Goal: Task Accomplishment & Management: Manage account settings

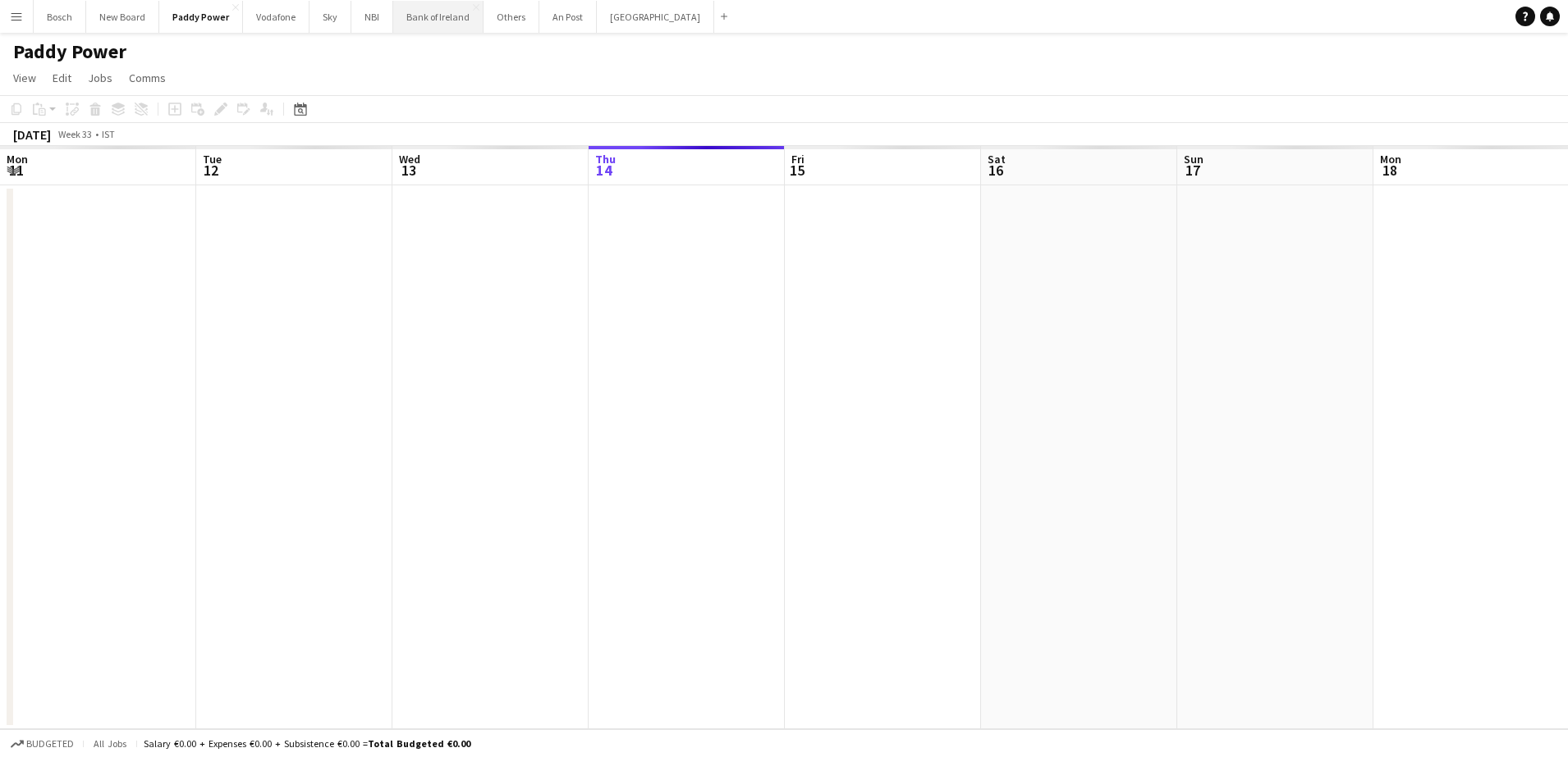
click at [411, 12] on button "Bank of Ireland Close" at bounding box center [439, 17] width 91 height 32
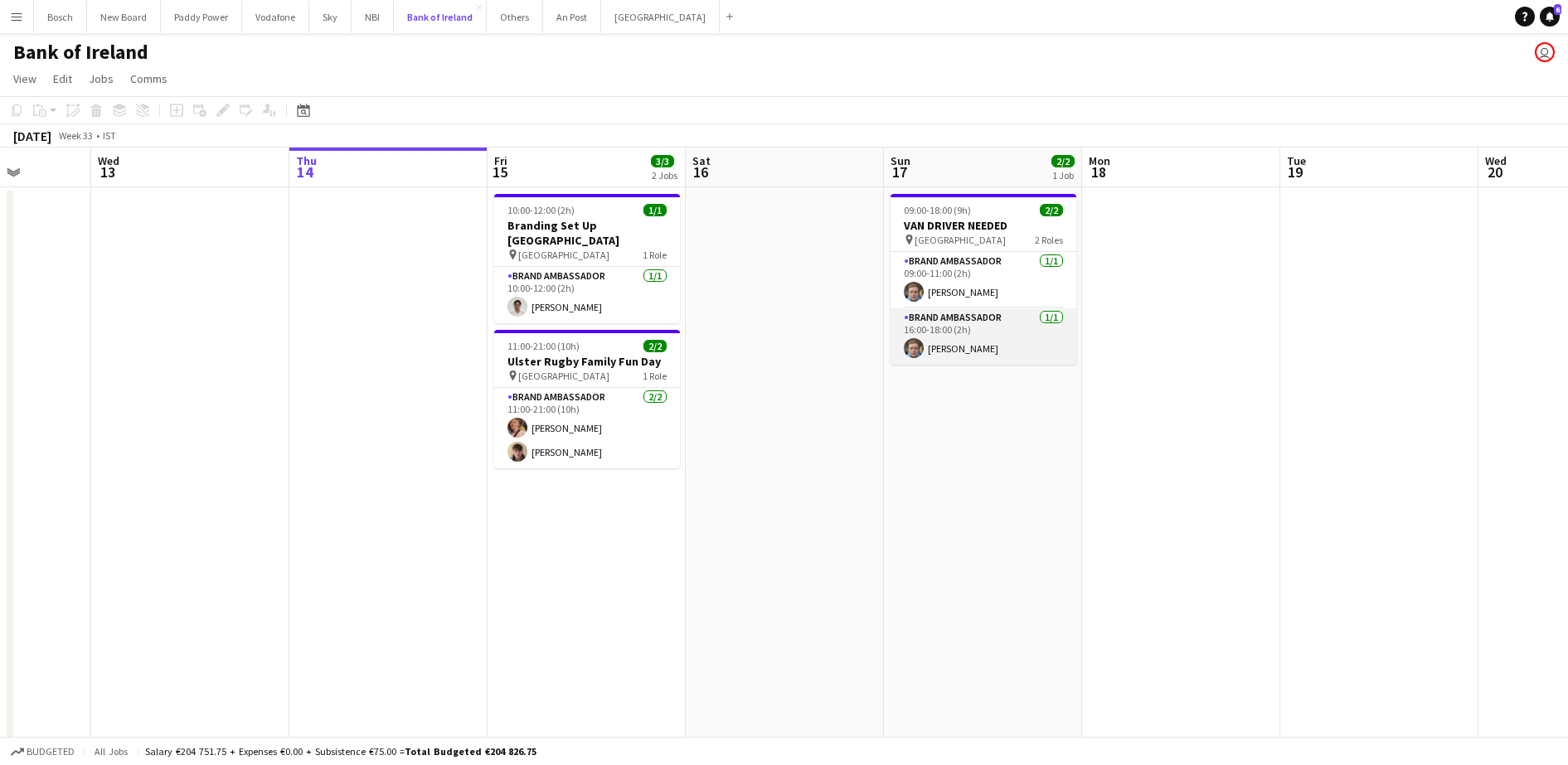
scroll to position [0, 517]
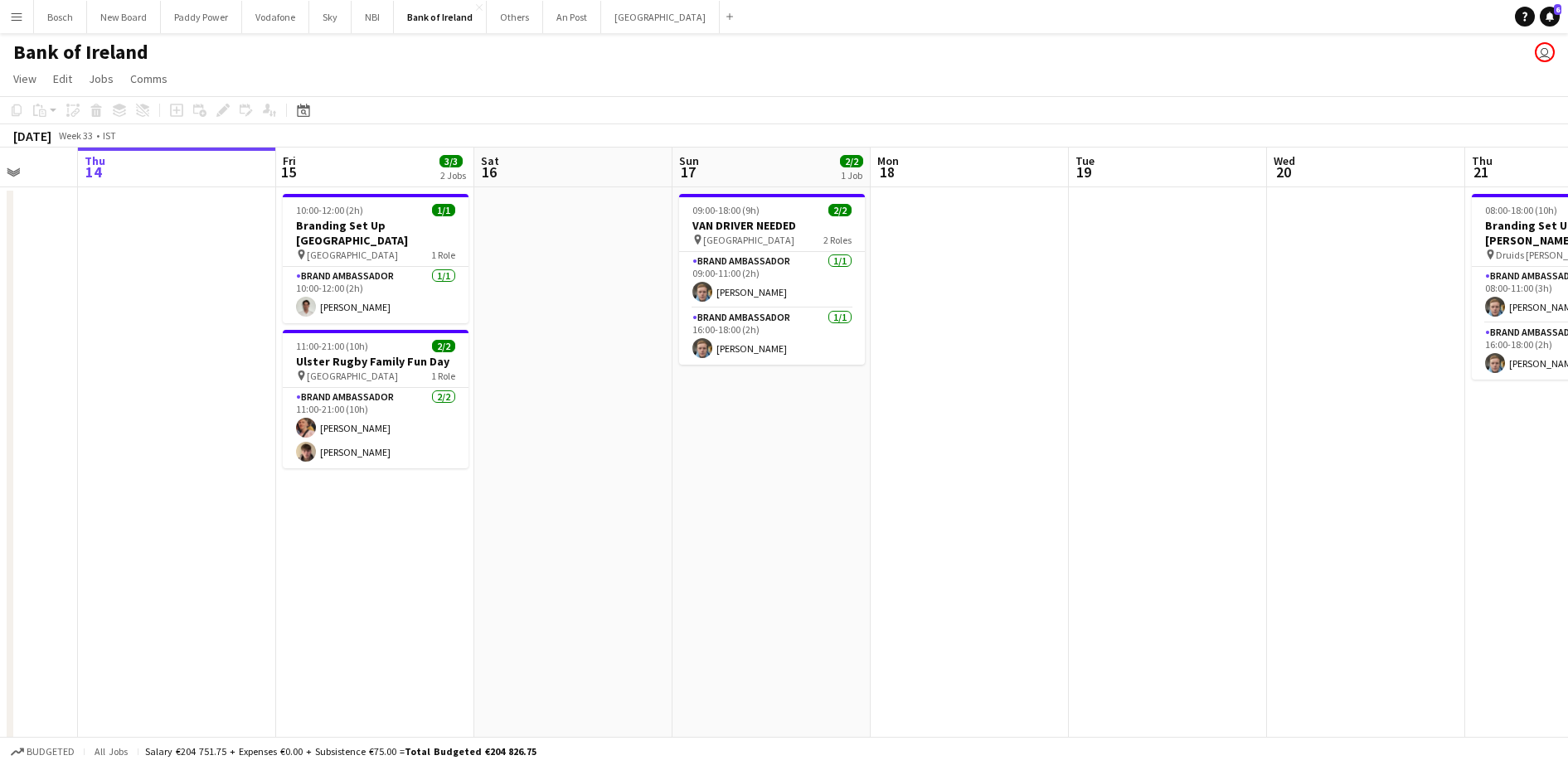
click at [1086, 65] on app-page-menu "View Day view expanded Day view collapsed Month view Date picker Jump to [DATE]…" at bounding box center [784, 81] width 1568 height 32
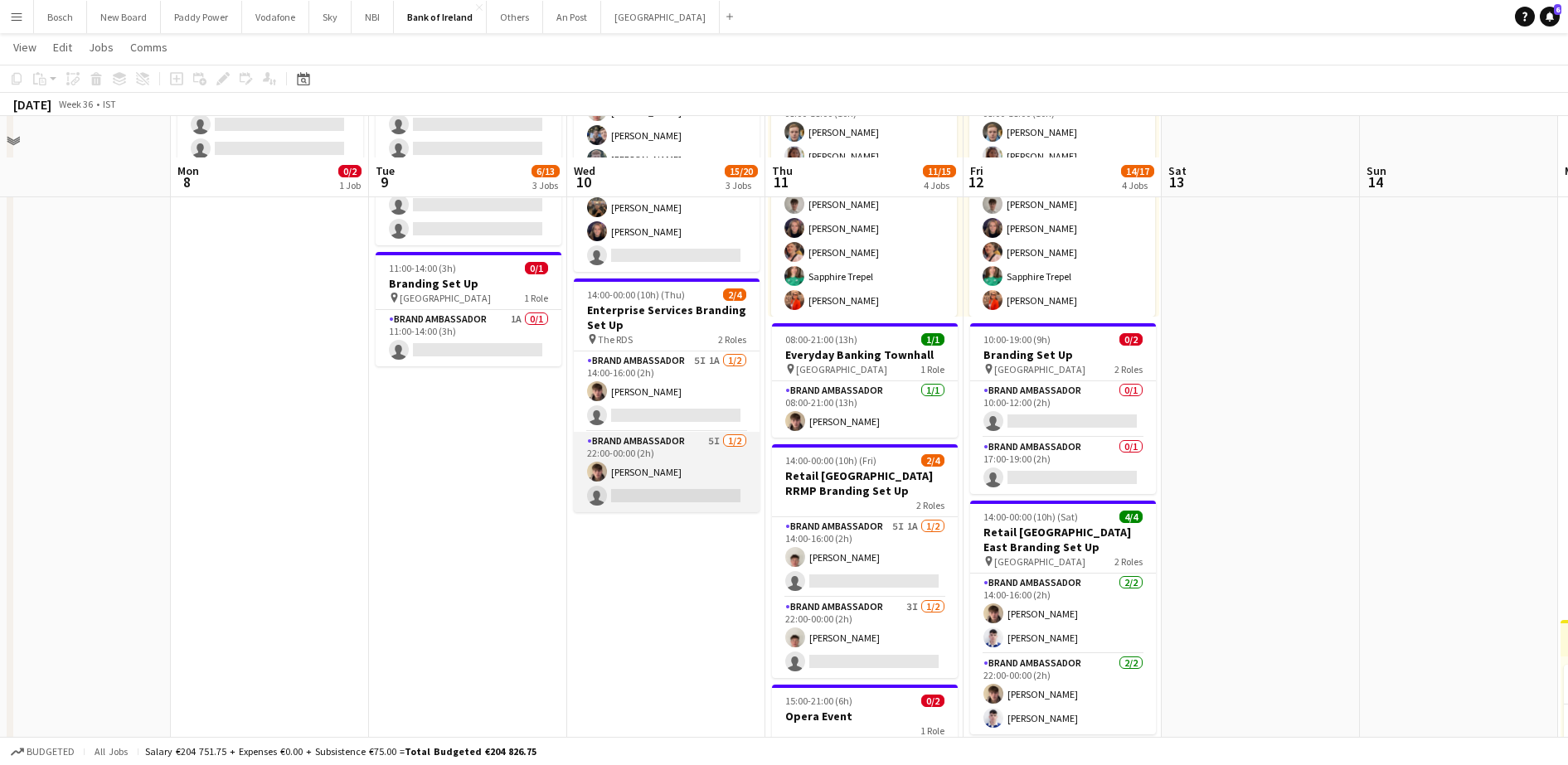
scroll to position [207, 0]
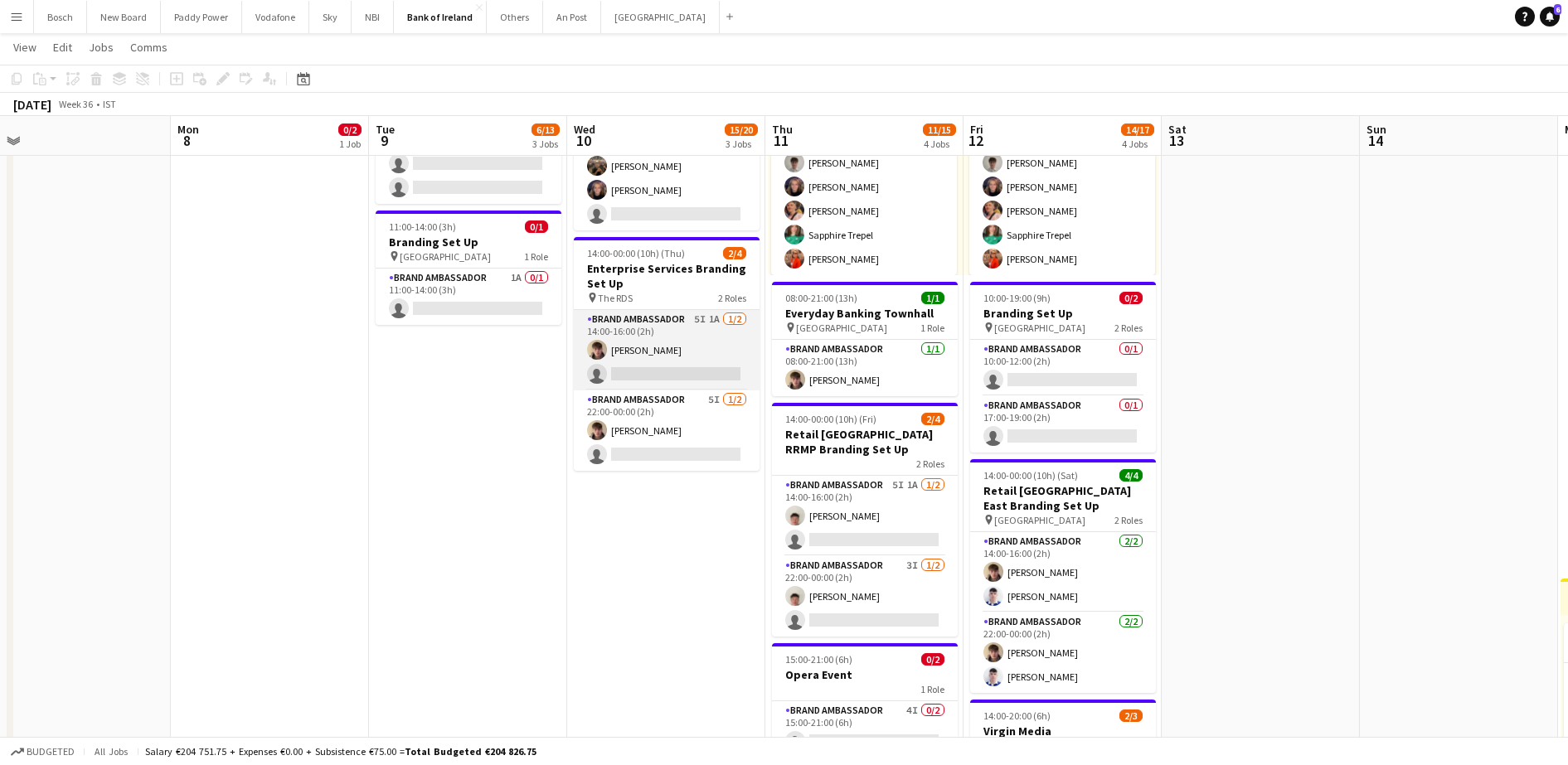
click at [672, 344] on app-card-role "Brand Ambassador 5I 1A 1/2 14:00-16:00 (2h) David Woods single-neutral-actions" at bounding box center [666, 350] width 185 height 81
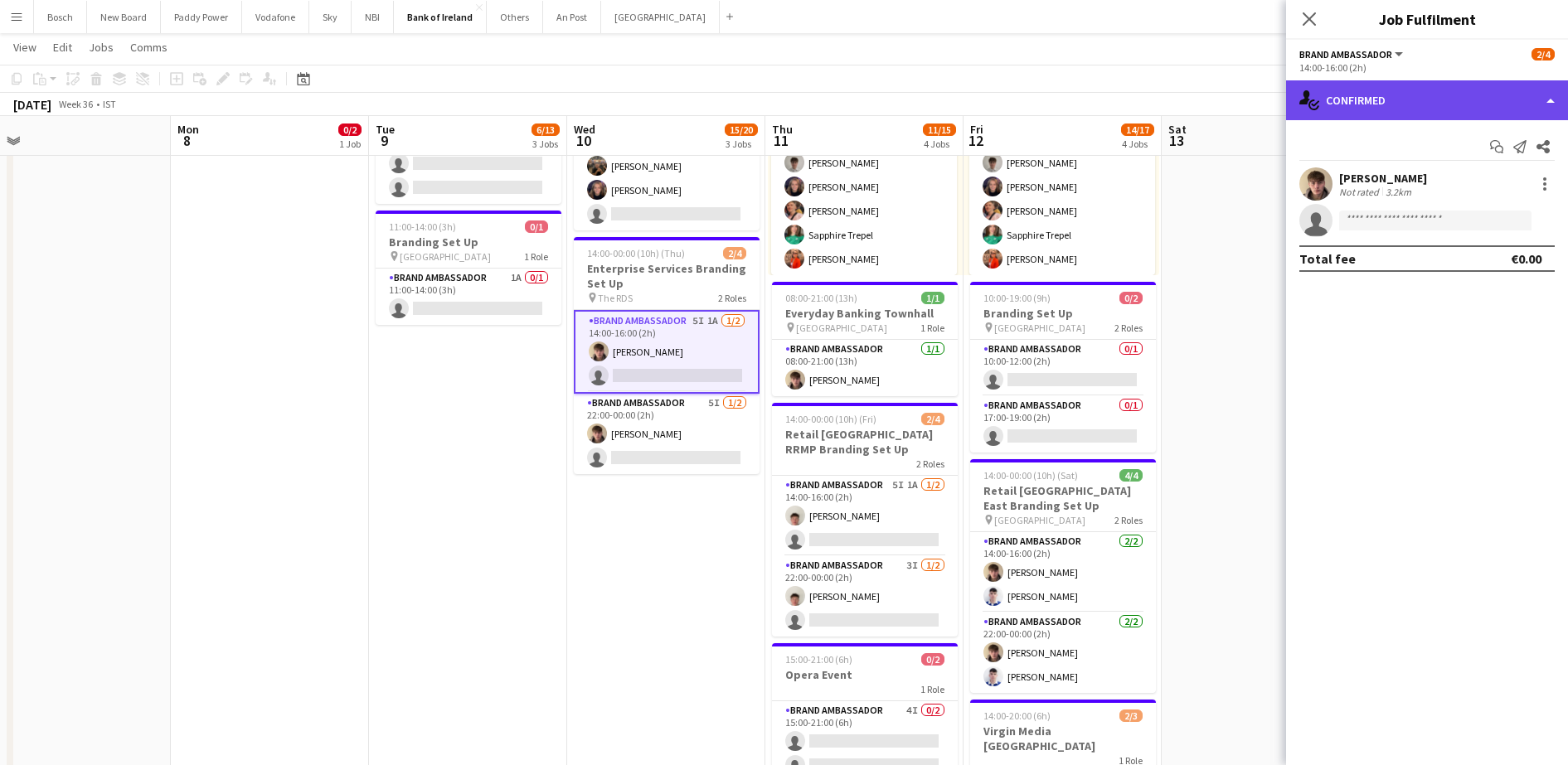
click at [1393, 94] on div "single-neutral-actions-check-2 Confirmed" at bounding box center [1427, 101] width 282 height 40
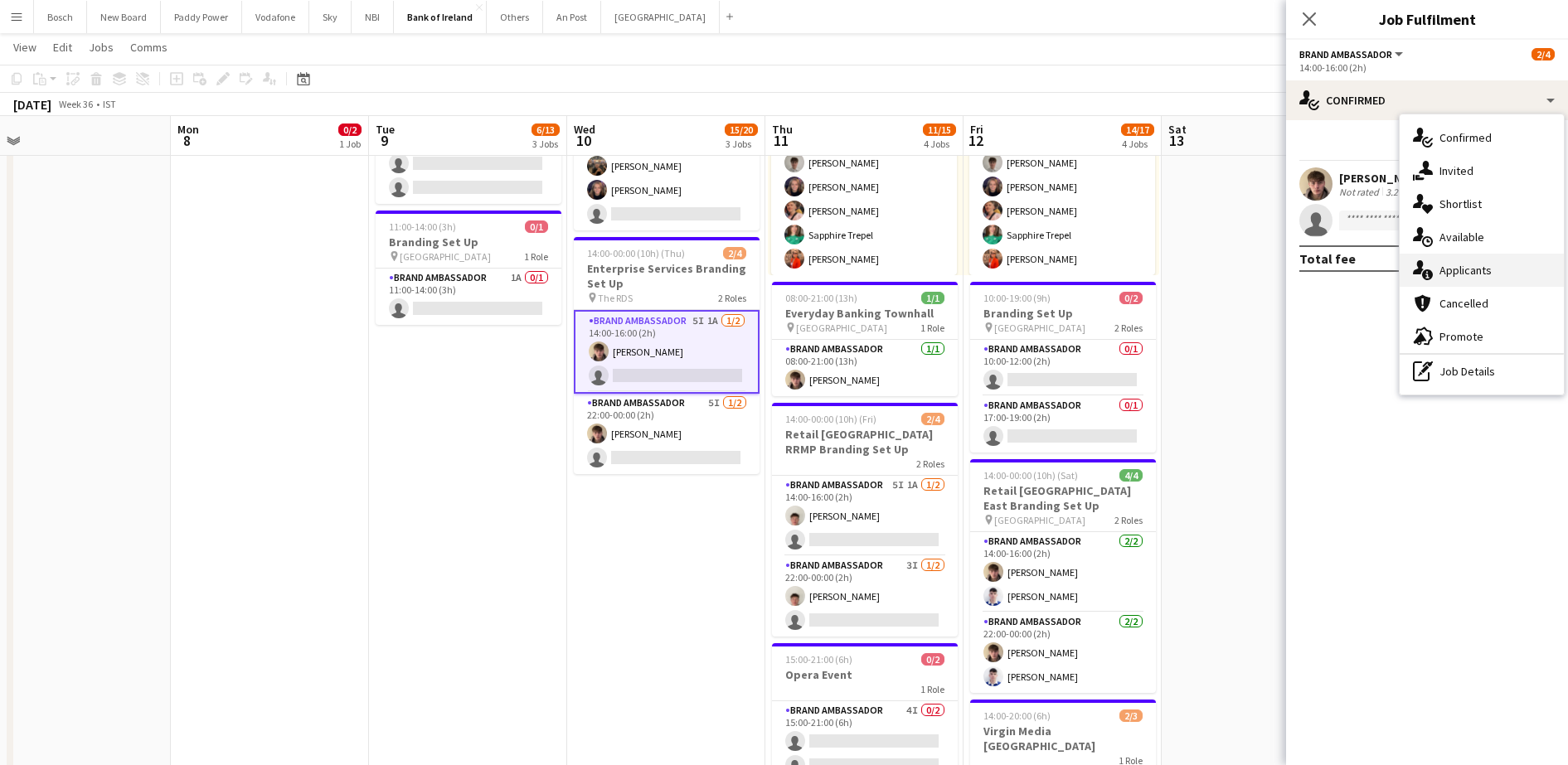
click at [1494, 268] on div "single-neutral-actions-information Applicants" at bounding box center [1481, 270] width 164 height 33
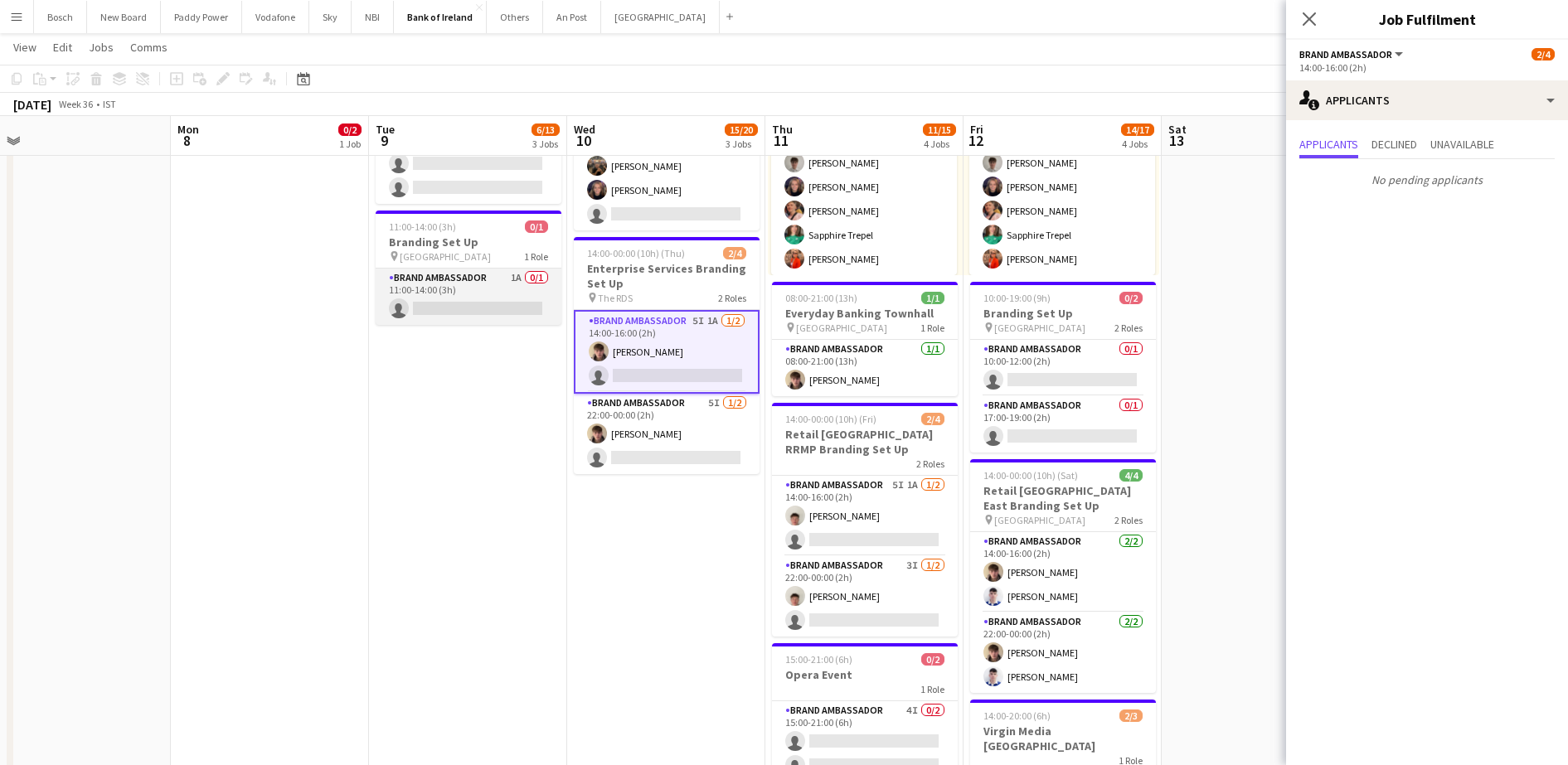
click at [473, 285] on app-card-role "Brand Ambassador 1A 0/1 11:00-14:00 (3h) single-neutral-actions" at bounding box center [468, 297] width 185 height 57
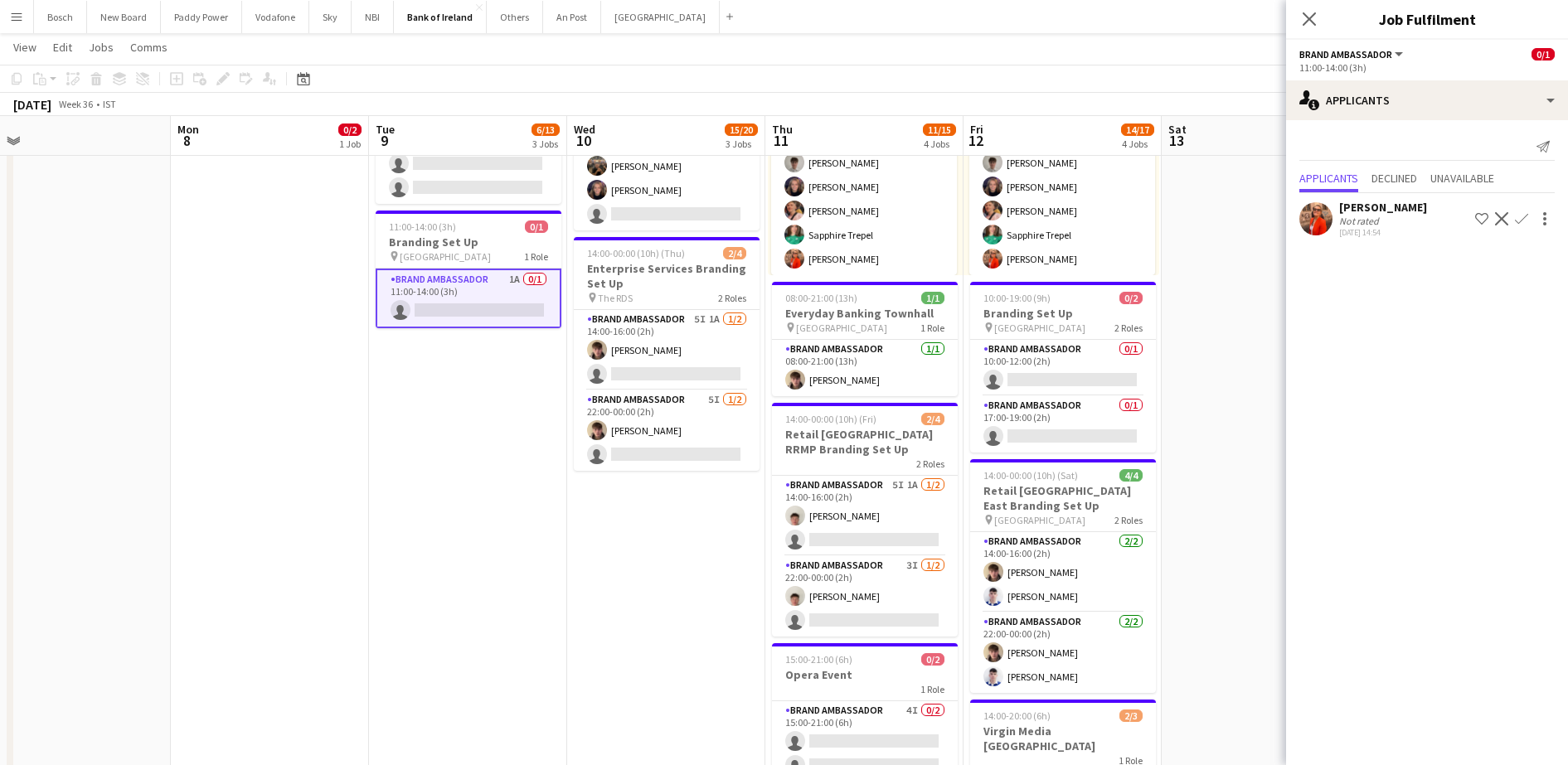
click at [1522, 220] on app-icon "Confirm" at bounding box center [1521, 218] width 13 height 13
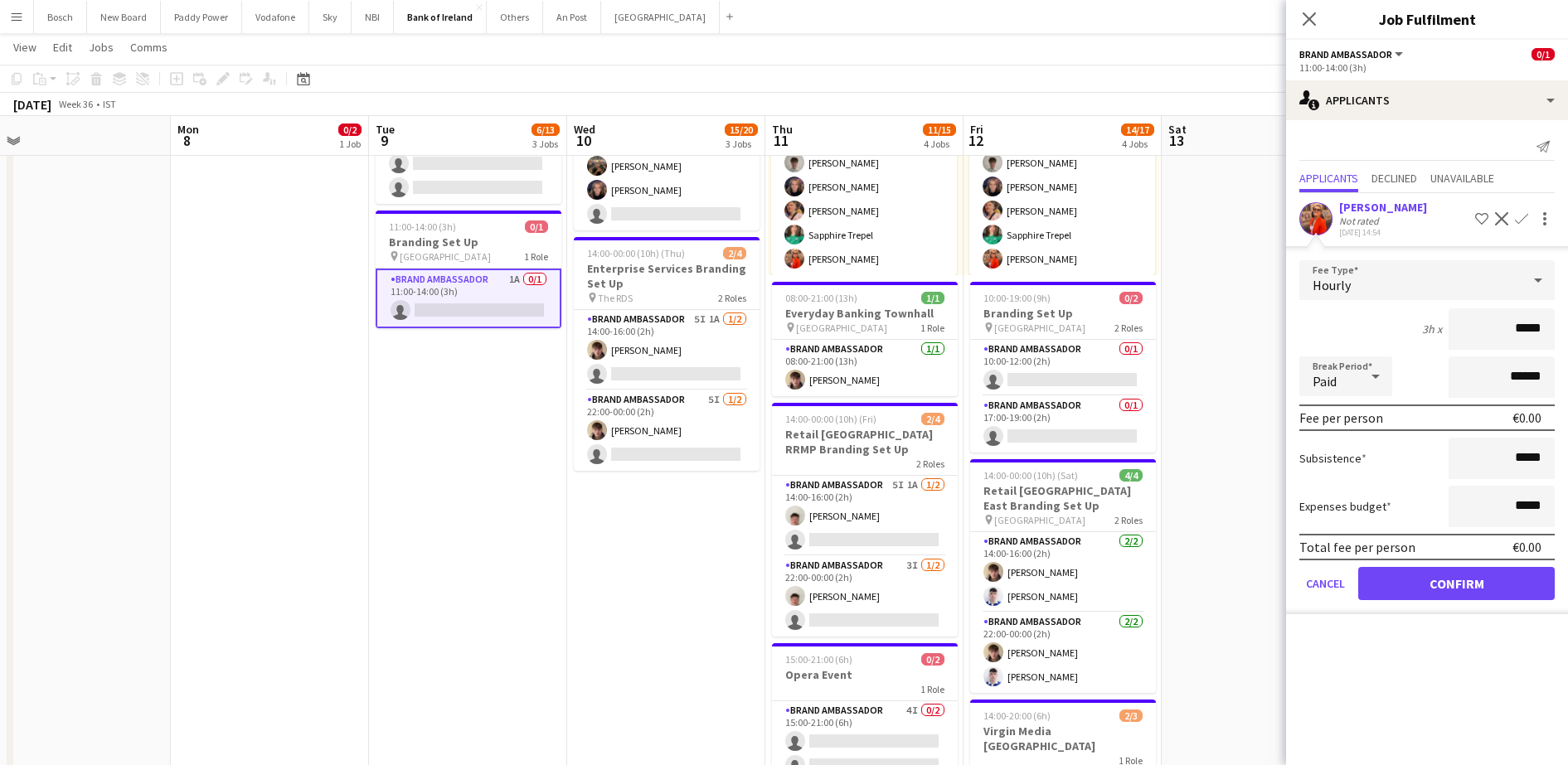
click at [1495, 566] on form "Fee Type Hourly 3h x ***** Break Period Paid ****** Fee per person €0.00 Subsis…" at bounding box center [1427, 436] width 282 height 354
click at [1136, 43] on app-page-menu "View Day view expanded Day view collapsed Month view Date picker Jump to [DATE]…" at bounding box center [784, 49] width 1568 height 32
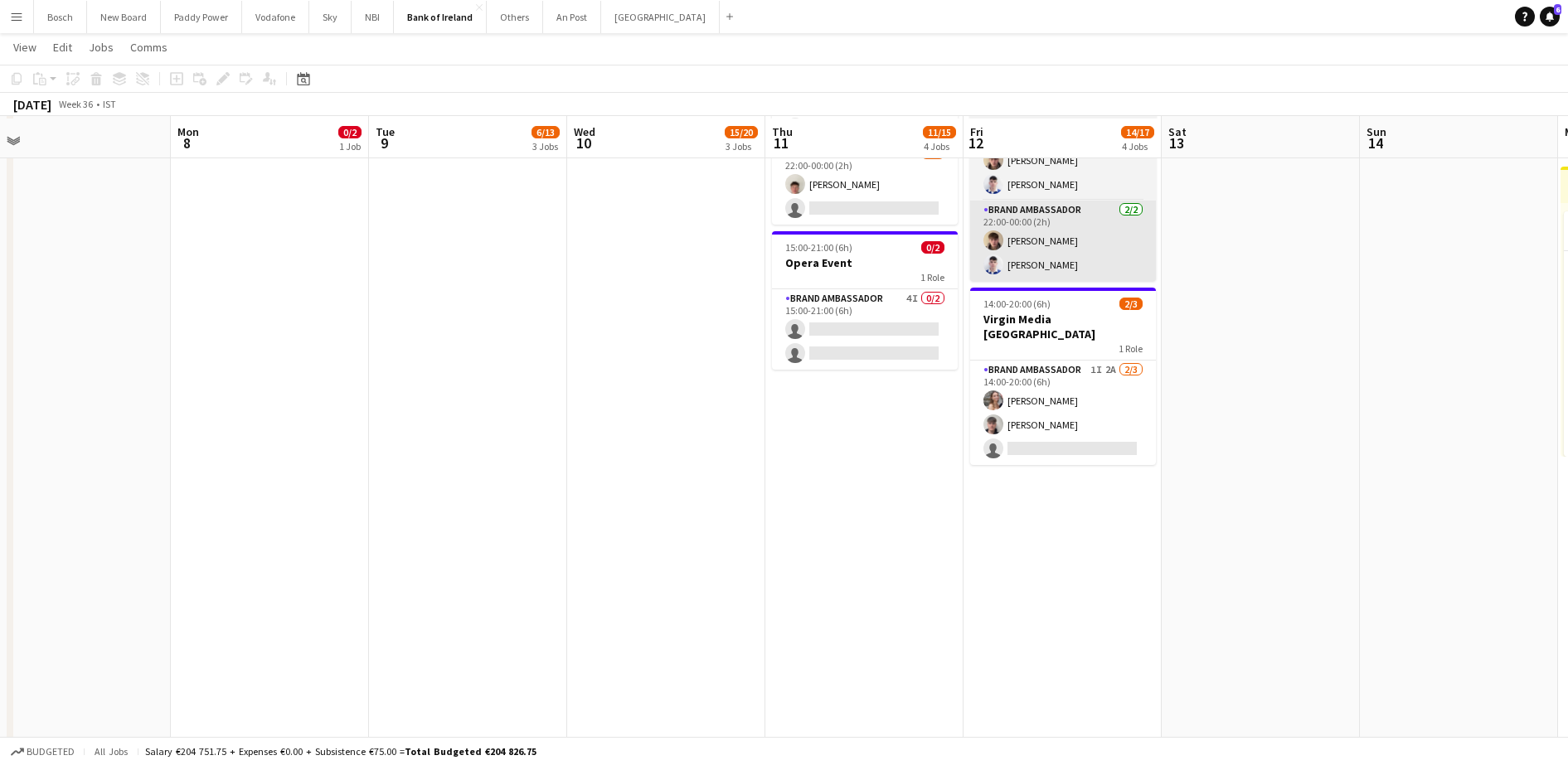
scroll to position [622, 0]
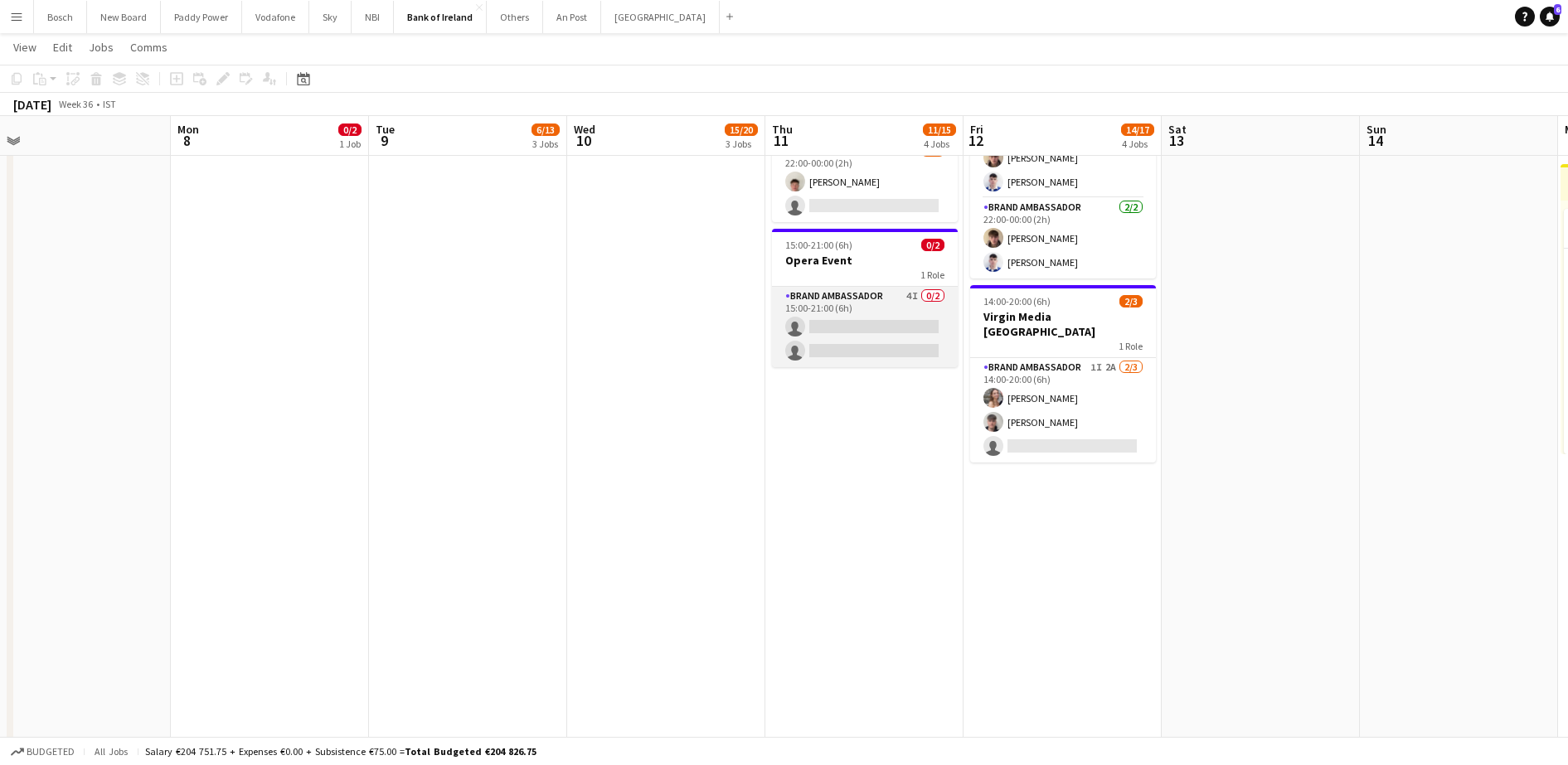
click at [904, 287] on app-card-role "Brand Ambassador 4I 0/2 15:00-21:00 (6h) single-neutral-actions single-neutral-…" at bounding box center [865, 327] width 185 height 81
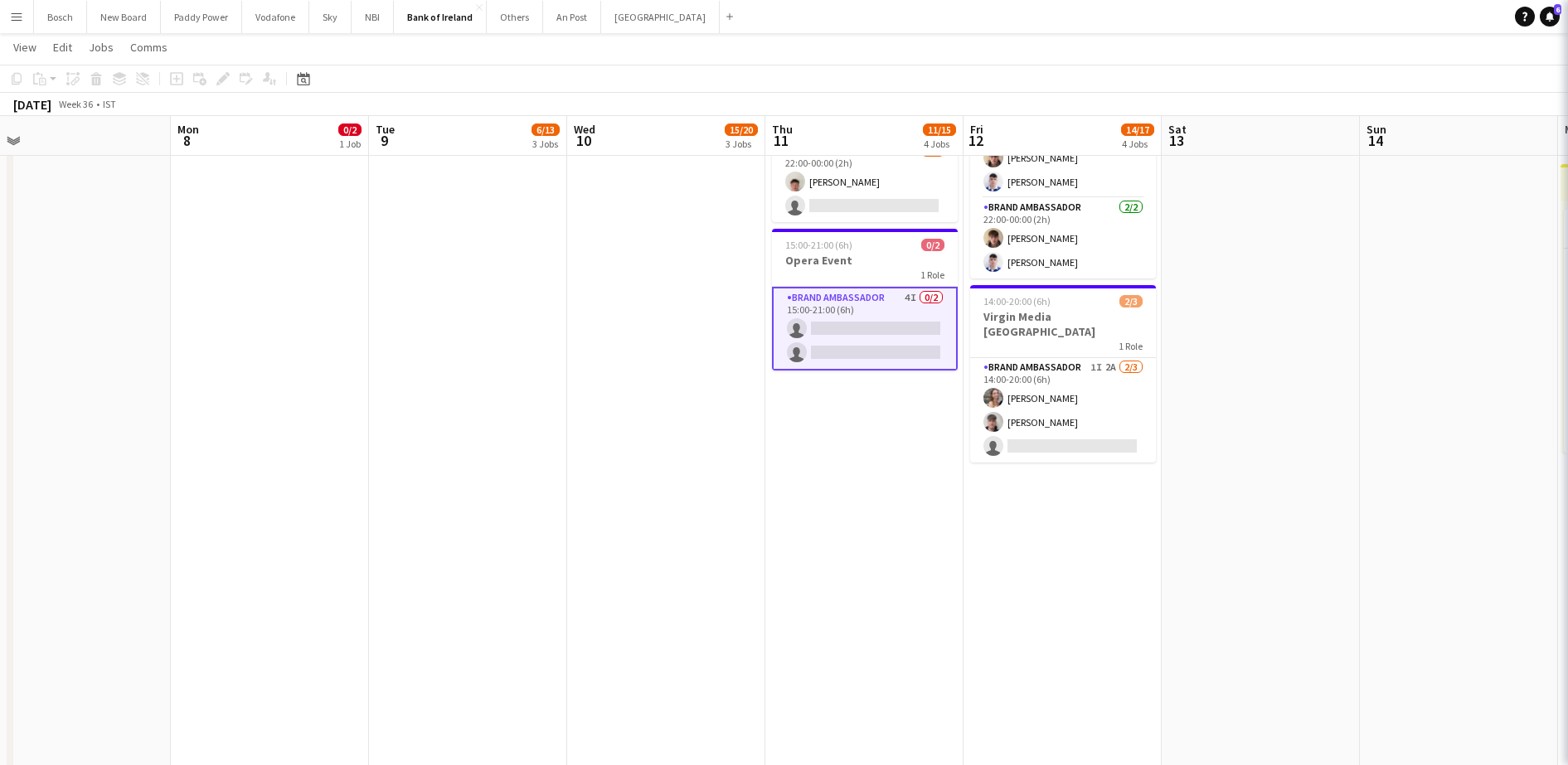
scroll to position [0, 623]
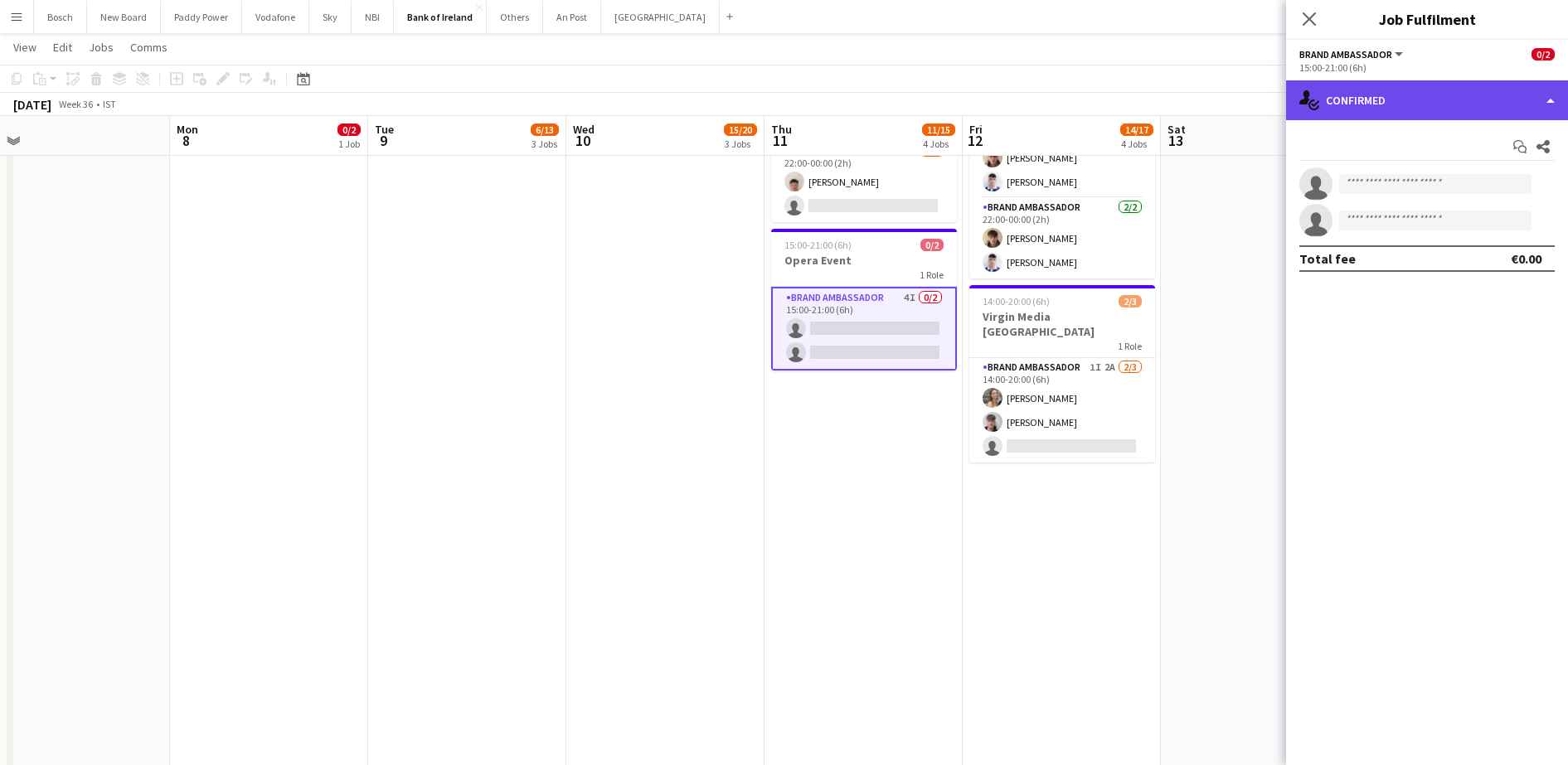
click at [1358, 102] on div "single-neutral-actions-check-2 Confirmed" at bounding box center [1427, 101] width 282 height 40
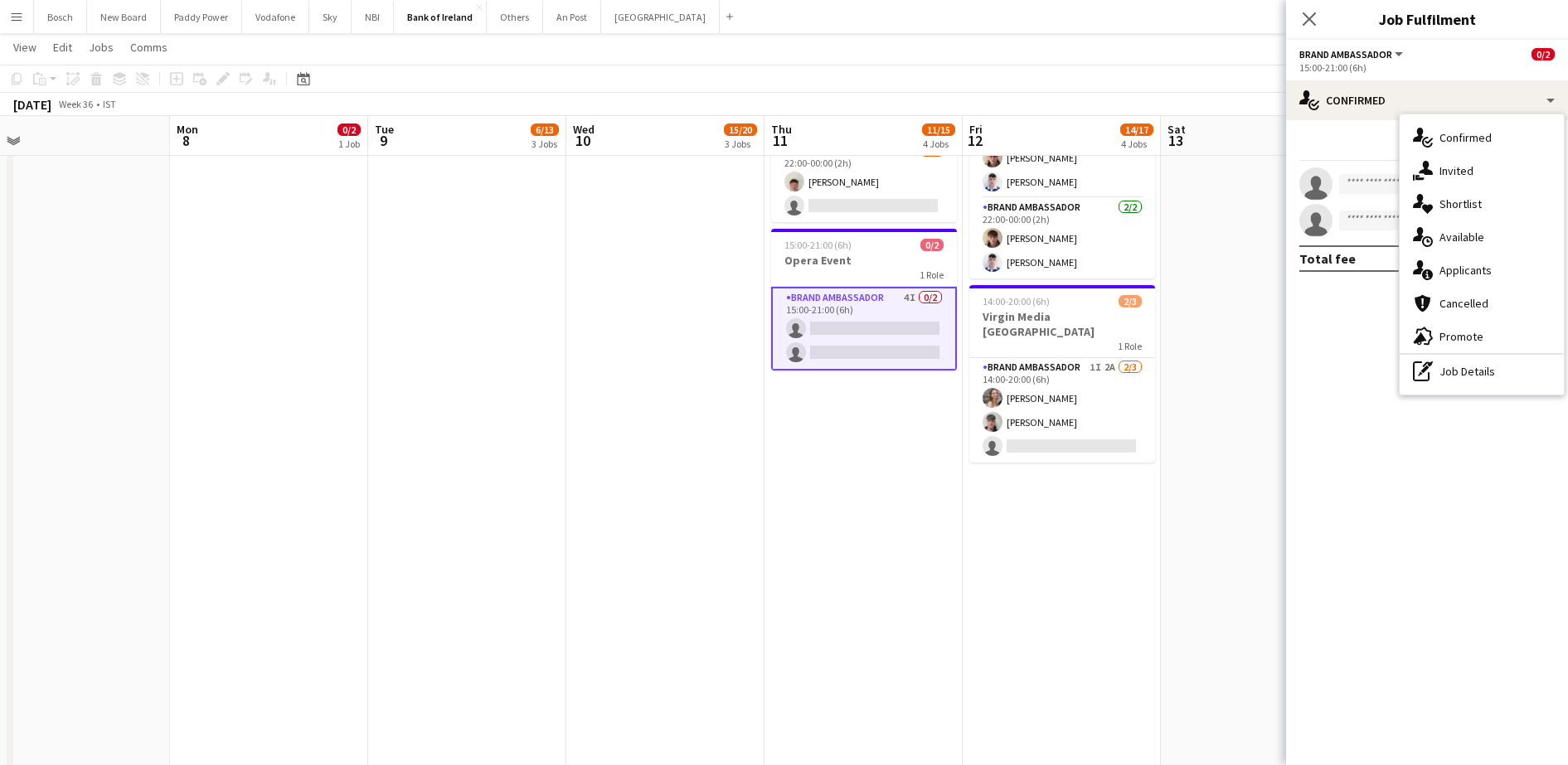
drag, startPoint x: 1482, startPoint y: 288, endPoint x: 1482, endPoint y: 272, distance: 16.0
click at [1482, 279] on div "single-neutral-actions-check-2 Confirmed single-neutral-actions-share-1 Invited…" at bounding box center [1481, 254] width 164 height 280
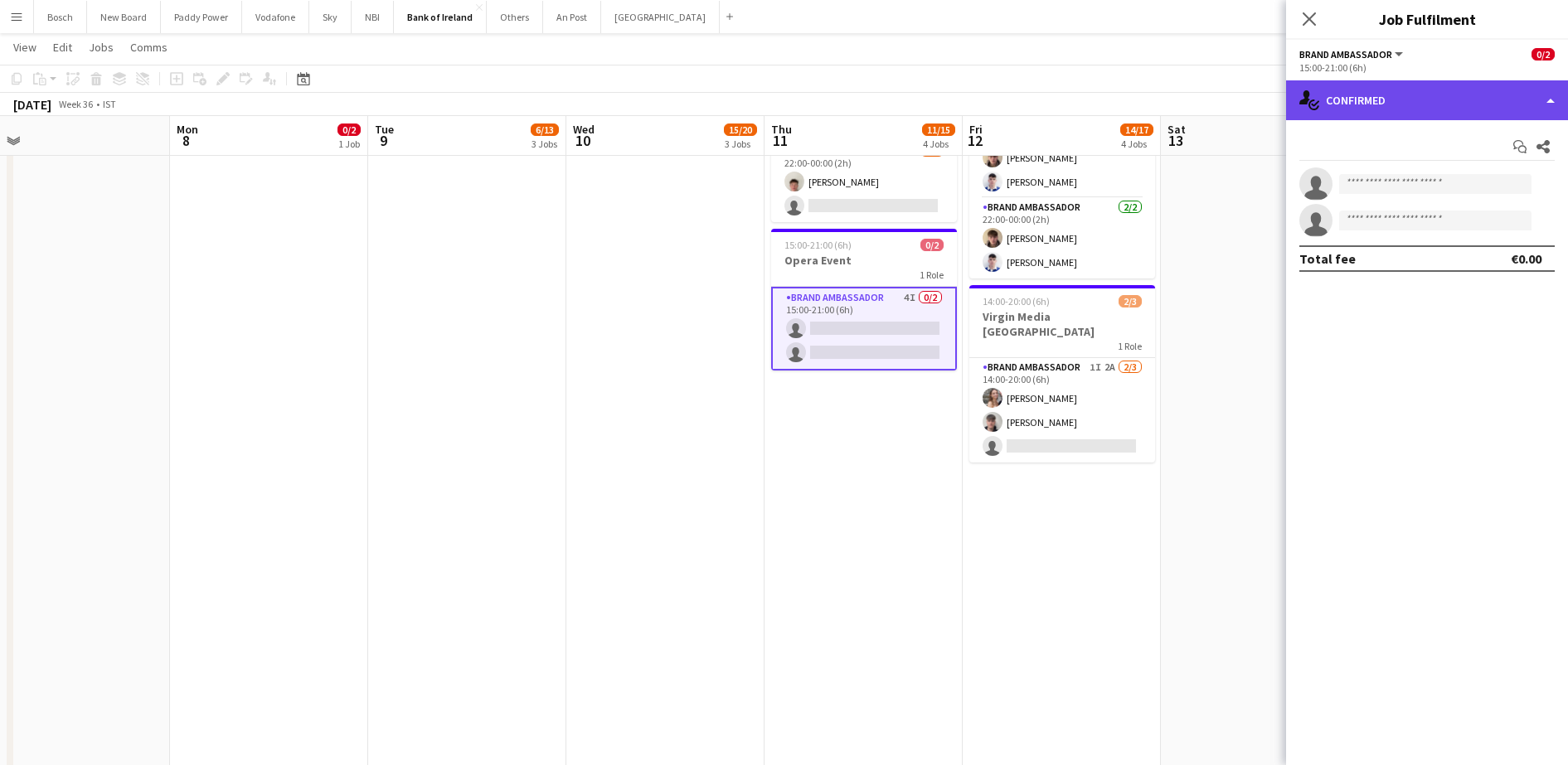
click at [1432, 100] on div "single-neutral-actions-check-2 Confirmed" at bounding box center [1427, 101] width 282 height 40
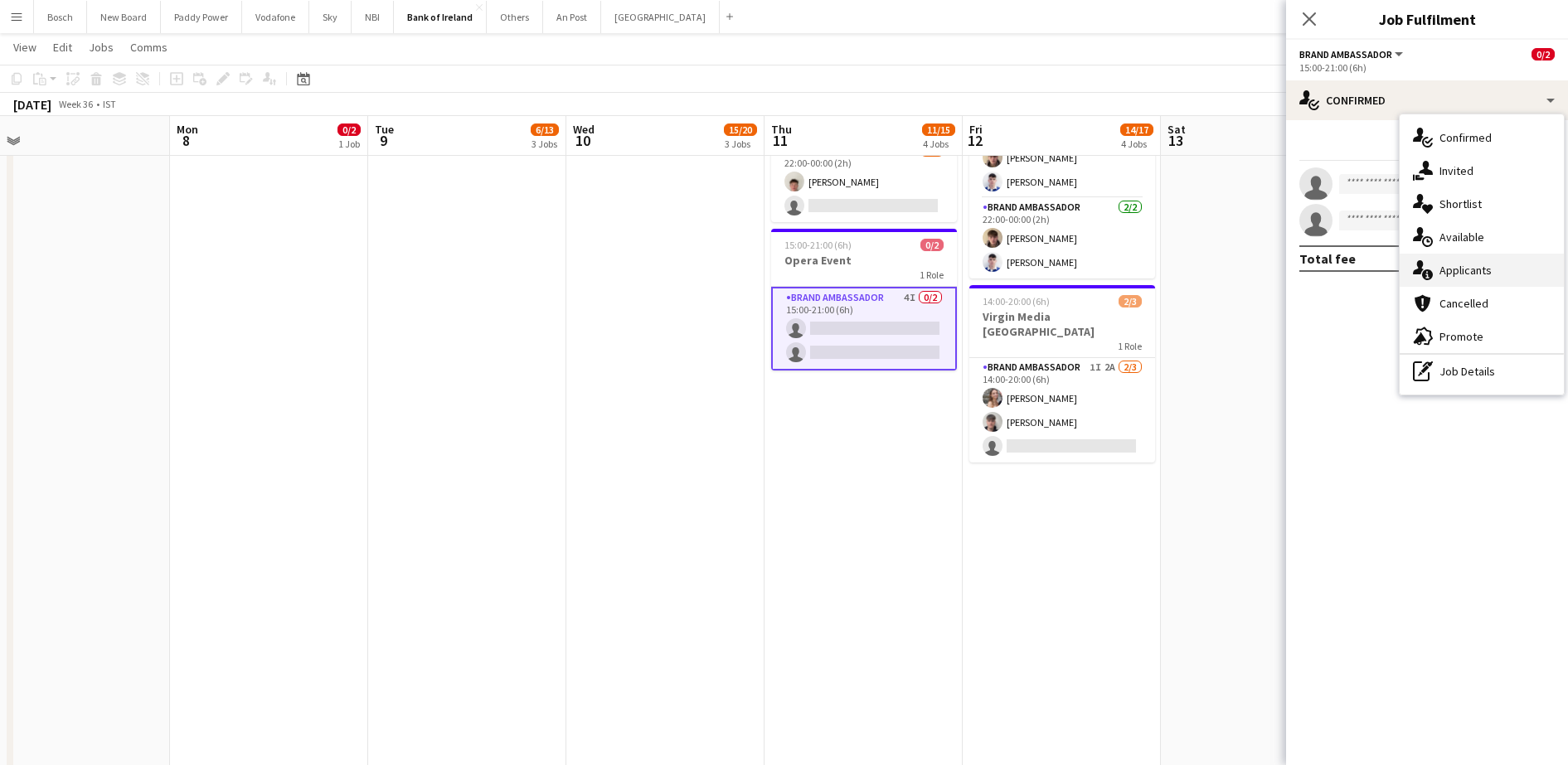
click at [1463, 277] on div "single-neutral-actions-information Applicants" at bounding box center [1481, 270] width 164 height 33
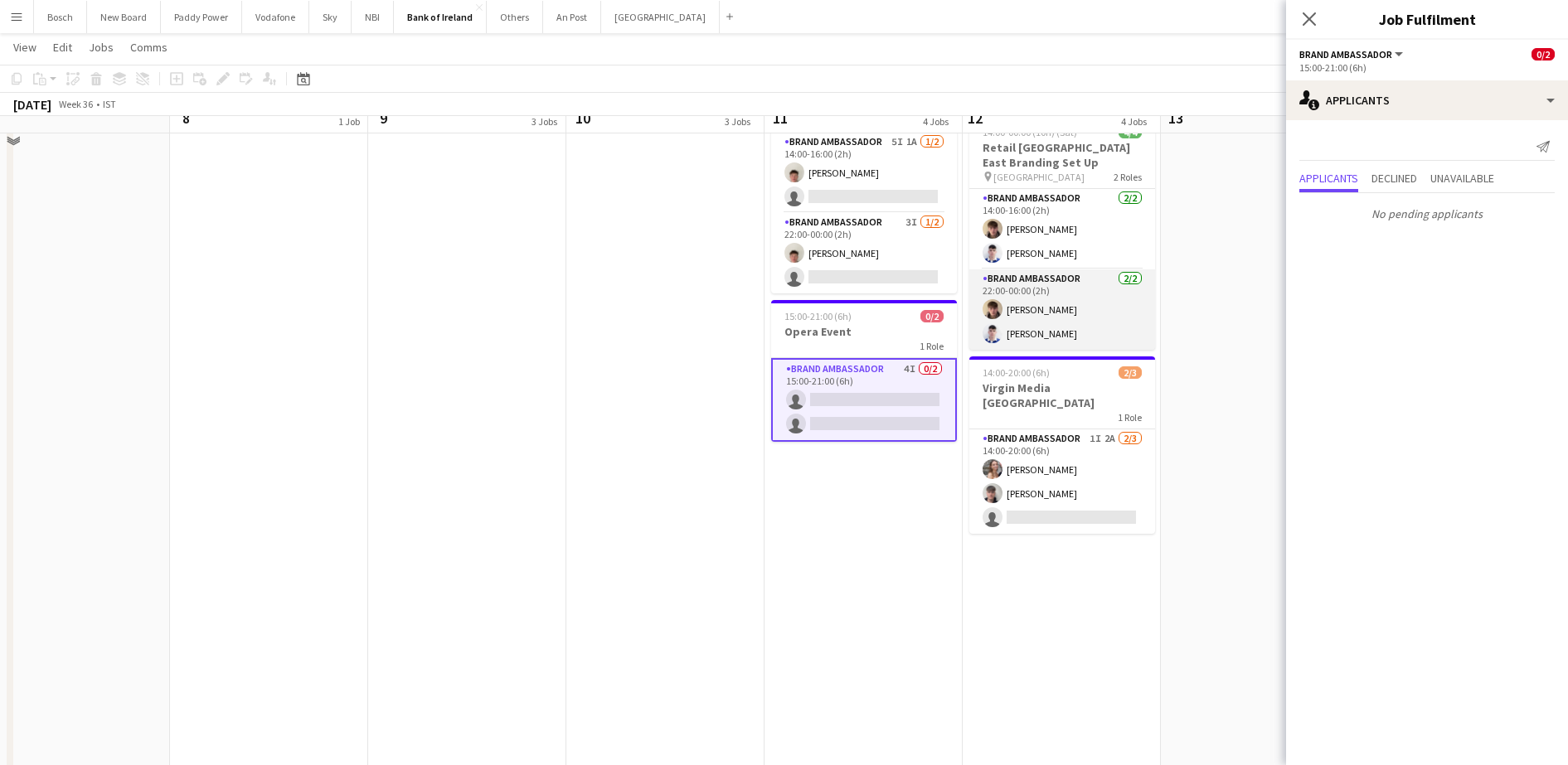
scroll to position [518, 0]
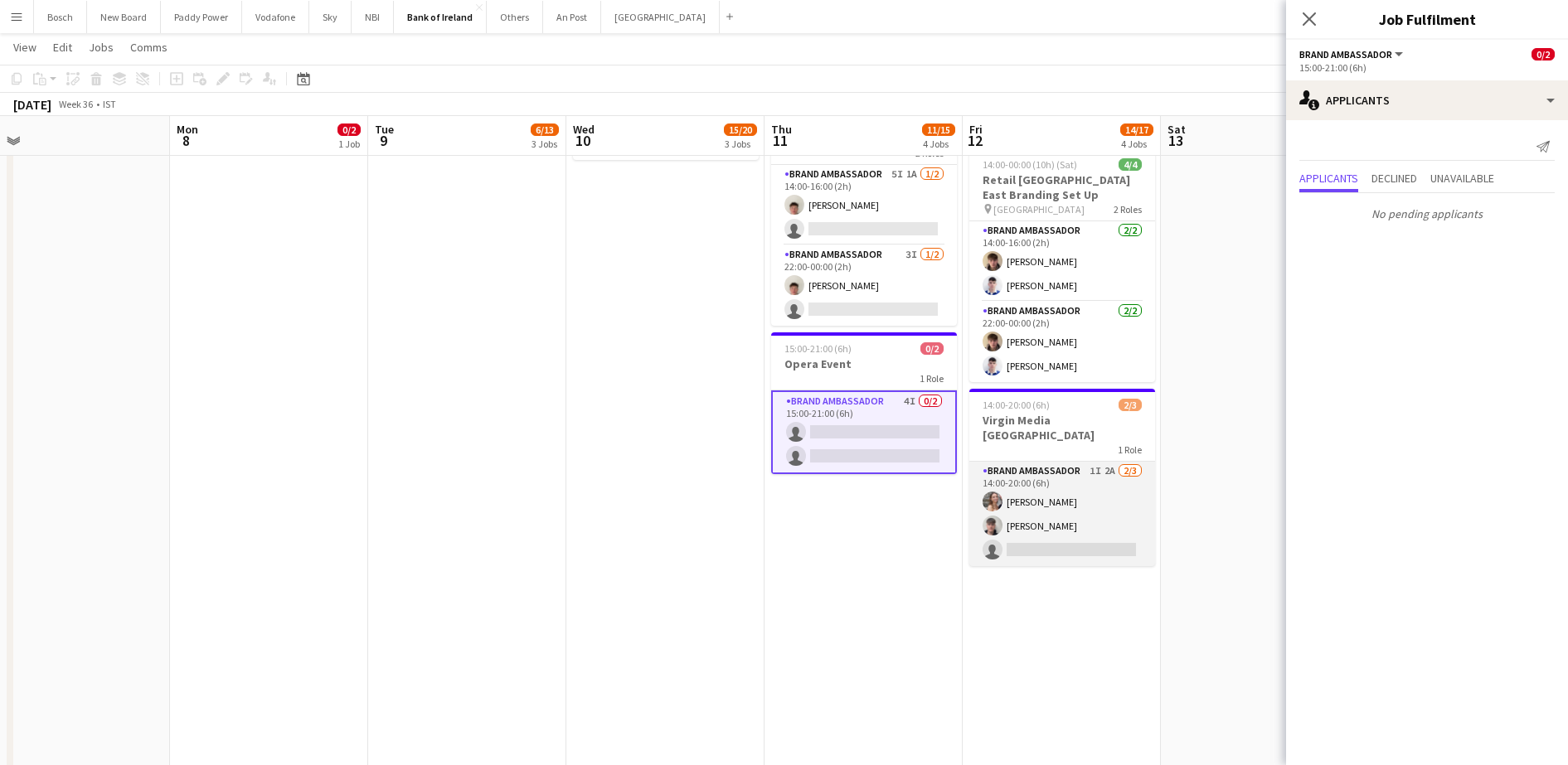
click at [1091, 477] on app-card-role "Brand Ambassador 1I 2A 2/3 14:00-20:00 (6h) Clodagh O’ Callaghan David Allen si…" at bounding box center [1062, 514] width 185 height 105
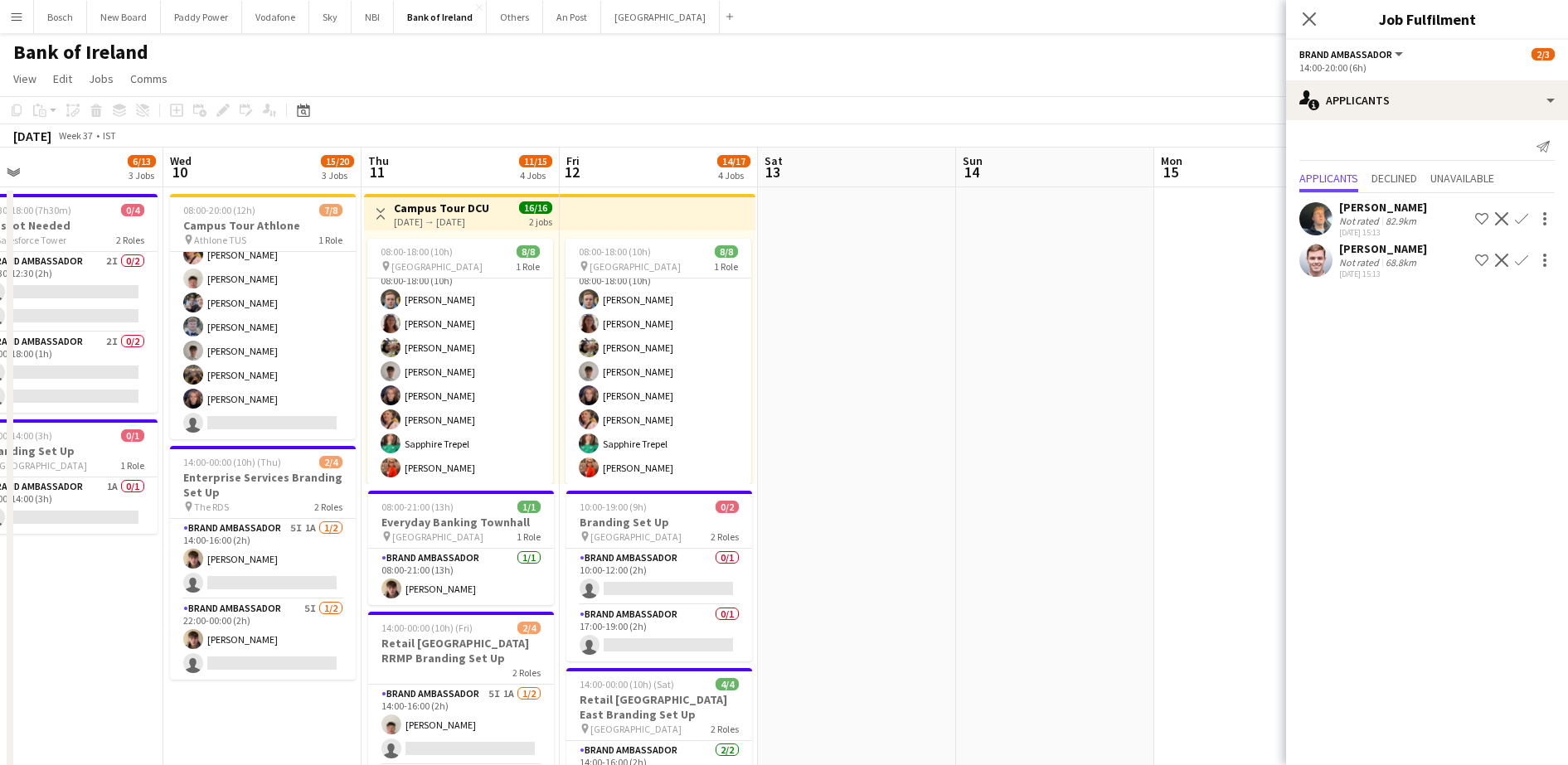
scroll to position [0, 531]
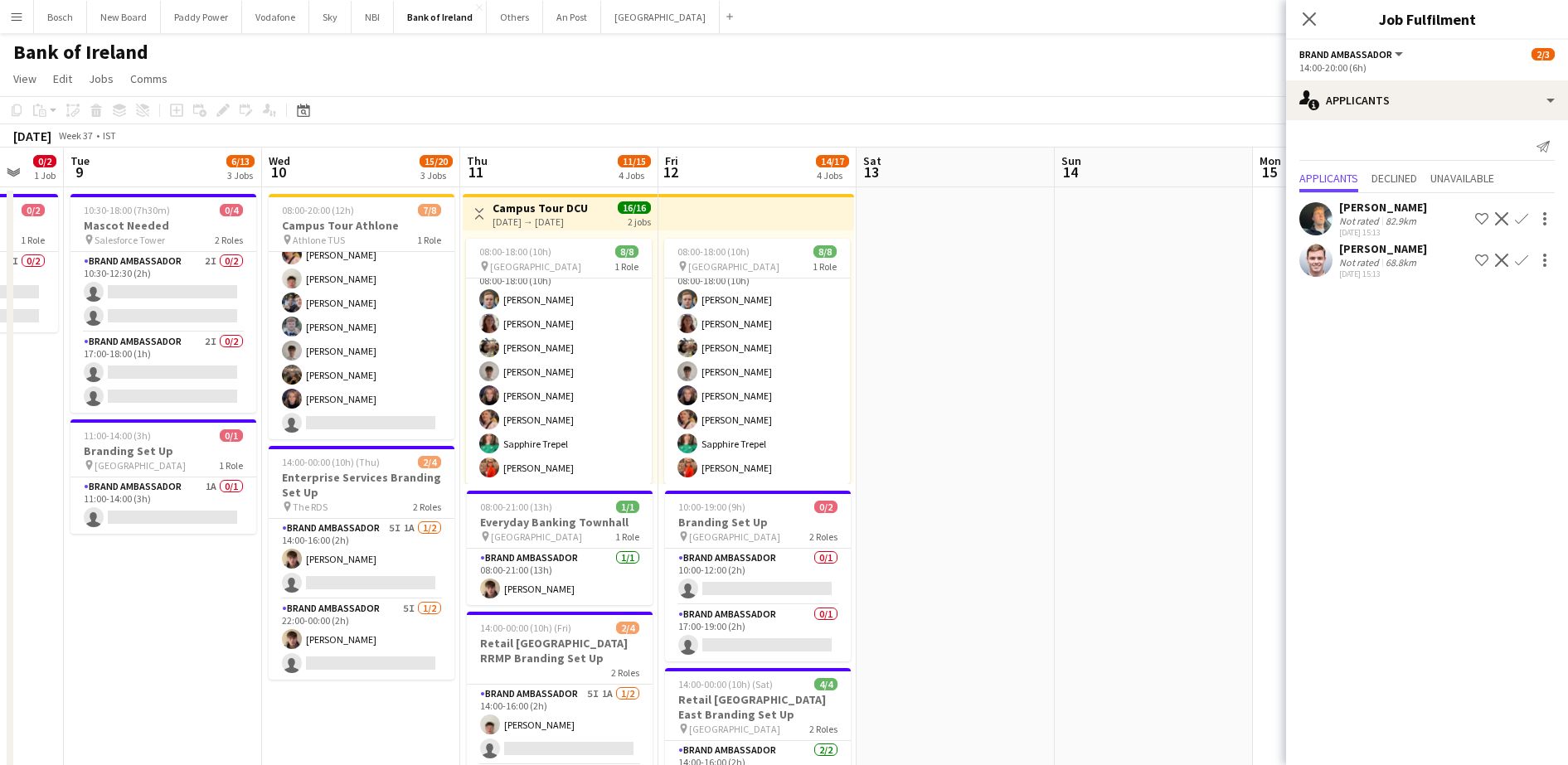
click at [744, 539] on span "[GEOGRAPHIC_DATA]" at bounding box center [735, 537] width 92 height 12
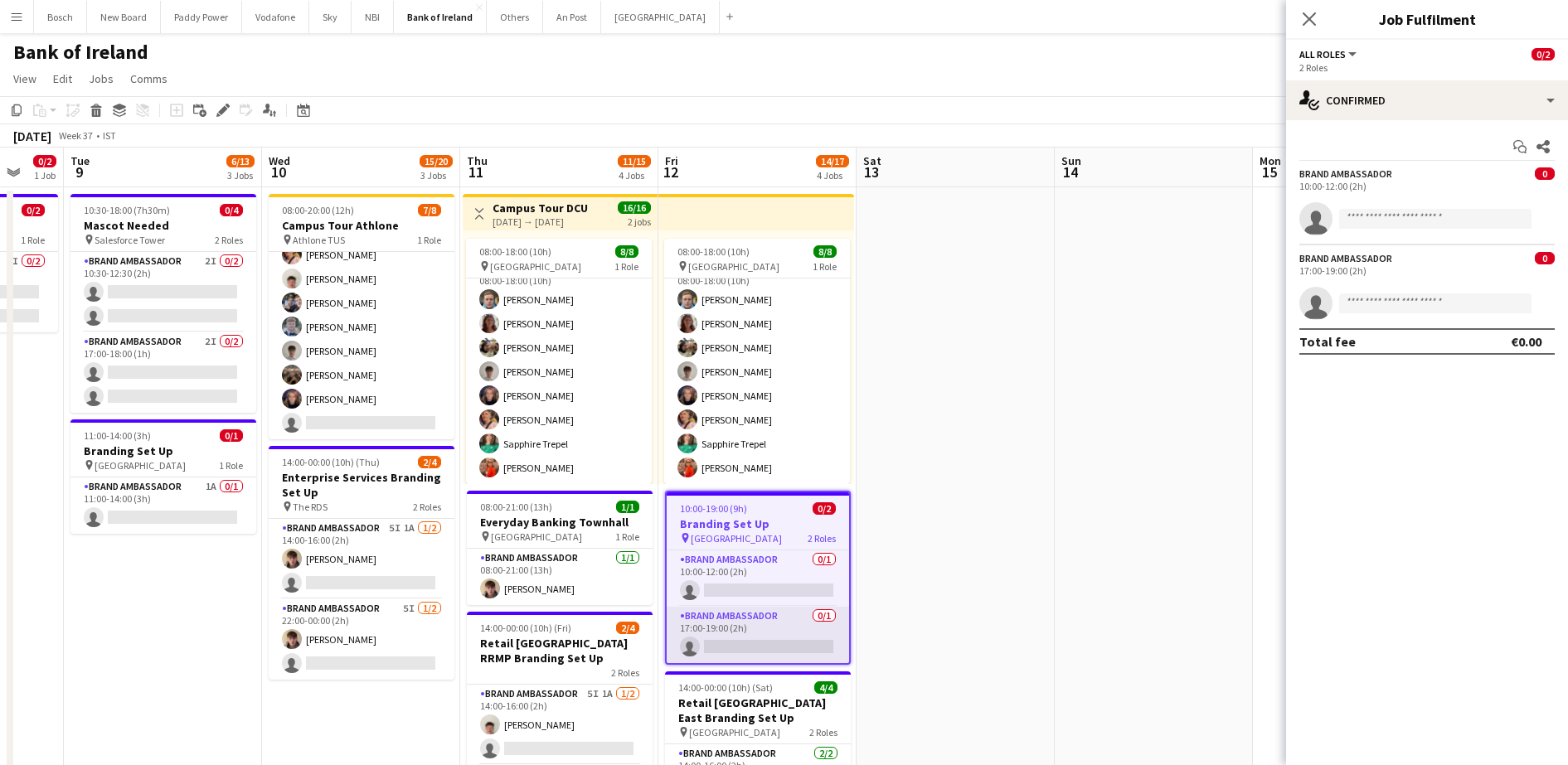
click at [748, 625] on app-card-role "Brand Ambassador 0/1 17:00-19:00 (2h) single-neutral-actions" at bounding box center [757, 635] width 182 height 57
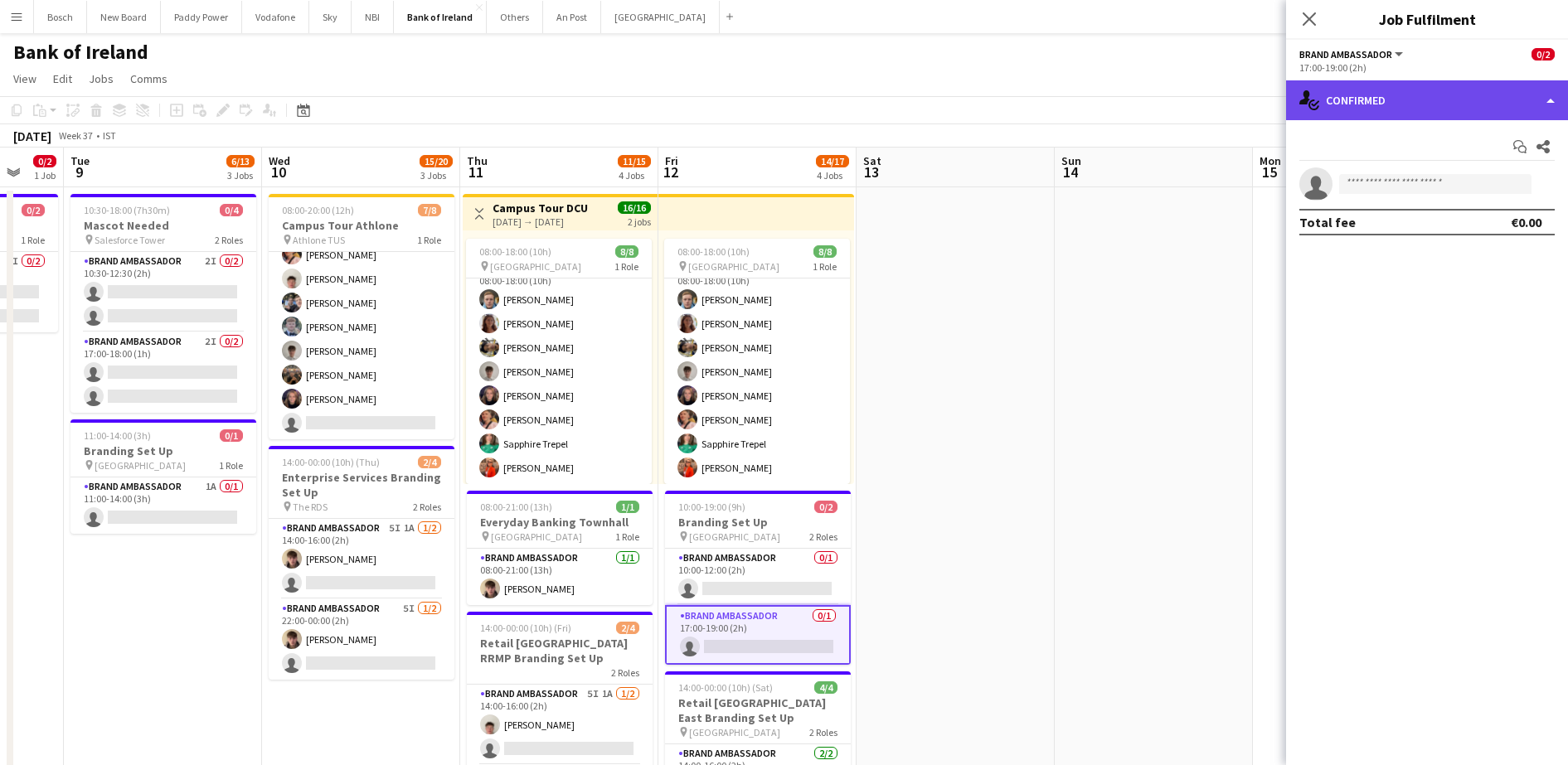
click at [1456, 81] on div "single-neutral-actions-check-2 Confirmed" at bounding box center [1427, 101] width 282 height 40
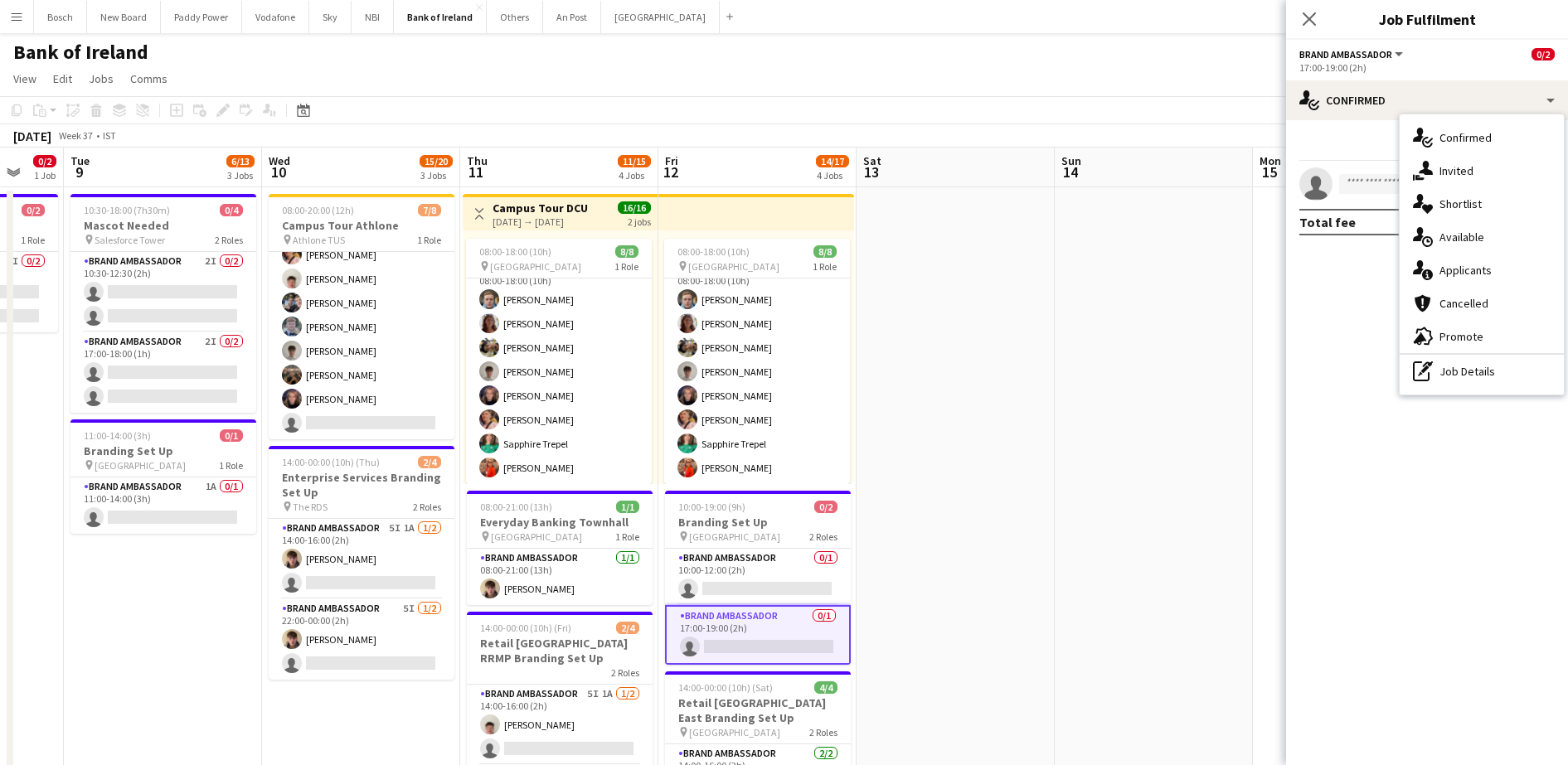
click at [1461, 278] on div "single-neutral-actions-information Applicants" at bounding box center [1481, 270] width 164 height 33
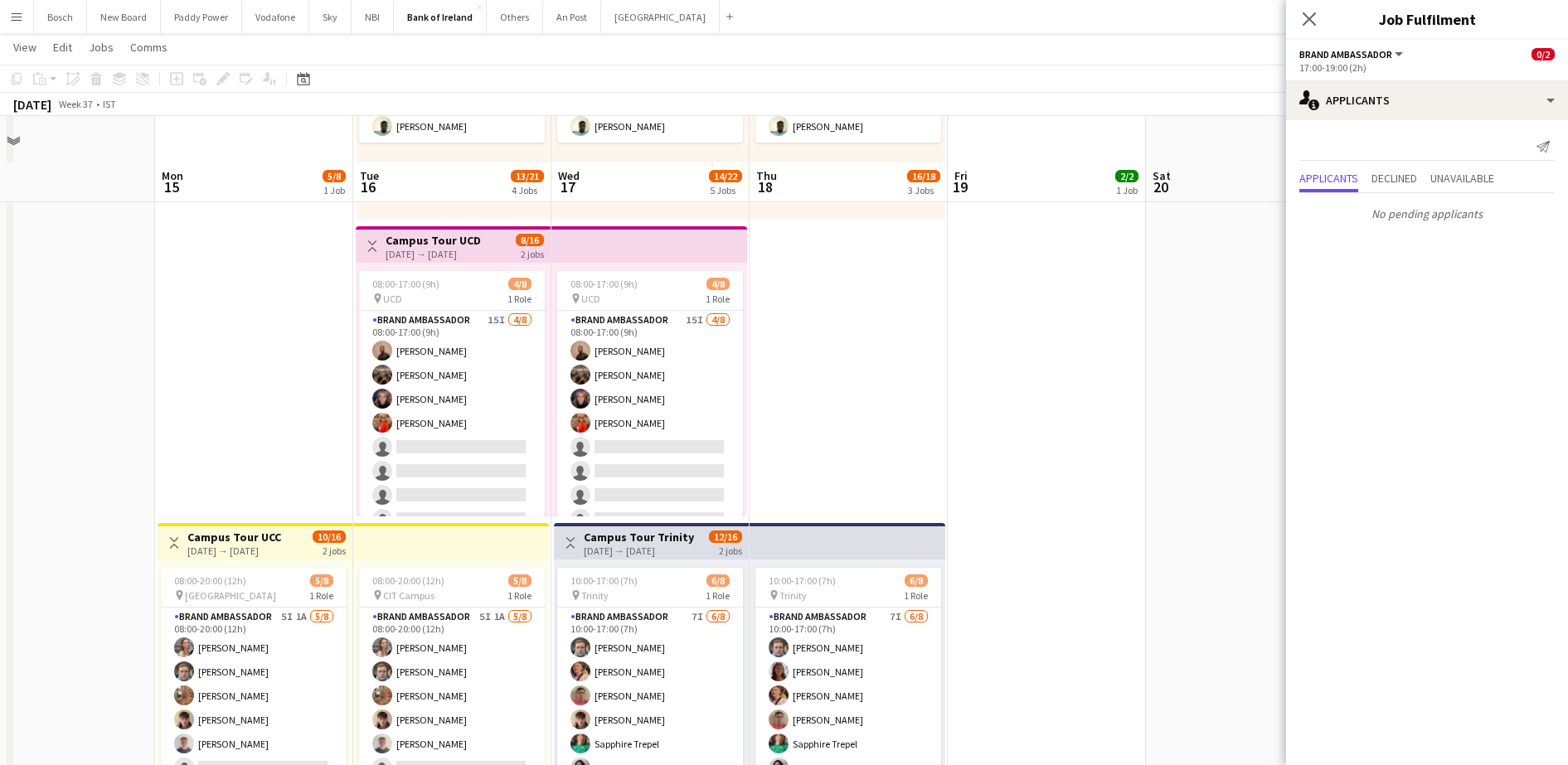
scroll to position [311, 0]
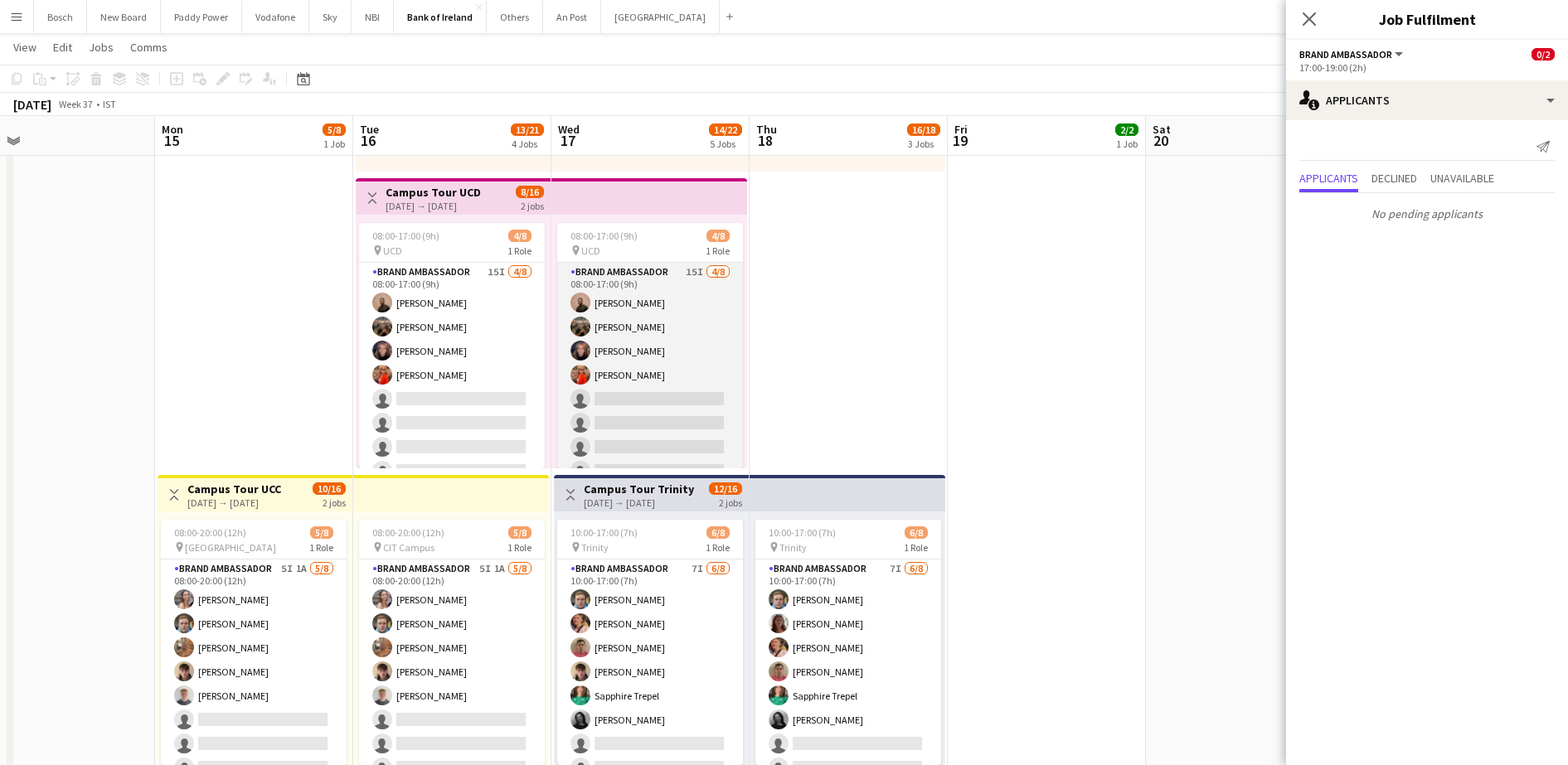
click at [664, 405] on app-card-role "Brand Ambassador 15I [DATE] 08:00-17:00 (9h) [PERSON_NAME] [PERSON_NAME] [PERSO…" at bounding box center [650, 376] width 185 height 225
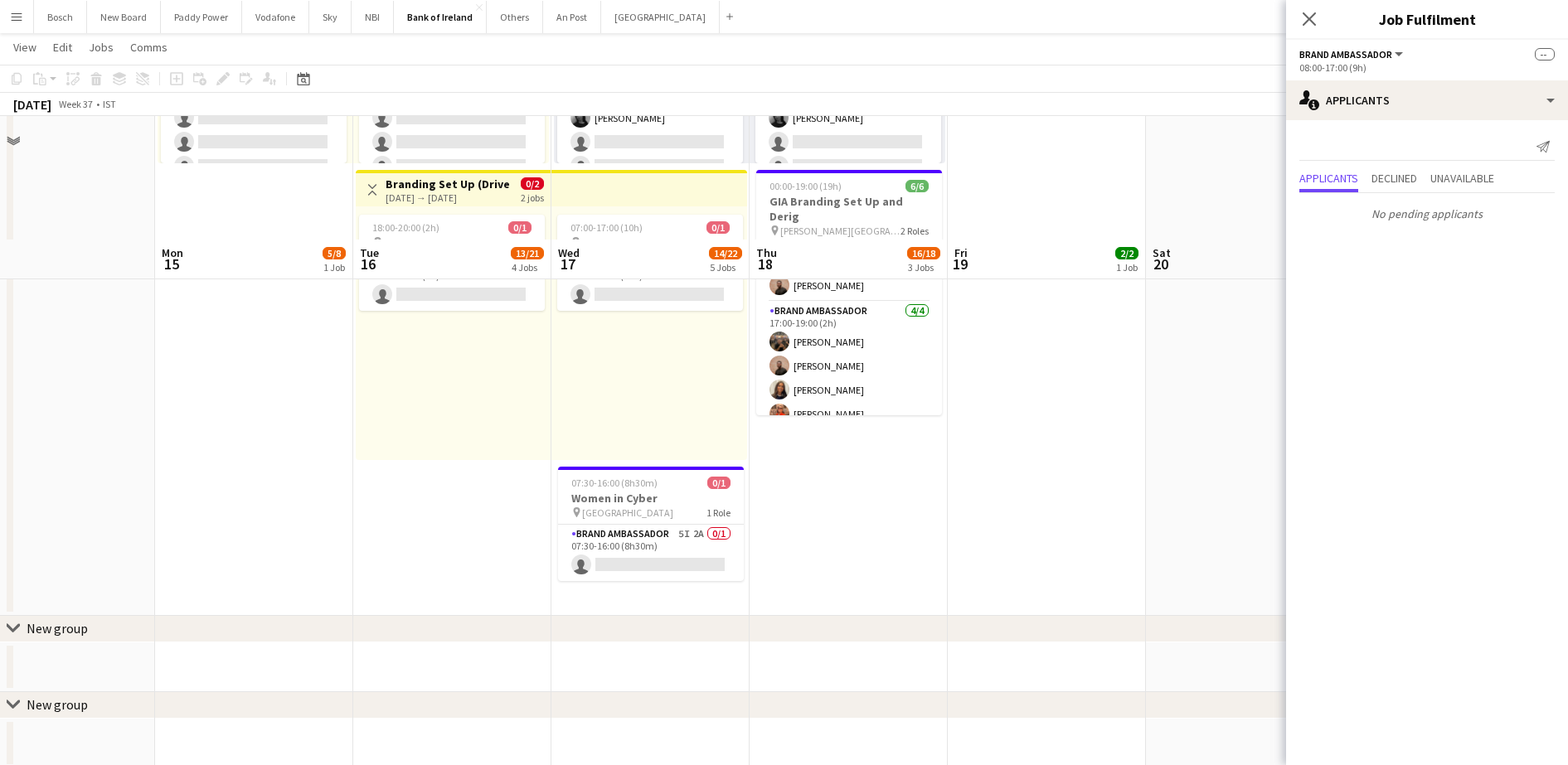
scroll to position [1037, 0]
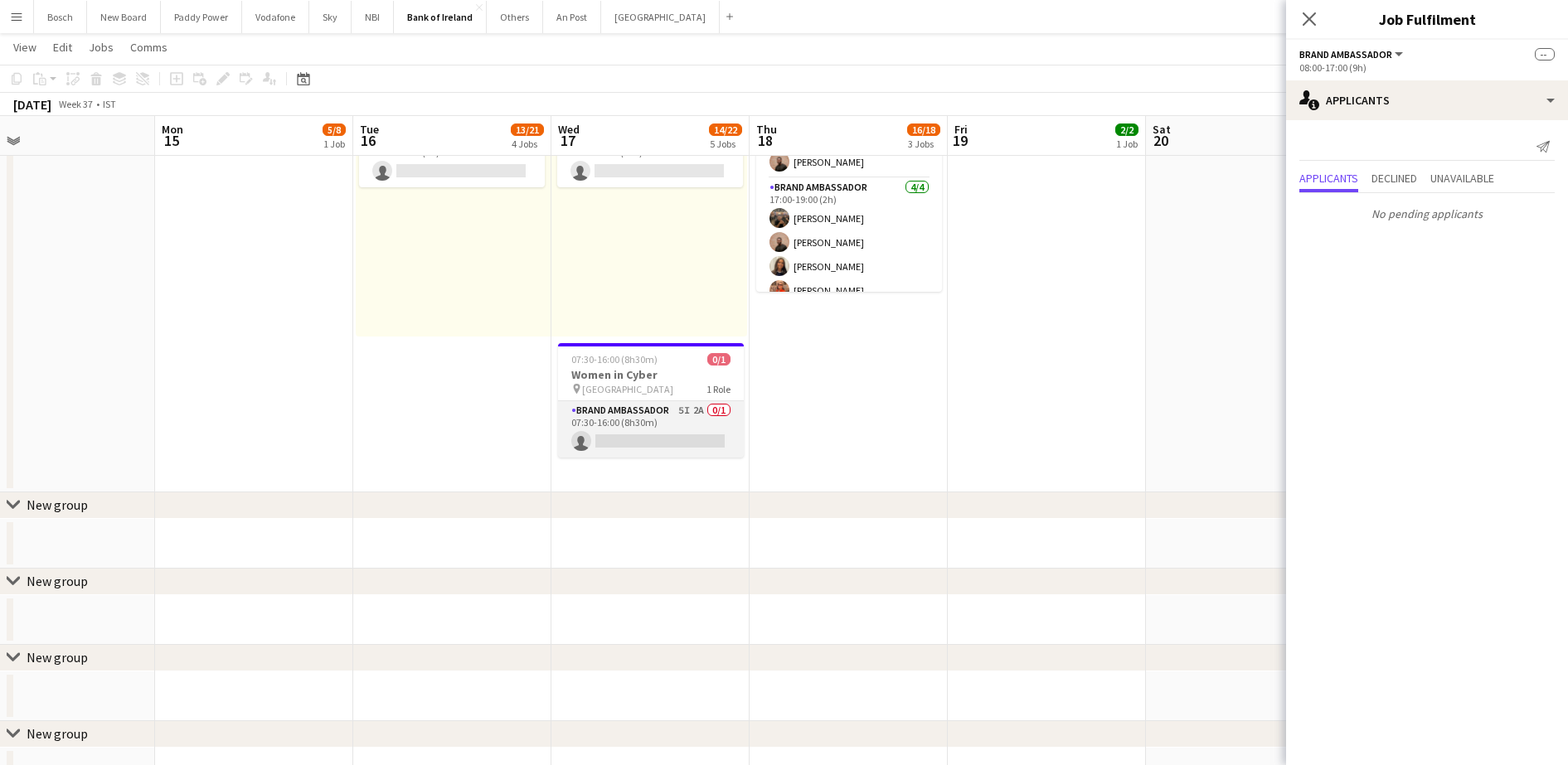
click at [694, 428] on app-card-role "Brand Ambassador 5I 2A 0/1 07:30-16:00 (8h30m) single-neutral-actions" at bounding box center [651, 429] width 185 height 57
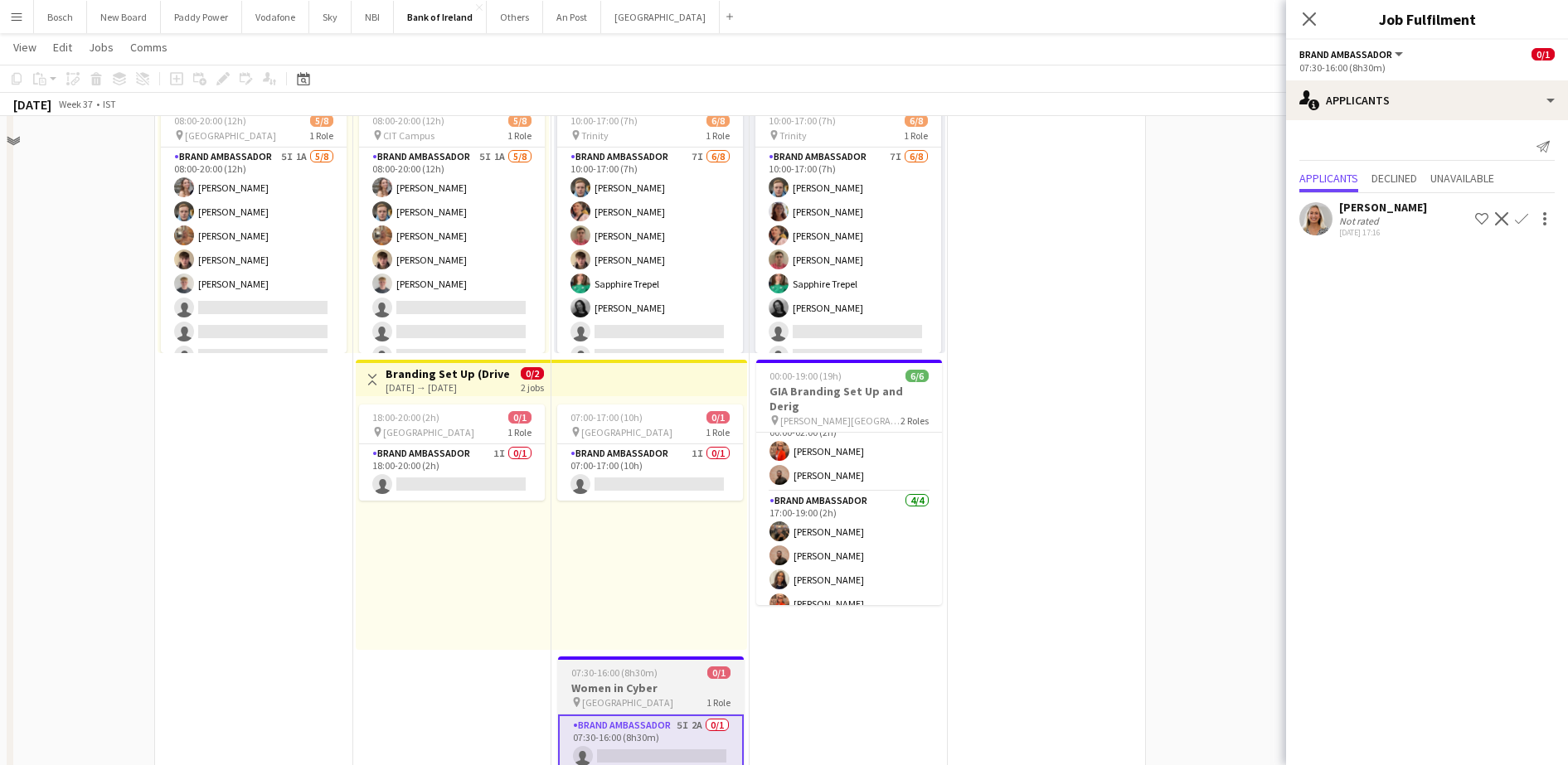
scroll to position [518, 0]
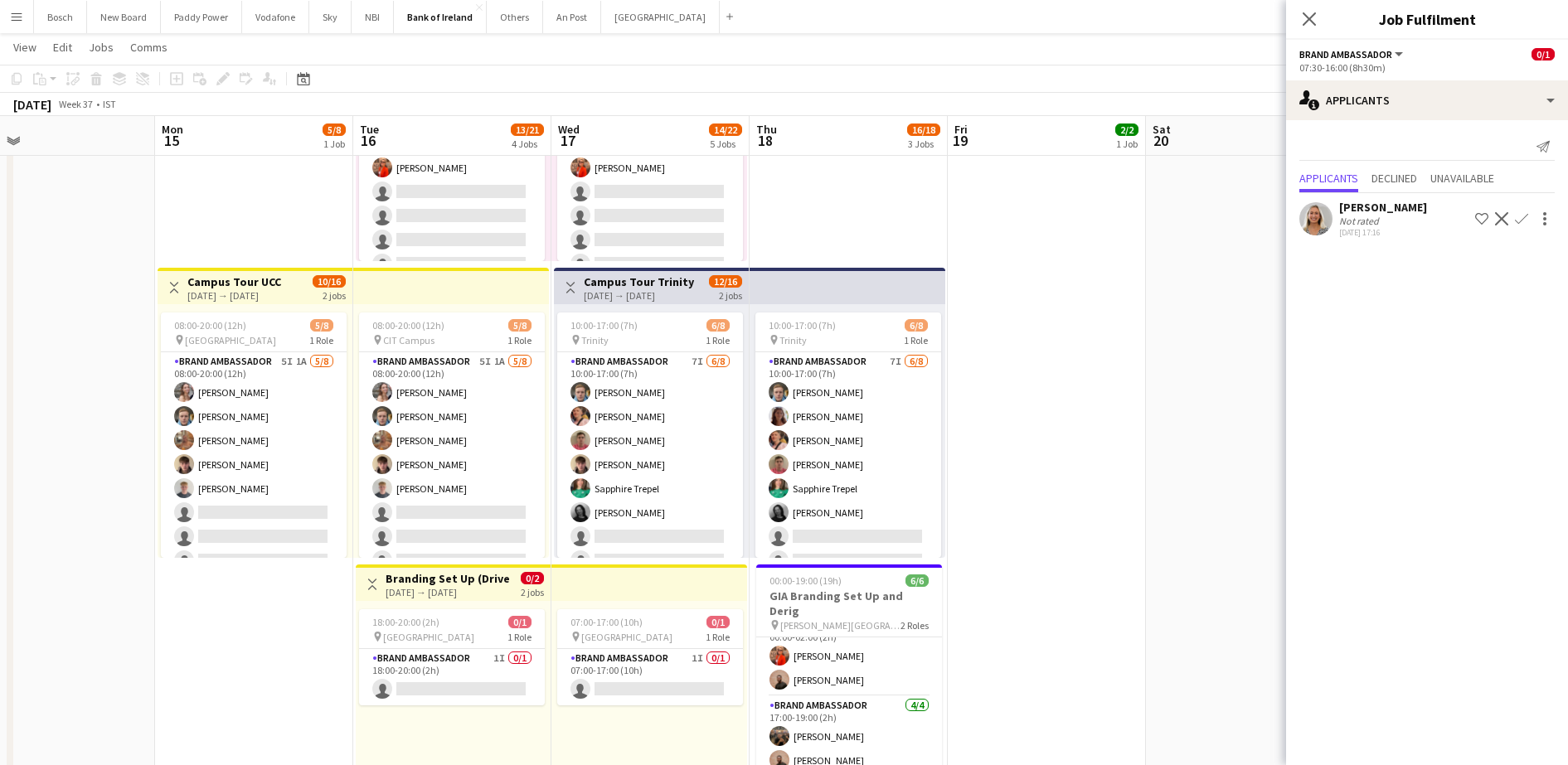
click at [692, 428] on app-card-role "Brand Ambassador 7I 6/8 10:00-17:00 (7h) Dominik Morycki Mark O’Shea Zach Baird…" at bounding box center [650, 465] width 185 height 225
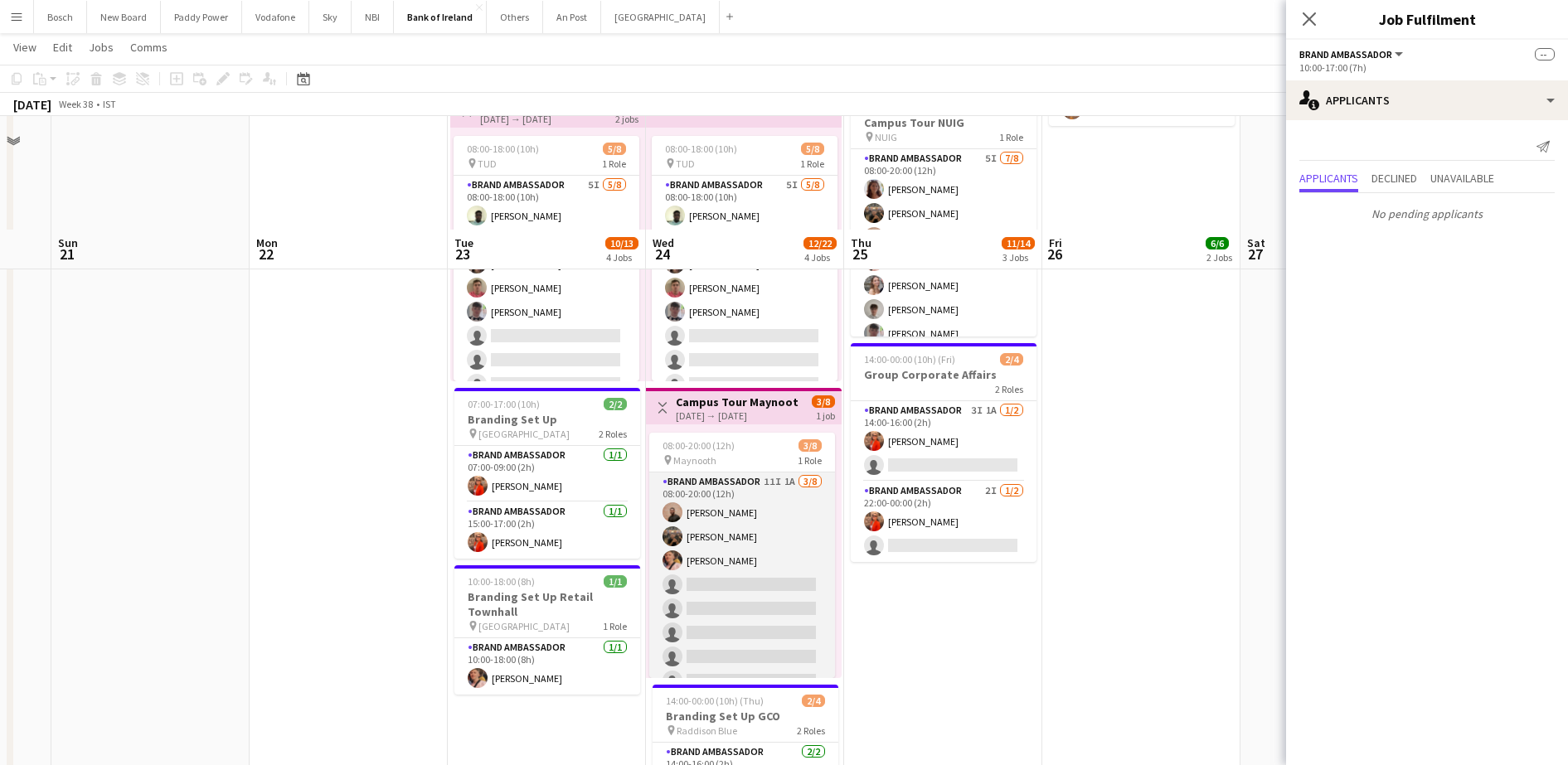
scroll to position [207, 0]
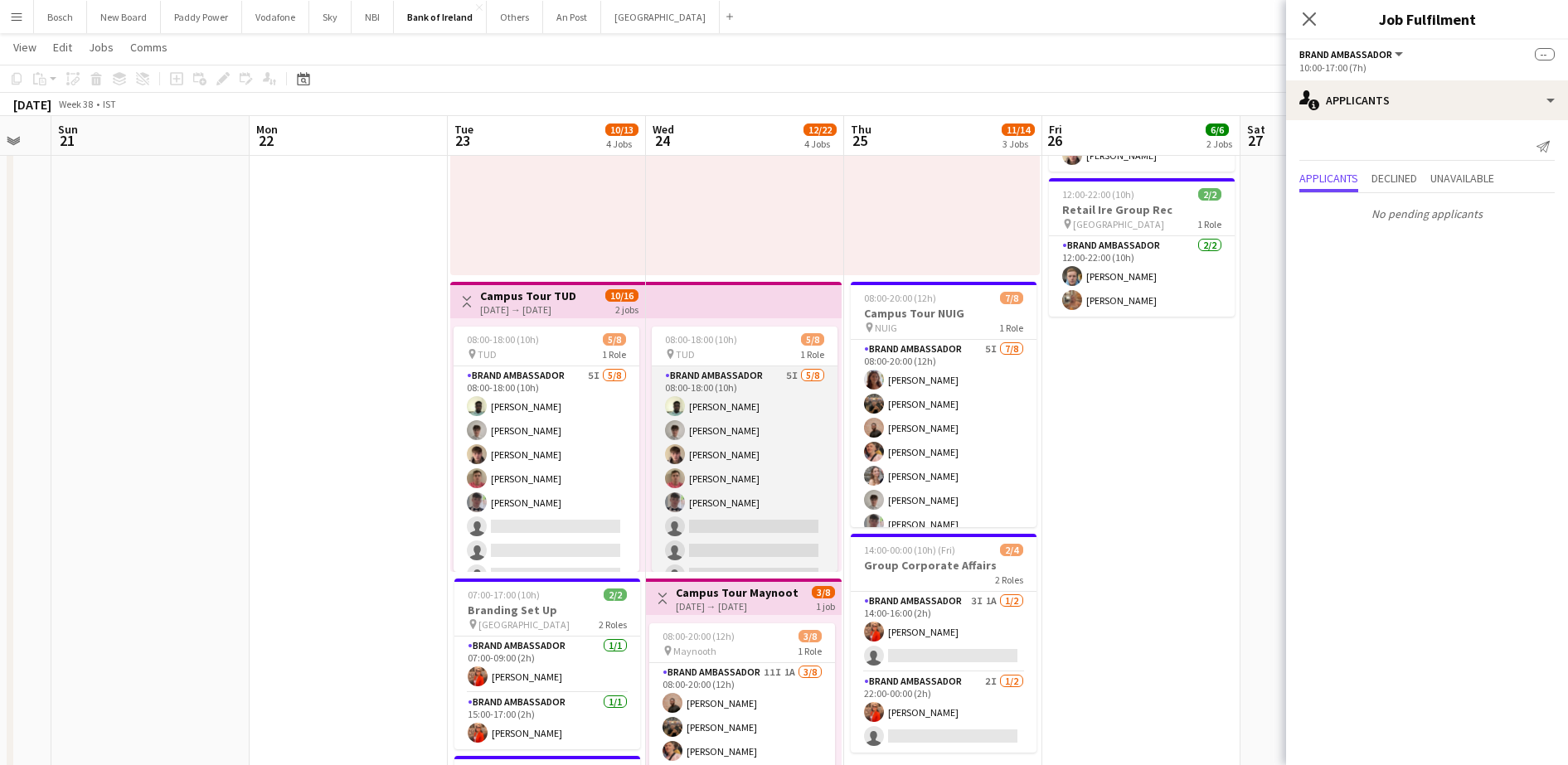
click at [731, 451] on app-card-role "Brand Ambassador 5I [DATE] 08:00-18:00 (10h) [PERSON_NAME] [PERSON_NAME] [PERSO…" at bounding box center [744, 479] width 185 height 225
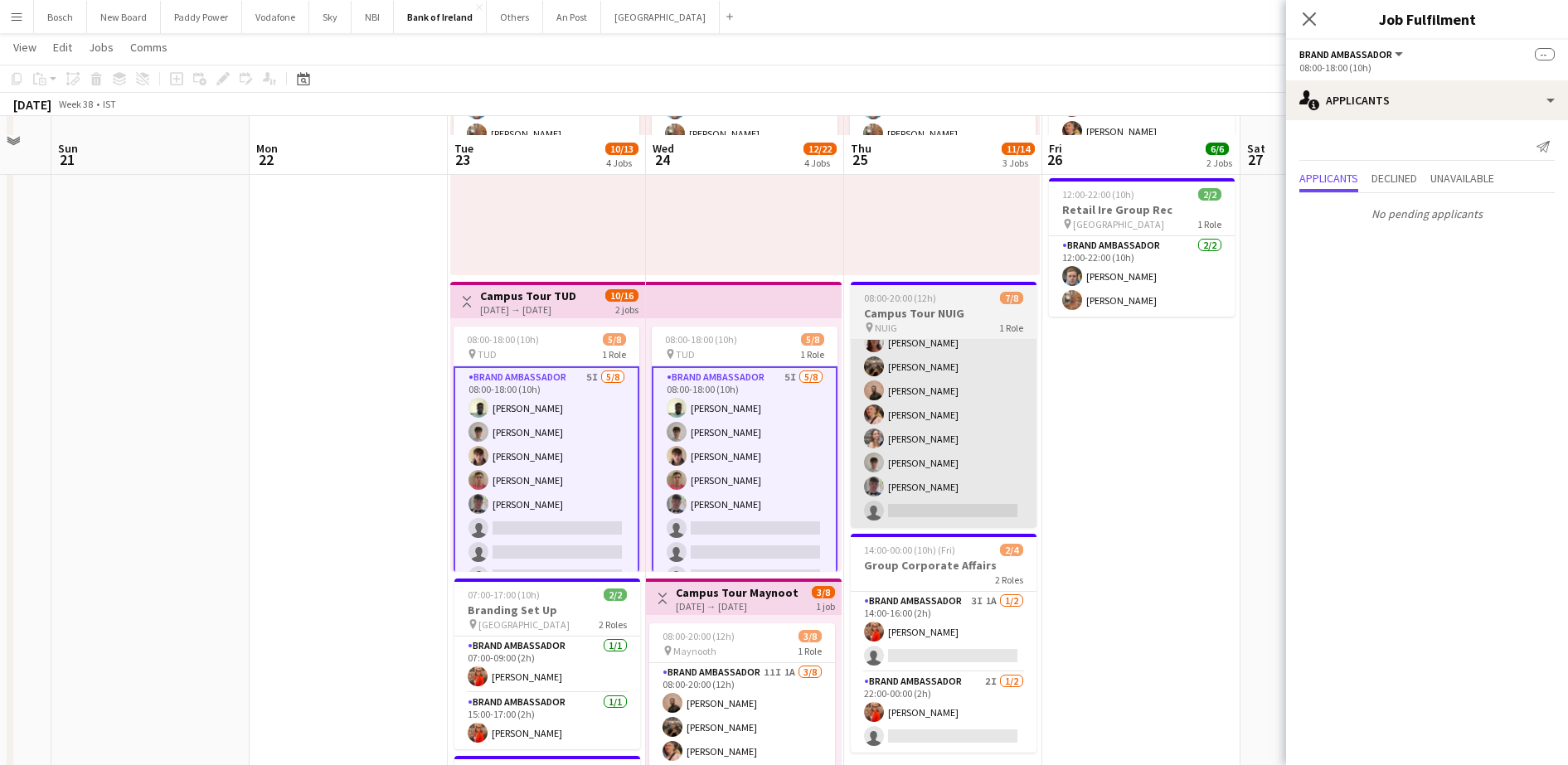
scroll to position [414, 0]
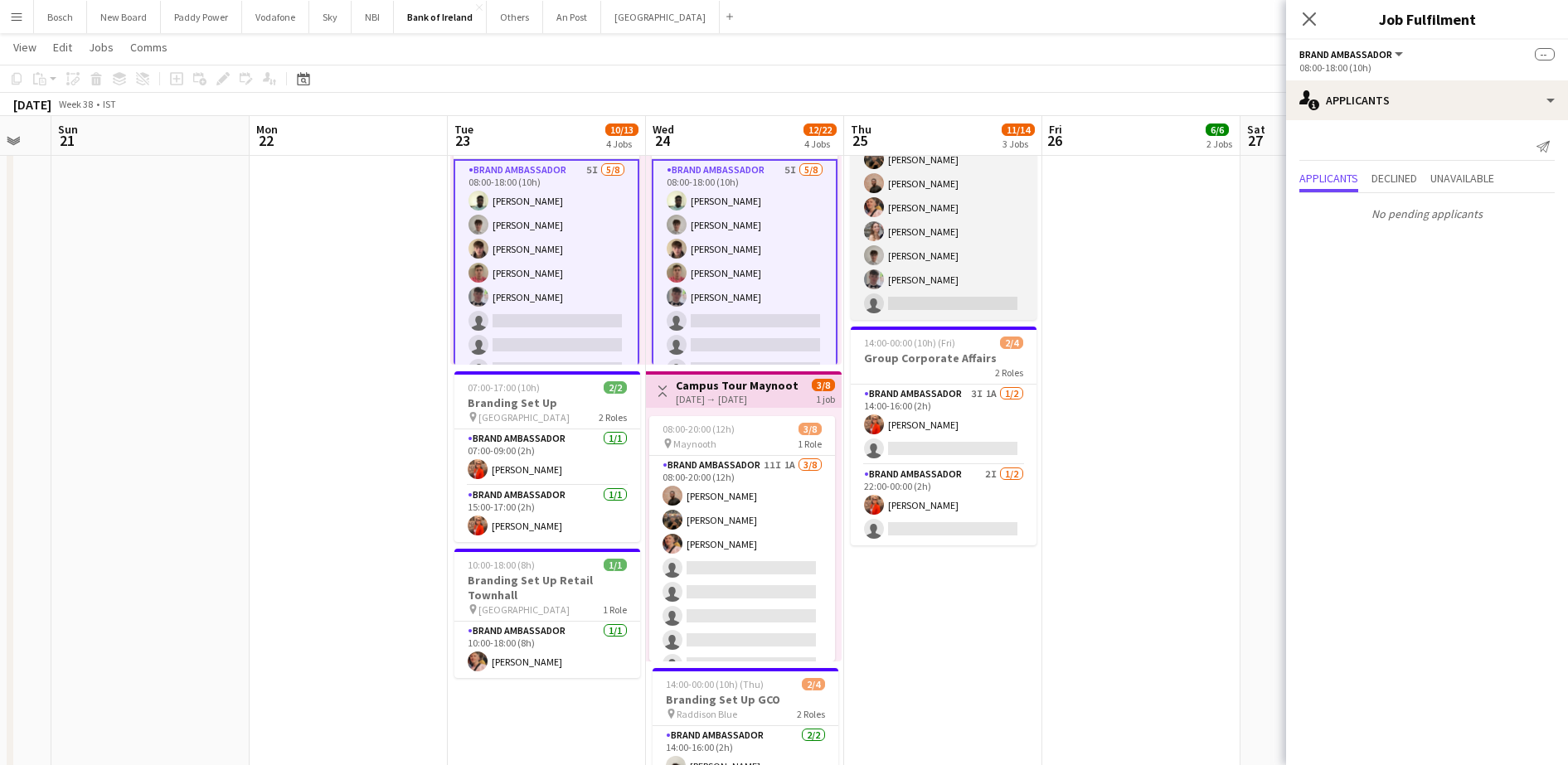
click at [947, 283] on app-card-role "Brand Ambassador 5I [DATE] 08:00-20:00 (12h) [PERSON_NAME] Morycka [PERSON_NAME…" at bounding box center [943, 208] width 185 height 225
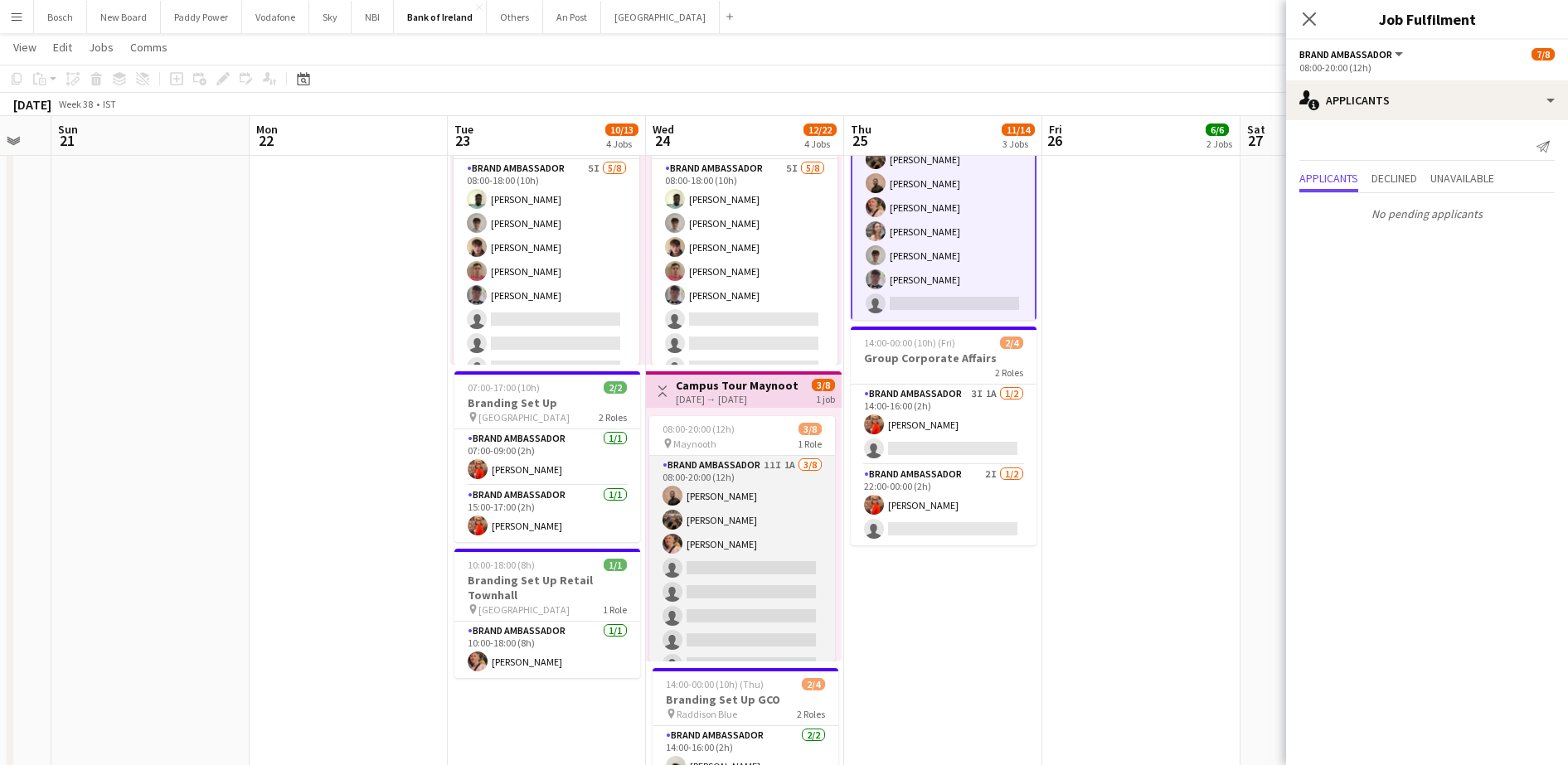
click at [740, 512] on app-card-role "Brand Ambassador 11I 1A 3/8 08:00-20:00 (12h) Andrew Ajetunmobi Matheus Cramoli…" at bounding box center [742, 569] width 185 height 225
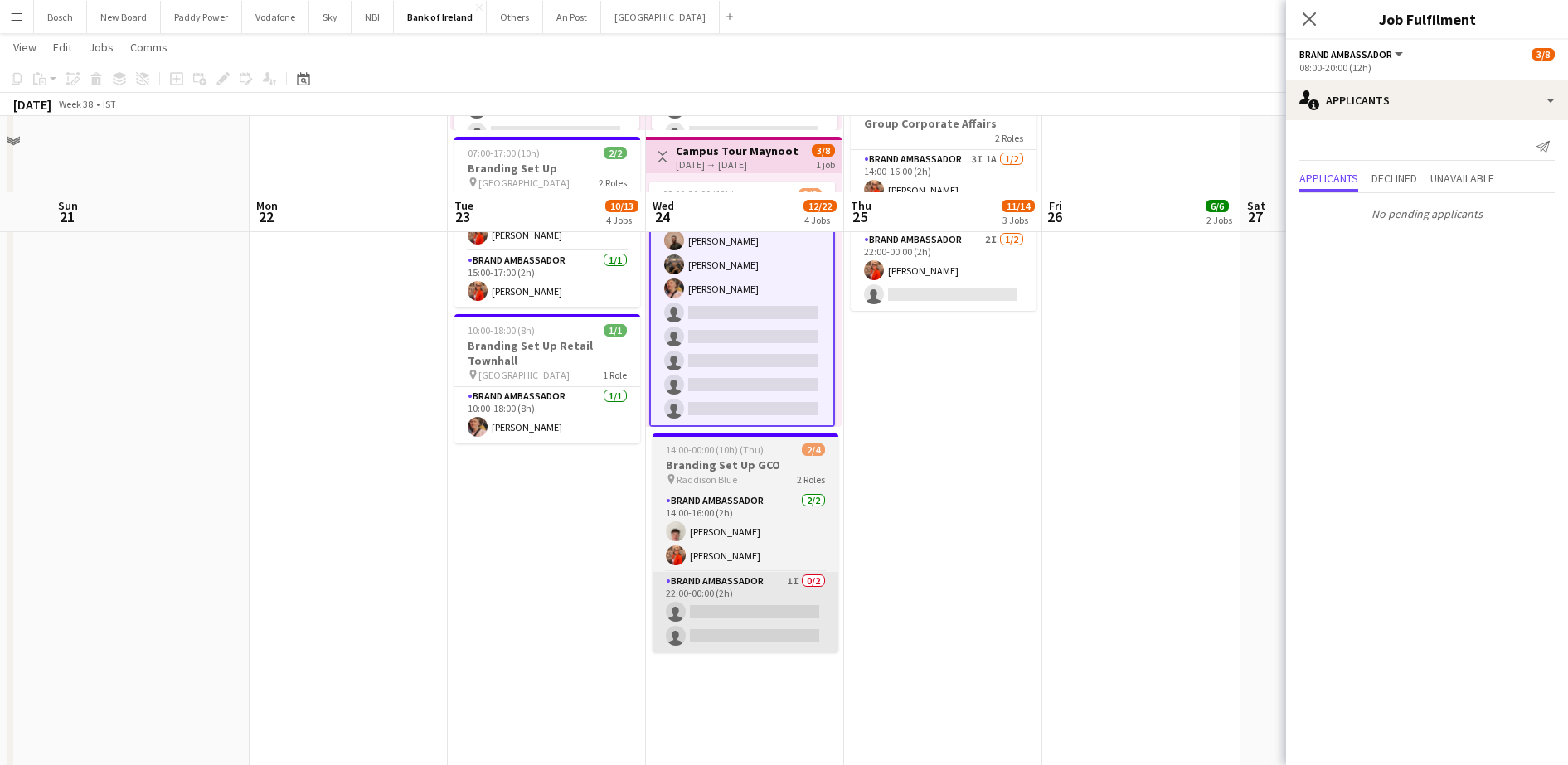
scroll to position [725, 0]
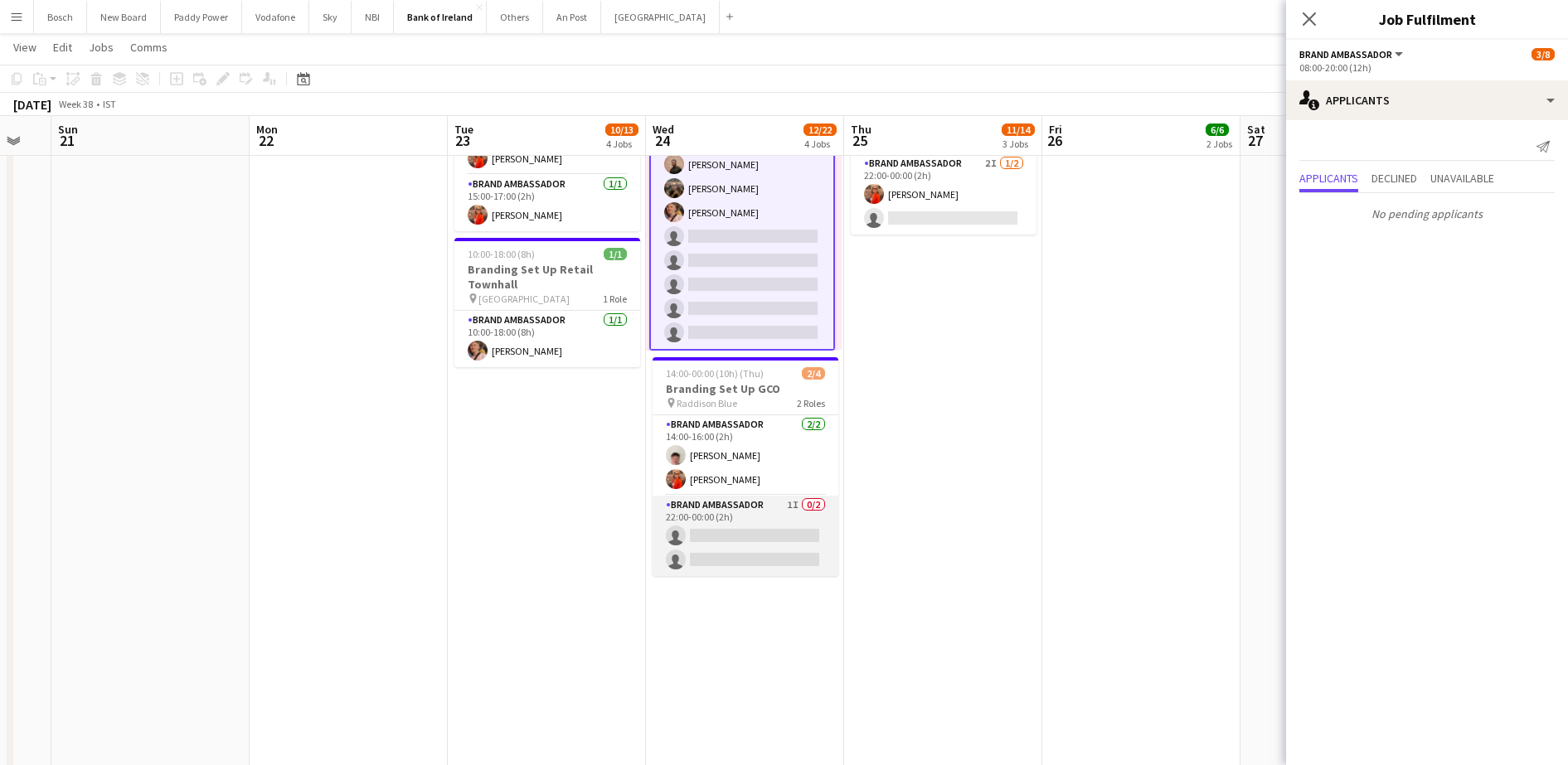
click at [749, 522] on app-card-role "Brand Ambassador 1I 0/2 22:00-00:00 (2h) single-neutral-actions single-neutral-…" at bounding box center [745, 536] width 185 height 81
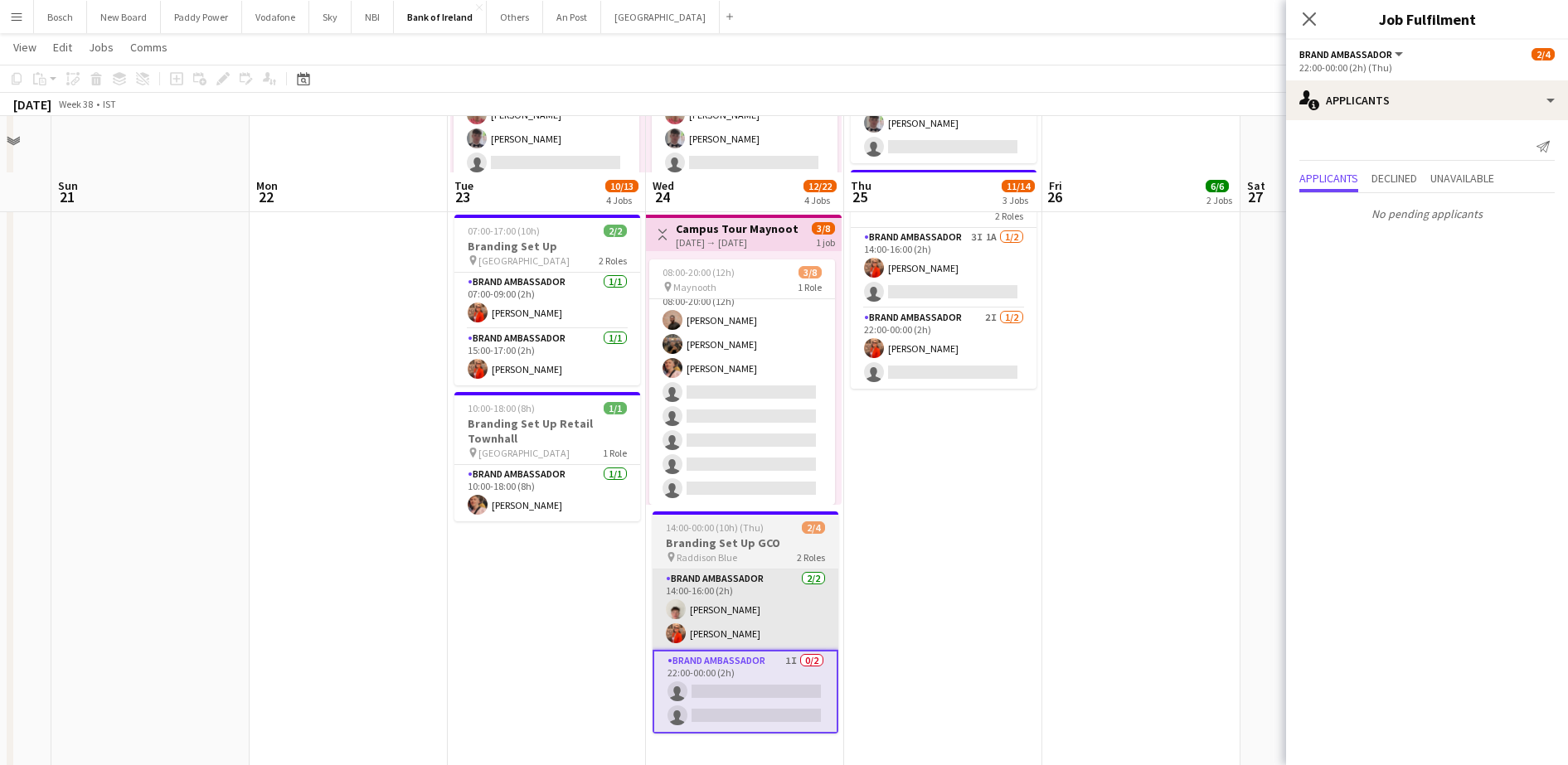
scroll to position [518, 0]
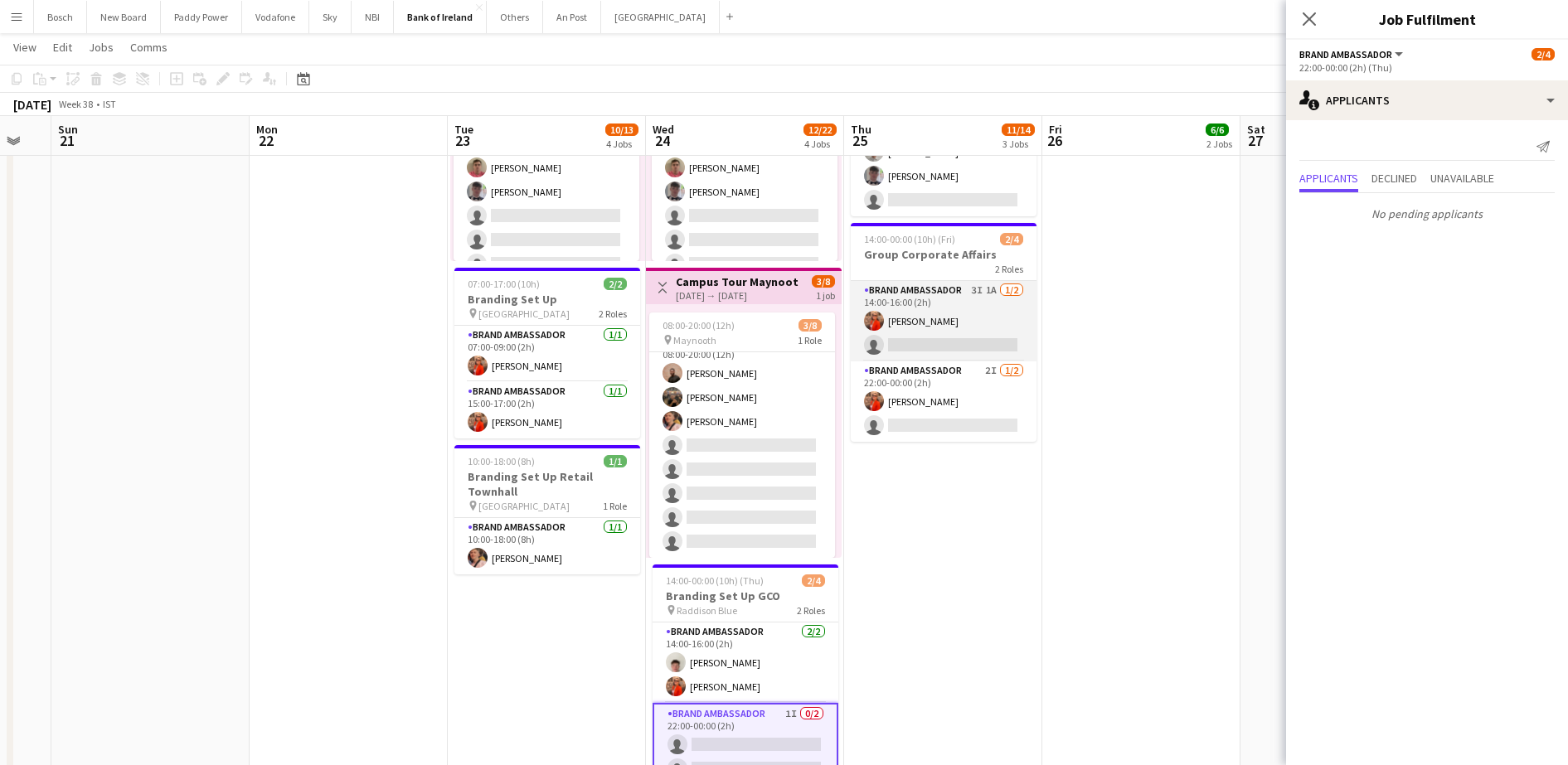
click at [985, 288] on app-card-role "Brand Ambassador 3I 1A [DATE] 14:00-16:00 (2h) [PERSON_NAME] single-neutral-act…" at bounding box center [943, 321] width 185 height 81
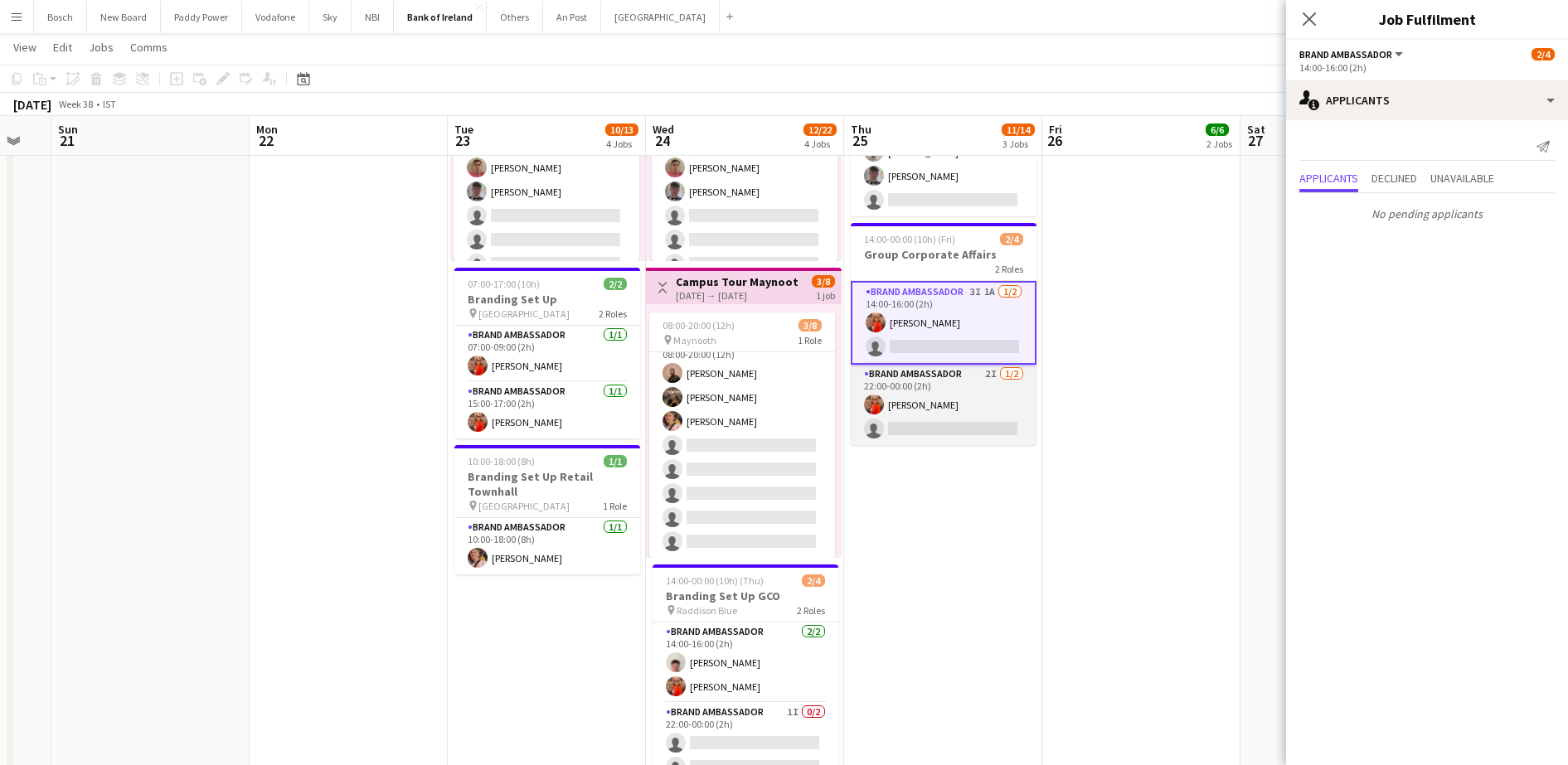
click at [978, 395] on app-card-role "Brand Ambassador 2I [DATE] 22:00-00:00 (2h) [PERSON_NAME] single-neutral-actions" at bounding box center [943, 404] width 185 height 81
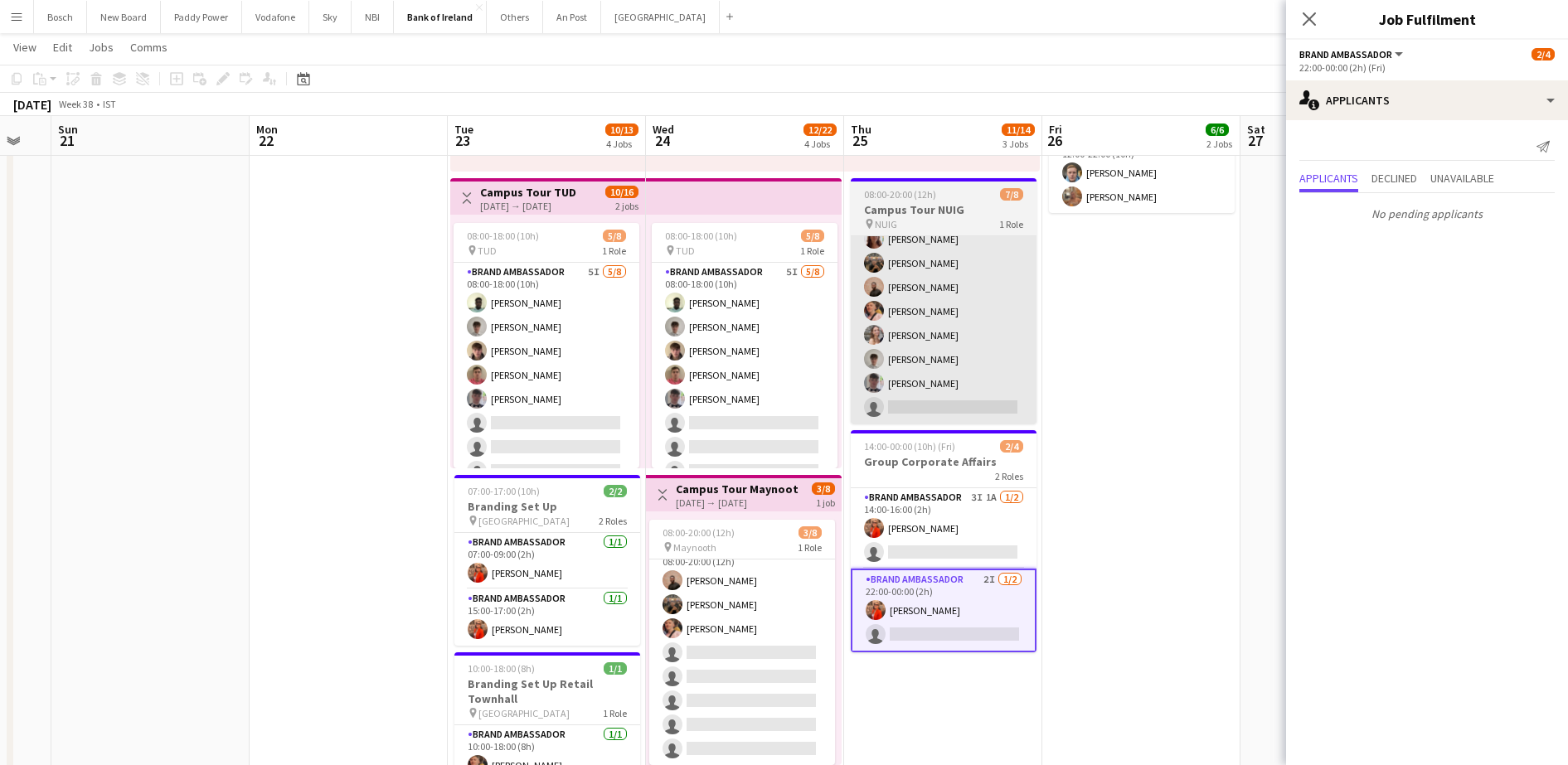
scroll to position [0, 0]
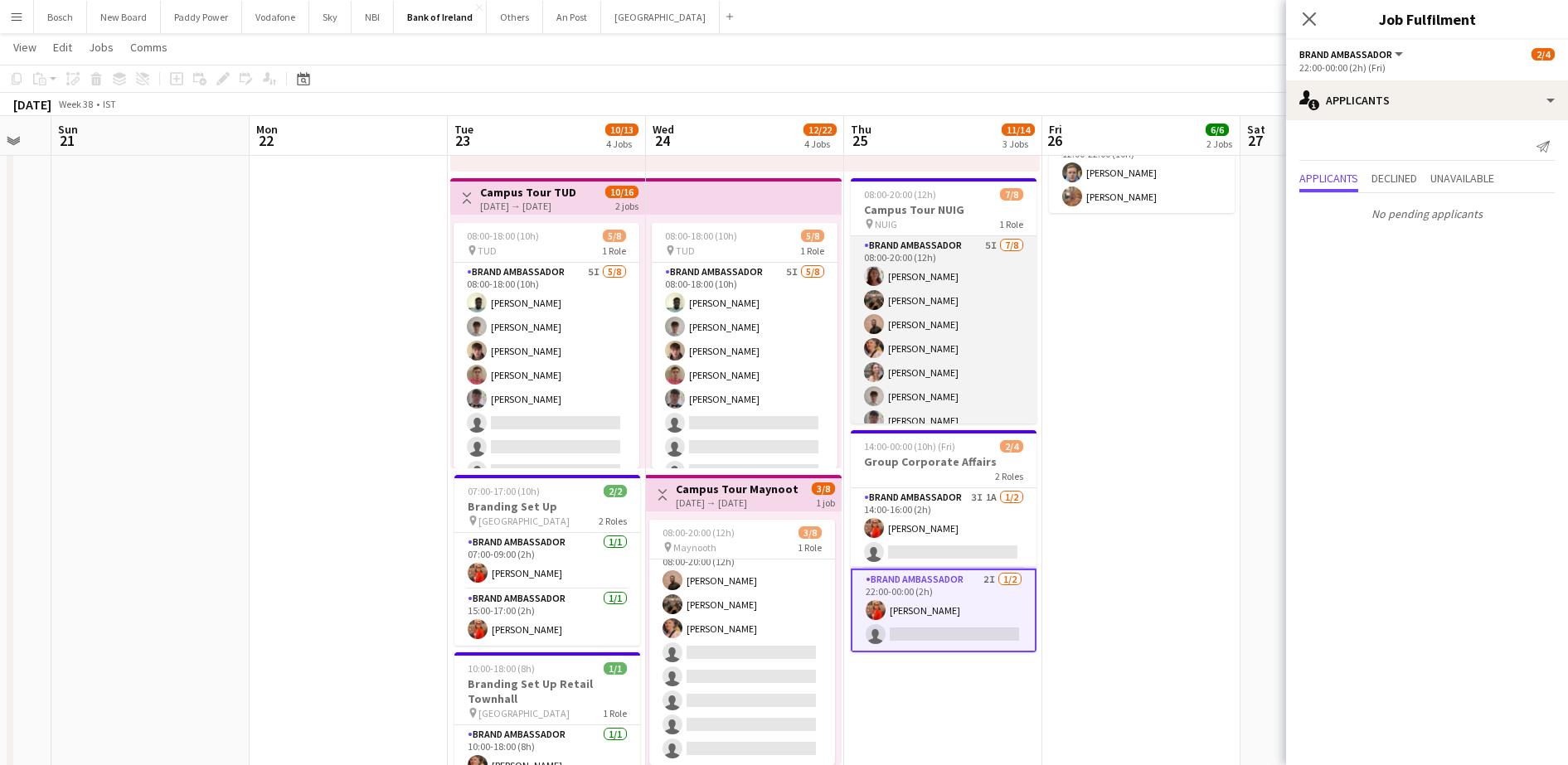
click at [911, 382] on app-card-role "Brand Ambassador 5I [DATE] 08:00-20:00 (12h) [PERSON_NAME] Morycka [PERSON_NAME…" at bounding box center [943, 349] width 185 height 225
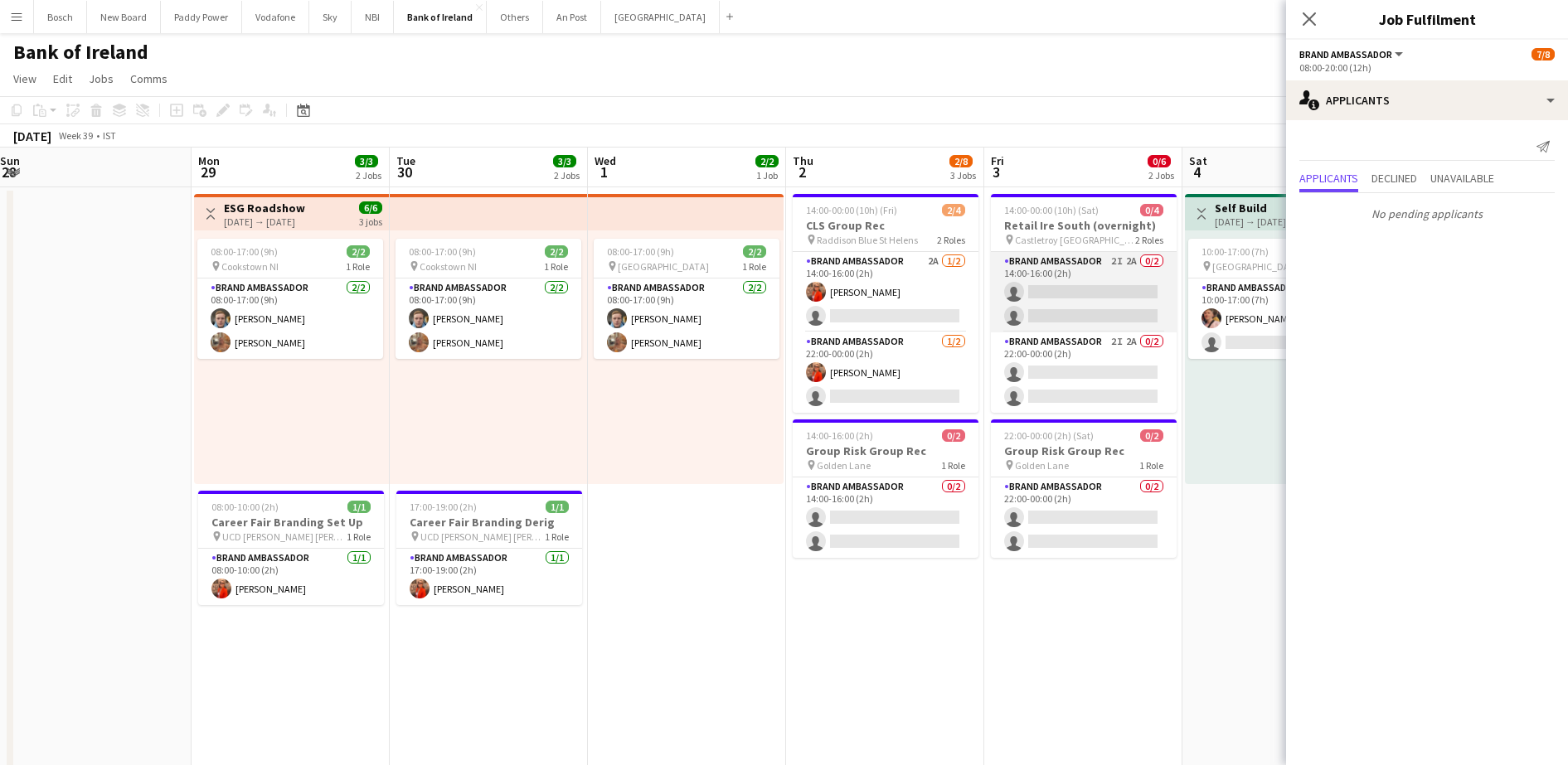
click at [1019, 275] on app-card-role "Brand Ambassador 2I 2A 0/2 14:00-16:00 (2h) single-neutral-actions single-neutr…" at bounding box center [1084, 292] width 185 height 81
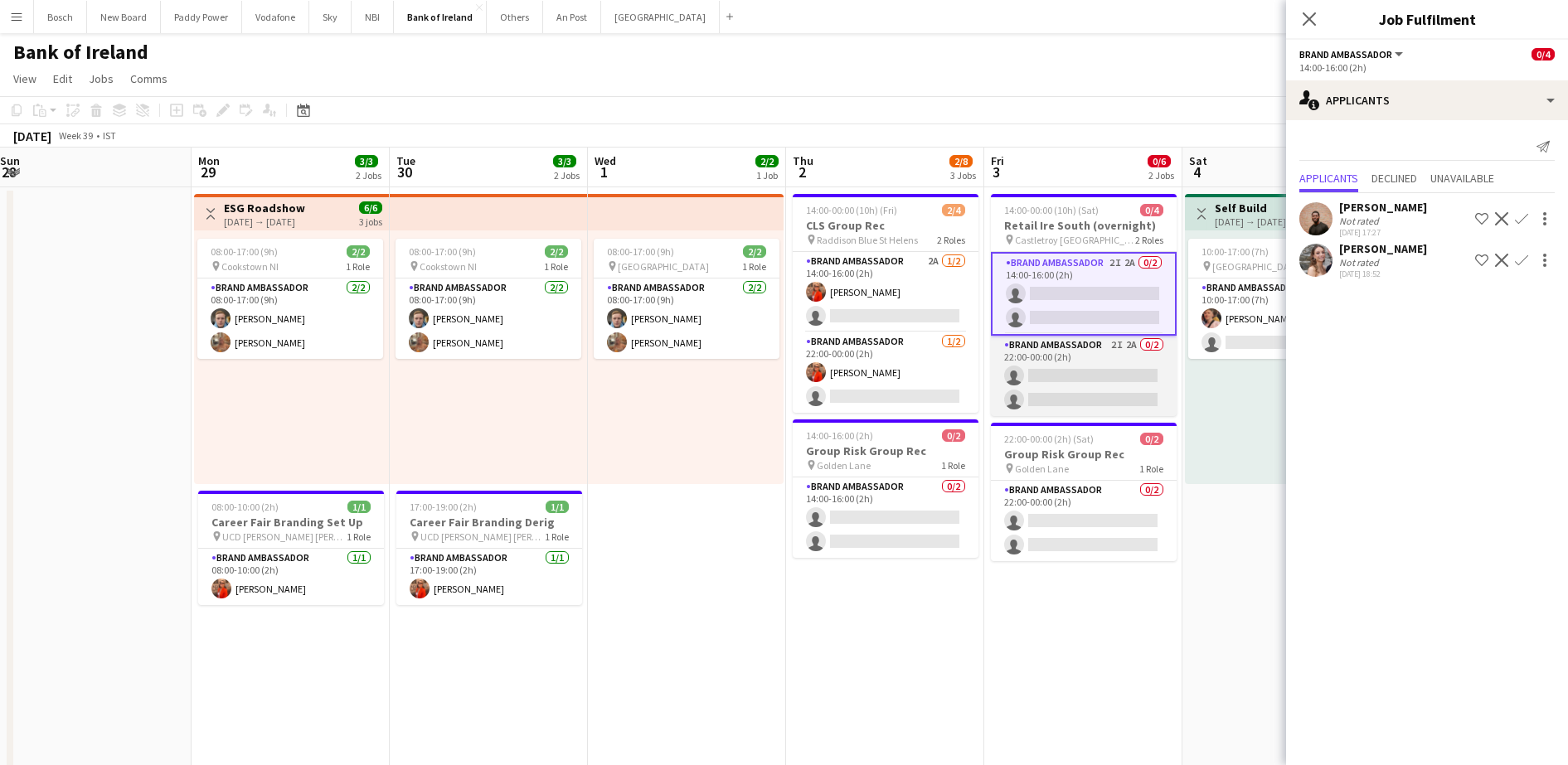
drag, startPoint x: 1052, startPoint y: 386, endPoint x: 1052, endPoint y: 396, distance: 10.0
click at [1052, 386] on app-card-role "Brand Ambassador 2I 2A 0/2 22:00-00:00 (2h) single-neutral-actions single-neutr…" at bounding box center [1084, 376] width 185 height 81
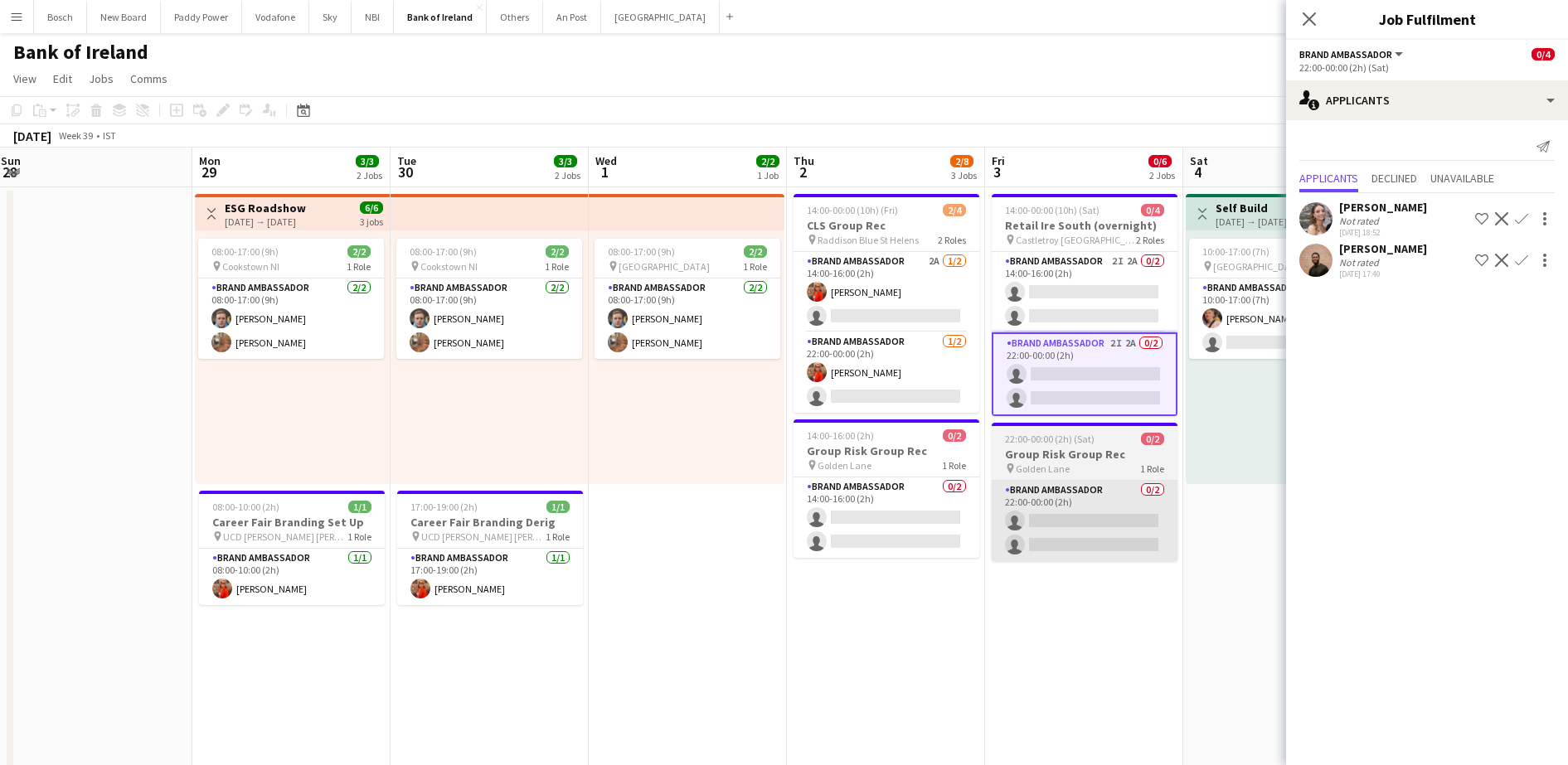
click at [1045, 506] on app-card-role "Brand Ambassador 0/2 22:00-00:00 (2h) single-neutral-actions single-neutral-act…" at bounding box center [1085, 521] width 185 height 81
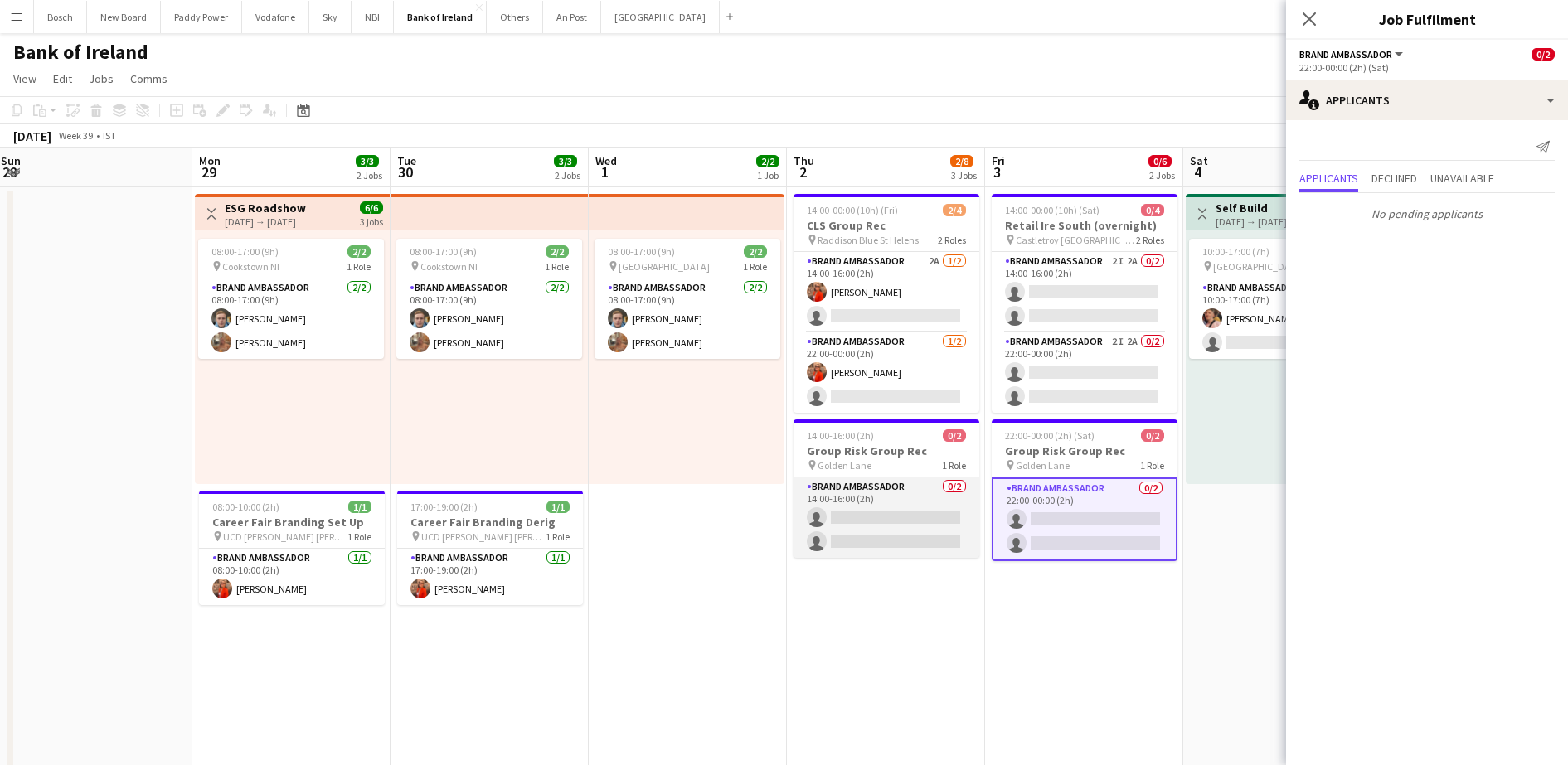
click at [892, 511] on app-card-role "Brand Ambassador 0/2 14:00-16:00 (2h) single-neutral-actions single-neutral-act…" at bounding box center [887, 518] width 185 height 81
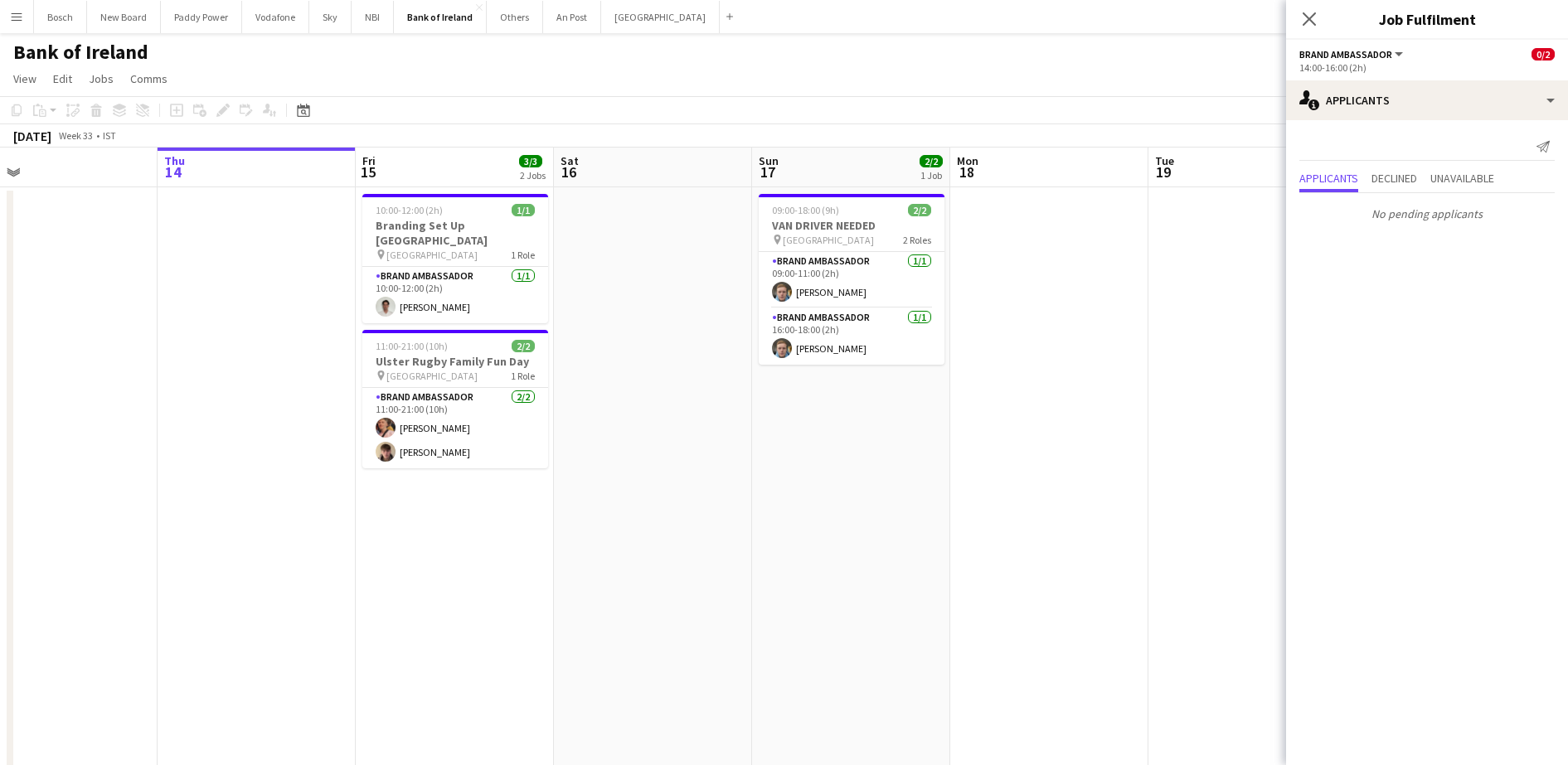
scroll to position [0, 637]
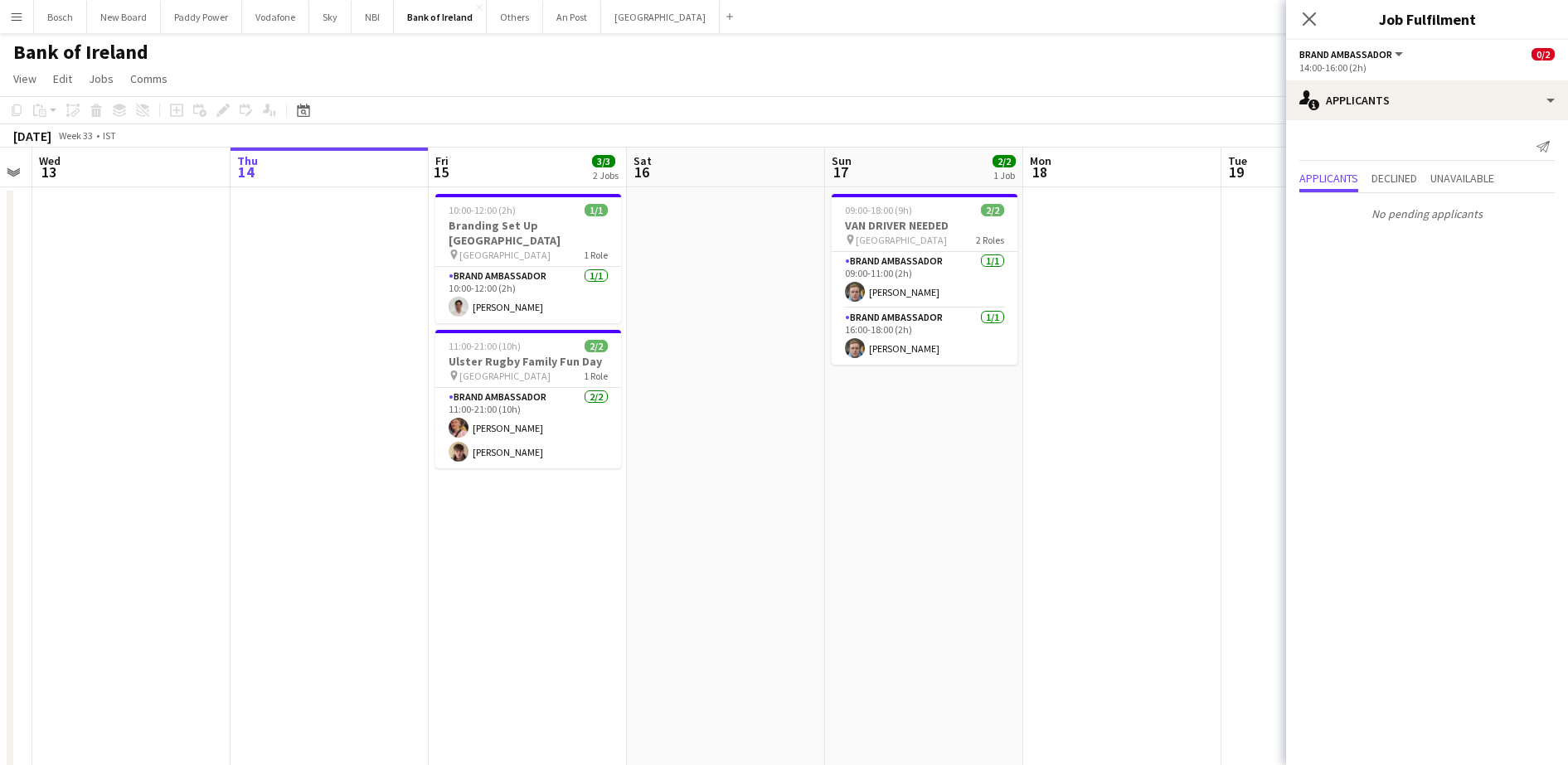
drag, startPoint x: 1007, startPoint y: 463, endPoint x: 94, endPoint y: 471, distance: 913.0
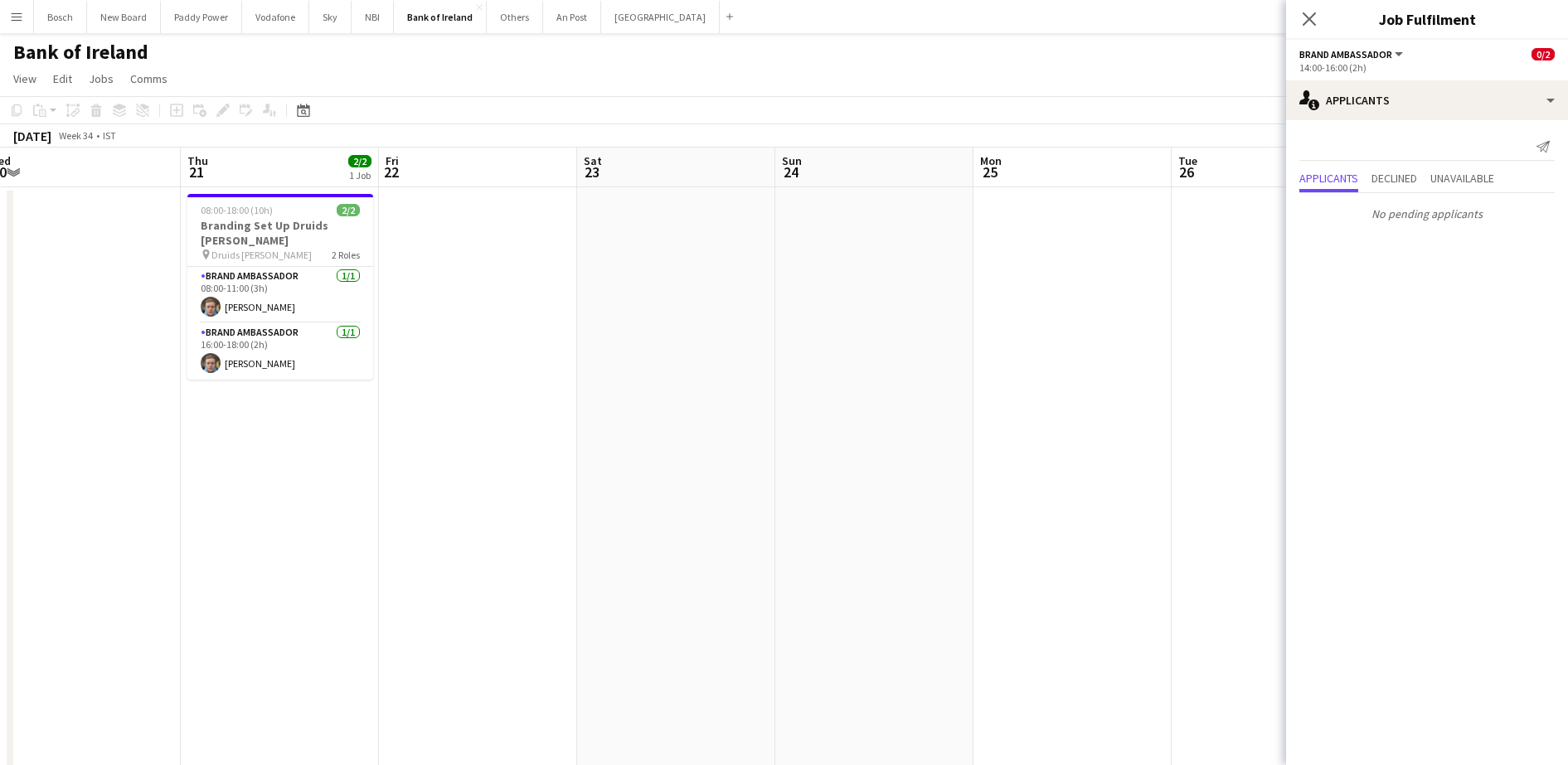
drag, startPoint x: 830, startPoint y: 439, endPoint x: 181, endPoint y: 390, distance: 650.8
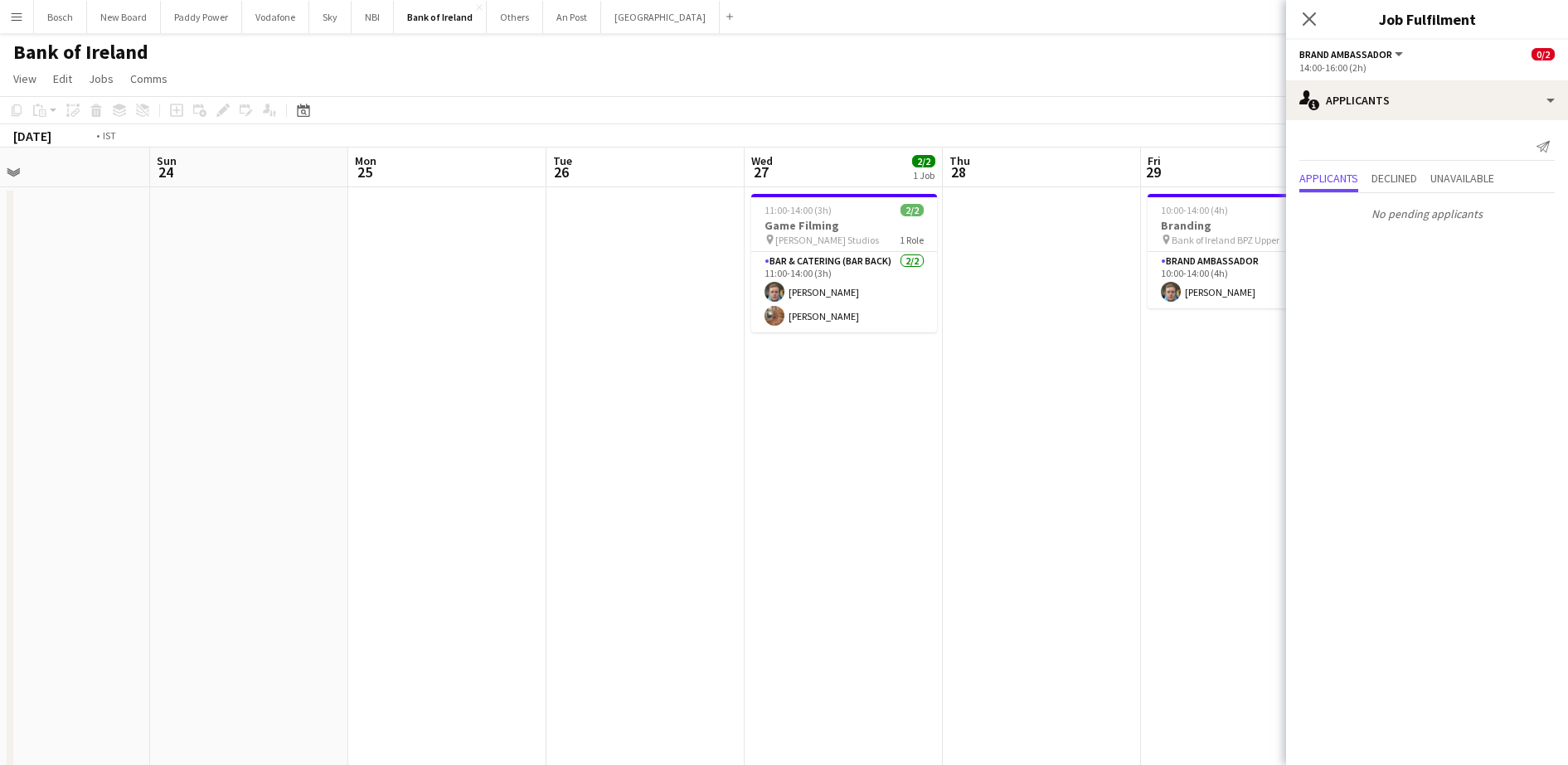
drag, startPoint x: 1085, startPoint y: 386, endPoint x: 82, endPoint y: 365, distance: 1003.2
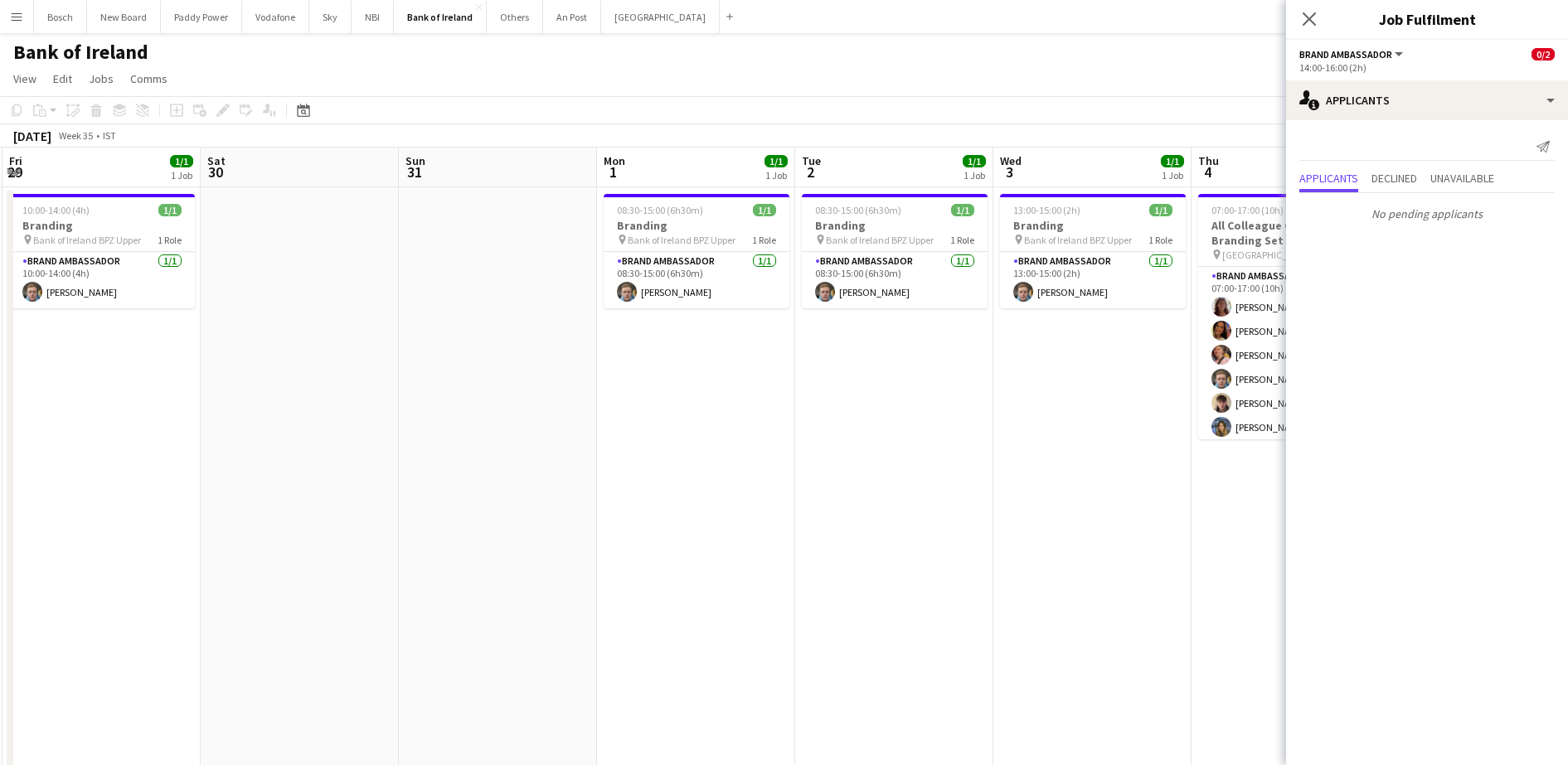
drag, startPoint x: 983, startPoint y: 389, endPoint x: 161, endPoint y: 344, distance: 823.2
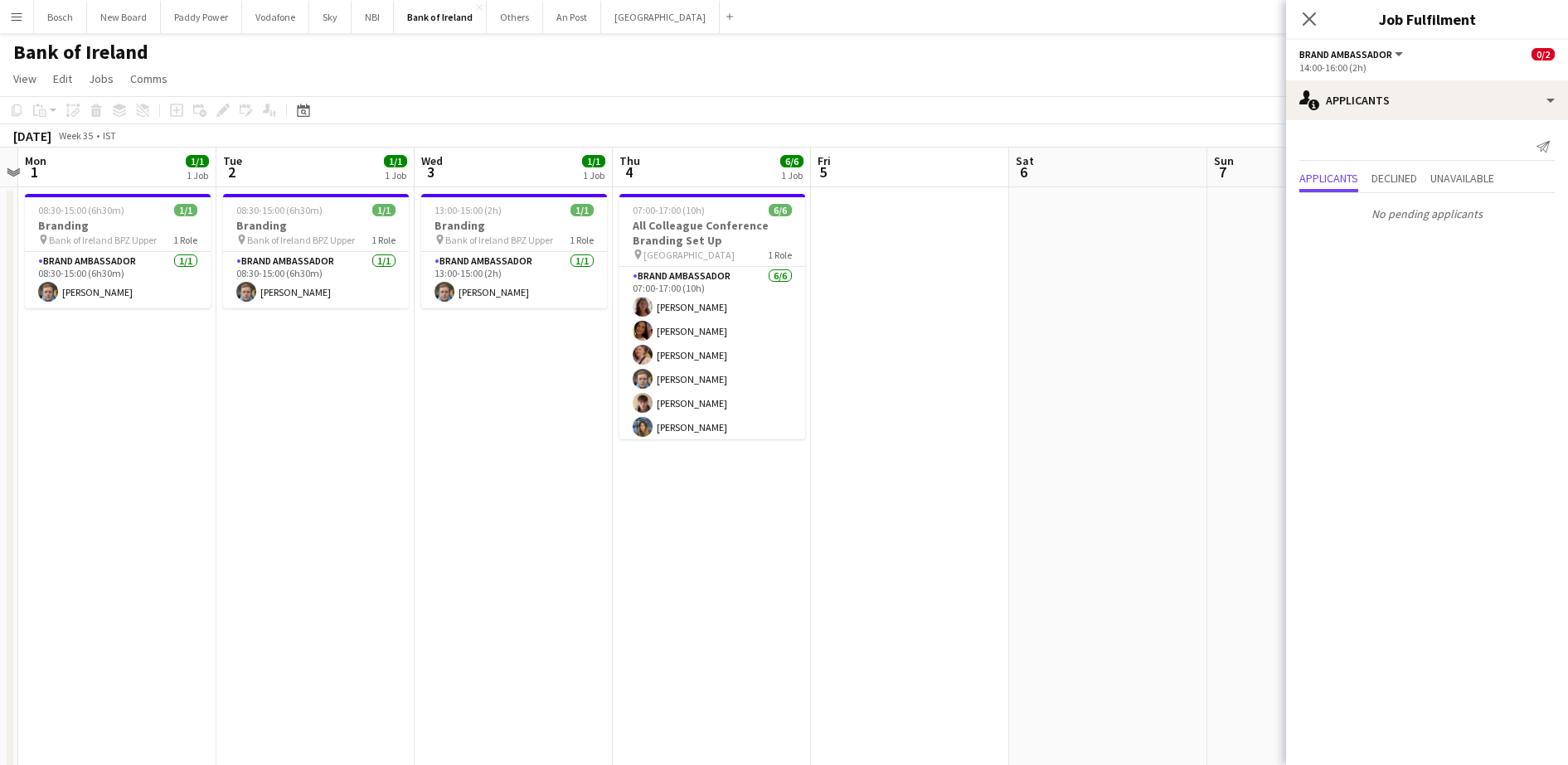
drag, startPoint x: 886, startPoint y: 409, endPoint x: 190, endPoint y: 335, distance: 699.9
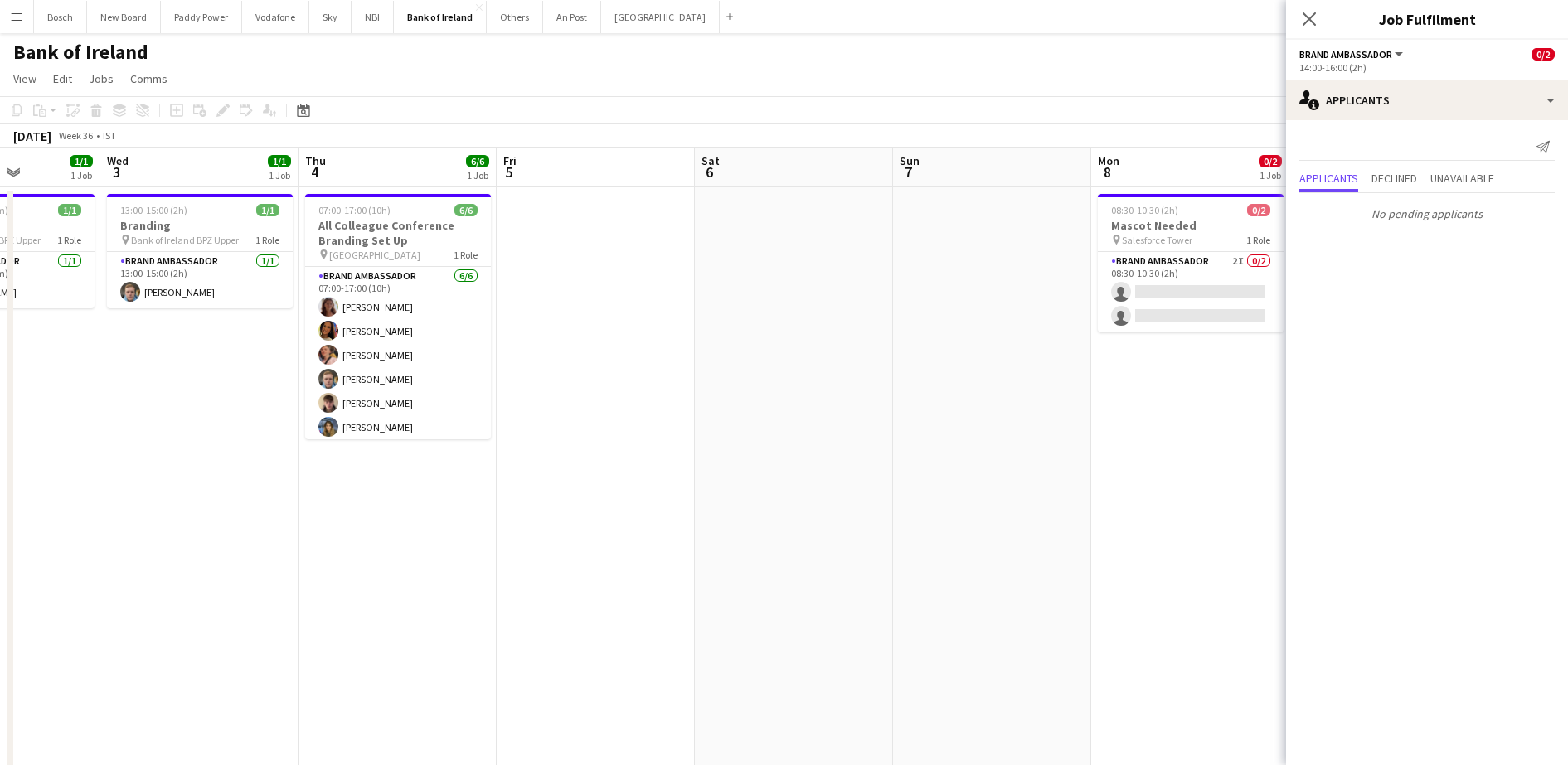
drag, startPoint x: 899, startPoint y: 355, endPoint x: 274, endPoint y: 310, distance: 626.6
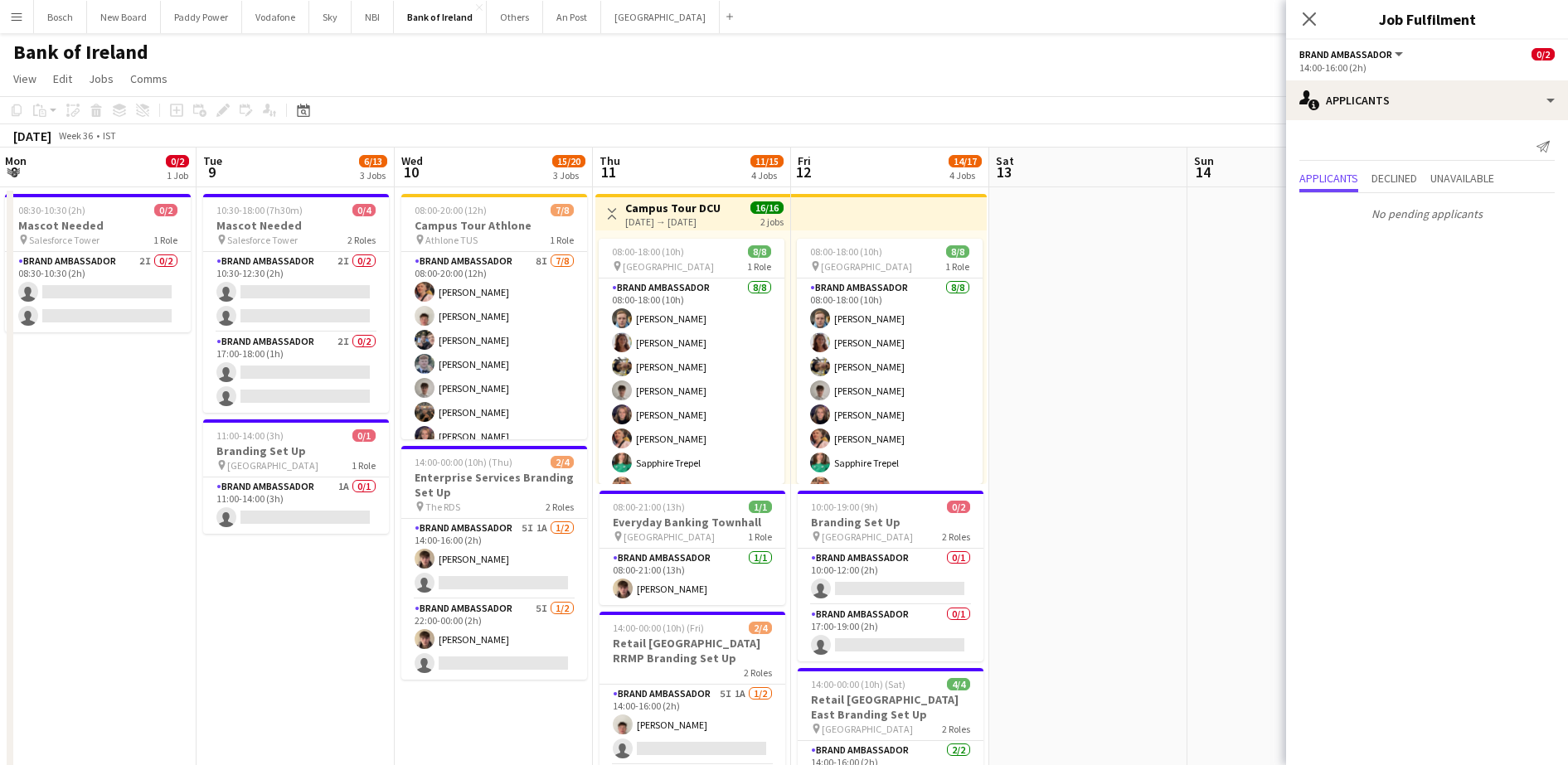
scroll to position [0, 567]
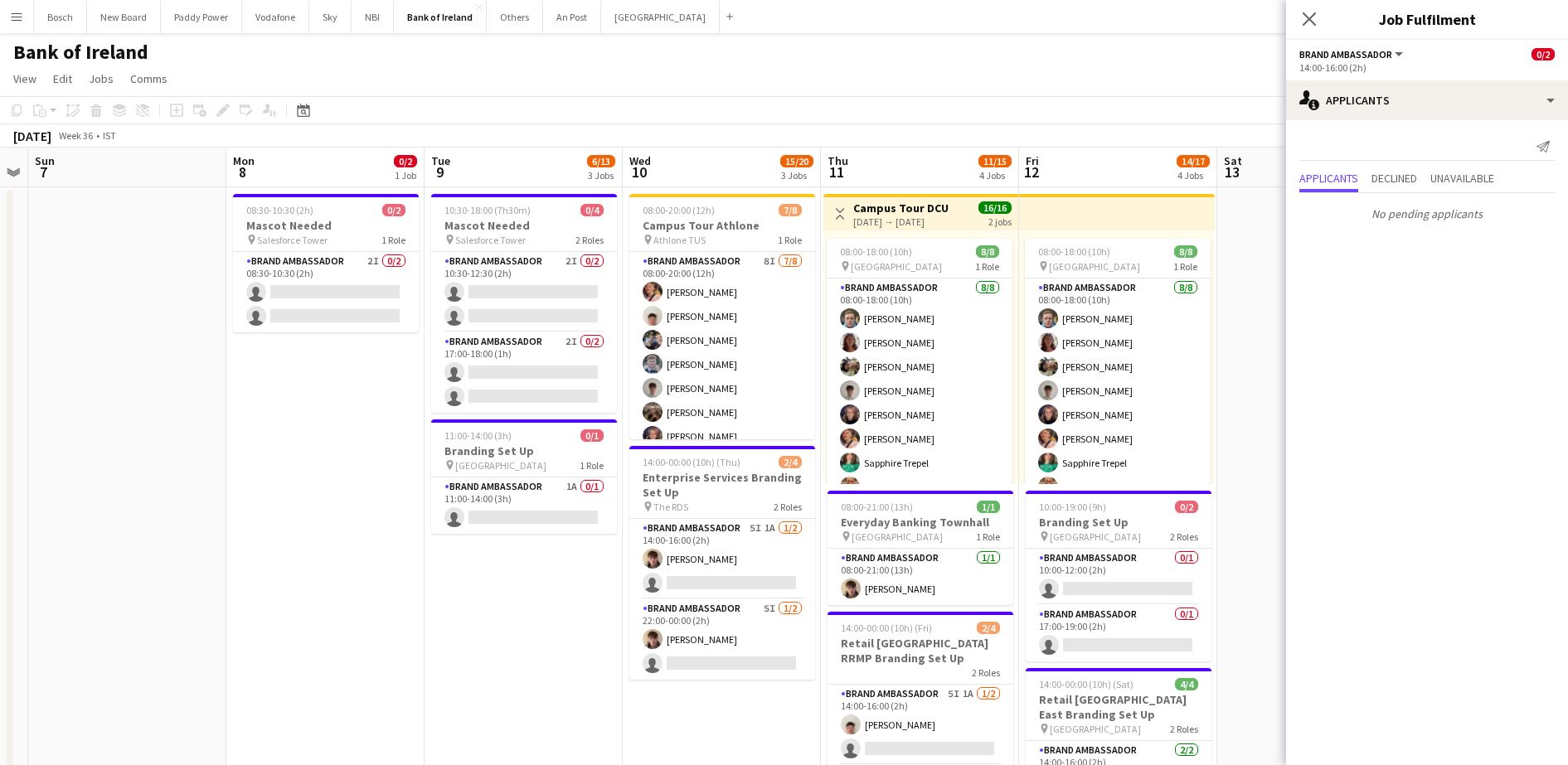
drag, startPoint x: 912, startPoint y: 359, endPoint x: -4, endPoint y: 351, distance: 916.0
click at [326, 293] on app-card-role "Brand Ambassador 2I 0/2 08:30-10:30 (2h) single-neutral-actions single-neutral-…" at bounding box center [326, 292] width 185 height 81
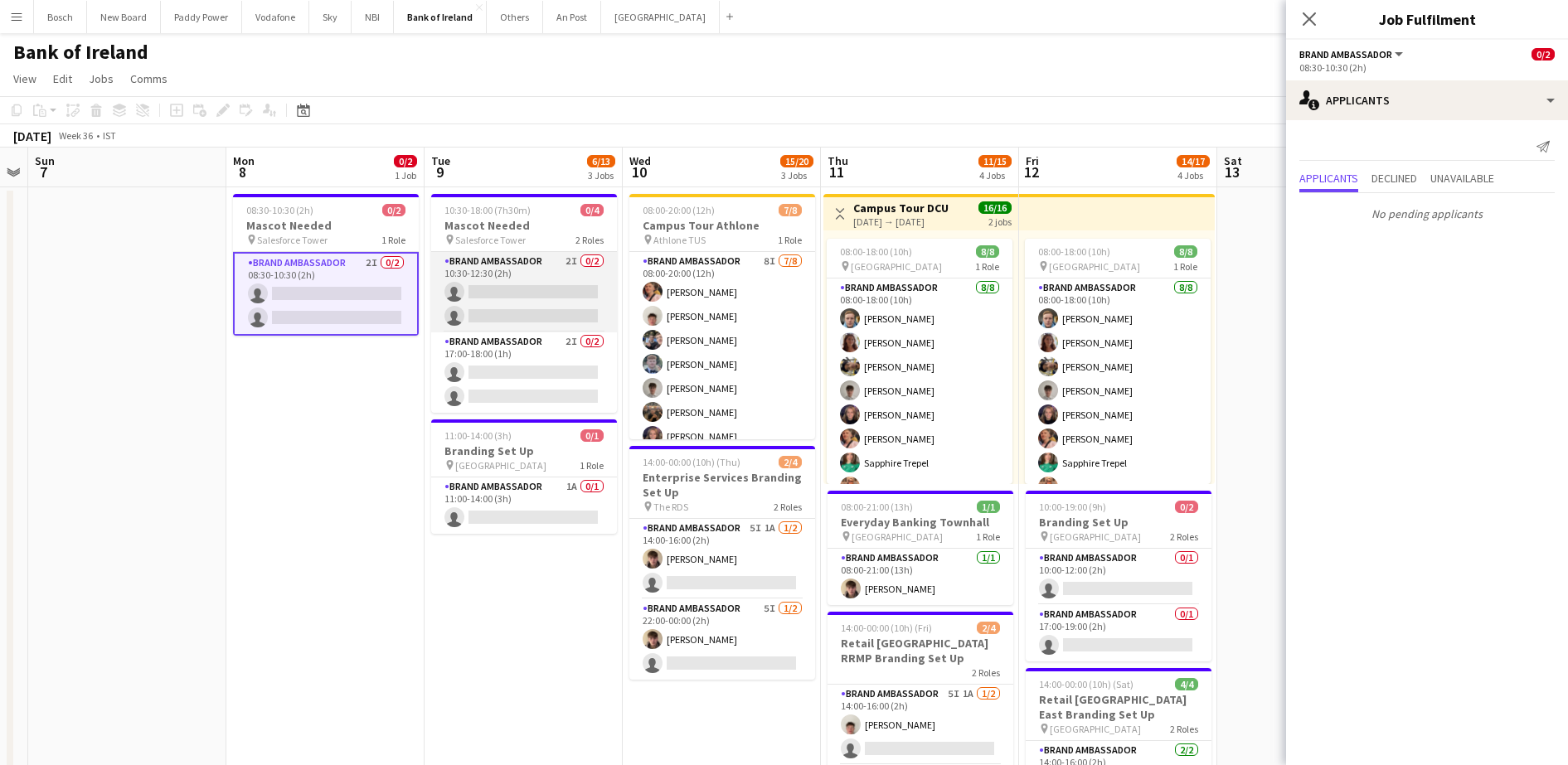
click at [534, 313] on app-card-role "Brand Ambassador 2I 0/2 10:30-12:30 (2h) single-neutral-actions single-neutral-…" at bounding box center [524, 292] width 185 height 81
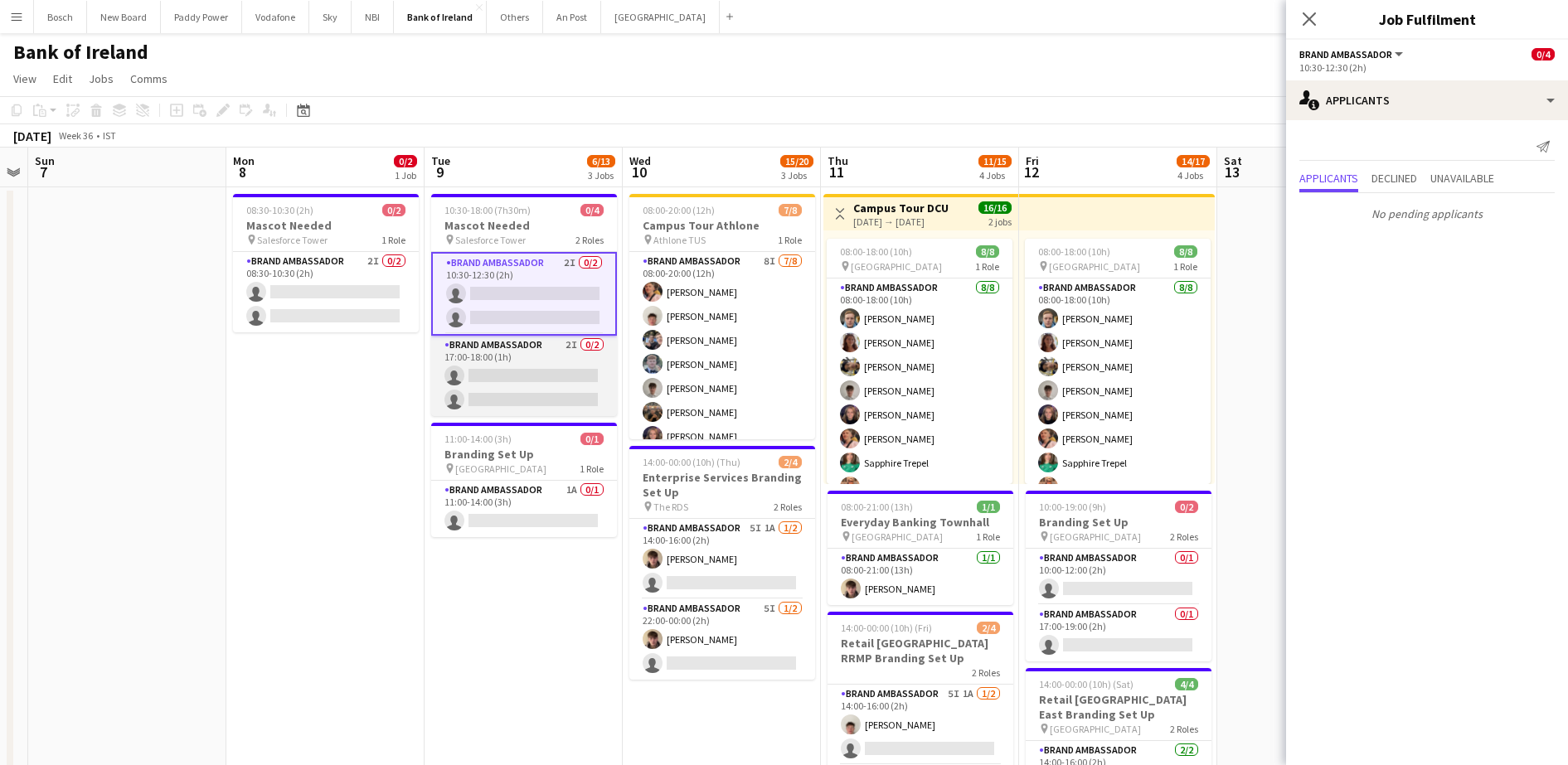
click at [529, 378] on app-card-role "Brand Ambassador 2I 0/2 17:00-18:00 (1h) single-neutral-actions single-neutral-…" at bounding box center [524, 376] width 185 height 81
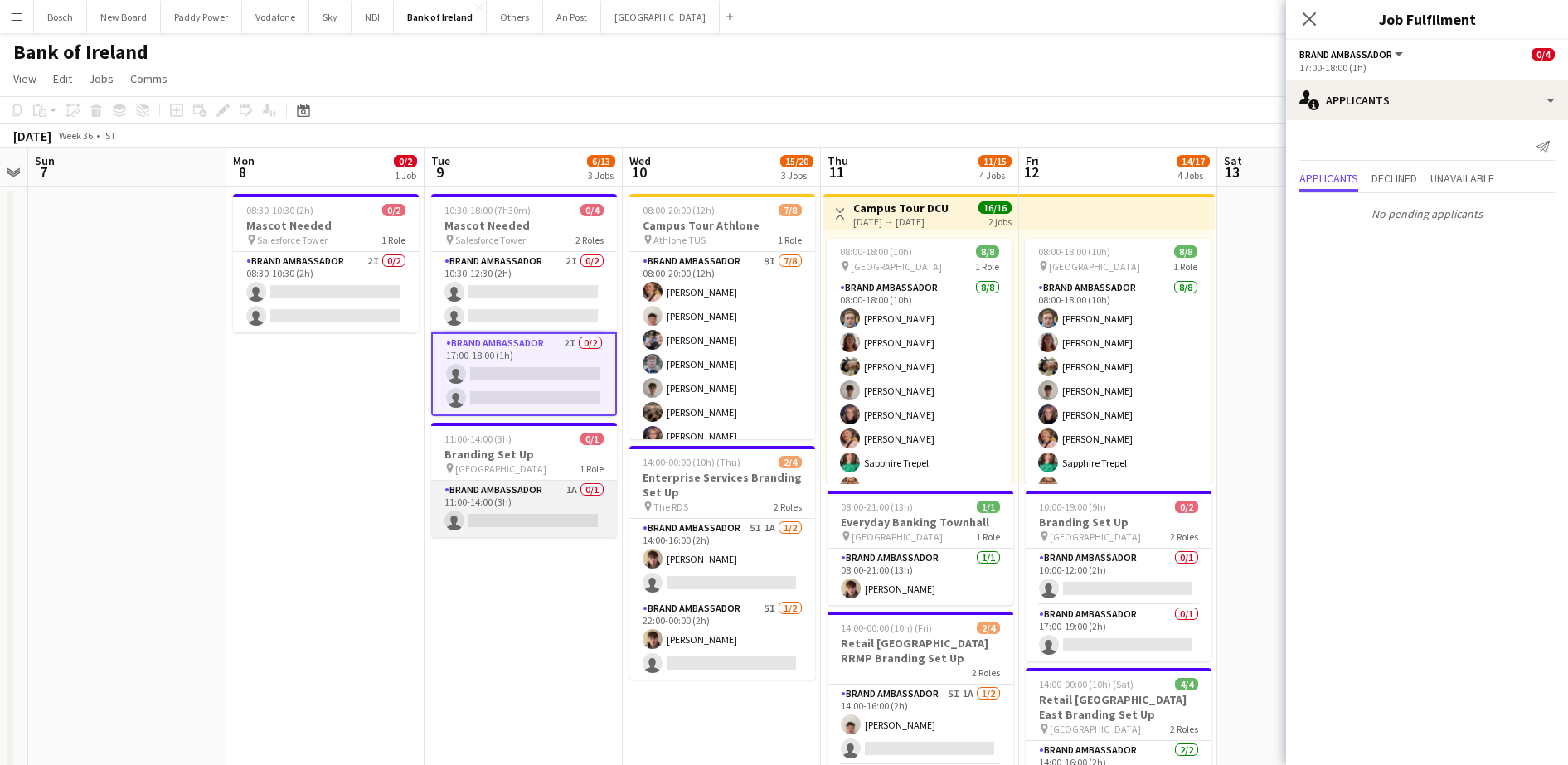
click at [532, 488] on app-card-role "Brand Ambassador 1A 0/1 11:00-14:00 (3h) single-neutral-actions" at bounding box center [524, 509] width 185 height 57
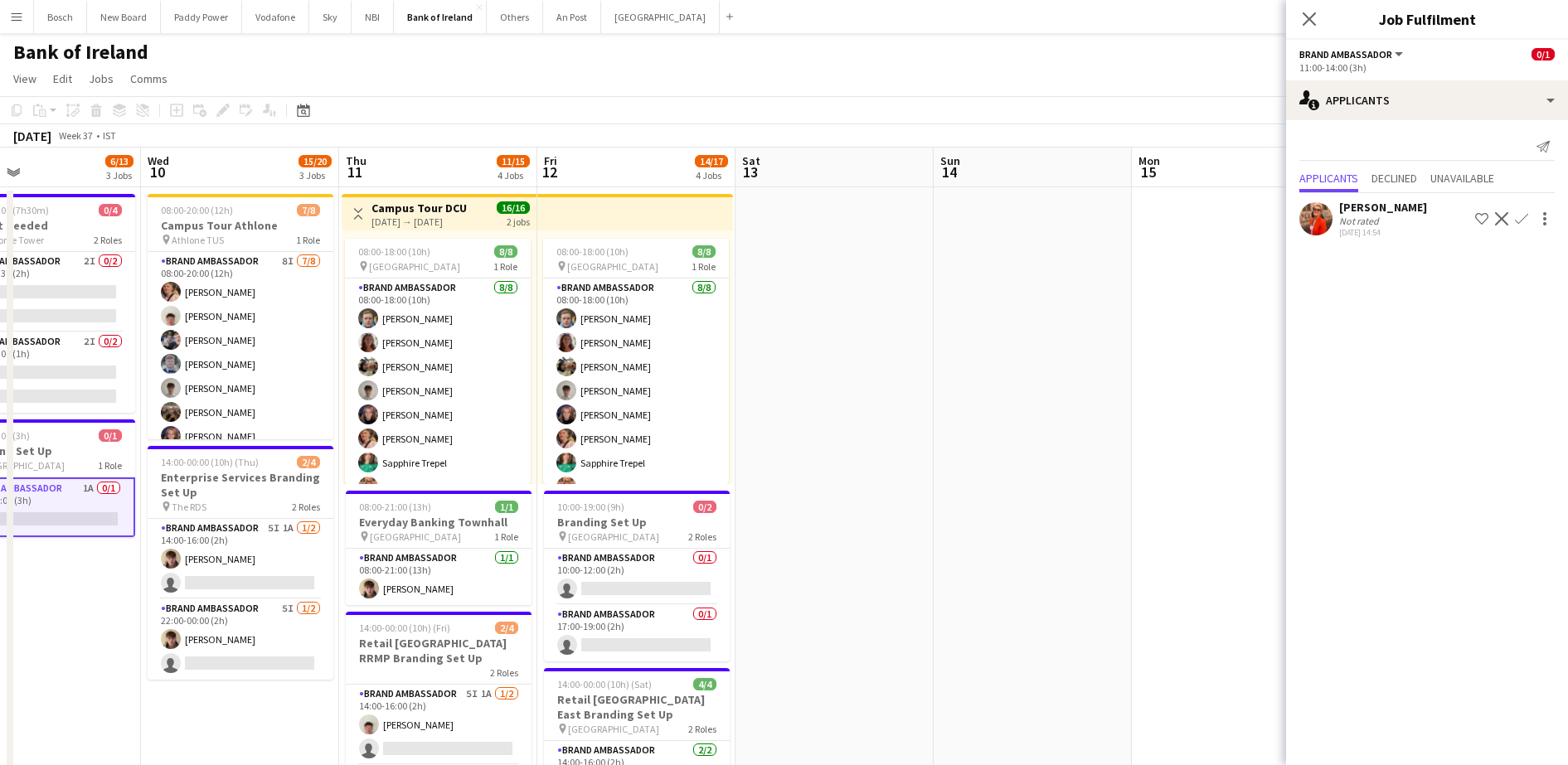
scroll to position [0, 656]
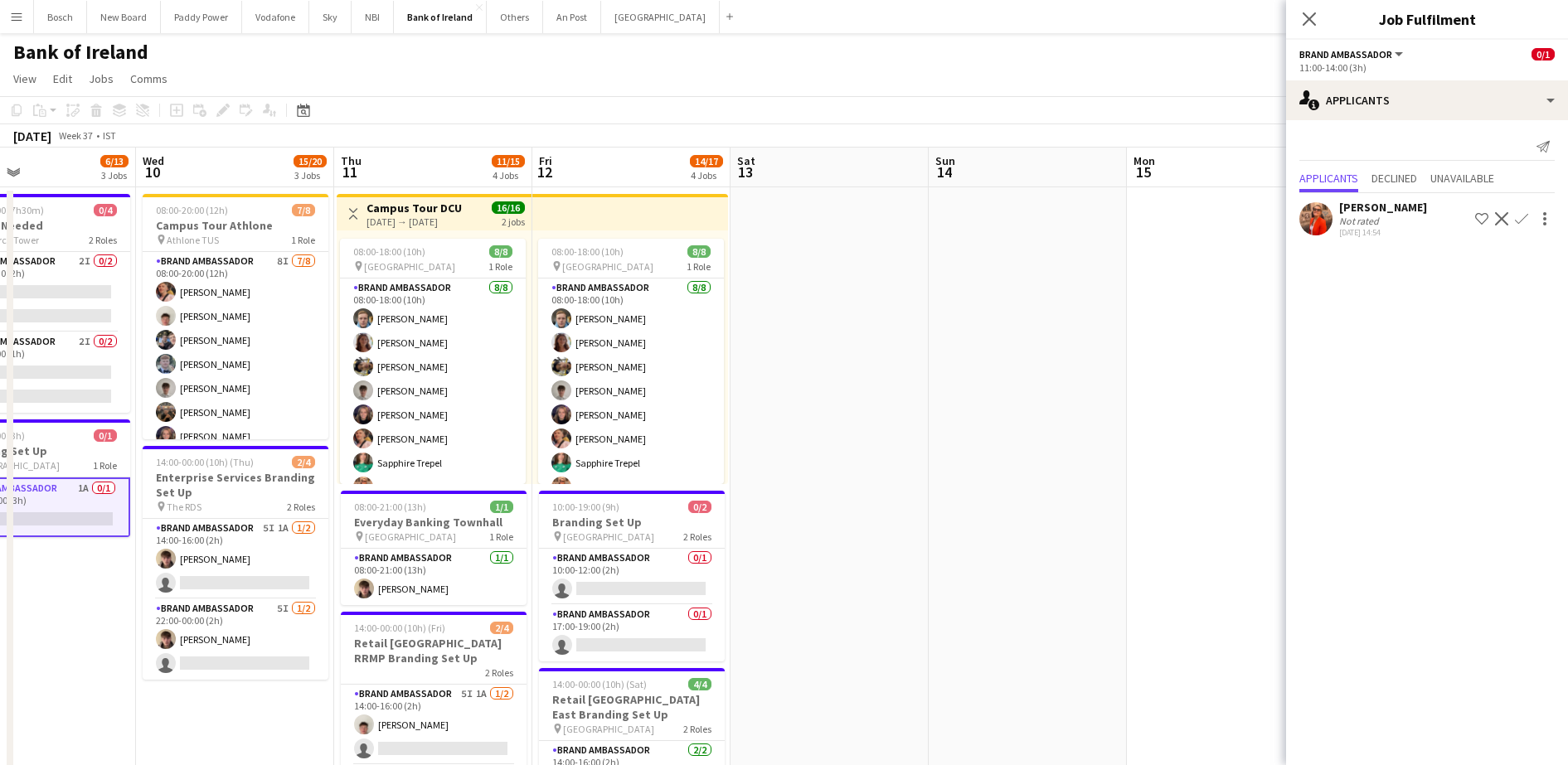
drag, startPoint x: 557, startPoint y: 616, endPoint x: 70, endPoint y: 566, distance: 489.6
click at [315, 569] on app-card-role "Brand Ambassador 5I 1A 1/2 14:00-16:00 (2h) David Woods single-neutral-actions" at bounding box center [235, 559] width 185 height 81
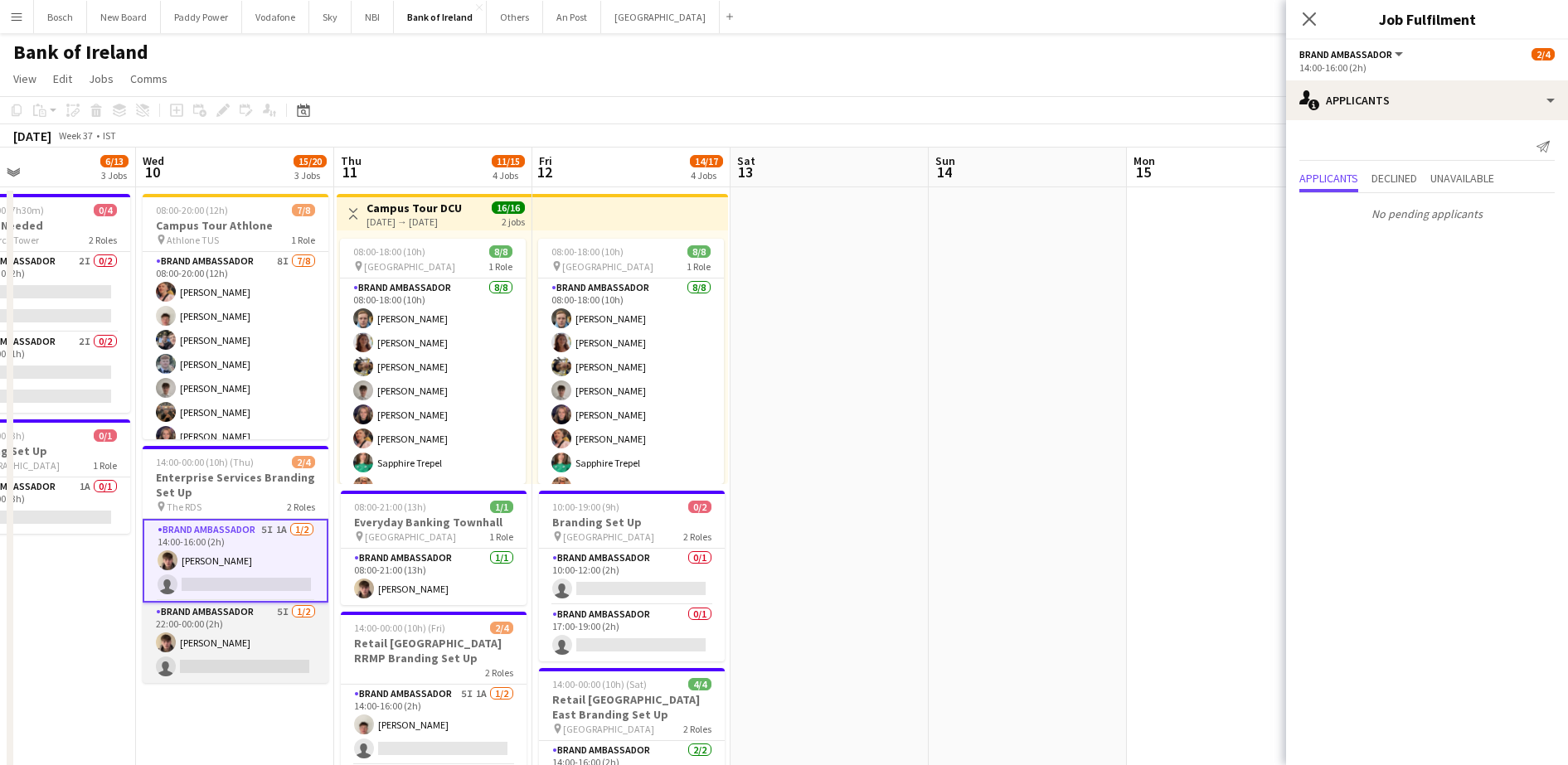
click at [280, 642] on app-card-role "Brand Ambassador 5I 1/2 22:00-00:00 (2h) David Woods single-neutral-actions" at bounding box center [235, 642] width 185 height 81
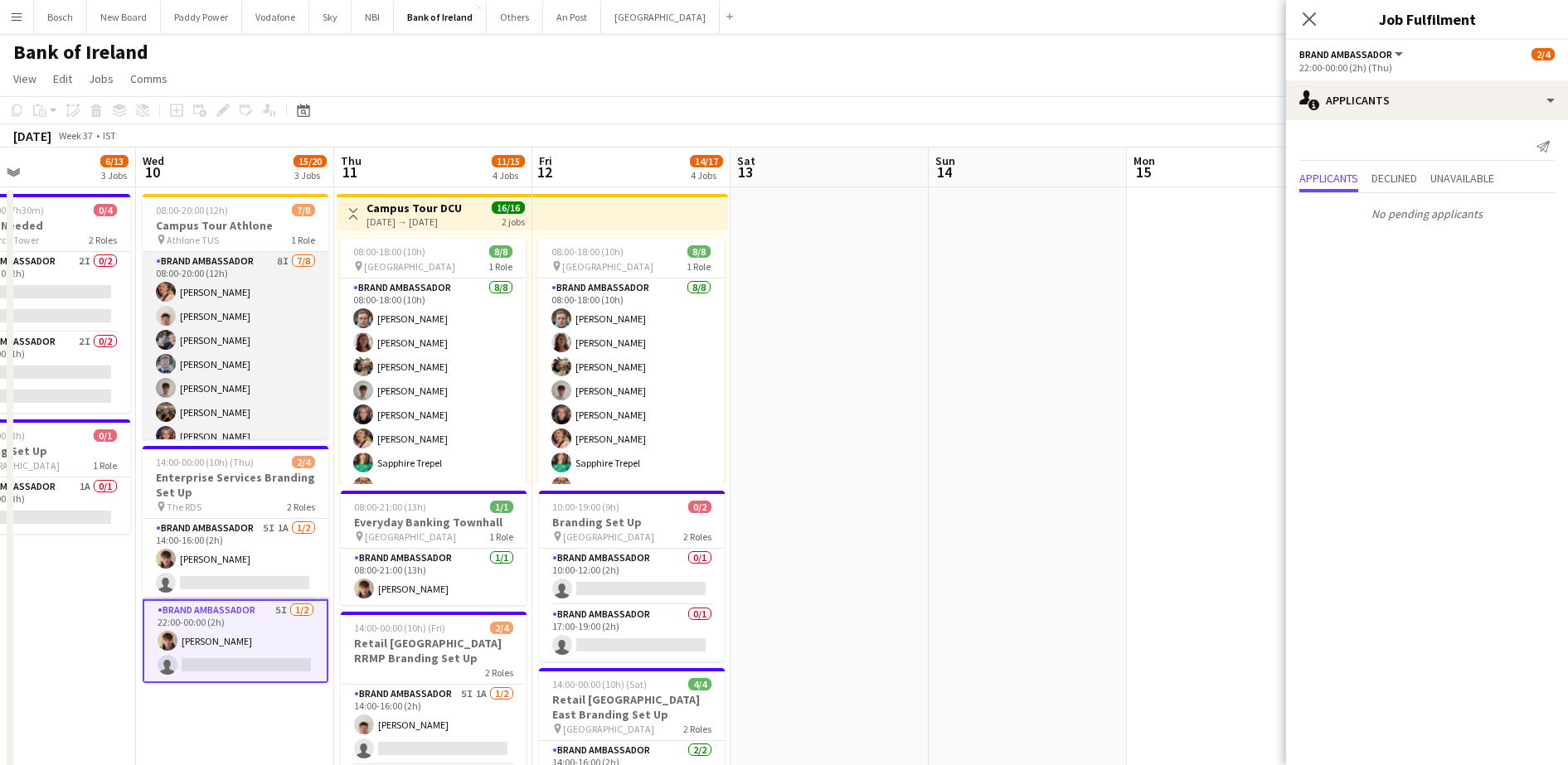
click at [247, 349] on app-card-role "Brand Ambassador 8I 7/8 08:00-20:00 (12h) Mark O’Shea Robert Harvey Oscar Obrie…" at bounding box center [235, 365] width 185 height 225
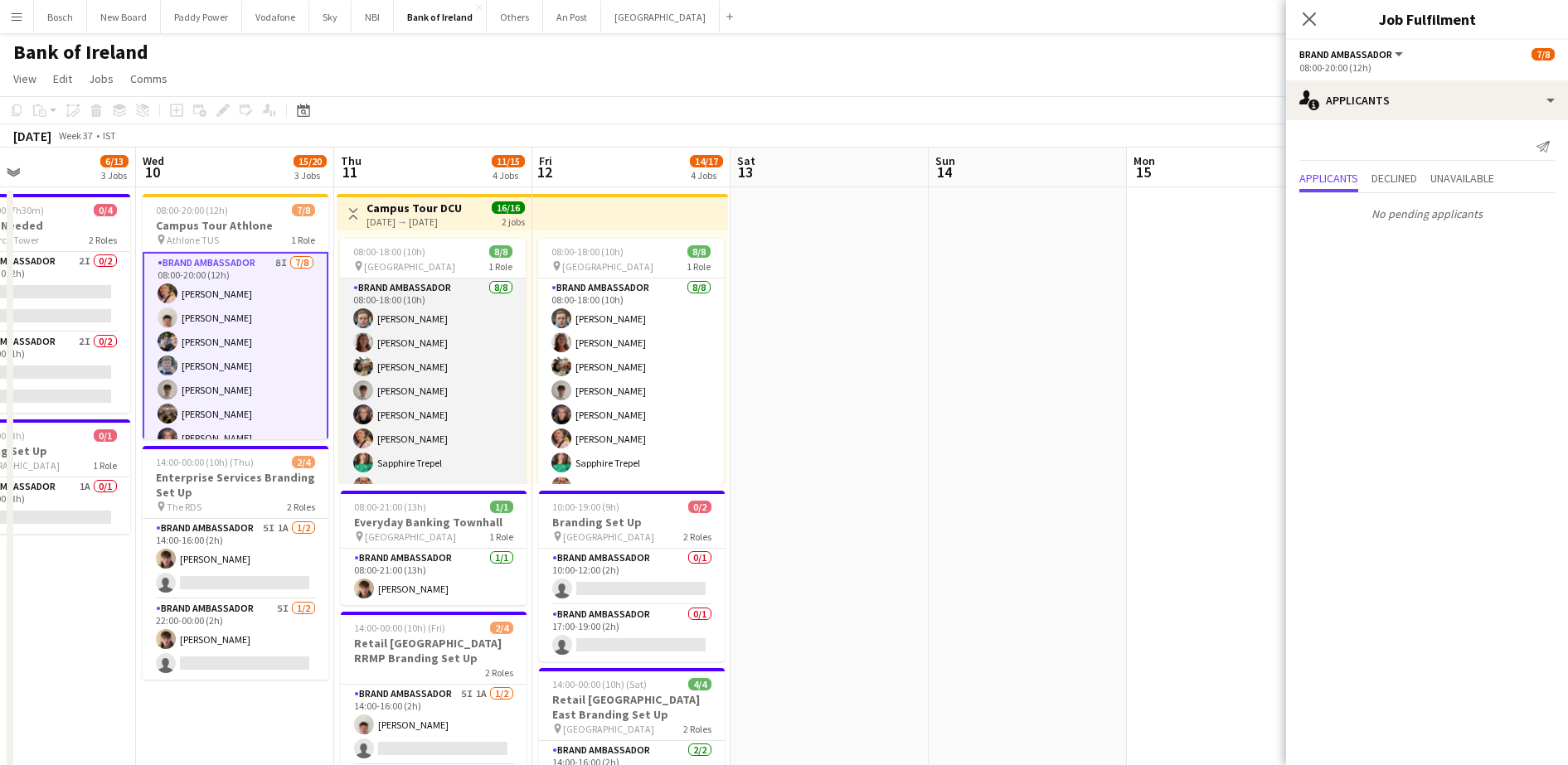
click at [484, 362] on app-card-role "Brand Ambassador [DATE] 08:00-18:00 (10h) [PERSON_NAME] [PERSON_NAME] [PERSON_N…" at bounding box center [432, 391] width 185 height 225
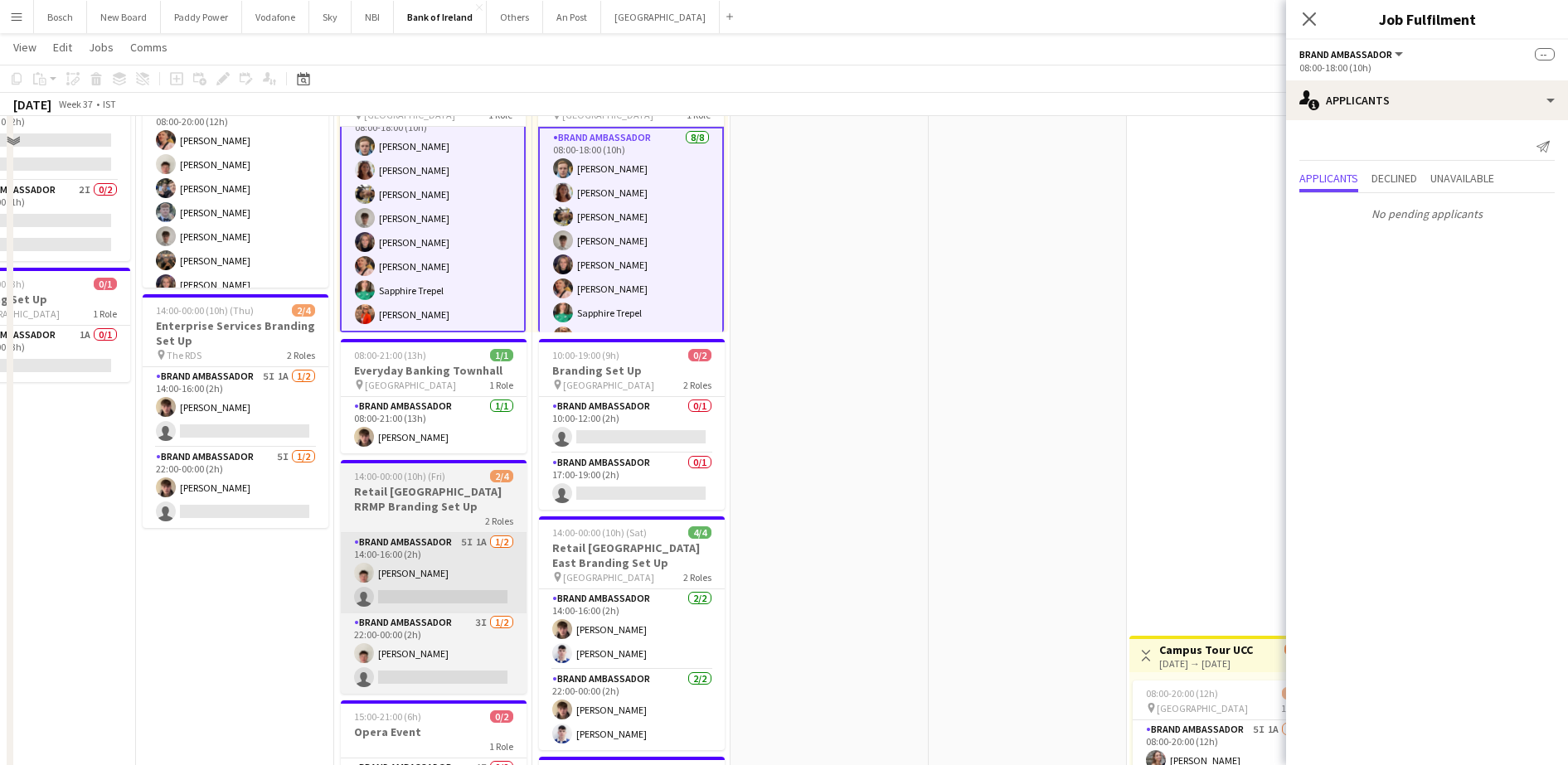
scroll to position [207, 0]
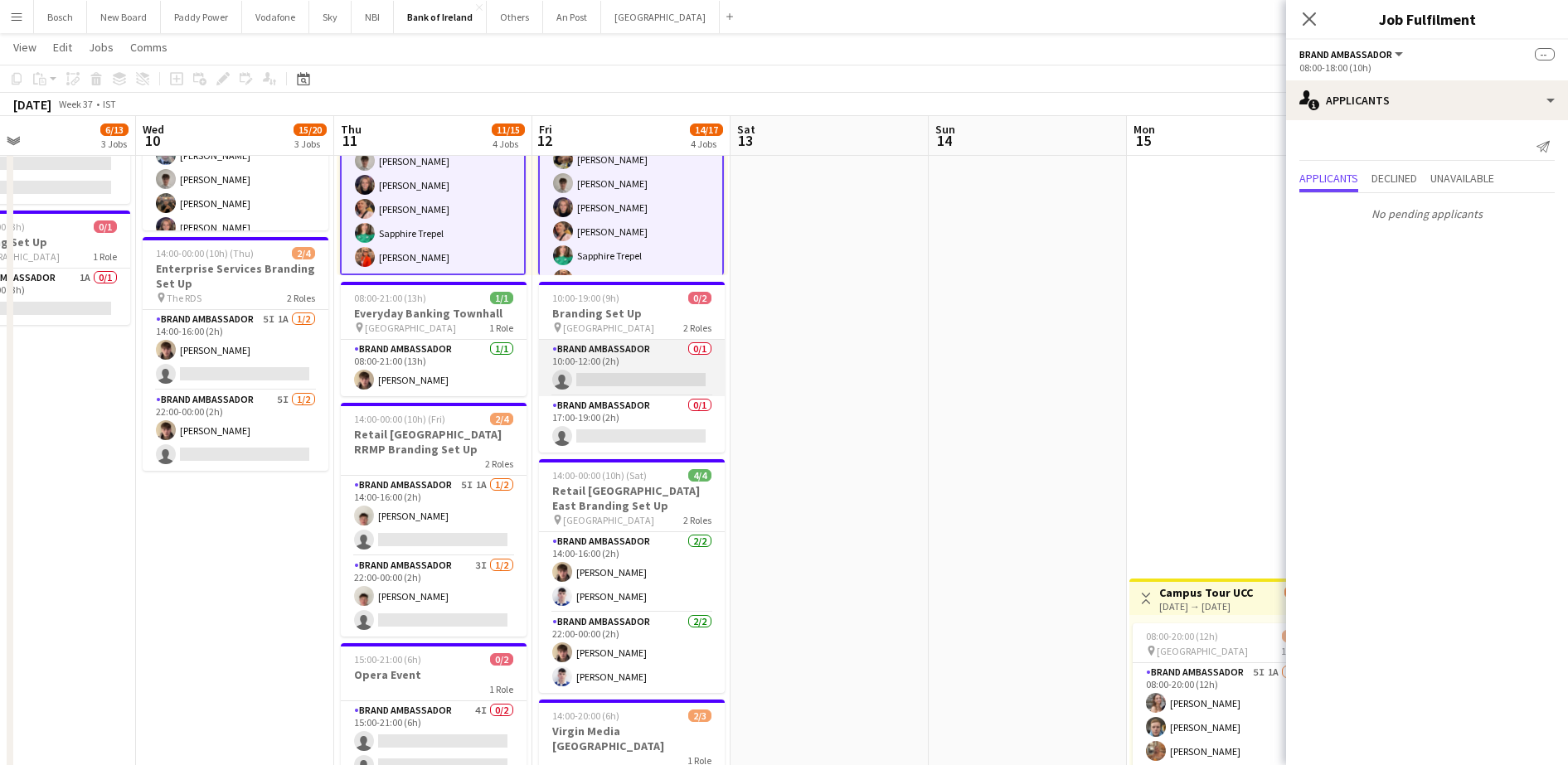
click at [605, 379] on app-card-role "Brand Ambassador 0/1 10:00-12:00 (2h) single-neutral-actions" at bounding box center [632, 368] width 185 height 57
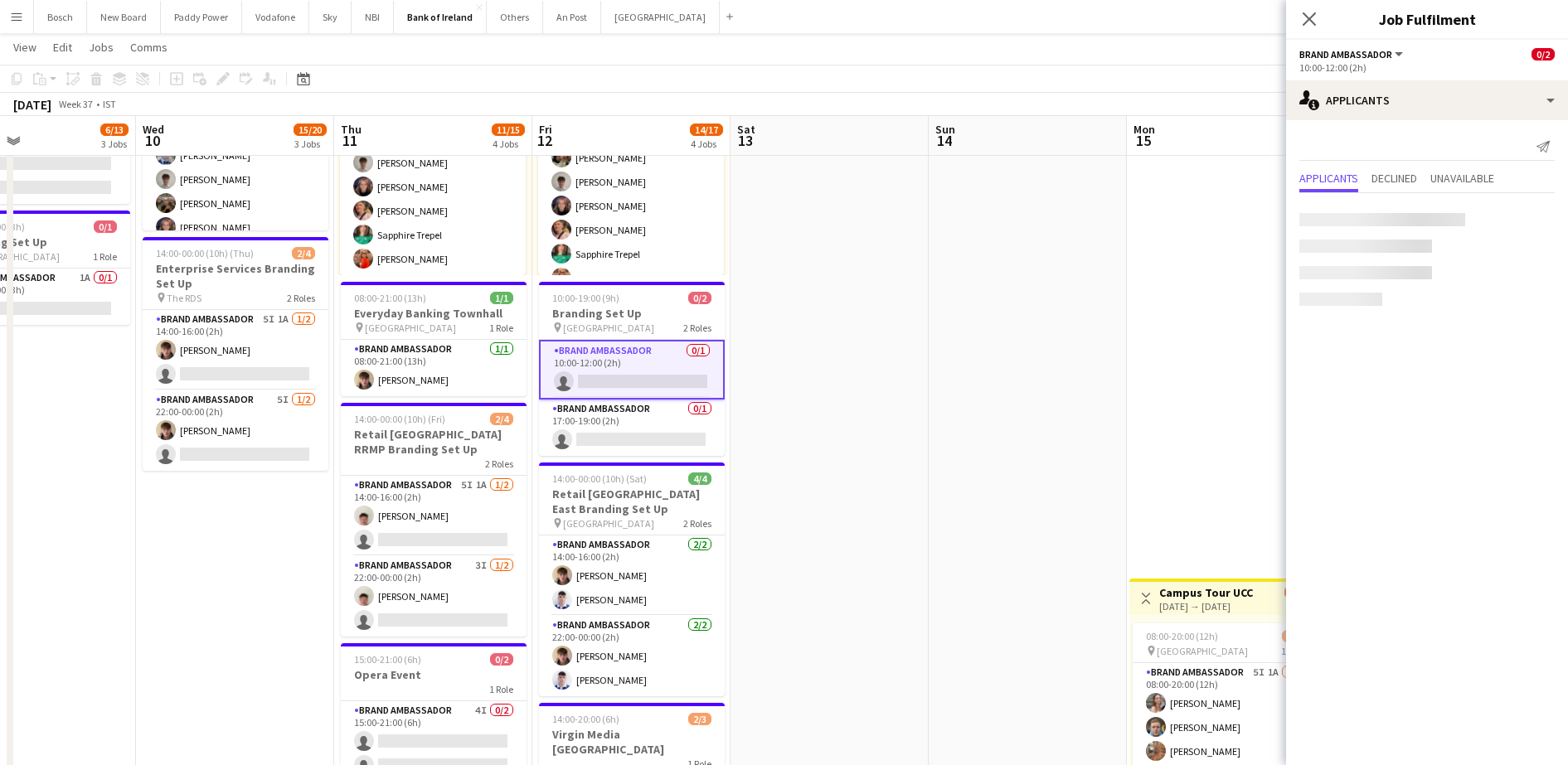
scroll to position [19, 0]
click at [602, 426] on app-card-role "Brand Ambassador 0/1 17:00-19:00 (2h) single-neutral-actions" at bounding box center [632, 427] width 185 height 57
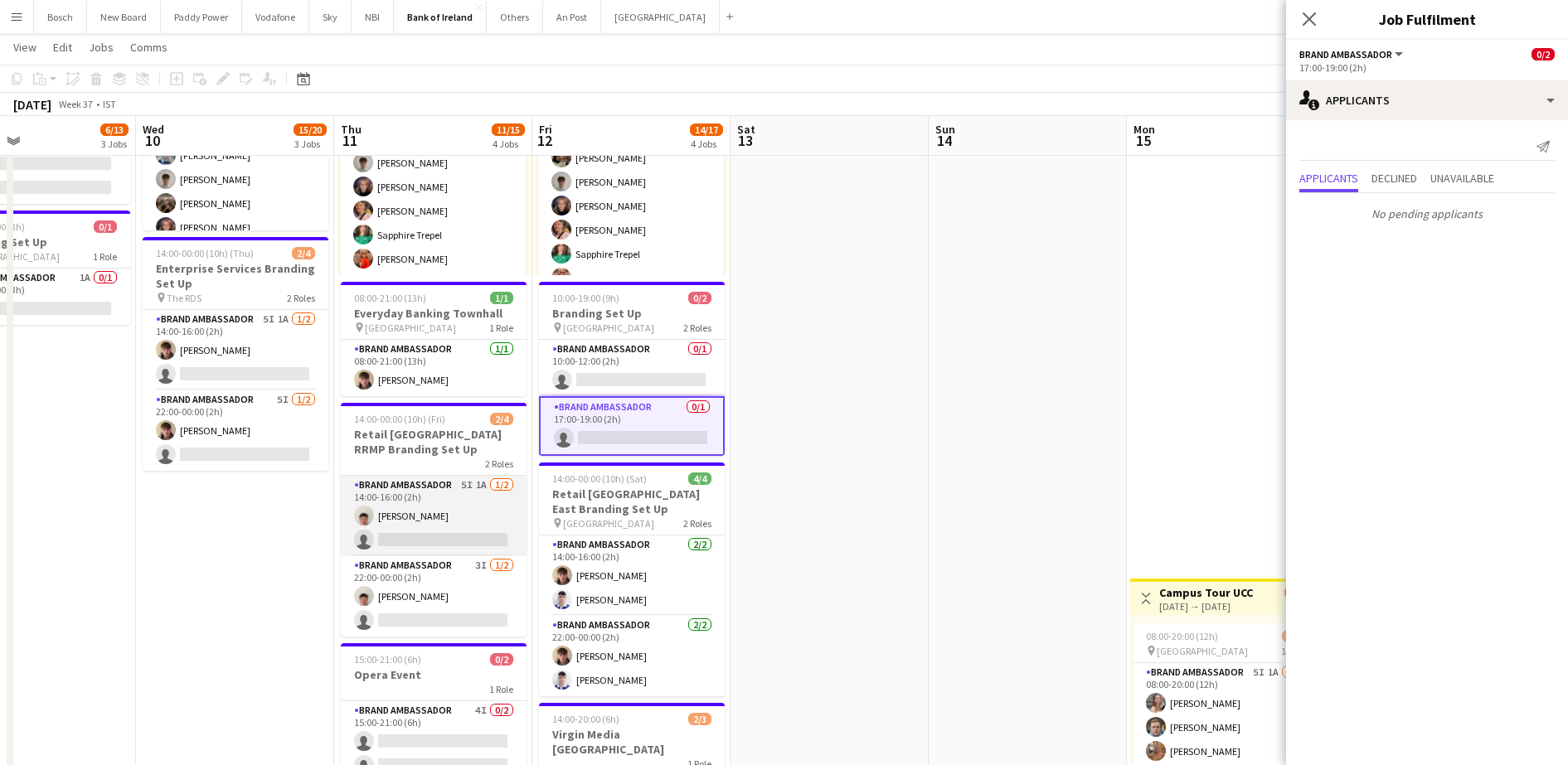
click at [462, 540] on app-card-role "Brand Ambassador 5I 1A 1/2 14:00-16:00 (2h) Robert Harvey single-neutral-actions" at bounding box center [433, 516] width 185 height 81
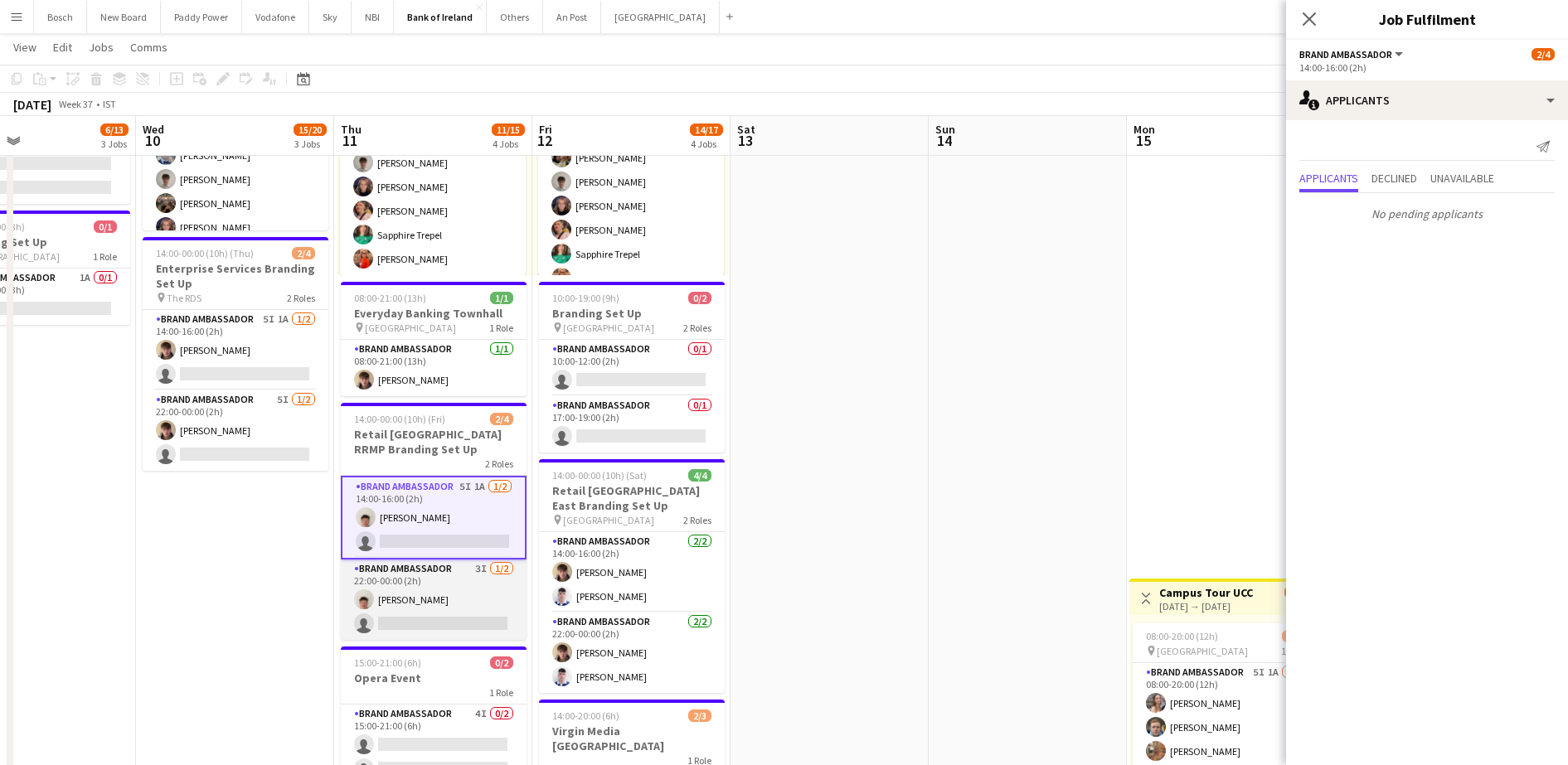
click at [428, 622] on app-card-role "Brand Ambassador 3I 1/2 22:00-00:00 (2h) Robert Harvey single-neutral-actions" at bounding box center [433, 600] width 185 height 81
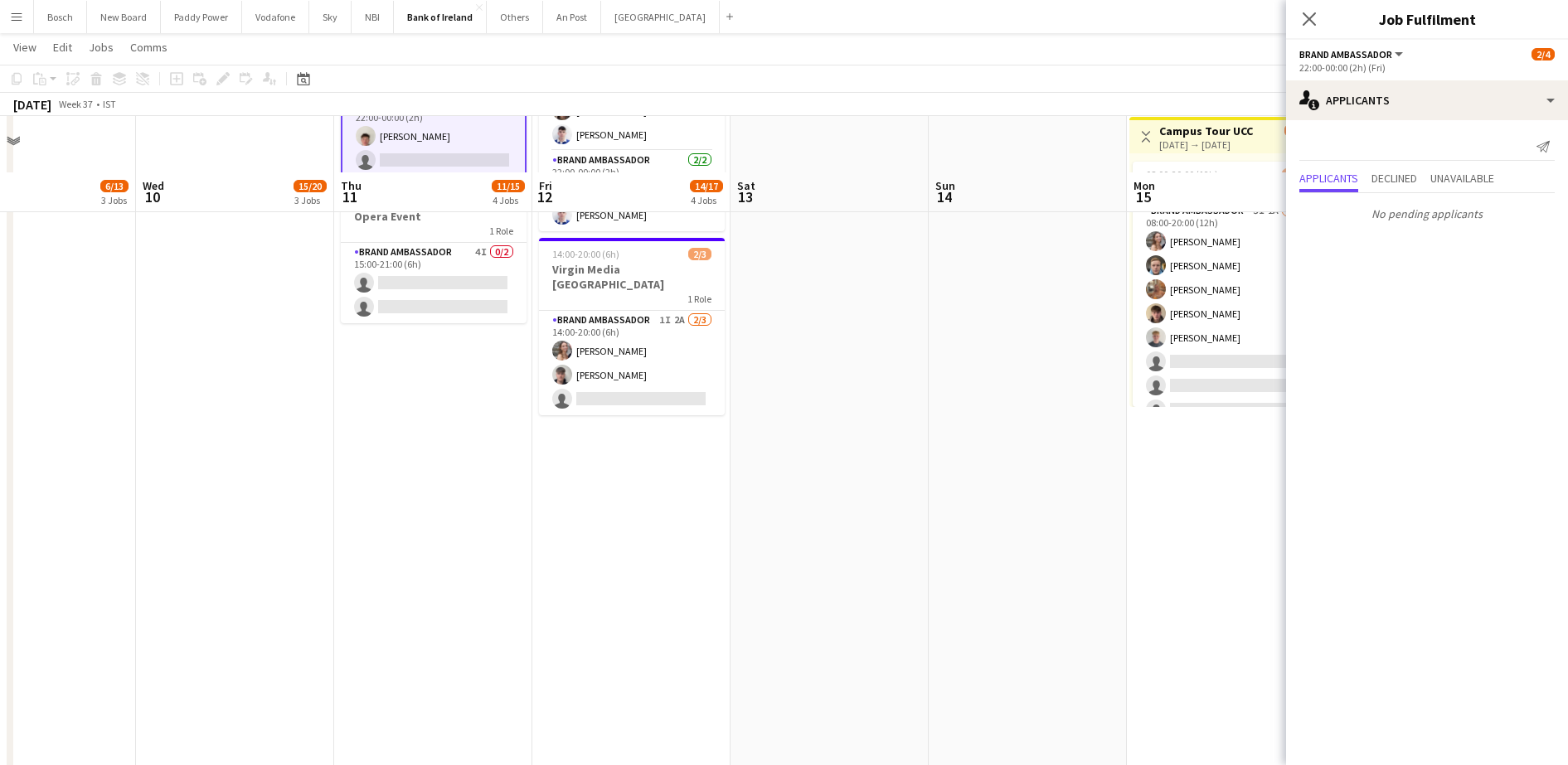
scroll to position [622, 0]
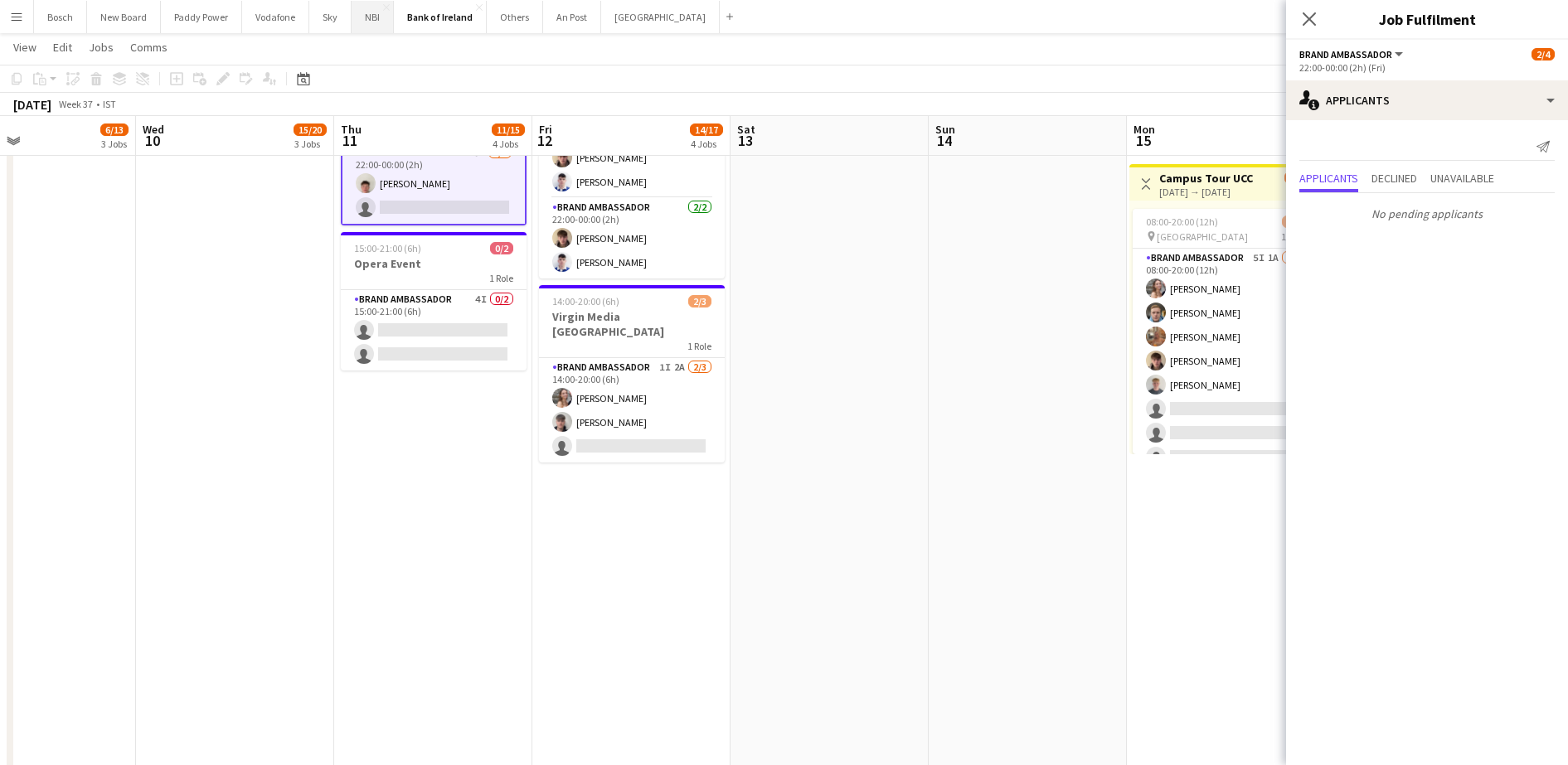
click at [374, 12] on button "NBI Close" at bounding box center [373, 17] width 42 height 32
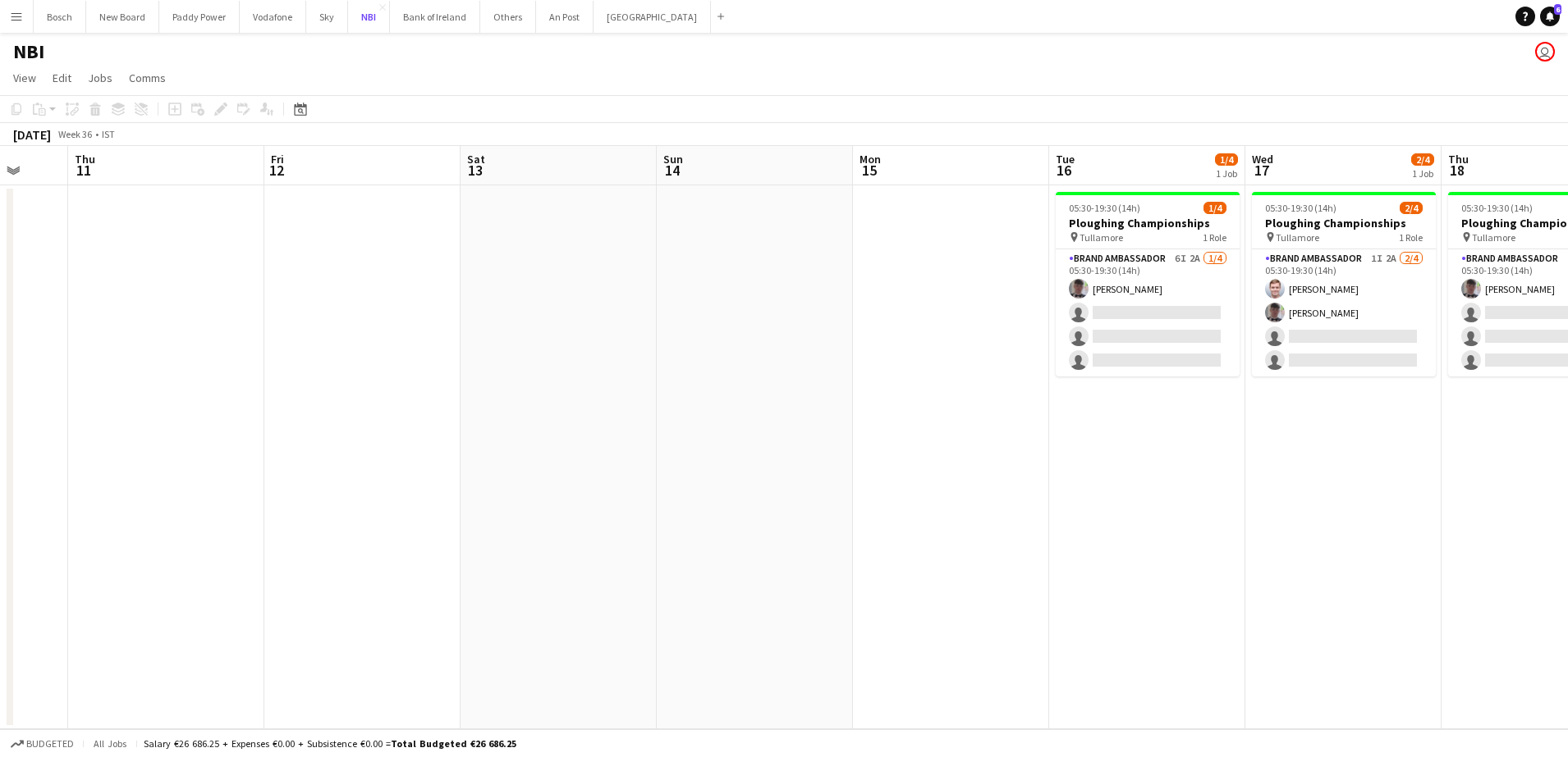
scroll to position [0, 657]
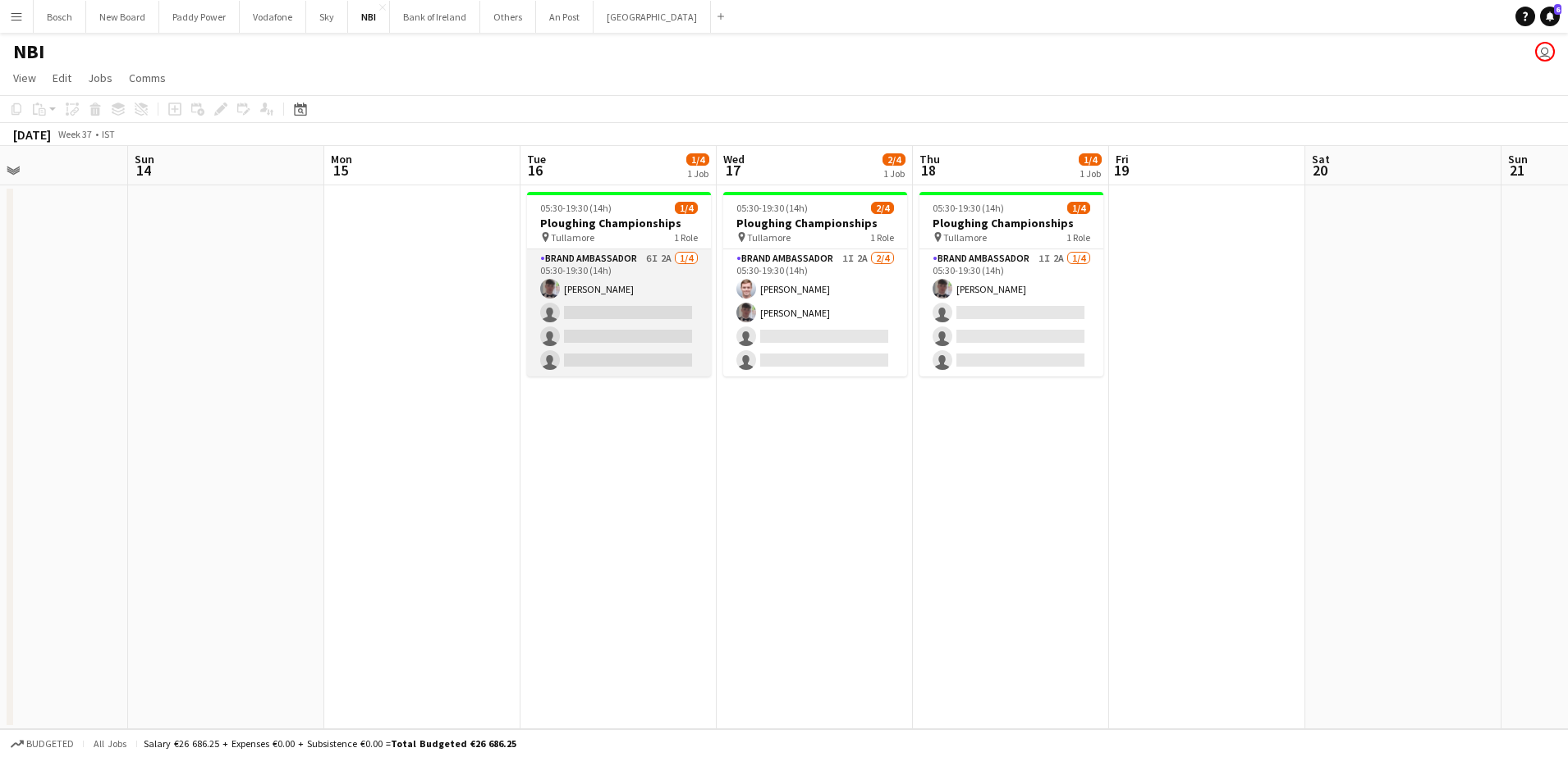
click at [620, 297] on app-card-role "Brand Ambassador 6I 2A 1/4 05:30-19:30 (14h) Myles Dunnion single-neutral-actio…" at bounding box center [618, 312] width 183 height 127
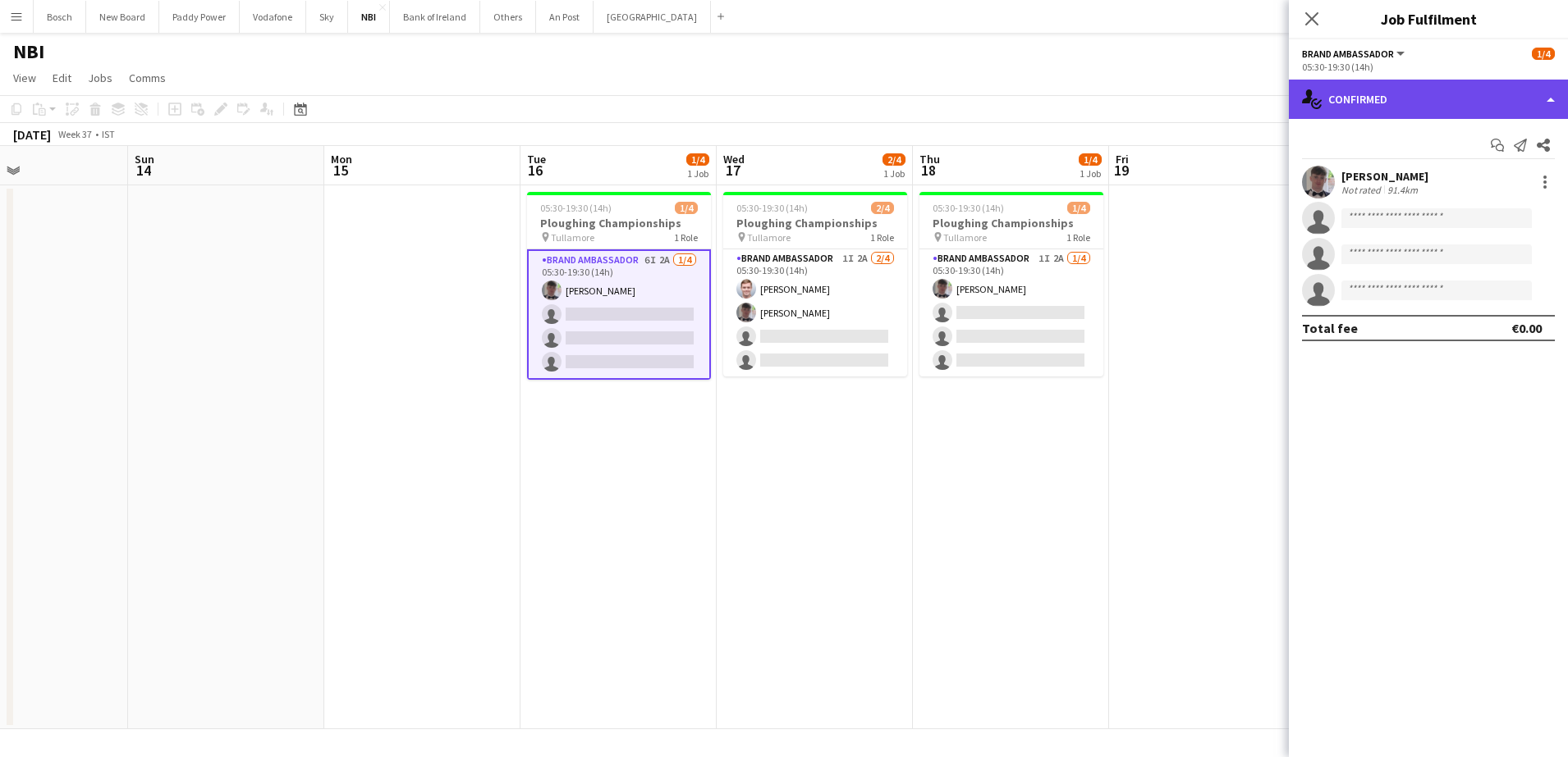
click at [1430, 80] on div "single-neutral-actions-check-2 Confirmed" at bounding box center [1428, 100] width 279 height 39
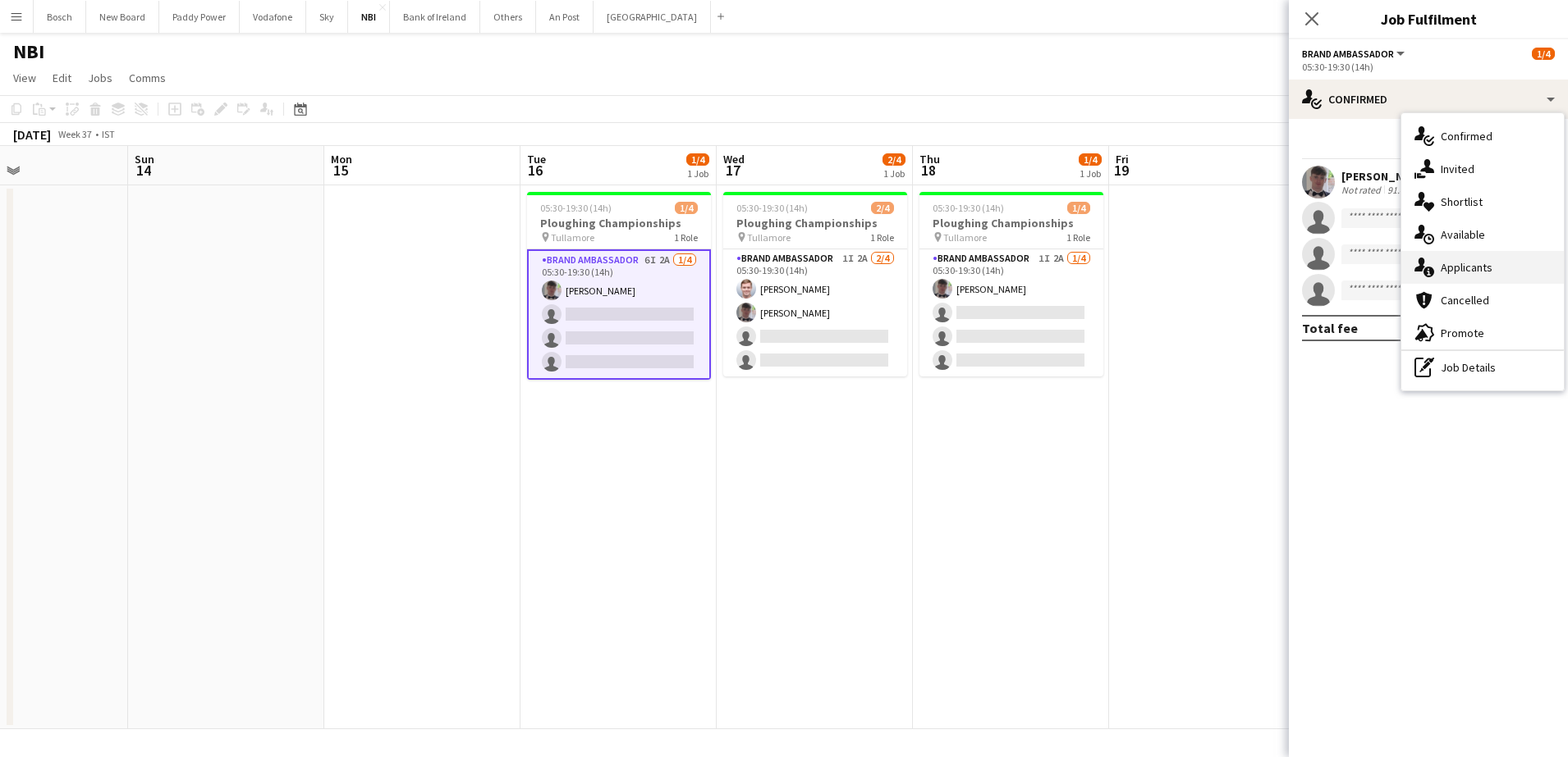
click at [1481, 256] on div "single-neutral-actions-information Applicants" at bounding box center [1482, 267] width 163 height 33
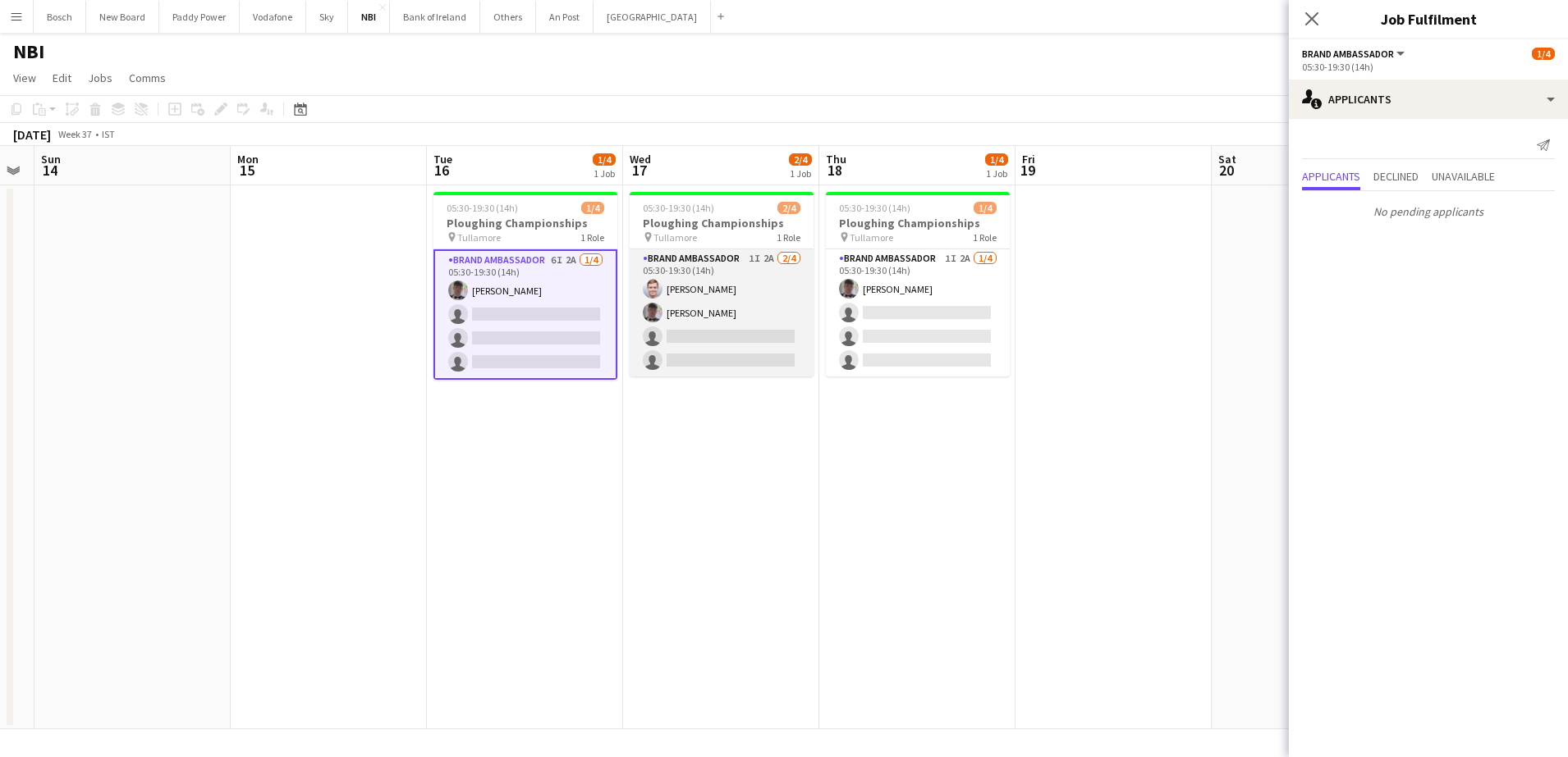
scroll to position [0, 559]
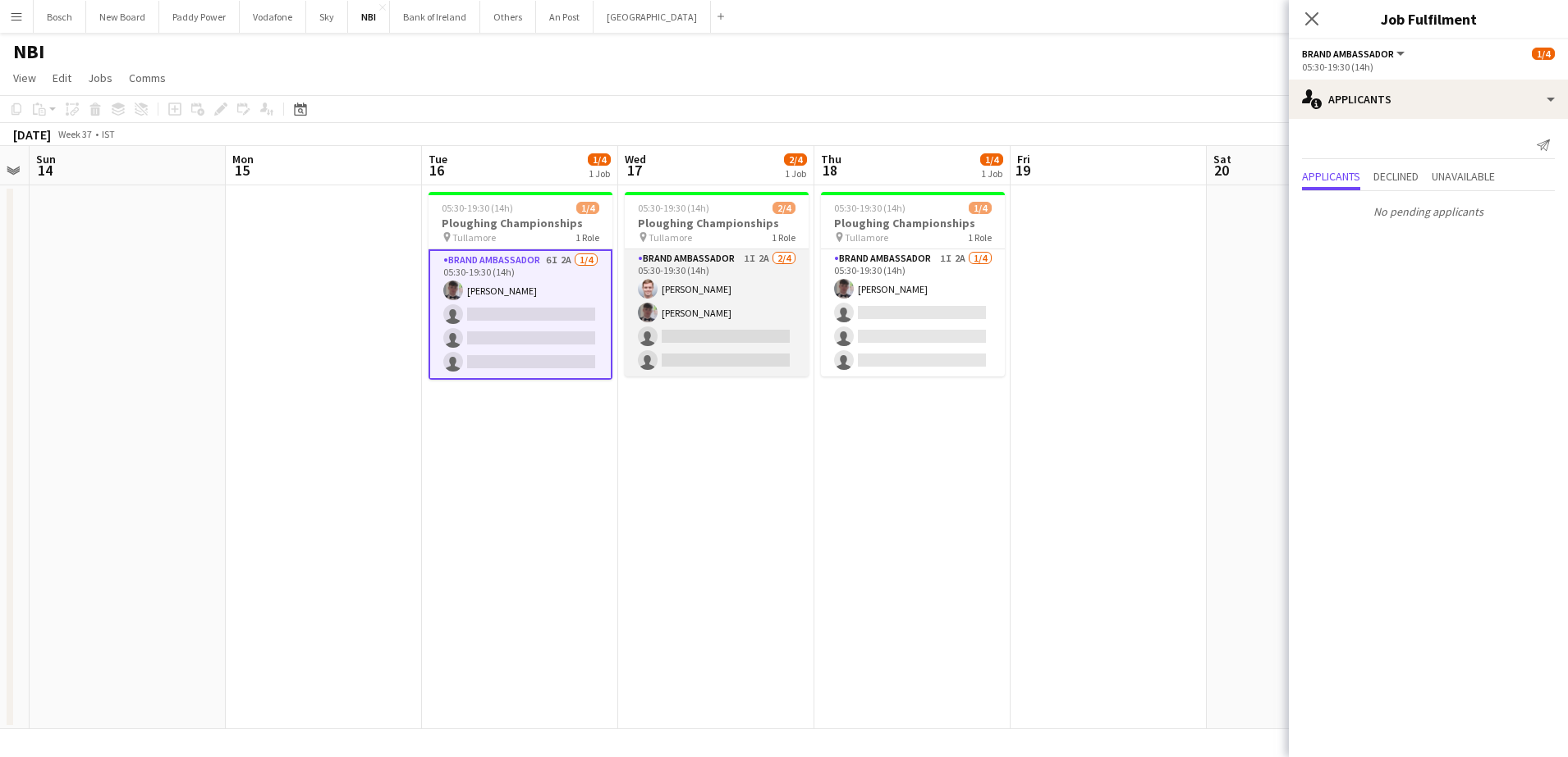
click at [782, 345] on app-card-role "Brand Ambassador 1I 2A 2/4 05:30-19:30 (14h) Gavin Rea Myles Dunnion single-neu…" at bounding box center [717, 312] width 183 height 127
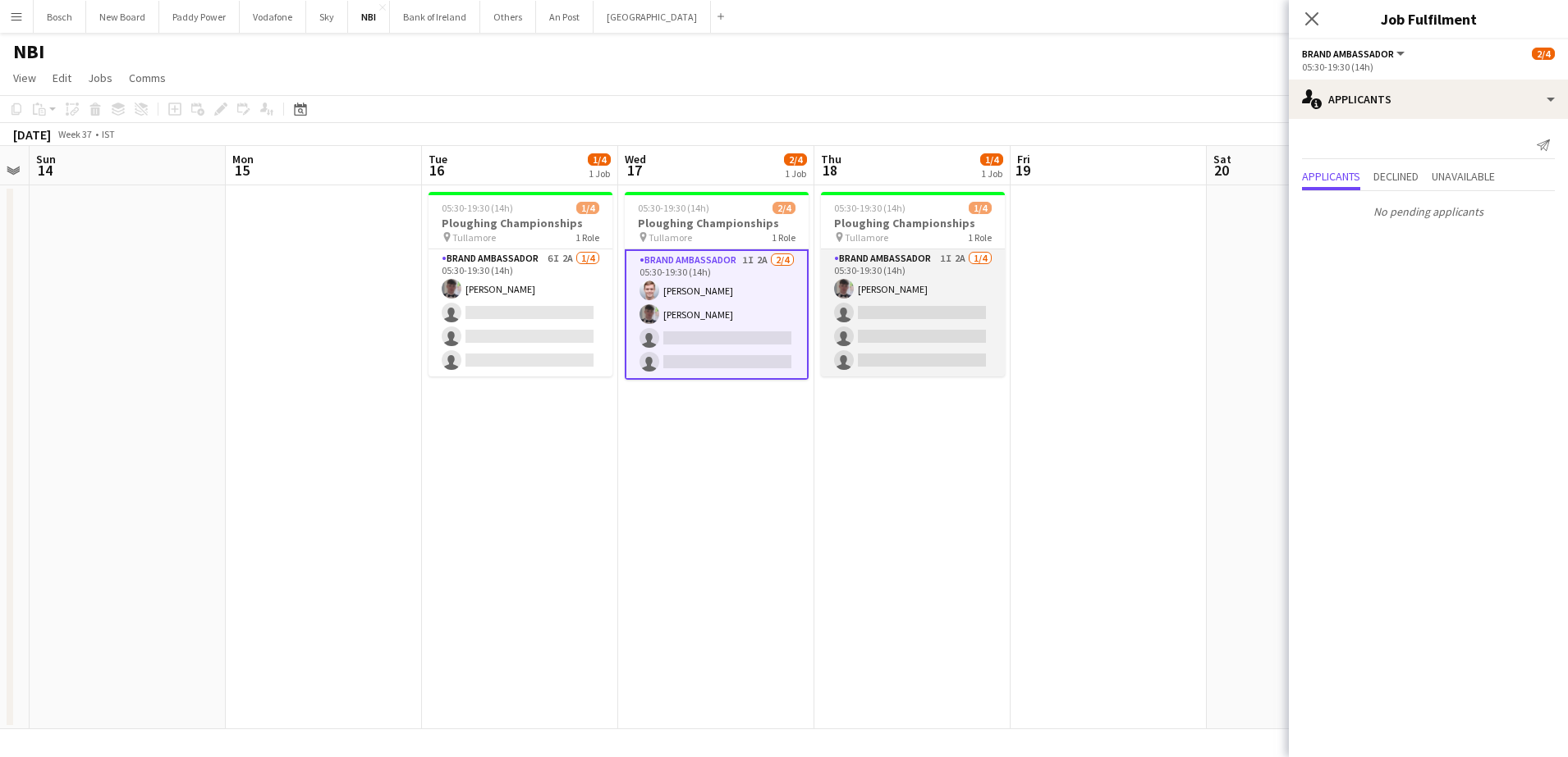
click at [934, 345] on app-card-role "Brand Ambassador 1I 2A 1/4 05:30-19:30 (14h) Myles Dunnion single-neutral-actio…" at bounding box center [913, 312] width 183 height 127
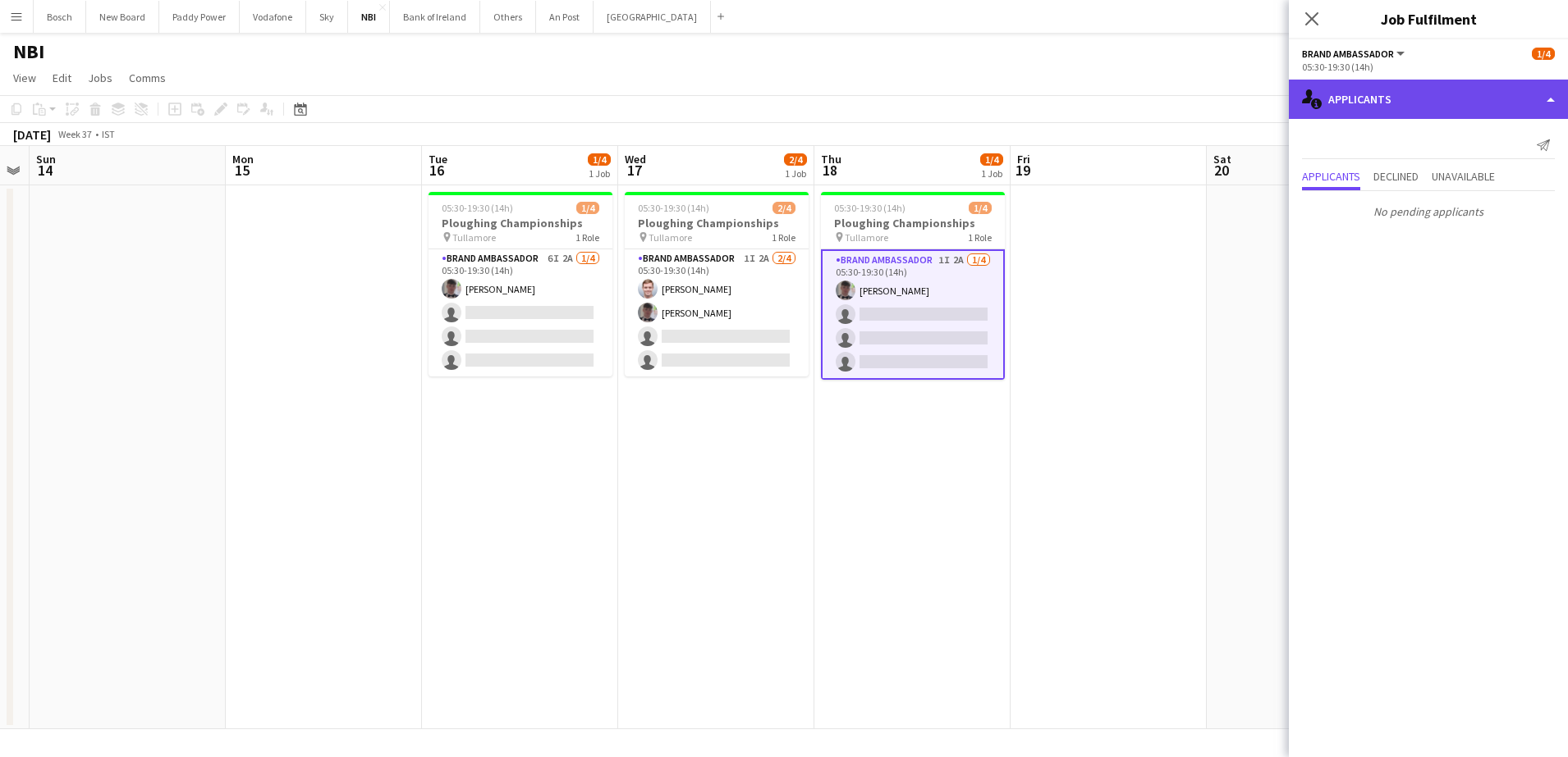
click at [1361, 111] on div "single-neutral-actions-information Applicants" at bounding box center [1428, 100] width 279 height 39
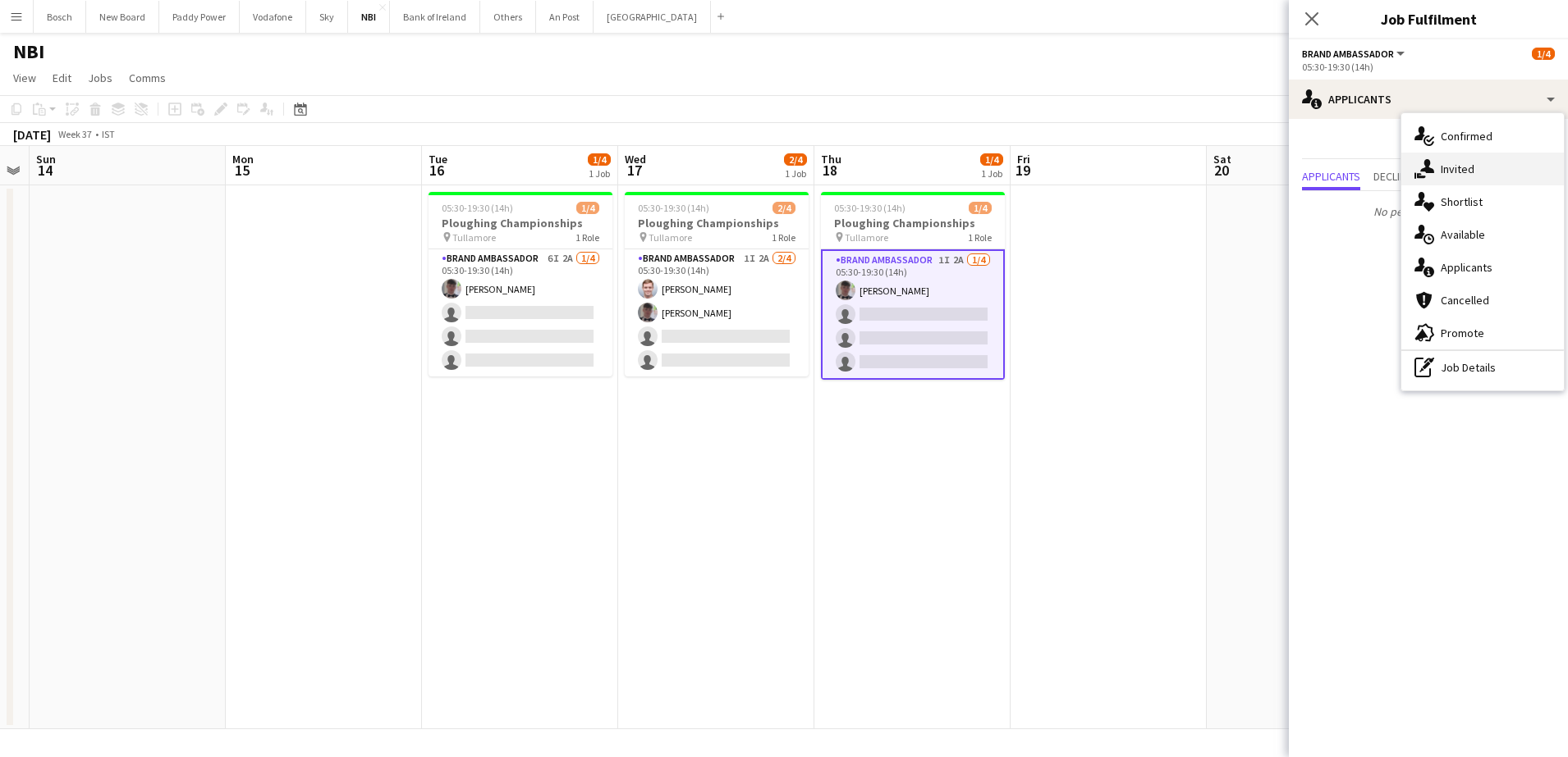
click at [1473, 174] on div "single-neutral-actions-share-1 Invited" at bounding box center [1482, 169] width 163 height 33
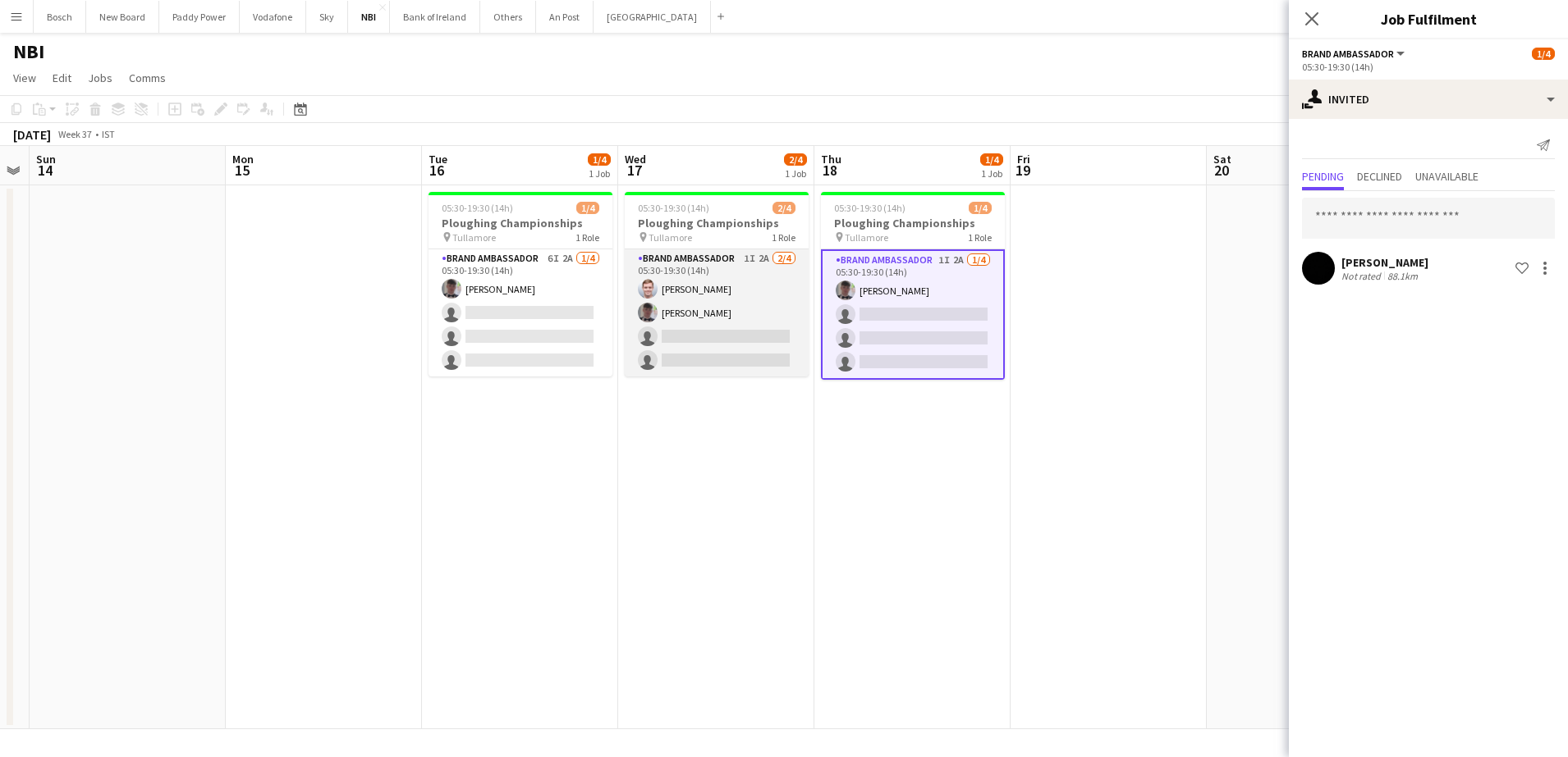
drag, startPoint x: 741, startPoint y: 302, endPoint x: 651, endPoint y: 301, distance: 90.0
click at [739, 302] on app-card-role "Brand Ambassador 1I 2A 2/4 05:30-19:30 (14h) Gavin Rea Myles Dunnion single-neu…" at bounding box center [717, 312] width 183 height 127
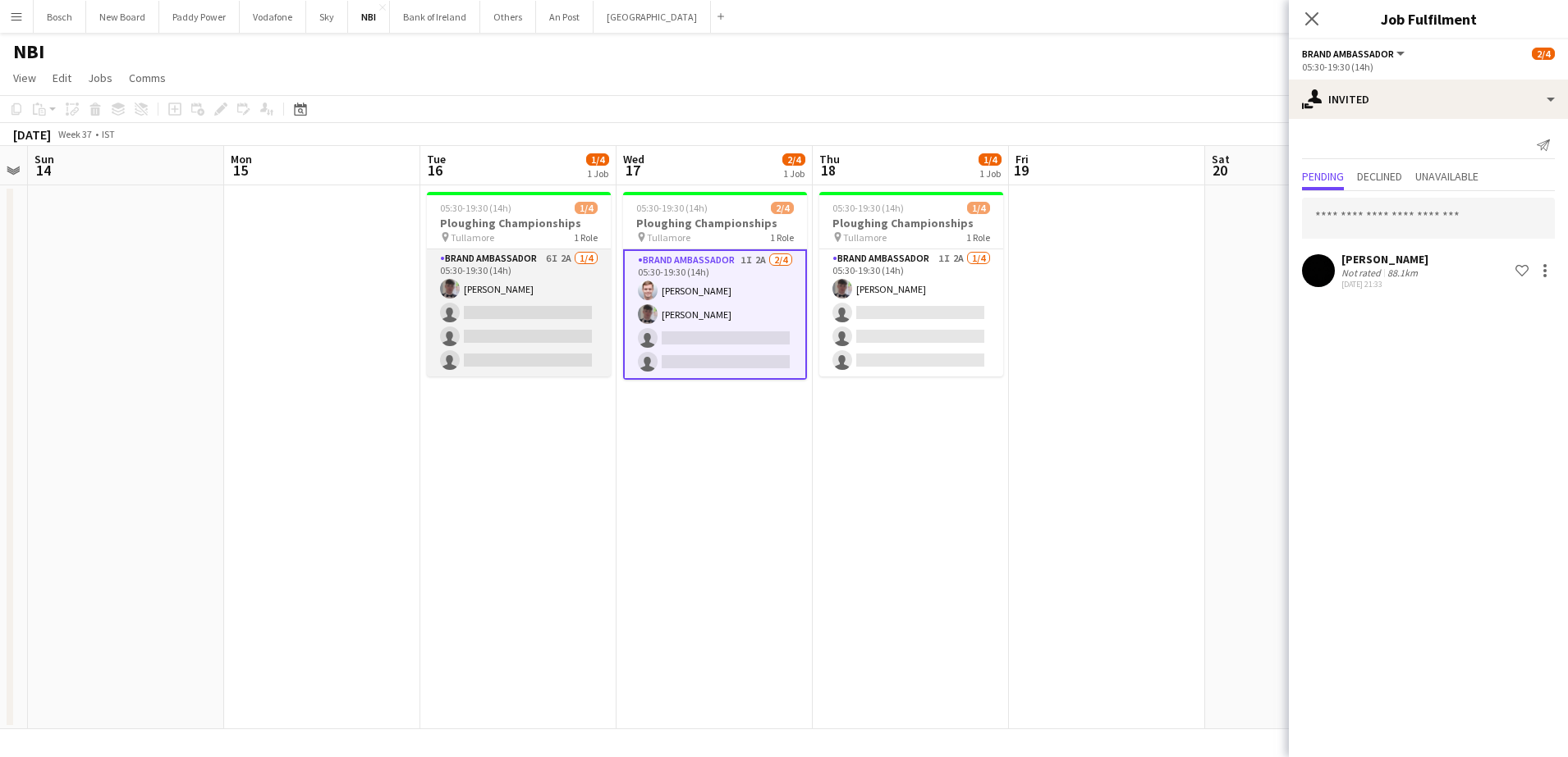
click at [596, 300] on app-card-role "Brand Ambassador 6I 2A 1/4 05:30-19:30 (14h) Myles Dunnion single-neutral-actio…" at bounding box center [519, 312] width 183 height 127
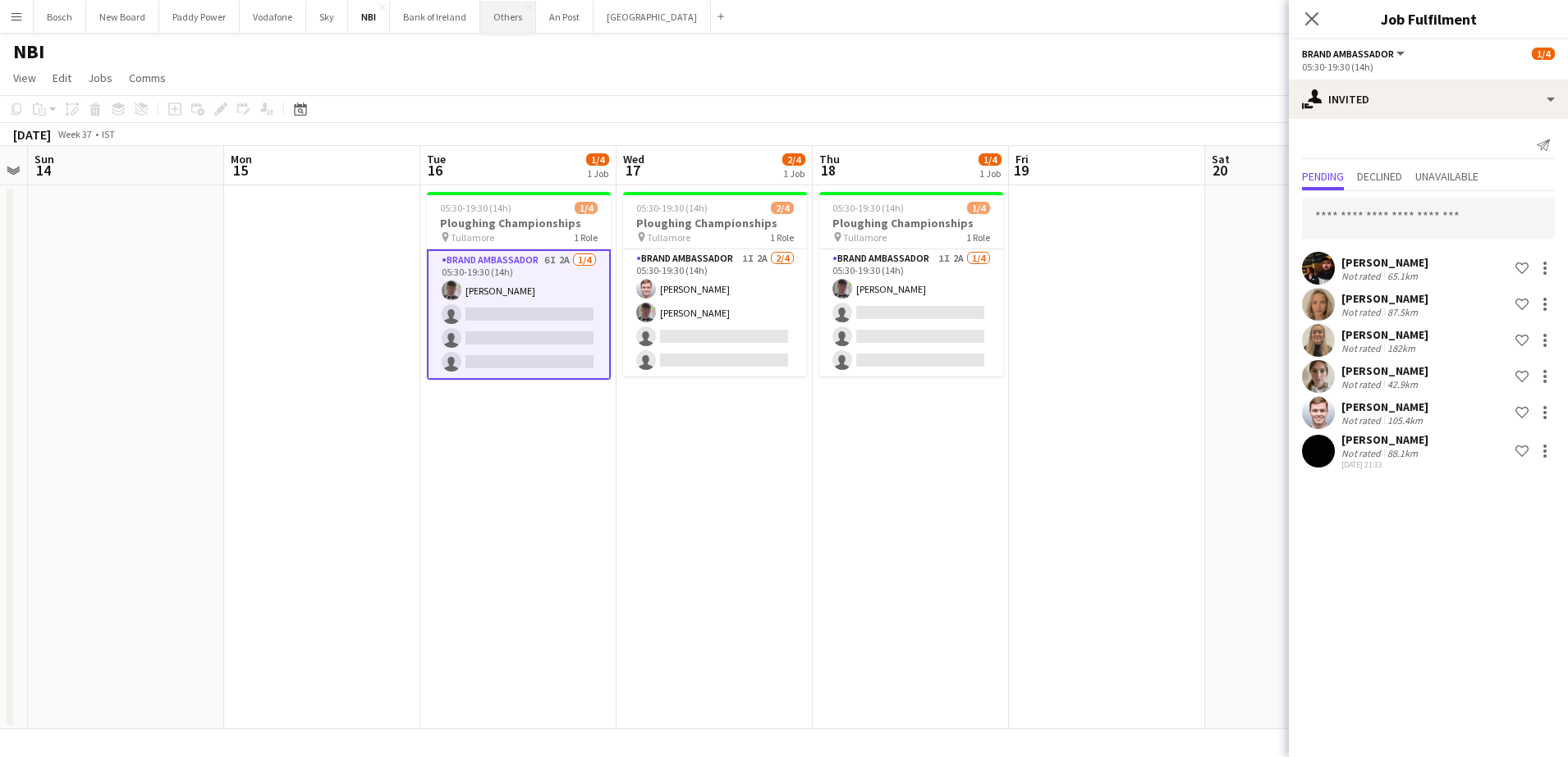
click at [493, 13] on button "Others Close" at bounding box center [508, 17] width 56 height 32
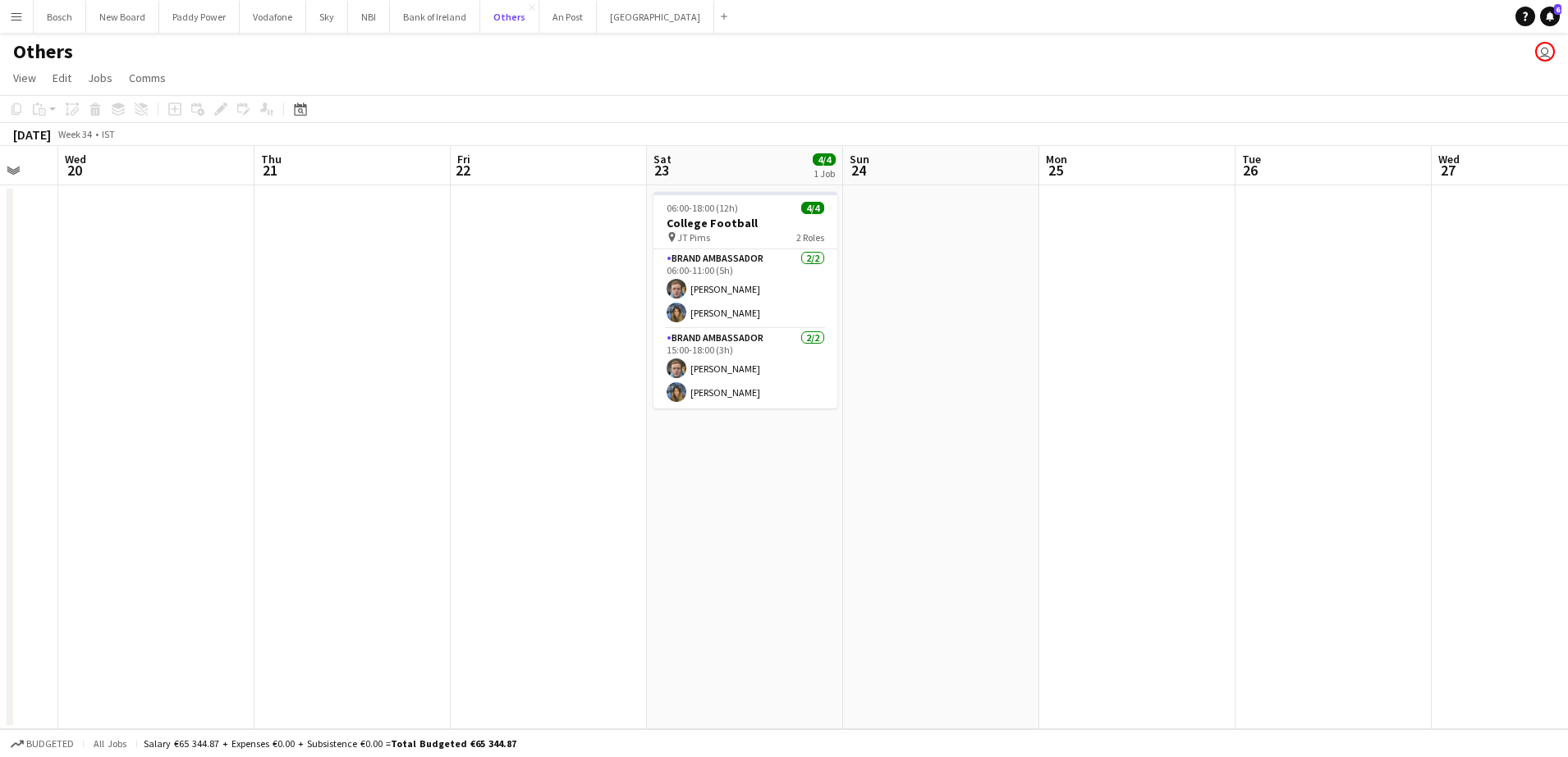
scroll to position [0, 536]
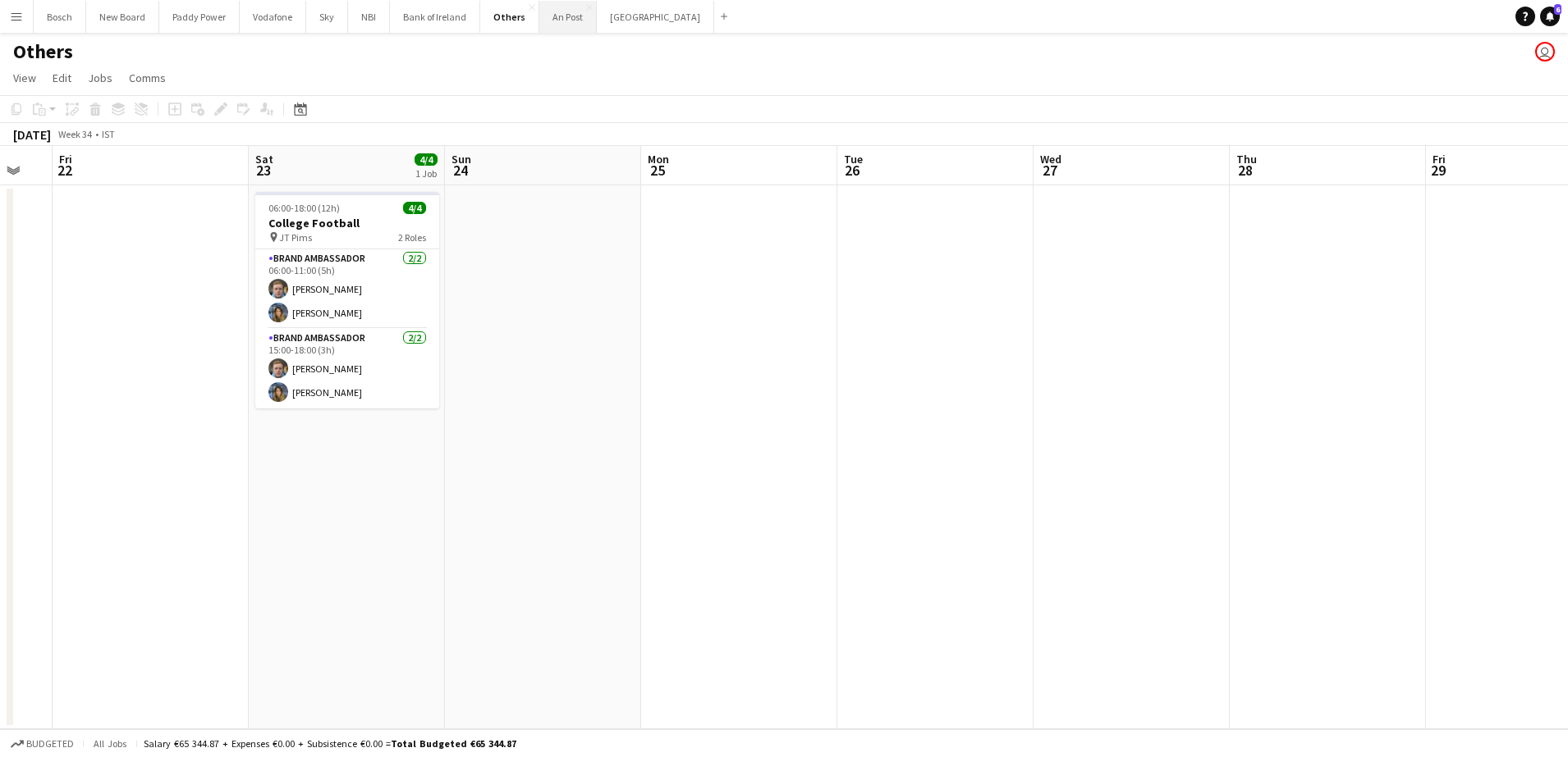
click at [566, 21] on button "An Post Close" at bounding box center [568, 17] width 57 height 32
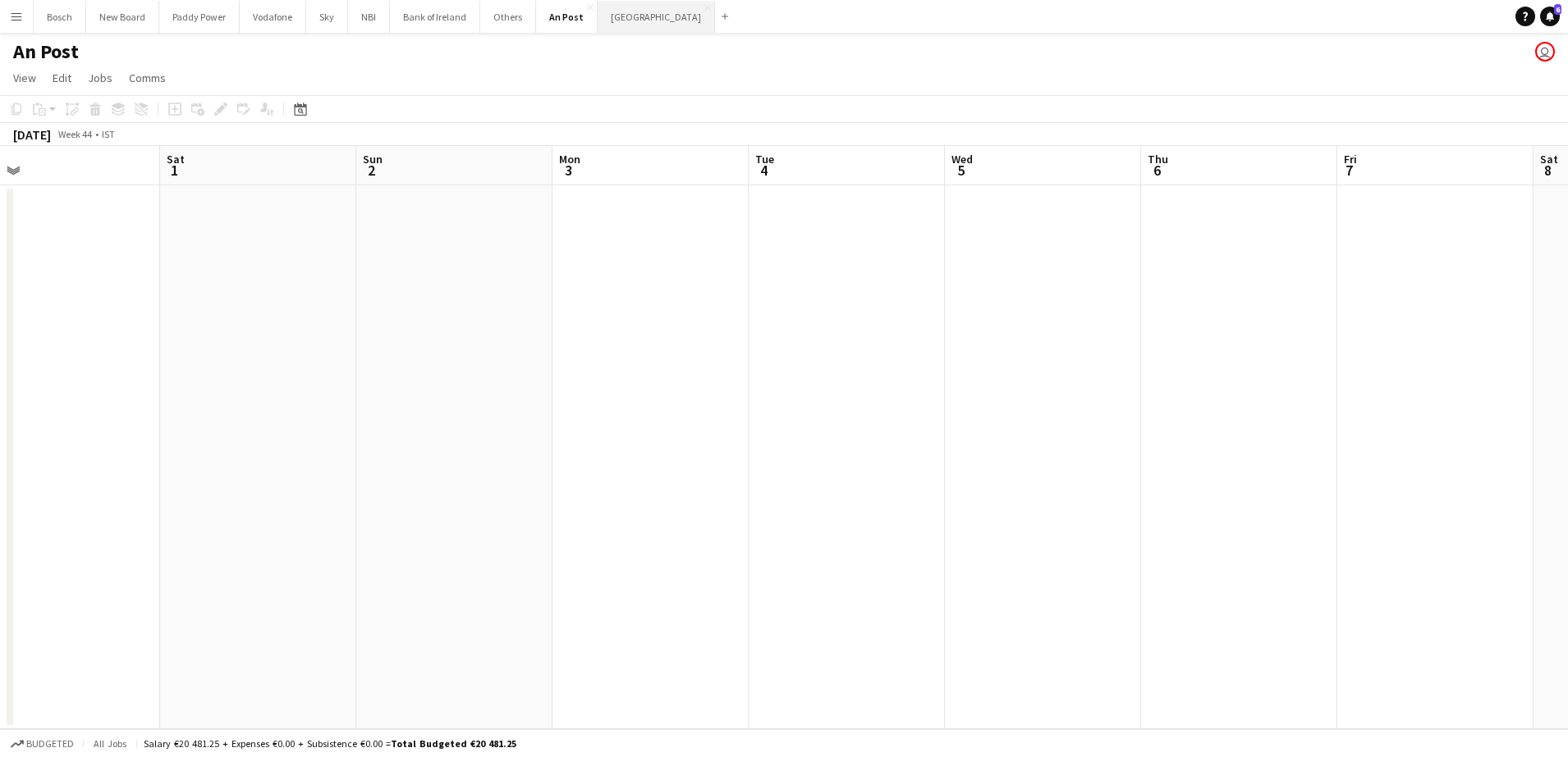
scroll to position [0, 483]
click at [627, 31] on button "Manor Farm Close" at bounding box center [656, 17] width 117 height 32
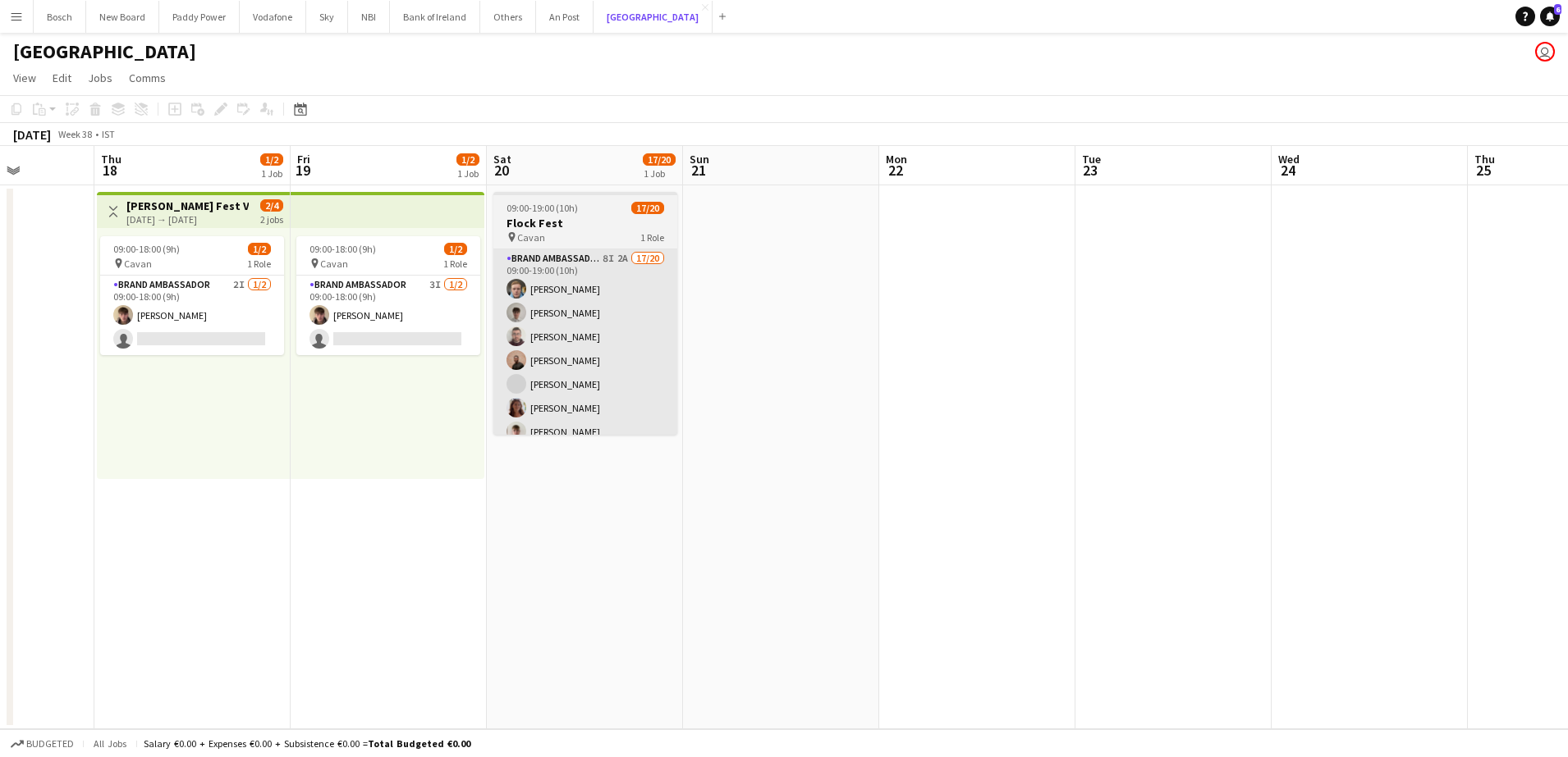
scroll to position [0, 495]
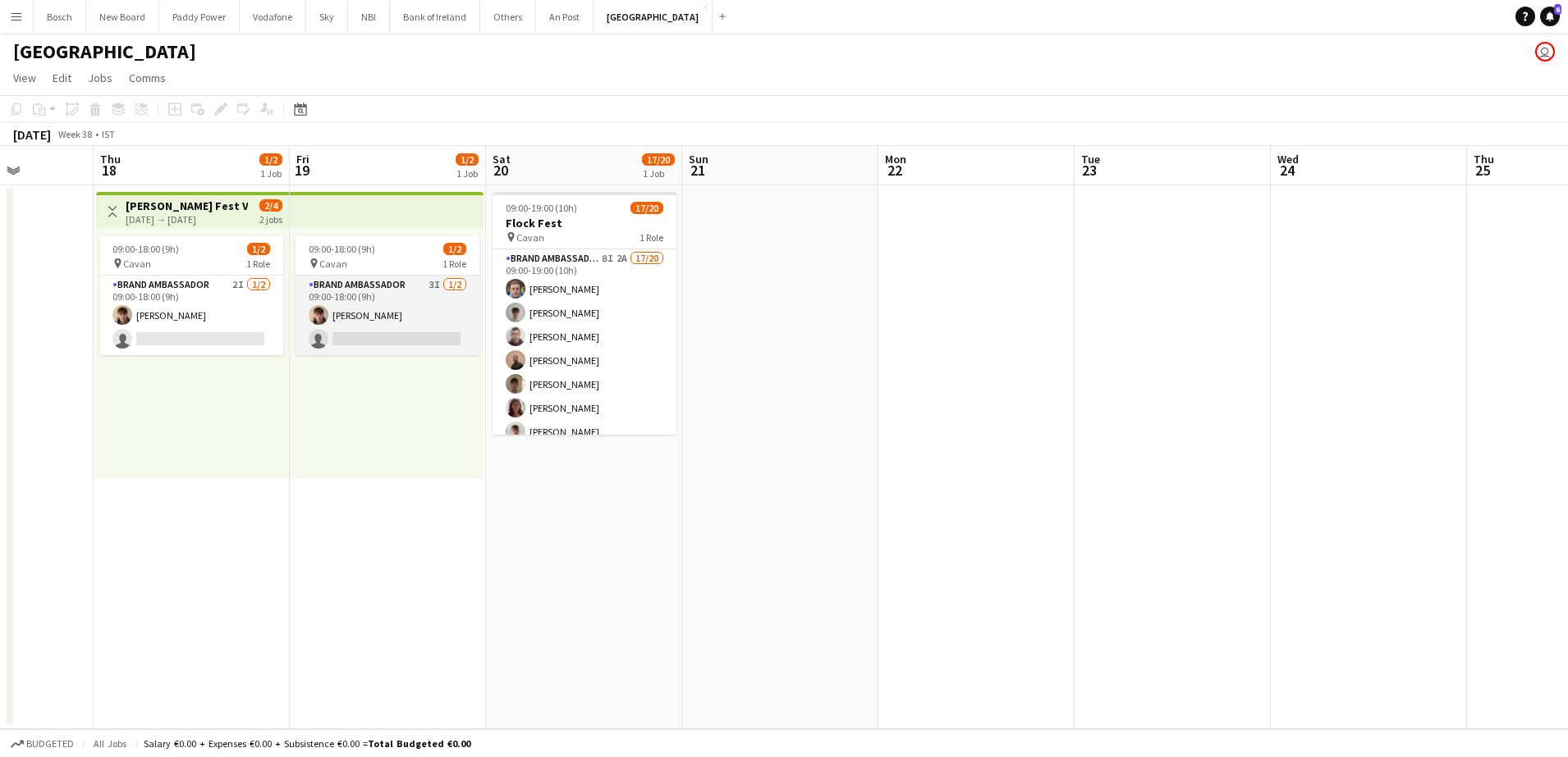
click at [425, 303] on app-card-role "Brand Ambassador 3I 1/2 09:00-18:00 (9h) David Woods single-neutral-actions" at bounding box center [388, 315] width 183 height 80
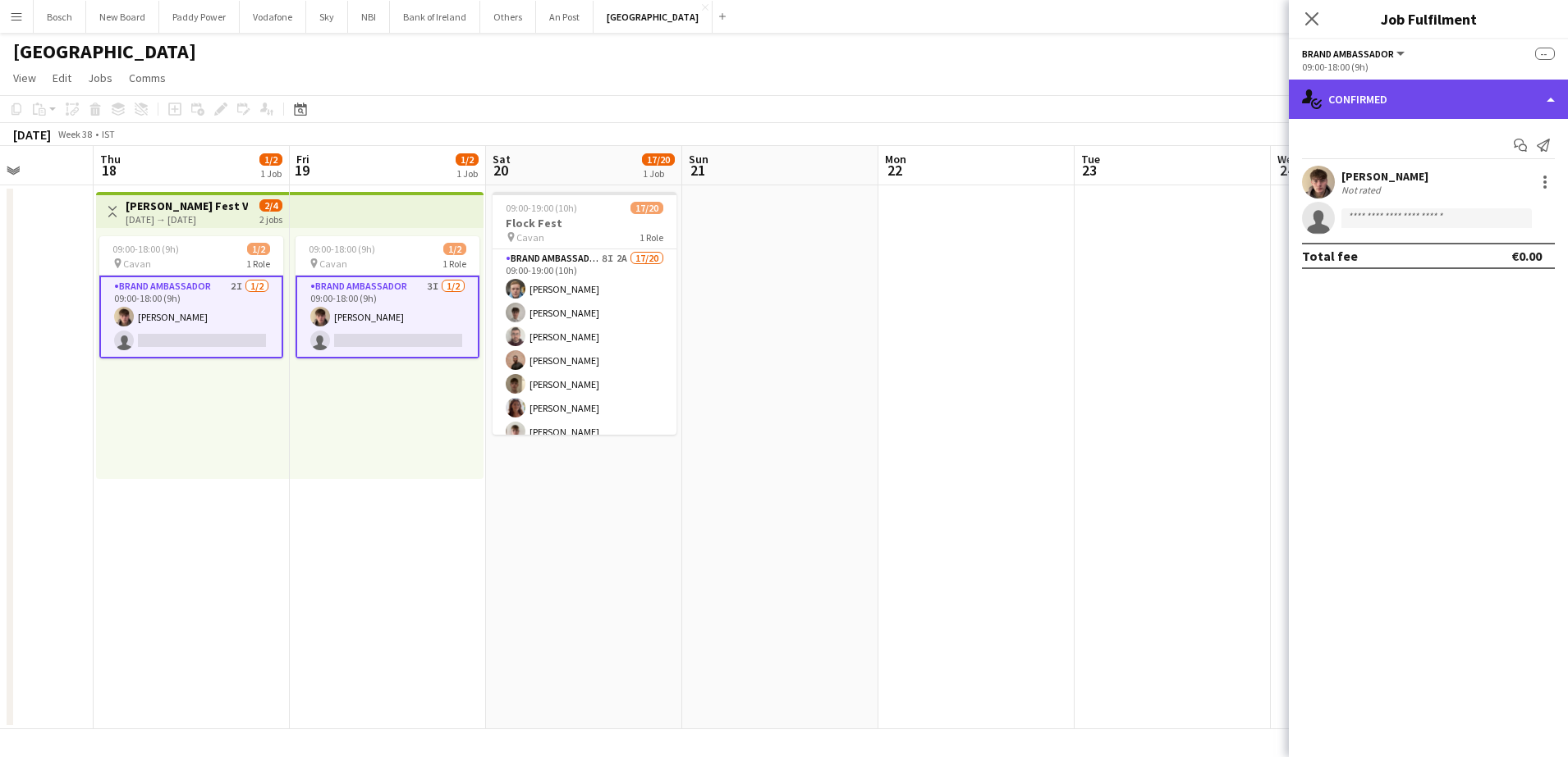
click at [1360, 110] on div "single-neutral-actions-check-2 Confirmed" at bounding box center [1428, 100] width 279 height 39
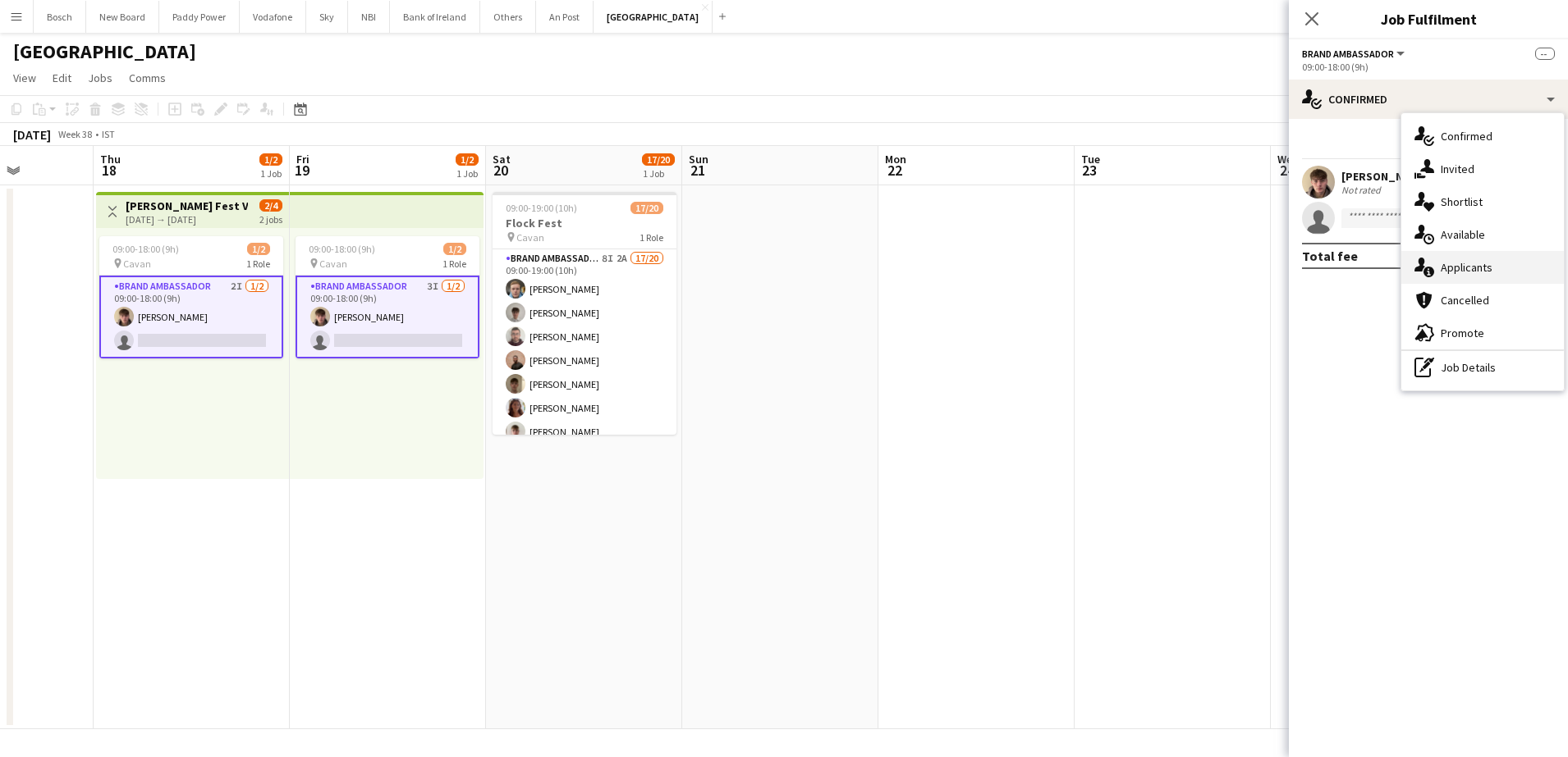
click at [1453, 277] on div "single-neutral-actions-information Applicants" at bounding box center [1482, 267] width 163 height 33
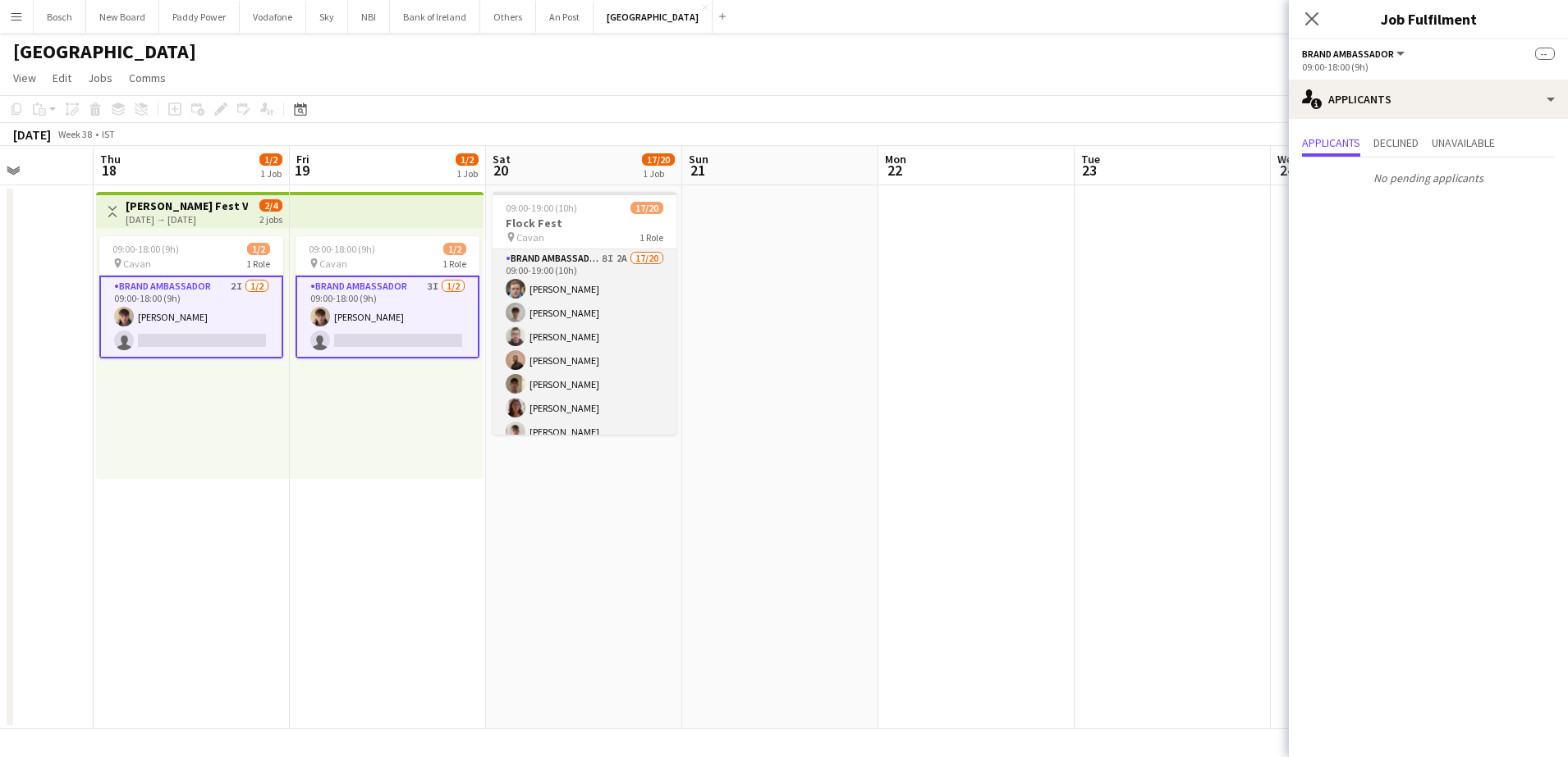
click at [610, 375] on app-card-role "Brand Ambassador 8I 2A 17/20 09:00-19:00 (10h) Dominik Morycki Jakub Kula Tom H…" at bounding box center [585, 503] width 183 height 508
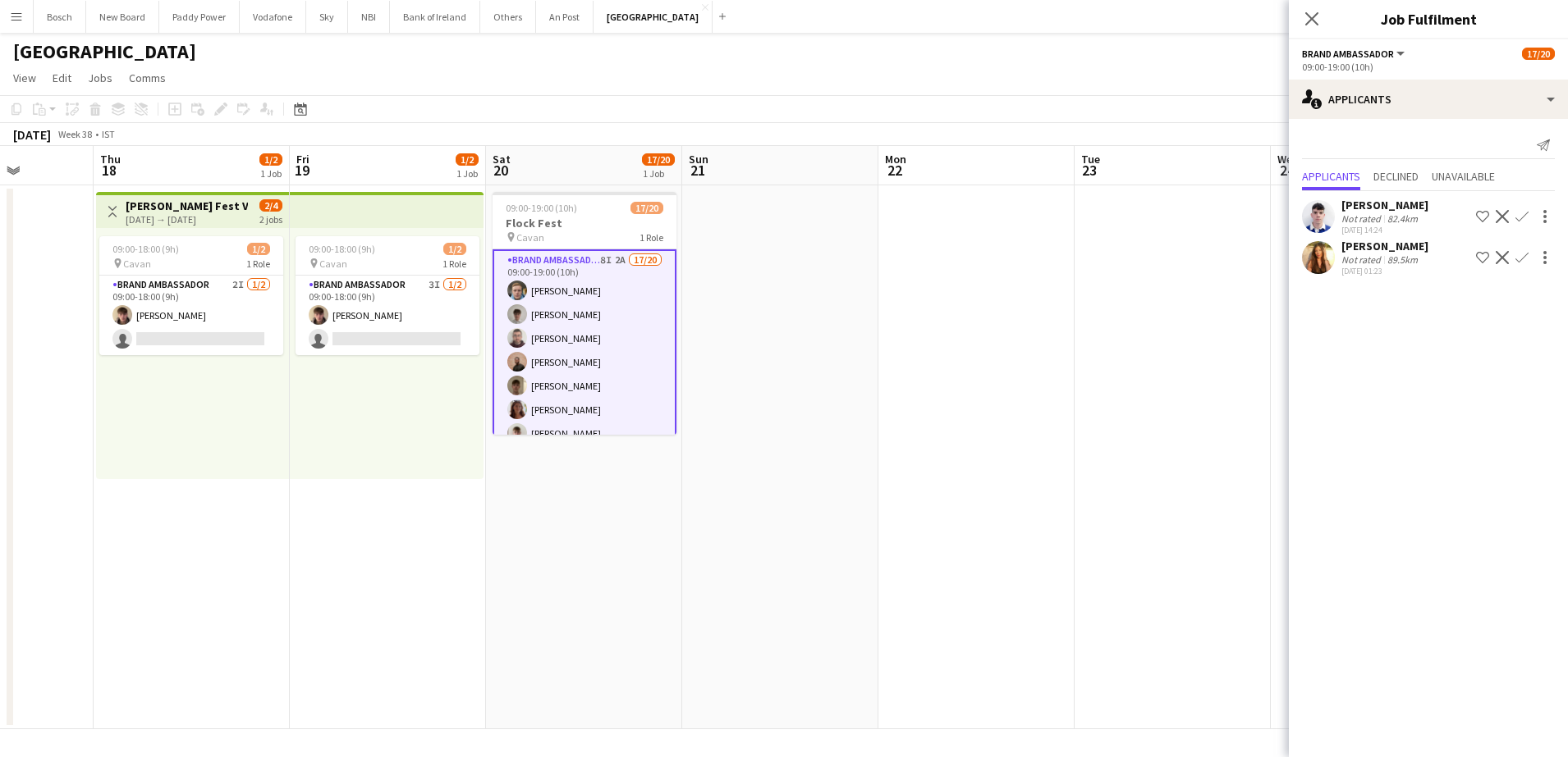
scroll to position [326, 0]
click at [722, 96] on app-toolbar "Copy Paste Paste Ctrl+V Paste with crew Ctrl+Shift+V Paste linked Job [GEOGRAPH…" at bounding box center [784, 109] width 1568 height 28
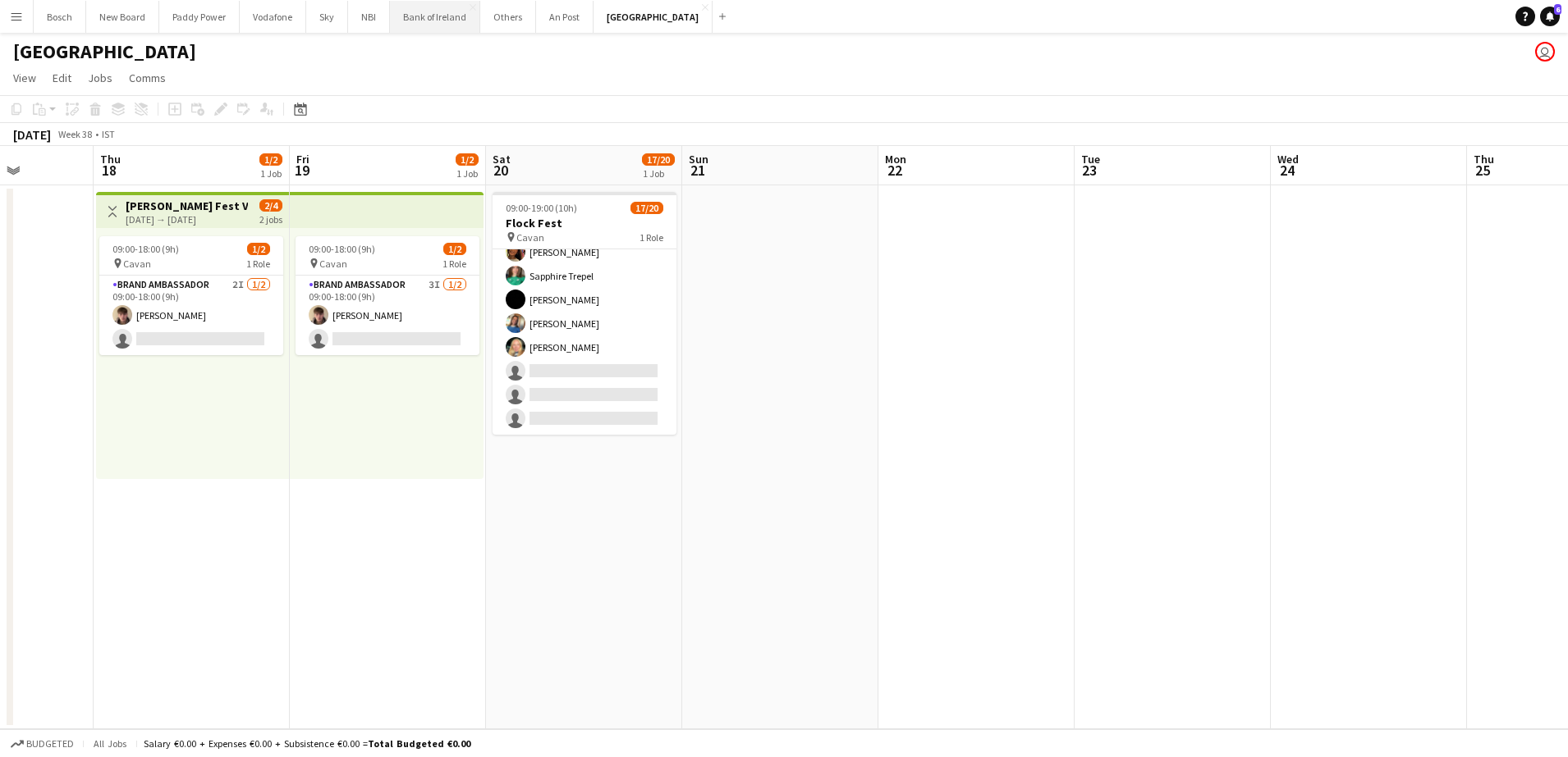
click at [438, 22] on button "Bank of Ireland Close" at bounding box center [435, 17] width 91 height 32
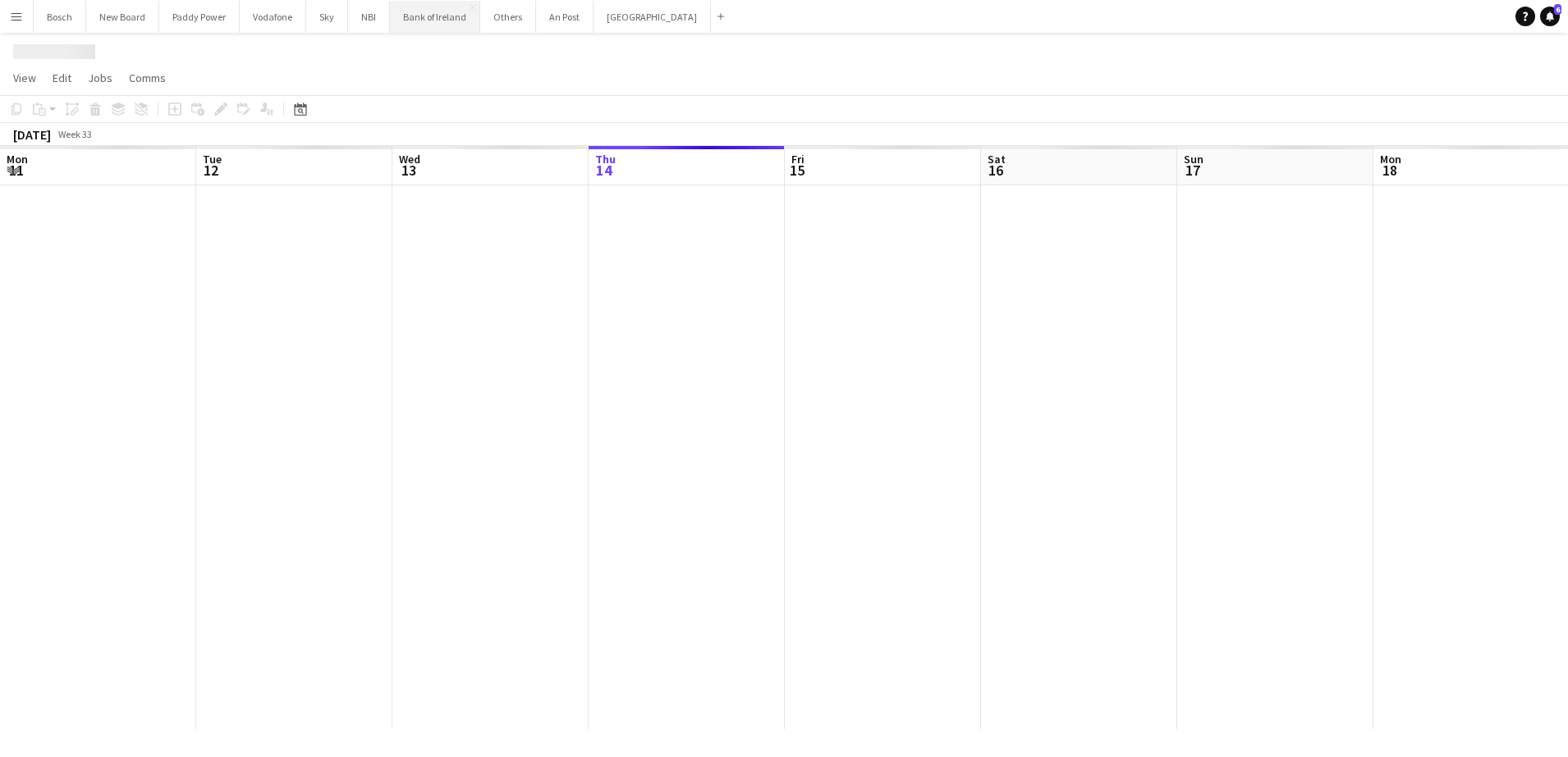
scroll to position [0, 392]
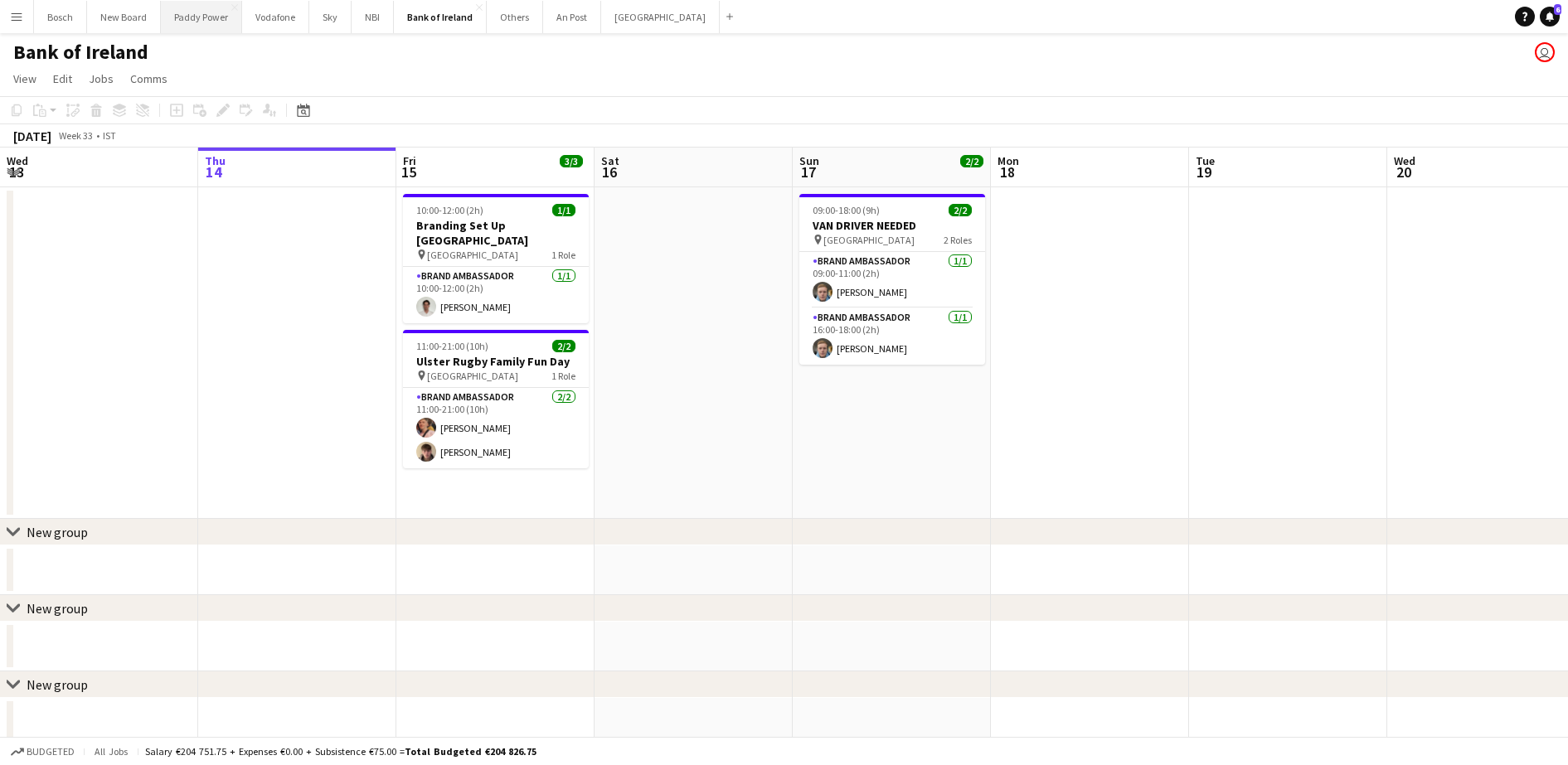
click at [197, 26] on button "Paddy Power Close" at bounding box center [202, 17] width 82 height 32
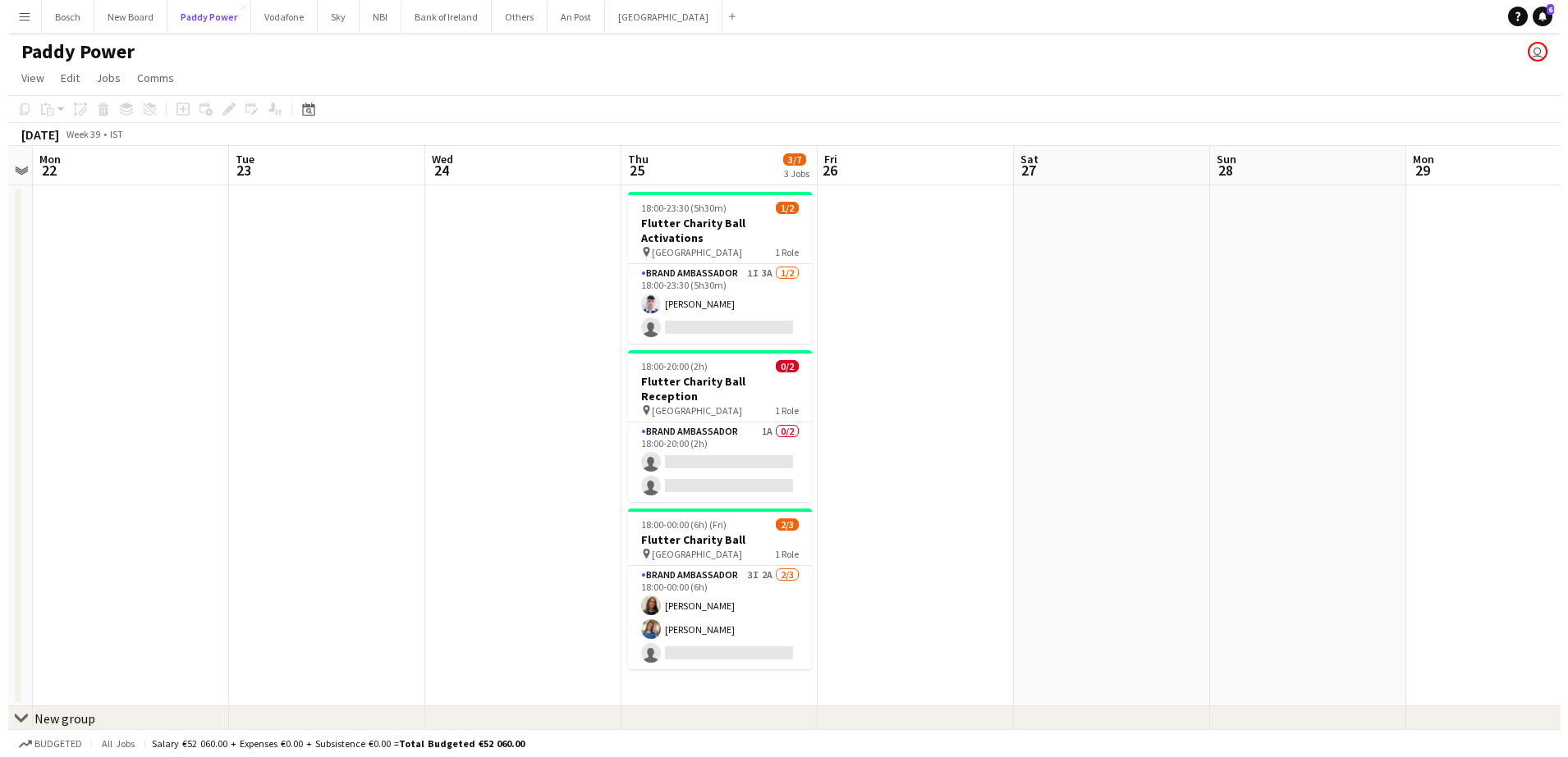
scroll to position [0, 665]
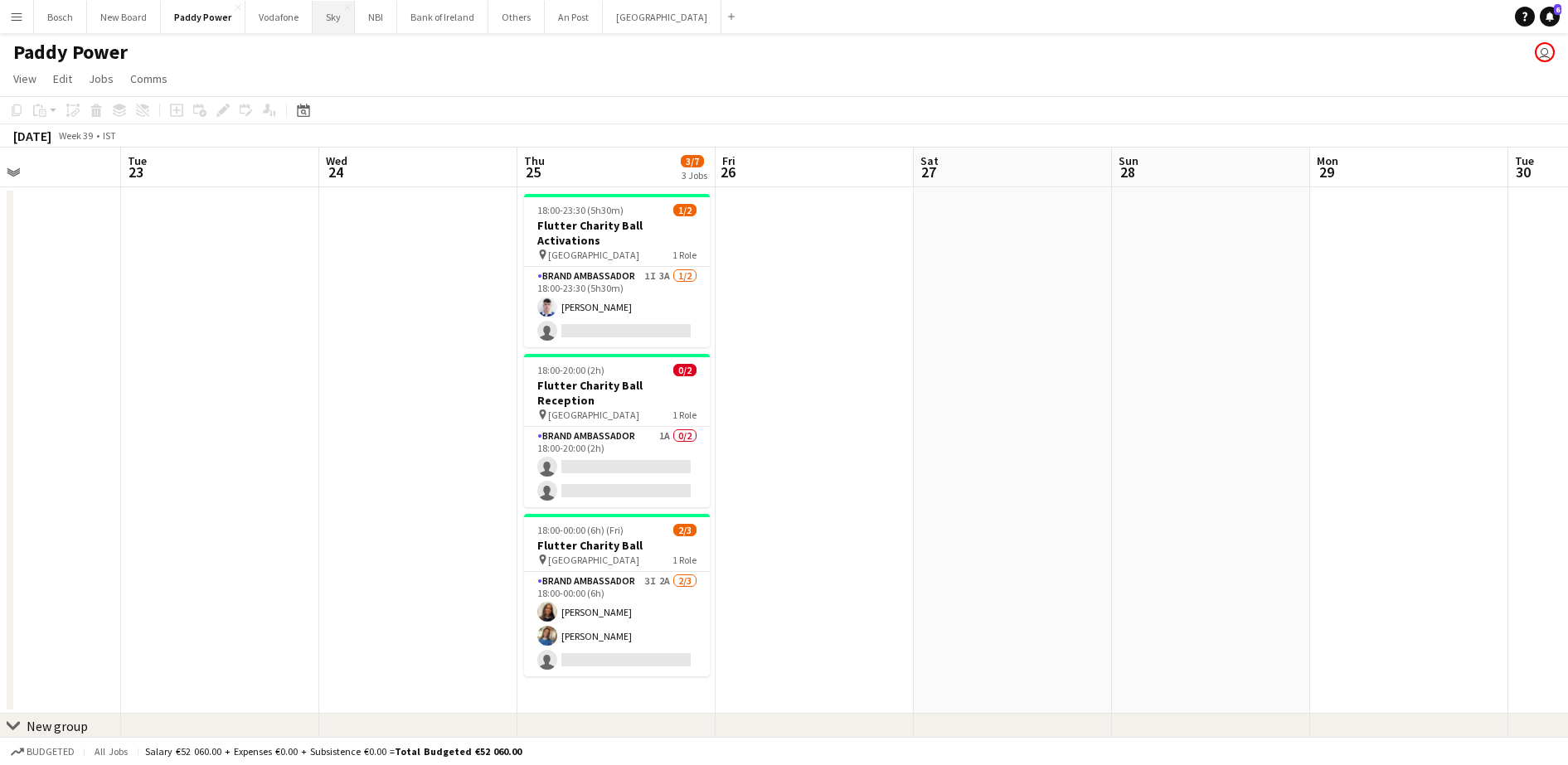
click at [347, 16] on button "Sky Close" at bounding box center [334, 17] width 42 height 32
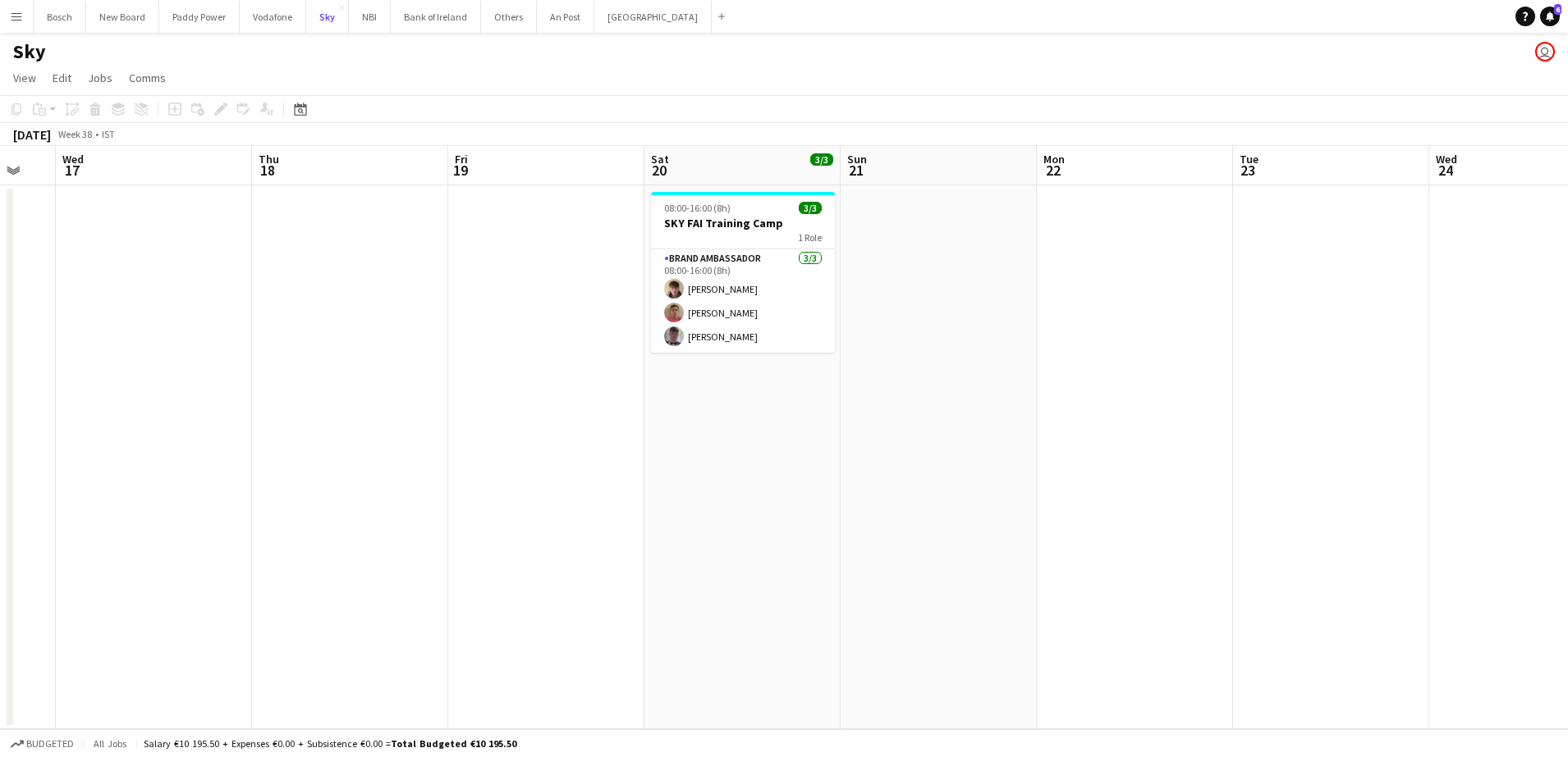
scroll to position [0, 547]
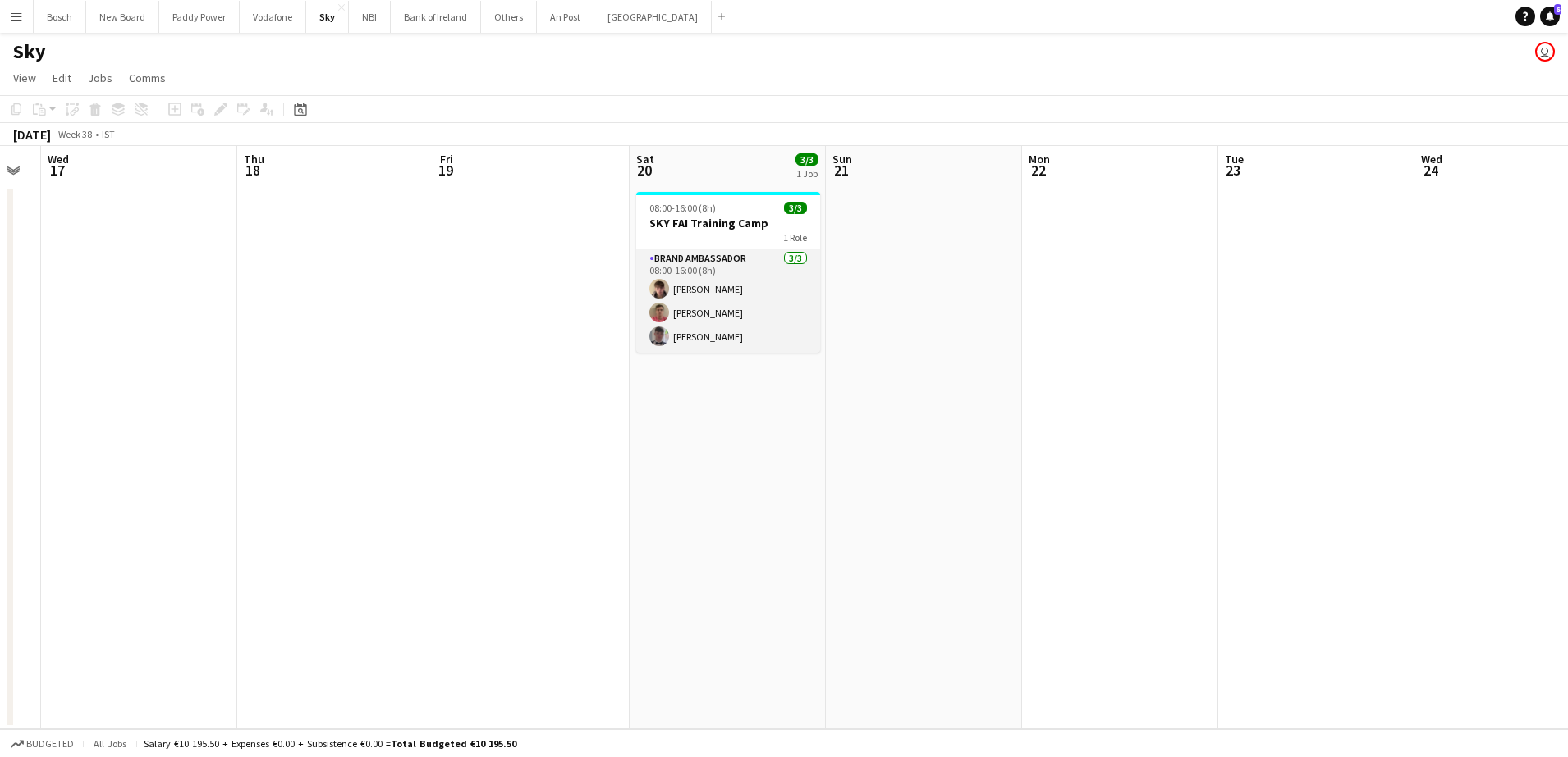
click at [687, 335] on app-card-role "Brand Ambassador 3/3 08:00-16:00 (8h) David Woods Zach Baird Myles Dunnion" at bounding box center [728, 301] width 183 height 103
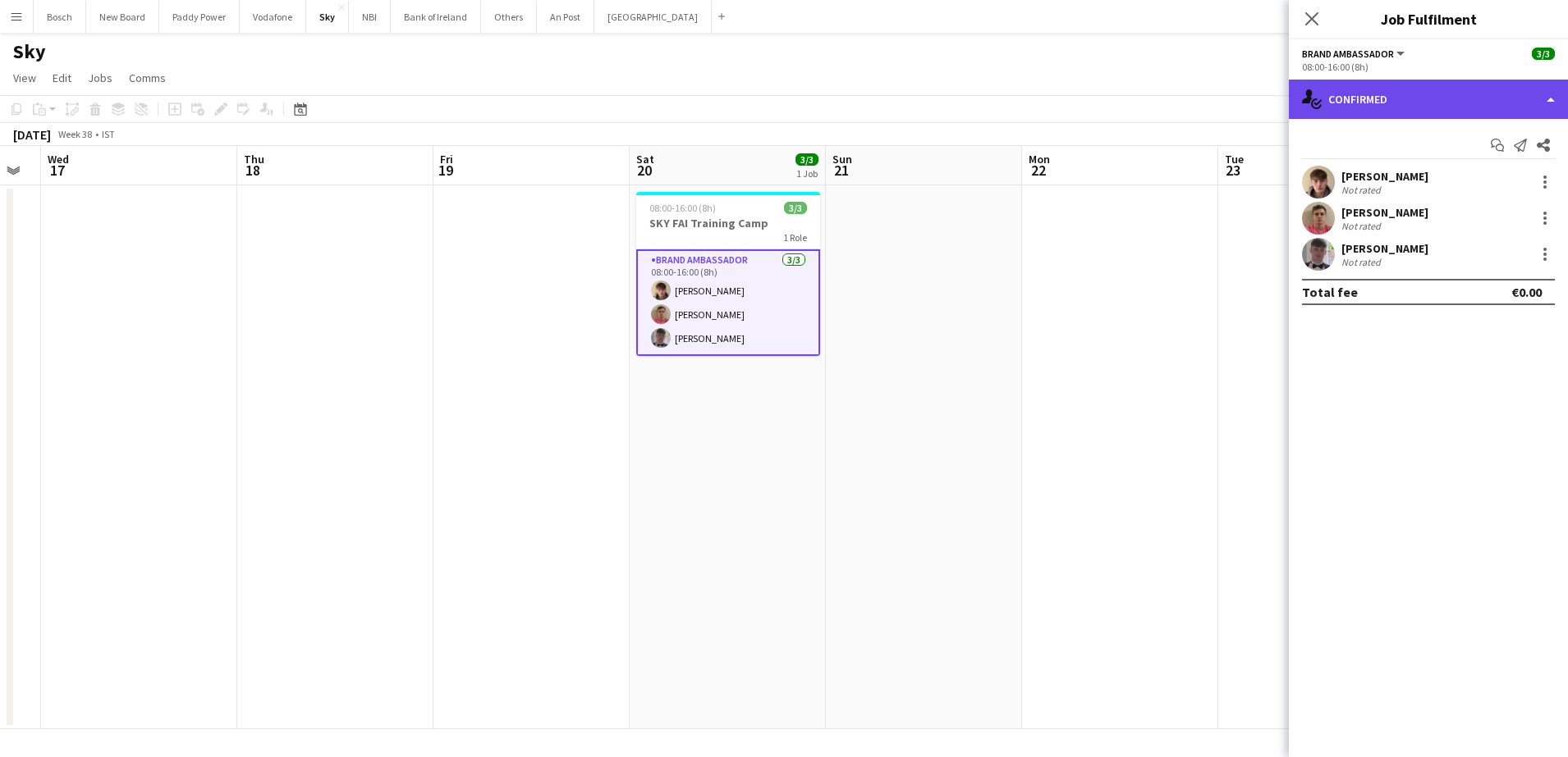
click at [1461, 105] on div "single-neutral-actions-check-2 Confirmed" at bounding box center [1428, 100] width 279 height 39
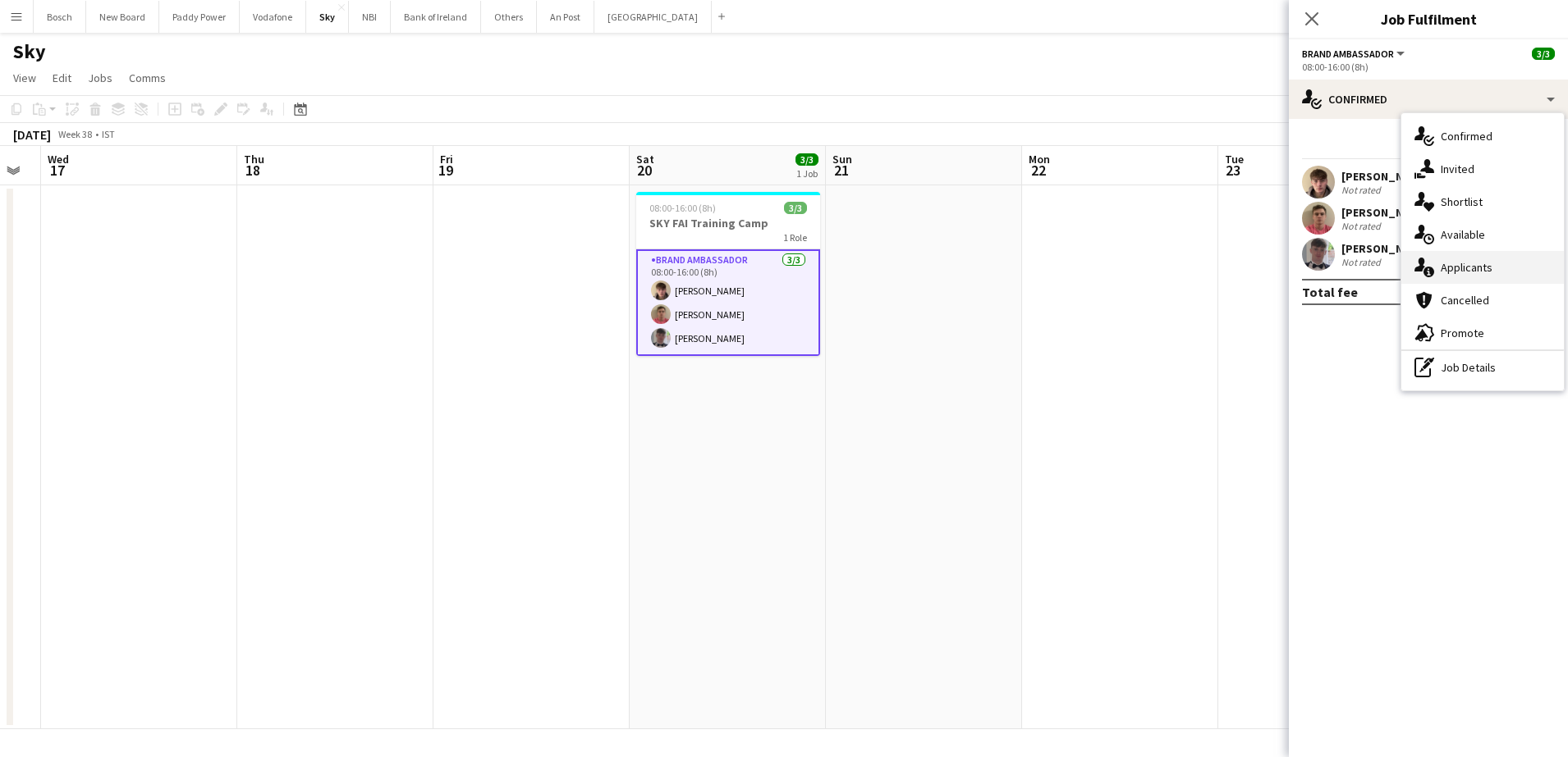
click at [1514, 259] on div "single-neutral-actions-information Applicants" at bounding box center [1482, 267] width 163 height 33
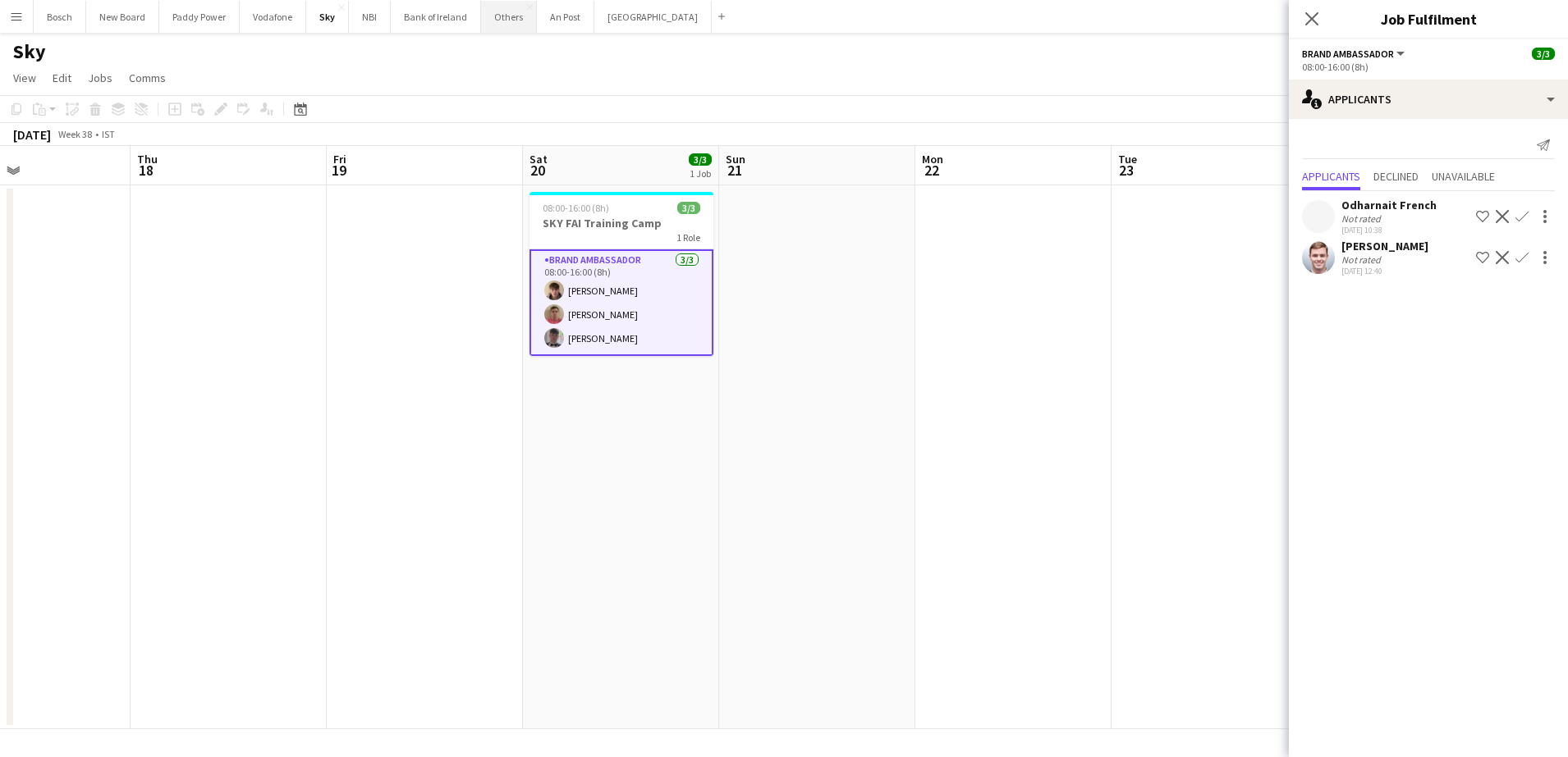
scroll to position [0, 655]
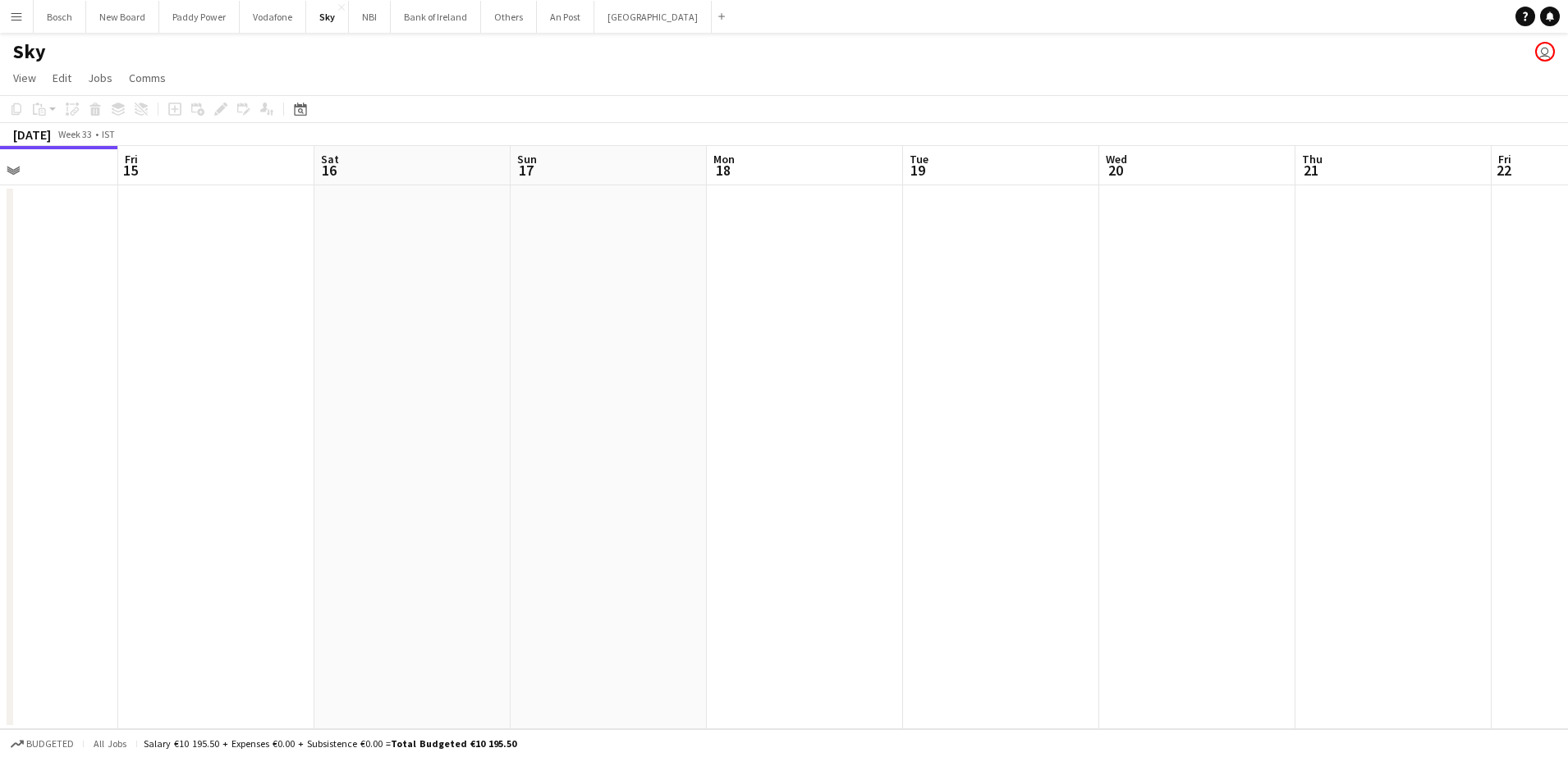
drag, startPoint x: 1292, startPoint y: 389, endPoint x: 575, endPoint y: 319, distance: 720.4
click at [575, 319] on app-calendar-viewport "Mon 11 Tue 12 Wed 13 Thu 14 Fri 15 Sat 16 Sun 17 Mon 18 Tue 19 Wed 20 Thu 21 Fr…" at bounding box center [784, 438] width 1568 height 584
drag, startPoint x: 1295, startPoint y: 353, endPoint x: 566, endPoint y: 282, distance: 732.4
click at [531, 288] on app-calendar-viewport "Mon 18 Tue 19 Wed 20 Thu 21 Fri 22 Sat 23 Sun 24 Mon 25 Tue 26 Wed 27 Thu 28 Fr…" at bounding box center [784, 438] width 1568 height 584
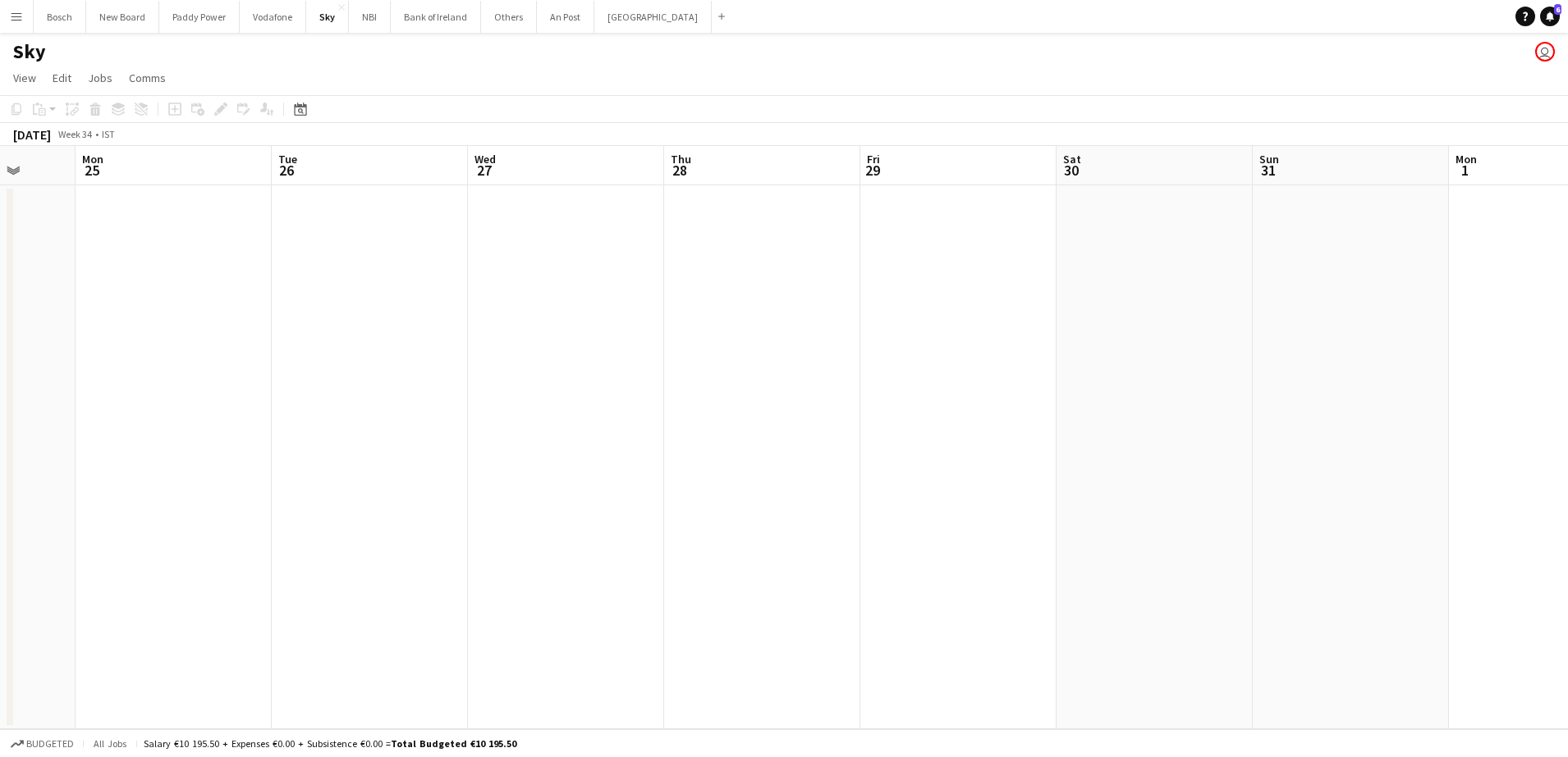
drag, startPoint x: 1064, startPoint y: 322, endPoint x: 355, endPoint y: 276, distance: 710.5
click at [355, 276] on app-calendar-viewport "Fri 22 Sat 23 Sun 24 Mon 25 Tue 26 Wed 27 Thu 28 Fri 29 Sat 30 Sun 31 Mon 1 Tue…" at bounding box center [784, 438] width 1568 height 584
drag, startPoint x: 1425, startPoint y: 350, endPoint x: 523, endPoint y: 259, distance: 906.6
click at [465, 271] on app-calendar-viewport "Tue 26 Wed 27 Thu 28 Fri 29 Sat 30 Sun 31 Mon 1 Tue 2 Wed 3 Thu 4 Fri 5 Sat 6 S…" at bounding box center [784, 438] width 1568 height 584
drag, startPoint x: 1262, startPoint y: 310, endPoint x: 945, endPoint y: 281, distance: 318.3
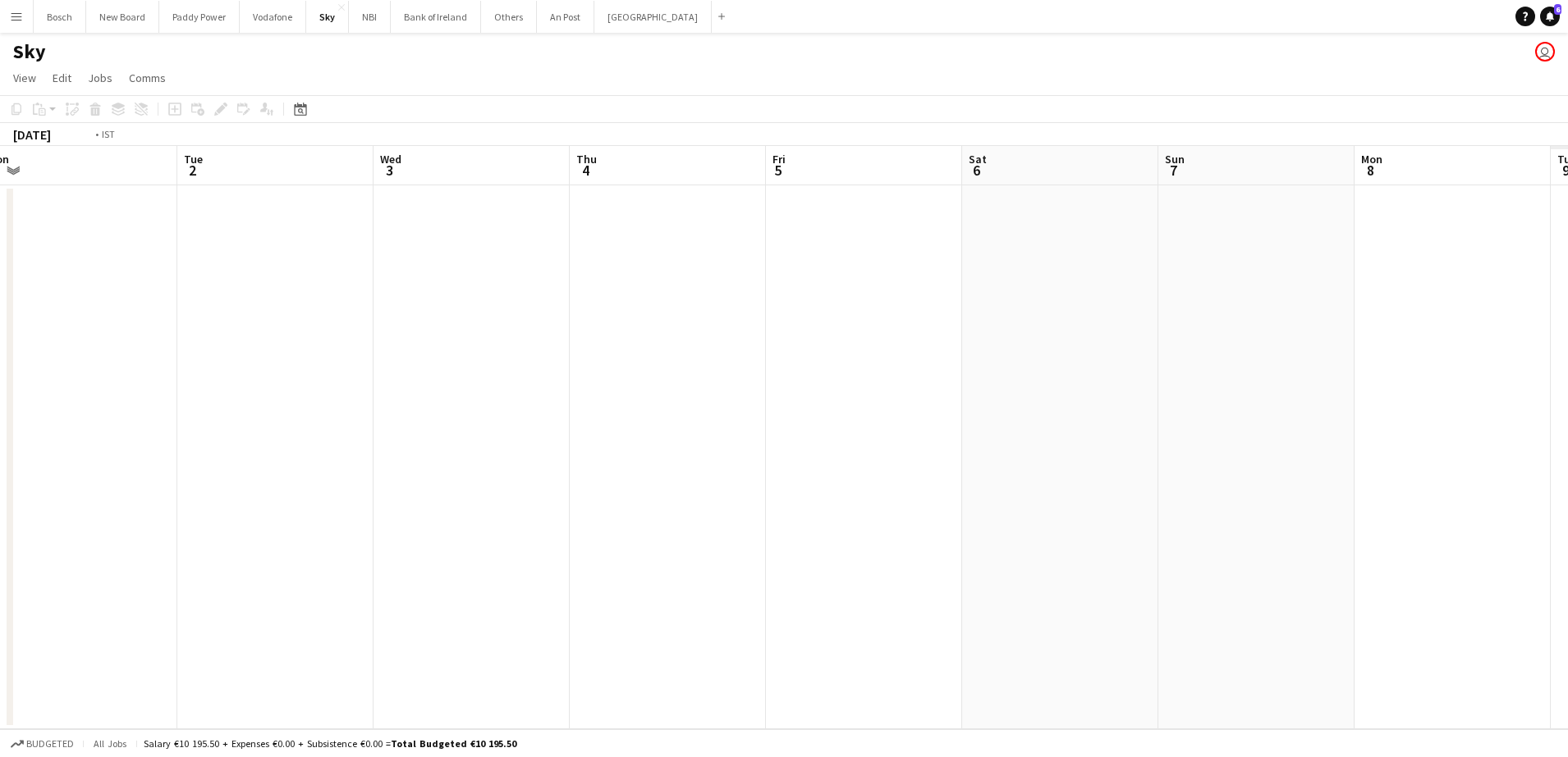
click at [869, 288] on app-calendar-viewport "Fri 29 Sat 30 Sun 31 Mon 1 Tue 2 Wed 3 Thu 4 Fri 5 Sat 6 Sun 7 Mon 8 Tue 9 Wed …" at bounding box center [784, 438] width 1568 height 584
drag, startPoint x: 1380, startPoint y: 310, endPoint x: 1344, endPoint y: 314, distance: 36.2
click at [609, 267] on app-calendar-viewport "Wed 3 Thu 4 Fri 5 Sat 6 Sun 7 Mon 8 Tue 9 Wed 10 Thu 11 Fri 12 Sat 13 Sun 14 Mo…" at bounding box center [784, 438] width 1568 height 584
drag, startPoint x: 1395, startPoint y: 334, endPoint x: 1037, endPoint y: 305, distance: 359.2
click at [1037, 305] on app-calendar-viewport "Wed 3 Thu 4 Fri 5 Sat 6 Sun 7 Mon 8 Tue 9 Wed 10 Thu 11 Fri 12 Sat 13 Sun 14 Mo…" at bounding box center [784, 438] width 1568 height 584
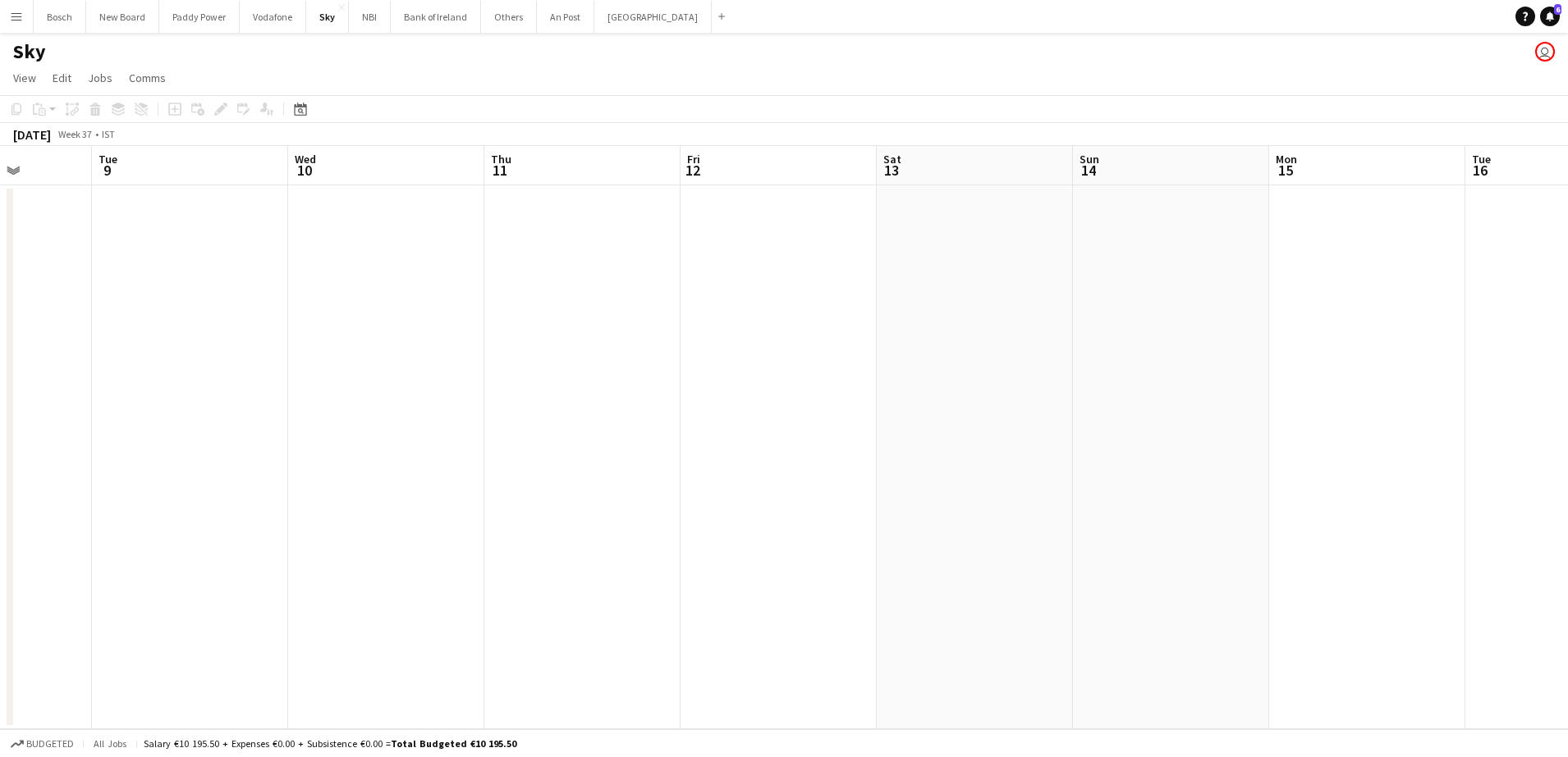
scroll to position [0, 653]
drag, startPoint x: 1566, startPoint y: 322, endPoint x: 1049, endPoint y: 290, distance: 518.0
click at [1049, 290] on app-calendar-viewport "Mon 8 Tue 9 Wed 10 Thu 11 Fri 12 Sat 13 Sun 14 Mon 15 Tue 16 Wed 17 Thu 18 Fri …" at bounding box center [784, 438] width 1568 height 584
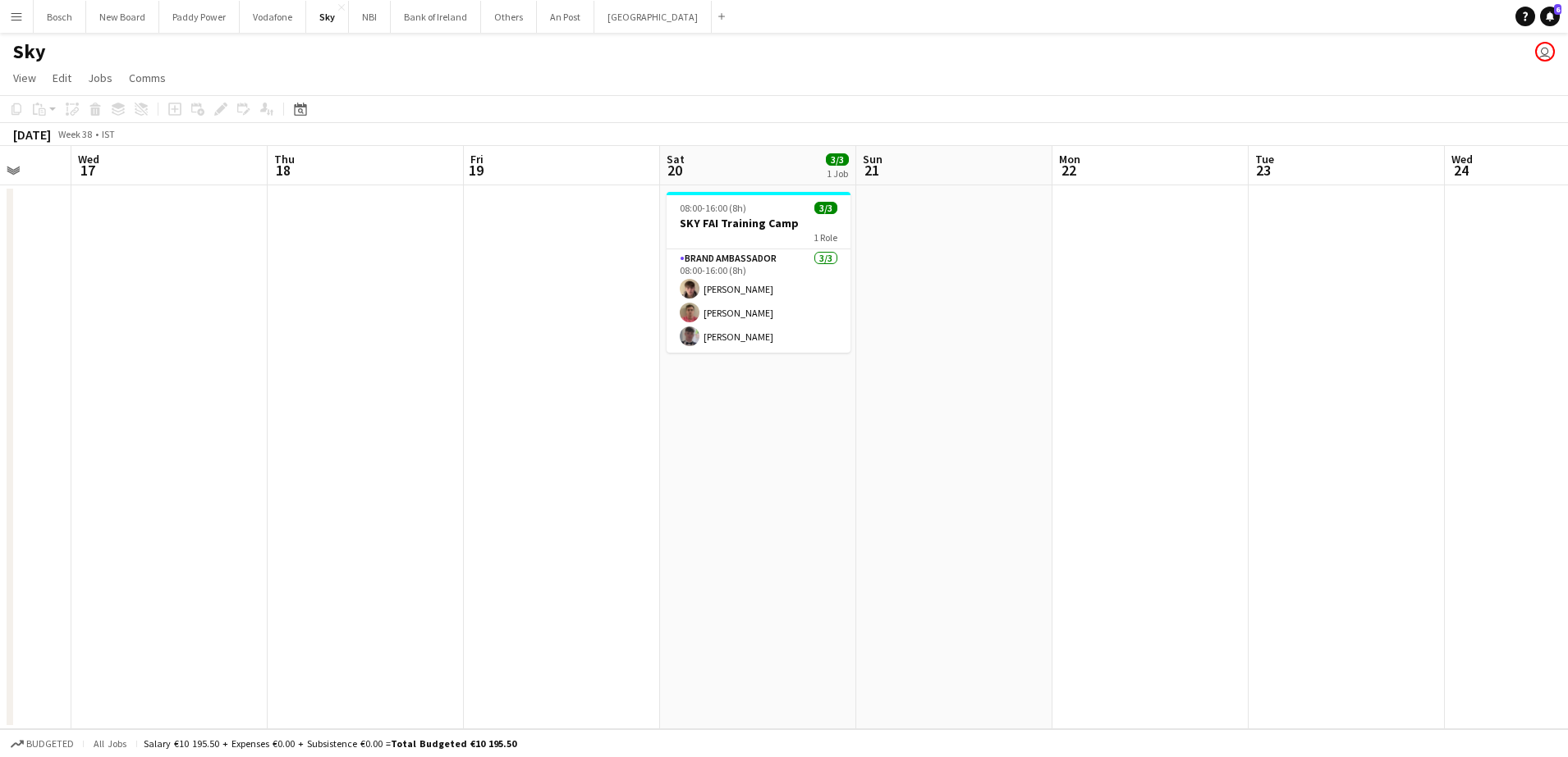
drag, startPoint x: 1472, startPoint y: 293, endPoint x: 430, endPoint y: 172, distance: 1049.0
click at [430, 172] on app-calendar-viewport "Sun 14 Mon 15 Tue 16 Wed 17 Thu 18 Fri 19 Sat 20 3/3 1 Job Sun 21 Mon 22 Tue 23…" at bounding box center [784, 438] width 1568 height 584
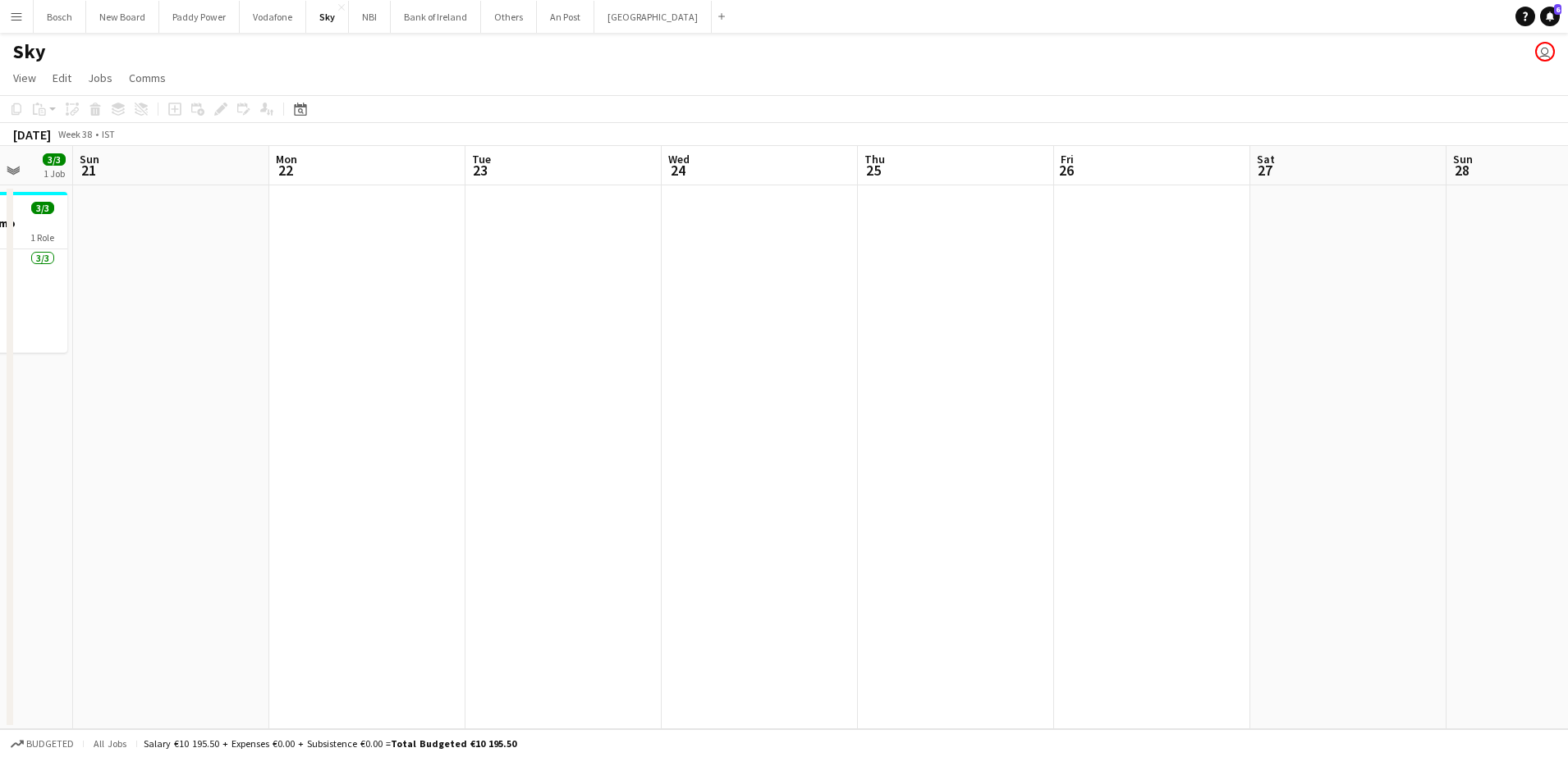
scroll to position [0, 645]
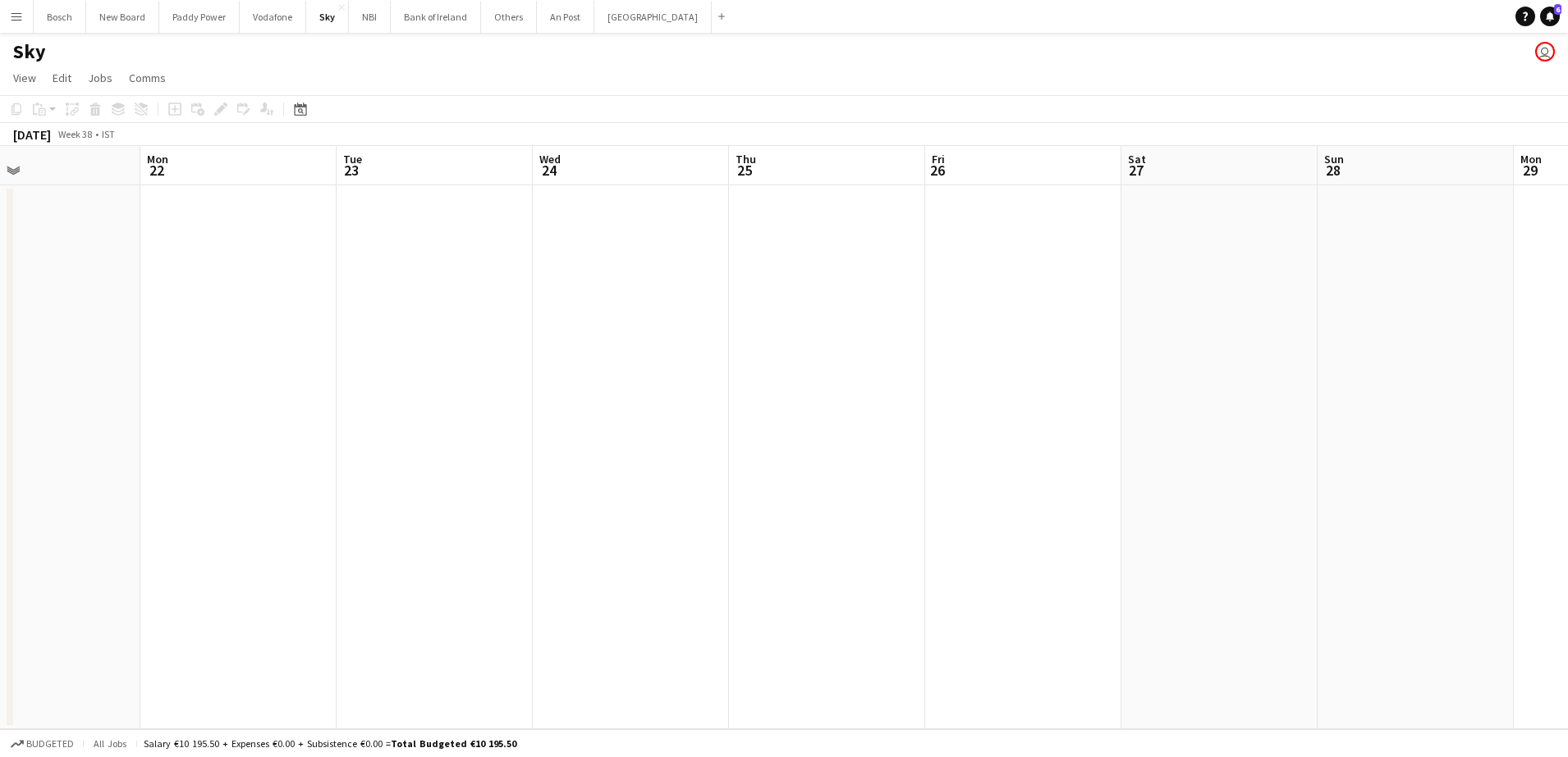
drag, startPoint x: 1385, startPoint y: 277, endPoint x: 473, endPoint y: 223, distance: 913.6
click at [473, 223] on app-calendar-viewport "Thu 18 Fri 19 Sat 20 3/3 1 Job Sun 21 Mon 22 Tue 23 Wed 24 Thu 25 Fri 26 Sat 27…" at bounding box center [784, 438] width 1568 height 584
click at [425, 28] on button "Bank of Ireland Close" at bounding box center [436, 17] width 91 height 32
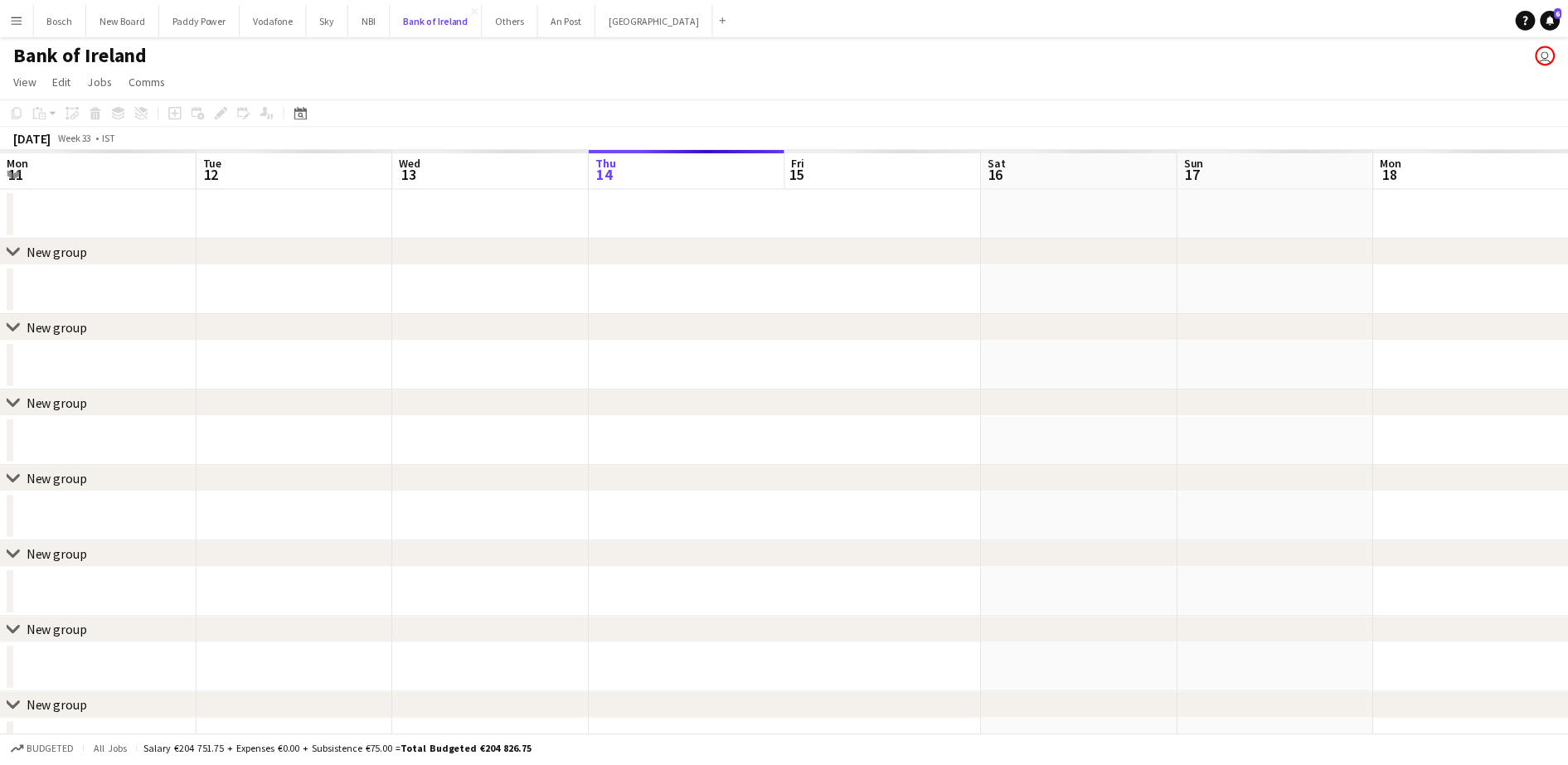
scroll to position [0, 396]
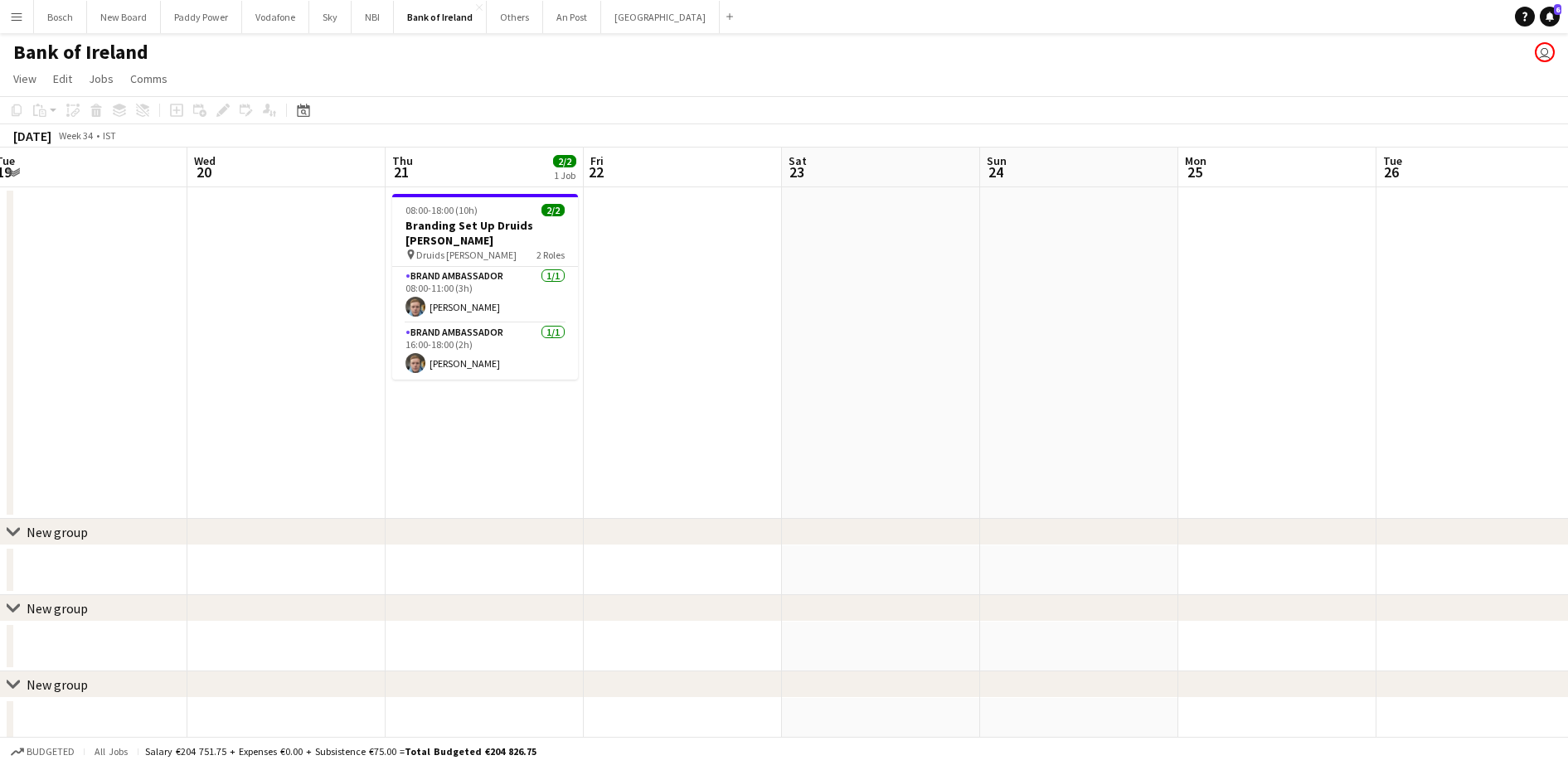
drag, startPoint x: 1314, startPoint y: 329, endPoint x: 32, endPoint y: 187, distance: 1289.8
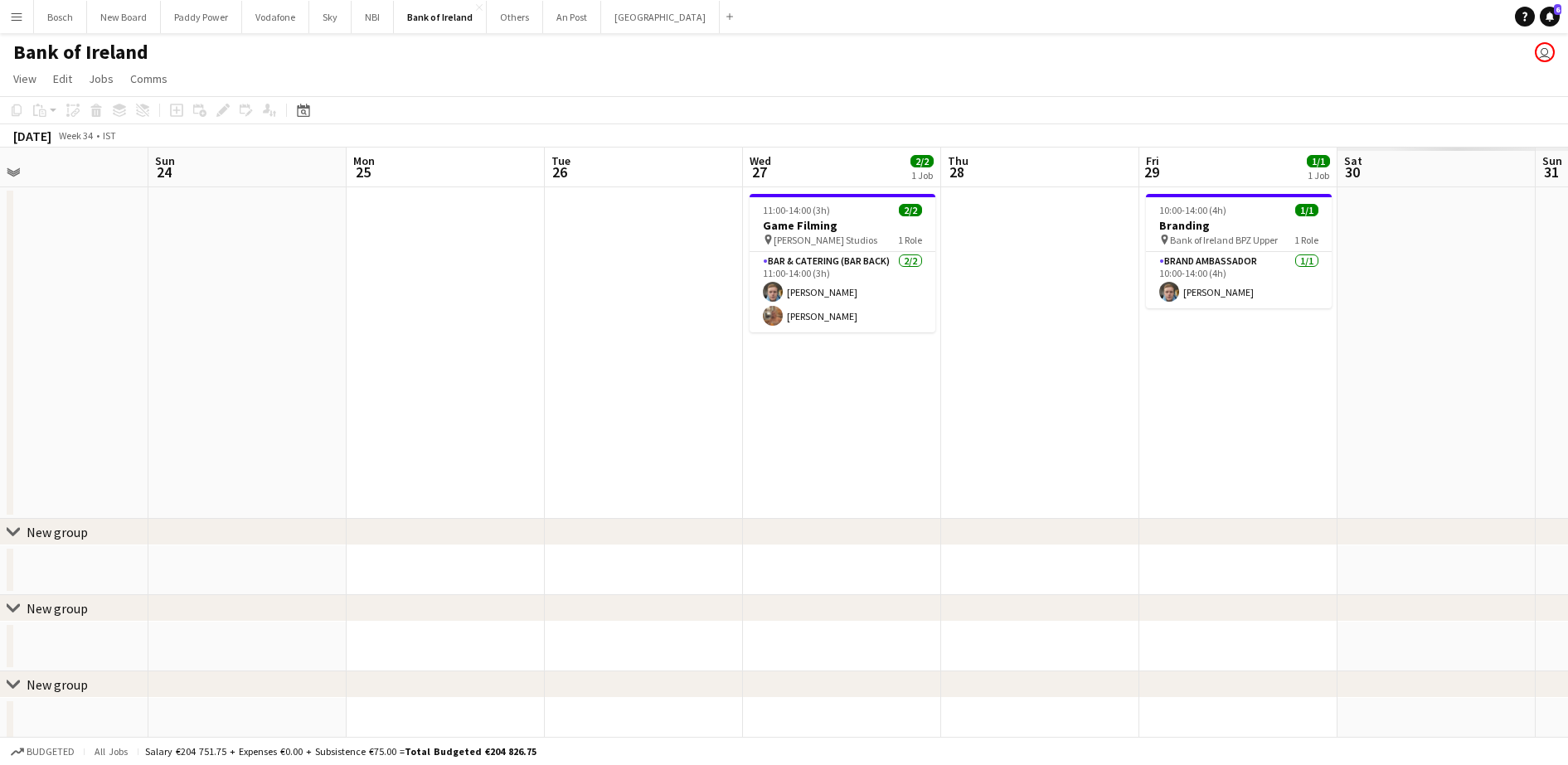
drag, startPoint x: 1121, startPoint y: 423, endPoint x: 896, endPoint y: 457, distance: 227.6
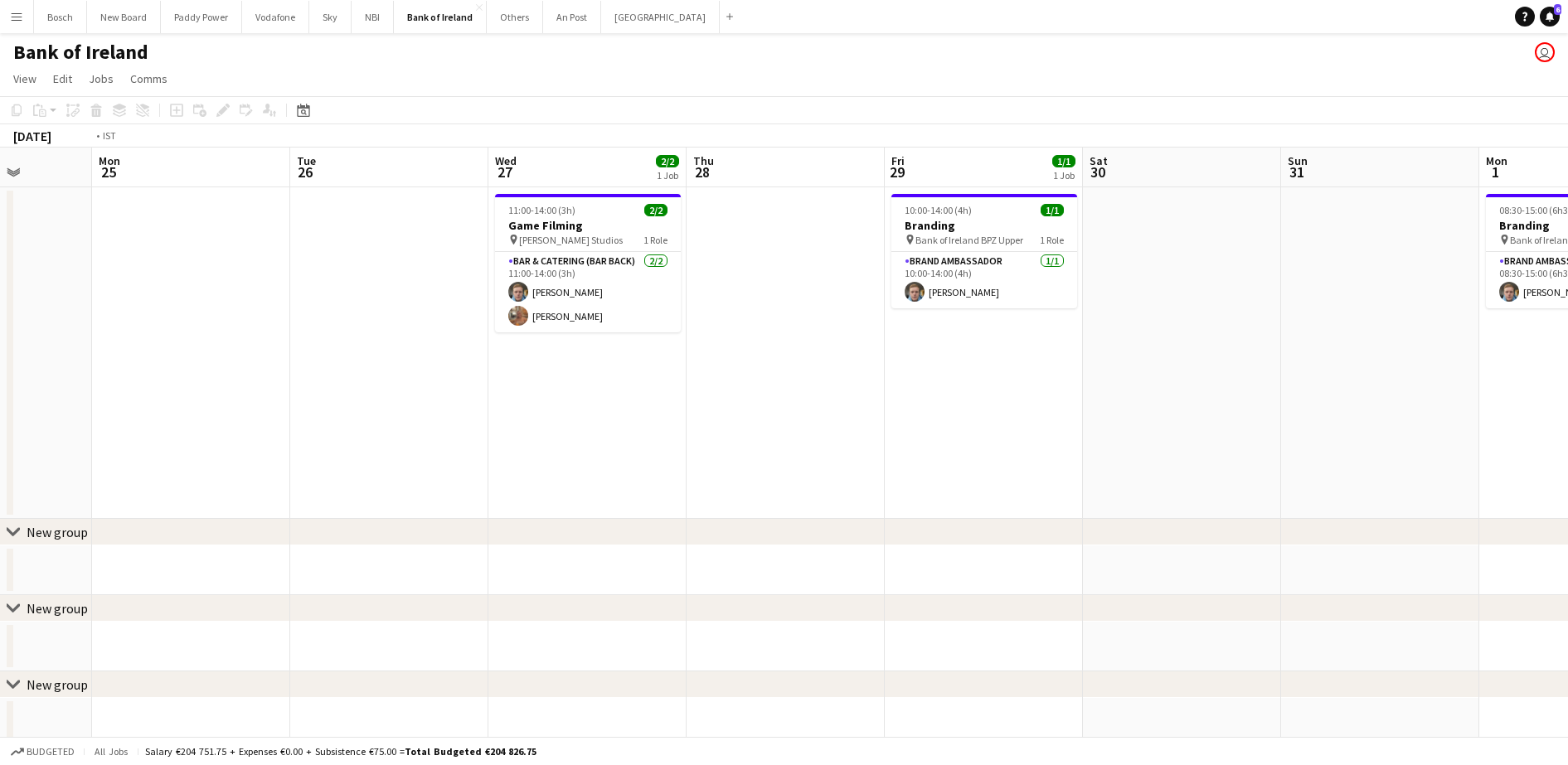
drag, startPoint x: 813, startPoint y: 455, endPoint x: 544, endPoint y: 411, distance: 272.6
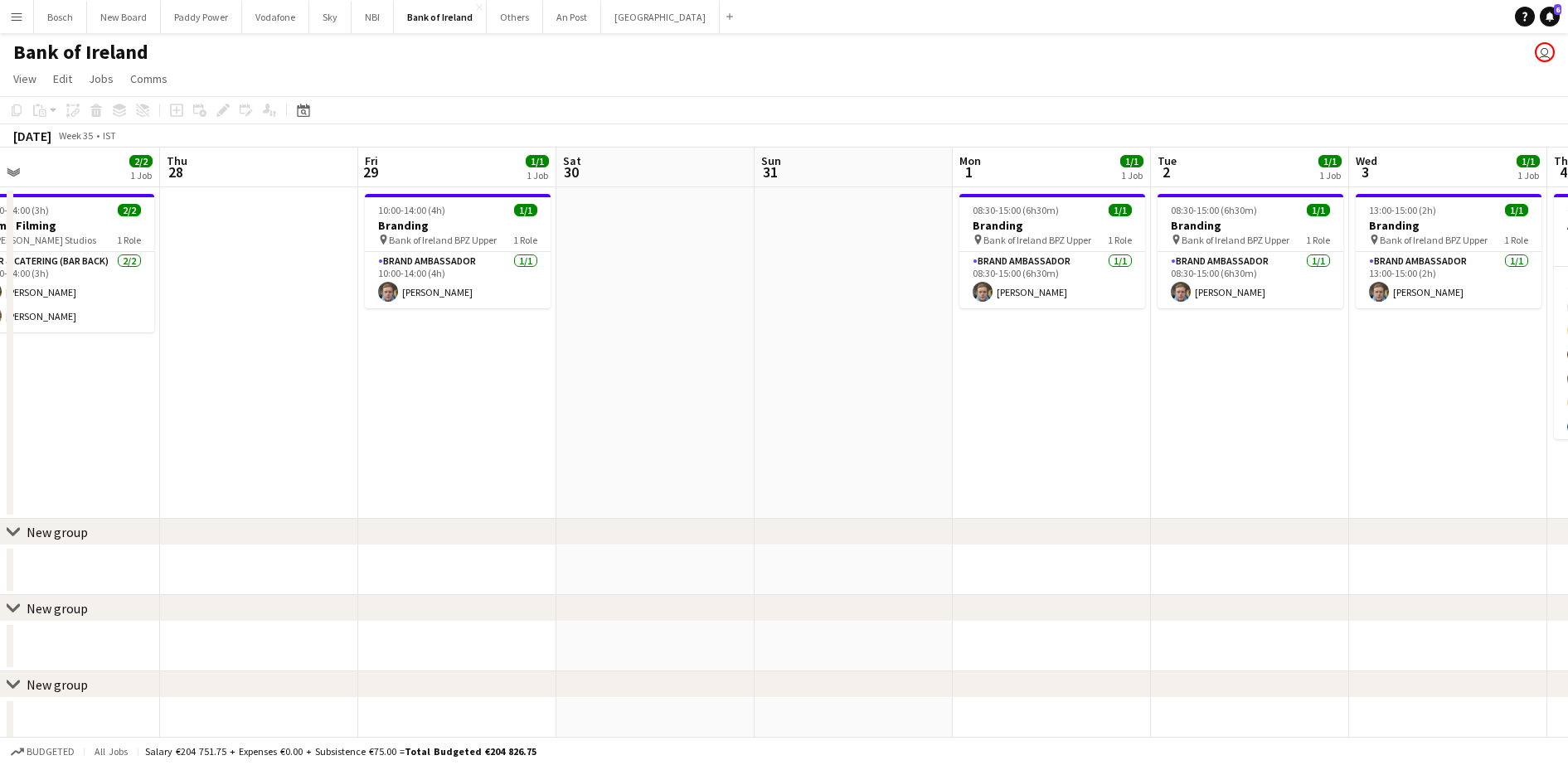
drag, startPoint x: 1526, startPoint y: 418, endPoint x: 558, endPoint y: 346, distance: 970.7
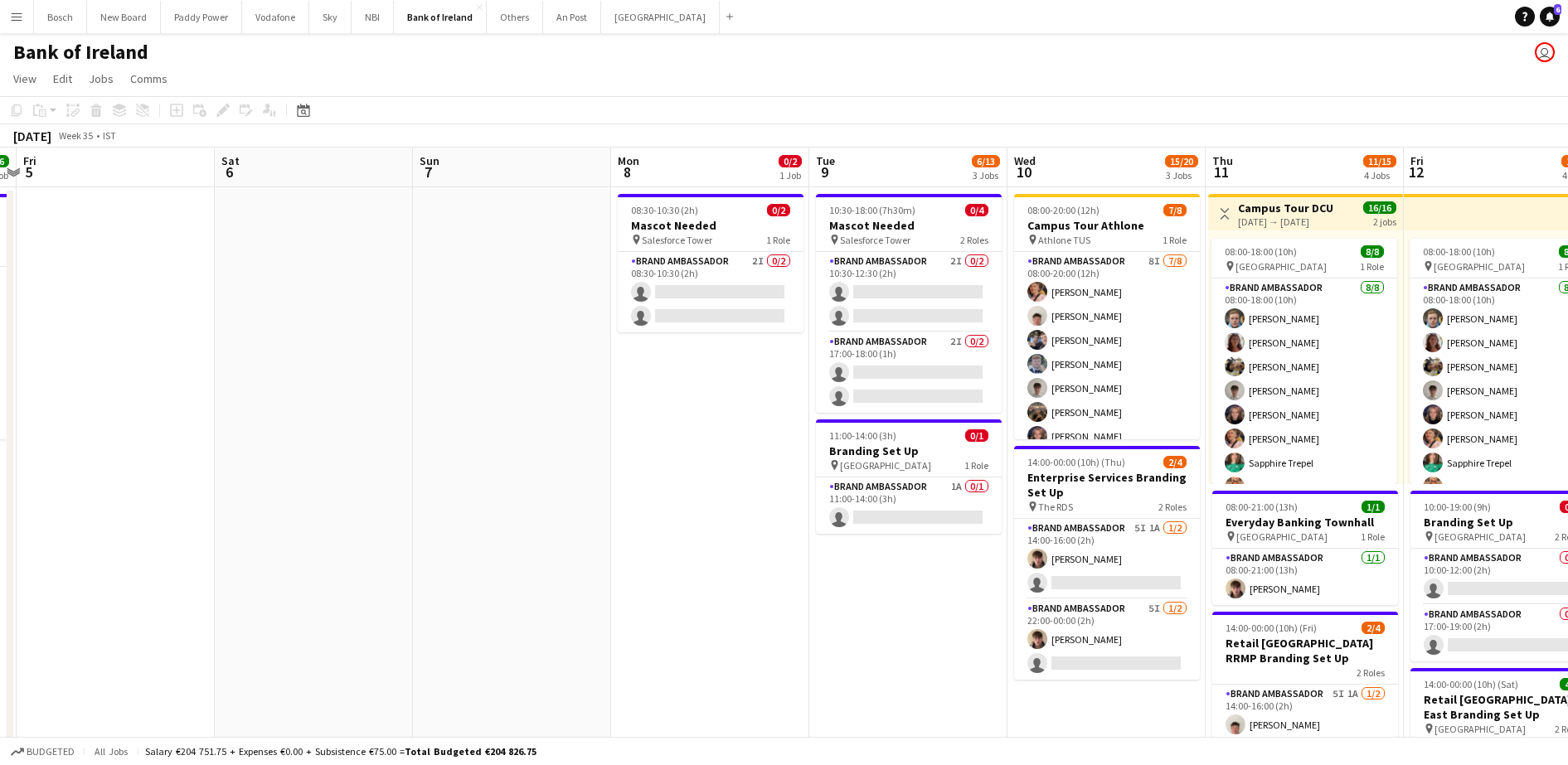
drag, startPoint x: 1058, startPoint y: 423, endPoint x: 589, endPoint y: 372, distance: 471.8
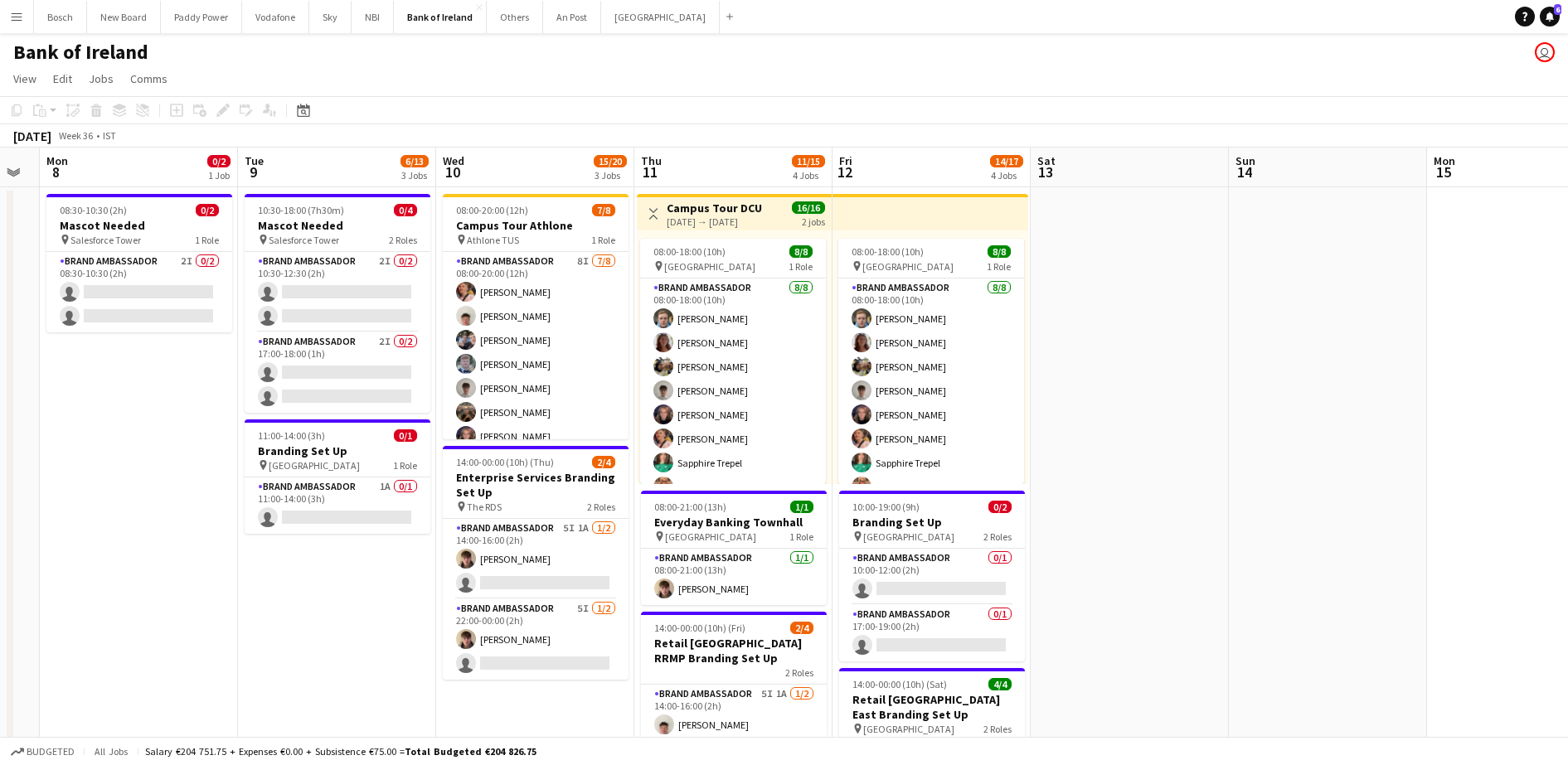
drag, startPoint x: 1008, startPoint y: 433, endPoint x: 484, endPoint y: 358, distance: 529.3
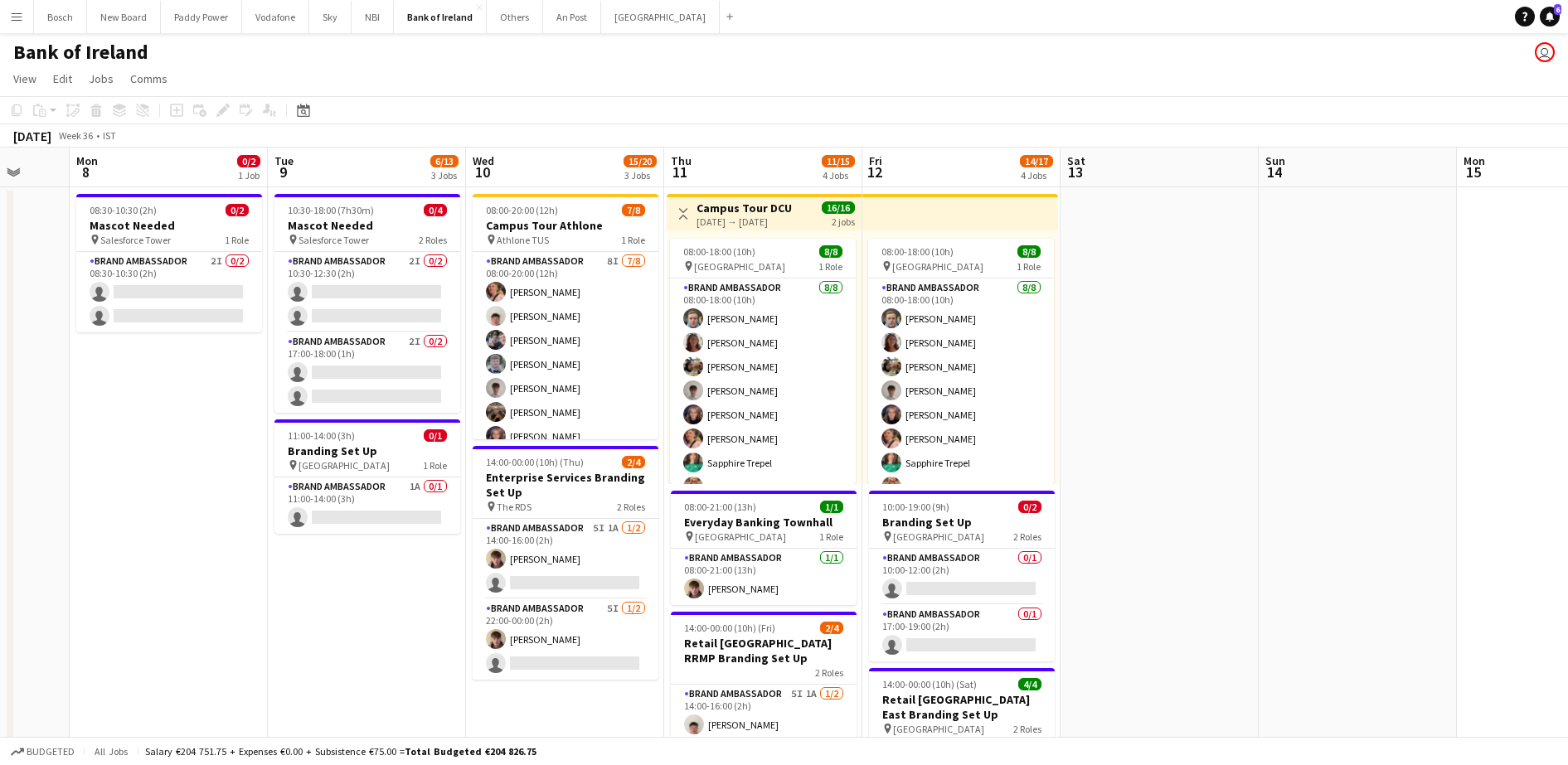
click at [484, 358] on app-card-role "Brand Ambassador 8I 7/8 08:00-20:00 (12h) Mark O’Shea Robert Harvey Oscar Obrie…" at bounding box center [566, 365] width 185 height 225
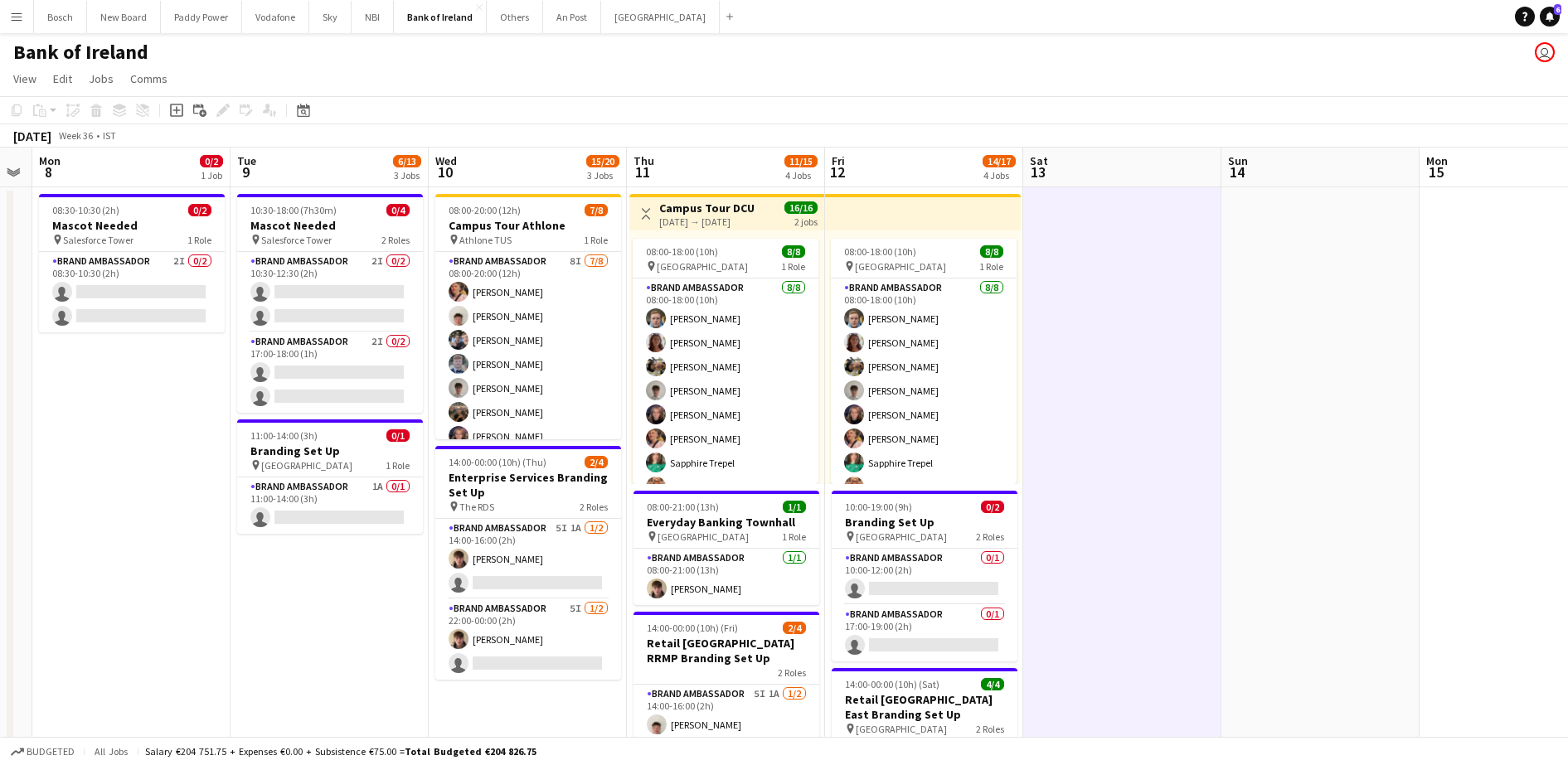
scroll to position [0, 577]
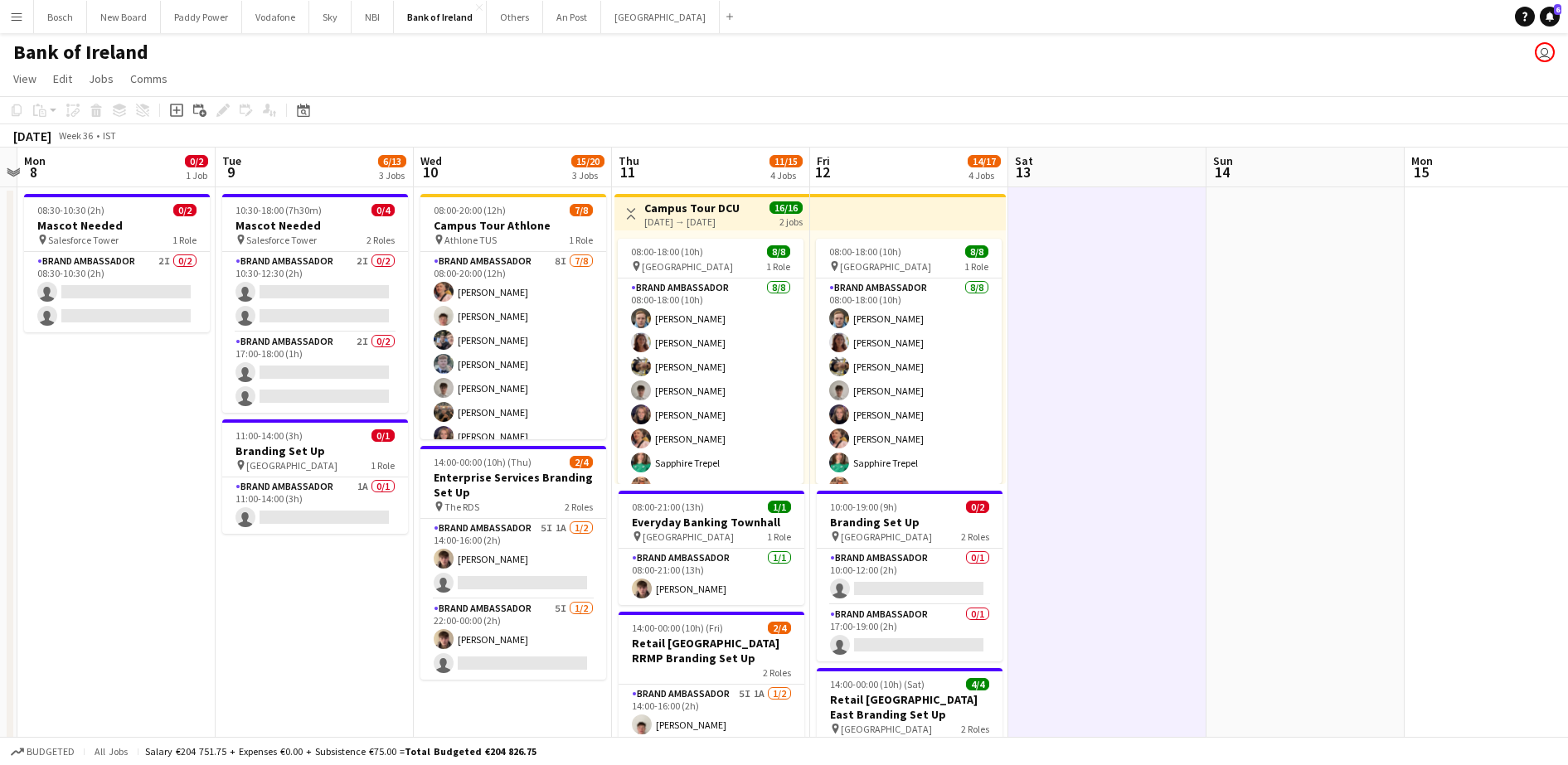
drag, startPoint x: 1145, startPoint y: 304, endPoint x: 1093, endPoint y: 301, distance: 52.1
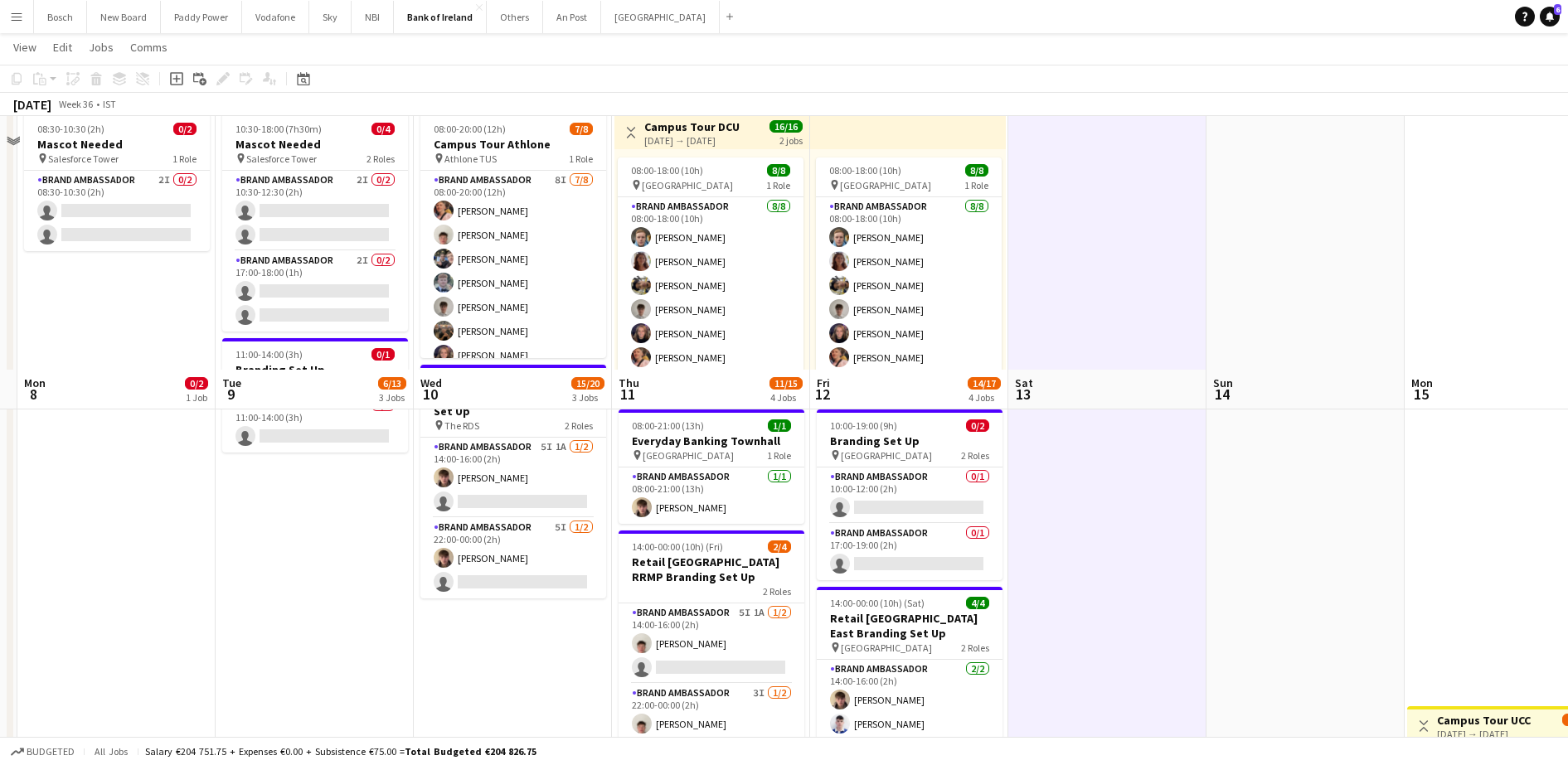
scroll to position [0, 0]
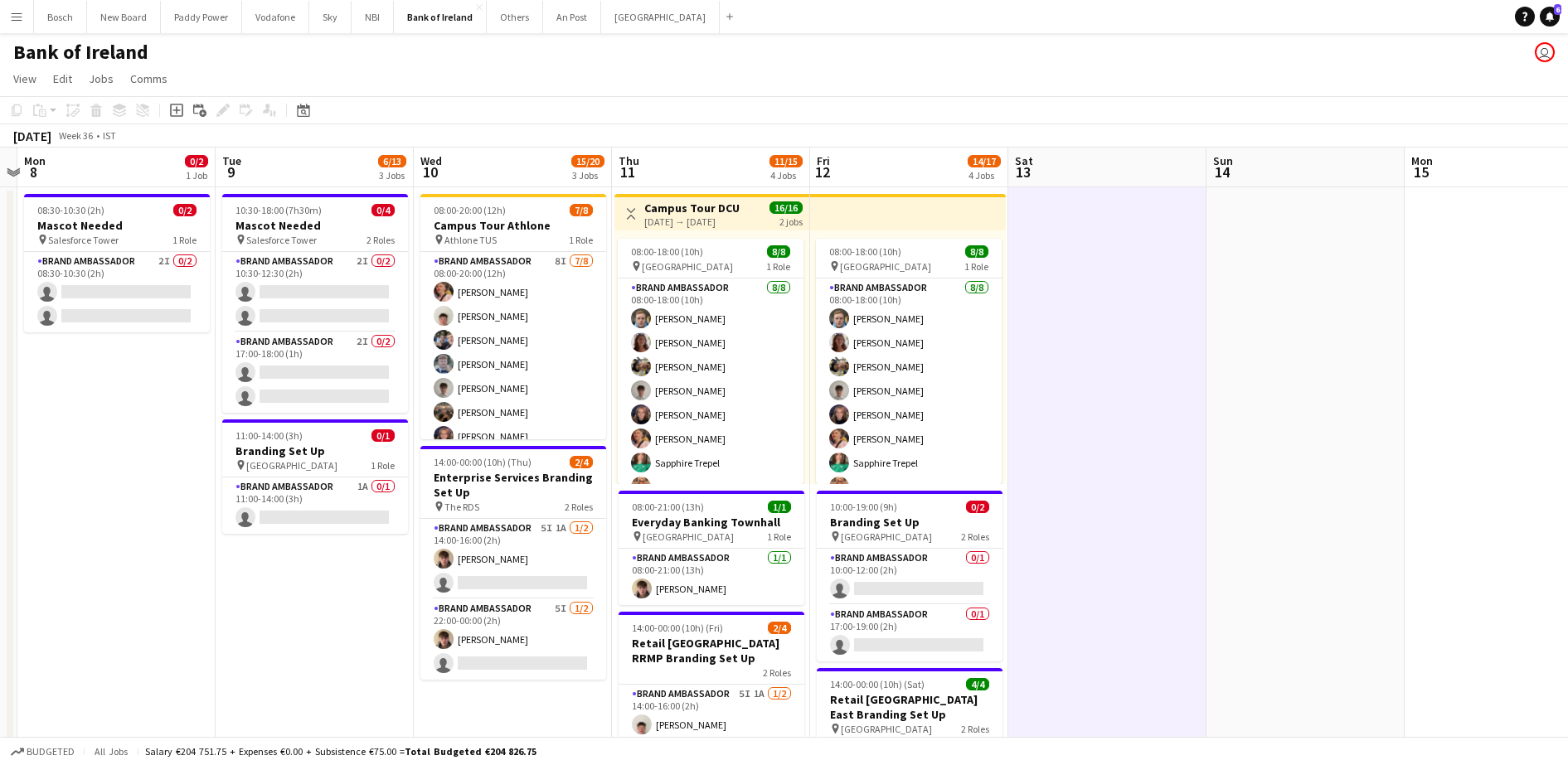
click at [1112, 108] on app-toolbar "Copy Paste Paste Ctrl+V Paste with crew Ctrl+Shift+V Paste linked Job [GEOGRAPH…" at bounding box center [784, 111] width 1568 height 28
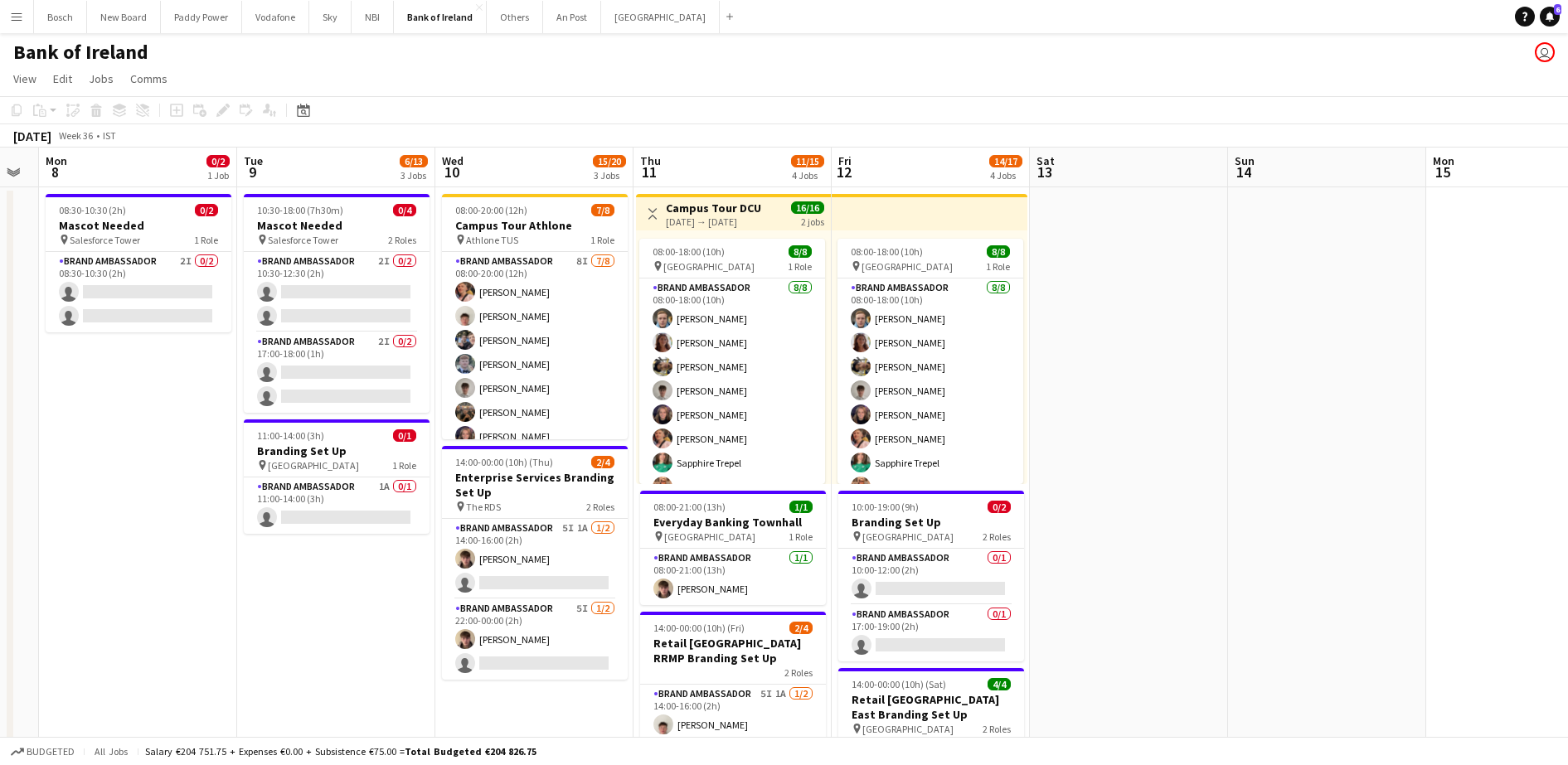
scroll to position [0, 558]
drag, startPoint x: 1112, startPoint y: 227, endPoint x: 1132, endPoint y: 199, distance: 34.4
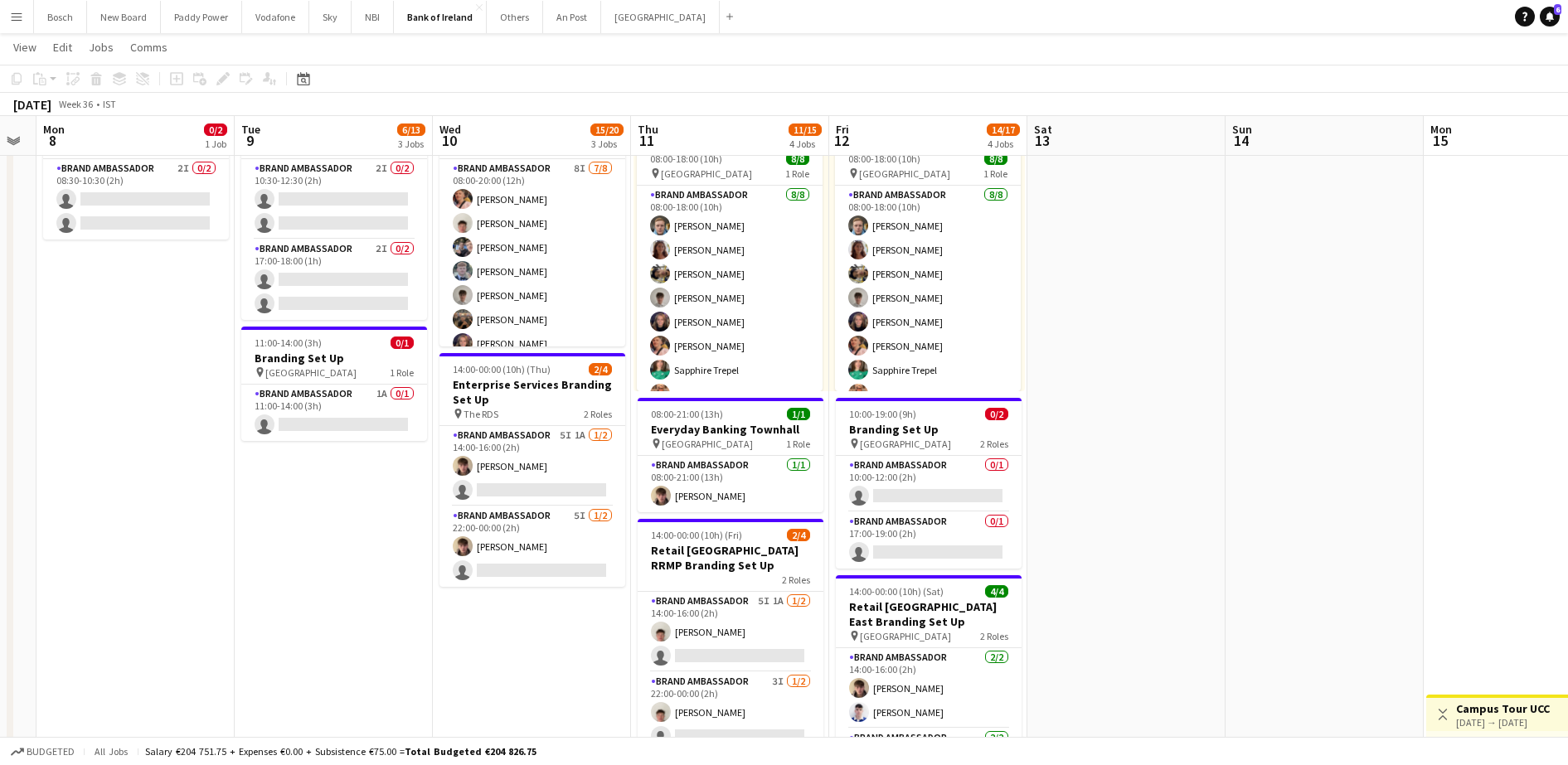
scroll to position [207, 0]
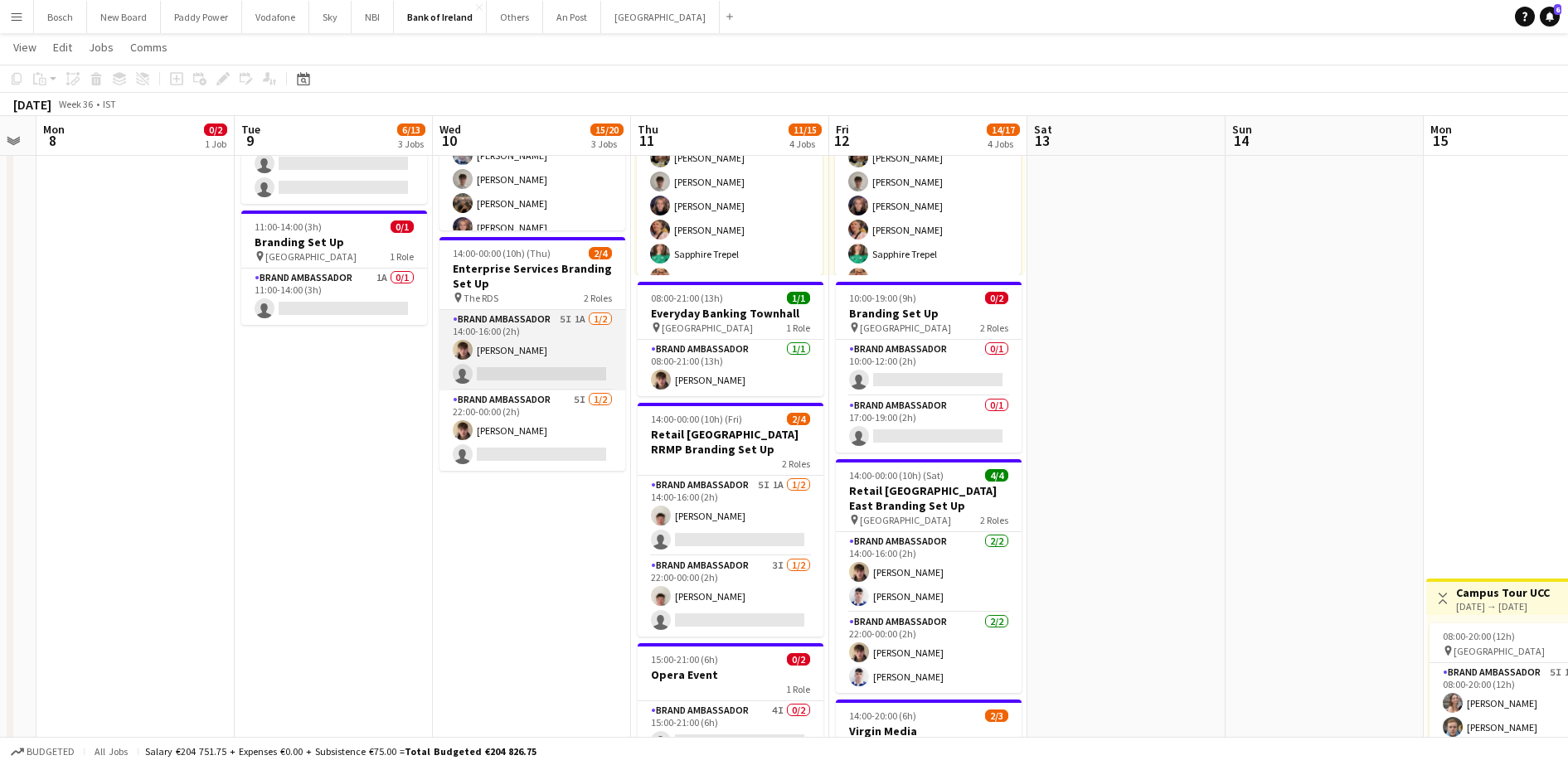
click at [579, 359] on app-card-role "Brand Ambassador 5I 1A 1/2 14:00-16:00 (2h) David Woods single-neutral-actions" at bounding box center [532, 350] width 185 height 81
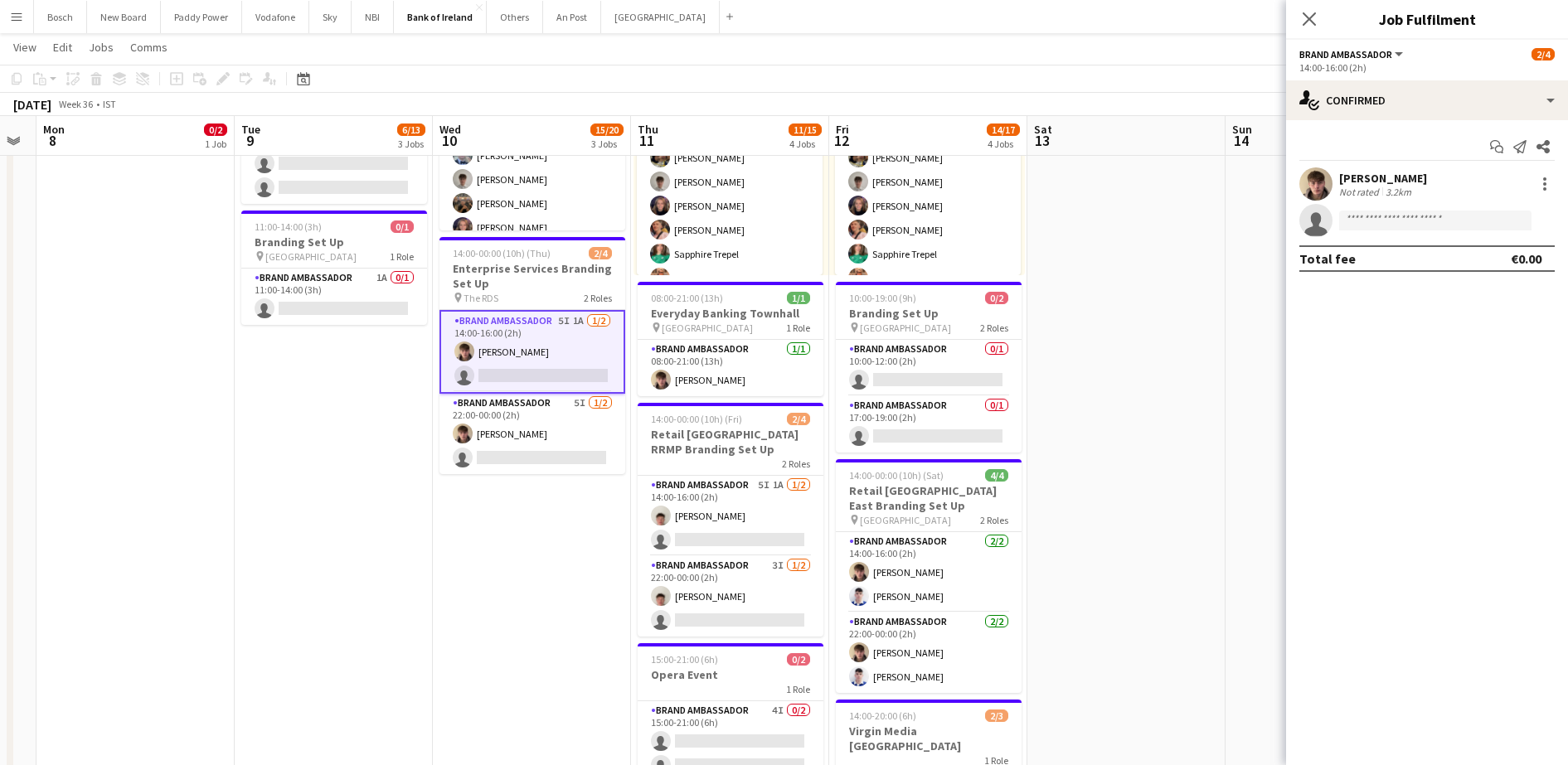
click at [1416, 73] on div "14:00-16:00 (2h)" at bounding box center [1428, 68] width 255 height 12
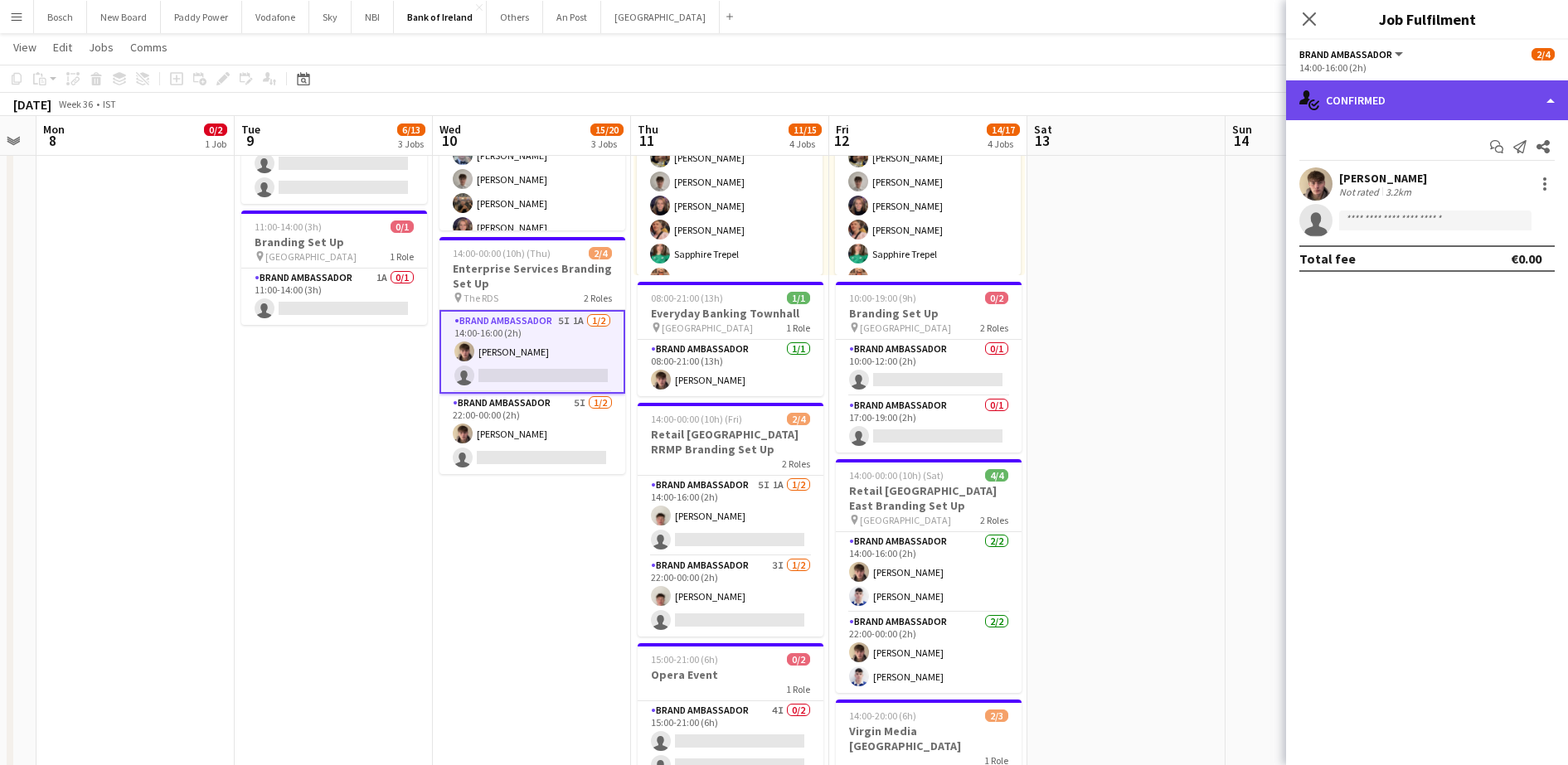
click at [1419, 92] on div "single-neutral-actions-check-2 Confirmed" at bounding box center [1427, 101] width 282 height 40
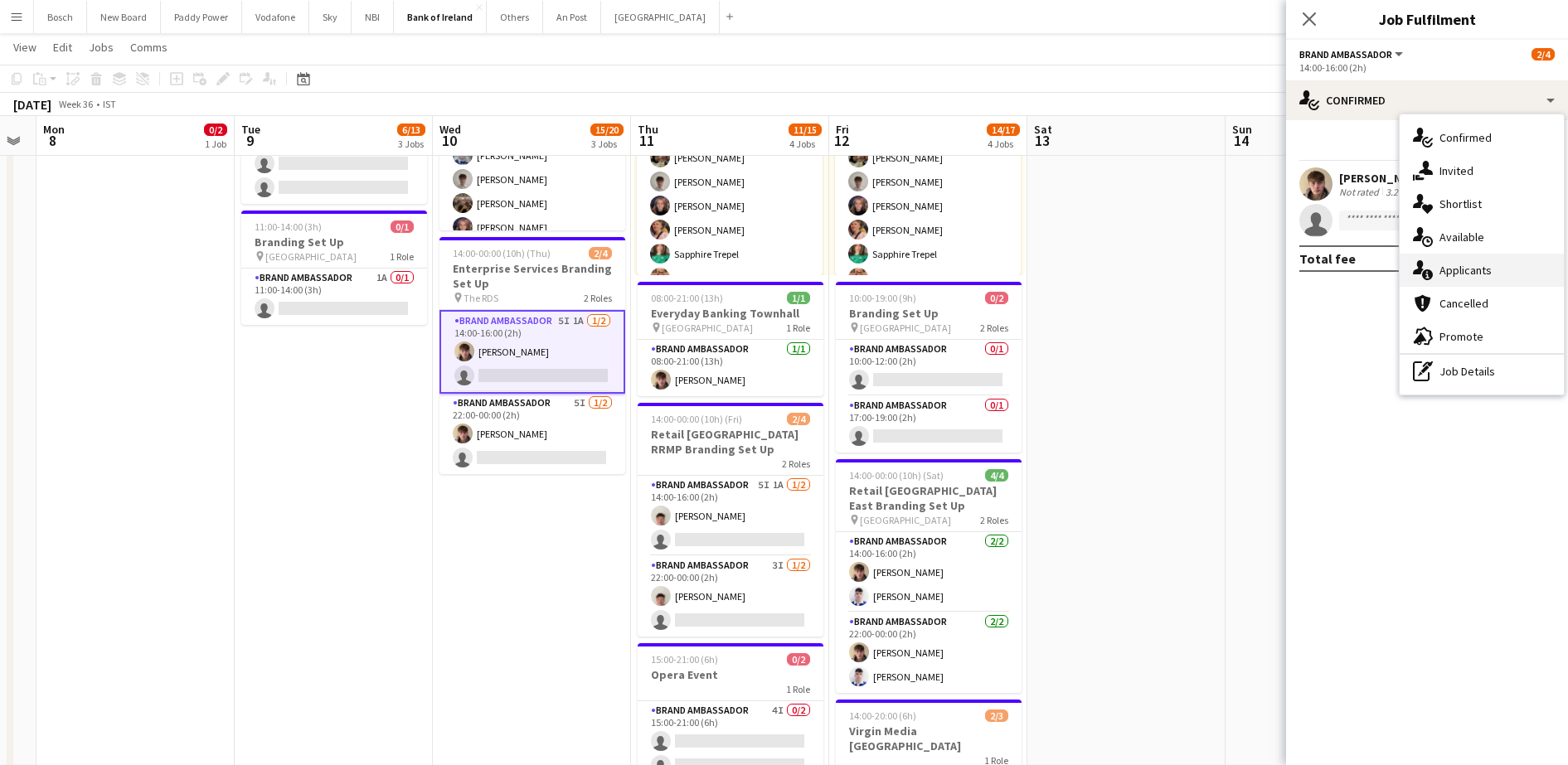
click at [1476, 262] on div "single-neutral-actions-information Applicants" at bounding box center [1481, 270] width 164 height 33
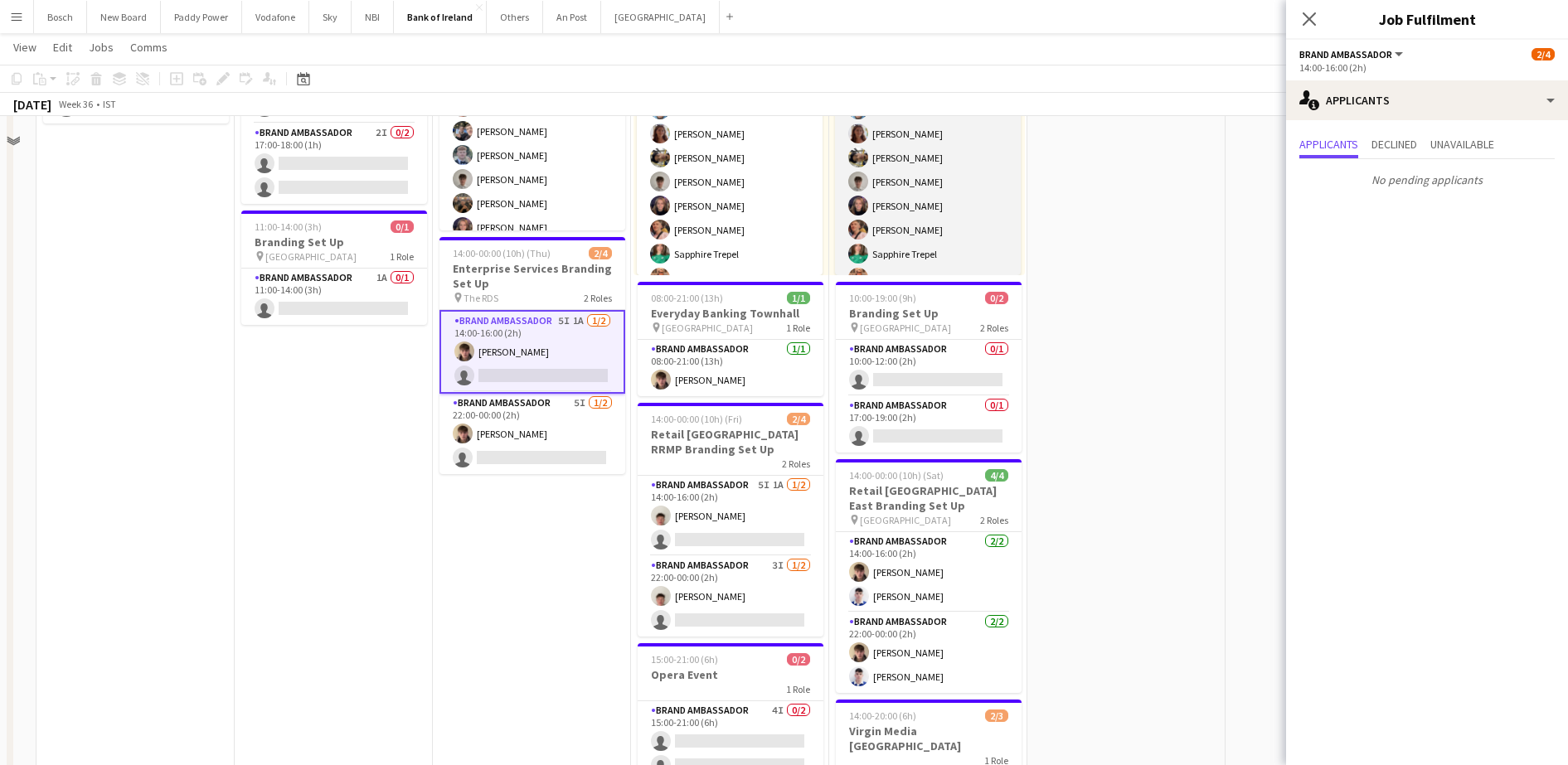
scroll to position [0, 0]
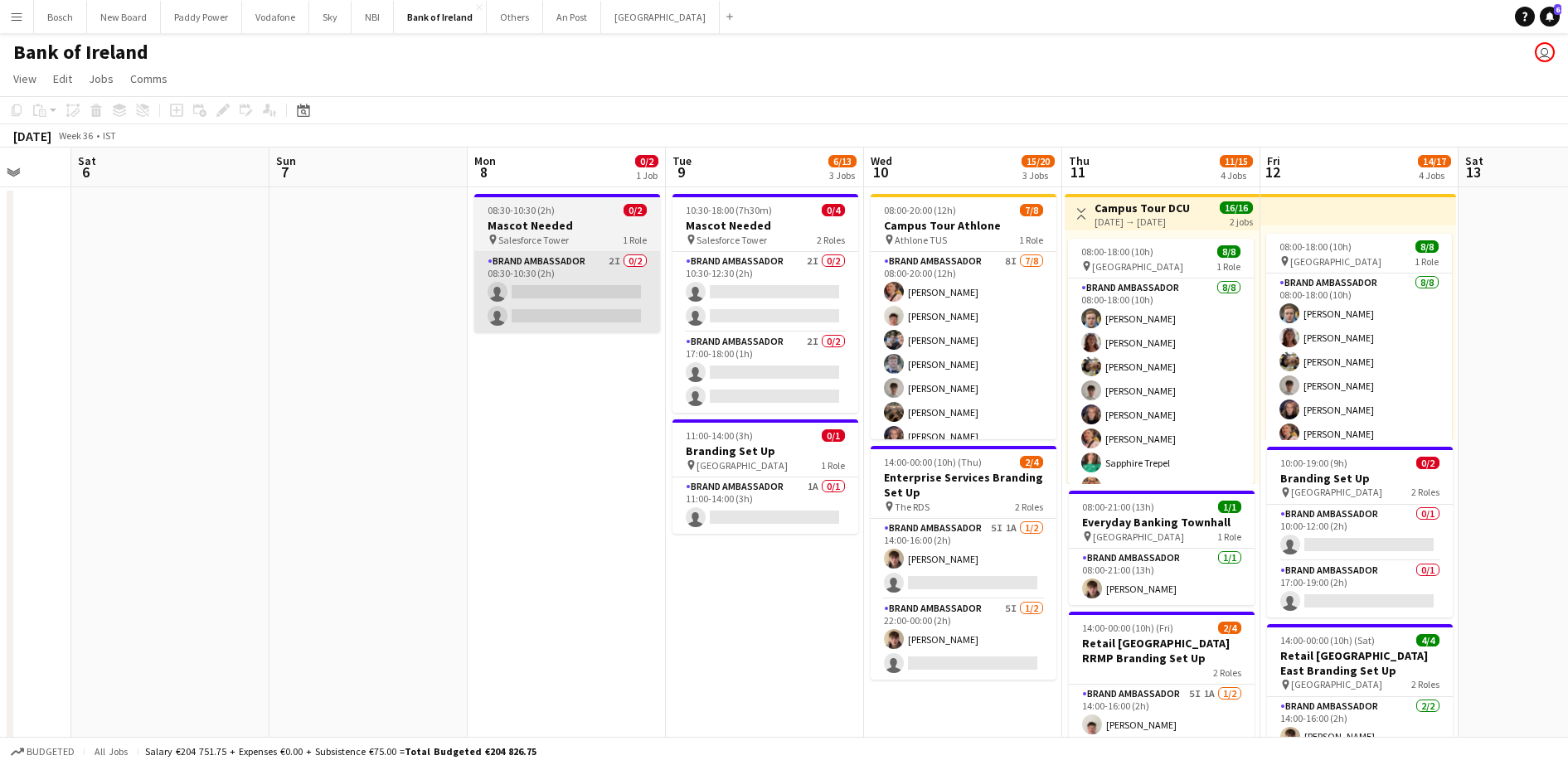
scroll to position [0, 562]
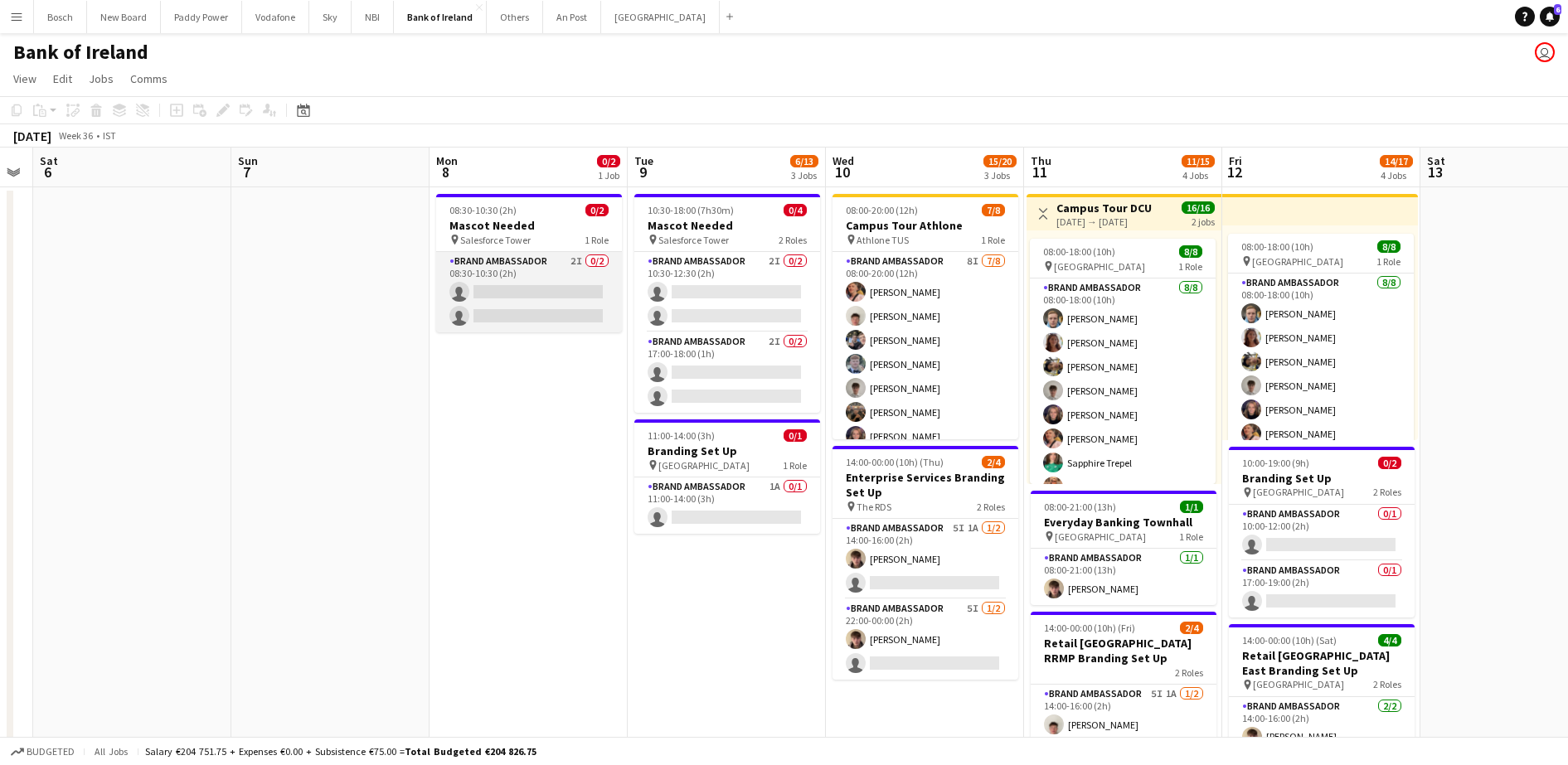
click at [502, 300] on app-card-role "Brand Ambassador 2I 0/2 08:30-10:30 (2h) single-neutral-actions single-neutral-…" at bounding box center [529, 292] width 185 height 81
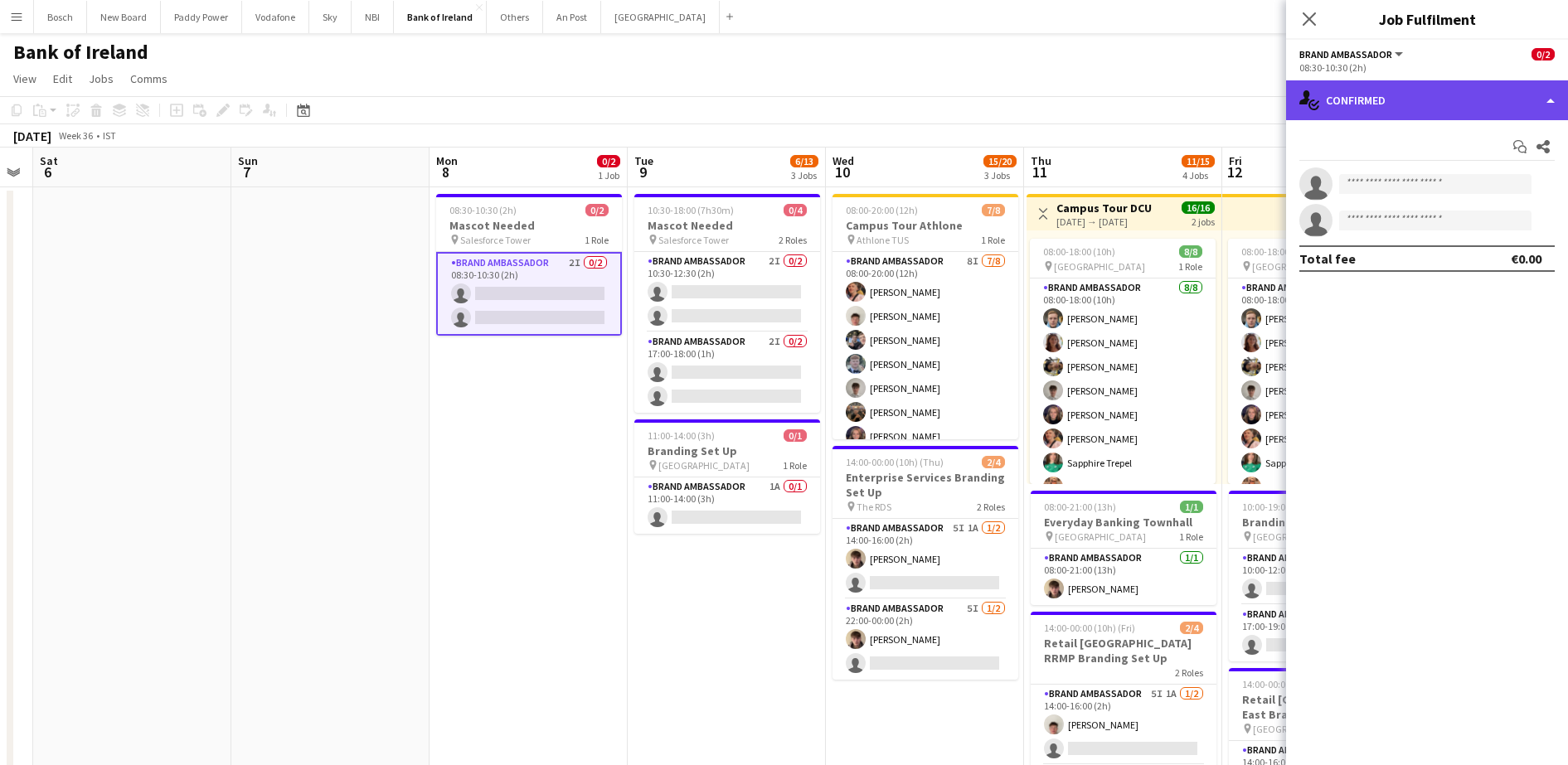
click at [1431, 107] on div "single-neutral-actions-check-2 Confirmed" at bounding box center [1427, 101] width 282 height 40
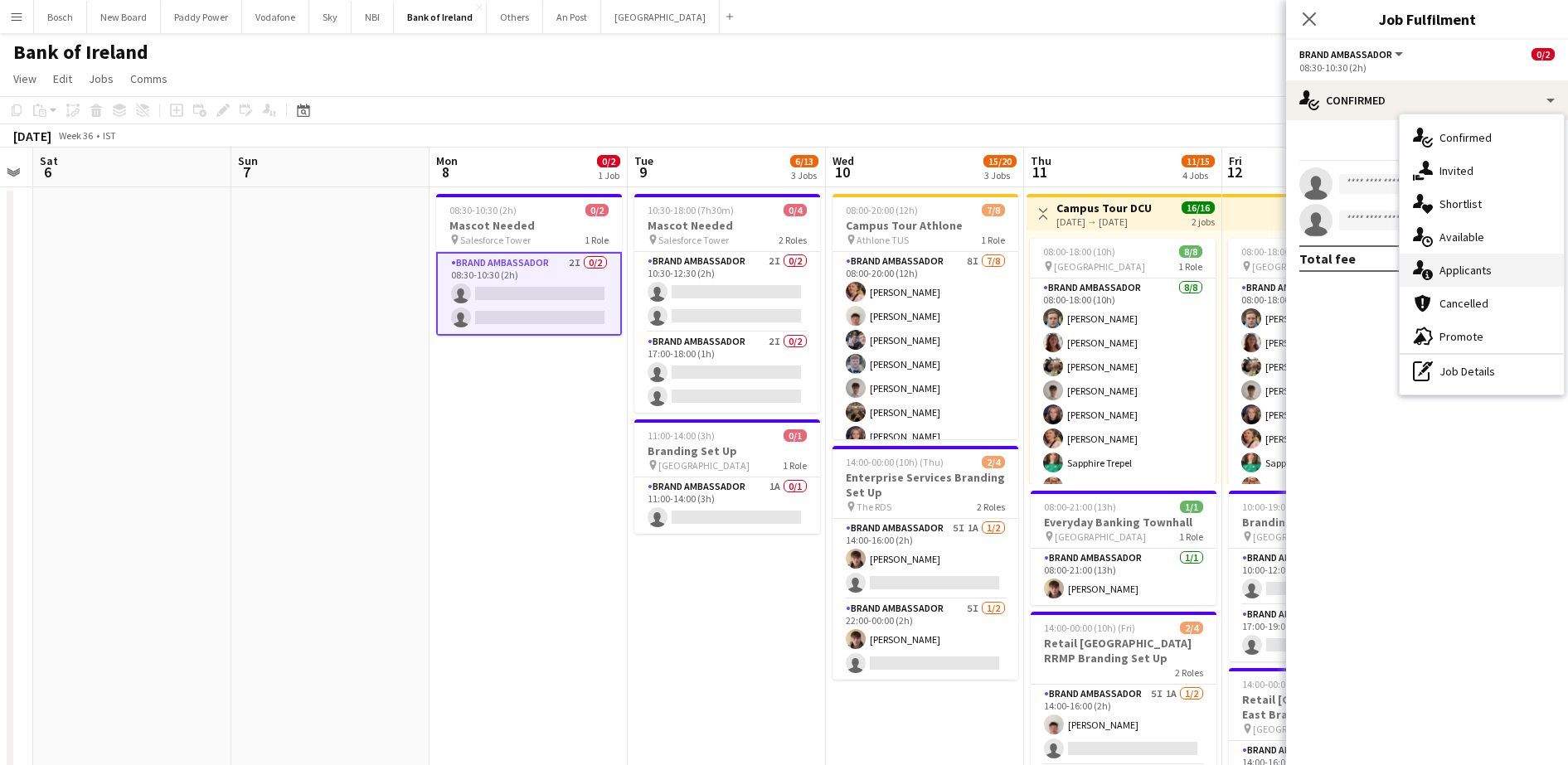
click at [1502, 271] on div "single-neutral-actions-information Applicants" at bounding box center [1481, 270] width 164 height 33
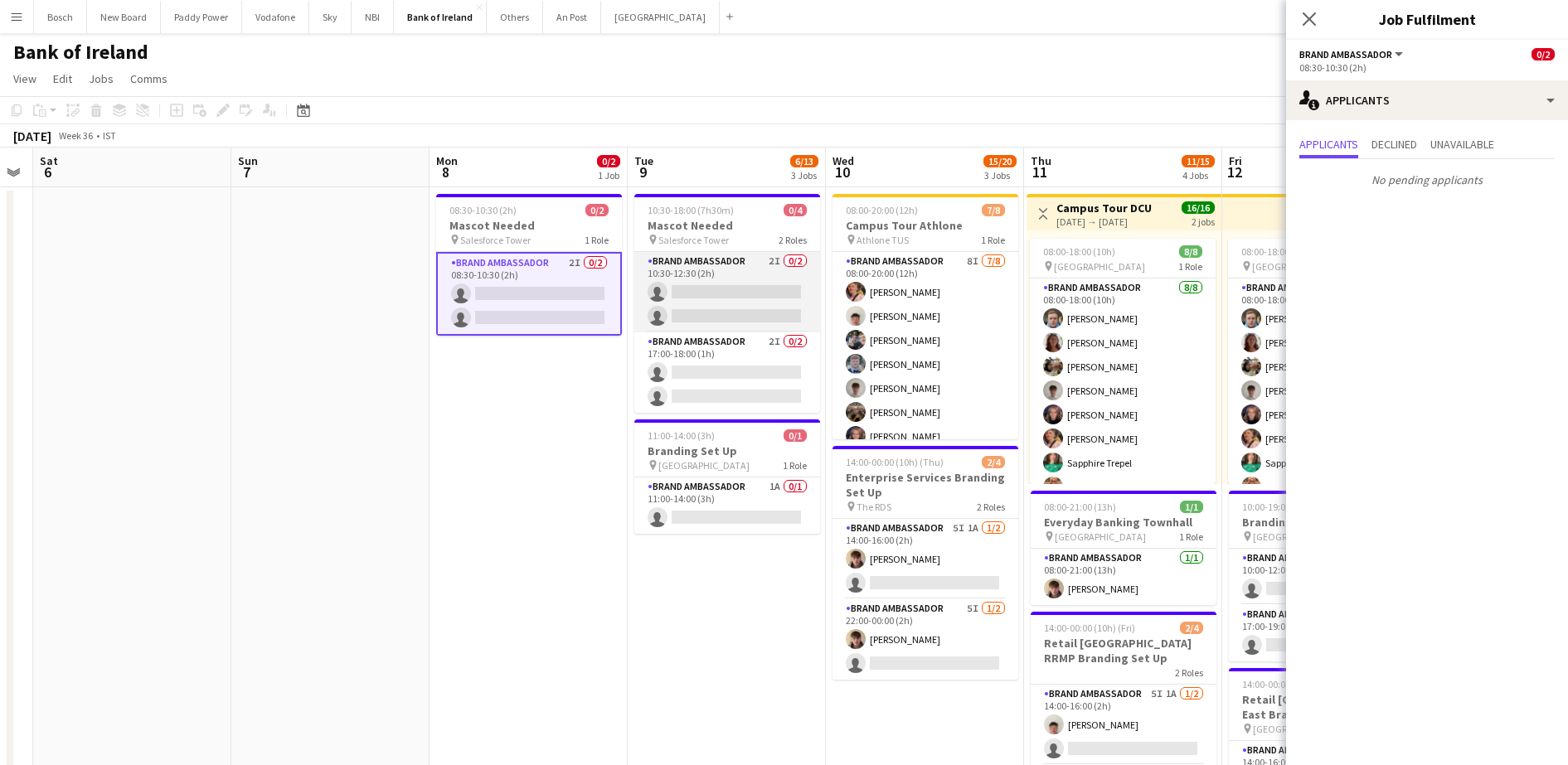
click at [740, 297] on app-card-role "Brand Ambassador 2I 0/2 10:30-12:30 (2h) single-neutral-actions single-neutral-…" at bounding box center [727, 292] width 185 height 81
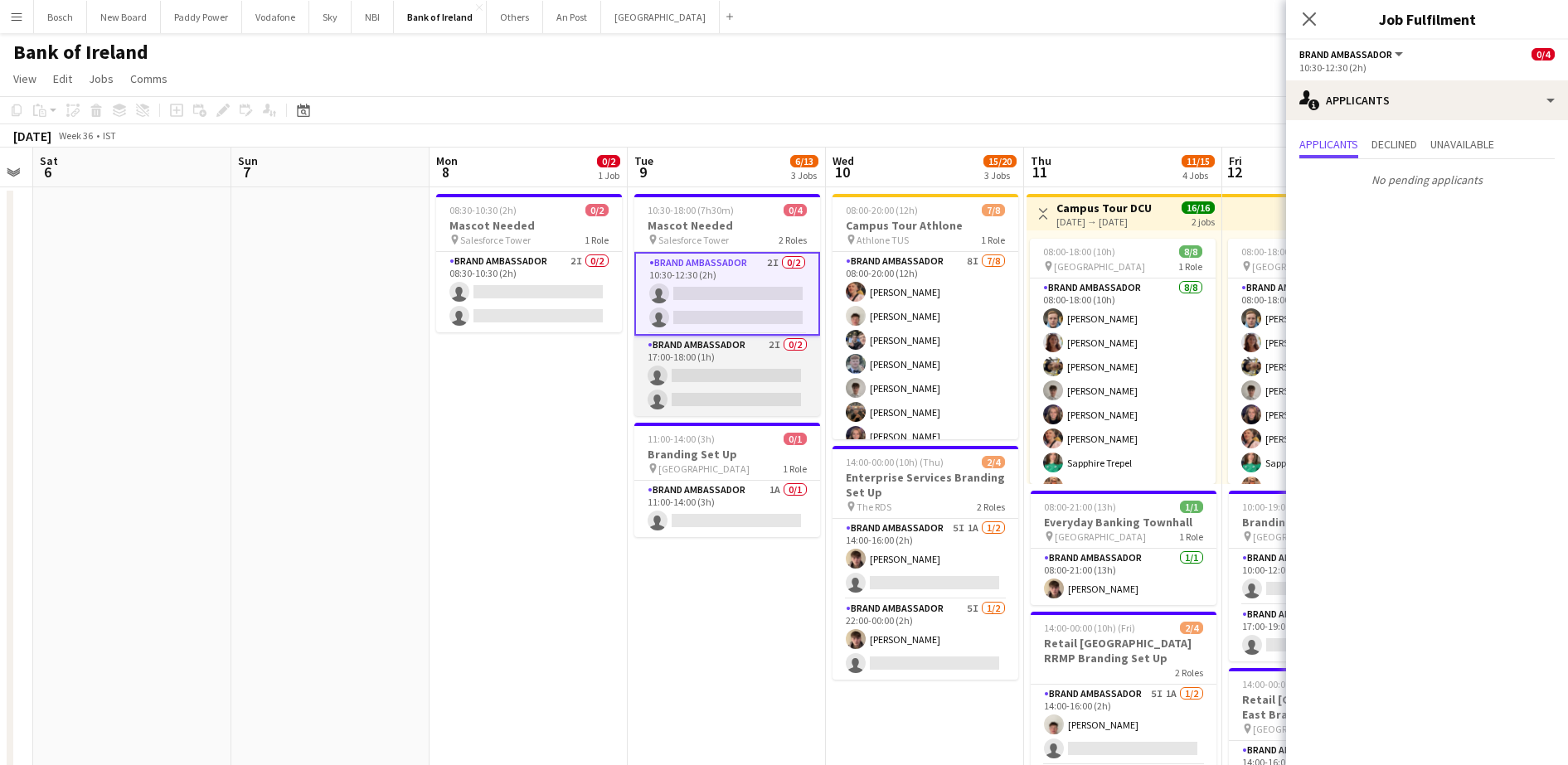
click at [745, 388] on app-card-role "Brand Ambassador 2I 0/2 17:00-18:00 (1h) single-neutral-actions single-neutral-…" at bounding box center [727, 376] width 185 height 81
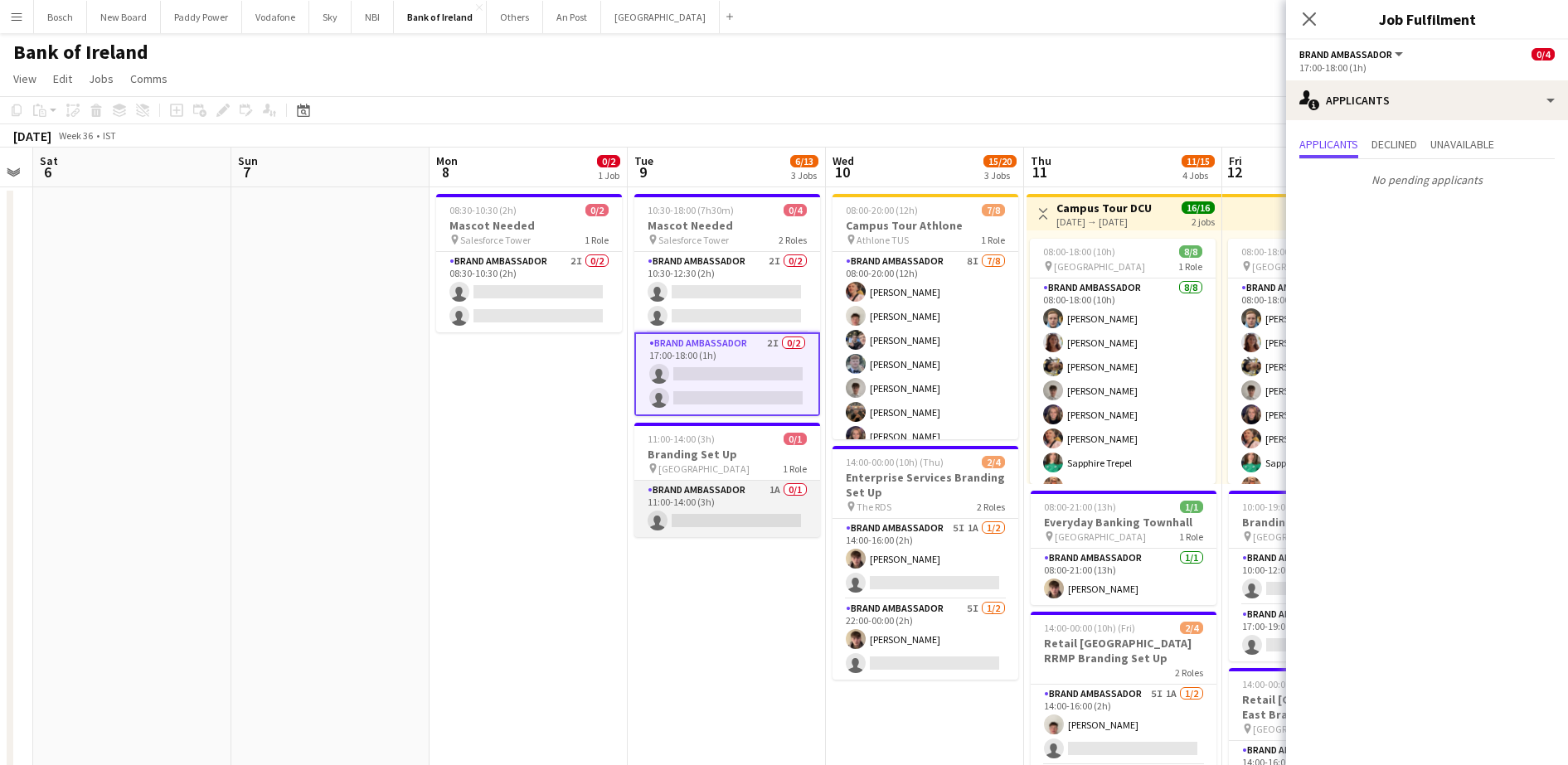
click at [723, 522] on app-card-role "Brand Ambassador 1A 0/1 11:00-14:00 (3h) single-neutral-actions" at bounding box center [727, 509] width 185 height 57
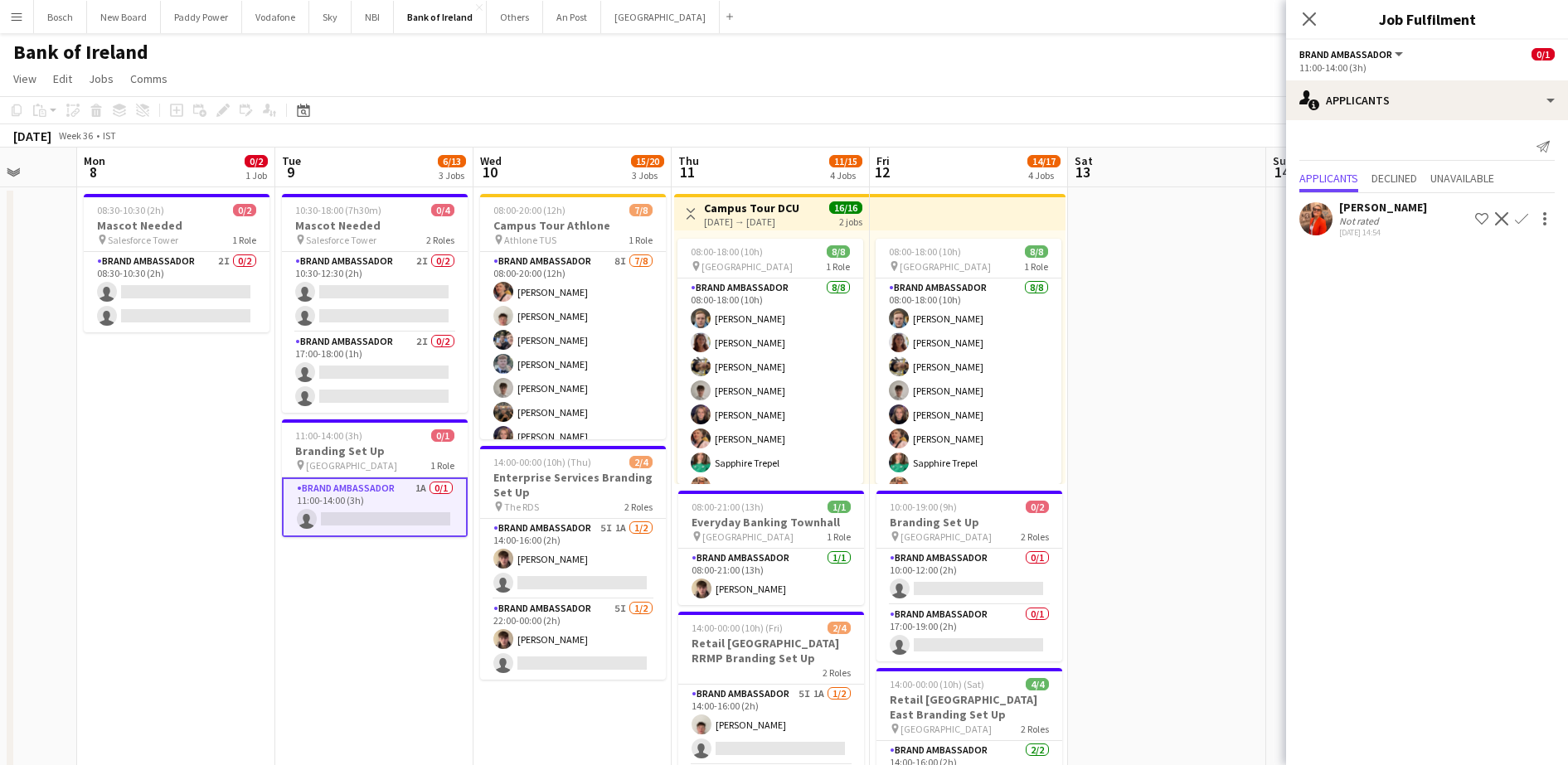
scroll to position [0, 0]
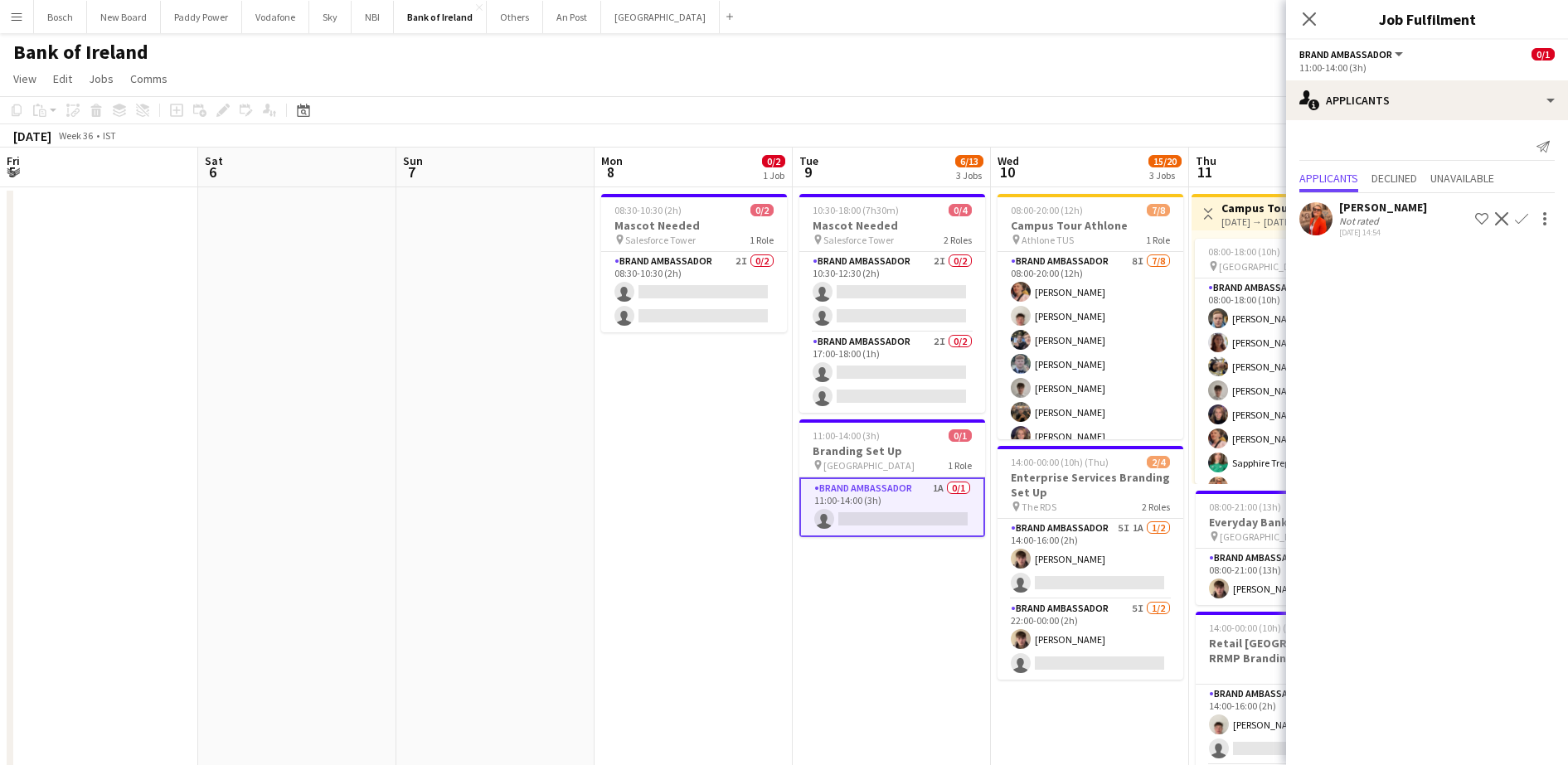
drag, startPoint x: 143, startPoint y: 472, endPoint x: 922, endPoint y: 498, distance: 779.4
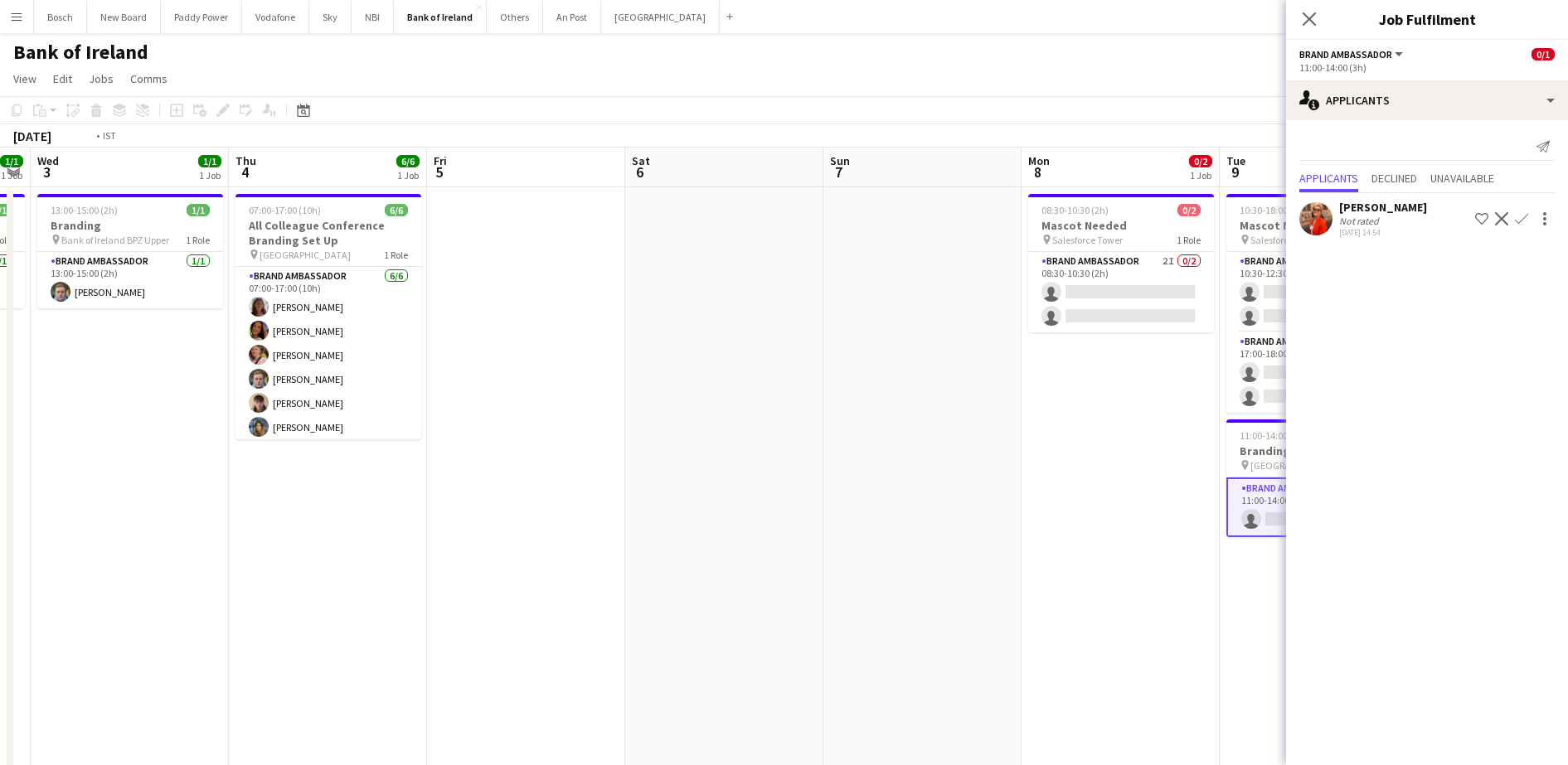
drag, startPoint x: 743, startPoint y: 456, endPoint x: 988, endPoint y: 458, distance: 245.0
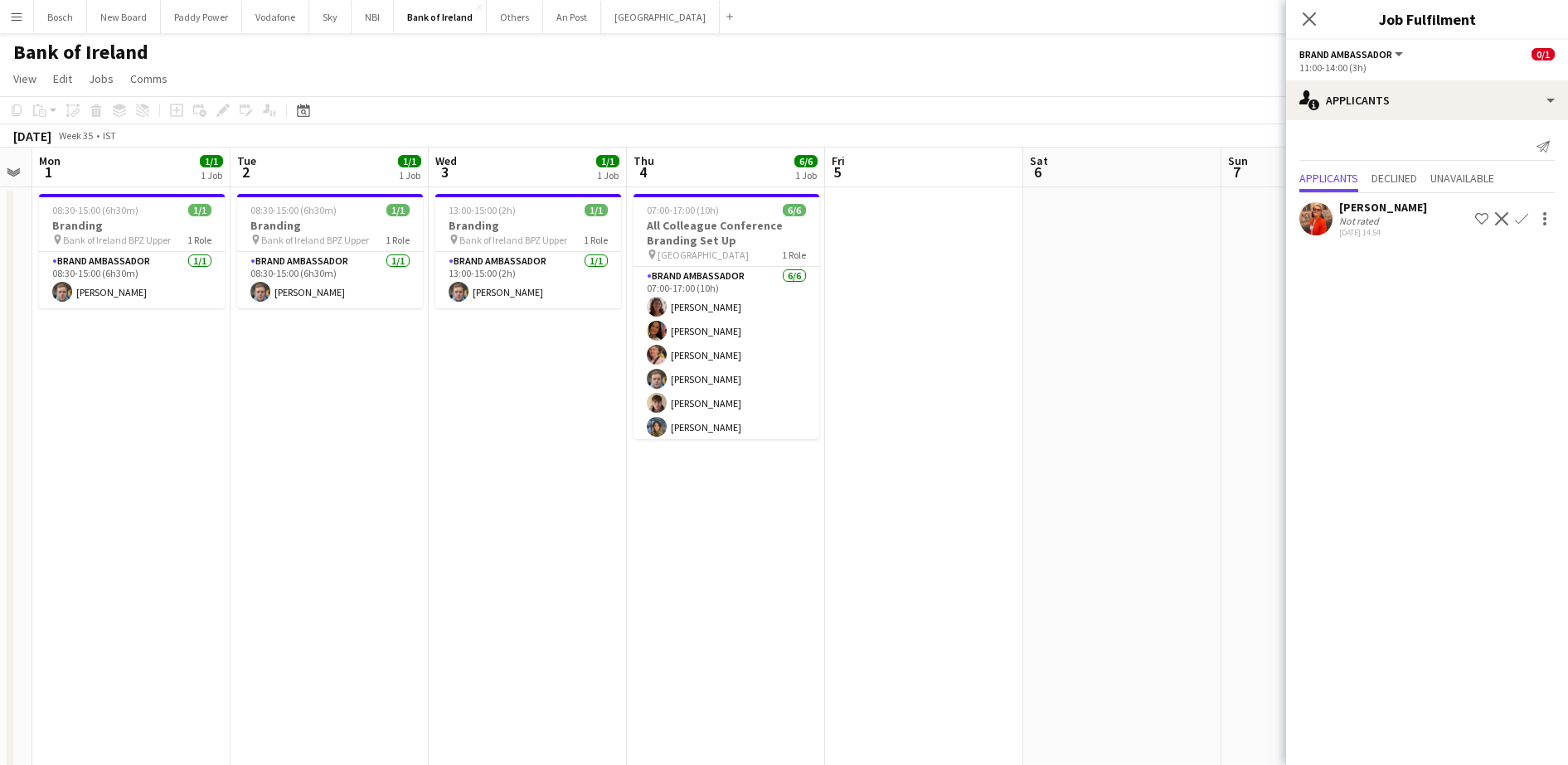
scroll to position [0, 447]
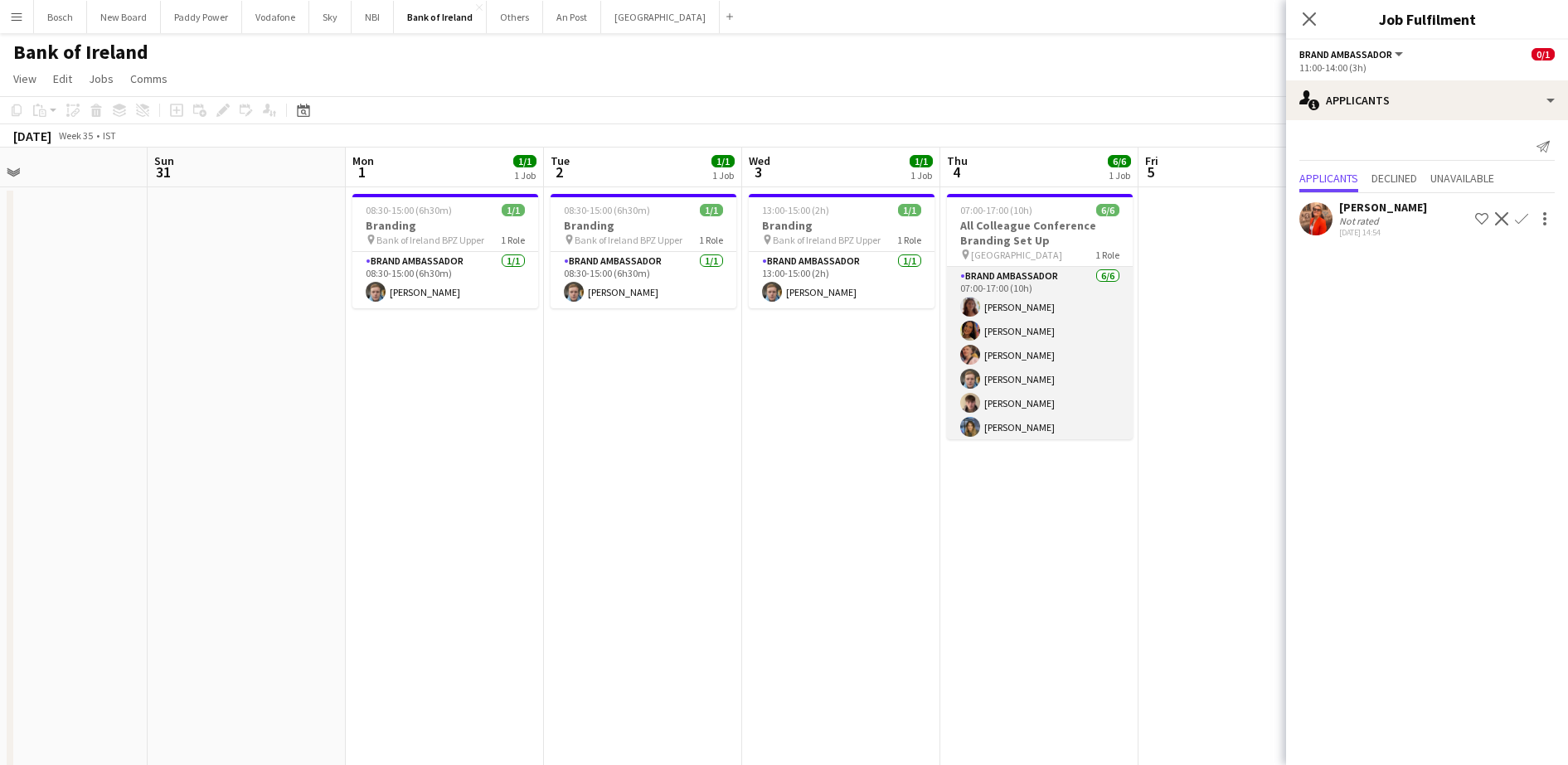
click at [1042, 396] on app-card-role "Brand Ambassador [DATE] 07:00-17:00 (10h) [PERSON_NAME] [PERSON_NAME] [PERSON_N…" at bounding box center [1040, 355] width 185 height 176
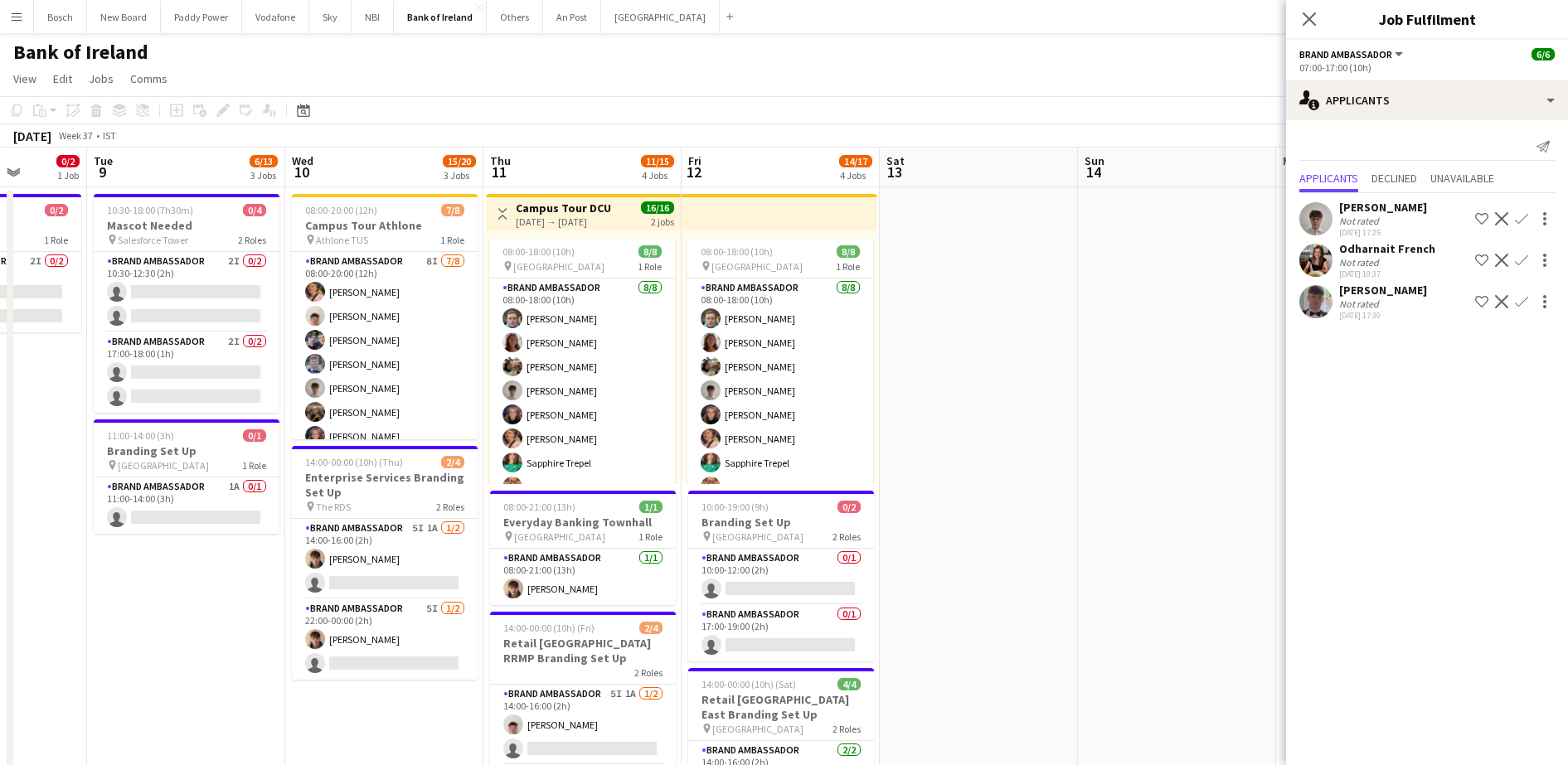
scroll to position [0, 585]
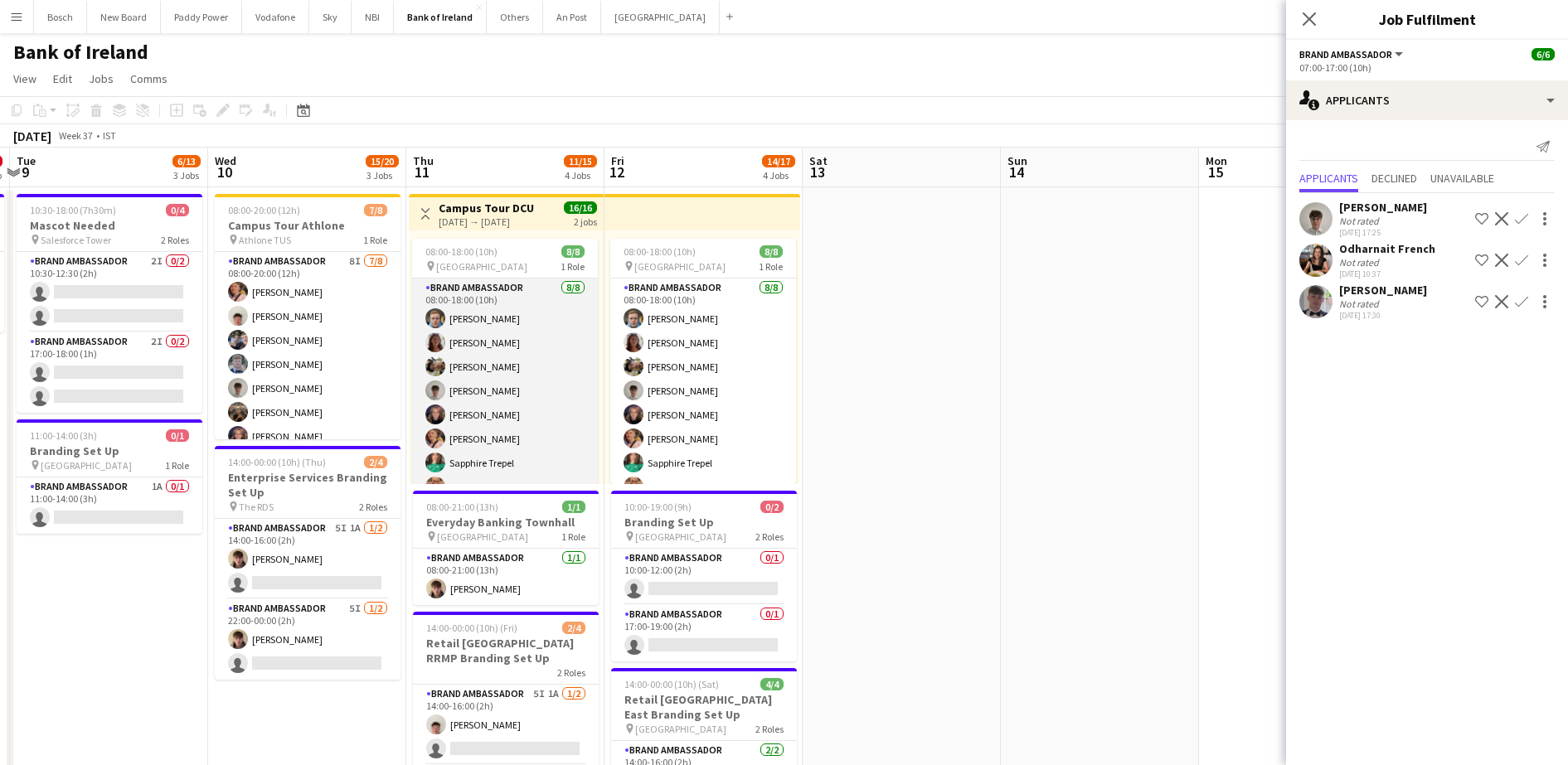
click at [512, 403] on app-card-role "Brand Ambassador [DATE] 08:00-18:00 (10h) [PERSON_NAME] [PERSON_NAME] [PERSON_N…" at bounding box center [505, 391] width 185 height 225
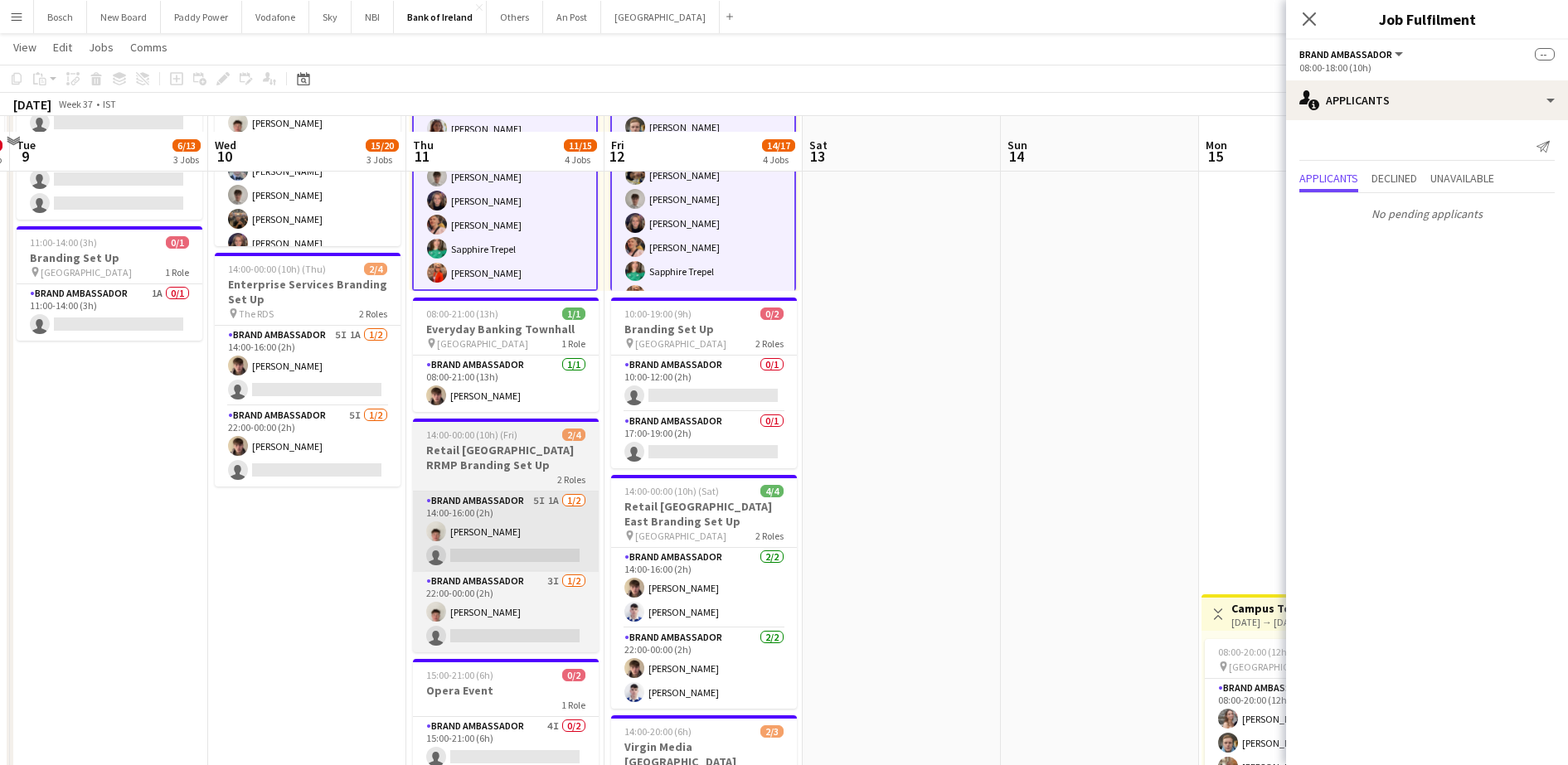
scroll to position [207, 0]
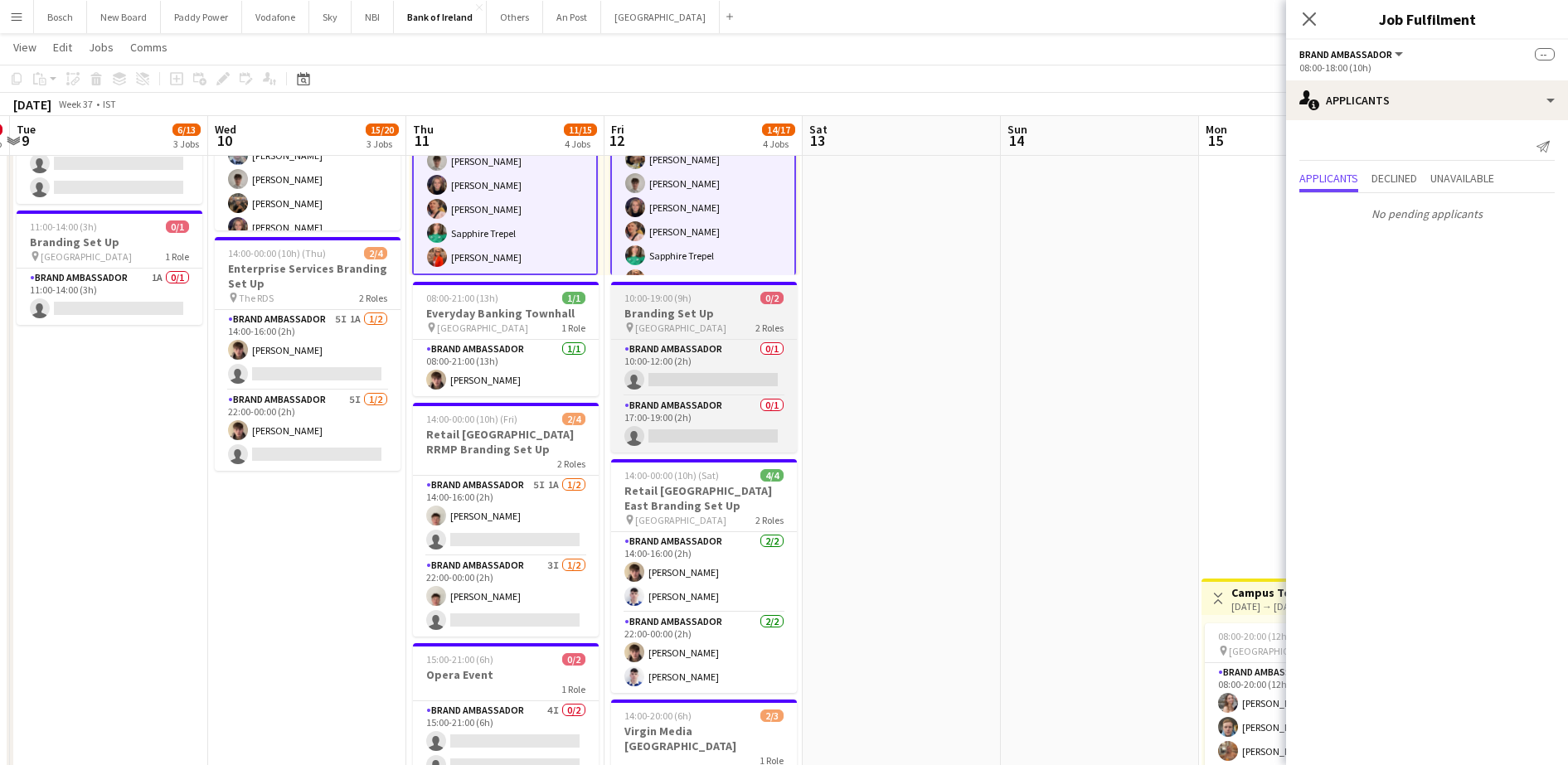
click at [681, 329] on span "[GEOGRAPHIC_DATA]" at bounding box center [681, 328] width 92 height 12
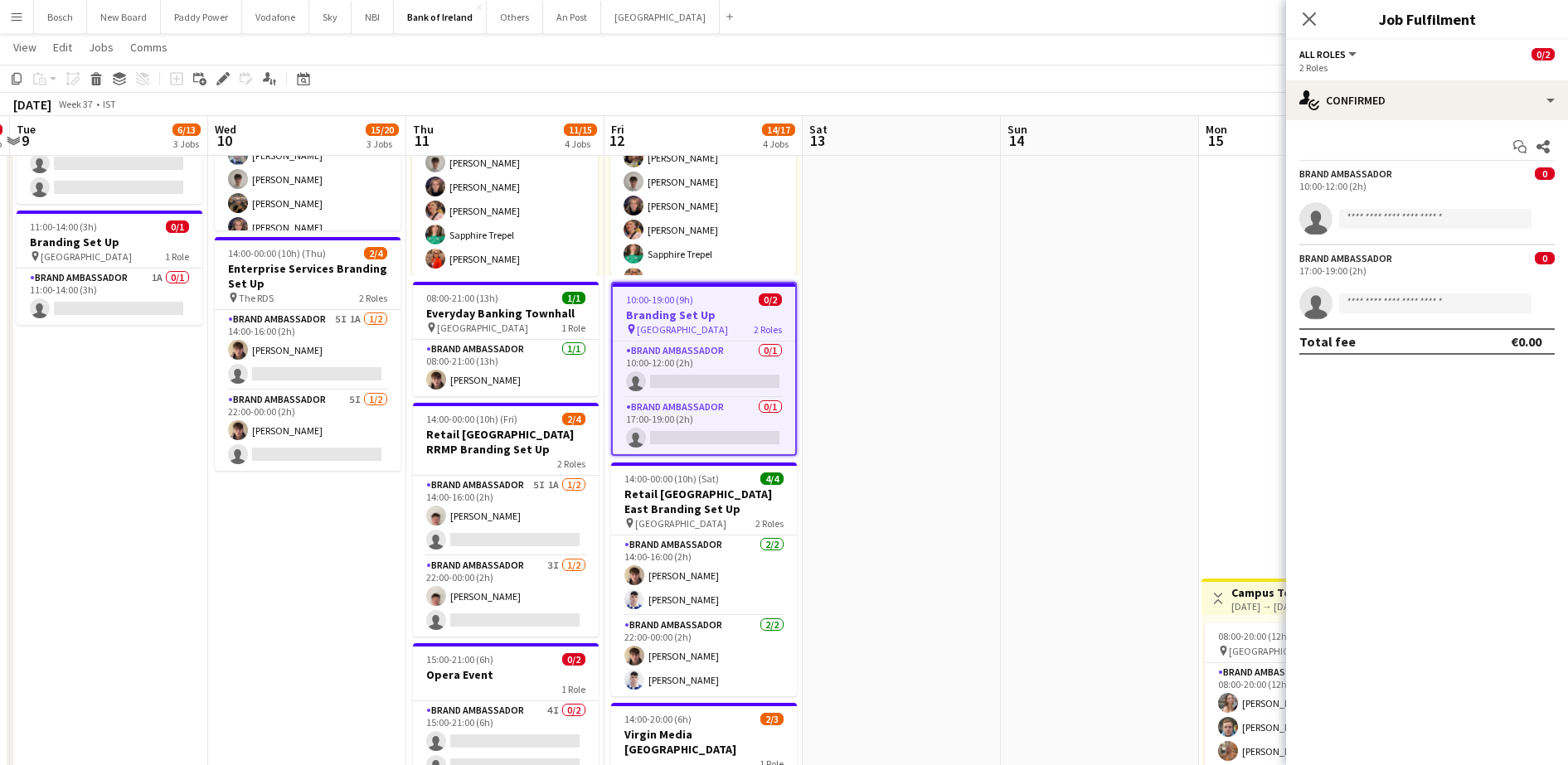
scroll to position [19, 0]
click at [683, 372] on app-card-role "Brand Ambassador 0/1 10:00-12:00 (2h) single-neutral-actions" at bounding box center [703, 370] width 182 height 57
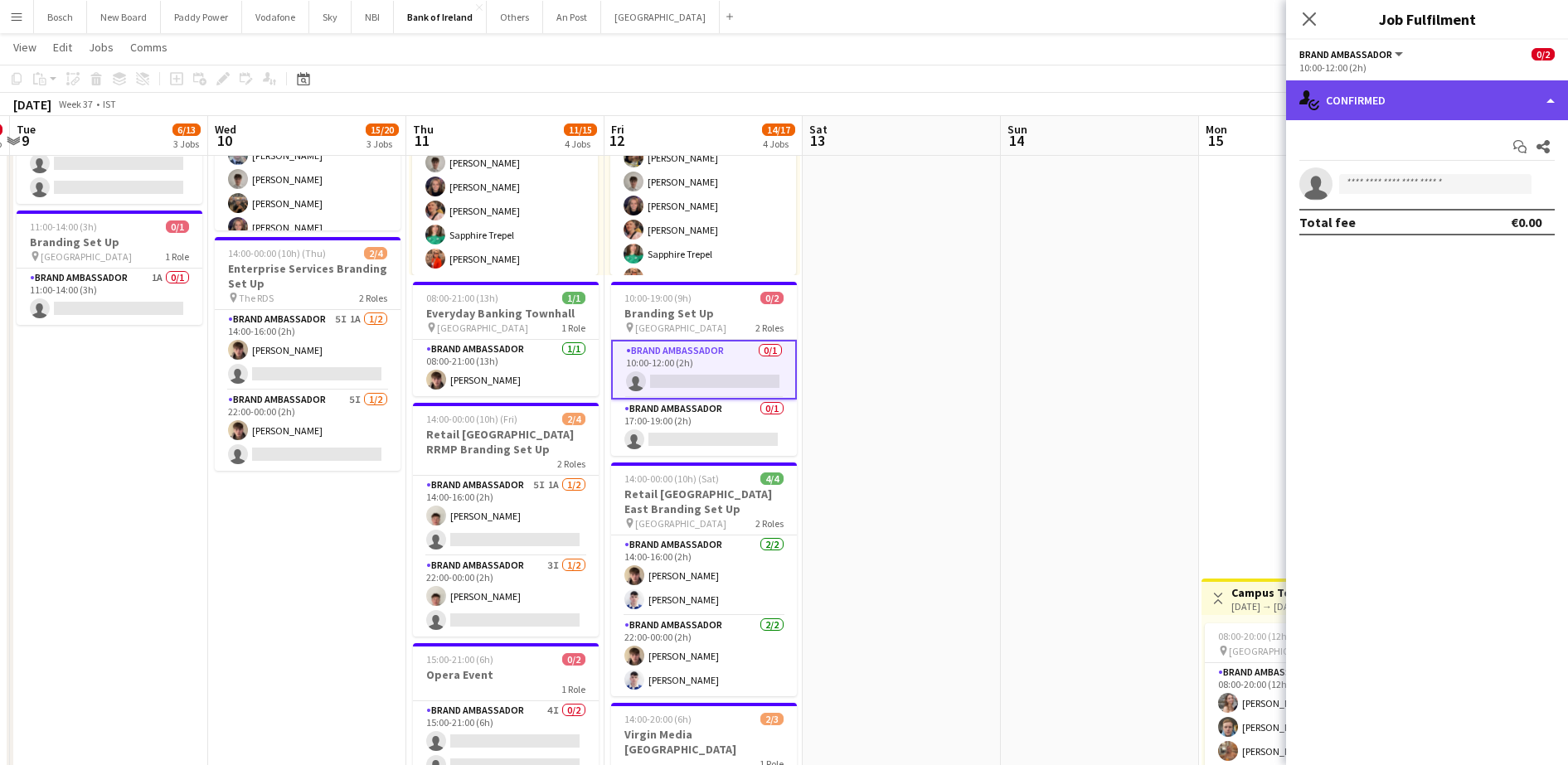
click at [1474, 93] on div "single-neutral-actions-check-2 Confirmed" at bounding box center [1427, 101] width 282 height 40
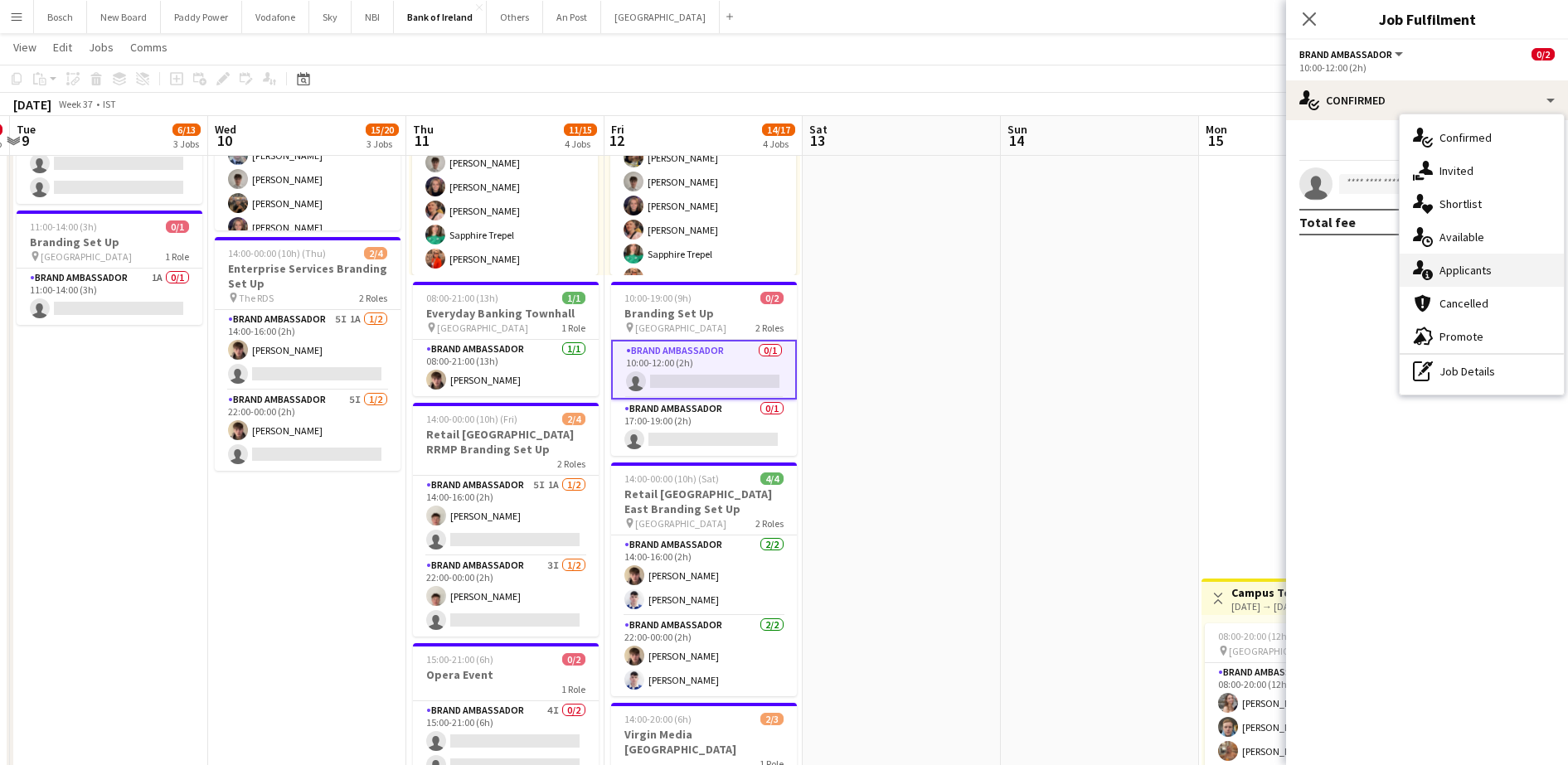
click at [1478, 268] on div "single-neutral-actions-information Applicants" at bounding box center [1481, 270] width 164 height 33
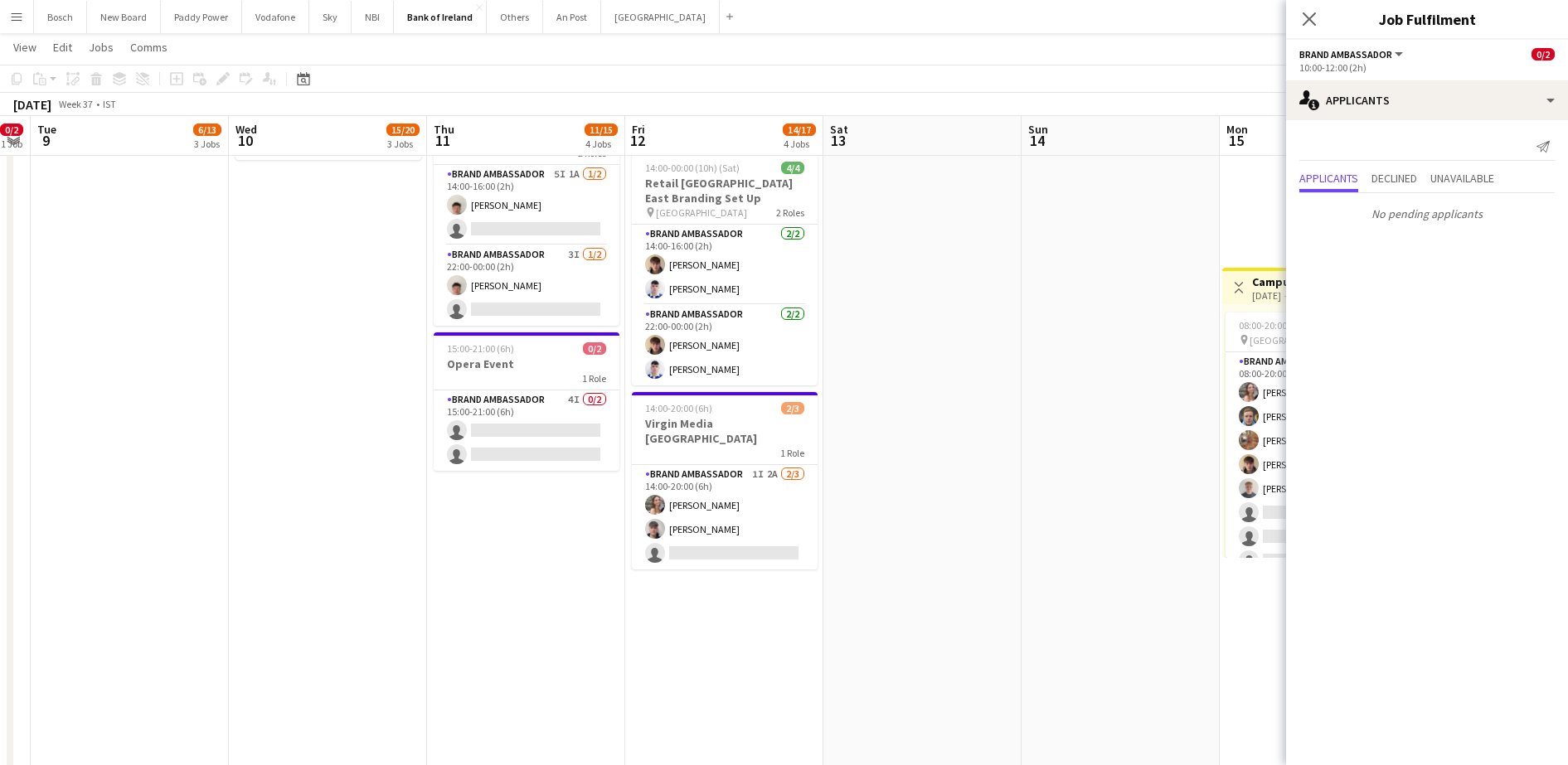
scroll to position [0, 590]
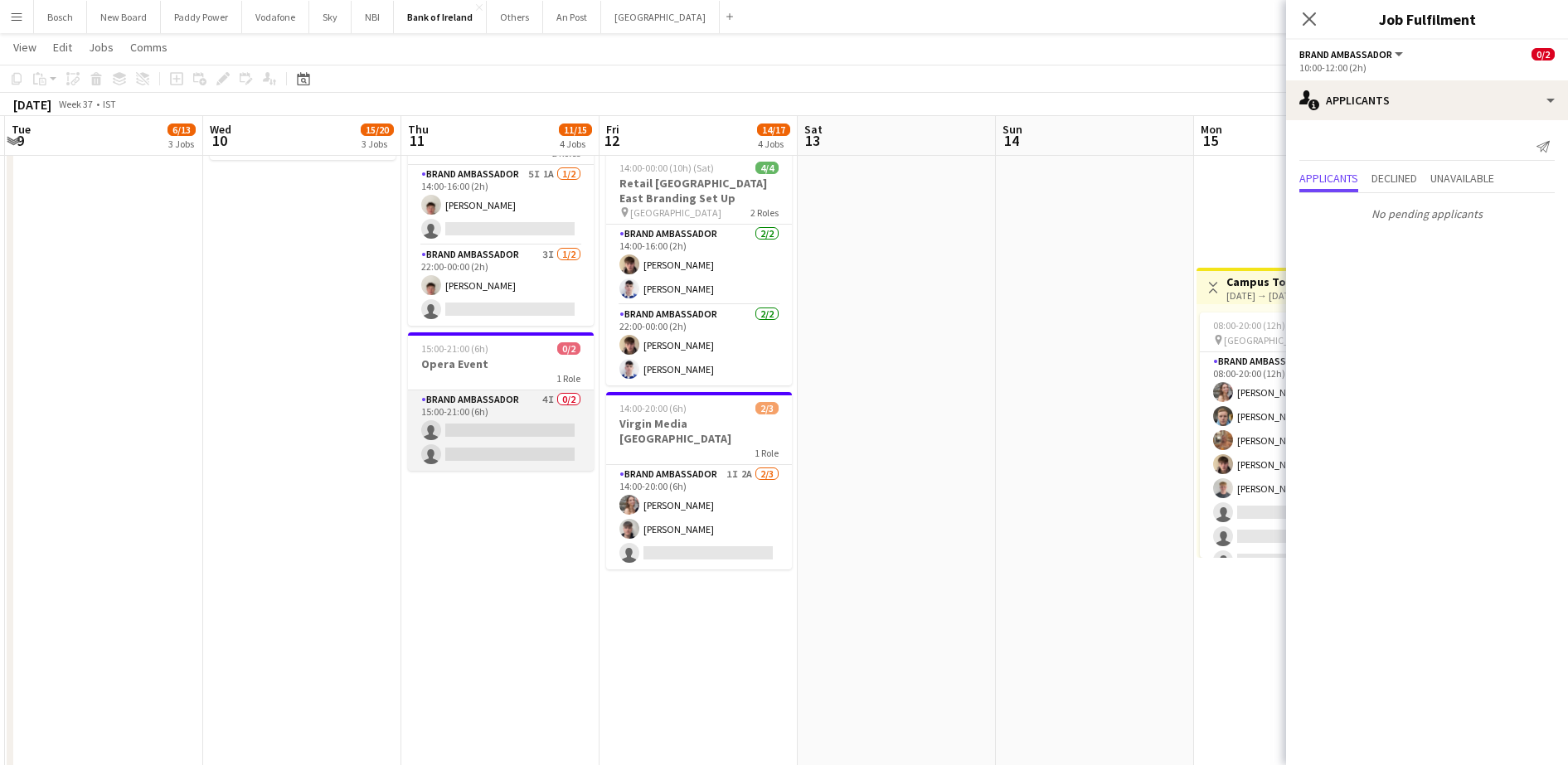
click at [499, 427] on app-card-role "Brand Ambassador 4I 0/2 15:00-21:00 (6h) single-neutral-actions single-neutral-…" at bounding box center [501, 430] width 185 height 81
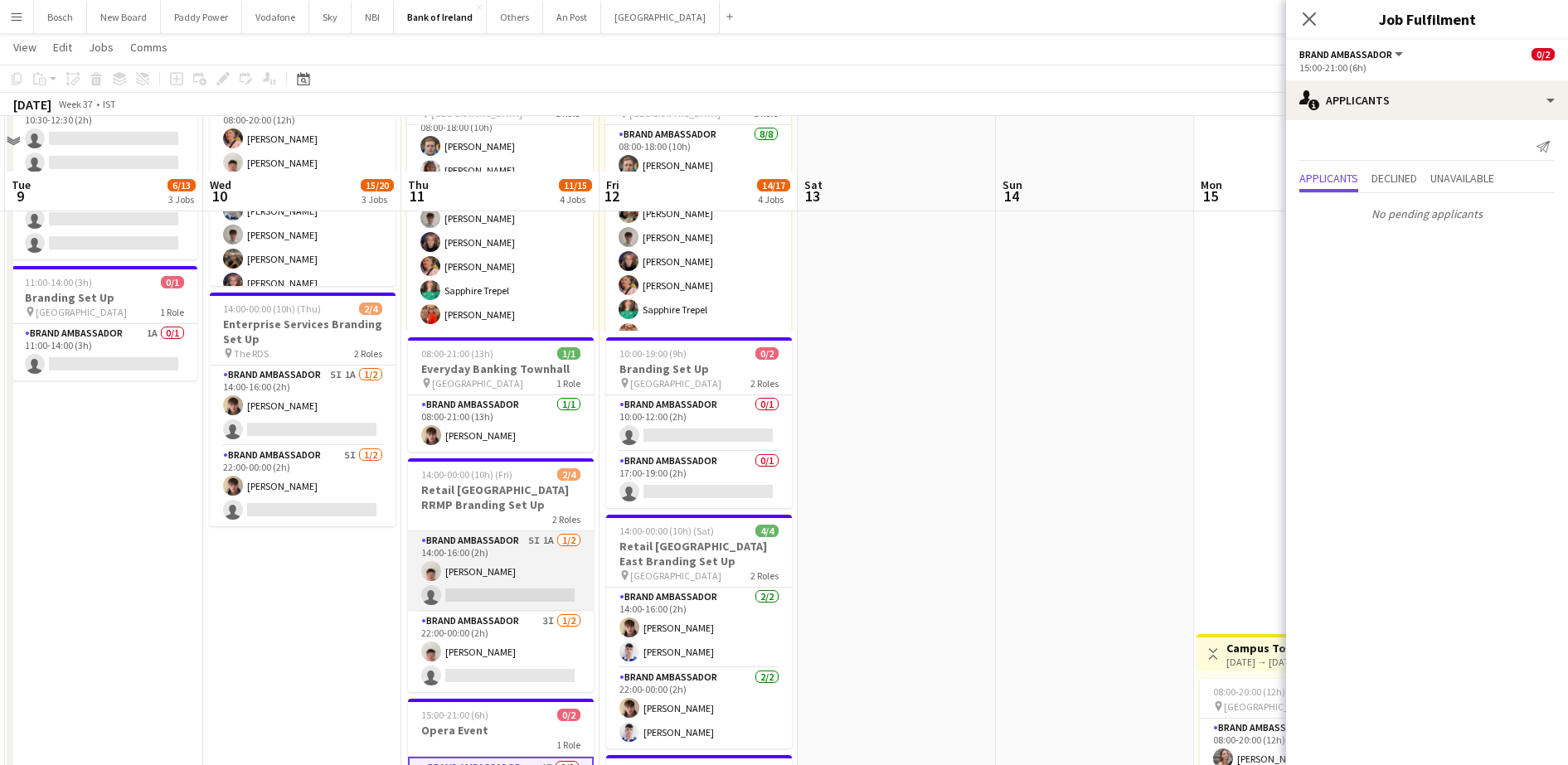
scroll to position [104, 0]
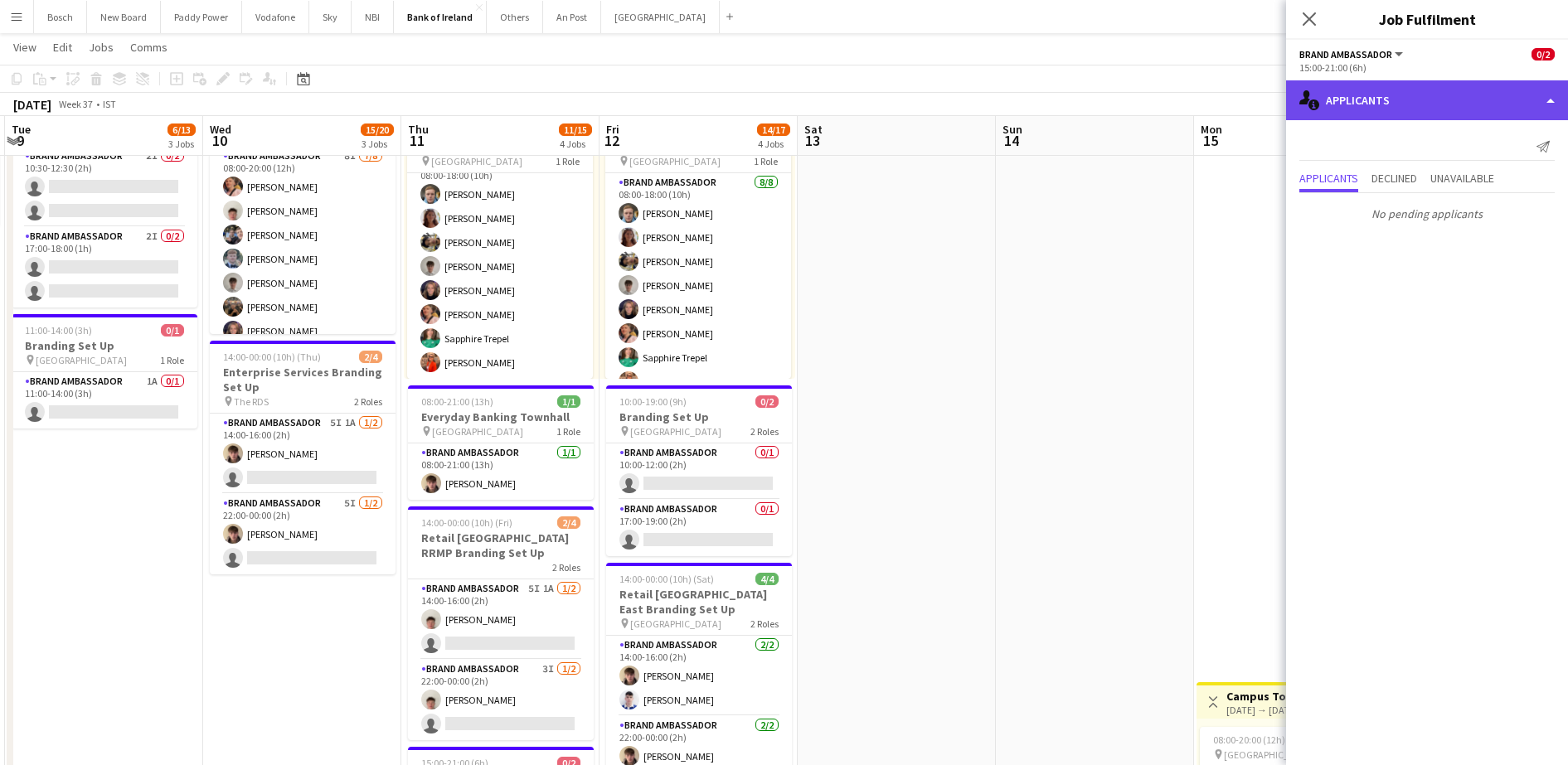
click at [1393, 117] on div "single-neutral-actions-information Applicants" at bounding box center [1427, 101] width 282 height 40
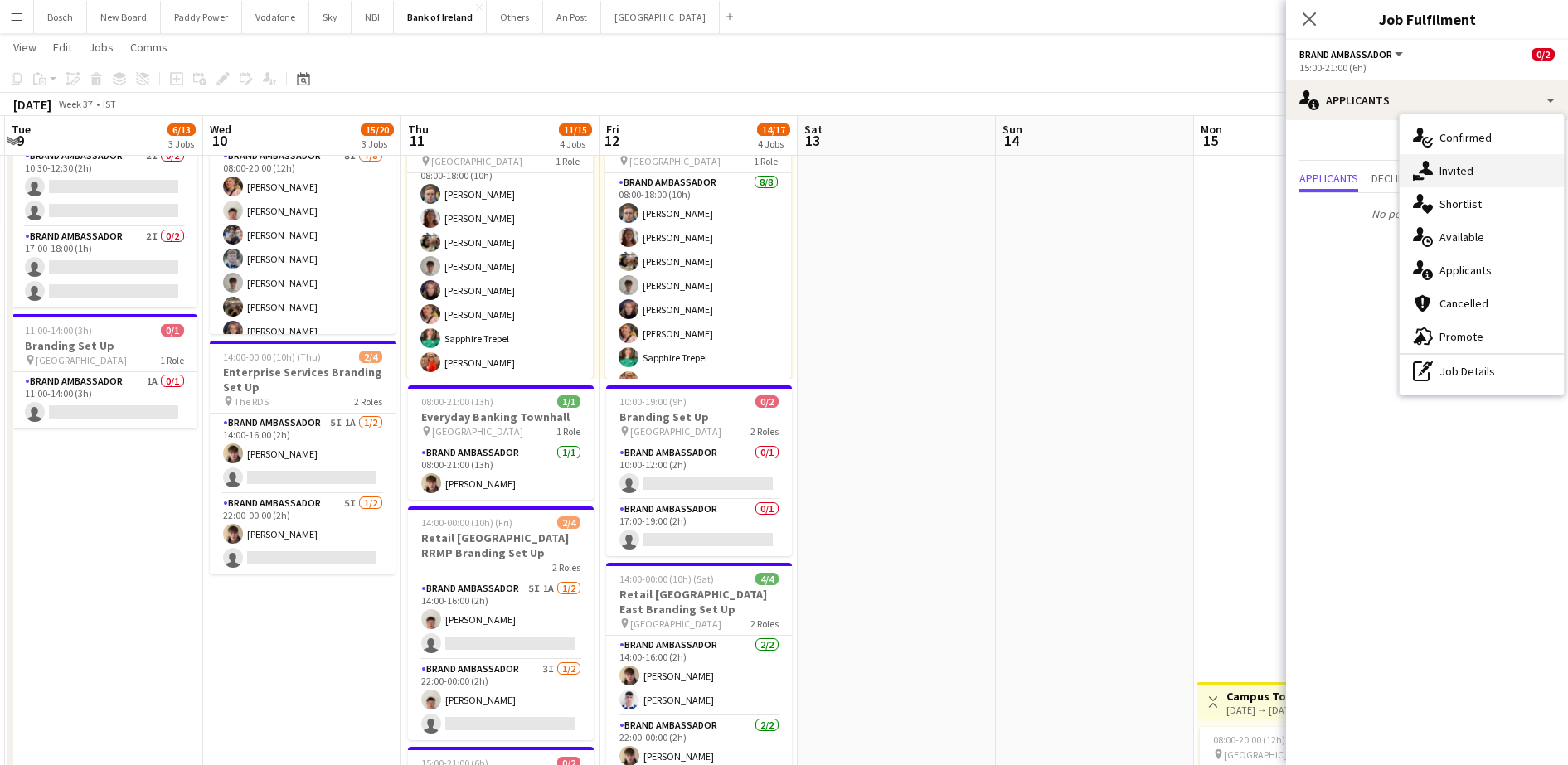
click at [1476, 166] on div "single-neutral-actions-share-1 Invited" at bounding box center [1481, 170] width 164 height 33
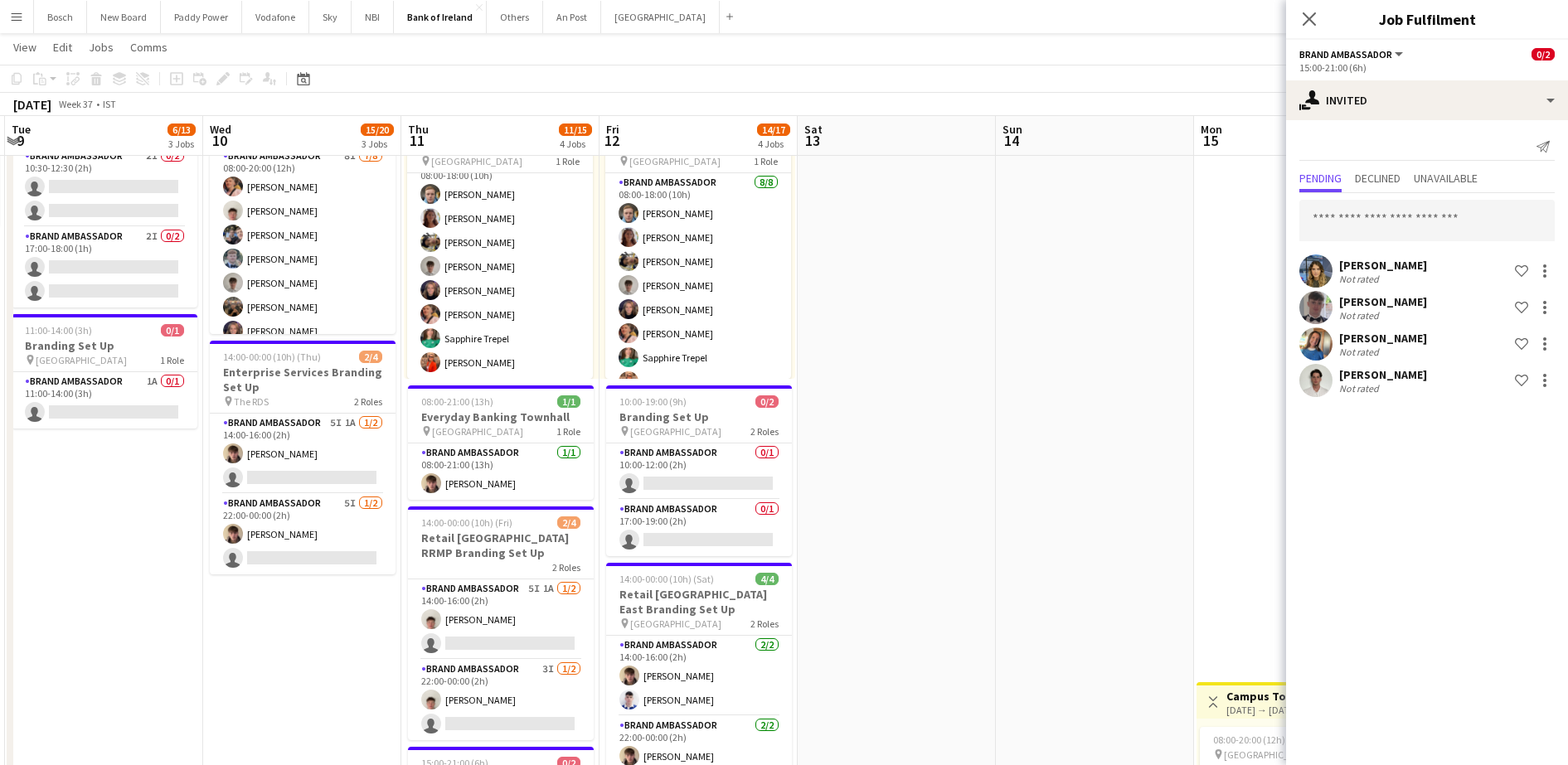
click at [1552, 295] on div "[PERSON_NAME] Not rated Shortlist crew" at bounding box center [1427, 307] width 282 height 33
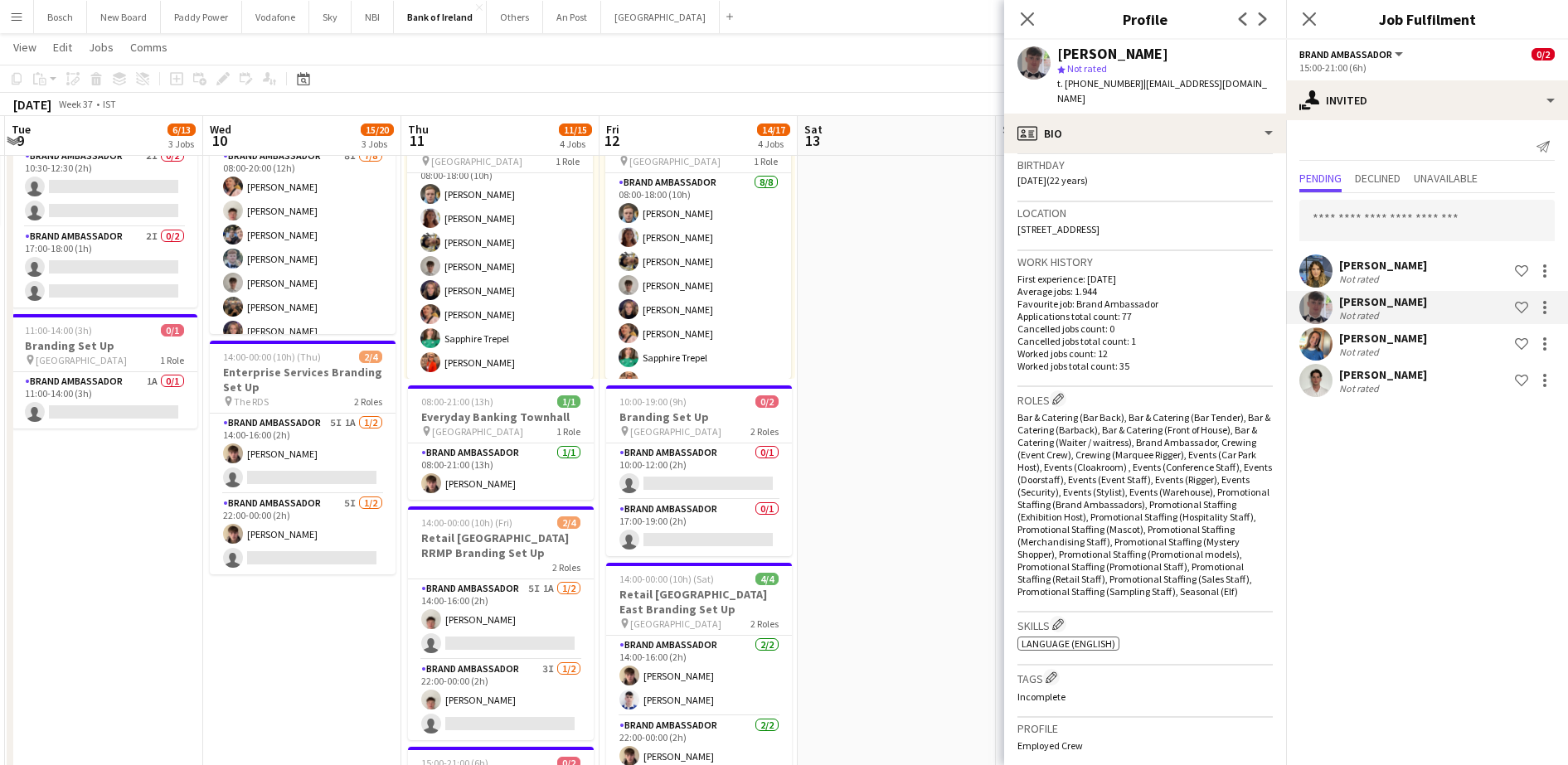
scroll to position [414, 0]
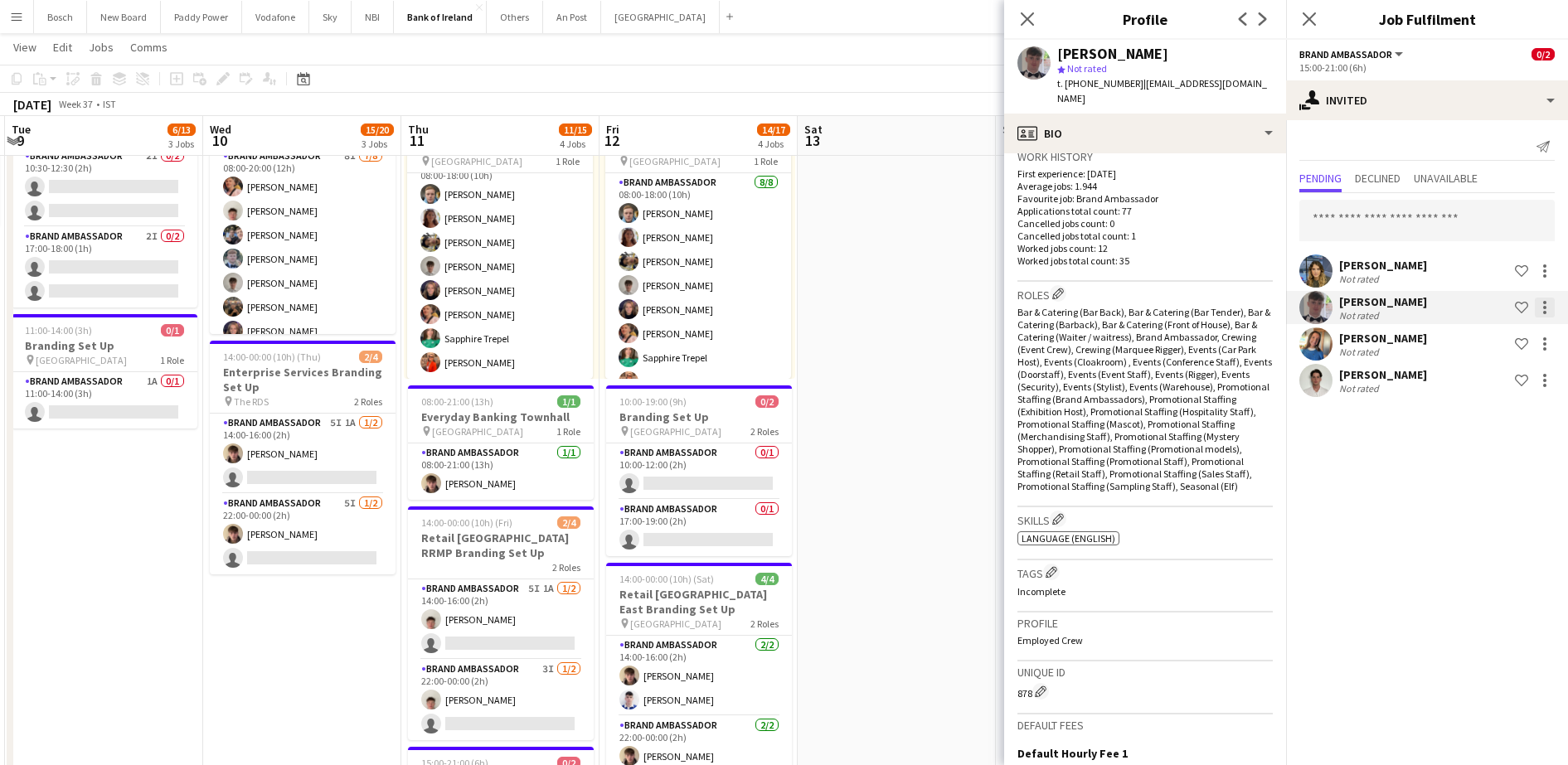
click at [1540, 309] on div at bounding box center [1545, 308] width 20 height 20
click at [1515, 375] on span "Send notification" at bounding box center [1492, 378] width 98 height 14
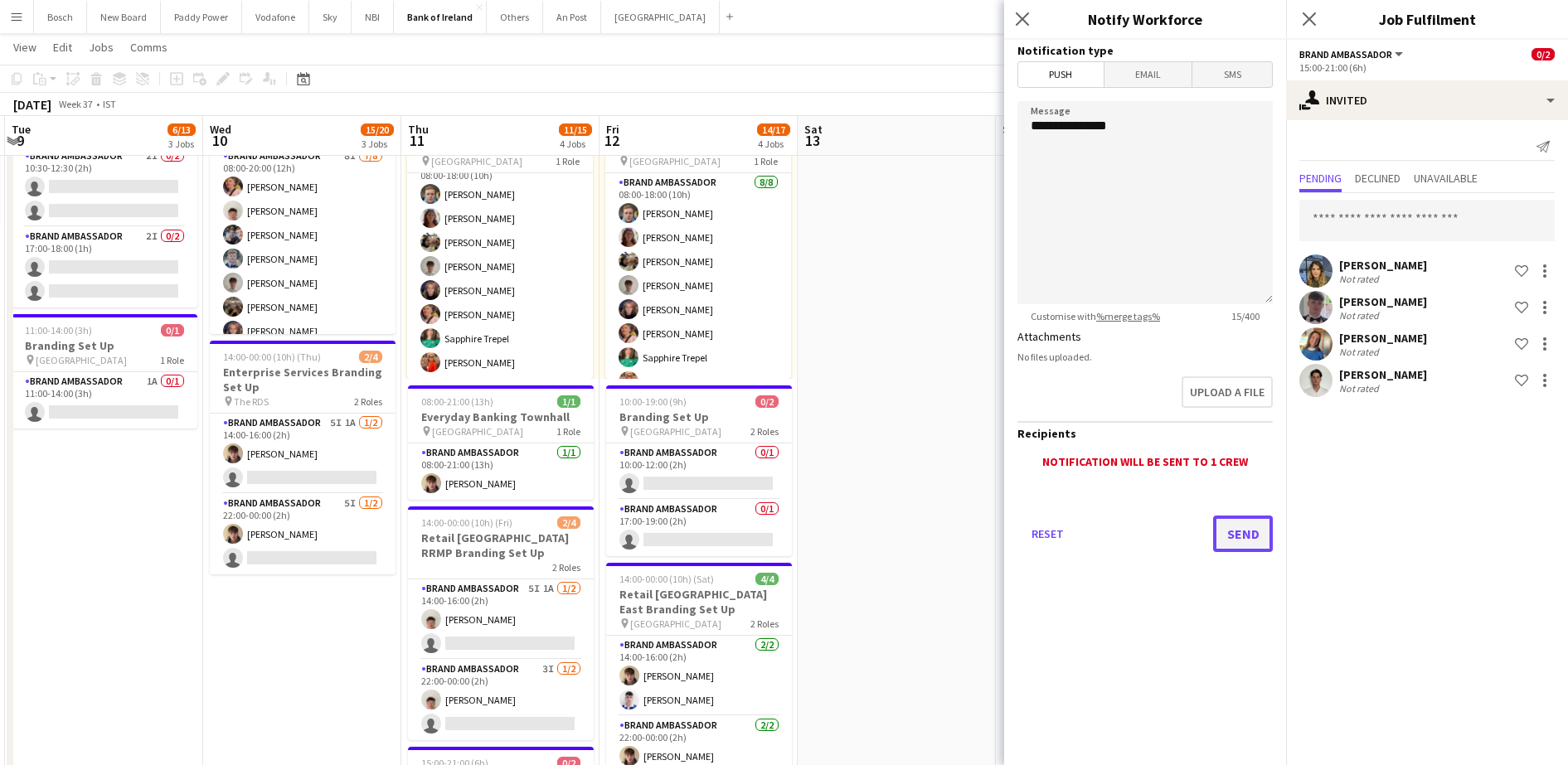
click at [1225, 535] on button "Send" at bounding box center [1243, 534] width 60 height 37
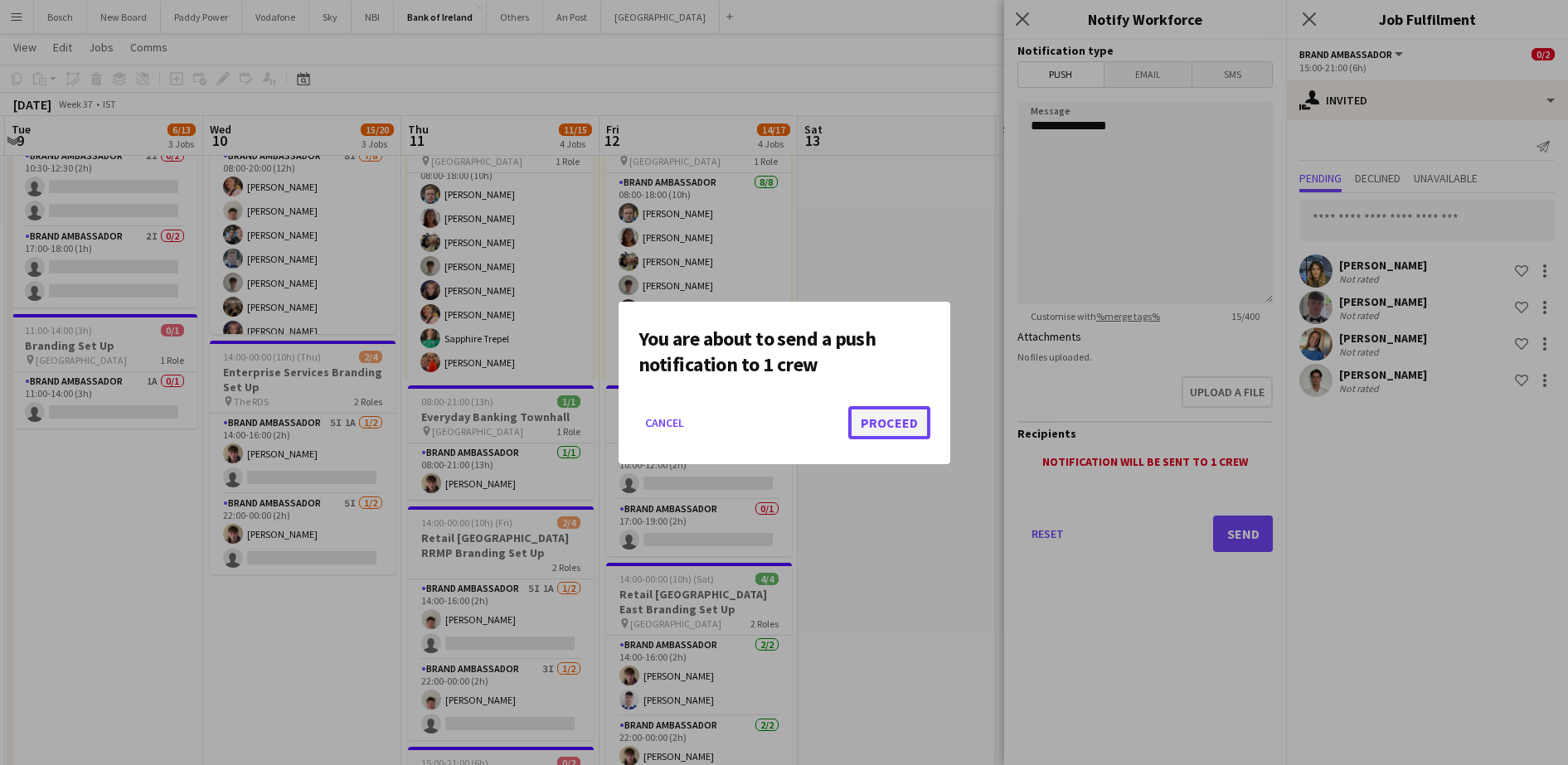
click at [874, 434] on button "Proceed" at bounding box center [890, 422] width 82 height 33
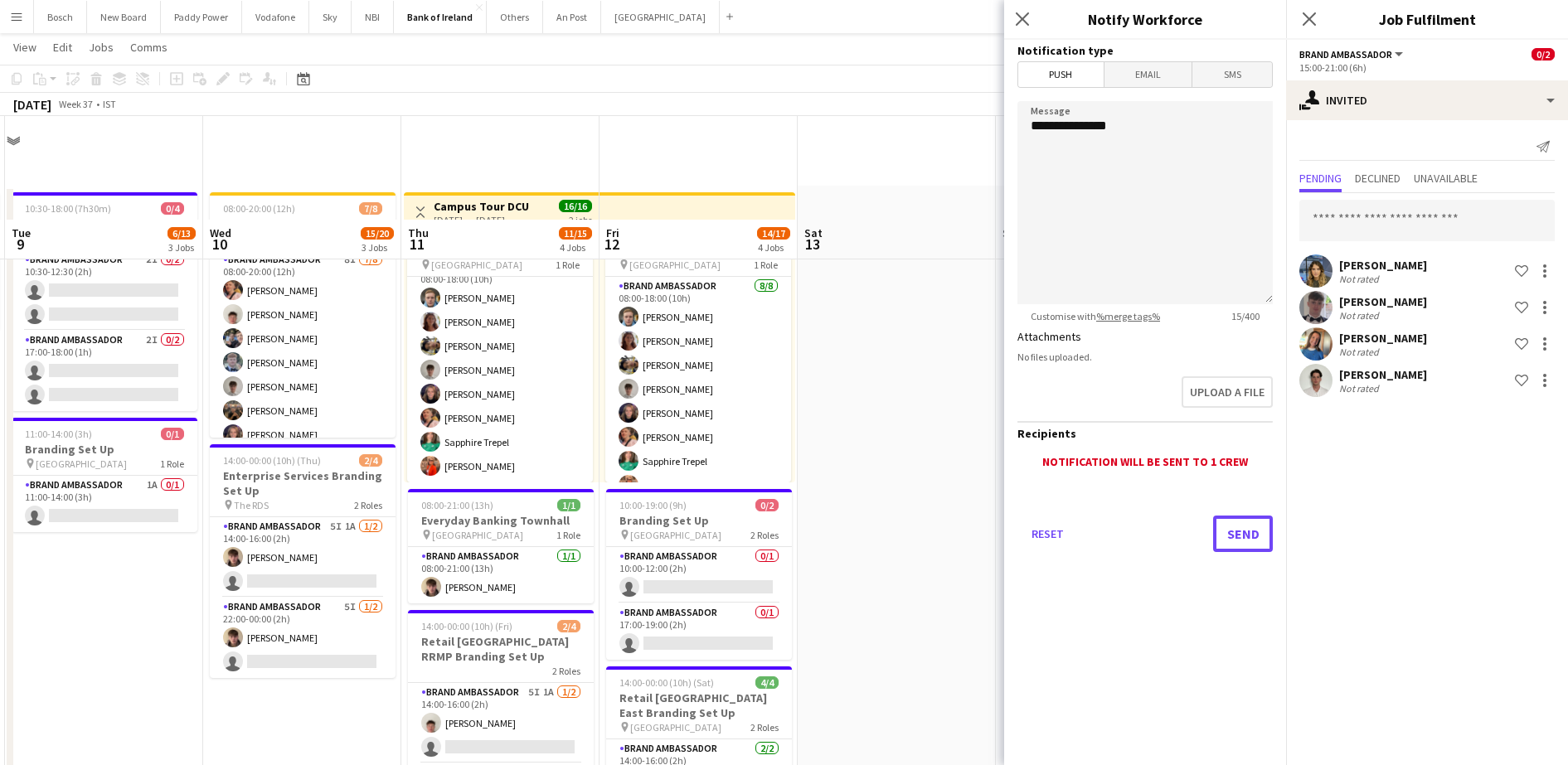
scroll to position [104, 0]
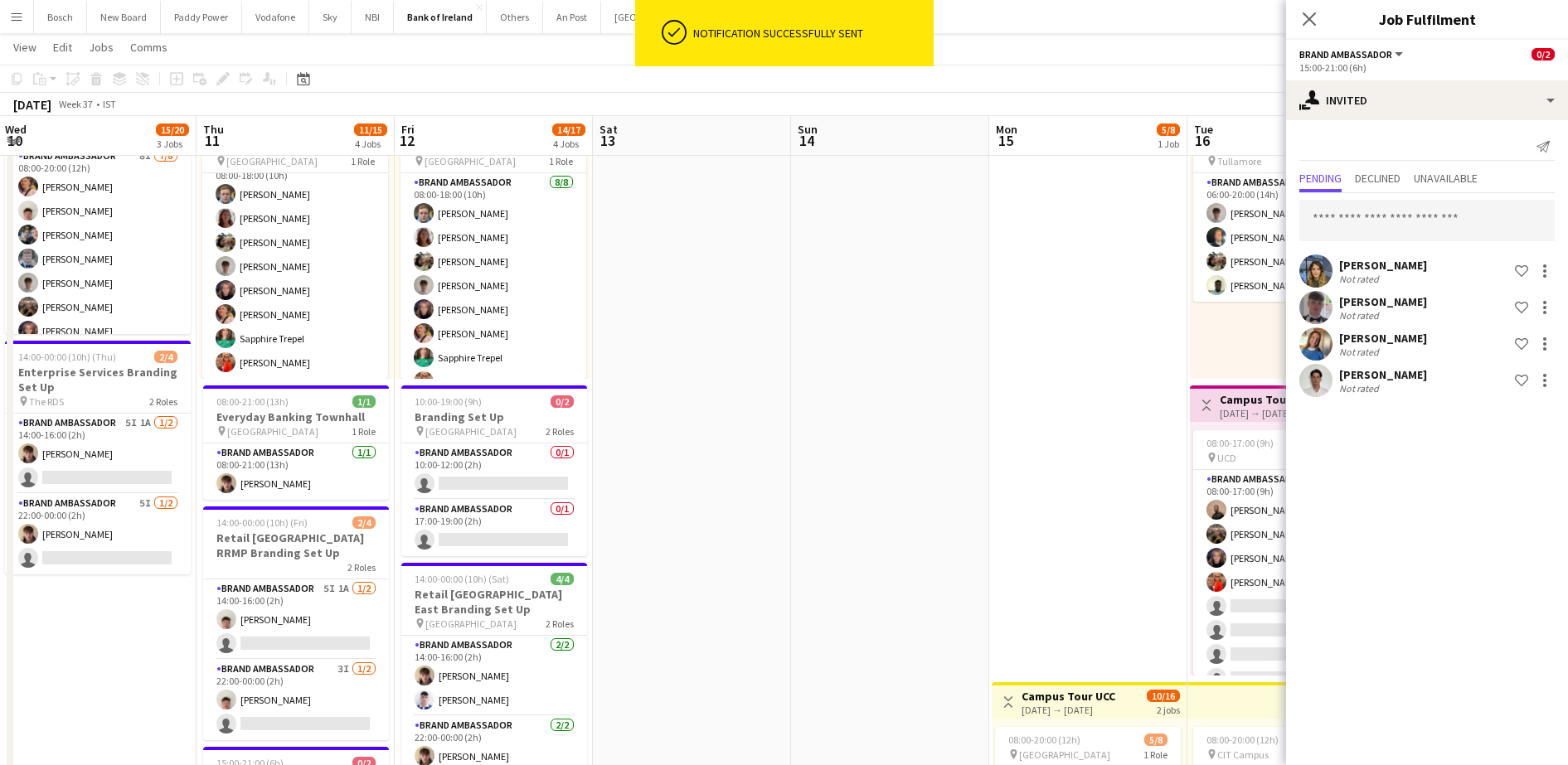
drag, startPoint x: 1059, startPoint y: 301, endPoint x: 637, endPoint y: 300, distance: 422.0
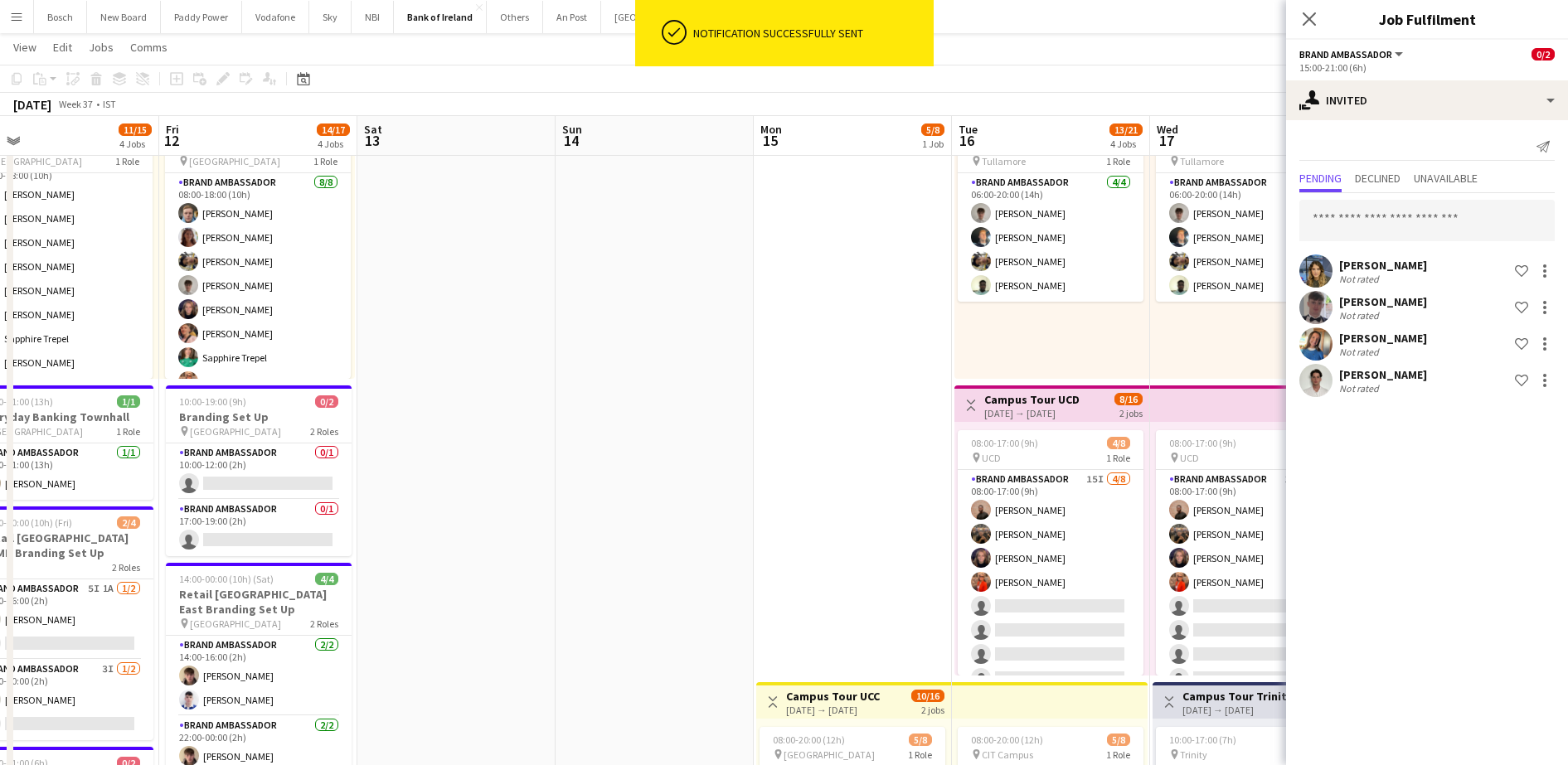
scroll to position [0, 438]
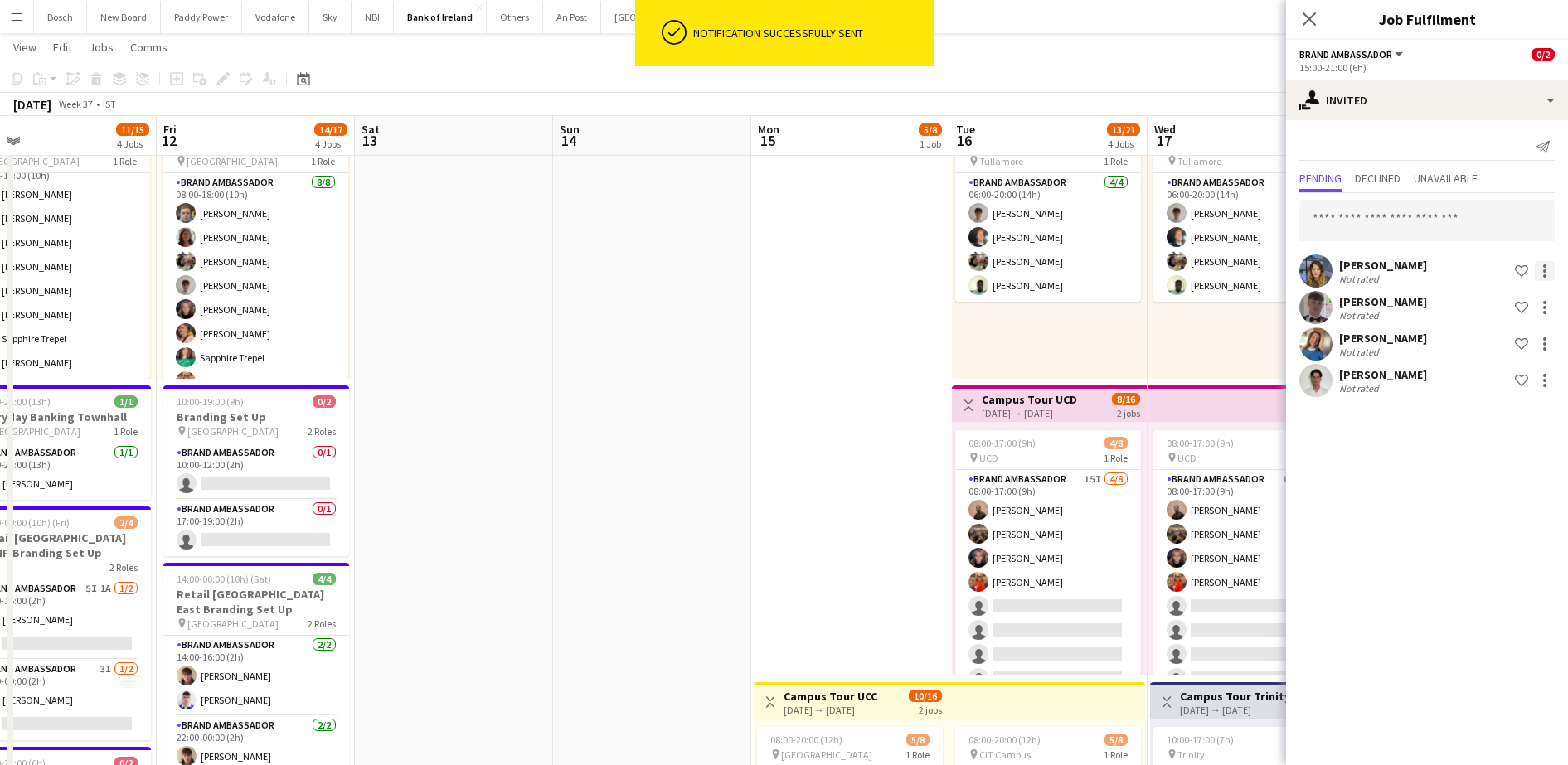
click at [1550, 275] on div at bounding box center [1545, 271] width 20 height 20
click at [1513, 337] on span "Send notification" at bounding box center [1492, 341] width 98 height 14
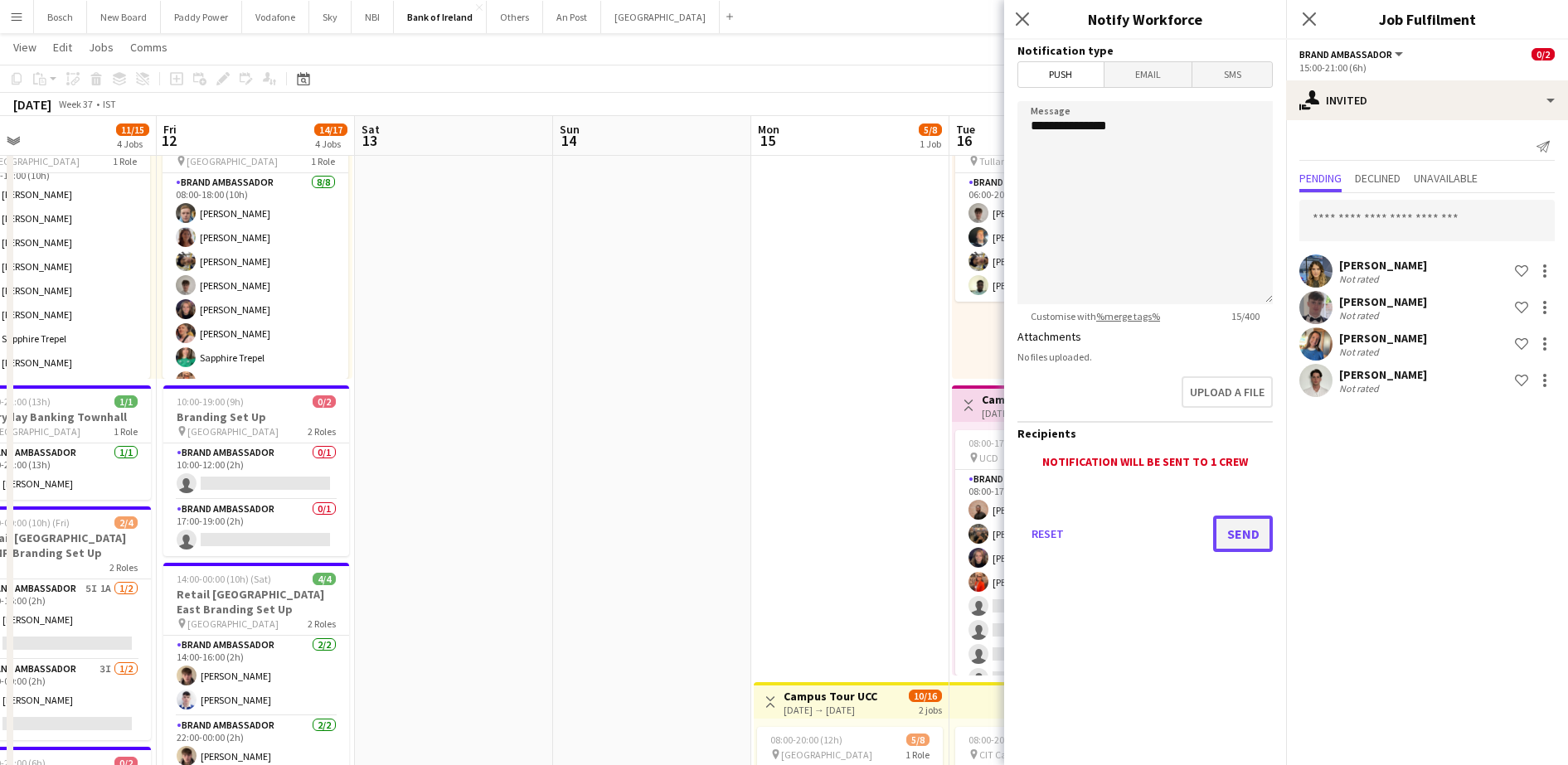
click at [1244, 534] on button "Send" at bounding box center [1243, 534] width 60 height 37
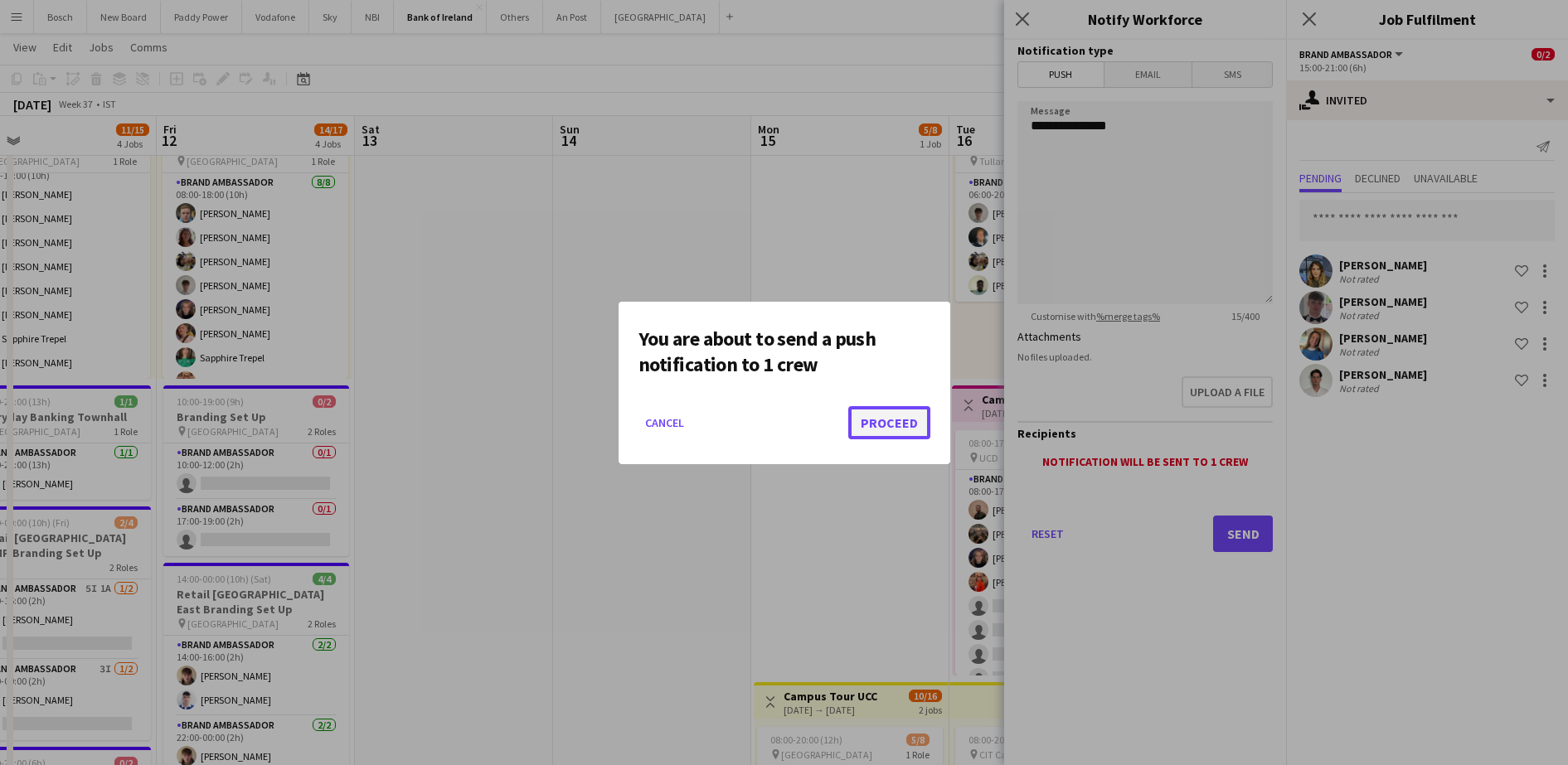
click at [912, 408] on button "Proceed" at bounding box center [890, 422] width 82 height 33
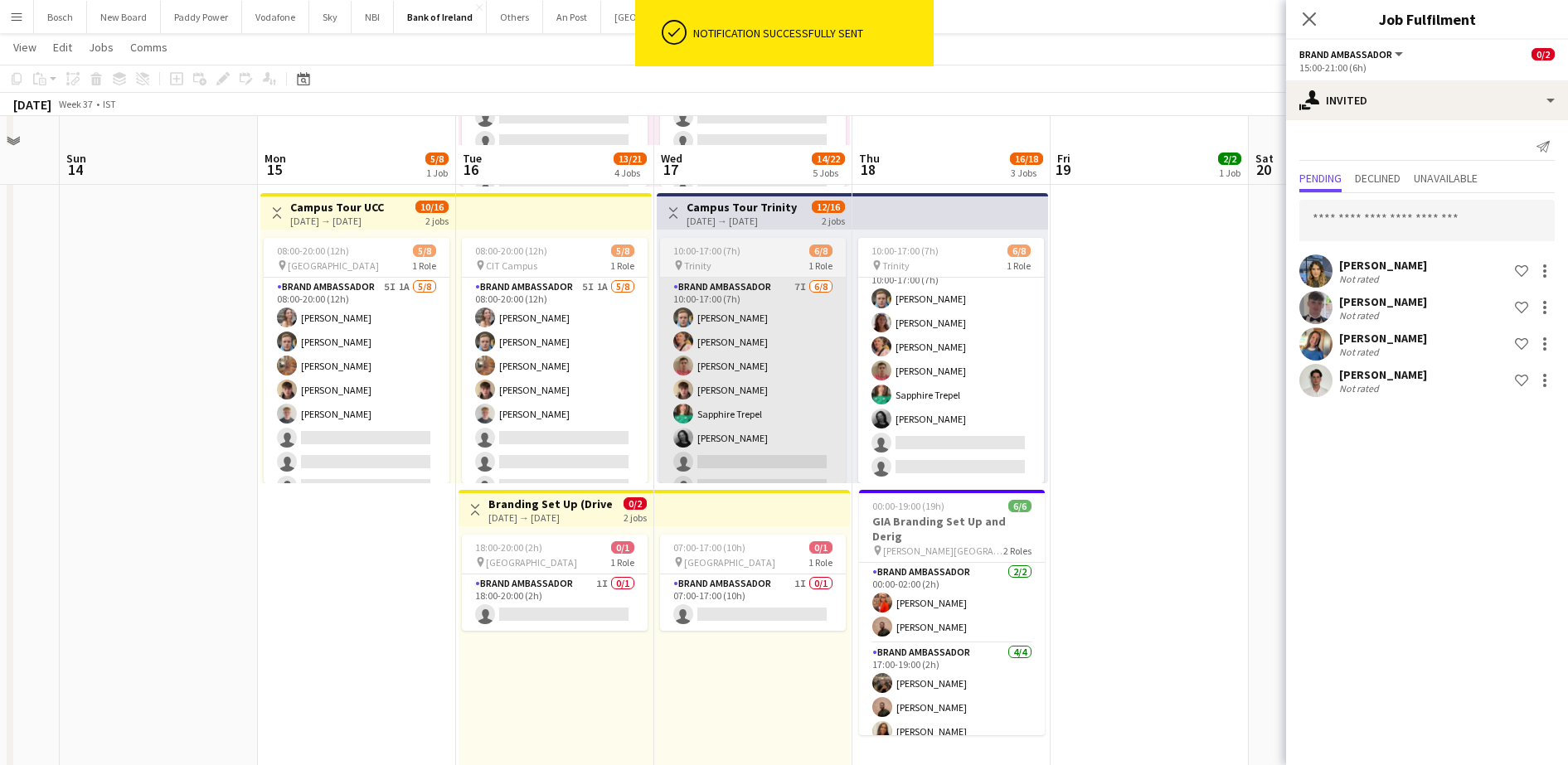
scroll to position [622, 0]
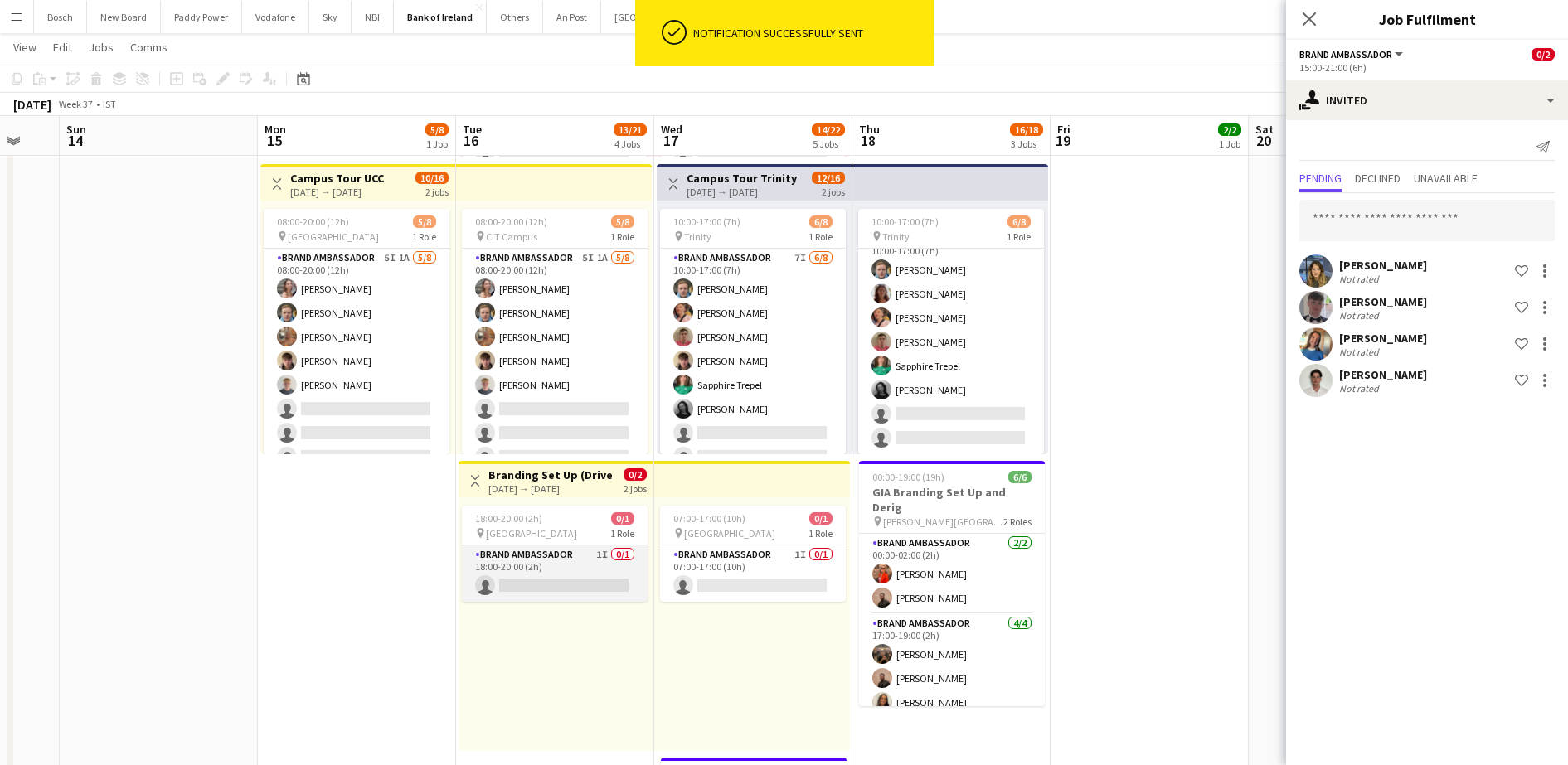
click at [518, 567] on app-card-role "Brand Ambassador 1I 0/1 18:00-20:00 (2h) single-neutral-actions" at bounding box center [555, 574] width 185 height 57
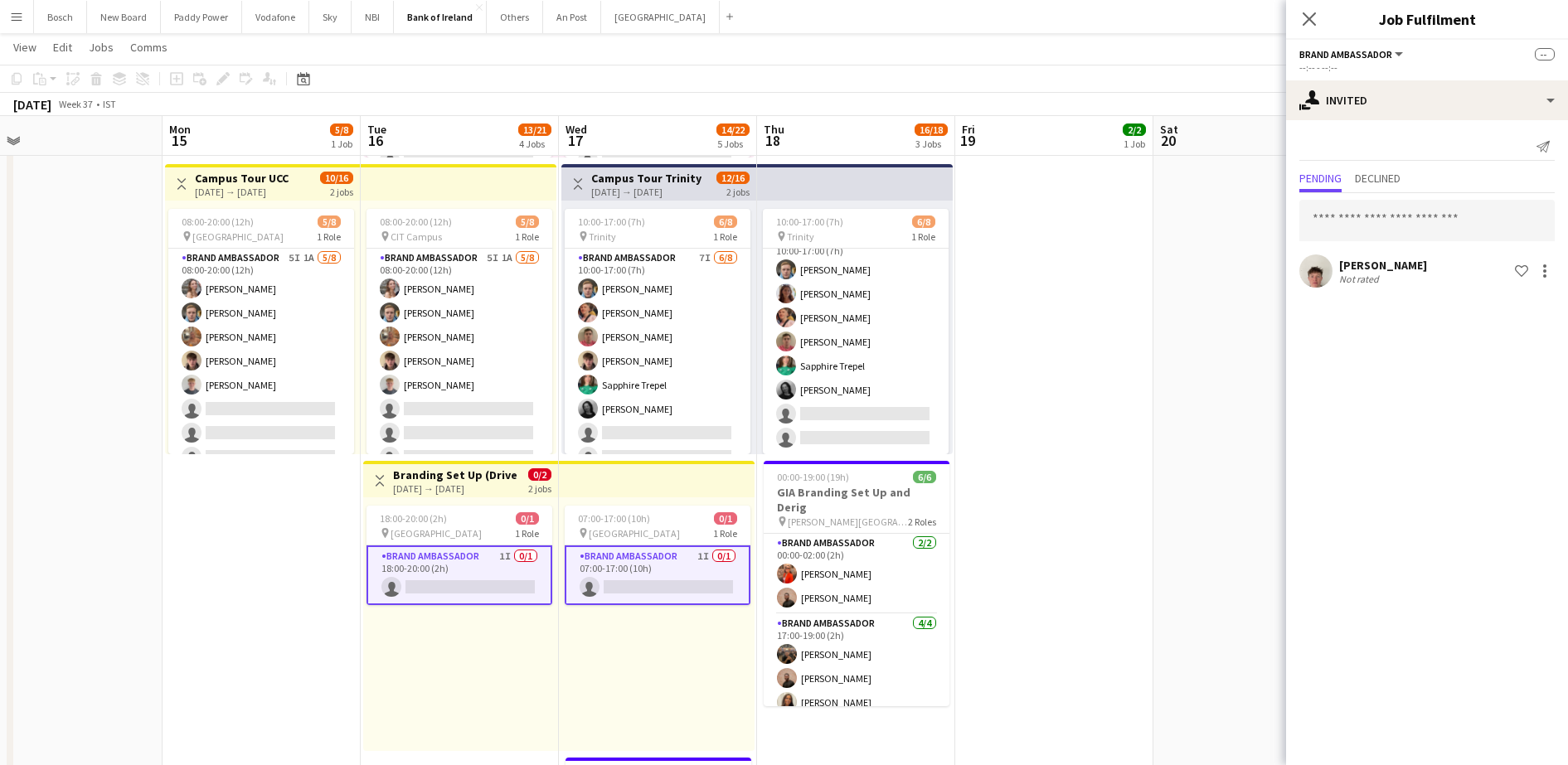
scroll to position [0, 632]
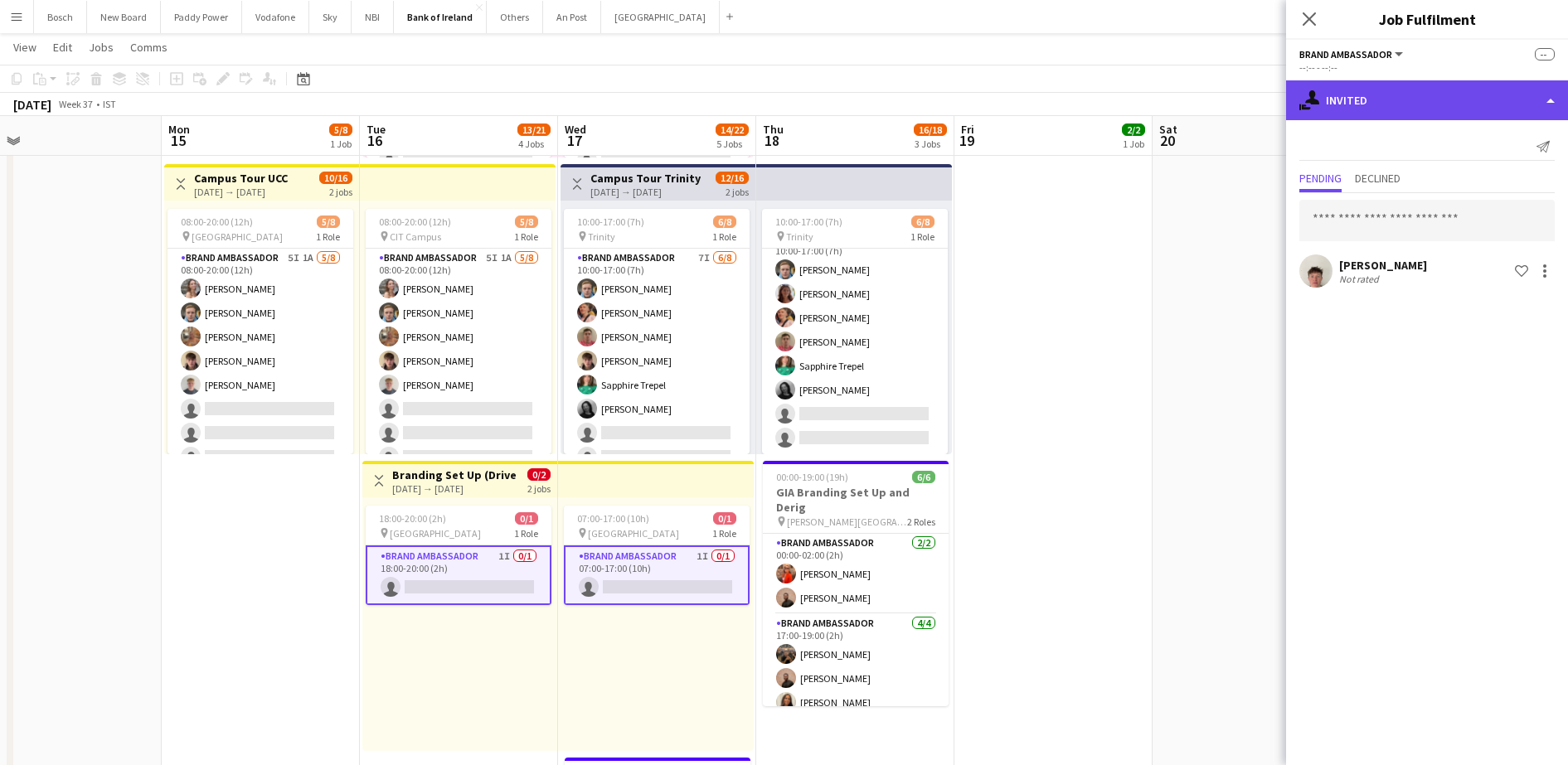
click at [1400, 107] on div "single-neutral-actions-share-1 Invited" at bounding box center [1427, 101] width 282 height 40
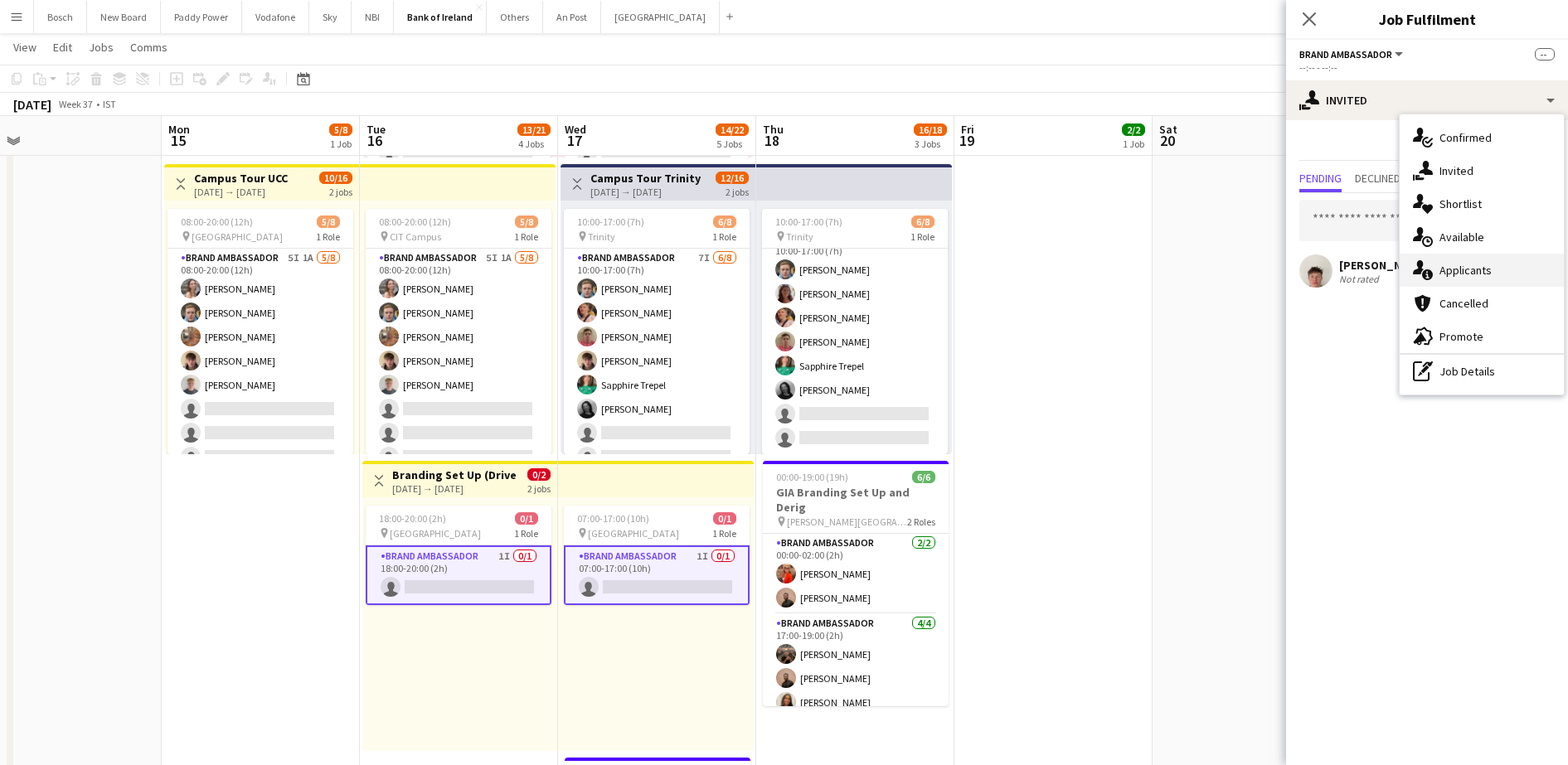
click at [1462, 269] on div "single-neutral-actions-information Applicants" at bounding box center [1481, 270] width 164 height 33
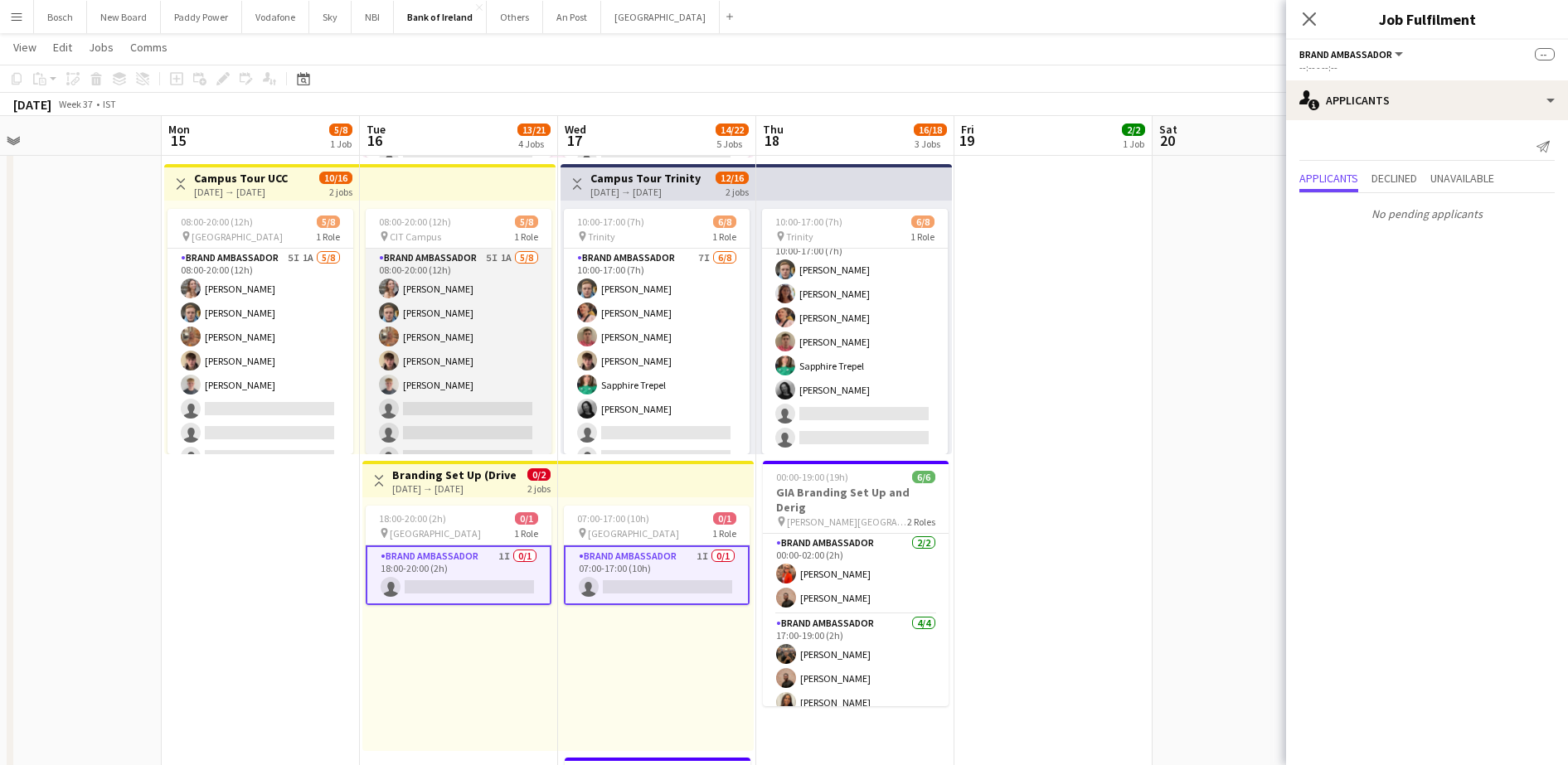
click at [465, 334] on app-card-role "Brand Ambassador 5I 1A [DATE] 08:00-20:00 (12h) [PERSON_NAME] [PERSON_NAME] [PE…" at bounding box center [458, 362] width 185 height 225
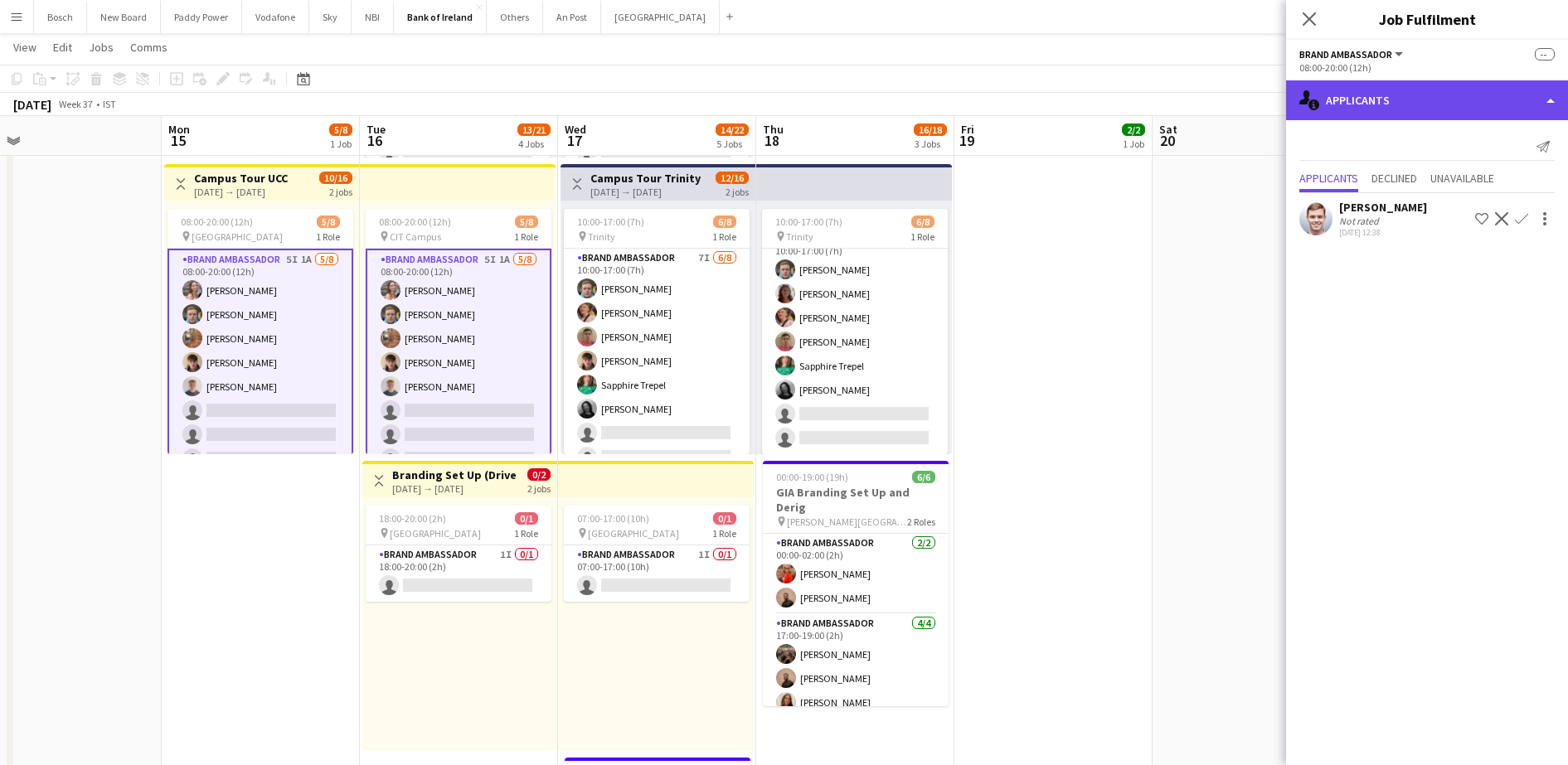
click at [1374, 94] on div "single-neutral-actions-information Applicants" at bounding box center [1427, 101] width 282 height 40
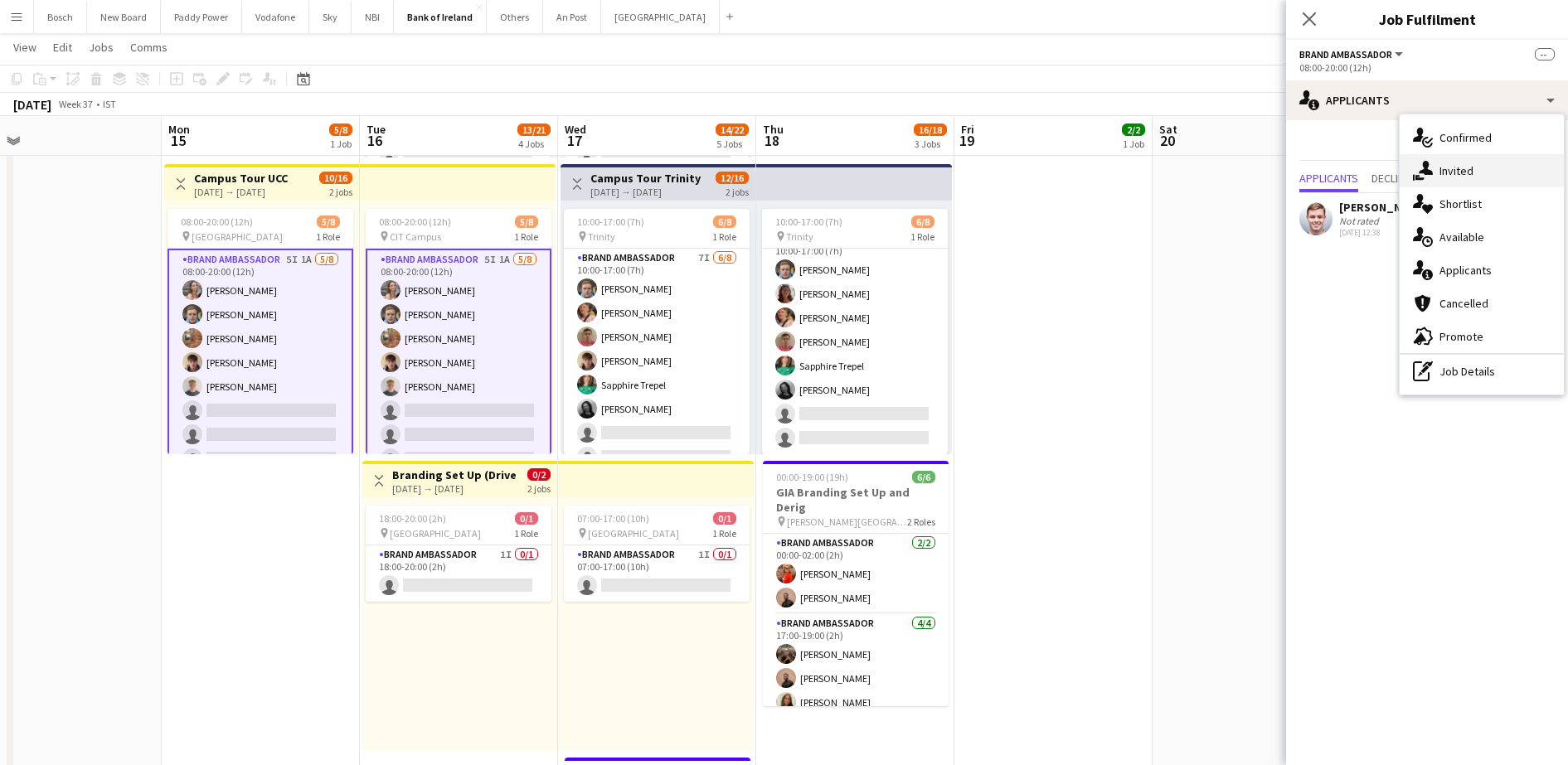
click at [1478, 173] on div "single-neutral-actions-share-1 Invited" at bounding box center [1481, 170] width 164 height 33
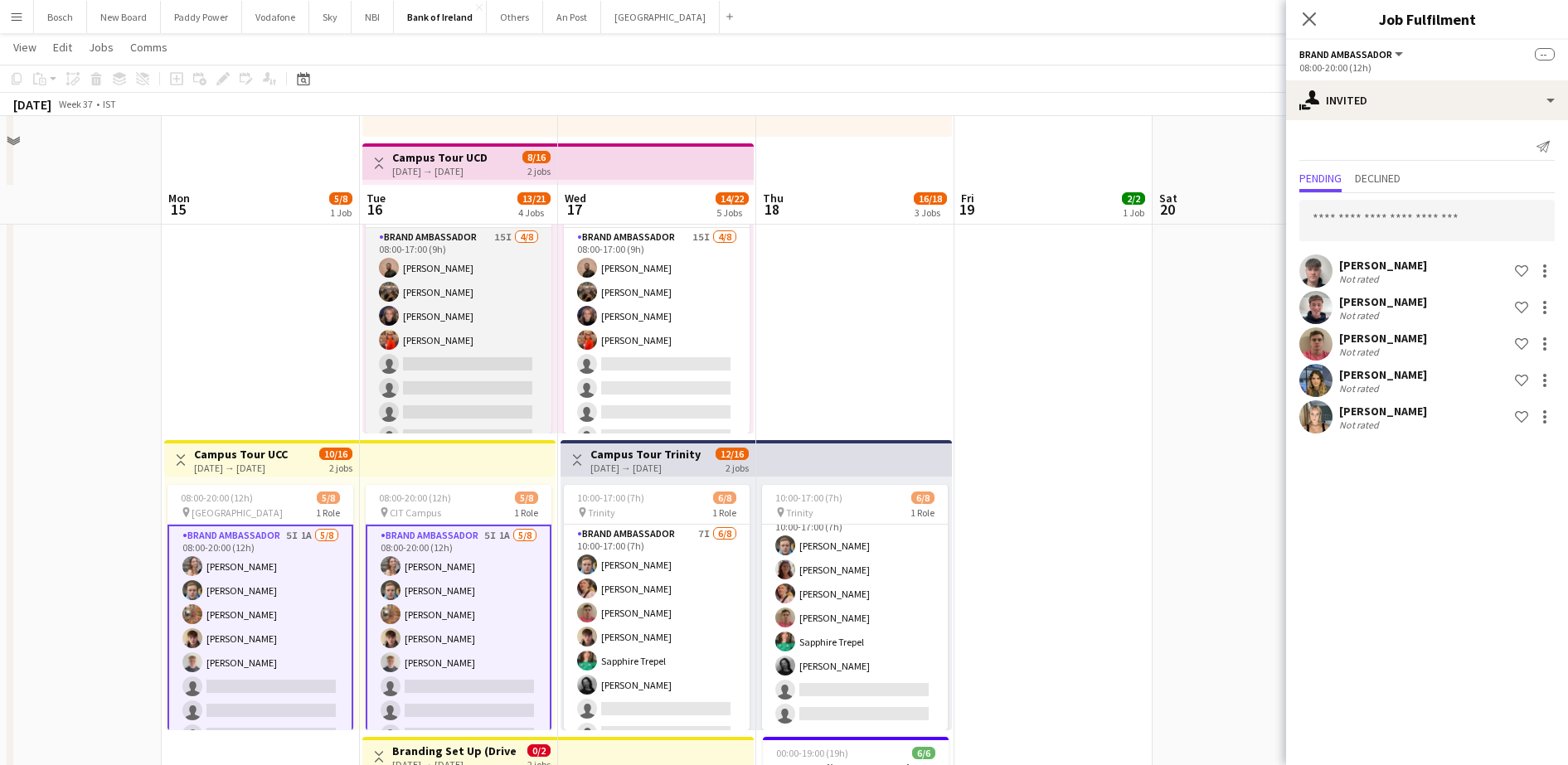
scroll to position [311, 0]
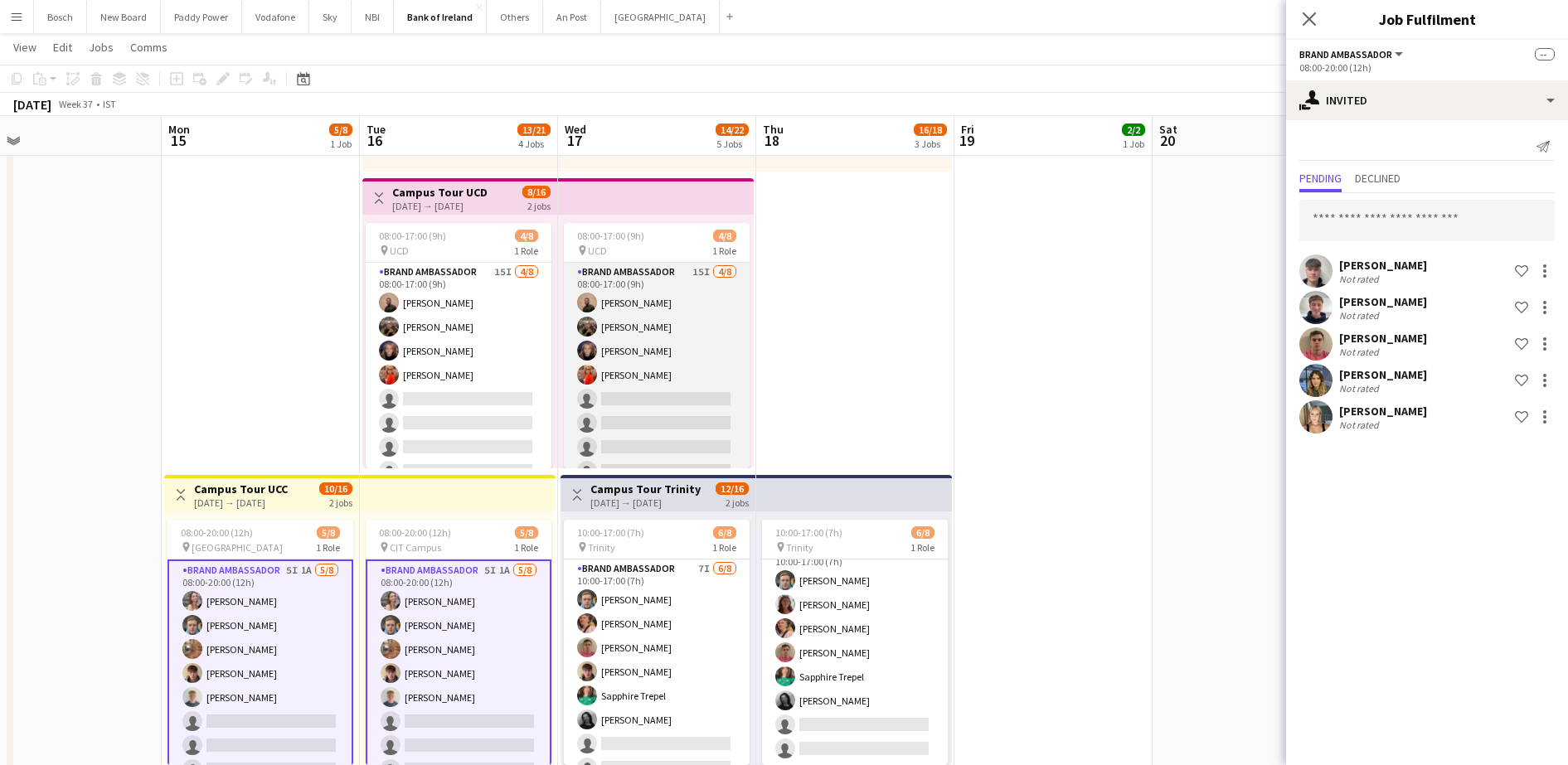
click at [687, 343] on app-card-role "Brand Ambassador 15I [DATE] 08:00-17:00 (9h) [PERSON_NAME] [PERSON_NAME] [PERSO…" at bounding box center [656, 376] width 185 height 225
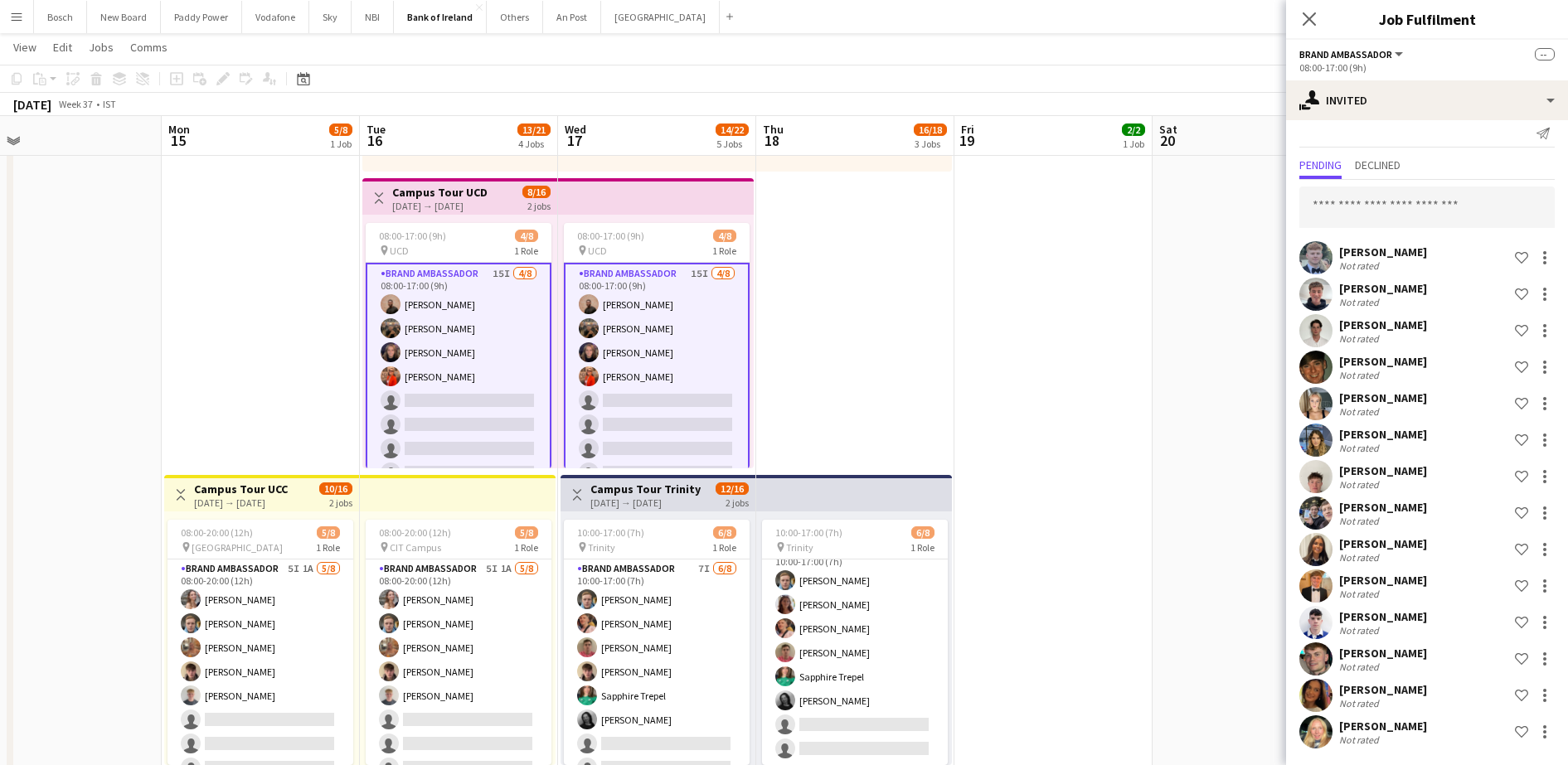
scroll to position [0, 0]
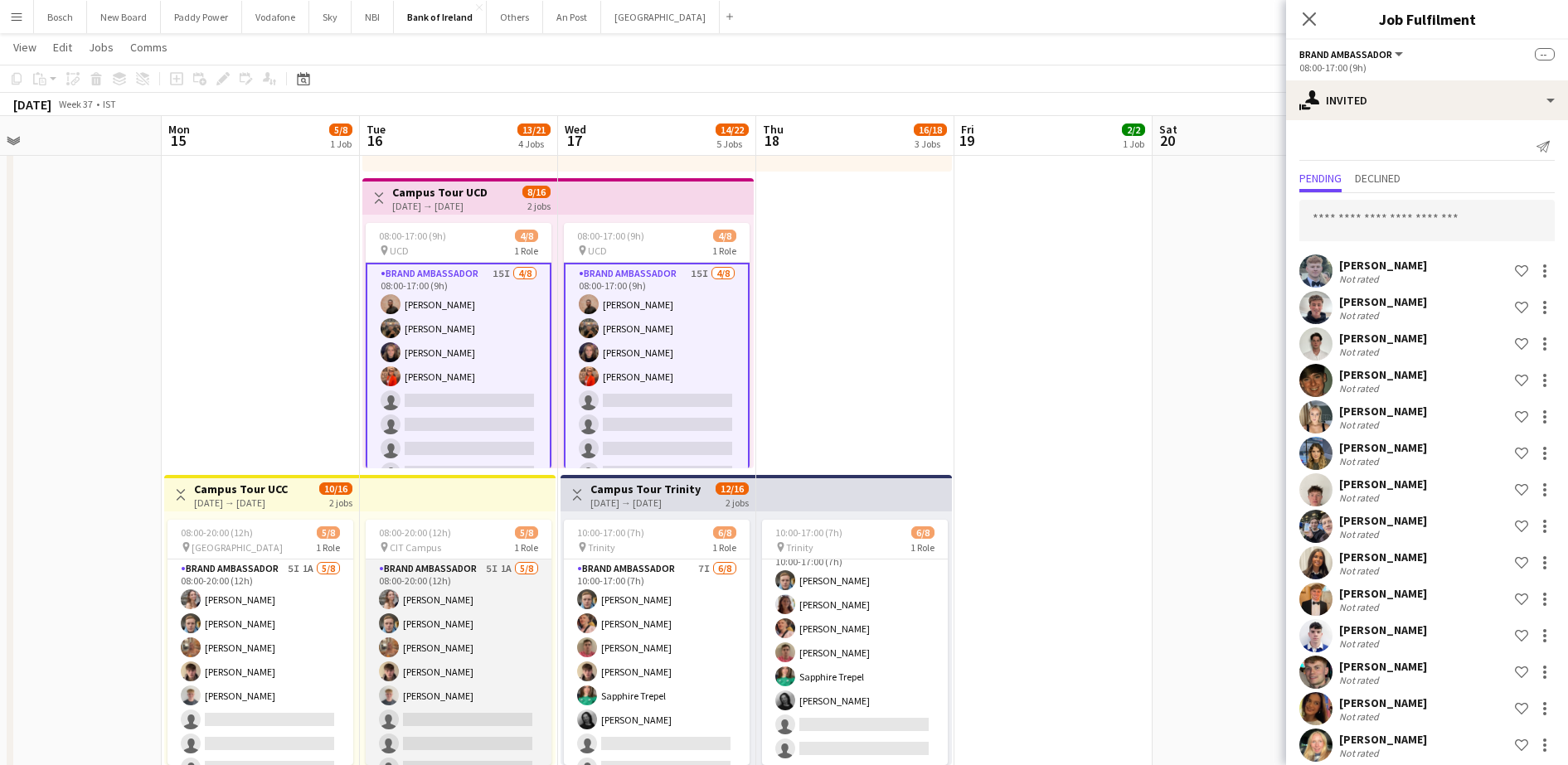
click at [478, 621] on app-card-role "Brand Ambassador 5I 1A [DATE] 08:00-20:00 (12h) [PERSON_NAME] [PERSON_NAME] [PE…" at bounding box center [458, 672] width 185 height 225
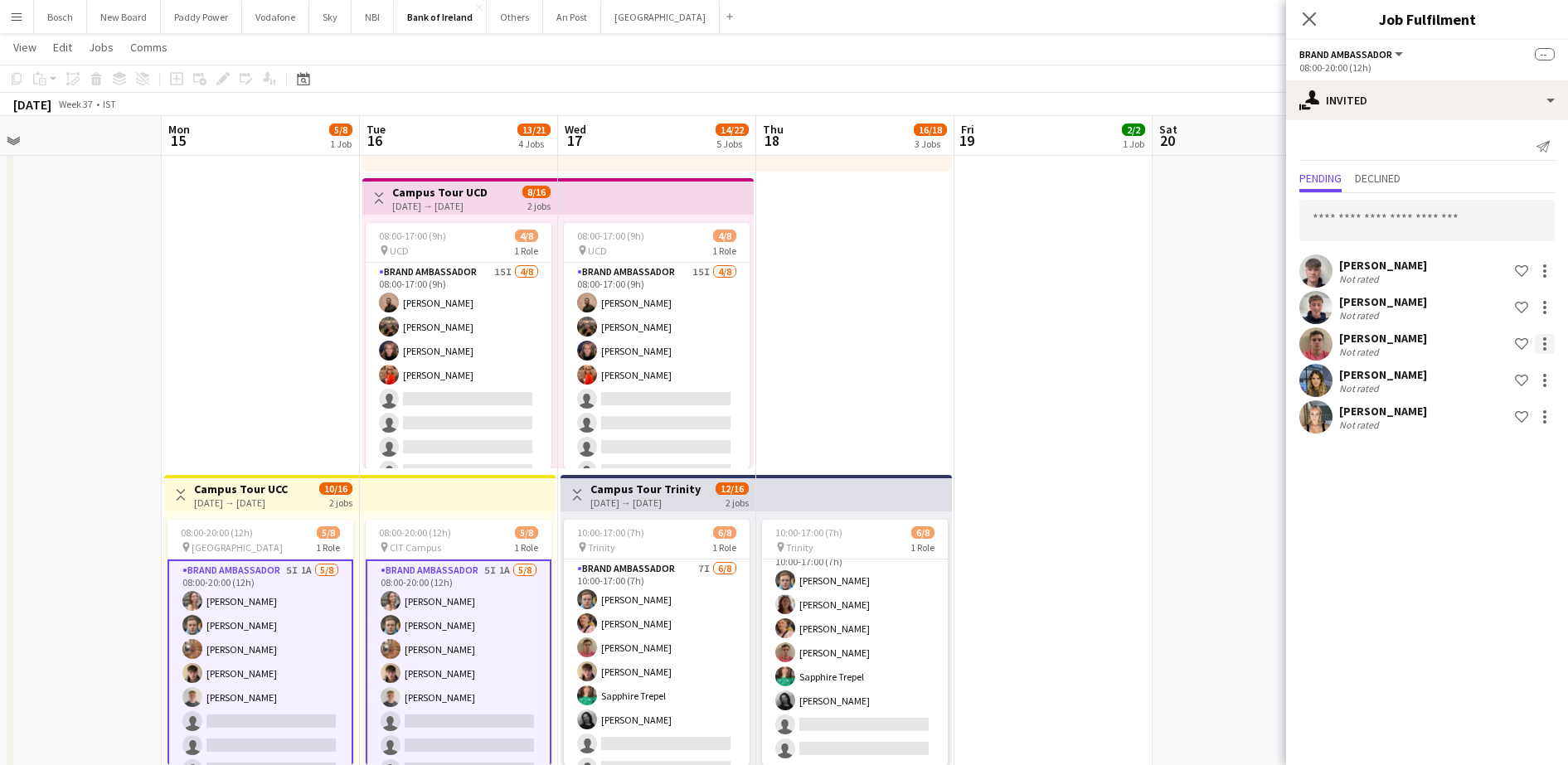
click at [1547, 344] on div at bounding box center [1545, 344] width 20 height 20
click at [1504, 418] on span "Send notification" at bounding box center [1492, 414] width 98 height 14
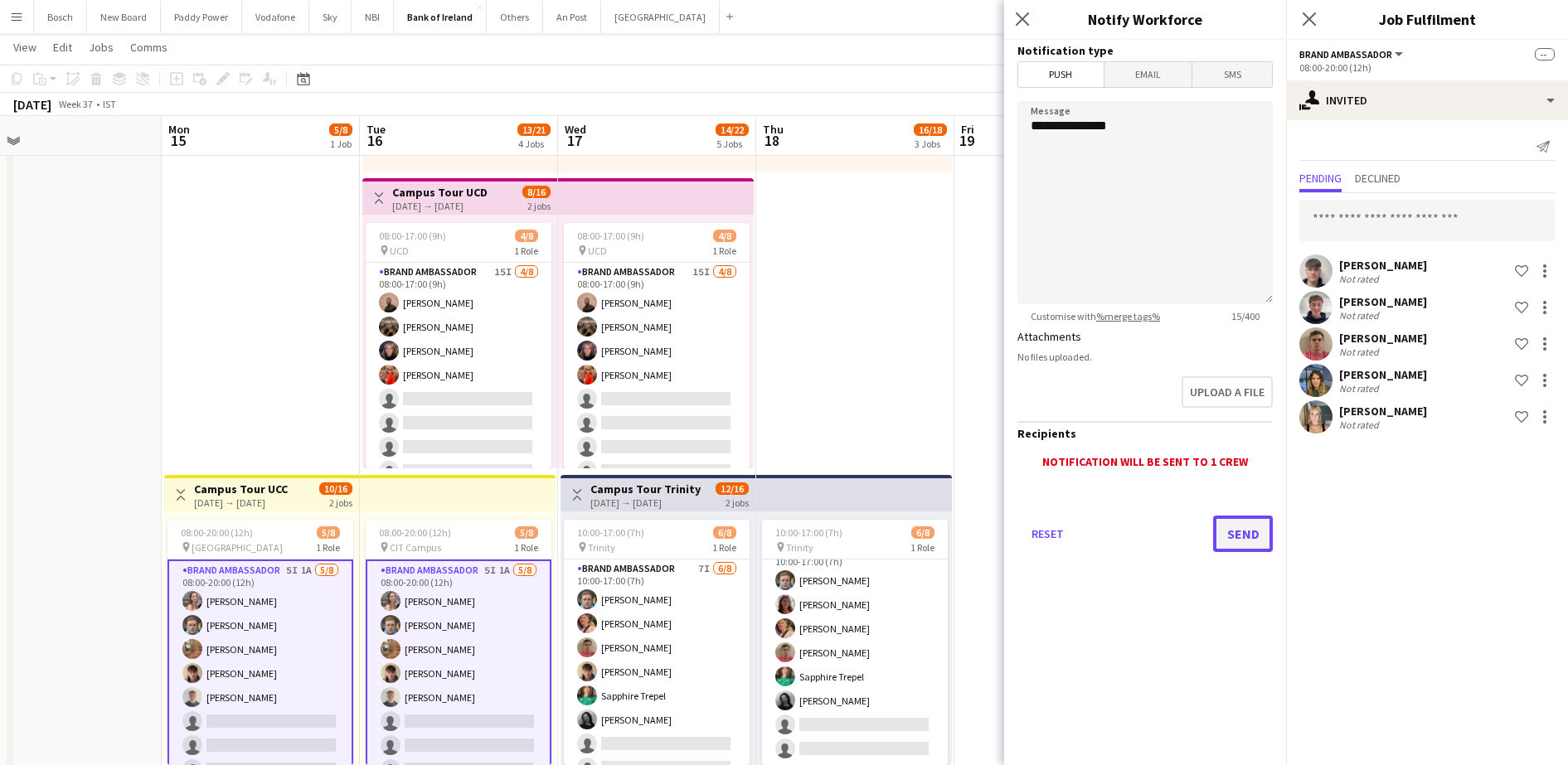
click at [1235, 522] on button "Send" at bounding box center [1243, 534] width 60 height 37
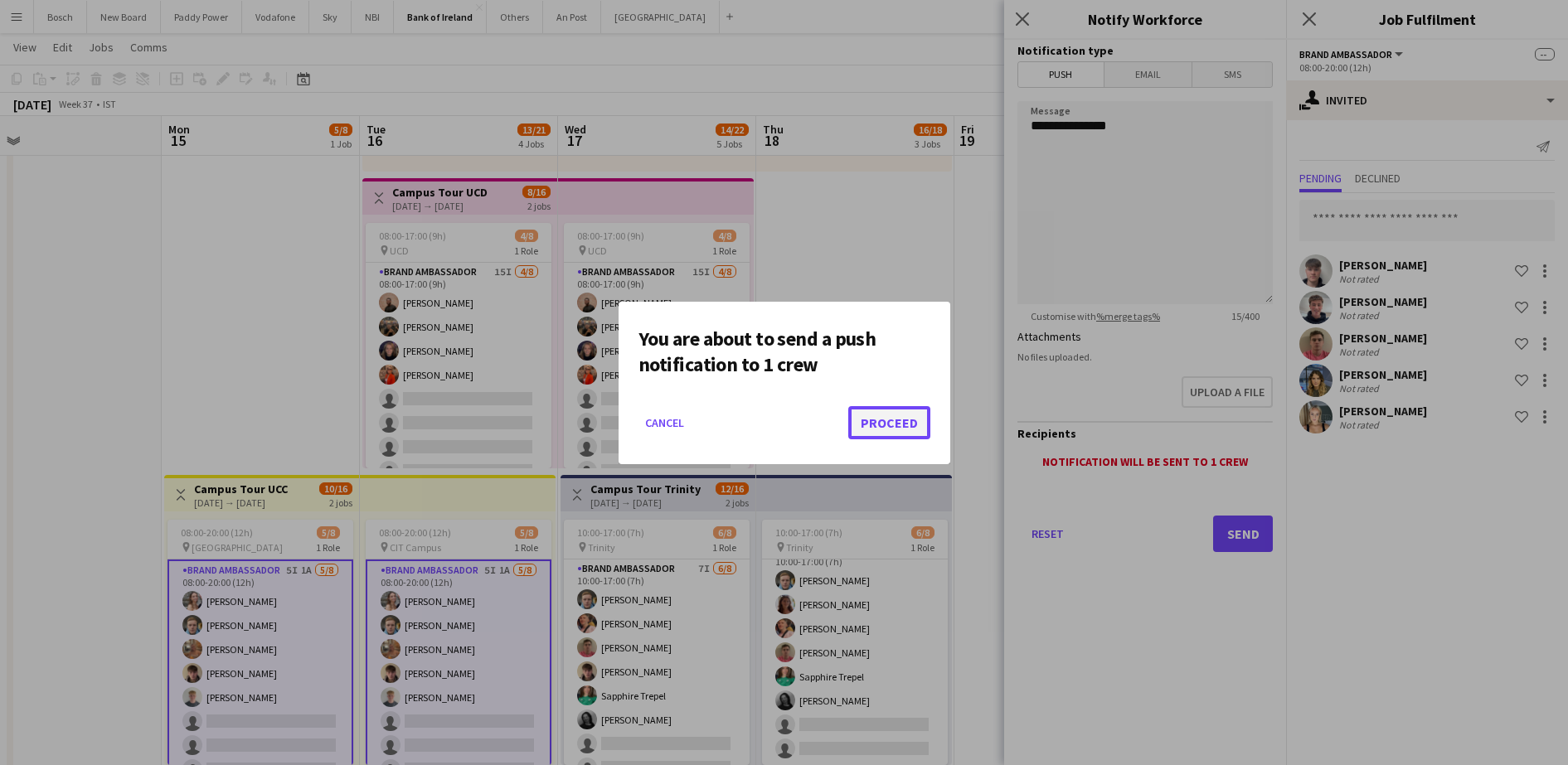
click at [890, 421] on button "Proceed" at bounding box center [890, 422] width 82 height 33
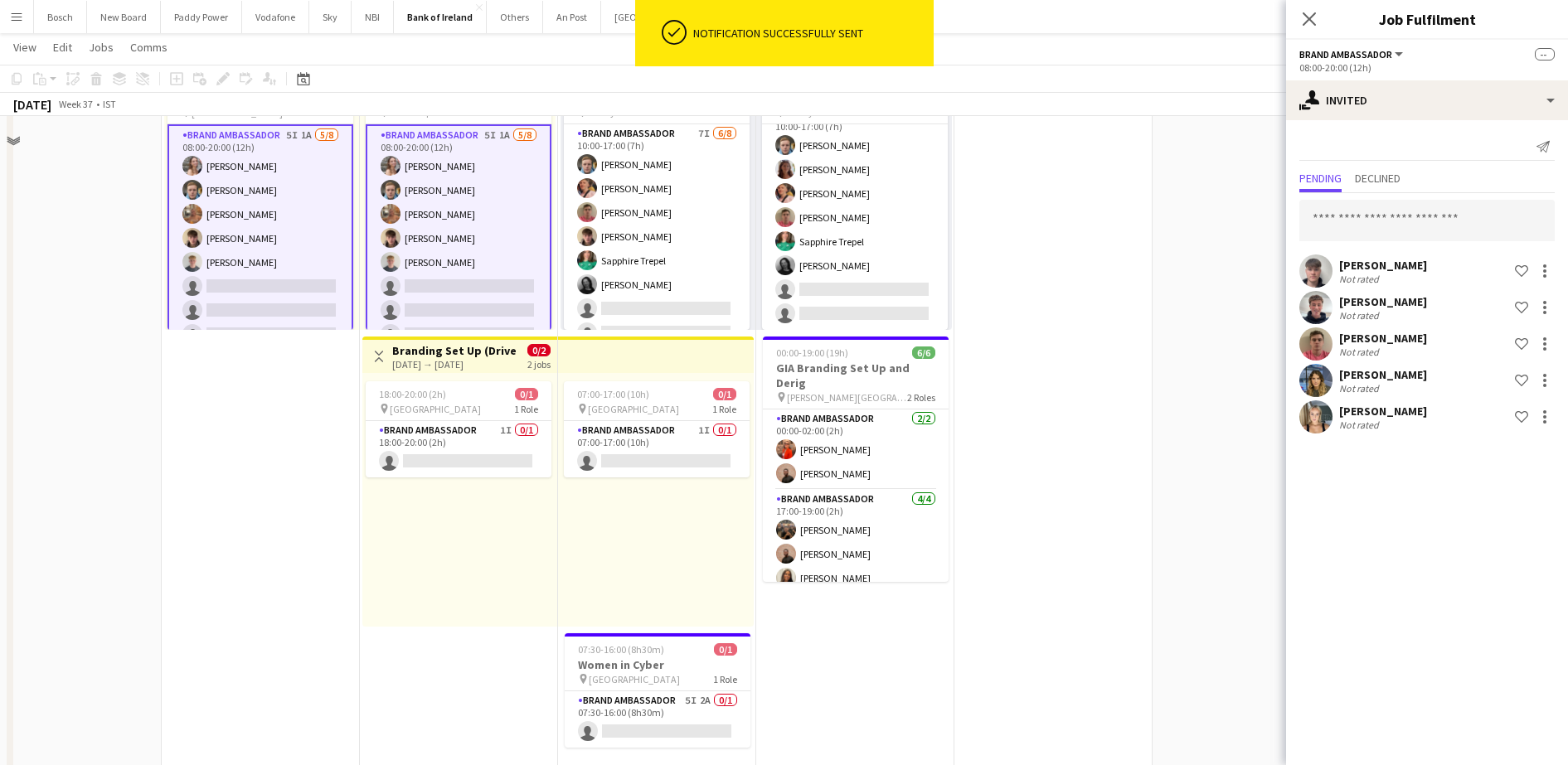
scroll to position [830, 0]
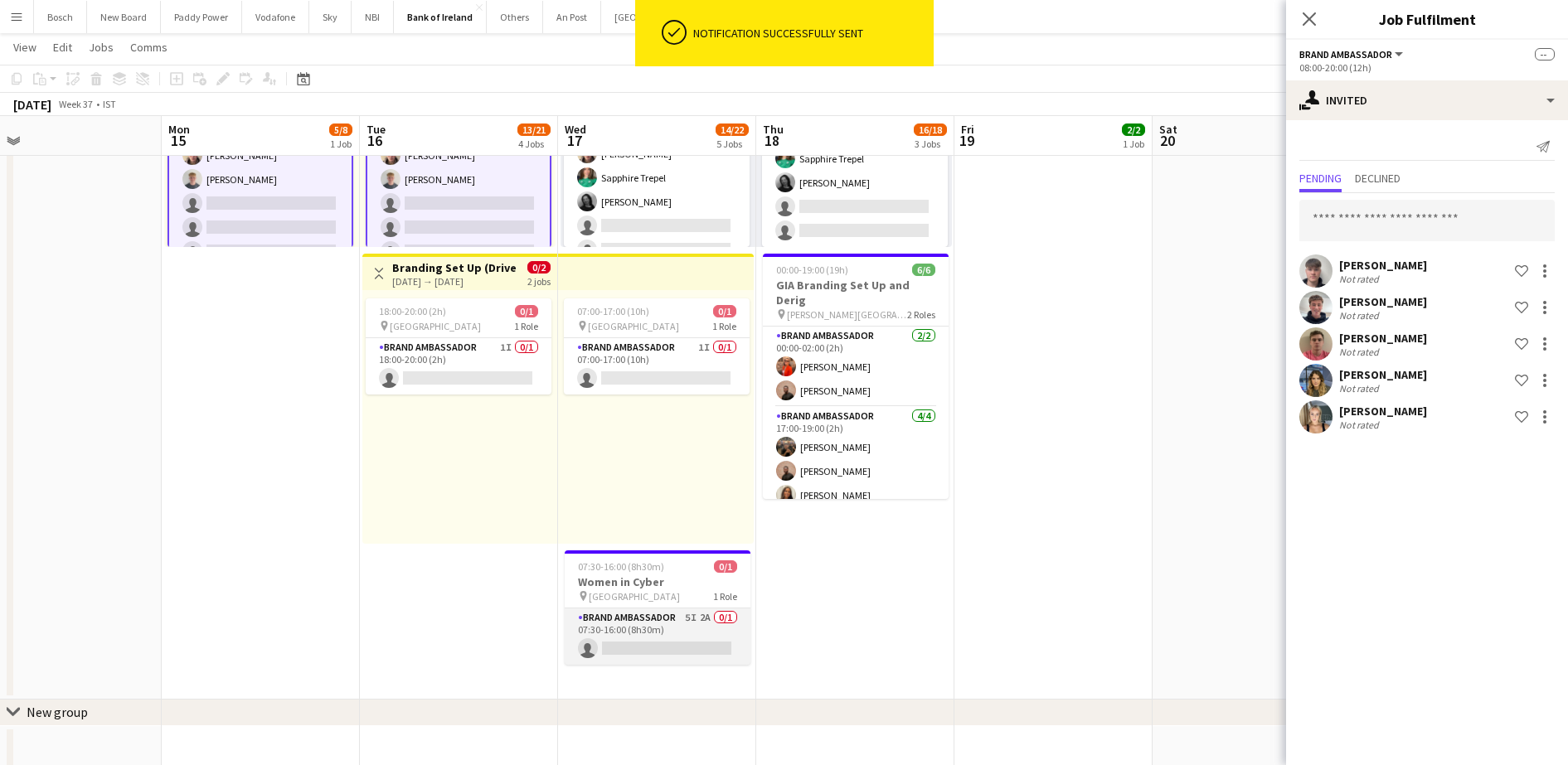
click at [704, 641] on app-card-role "Brand Ambassador 5I 2A 0/1 07:30-16:00 (8h30m) single-neutral-actions" at bounding box center [657, 637] width 185 height 57
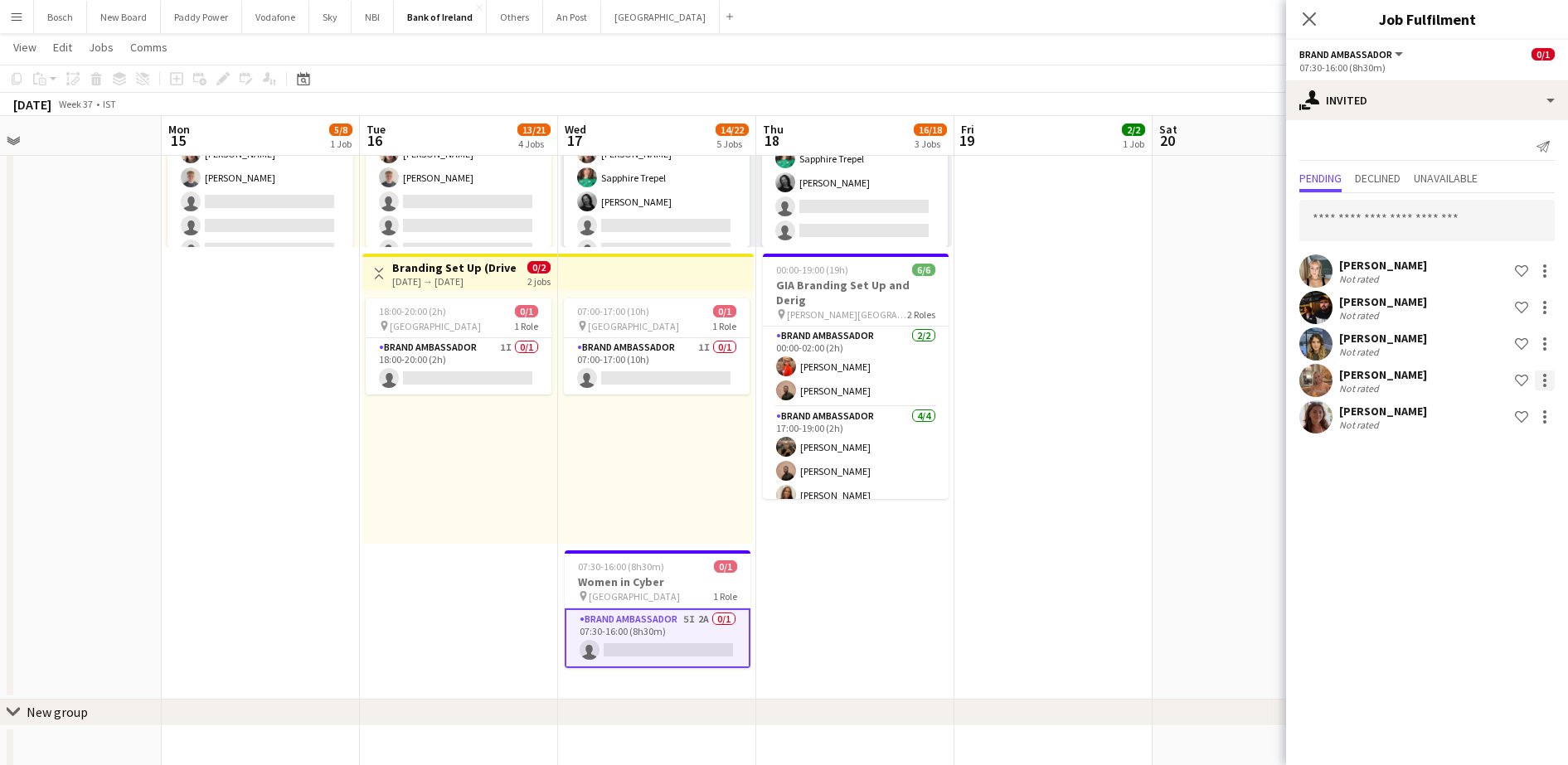
click at [1548, 380] on div at bounding box center [1545, 381] width 20 height 20
click at [1520, 443] on span "Send notification" at bounding box center [1492, 450] width 98 height 14
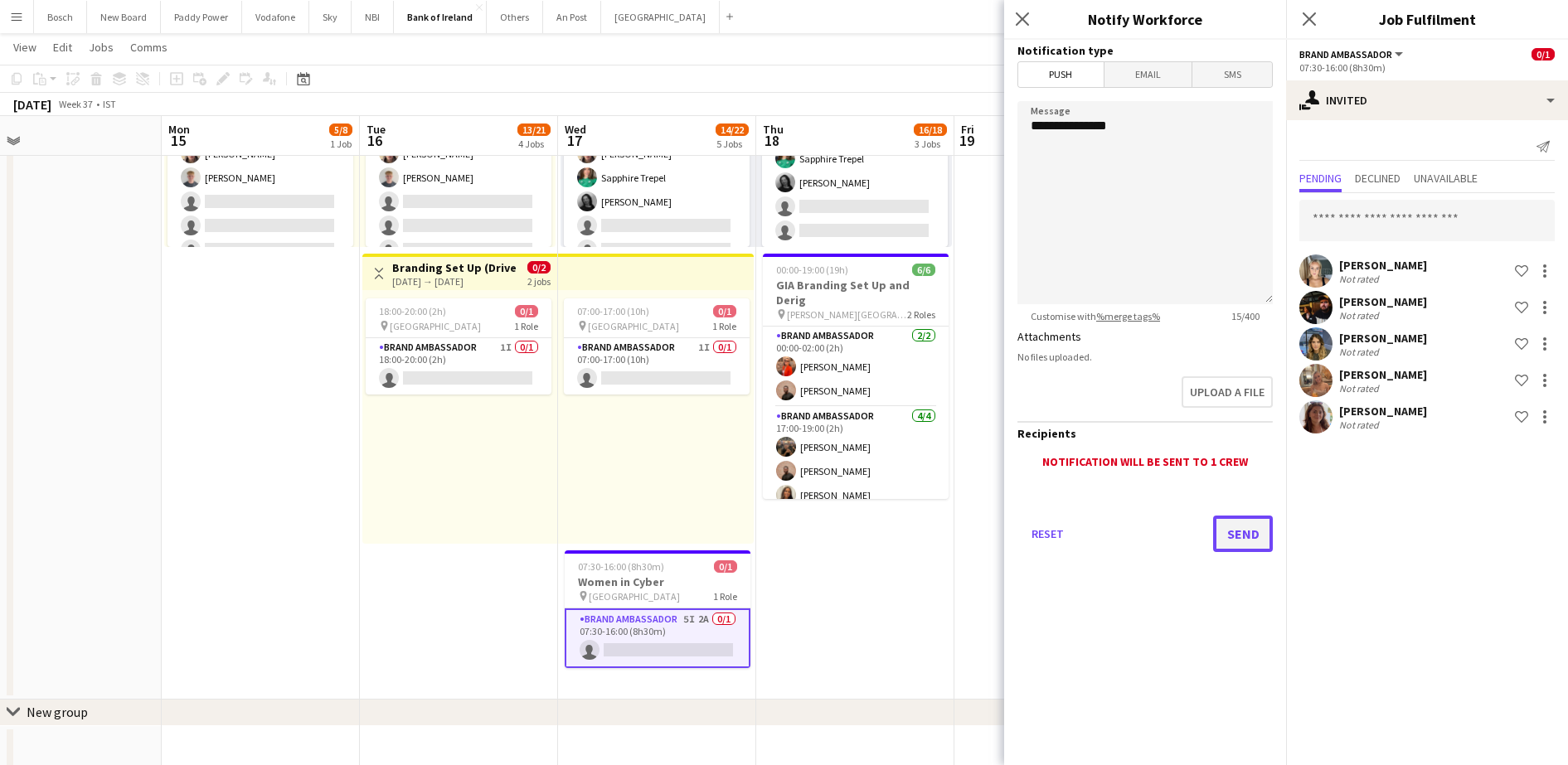
click at [1230, 524] on button "Send" at bounding box center [1243, 534] width 60 height 37
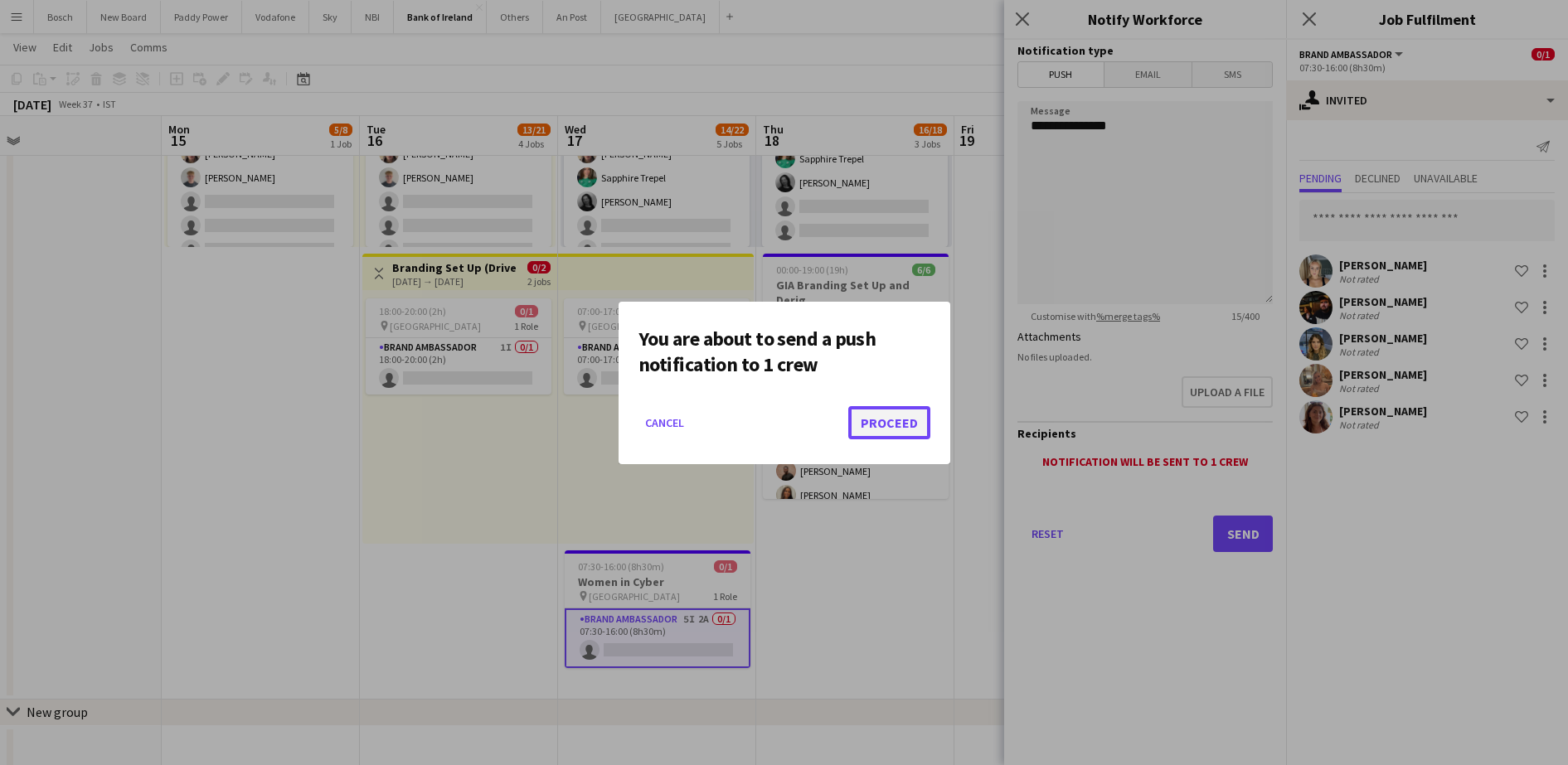
click at [909, 411] on button "Proceed" at bounding box center [890, 422] width 82 height 33
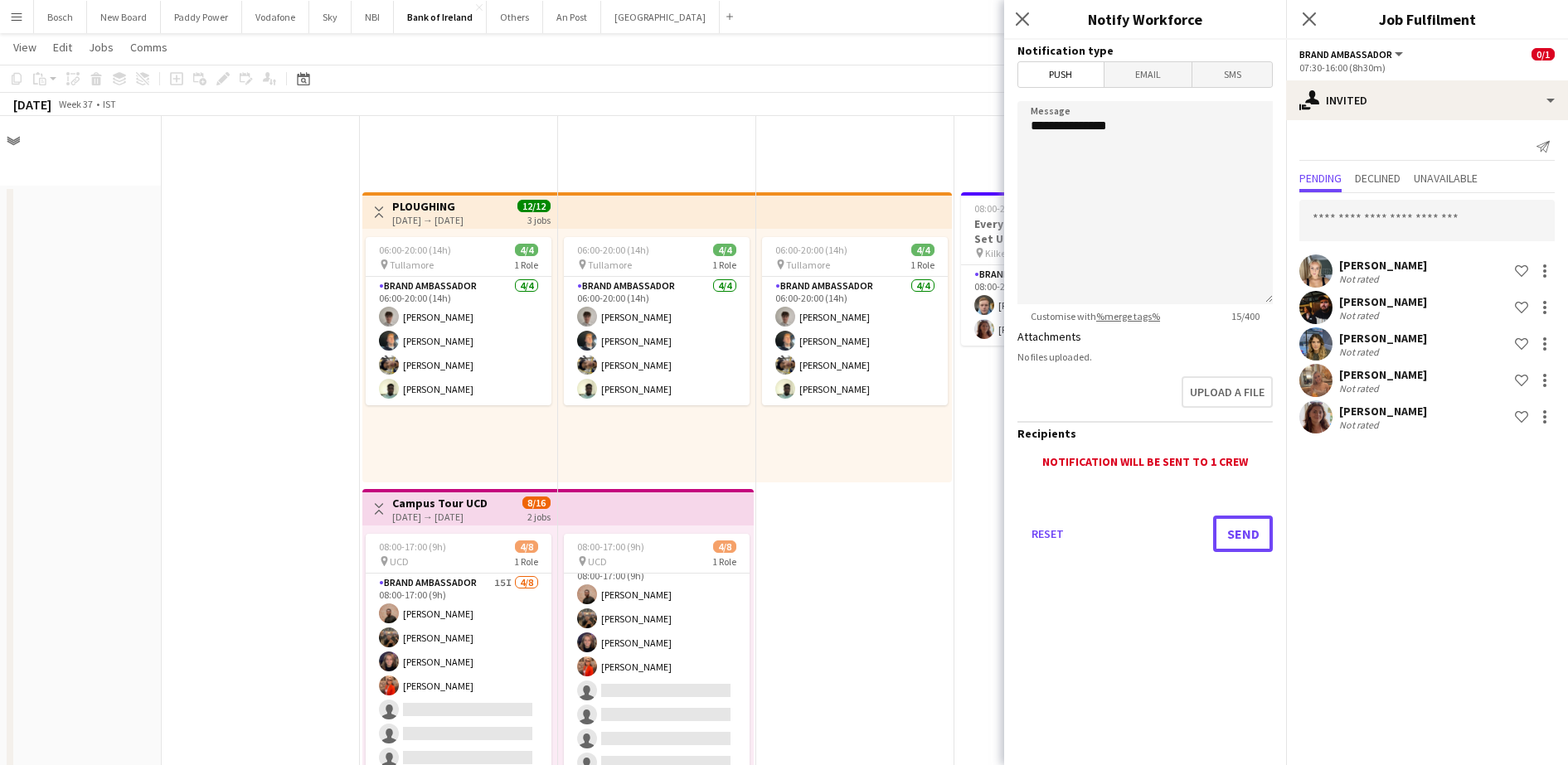
scroll to position [830, 0]
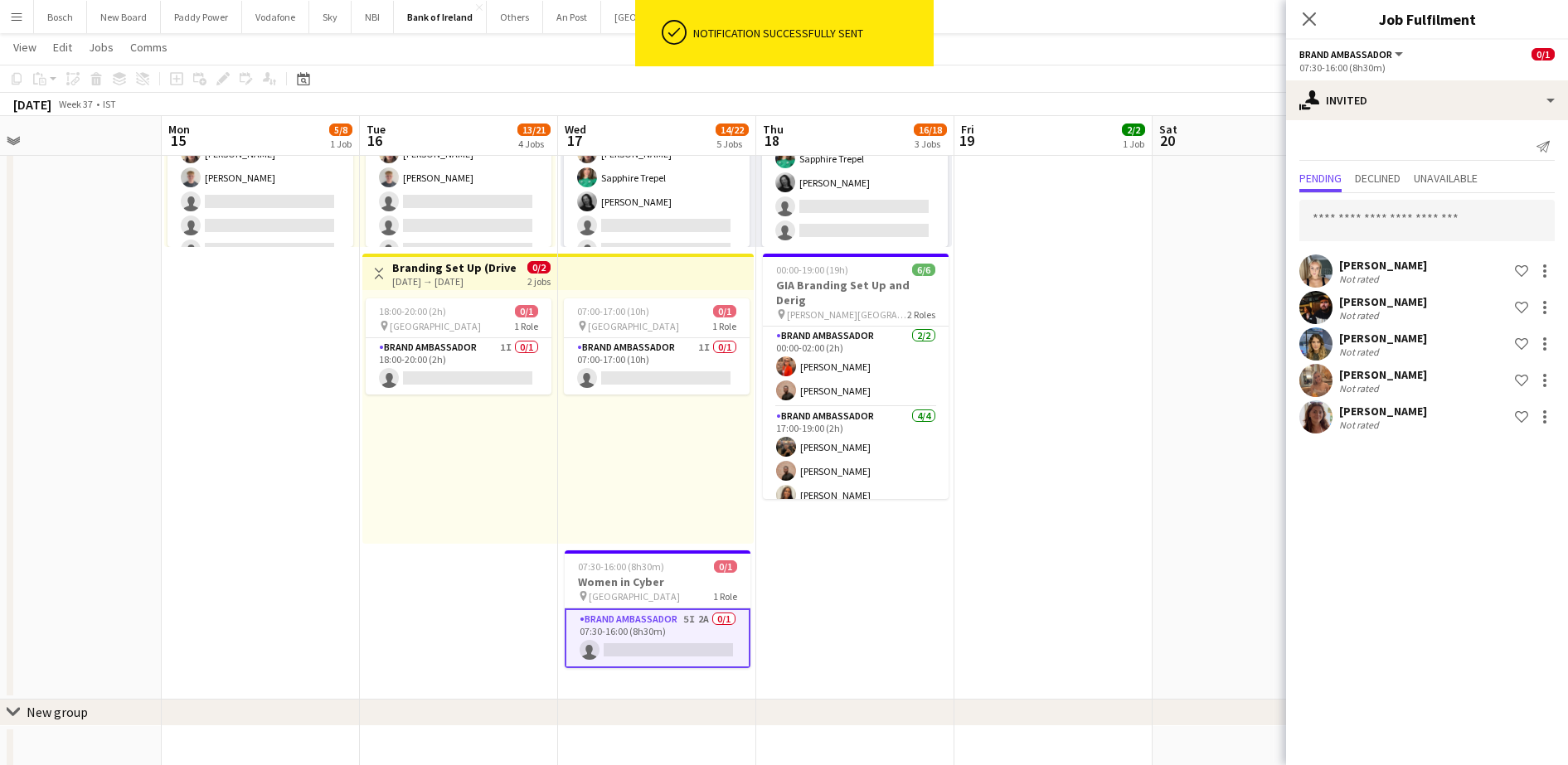
click at [1129, 81] on app-toolbar "Copy Paste Paste Ctrl+V Paste with crew Ctrl+Shift+V Paste linked Job [GEOGRAPH…" at bounding box center [784, 79] width 1568 height 28
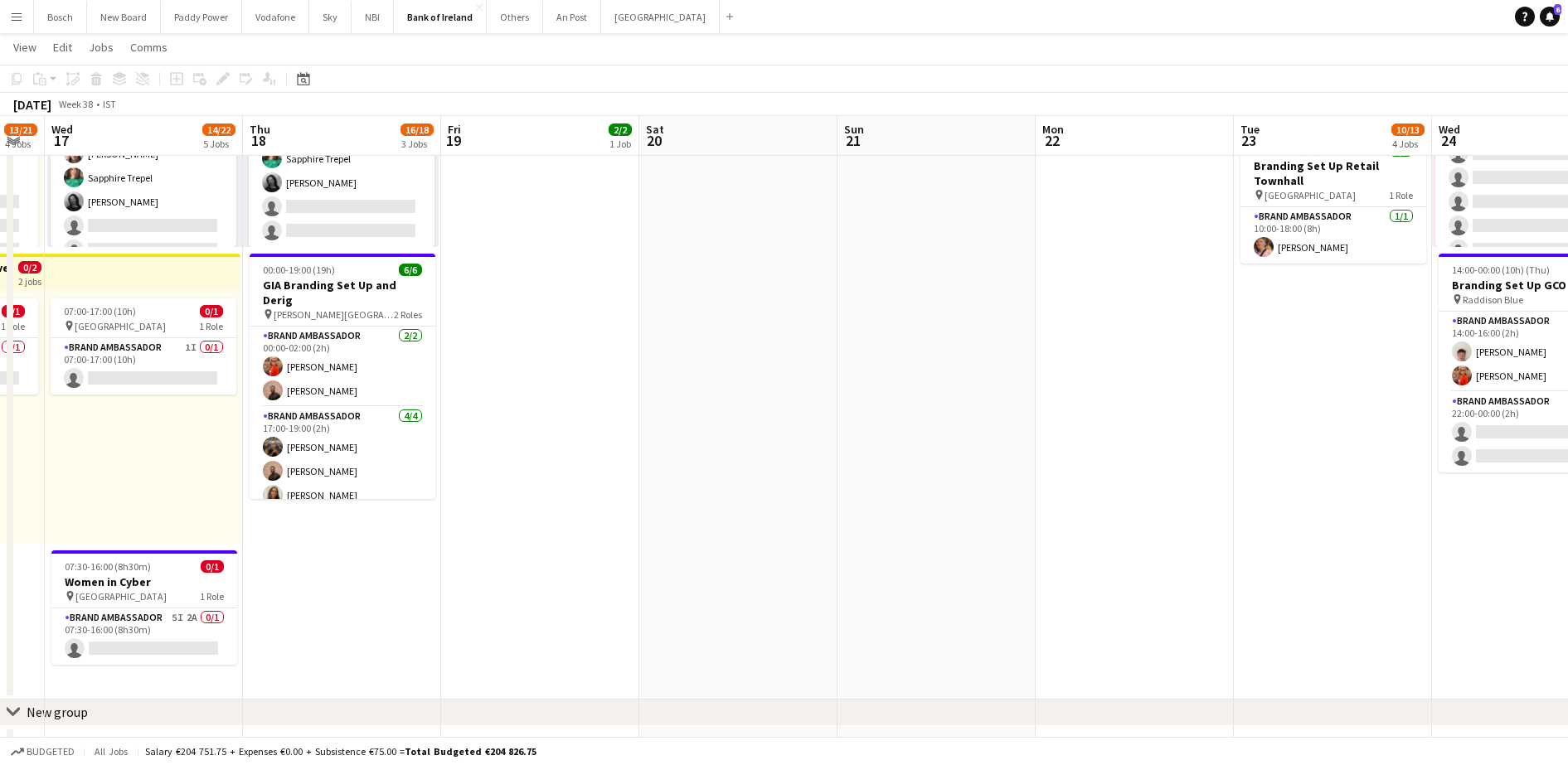
scroll to position [0, 608]
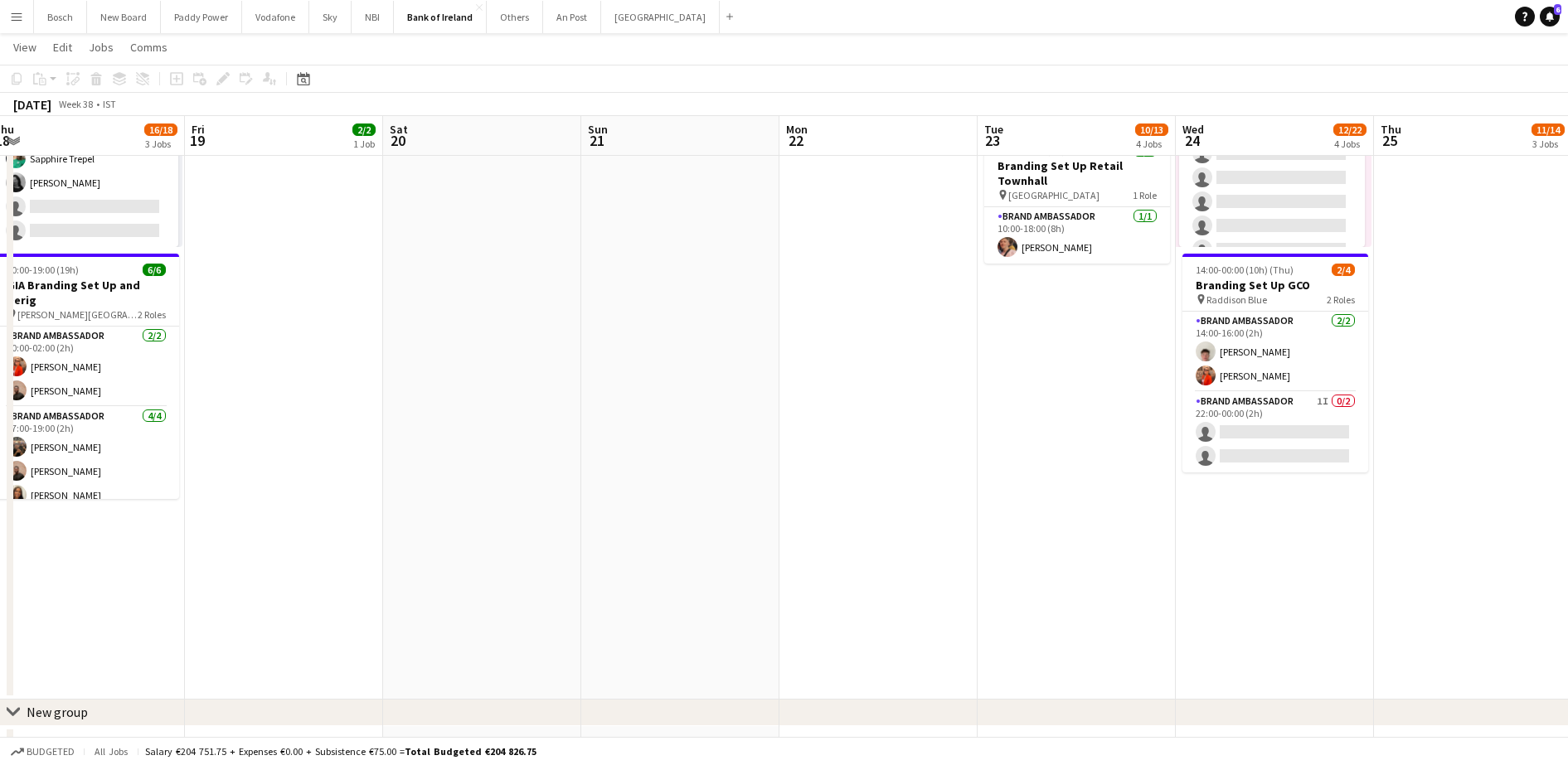
drag, startPoint x: 1323, startPoint y: 297, endPoint x: 553, endPoint y: 298, distance: 770.0
click at [553, 298] on app-calendar-viewport "Mon 15 5/8 1 Job Tue 16 13/21 4 Jobs Wed 17 14/22 5 Jobs Thu 18 16/18 3 Jobs Fr…" at bounding box center [784, 666] width 1568 height 2863
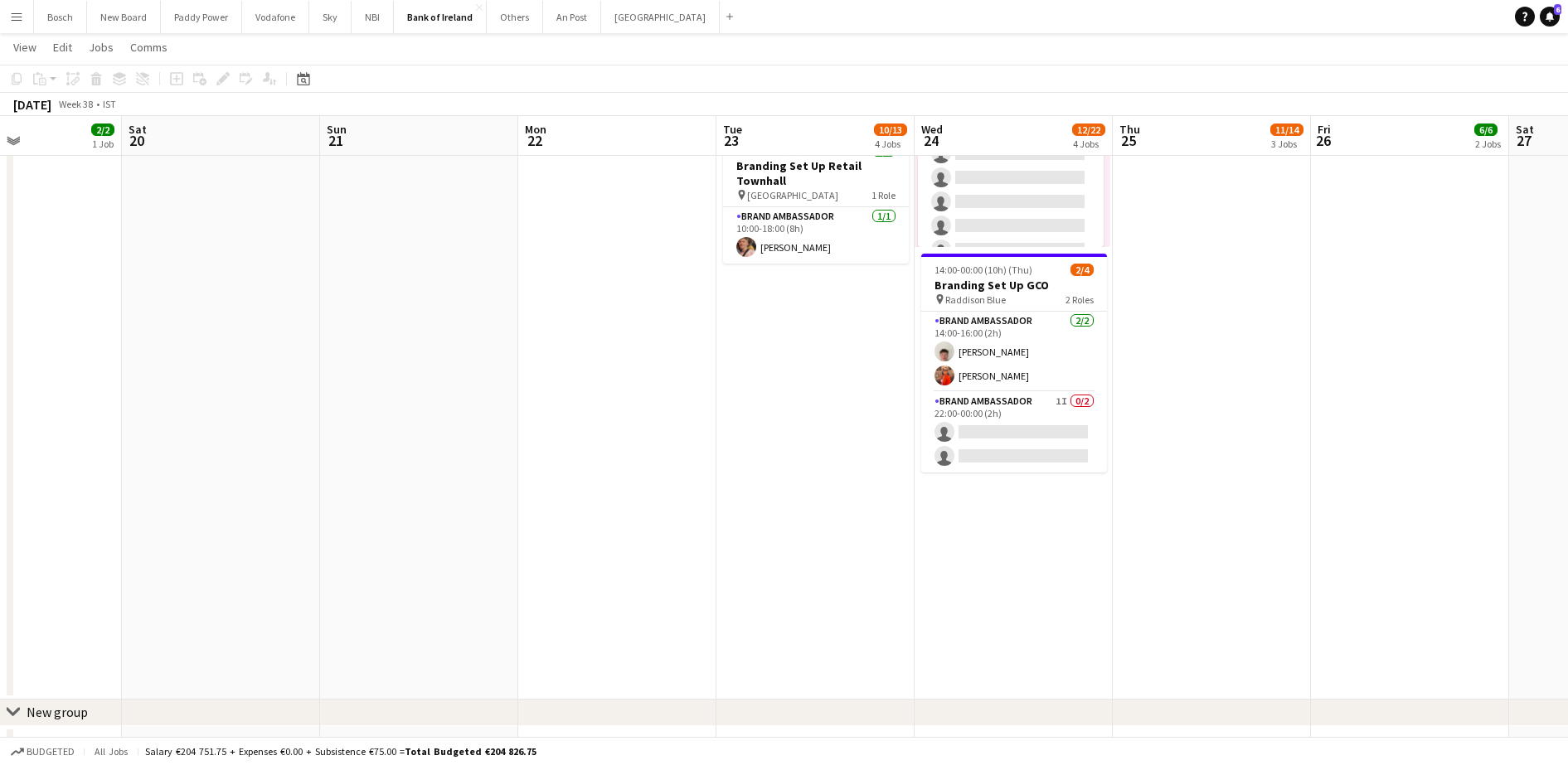
scroll to position [0, 646]
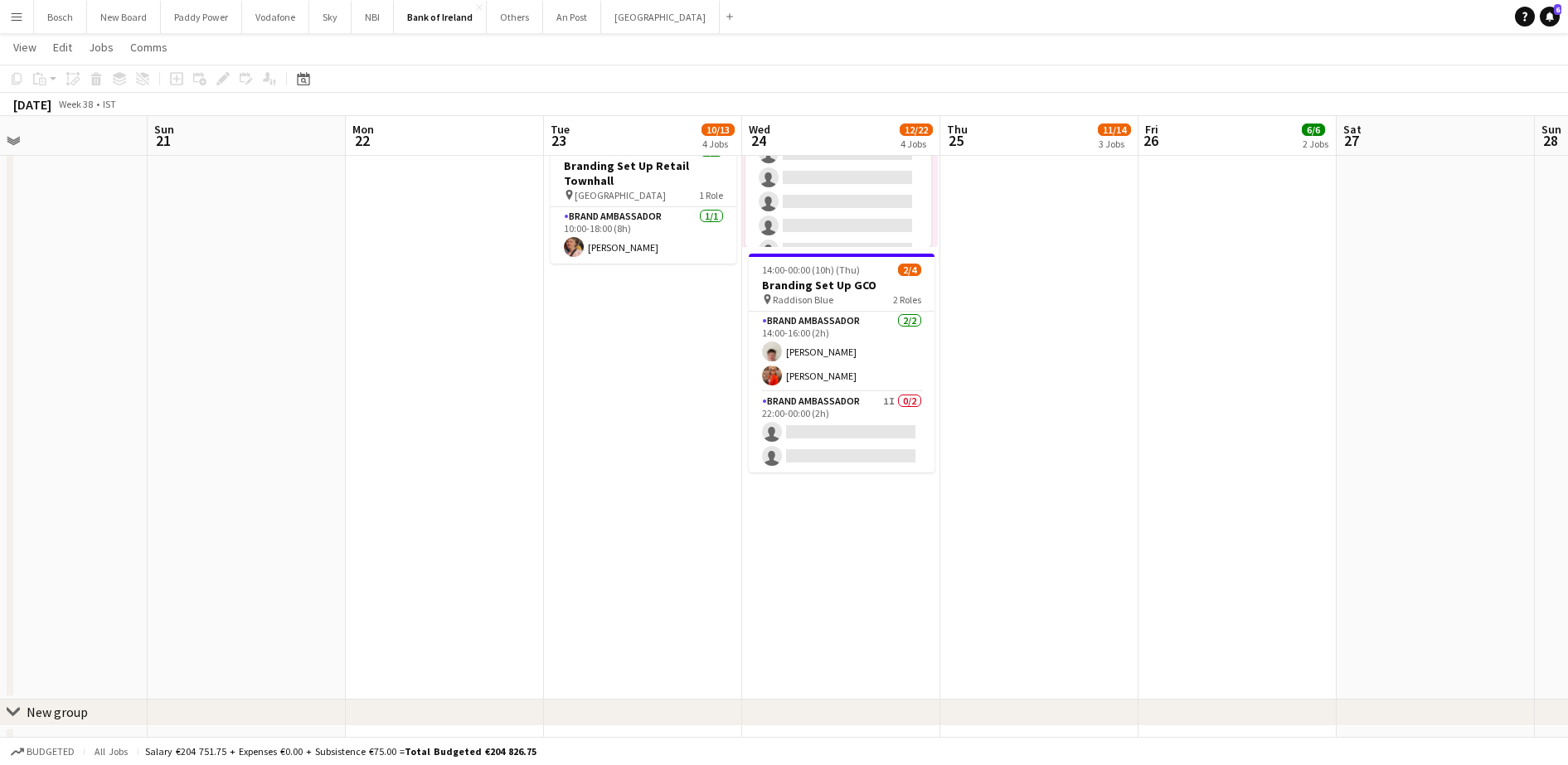
drag, startPoint x: 740, startPoint y: 282, endPoint x: 387, endPoint y: 280, distance: 353.0
click at [387, 280] on app-calendar-viewport "Wed 17 14/22 5 Jobs Thu 18 16/18 3 Jobs Fri 19 2/2 1 Job Sat 20 Sun 21 Mon 22 T…" at bounding box center [784, 666] width 1568 height 2863
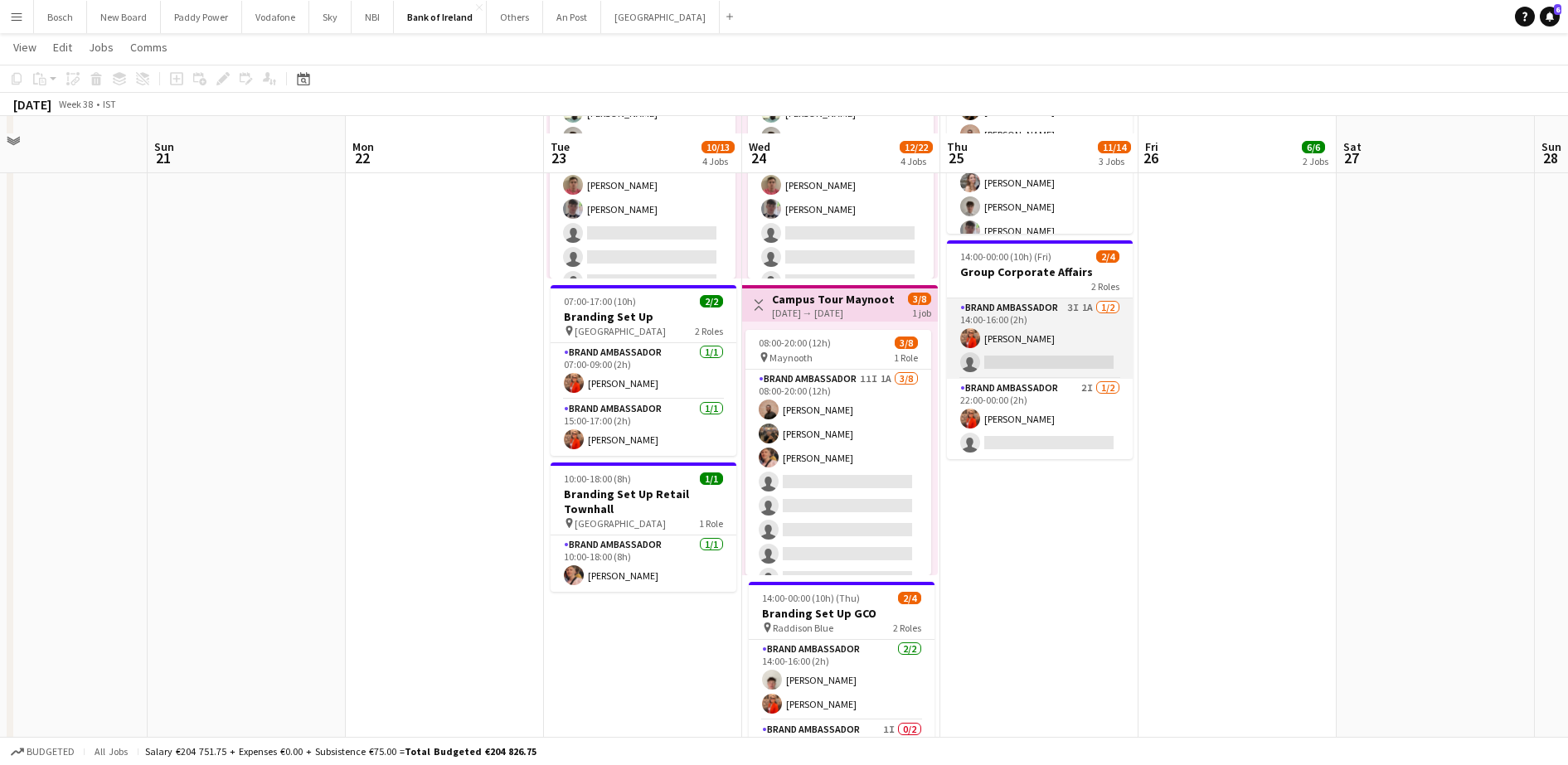
scroll to position [518, 0]
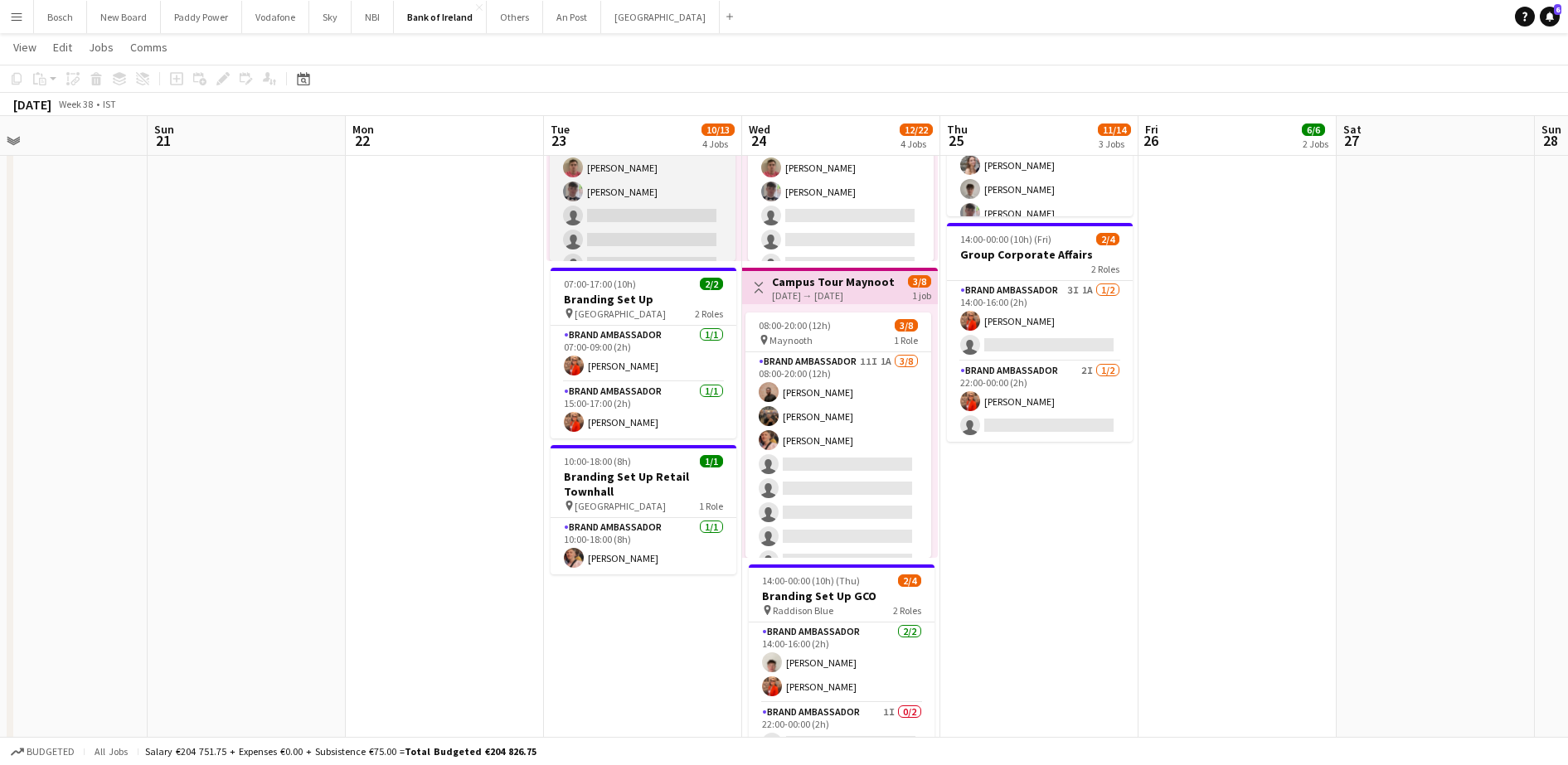
click at [700, 240] on app-card-role "Brand Ambassador 5I [DATE] 08:00-18:00 (10h) [PERSON_NAME] [PERSON_NAME] [PERSO…" at bounding box center [643, 168] width 185 height 225
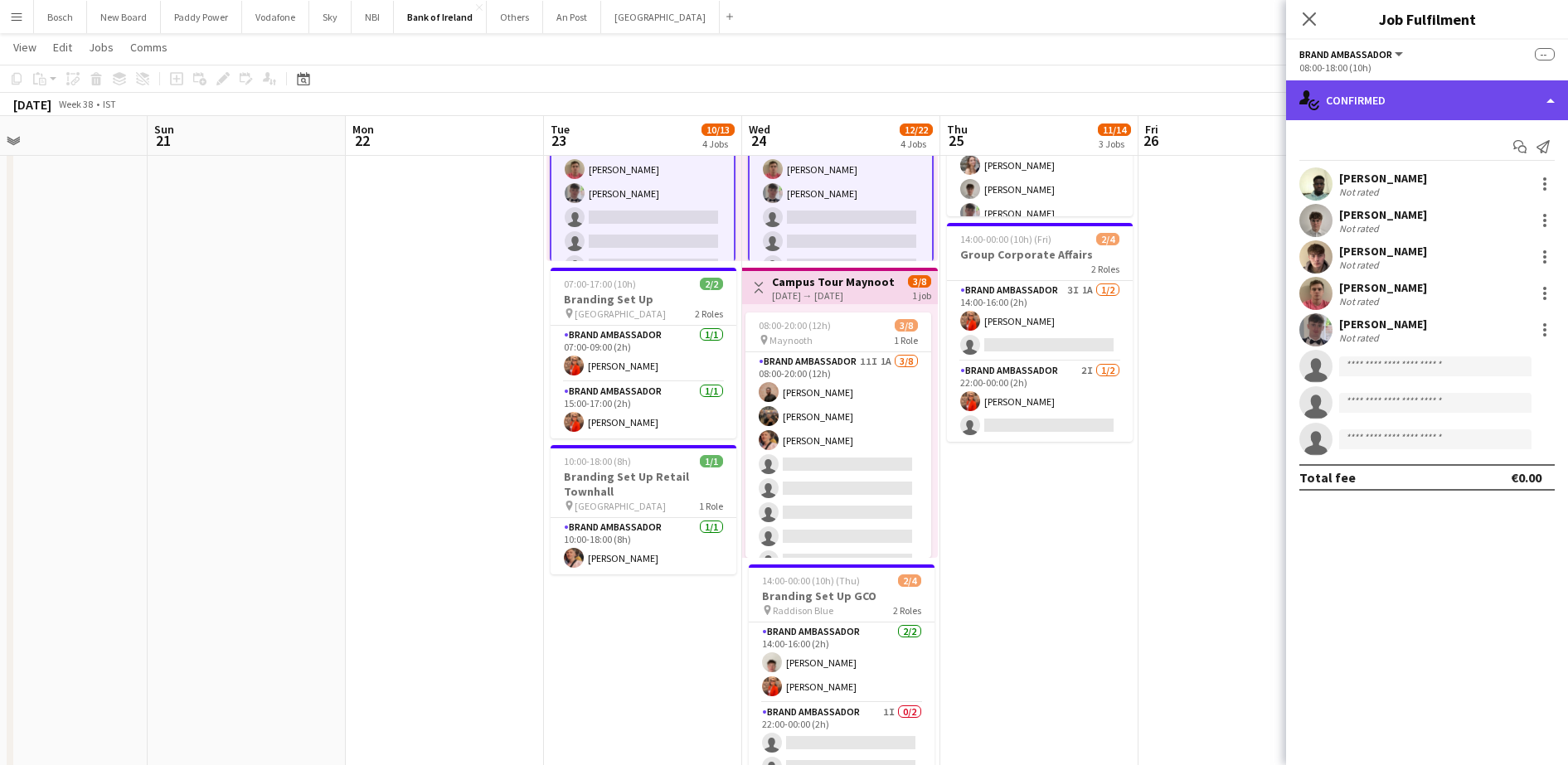
click at [1359, 102] on div "single-neutral-actions-check-2 Confirmed" at bounding box center [1427, 101] width 282 height 40
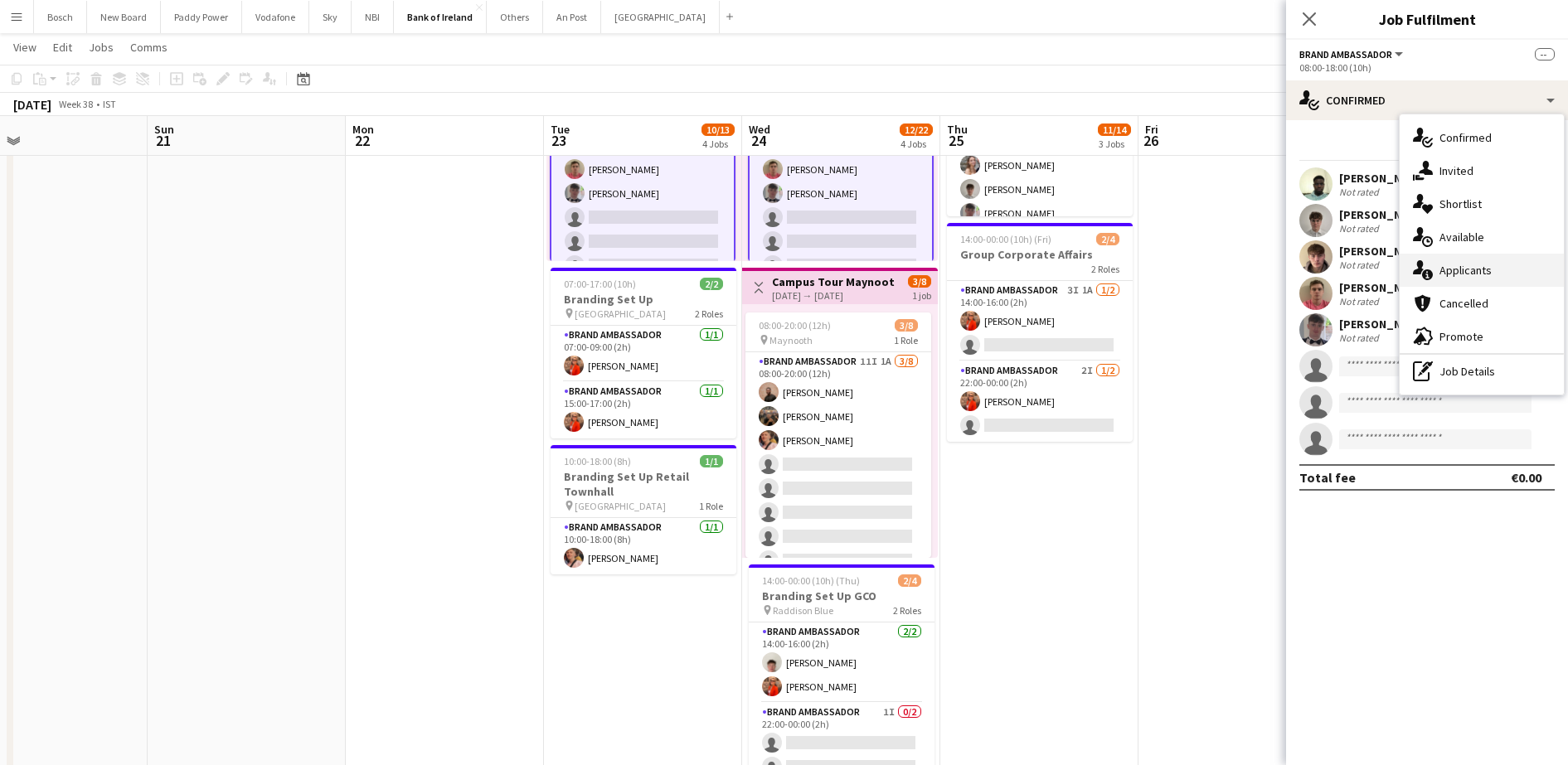
click at [1463, 273] on div "single-neutral-actions-information Applicants" at bounding box center [1481, 270] width 164 height 33
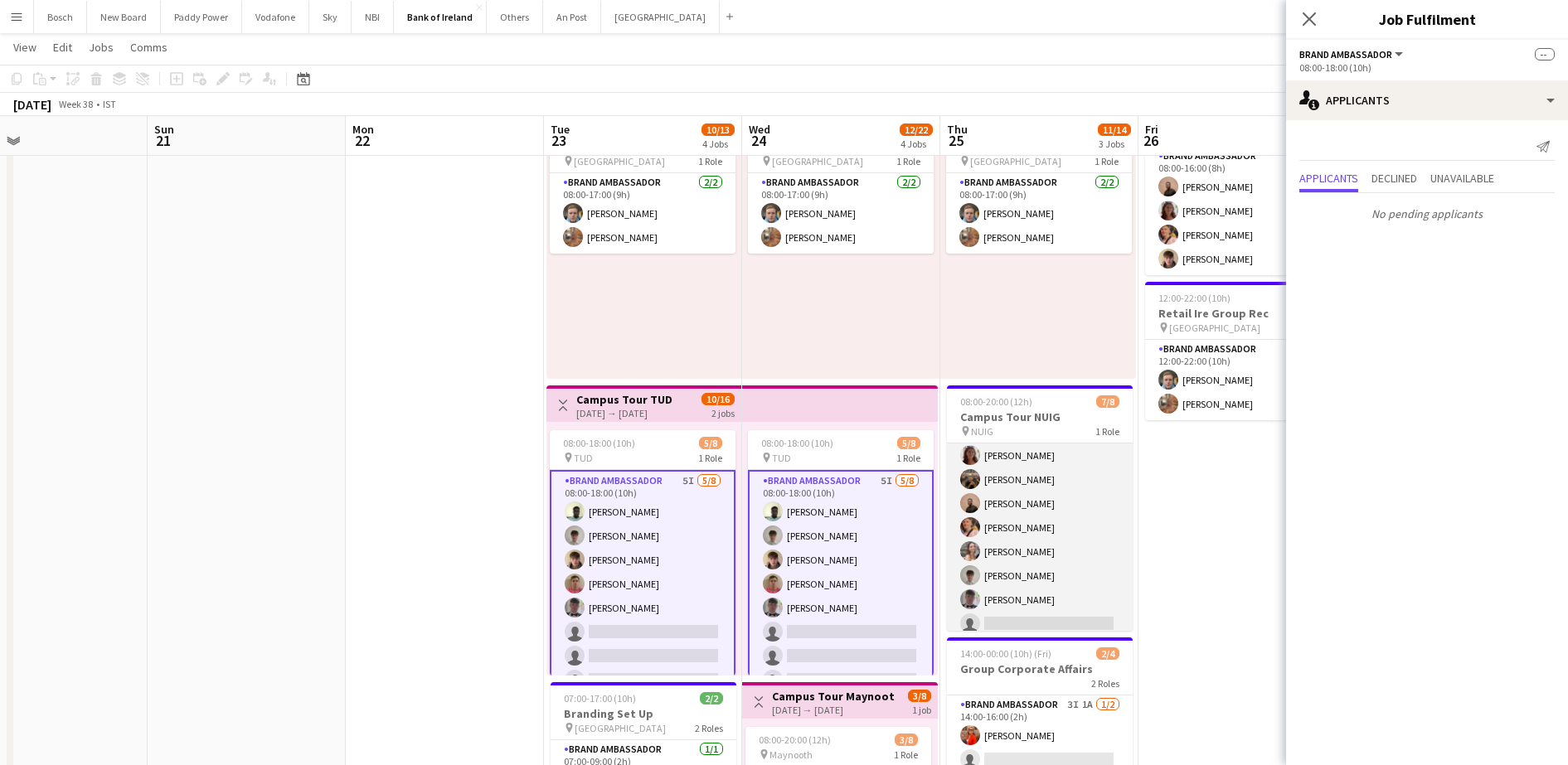
scroll to position [0, 0]
click at [1089, 515] on app-card-role "Brand Ambassador 5I [DATE] 08:00-20:00 (12h) [PERSON_NAME] Morycka [PERSON_NAME…" at bounding box center [1040, 556] width 185 height 225
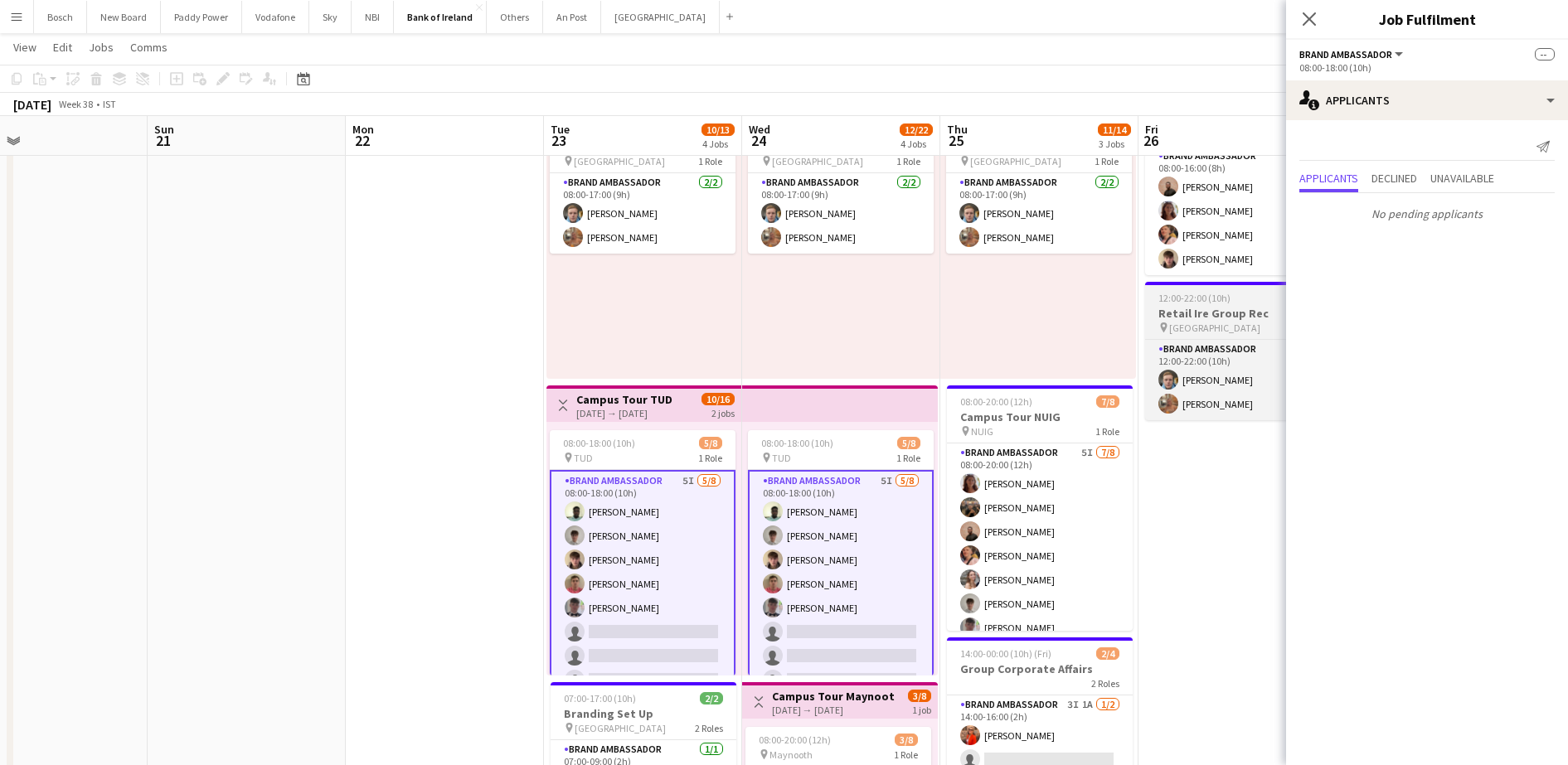
scroll to position [0, 643]
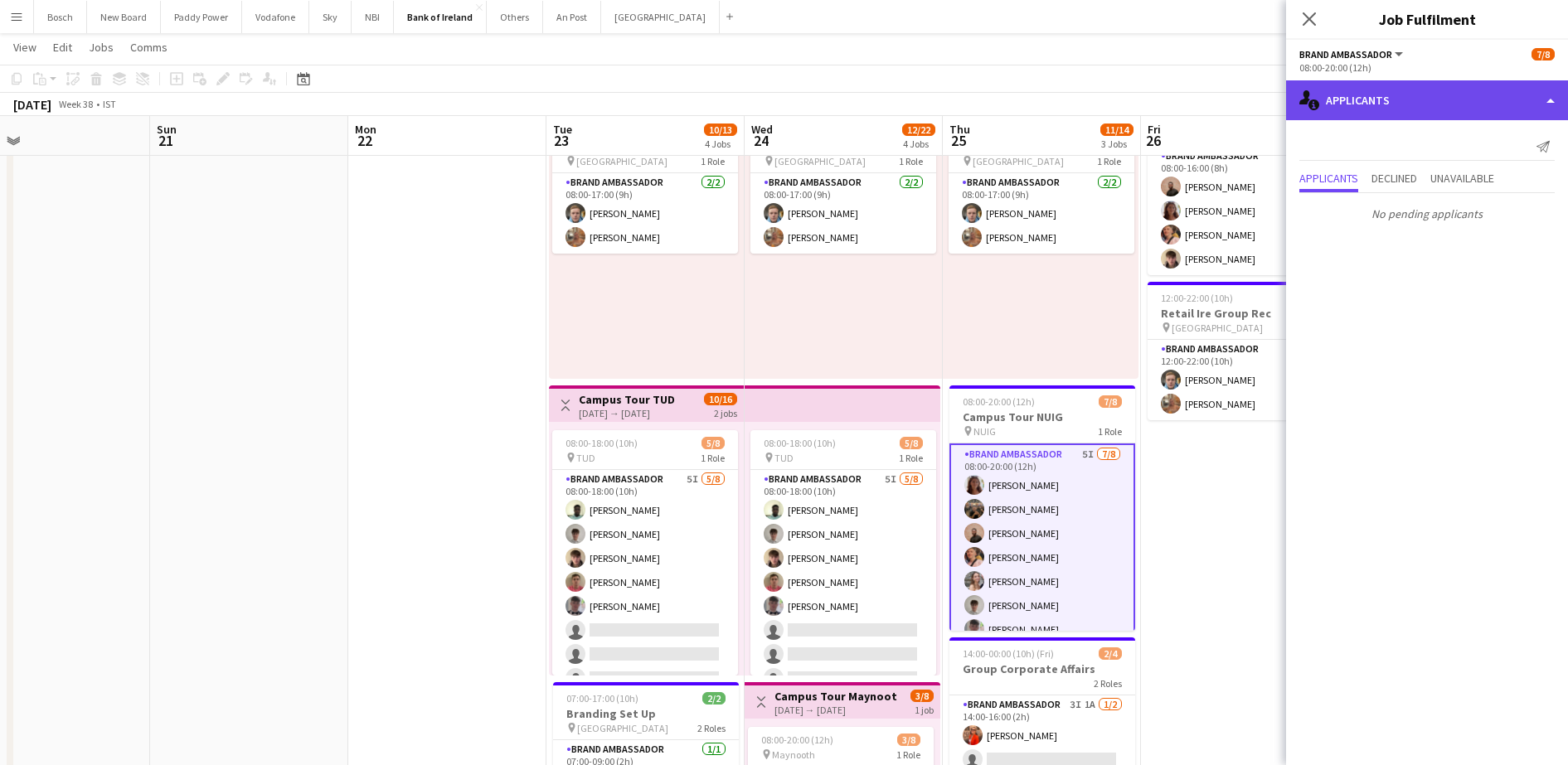
click at [1508, 107] on div "single-neutral-actions-information Applicants" at bounding box center [1427, 101] width 282 height 40
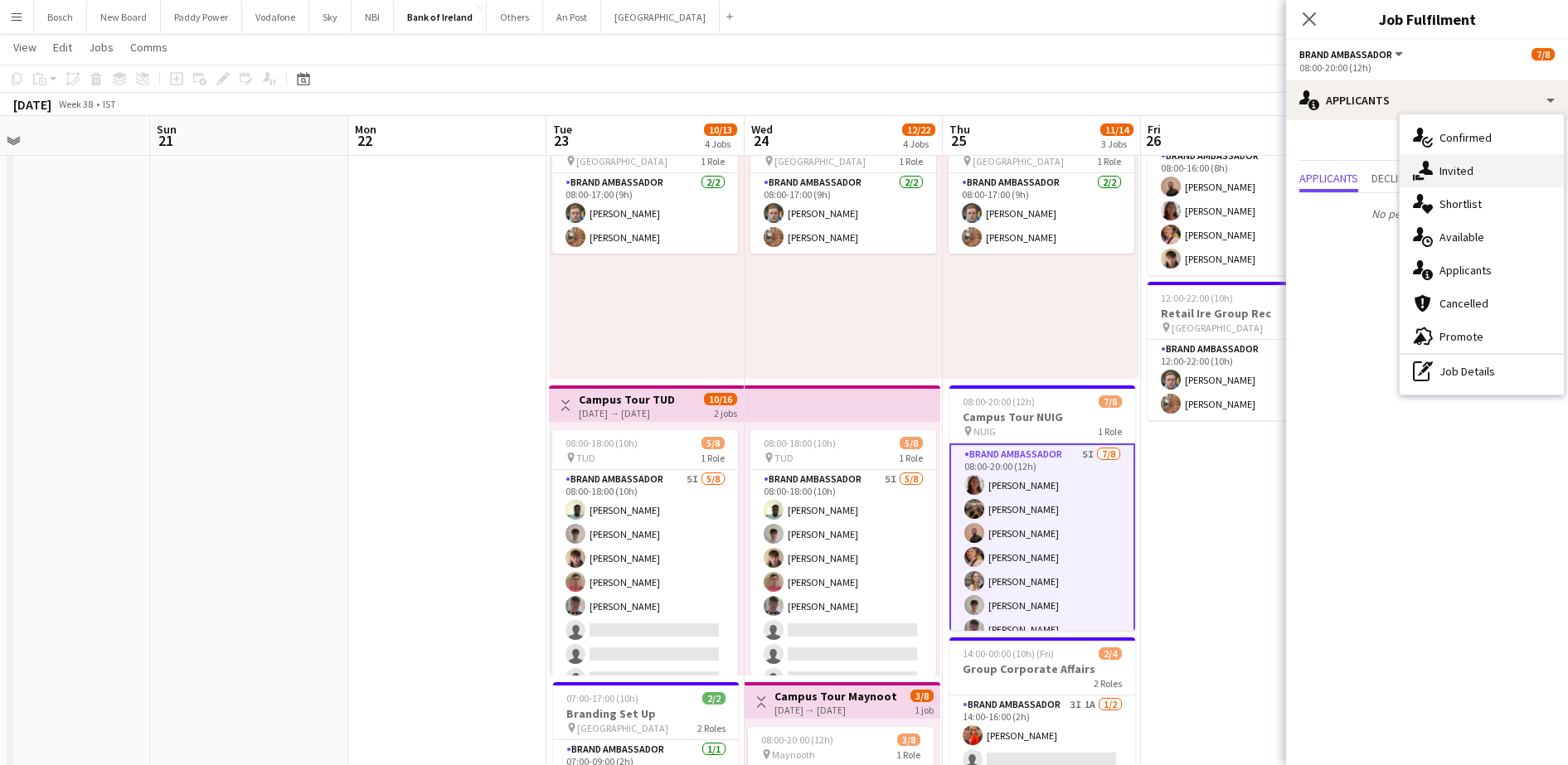
click at [1495, 163] on div "single-neutral-actions-share-1 Invited" at bounding box center [1481, 170] width 164 height 33
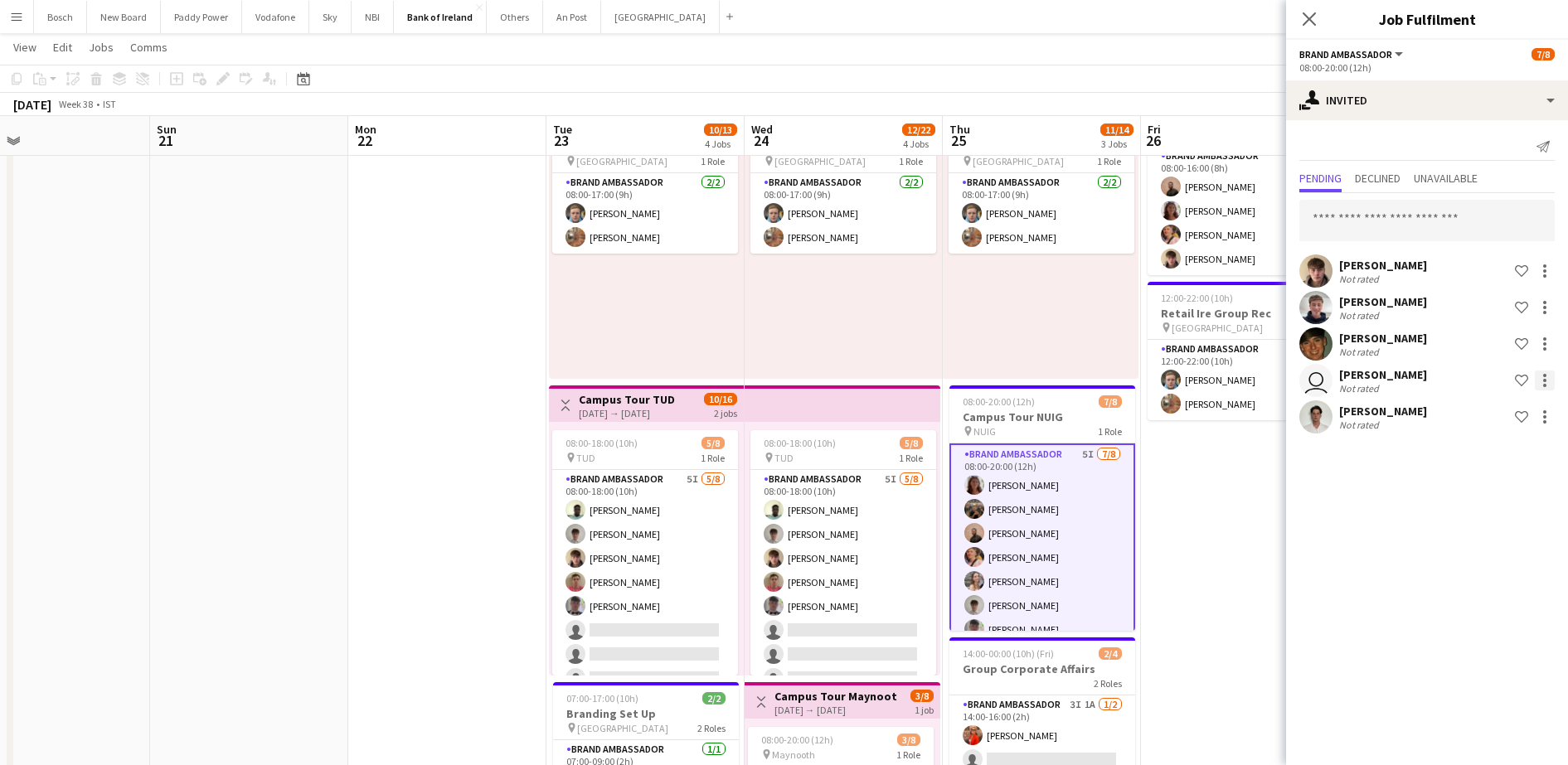
click at [1552, 382] on div at bounding box center [1545, 381] width 20 height 20
click at [1493, 459] on button "Send notification" at bounding box center [1492, 451] width 125 height 40
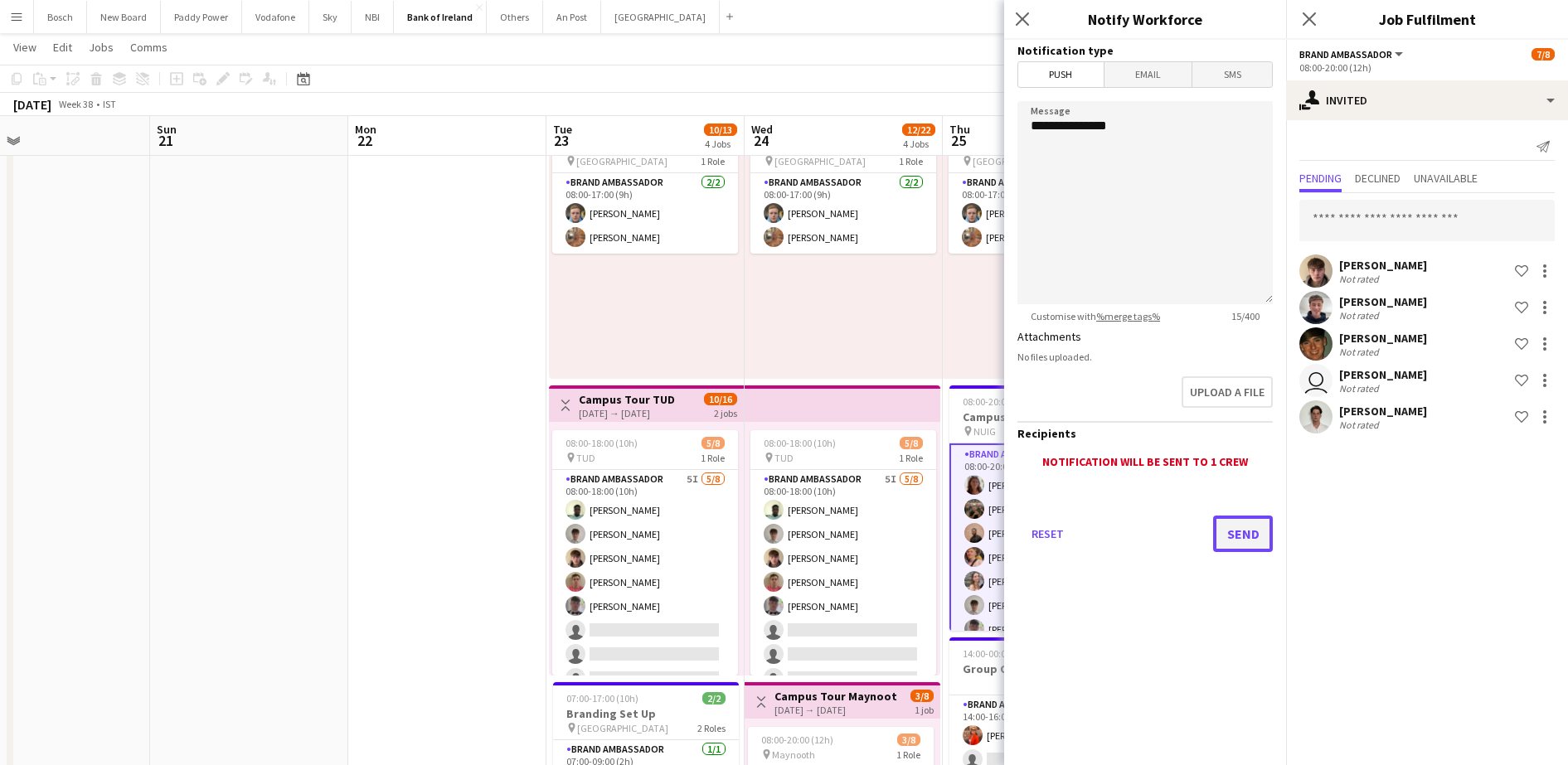
click at [1234, 529] on button "Send" at bounding box center [1243, 534] width 60 height 37
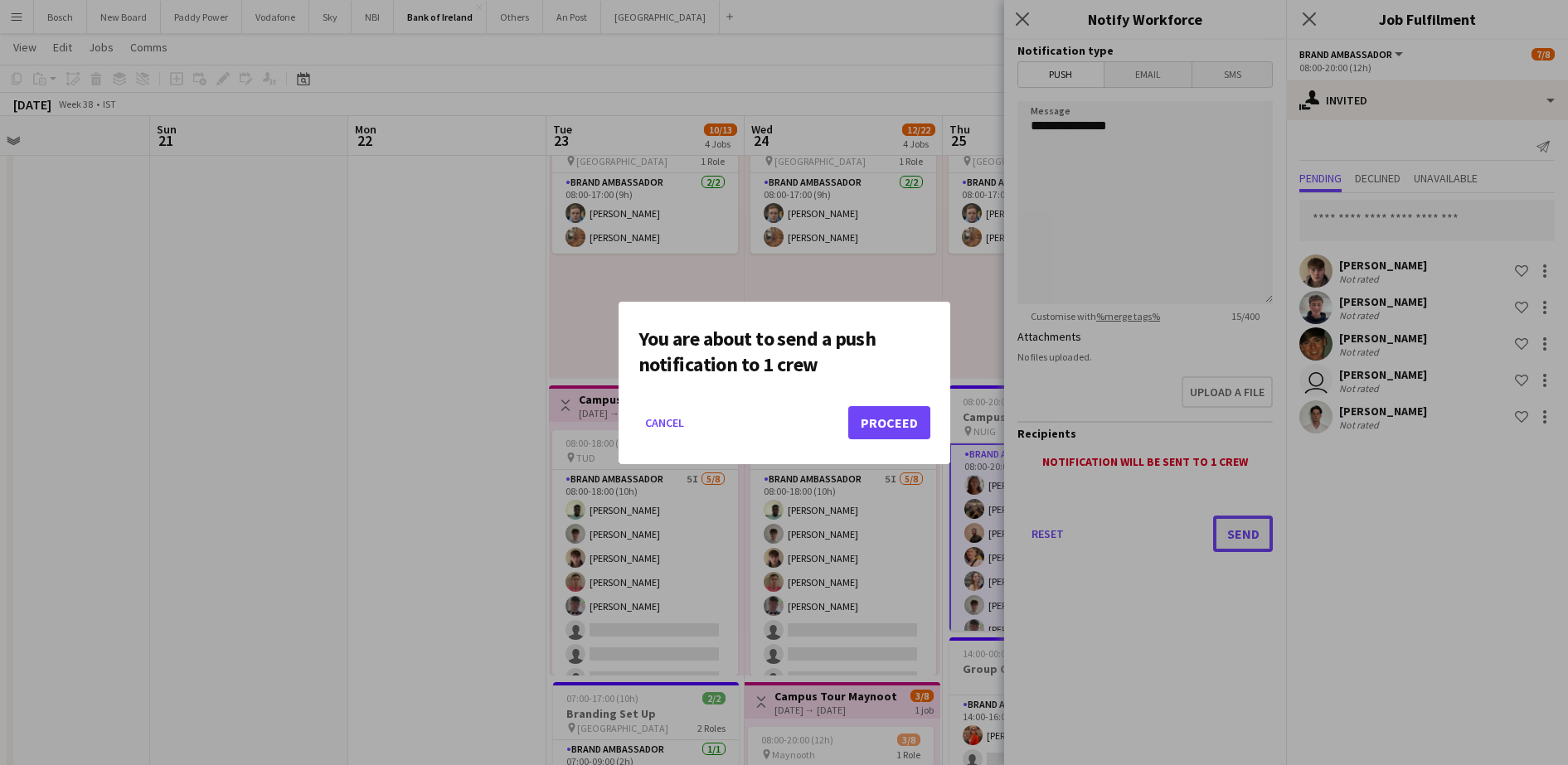
scroll to position [0, 0]
click at [890, 418] on button "Proceed" at bounding box center [890, 422] width 82 height 33
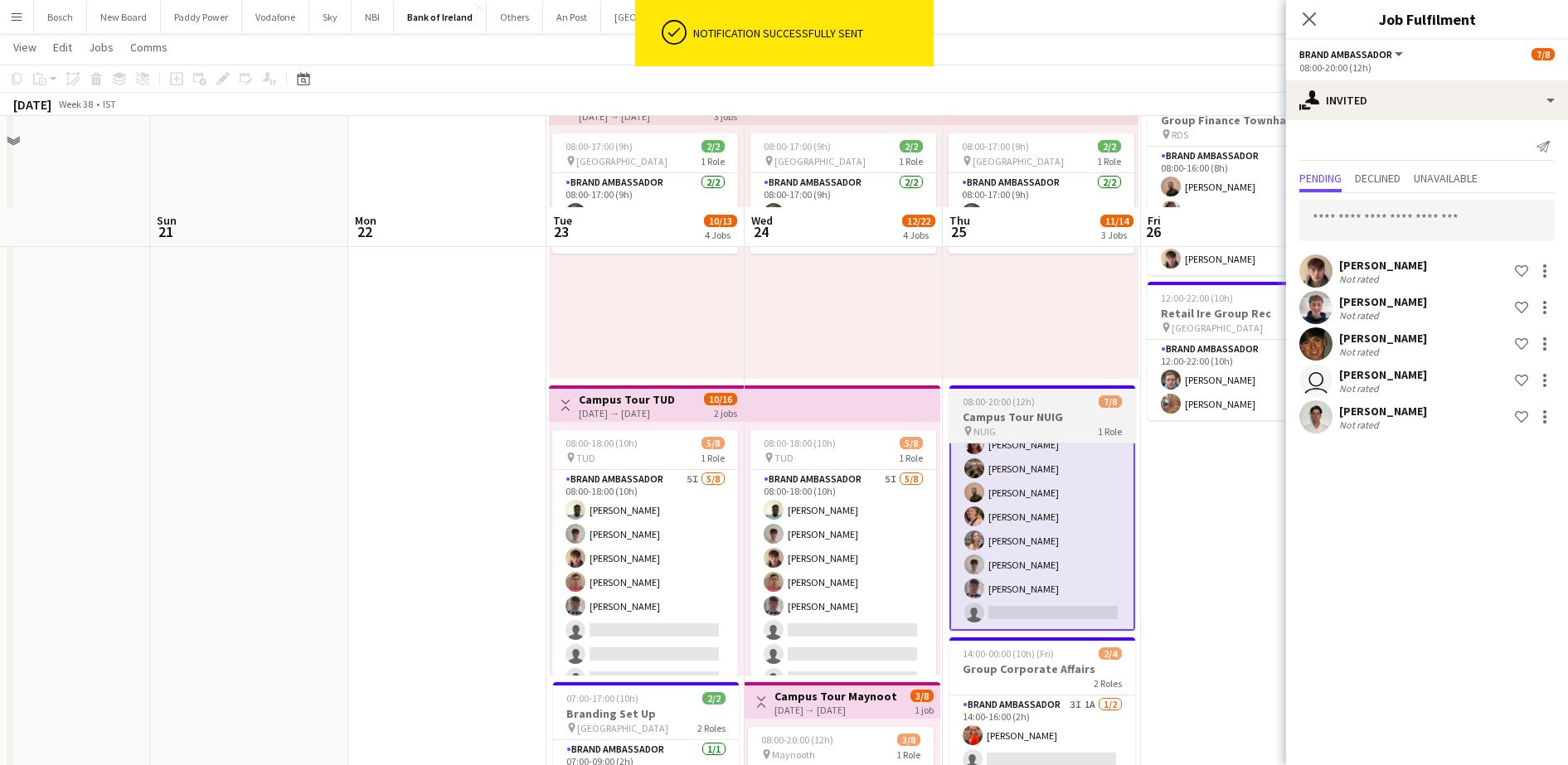
scroll to position [311, 0]
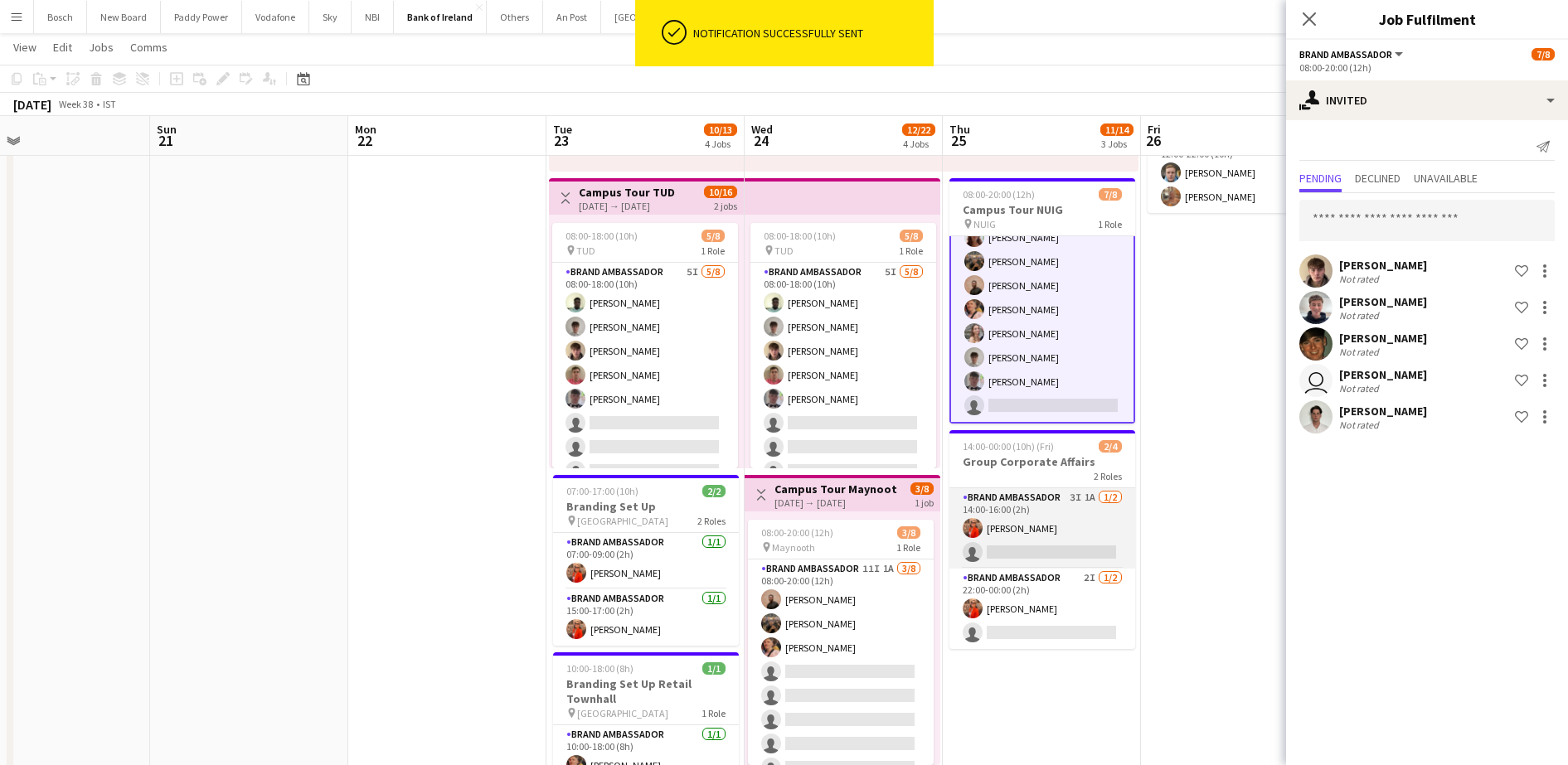
click at [1062, 518] on app-card-role "Brand Ambassador 3I 1A [DATE] 14:00-16:00 (2h) [PERSON_NAME] single-neutral-act…" at bounding box center [1042, 528] width 185 height 81
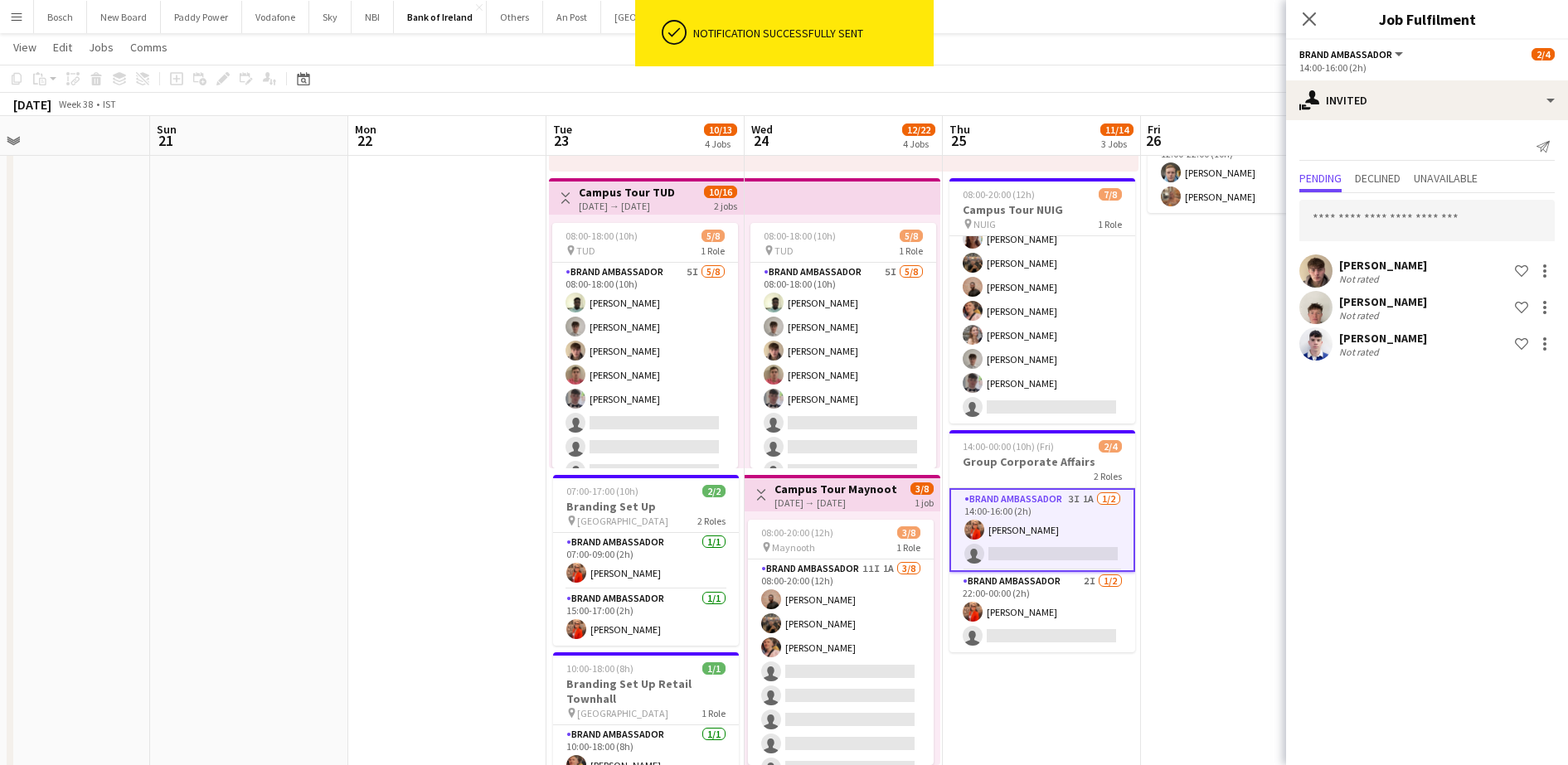
scroll to position [37, 0]
click at [1053, 584] on app-card-role "Brand Ambassador 2I [DATE] 22:00-00:00 (2h) [PERSON_NAME] single-neutral-actions" at bounding box center [1042, 612] width 185 height 81
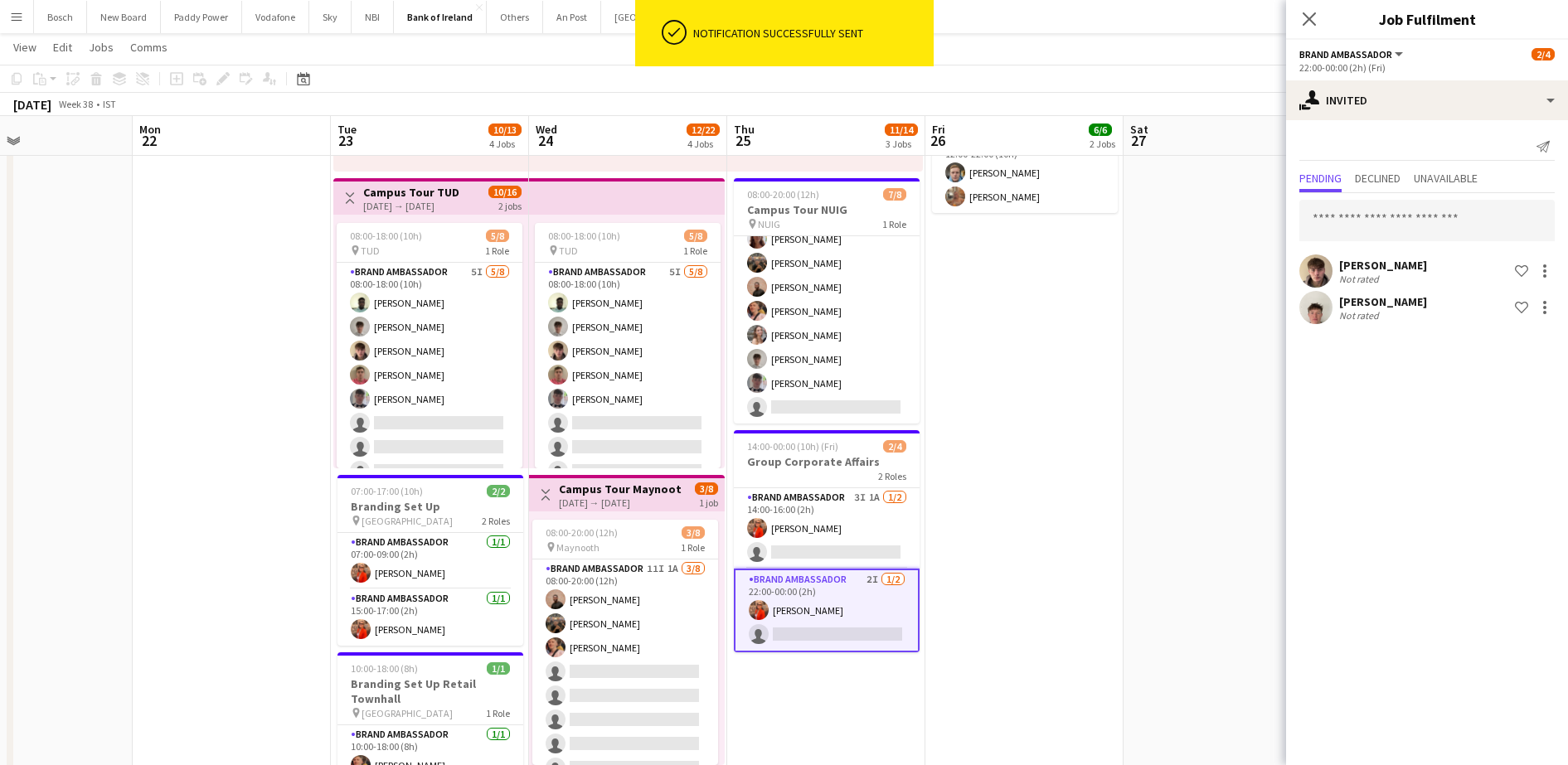
drag, startPoint x: 1177, startPoint y: 512, endPoint x: 962, endPoint y: 500, distance: 215.3
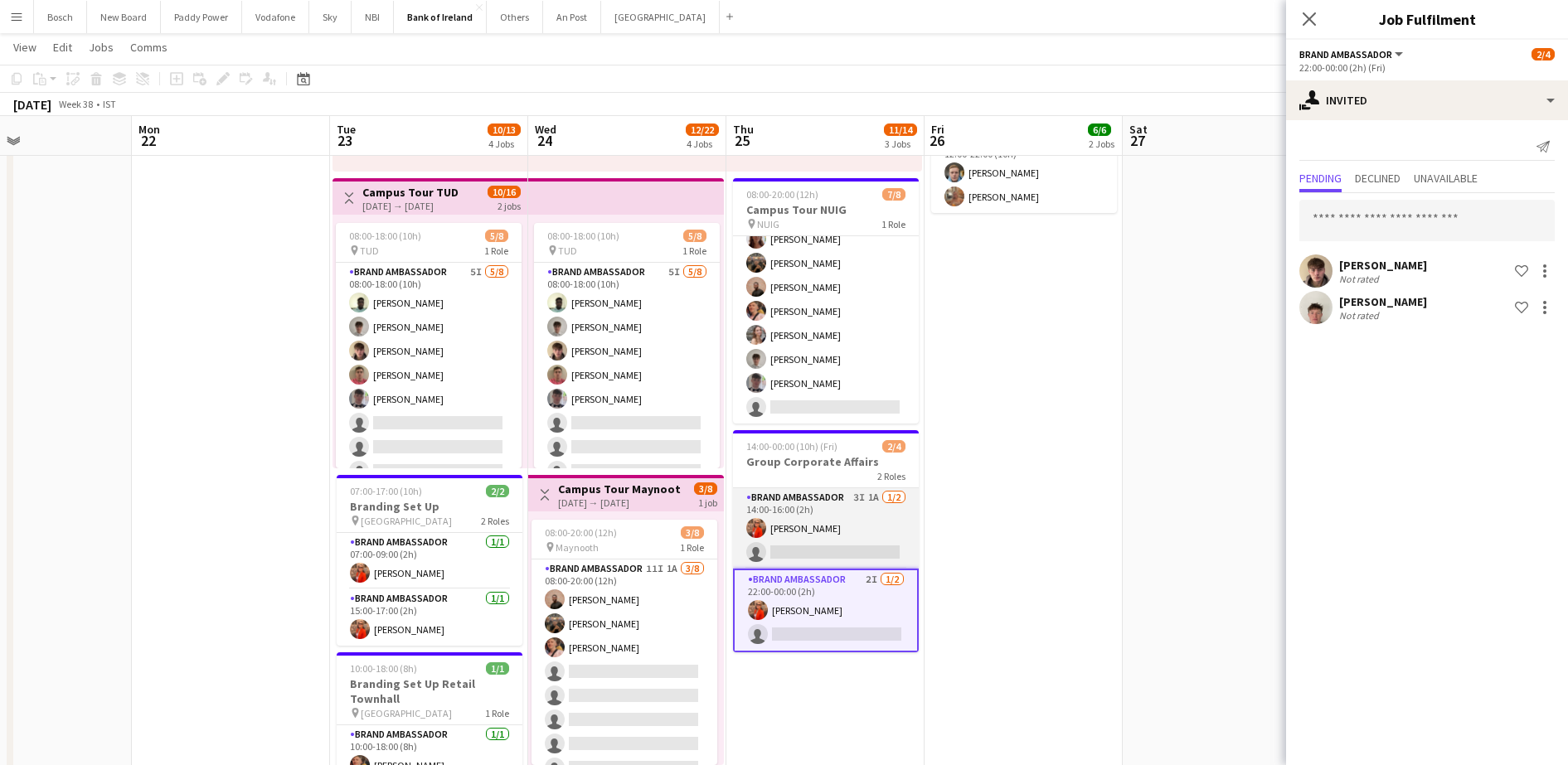
click at [860, 522] on app-card-role "Brand Ambassador 3I 1A [DATE] 14:00-16:00 (2h) [PERSON_NAME] single-neutral-act…" at bounding box center [826, 528] width 185 height 81
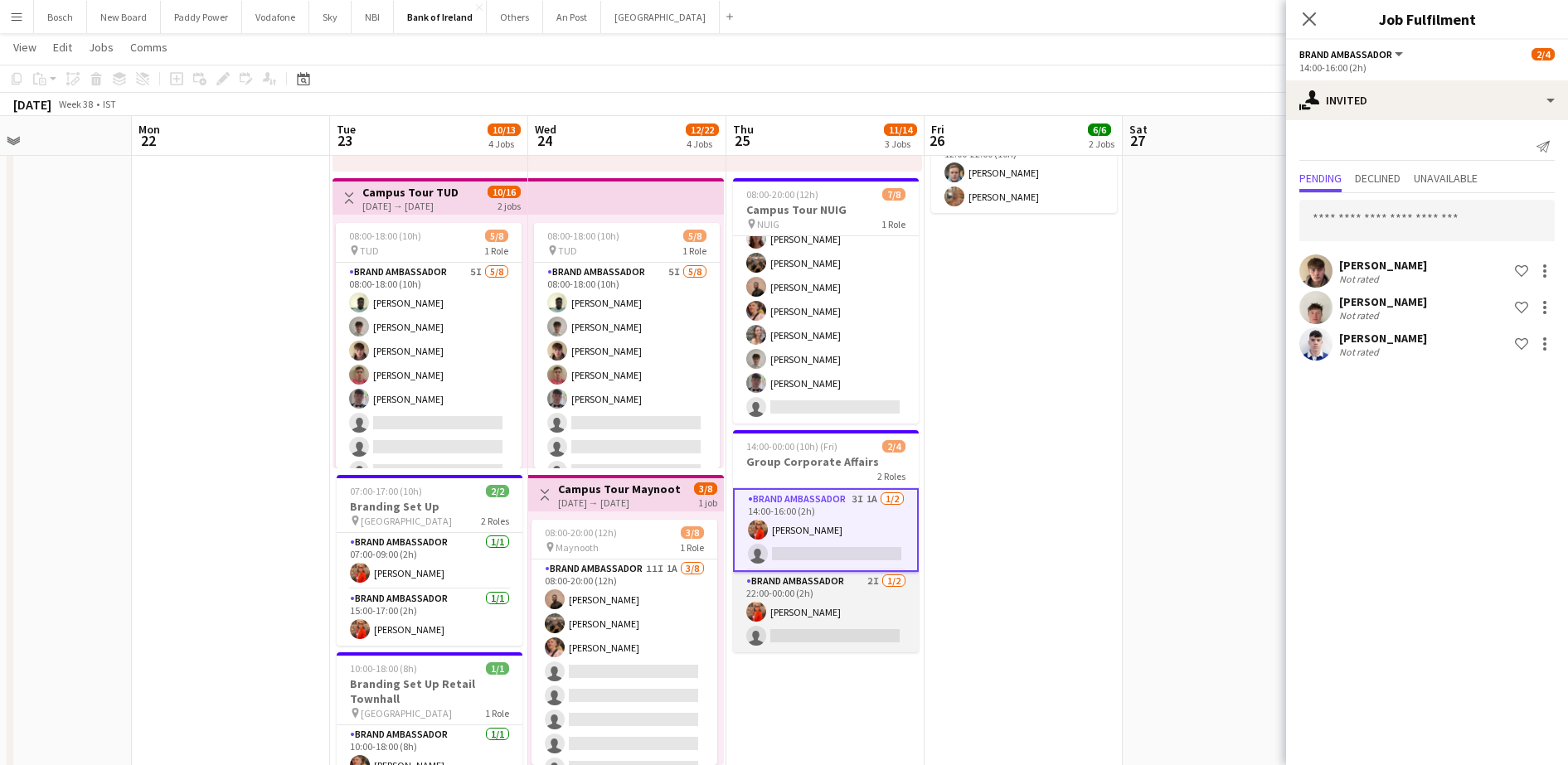
click at [854, 592] on app-card-role "Brand Ambassador 2I [DATE] 22:00-00:00 (2h) [PERSON_NAME] single-neutral-actions" at bounding box center [826, 612] width 185 height 81
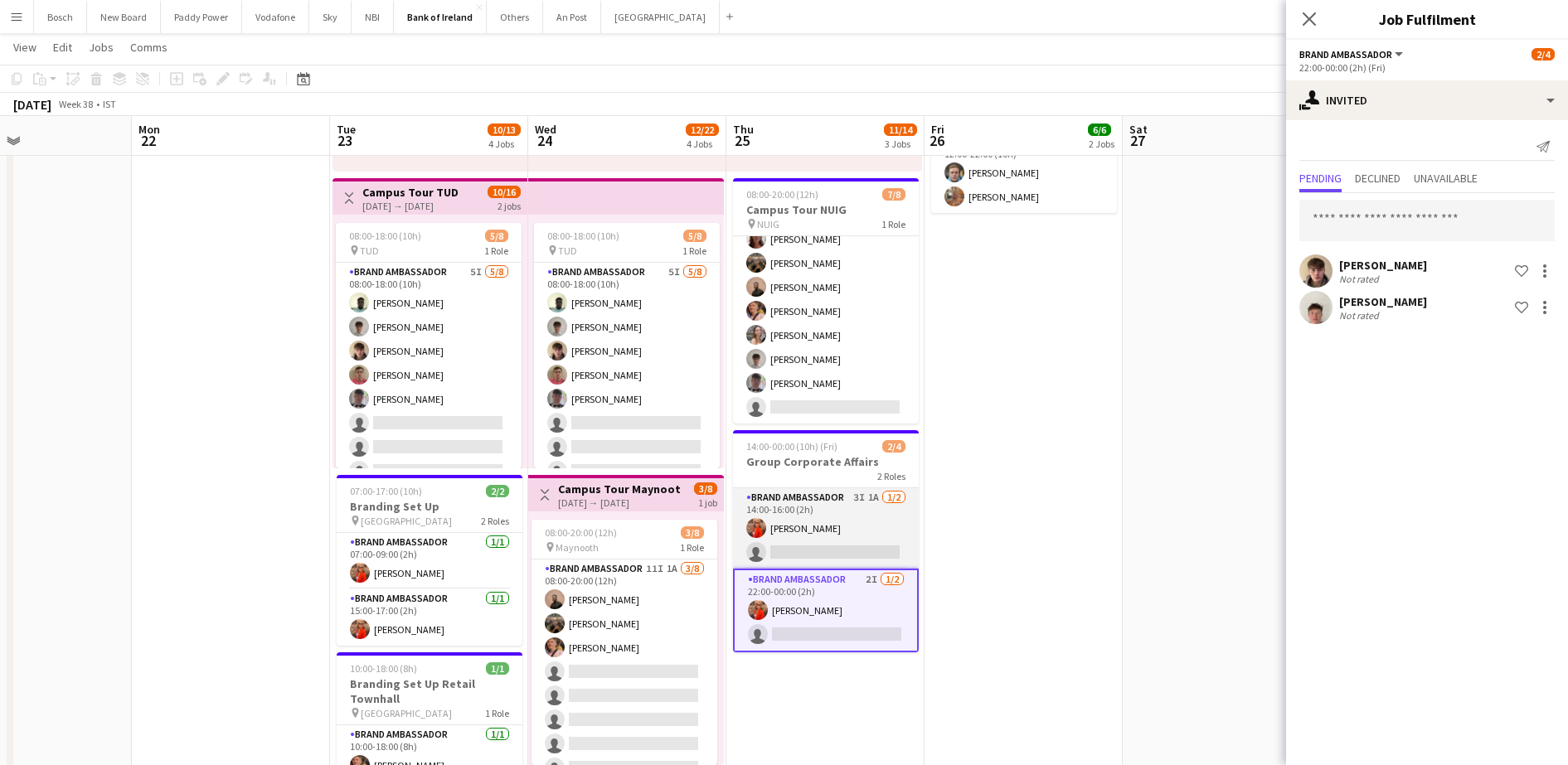
click at [866, 534] on app-card-role "Brand Ambassador 3I 1A [DATE] 14:00-16:00 (2h) [PERSON_NAME] single-neutral-act…" at bounding box center [826, 528] width 185 height 81
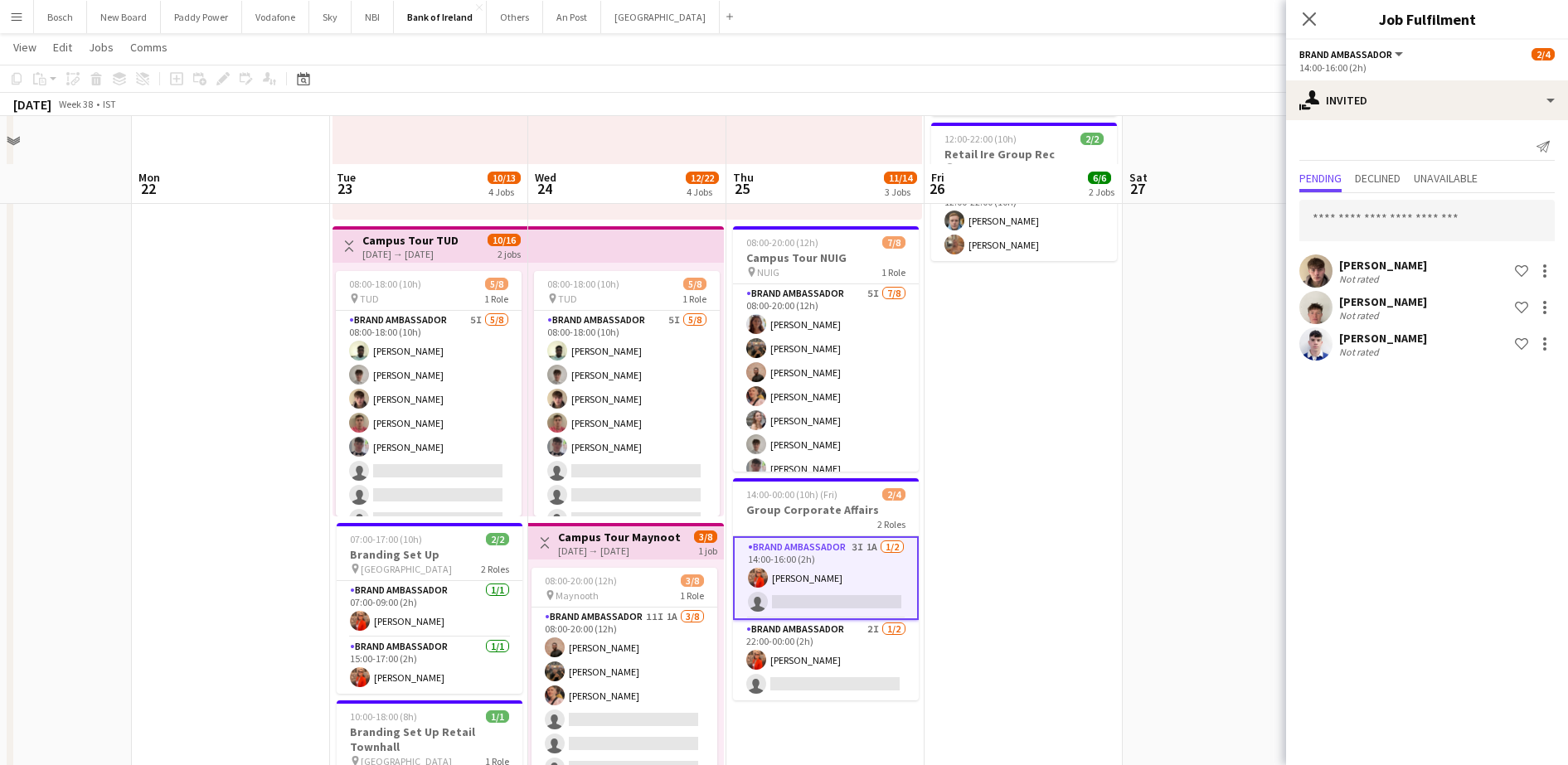
scroll to position [311, 0]
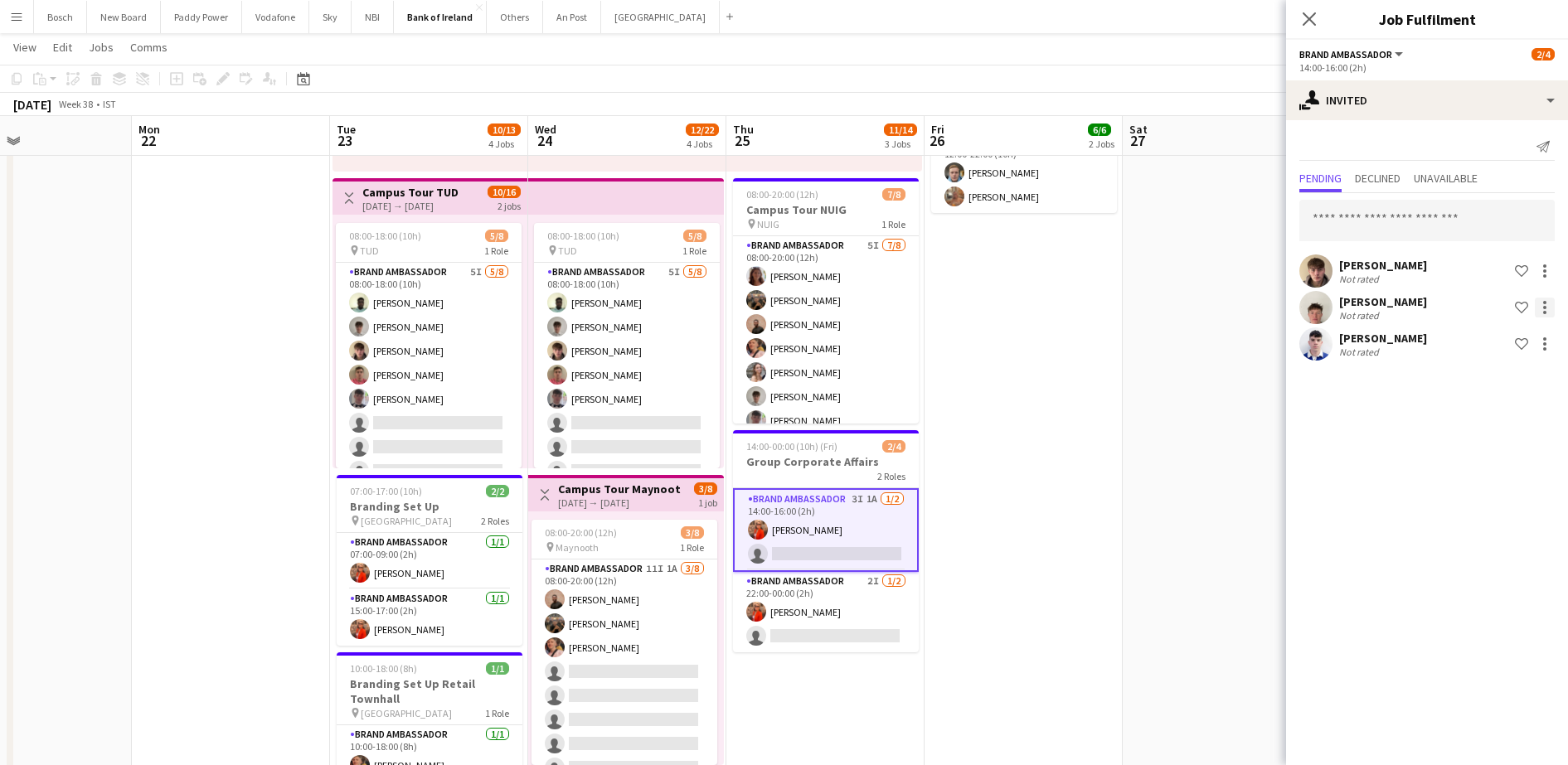
click at [1540, 302] on div at bounding box center [1545, 308] width 20 height 20
click at [1501, 362] on button "Send notification" at bounding box center [1492, 379] width 125 height 40
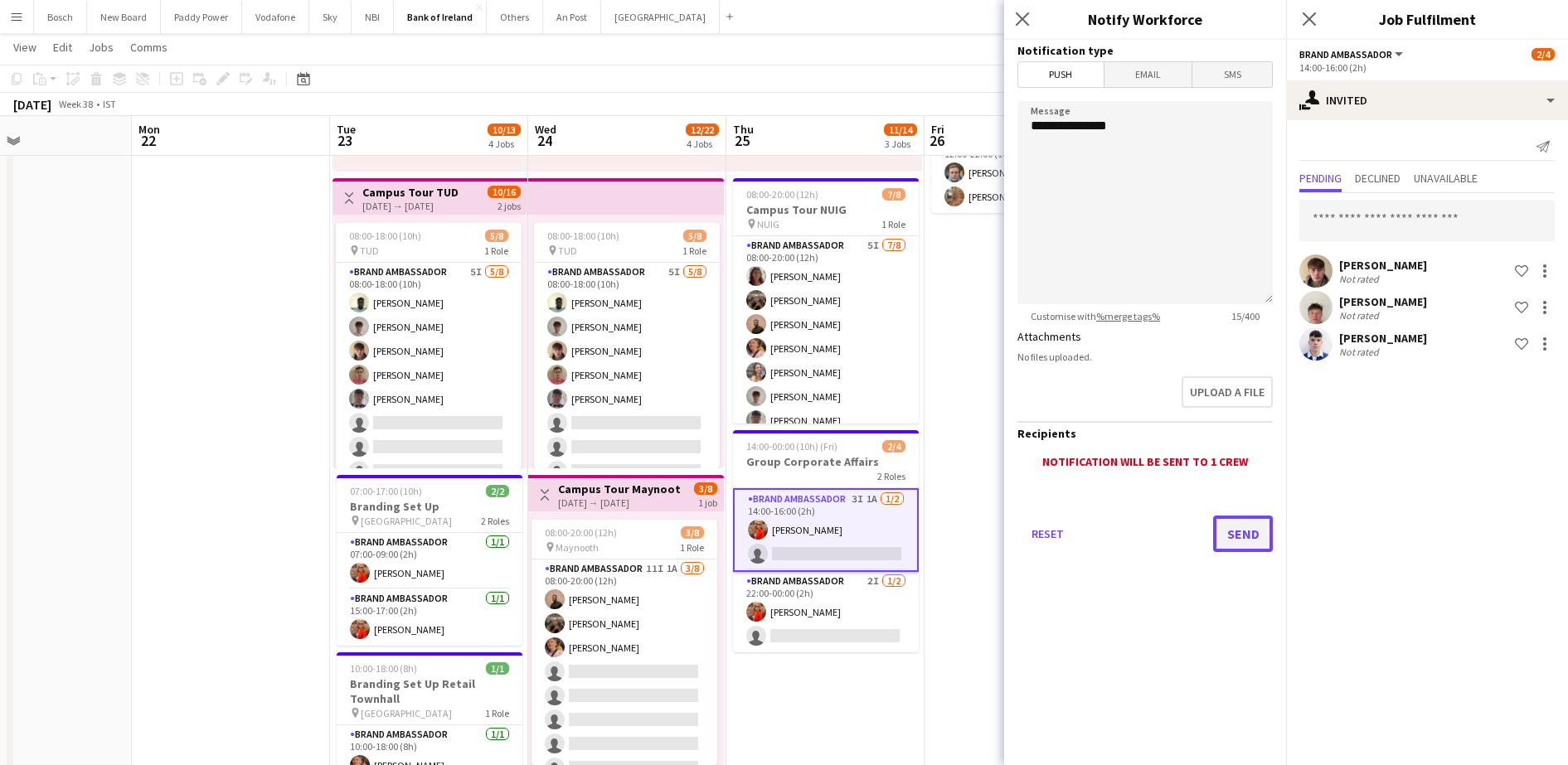
click at [1226, 530] on button "Send" at bounding box center [1243, 534] width 60 height 37
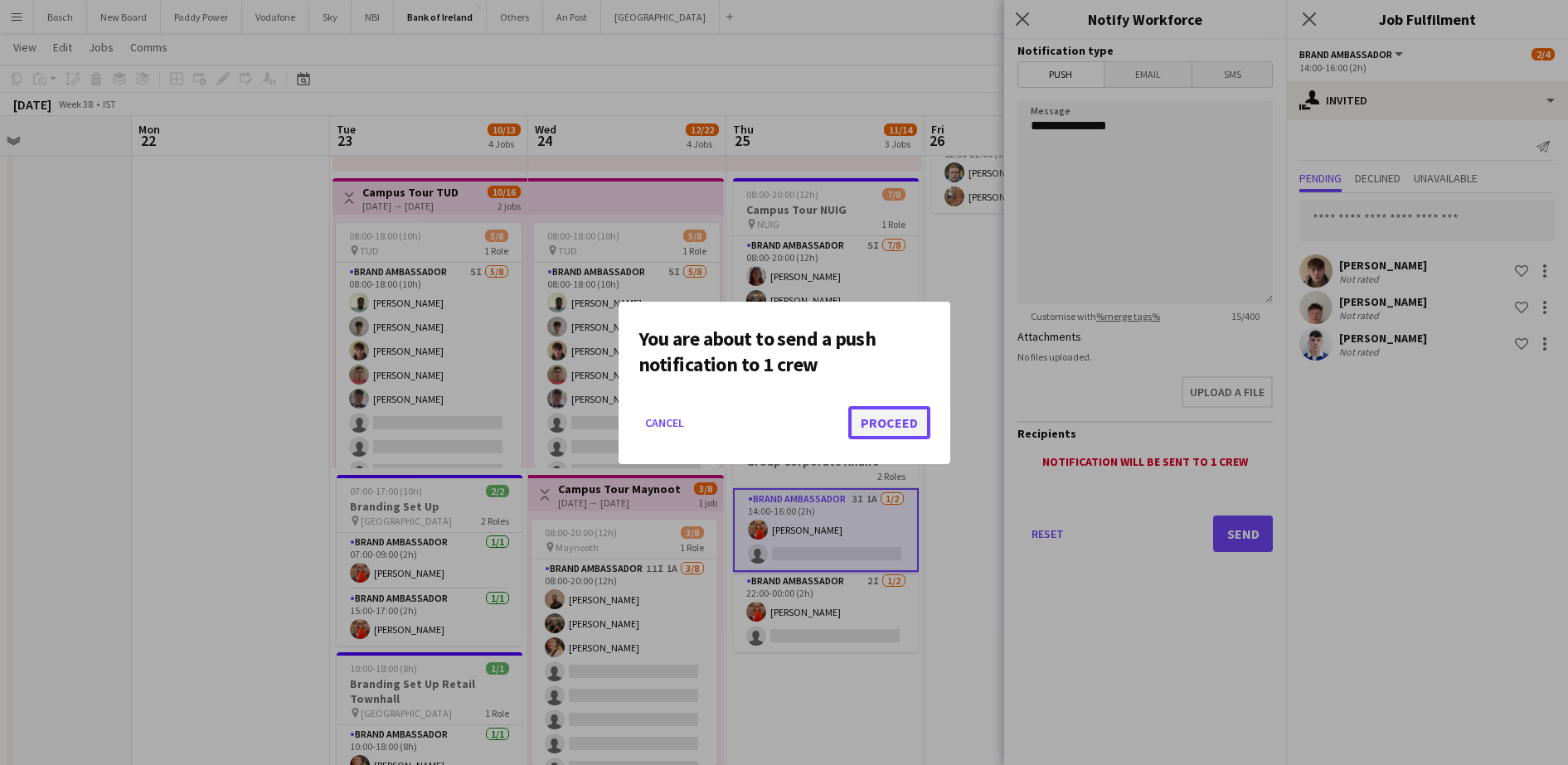
click at [923, 410] on button "Proceed" at bounding box center [890, 422] width 82 height 33
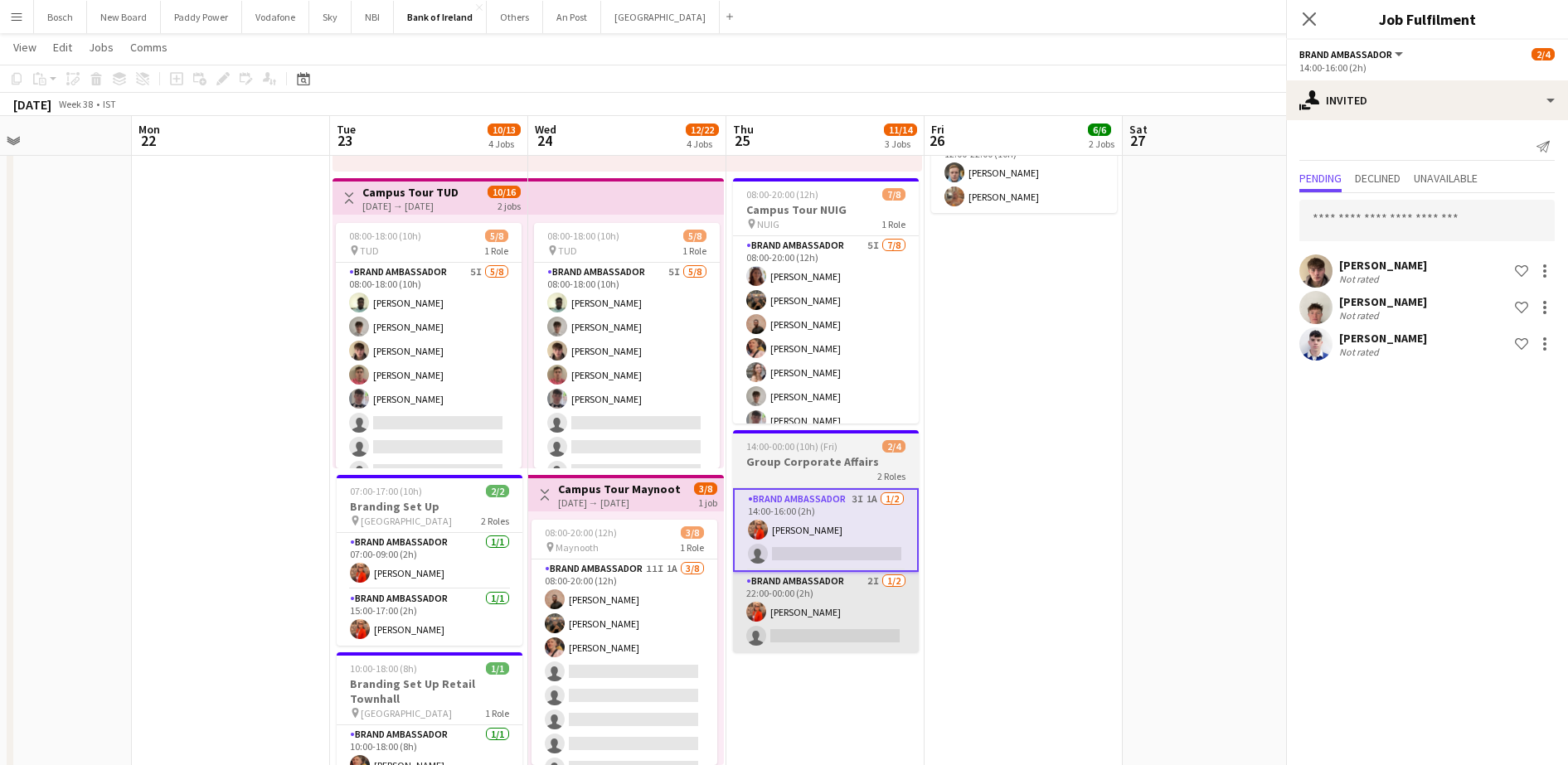
scroll to position [311, 0]
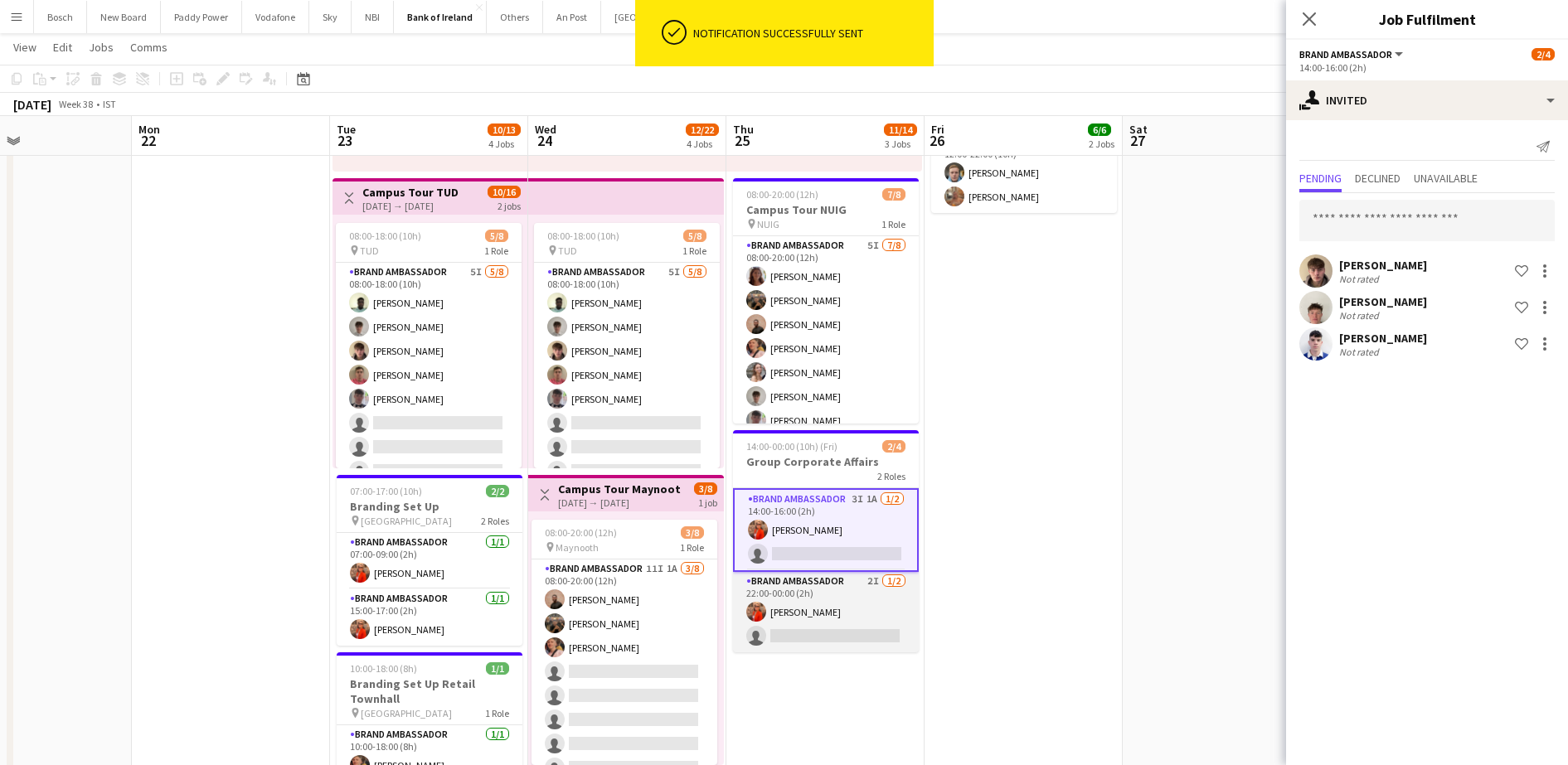
click at [853, 600] on app-card-role "Brand Ambassador 2I [DATE] 22:00-00:00 (2h) [PERSON_NAME] single-neutral-actions" at bounding box center [826, 612] width 185 height 81
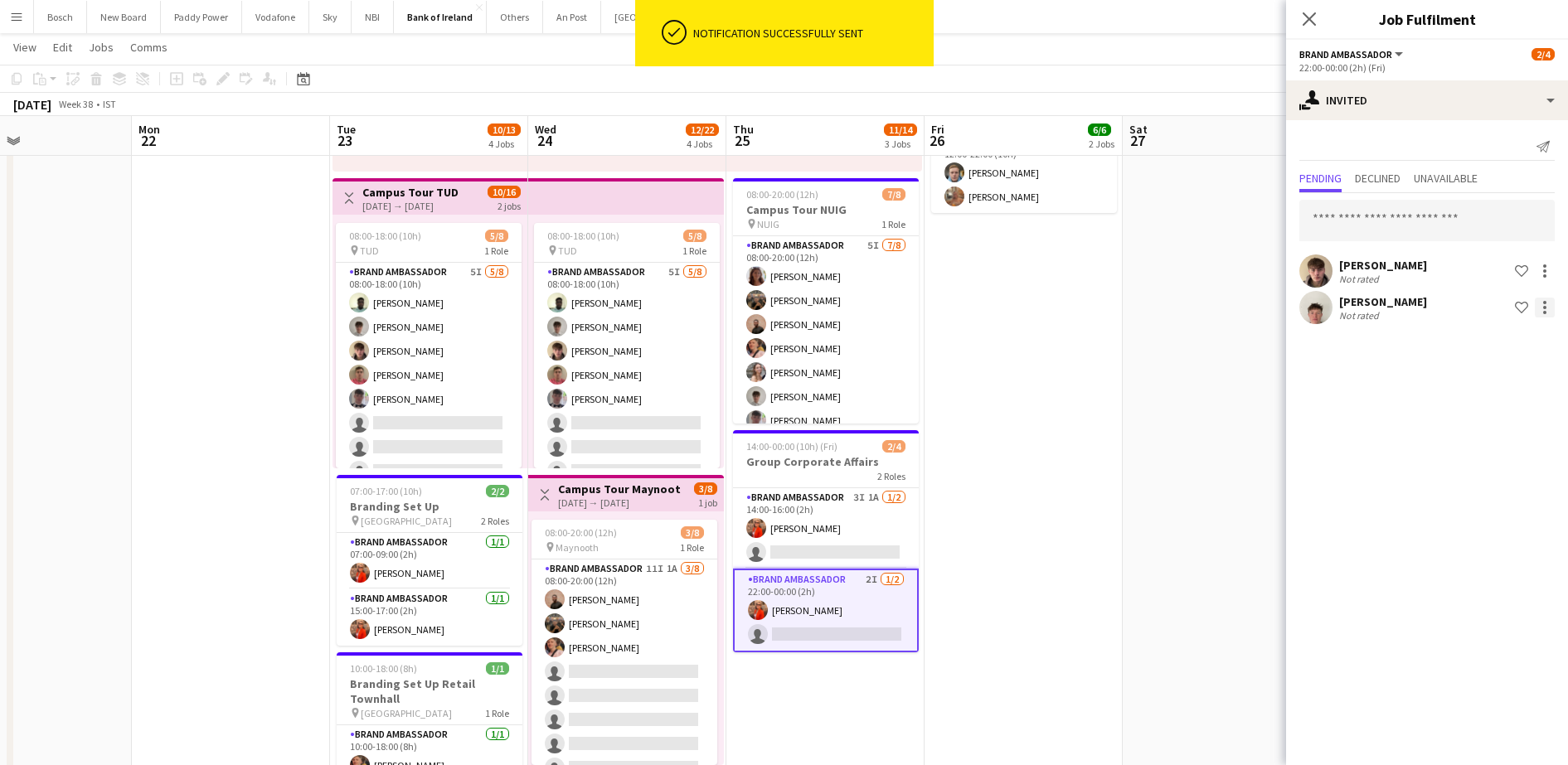
click at [1546, 306] on div at bounding box center [1544, 307] width 3 height 3
drag, startPoint x: 1470, startPoint y: 415, endPoint x: 1477, endPoint y: 370, distance: 45.5
click at [1477, 370] on div "Edit fee Send notification Start chat Cancel invitation" at bounding box center [1492, 398] width 125 height 159
click at [1552, 300] on div at bounding box center [1545, 308] width 20 height 20
drag, startPoint x: 1503, startPoint y: 372, endPoint x: 1471, endPoint y: 401, distance: 43.2
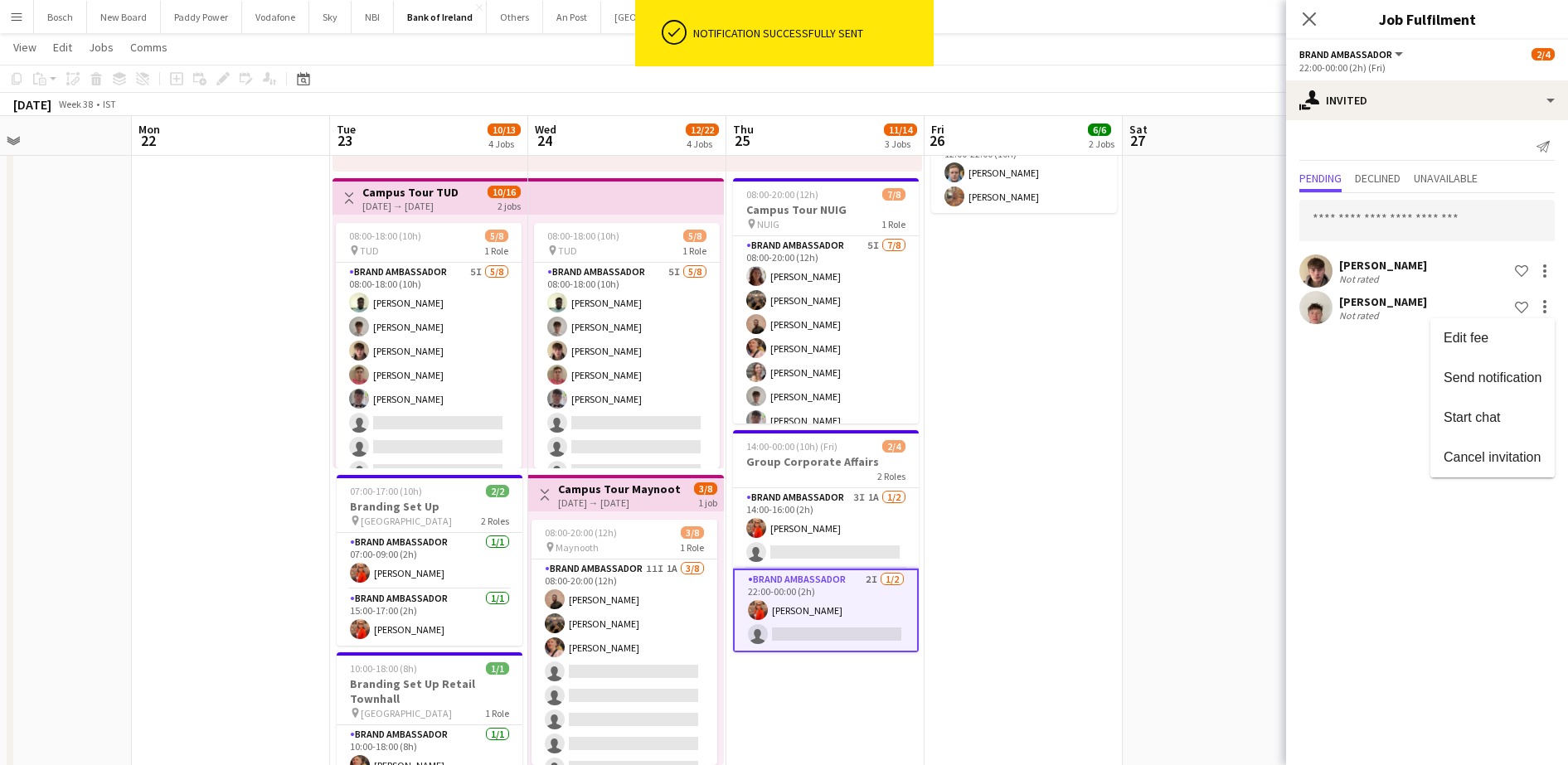
click at [1501, 374] on span "Send notification" at bounding box center [1492, 378] width 98 height 14
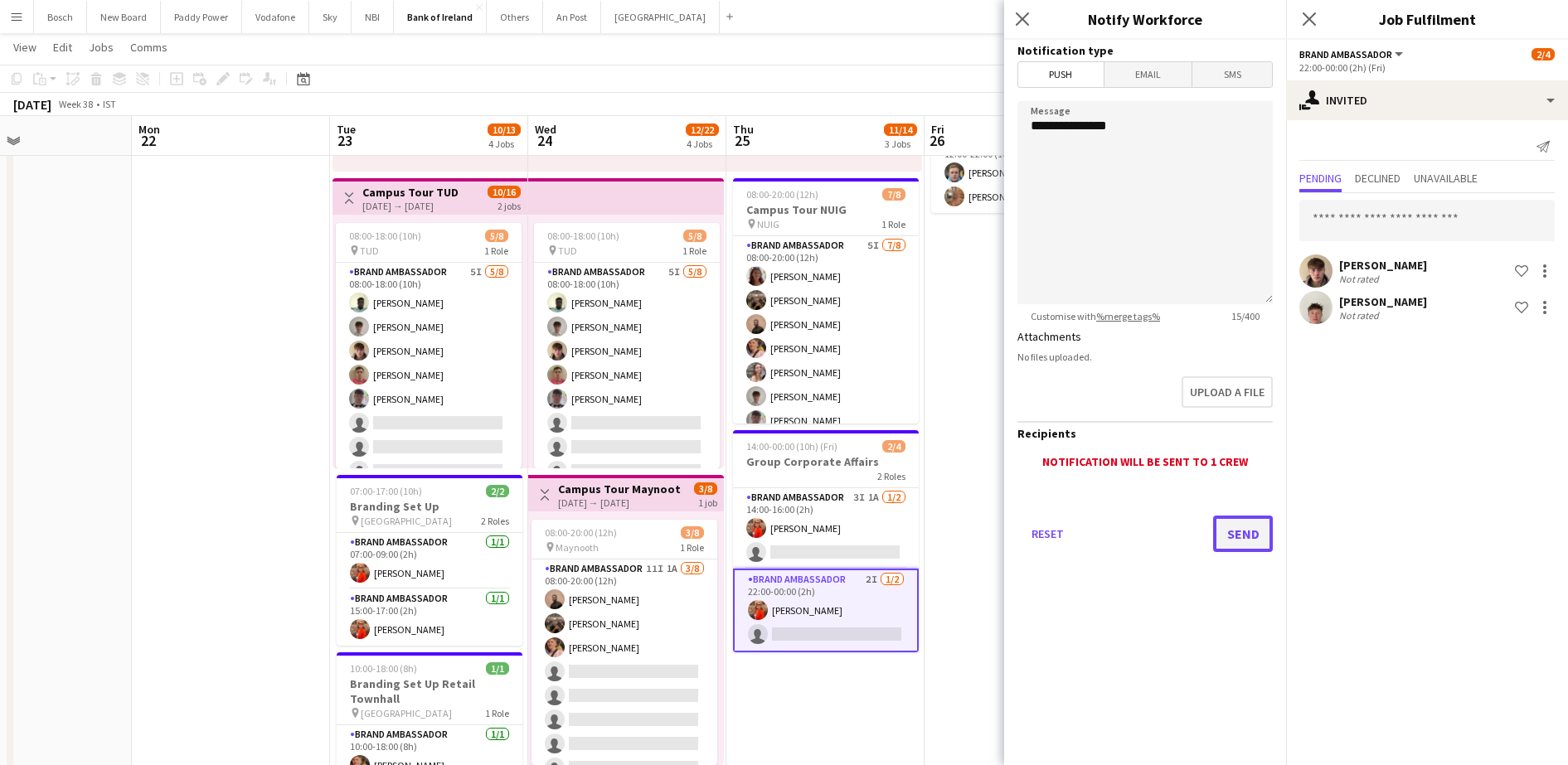
click at [1232, 520] on button "Send" at bounding box center [1243, 534] width 60 height 37
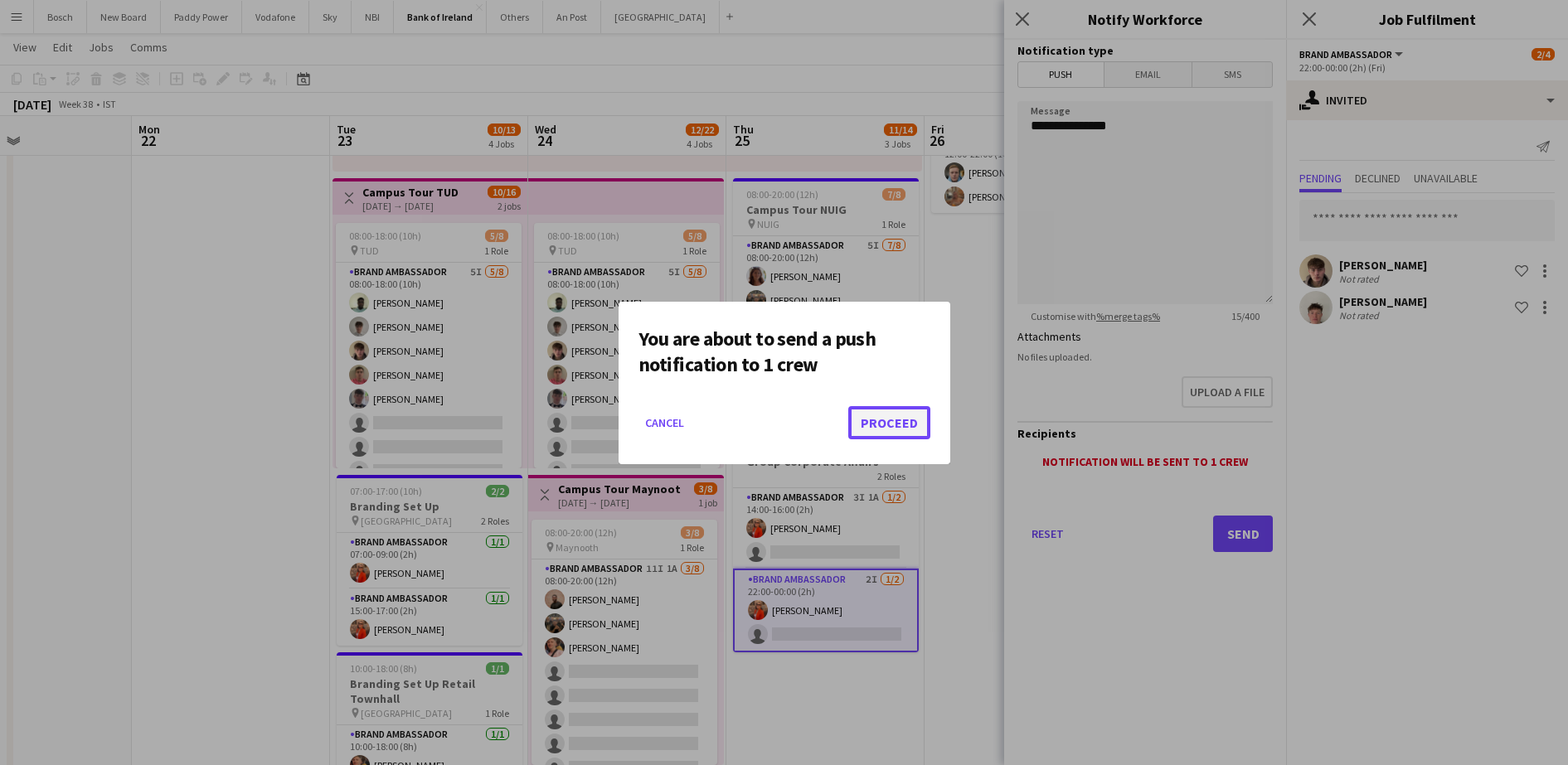
click at [919, 419] on button "Proceed" at bounding box center [890, 422] width 82 height 33
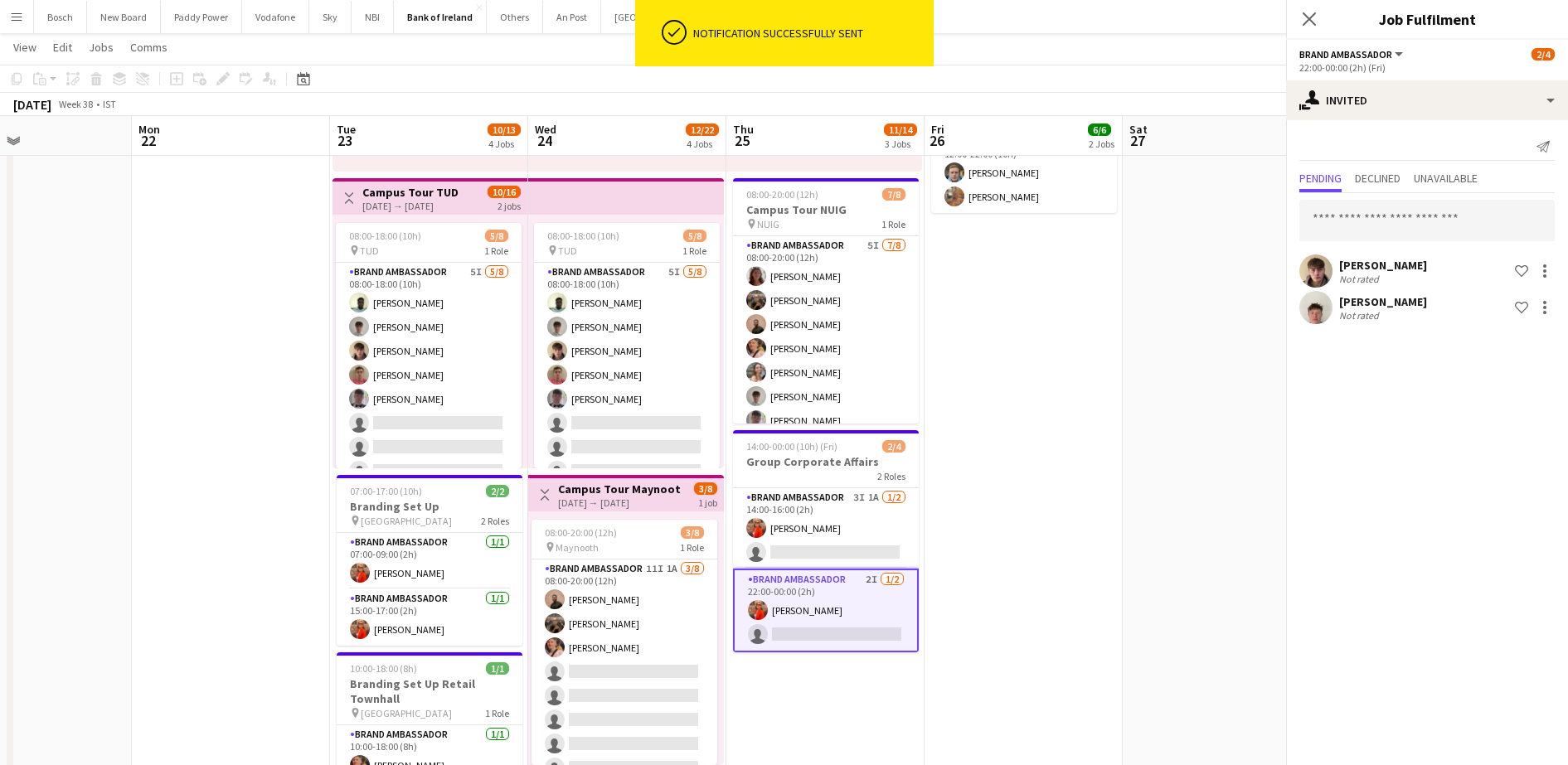
click at [1011, 387] on app-date-cell "08:00-16:00 (8h) 4/4 Group Finance [GEOGRAPHIC_DATA] pin RDS 1 Role Brand Ambas…" at bounding box center [1023, 546] width 198 height 1344
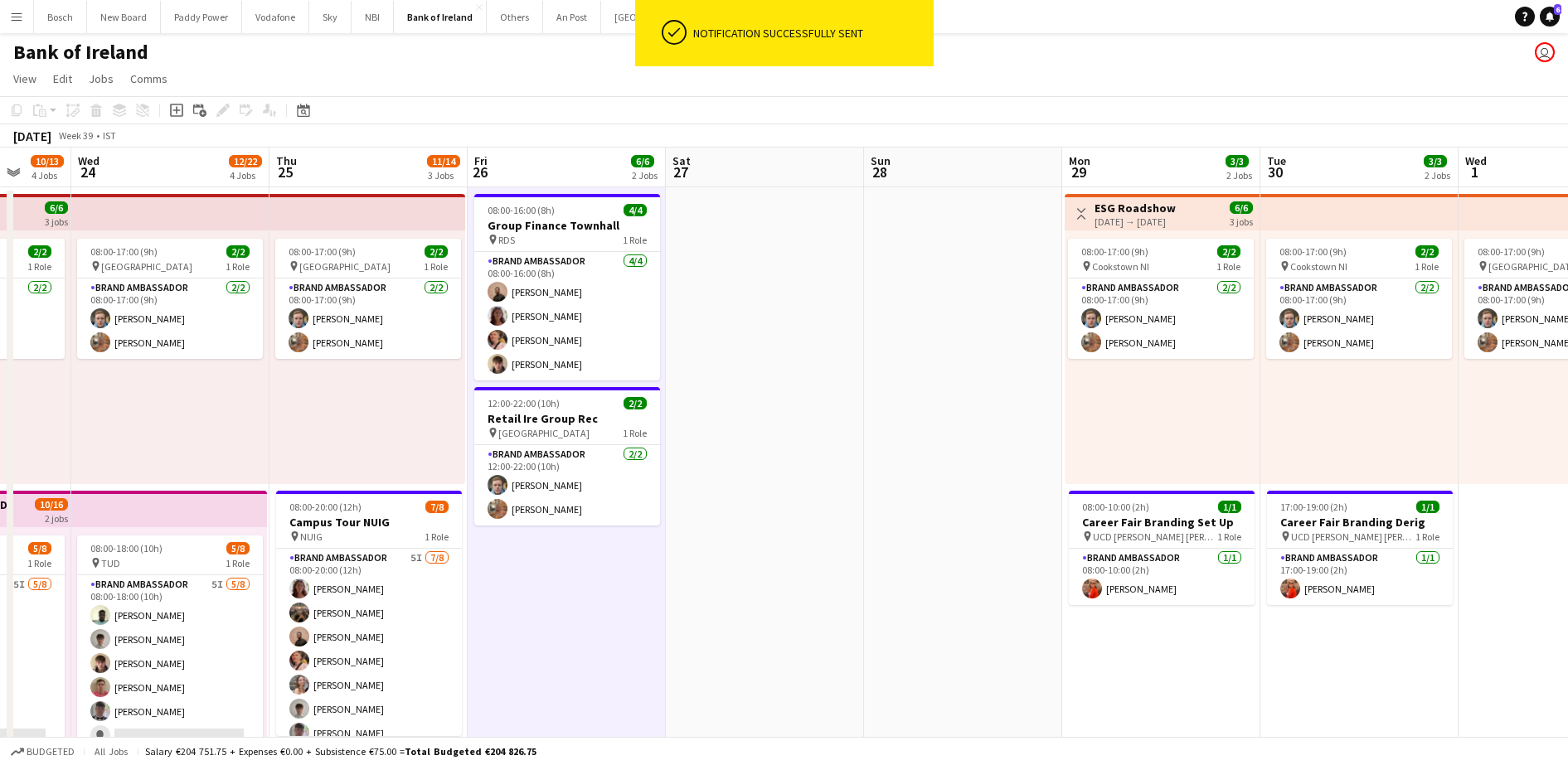
drag, startPoint x: 1384, startPoint y: 402, endPoint x: 1005, endPoint y: 372, distance: 380.2
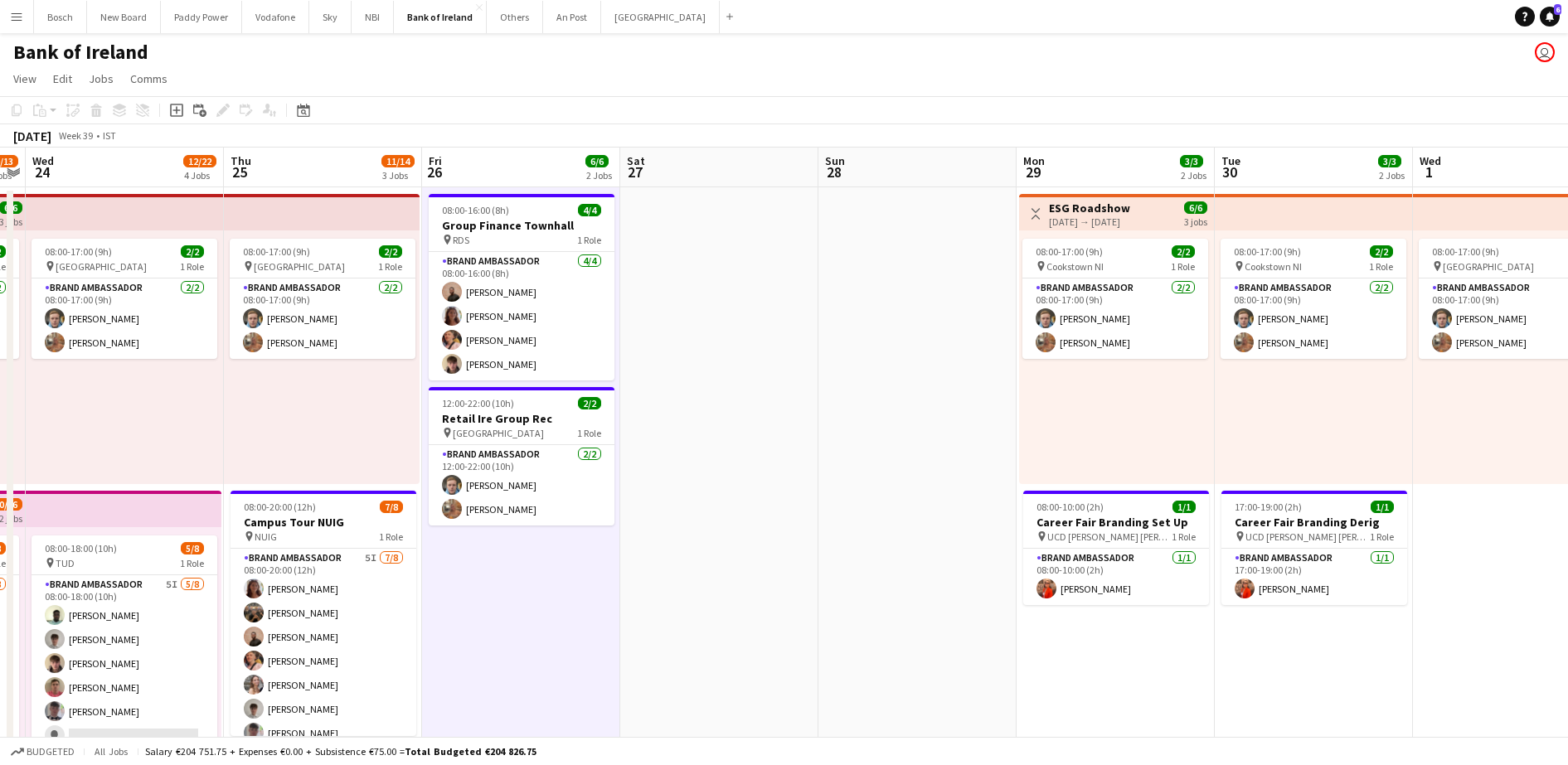
drag, startPoint x: 1011, startPoint y: 330, endPoint x: 522, endPoint y: 314, distance: 489.3
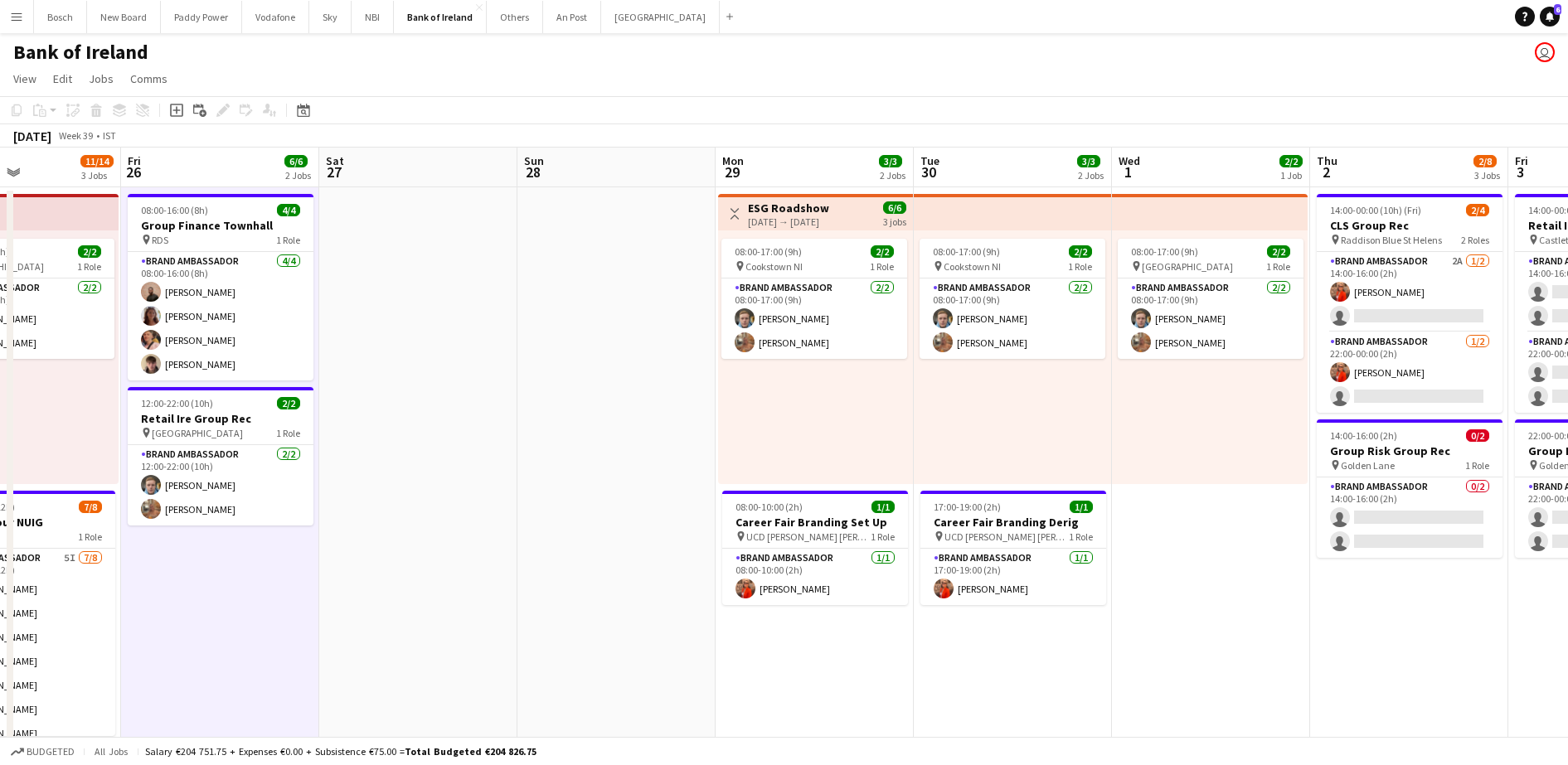
scroll to position [0, 657]
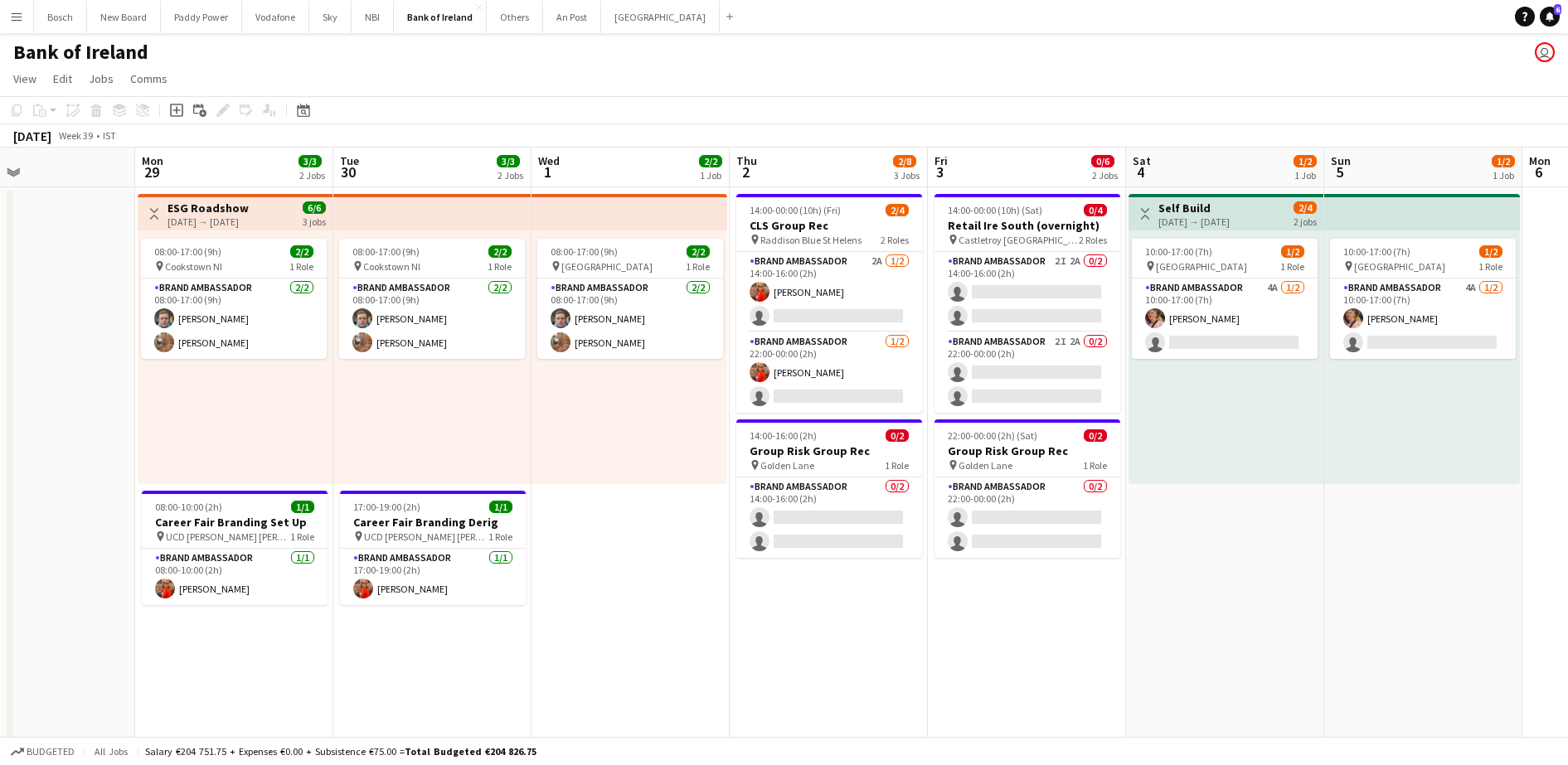
drag, startPoint x: 1222, startPoint y: 590, endPoint x: 675, endPoint y: 526, distance: 550.7
click at [832, 295] on app-card-role "Brand Ambassador 2A [DATE] 14:00-16:00 (2h) [PERSON_NAME] single-neutral-actions" at bounding box center [829, 292] width 185 height 81
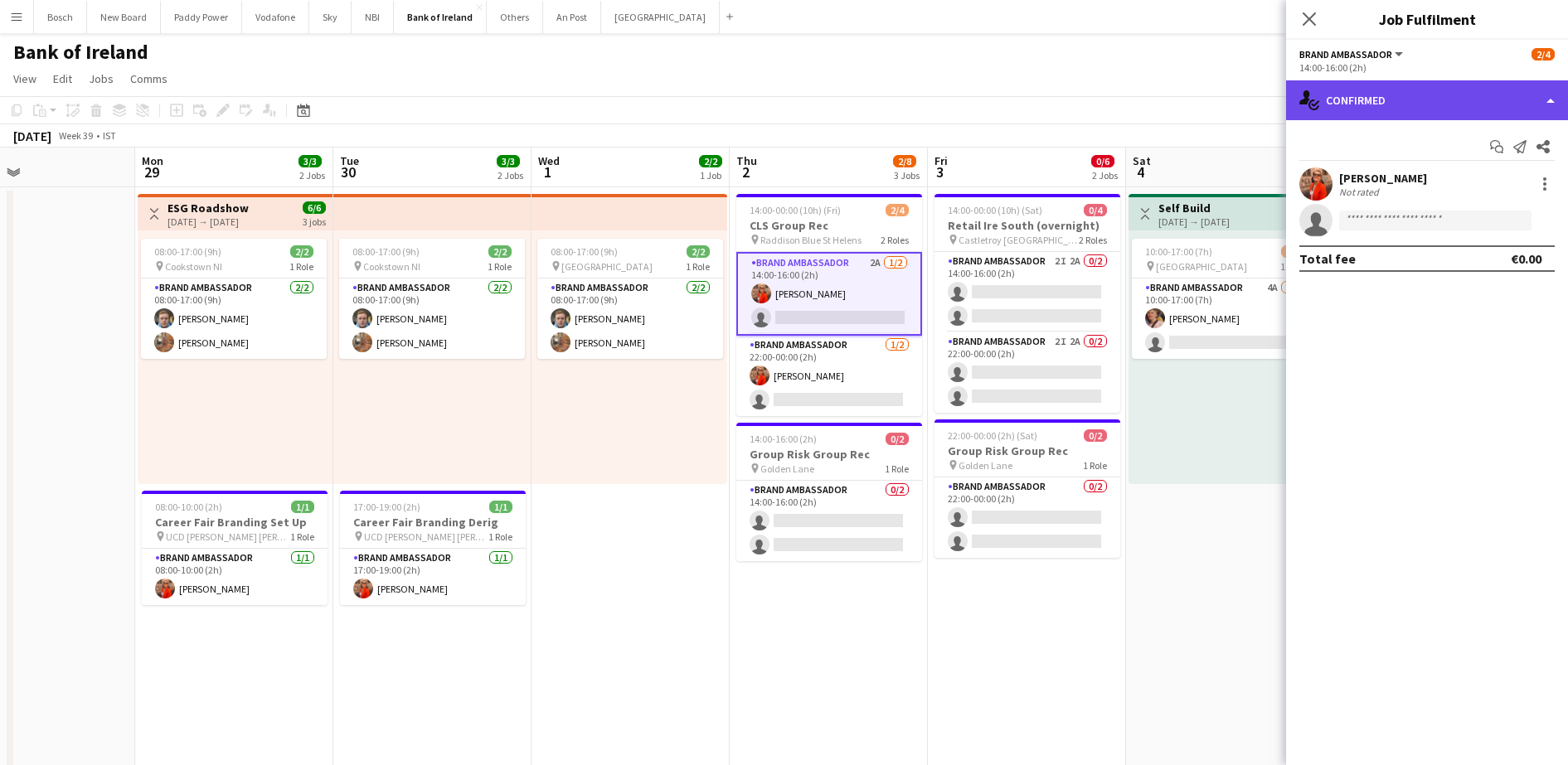
drag, startPoint x: 1398, startPoint y: 90, endPoint x: 1407, endPoint y: 104, distance: 16.6
click at [1399, 88] on div "single-neutral-actions-check-2 Confirmed" at bounding box center [1427, 101] width 282 height 40
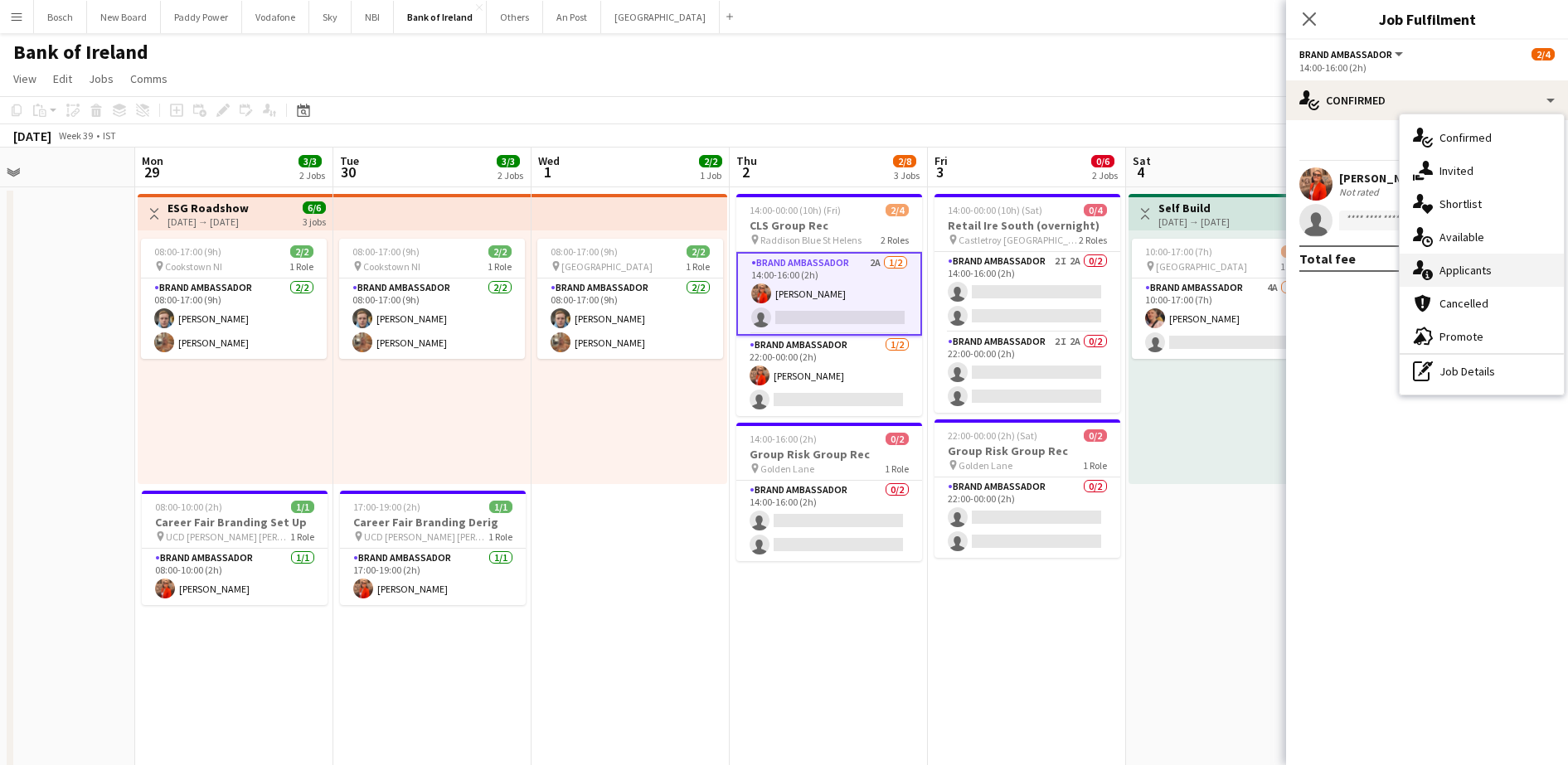
click at [1483, 260] on div "single-neutral-actions-information Applicants" at bounding box center [1481, 270] width 164 height 33
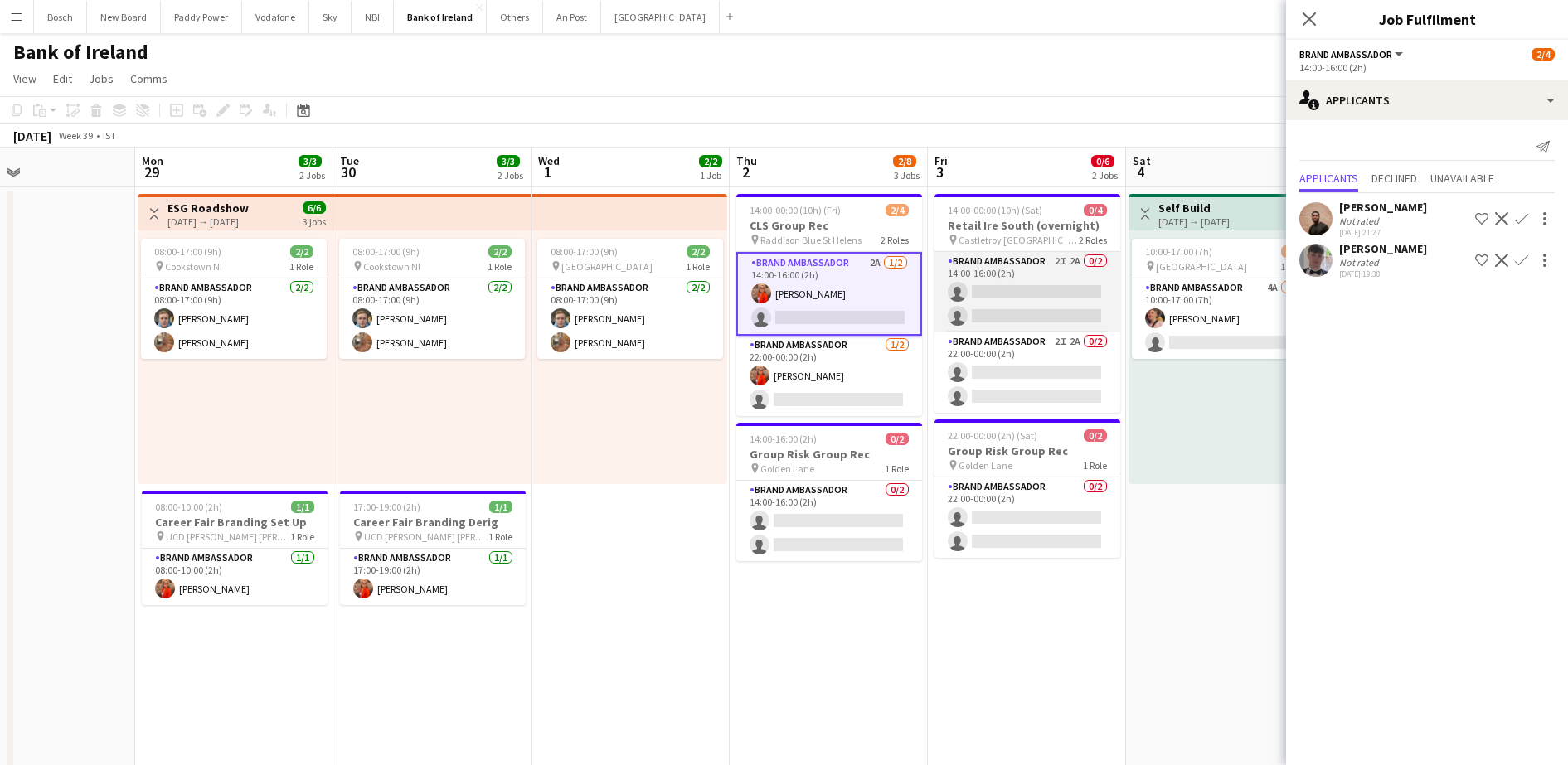
click at [999, 287] on app-card-role "Brand Ambassador 2I 2A 0/2 14:00-16:00 (2h) single-neutral-actions single-neutr…" at bounding box center [1027, 292] width 185 height 81
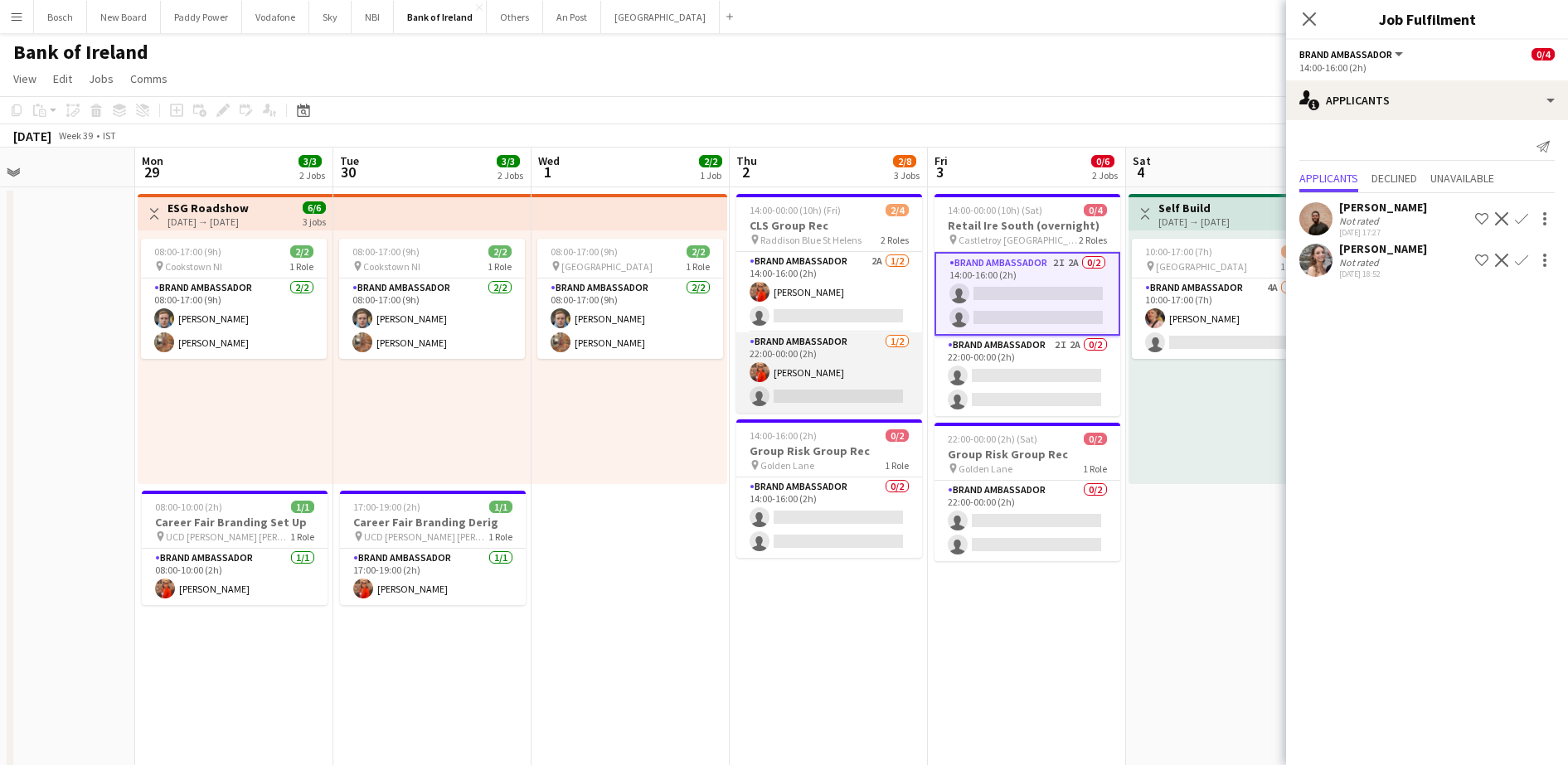
click at [803, 344] on app-card-role "Brand Ambassador [DATE] 22:00-00:00 (2h) [PERSON_NAME] single-neutral-actions" at bounding box center [829, 373] width 185 height 81
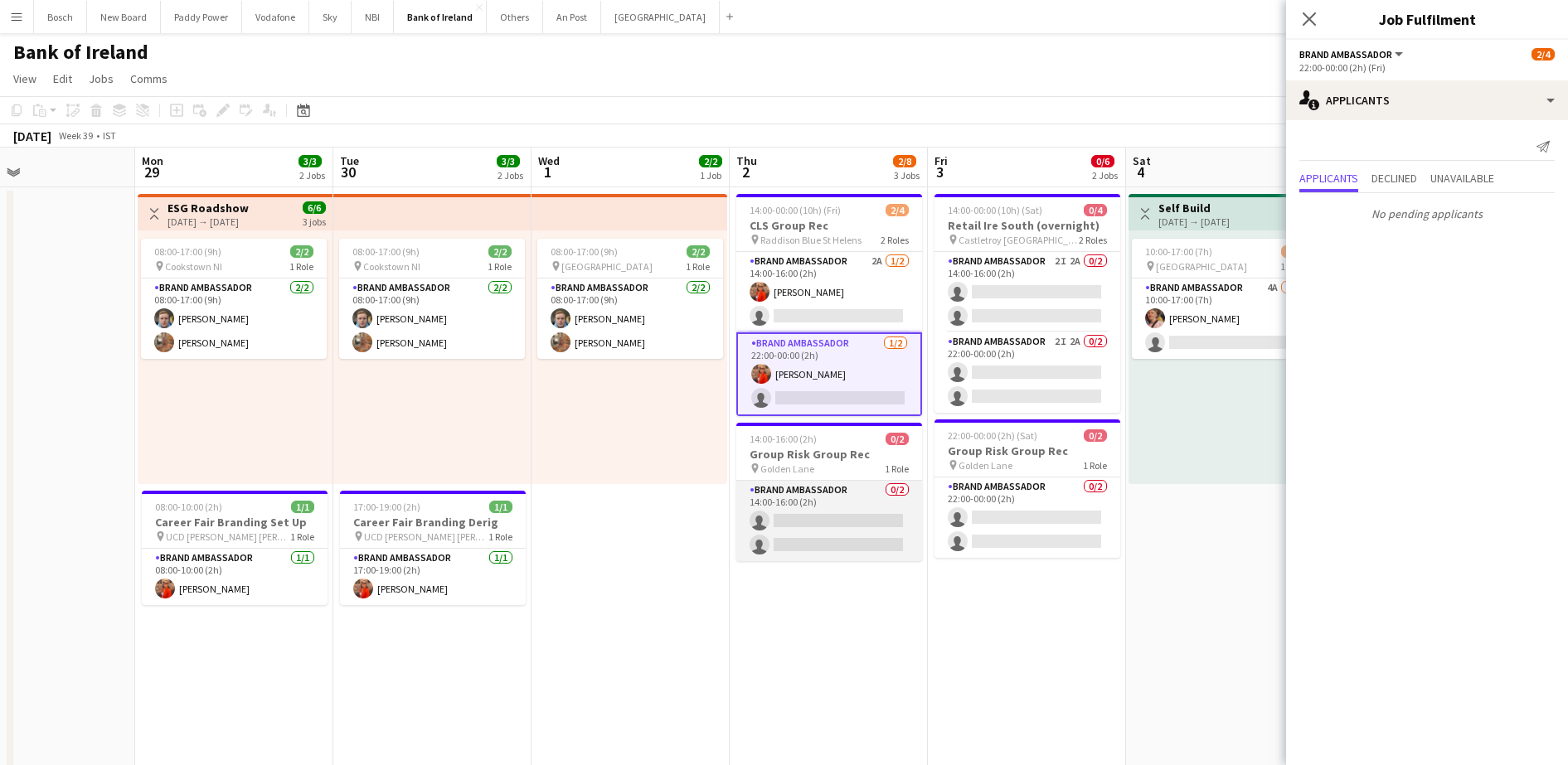
click at [834, 485] on app-card-role "Brand Ambassador 0/2 14:00-16:00 (2h) single-neutral-actions single-neutral-act…" at bounding box center [829, 521] width 185 height 81
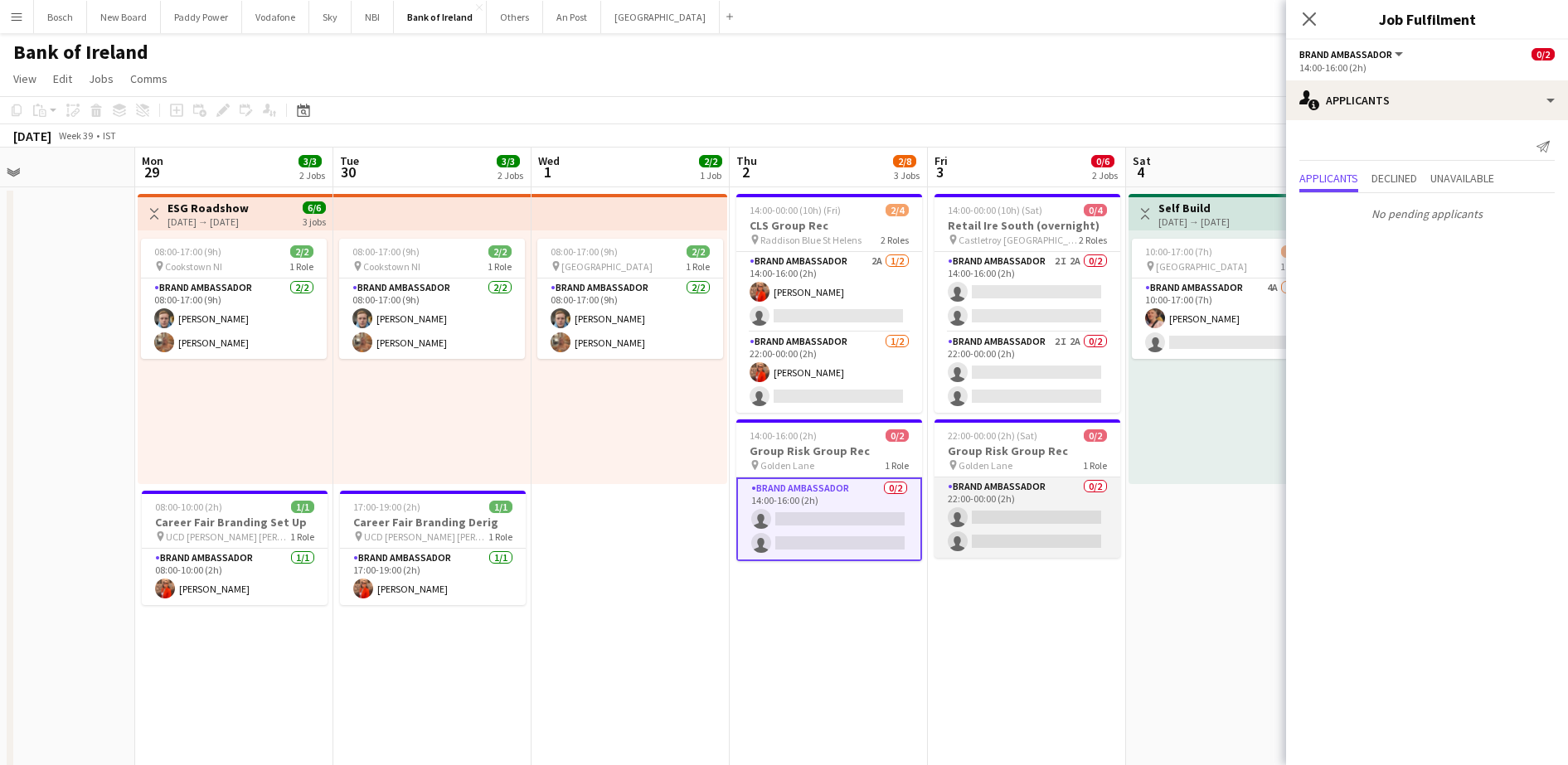
click at [1090, 496] on app-card-role "Brand Ambassador 0/2 22:00-00:00 (2h) single-neutral-actions single-neutral-act…" at bounding box center [1027, 518] width 185 height 81
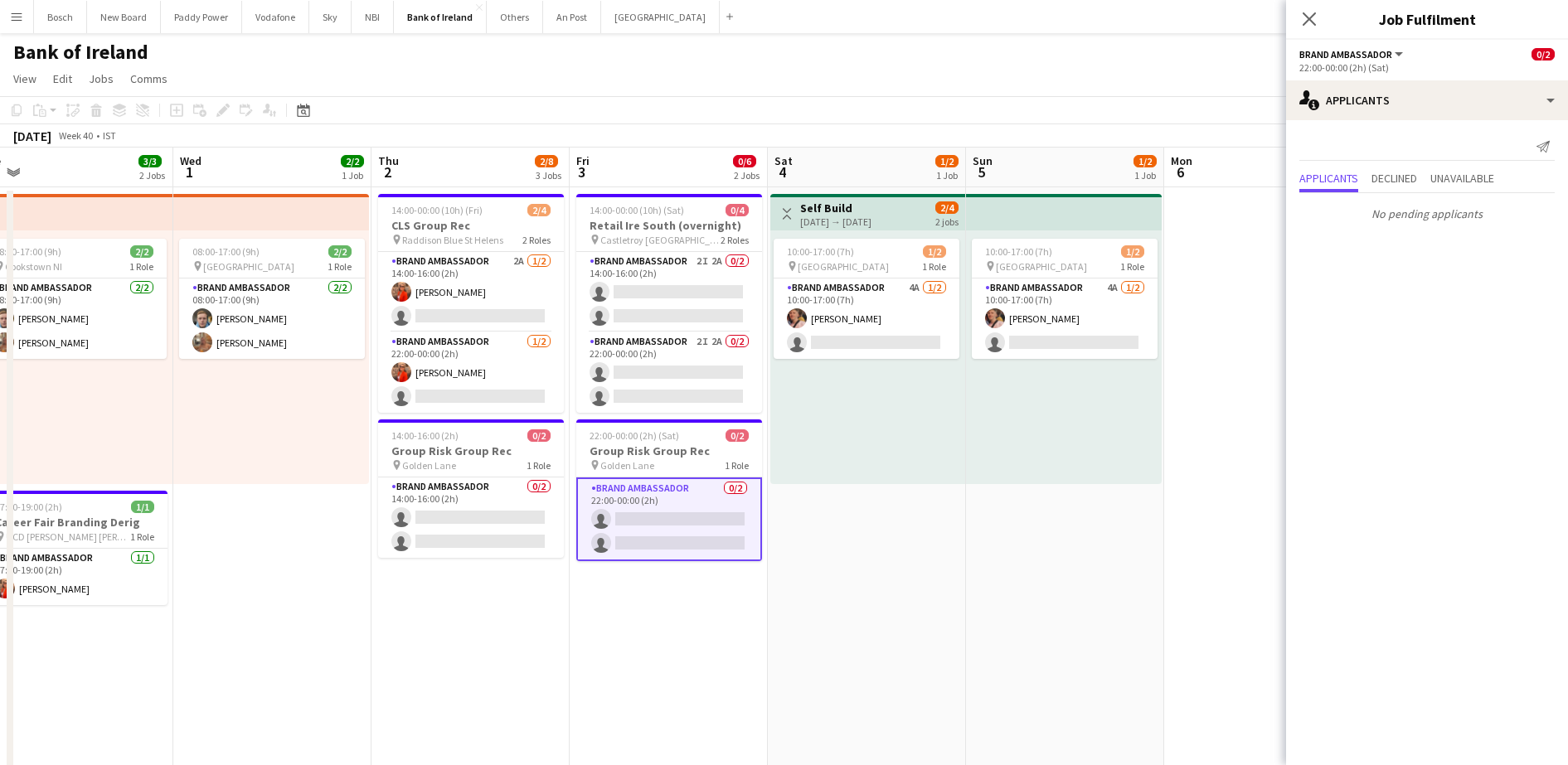
scroll to position [0, 507]
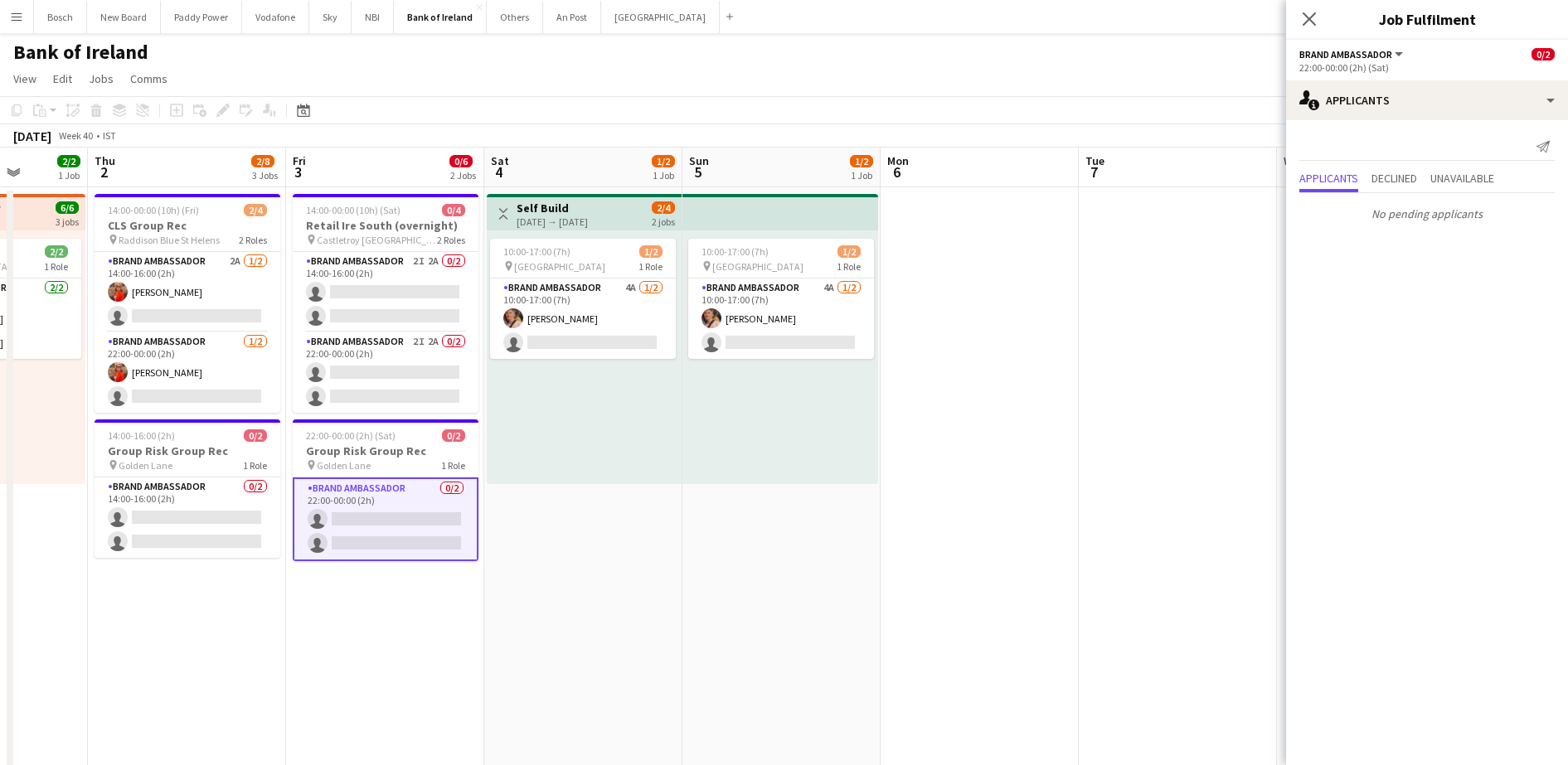
drag, startPoint x: 1005, startPoint y: 445, endPoint x: 551, endPoint y: 418, distance: 454.8
click at [784, 324] on app-card-role "Brand Ambassador 4A [DATE] 10:00-17:00 (7h) [PERSON_NAME] single-neutral-actions" at bounding box center [781, 319] width 185 height 81
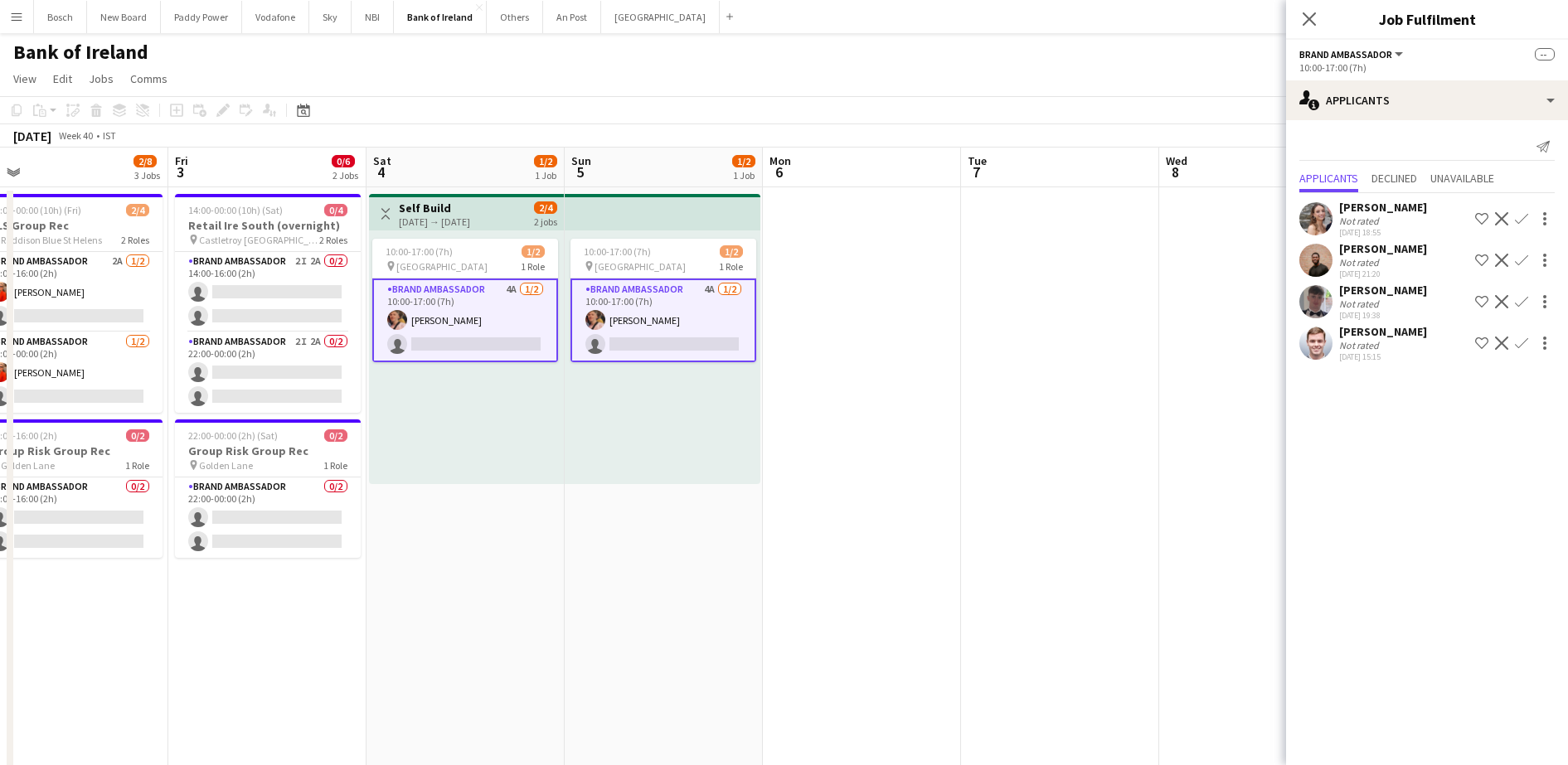
drag, startPoint x: 1190, startPoint y: 386, endPoint x: 676, endPoint y: 368, distance: 514.3
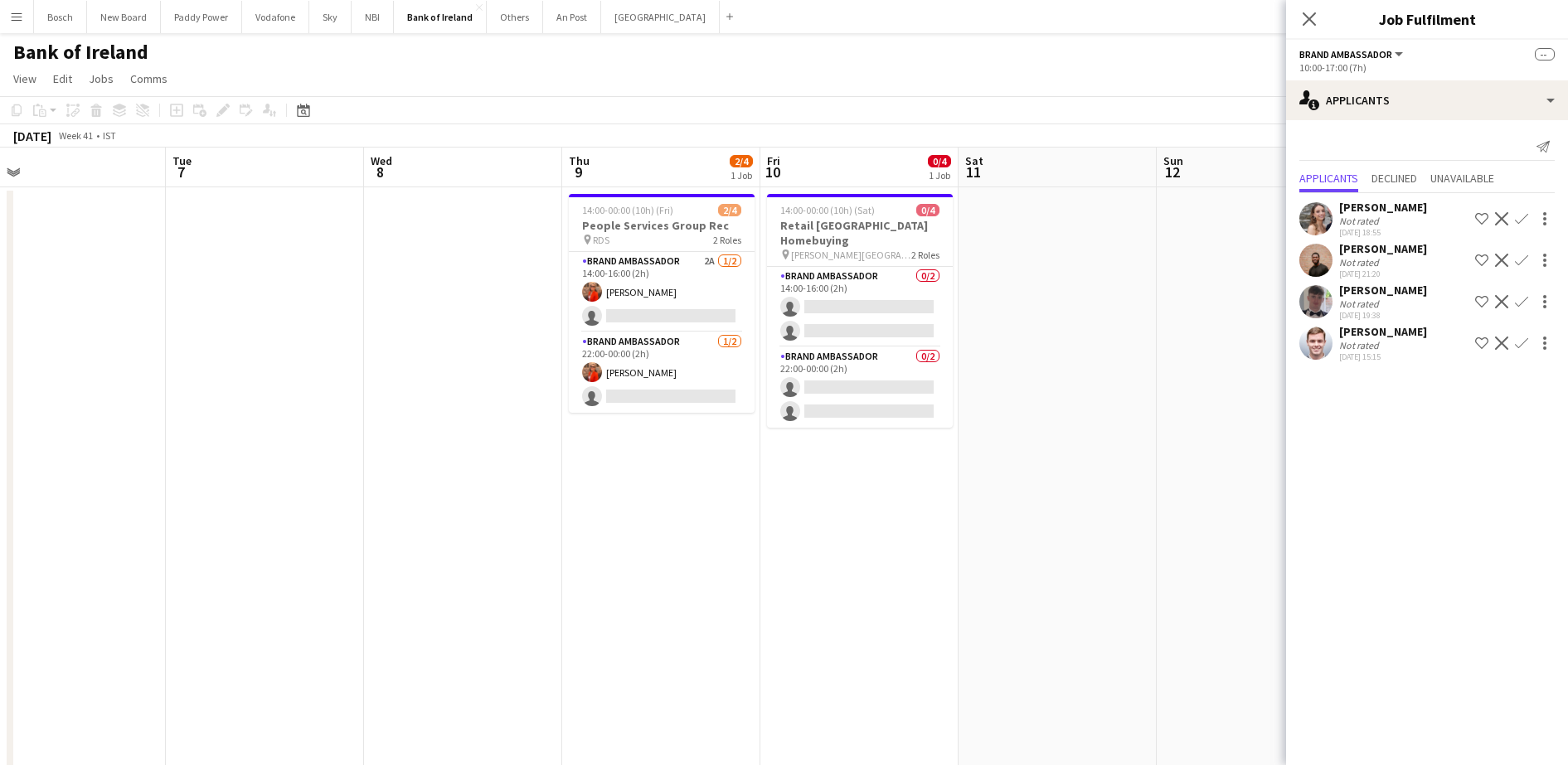
drag, startPoint x: 960, startPoint y: 393, endPoint x: 514, endPoint y: 343, distance: 448.8
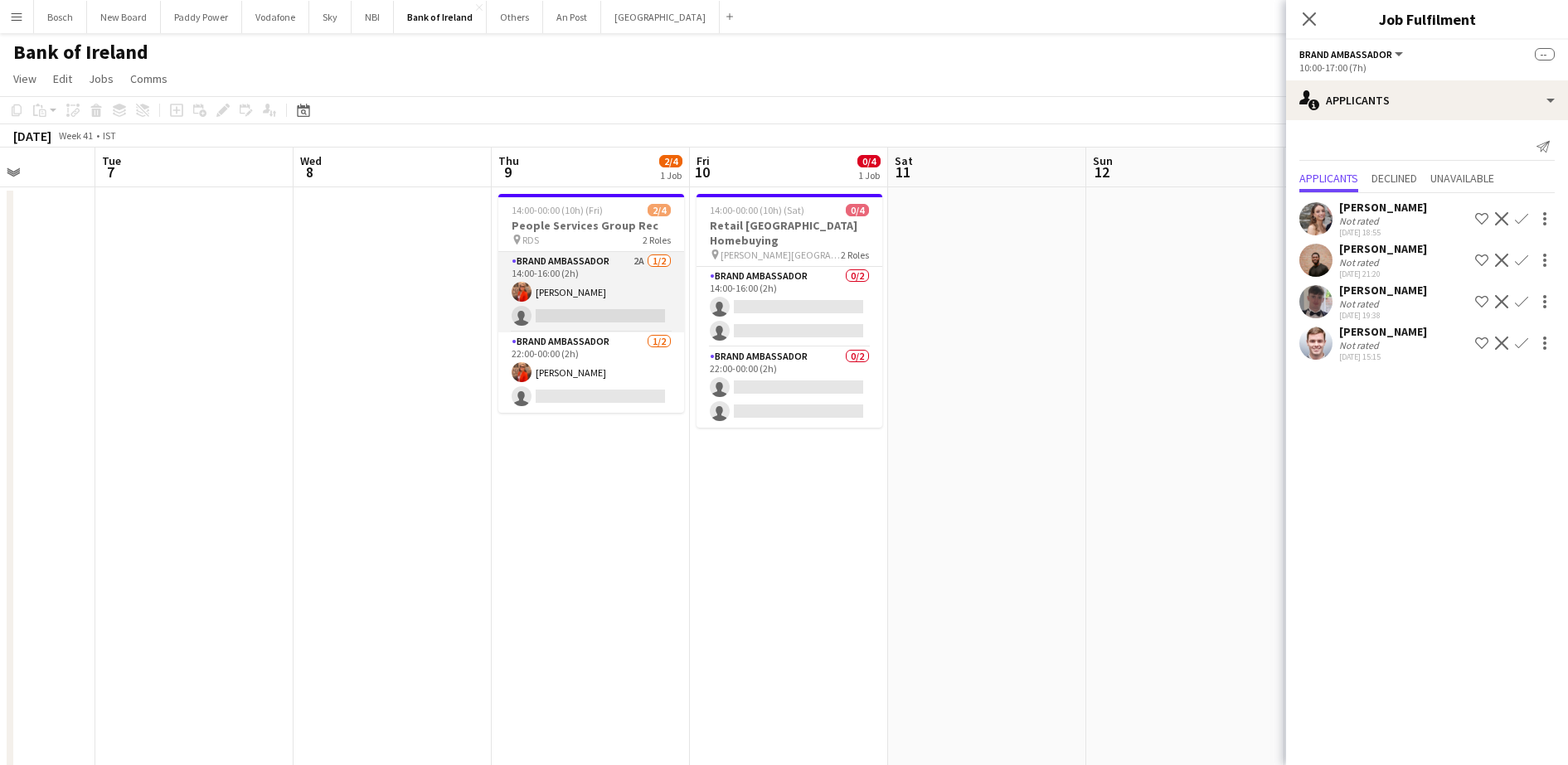
click at [675, 285] on app-card-role "Brand Ambassador 2A [DATE] 14:00-16:00 (2h) [PERSON_NAME] single-neutral-actions" at bounding box center [591, 292] width 185 height 81
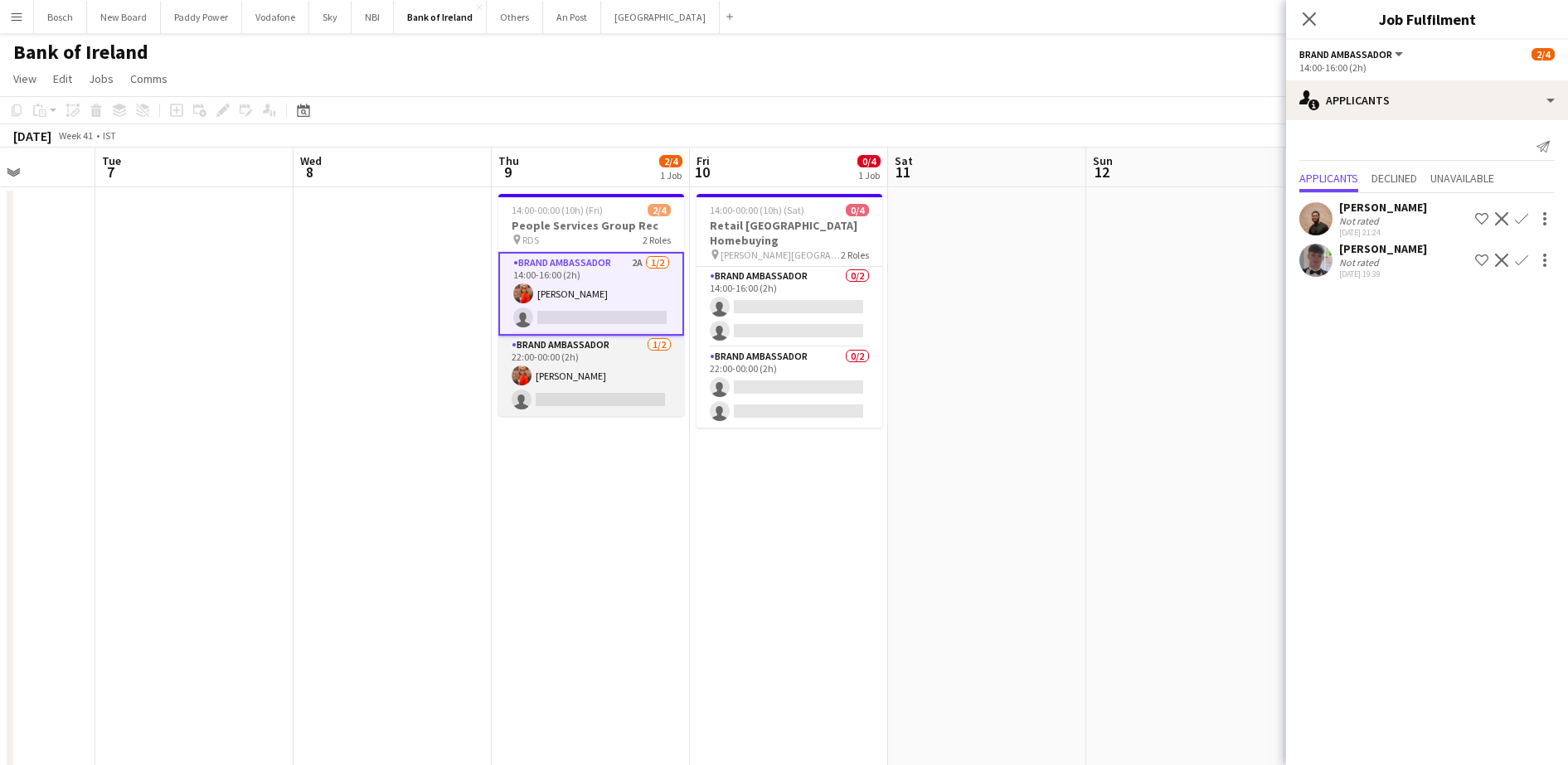
click at [639, 374] on app-card-role "Brand Ambassador [DATE] 22:00-00:00 (2h) [PERSON_NAME] single-neutral-actions" at bounding box center [591, 376] width 185 height 81
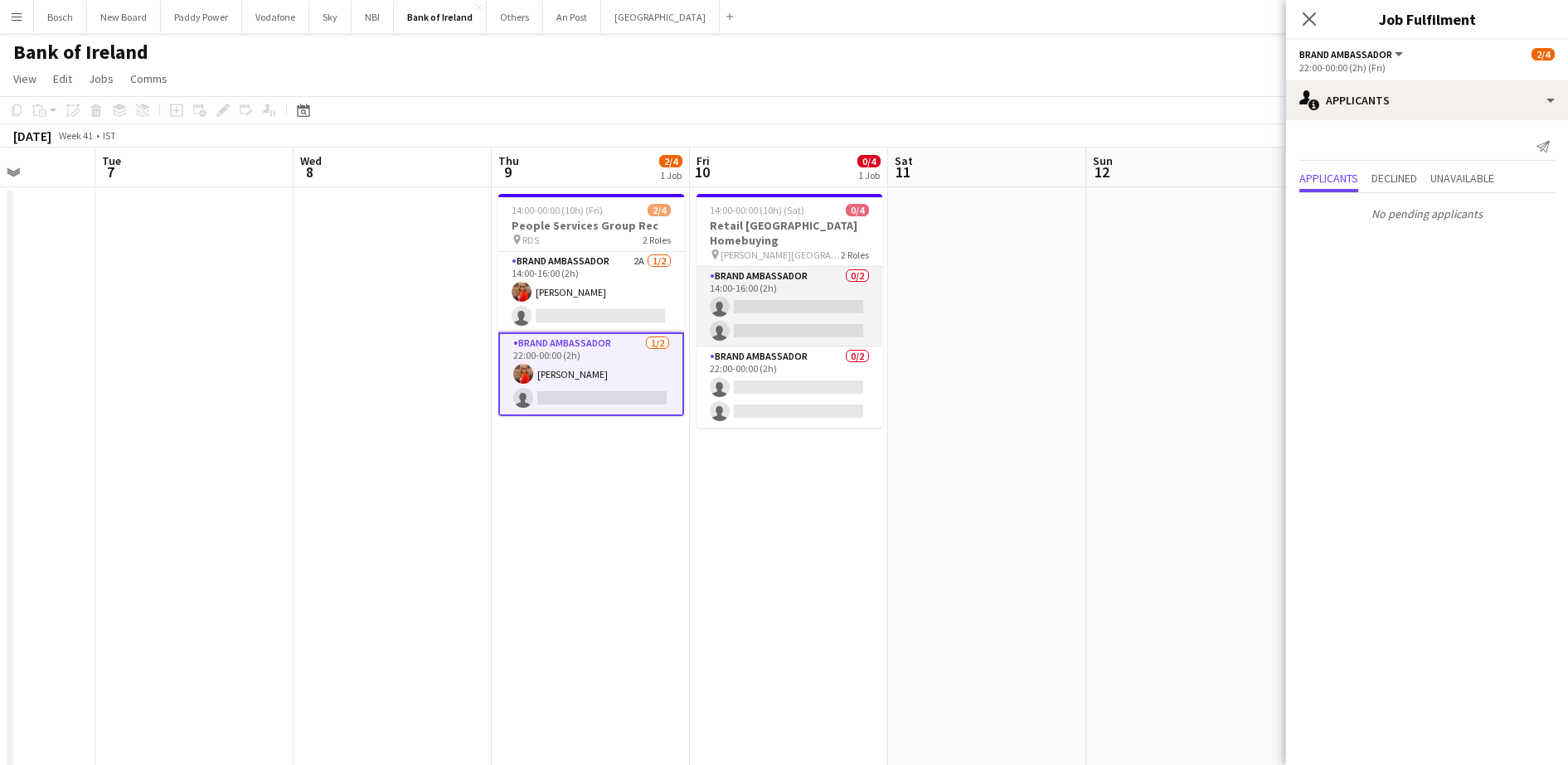
click at [819, 309] on app-card-role "Brand Ambassador 0/2 14:00-16:00 (2h) single-neutral-actions single-neutral-act…" at bounding box center [789, 307] width 185 height 81
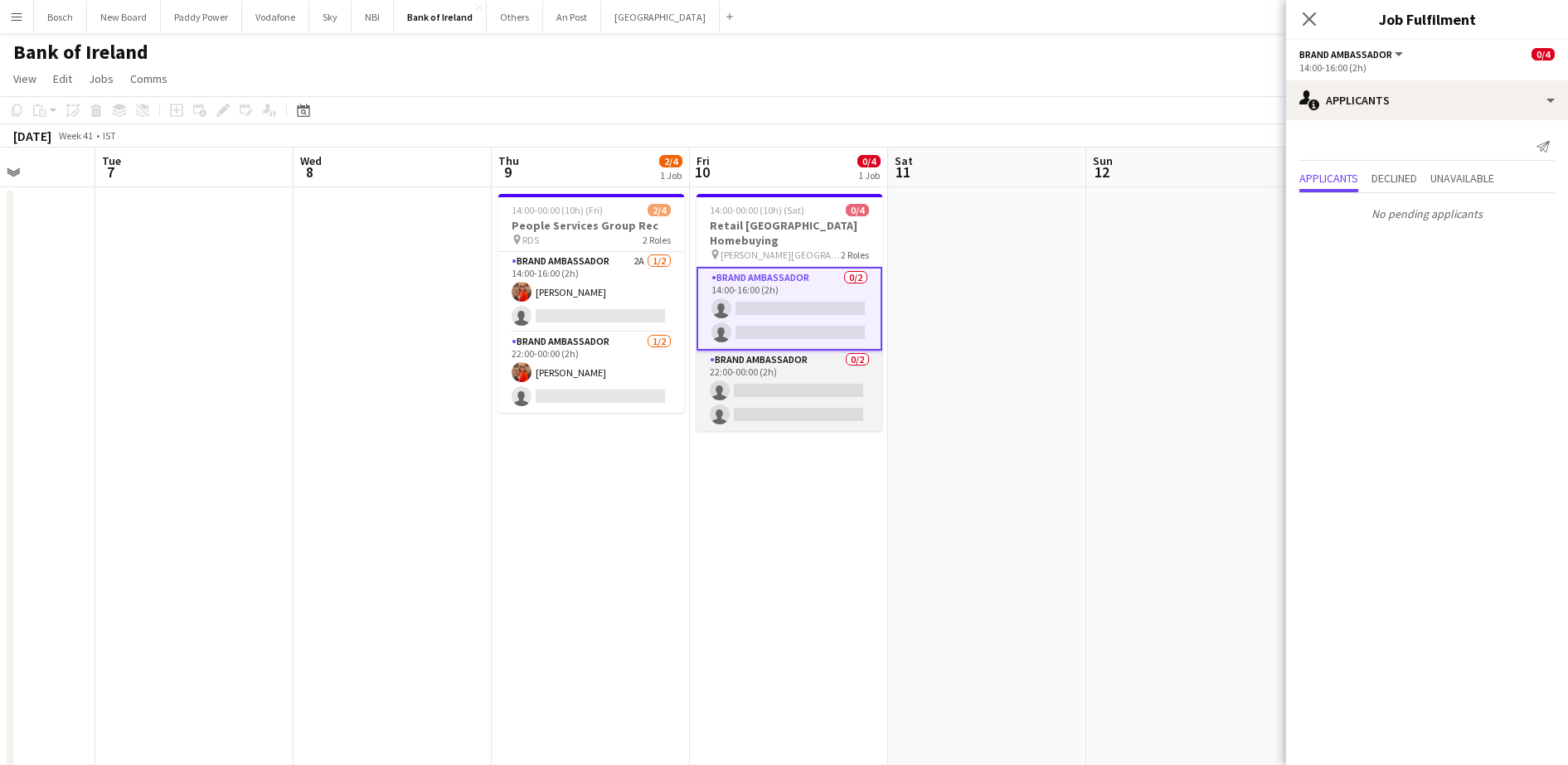
click at [798, 382] on app-card-role "Brand Ambassador 0/2 22:00-00:00 (2h) single-neutral-actions single-neutral-act…" at bounding box center [789, 390] width 185 height 81
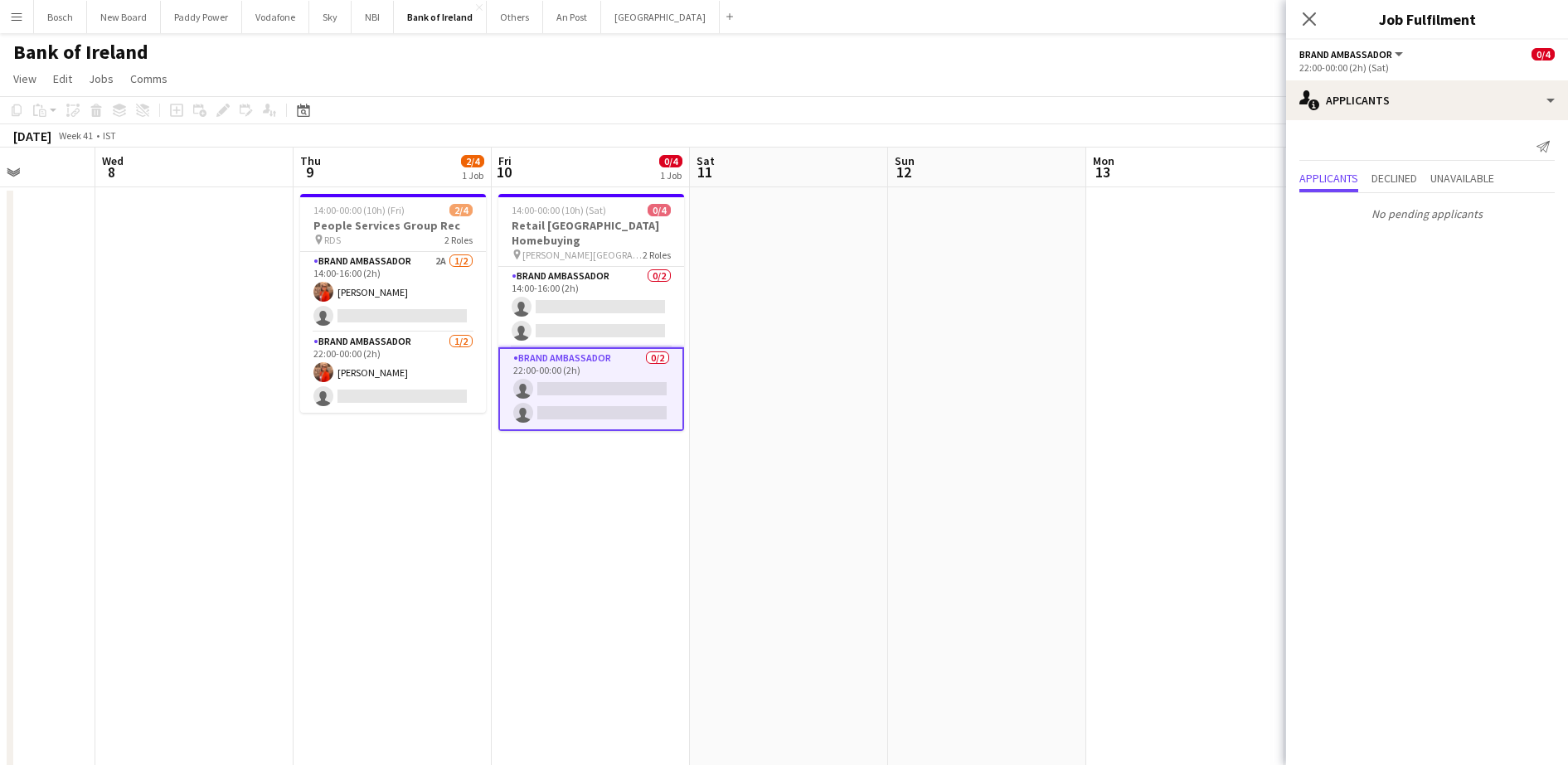
drag, startPoint x: 397, startPoint y: 339, endPoint x: 586, endPoint y: 332, distance: 189.1
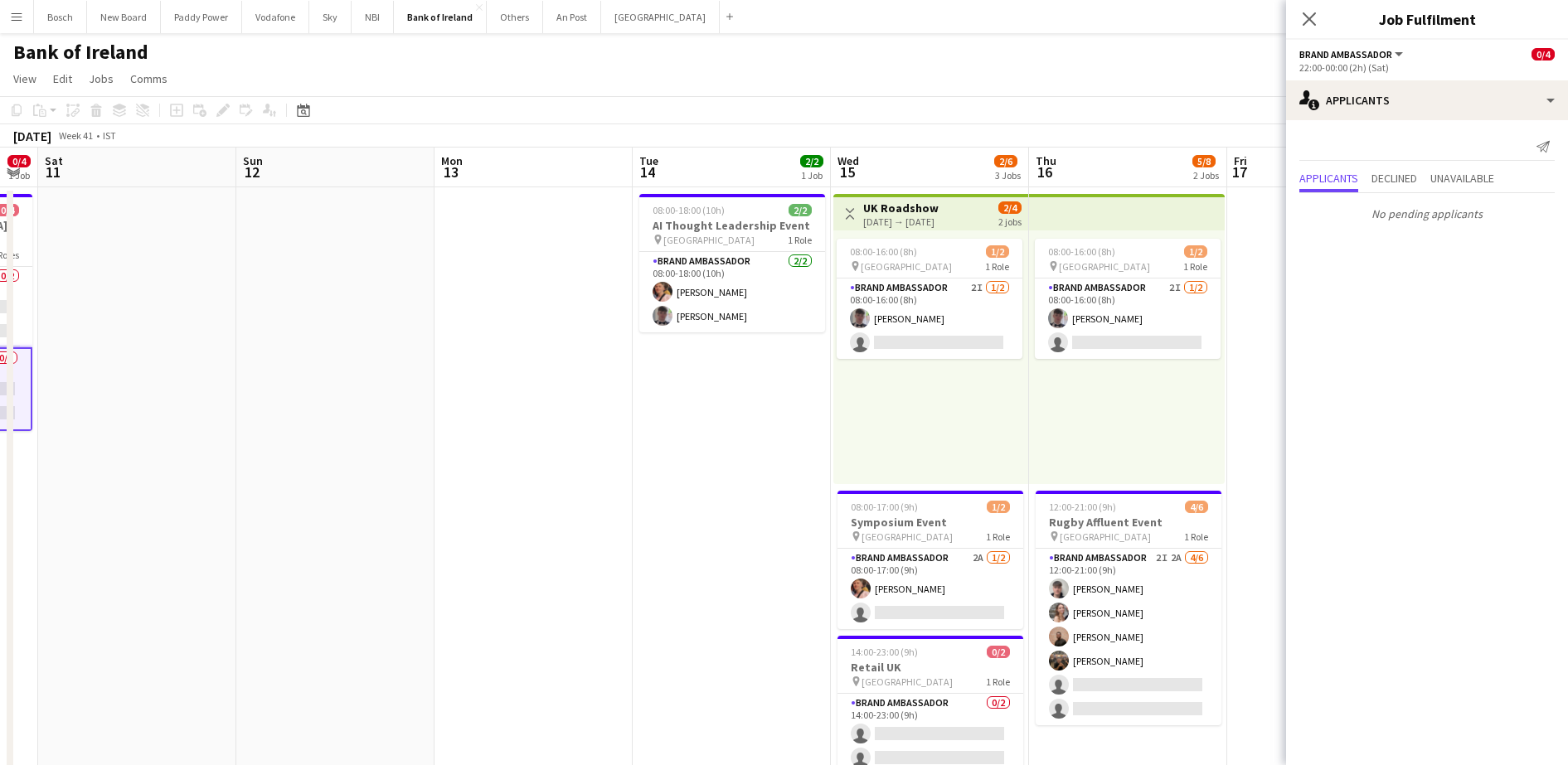
scroll to position [0, 472]
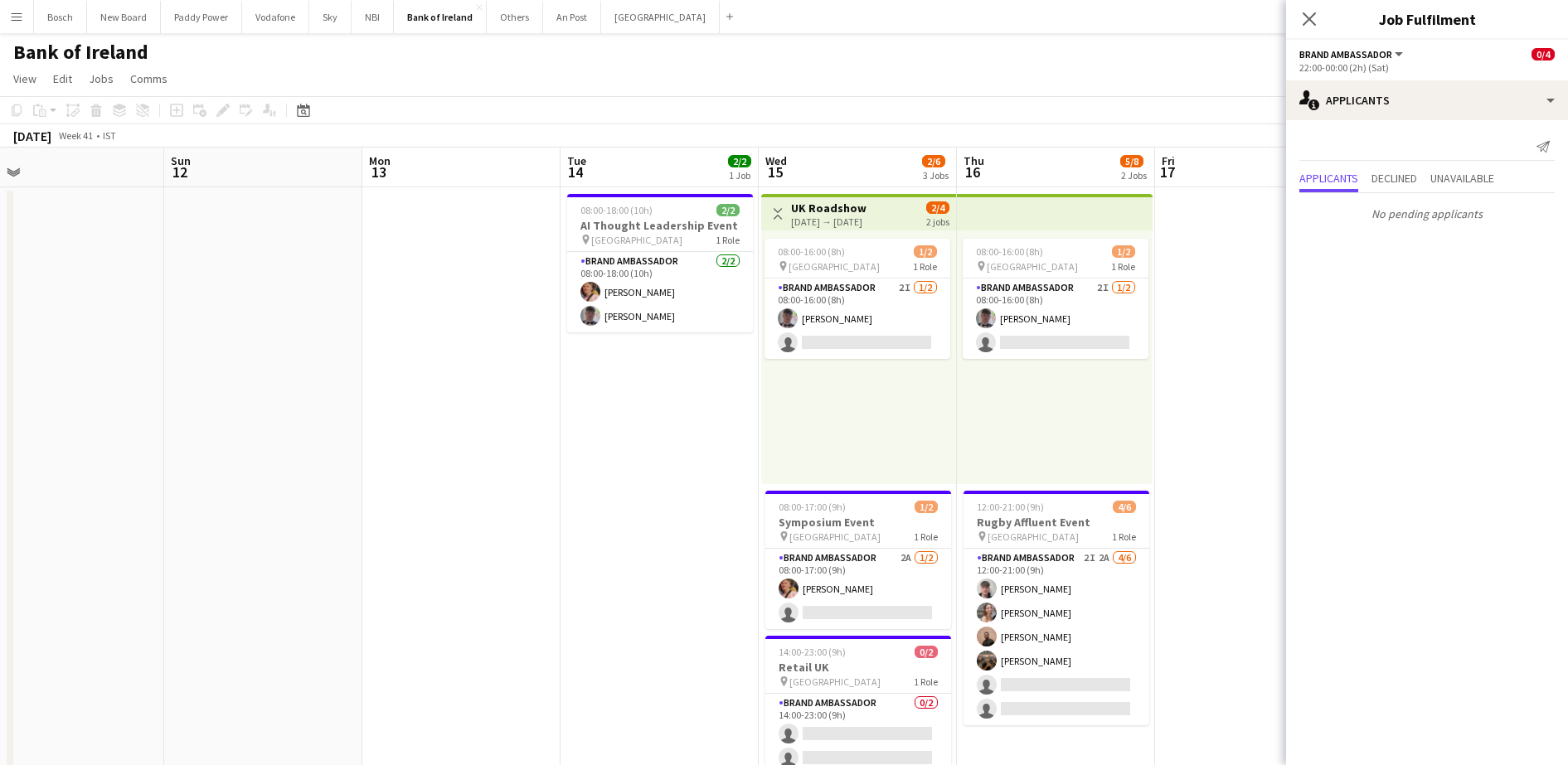
drag, startPoint x: 862, startPoint y: 346, endPoint x: 550, endPoint y: 339, distance: 312.1
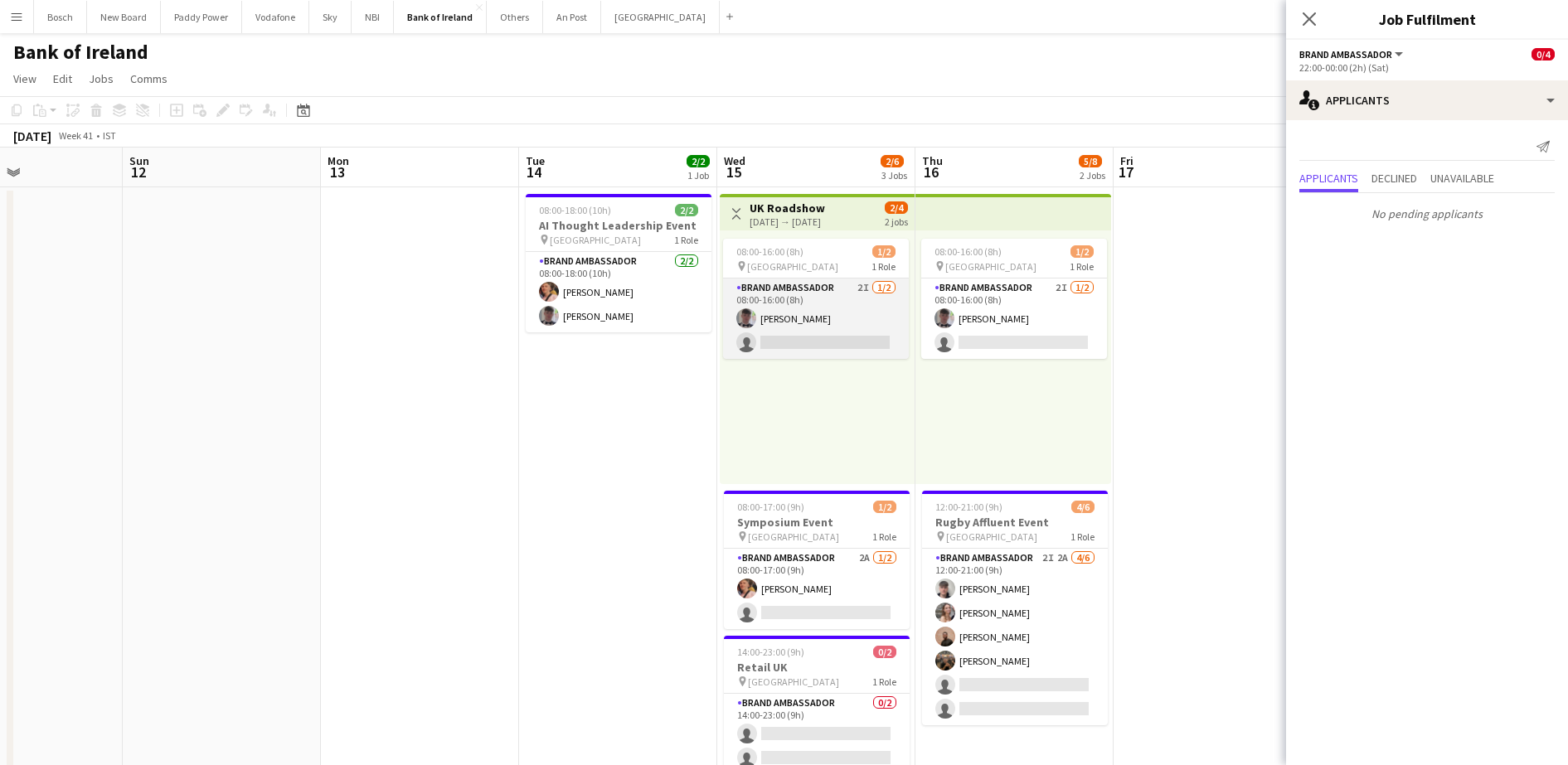
click at [832, 325] on app-card-role "Brand Ambassador 2I [DATE] 08:00-16:00 (8h) [PERSON_NAME] single-neutral-actions" at bounding box center [816, 319] width 185 height 81
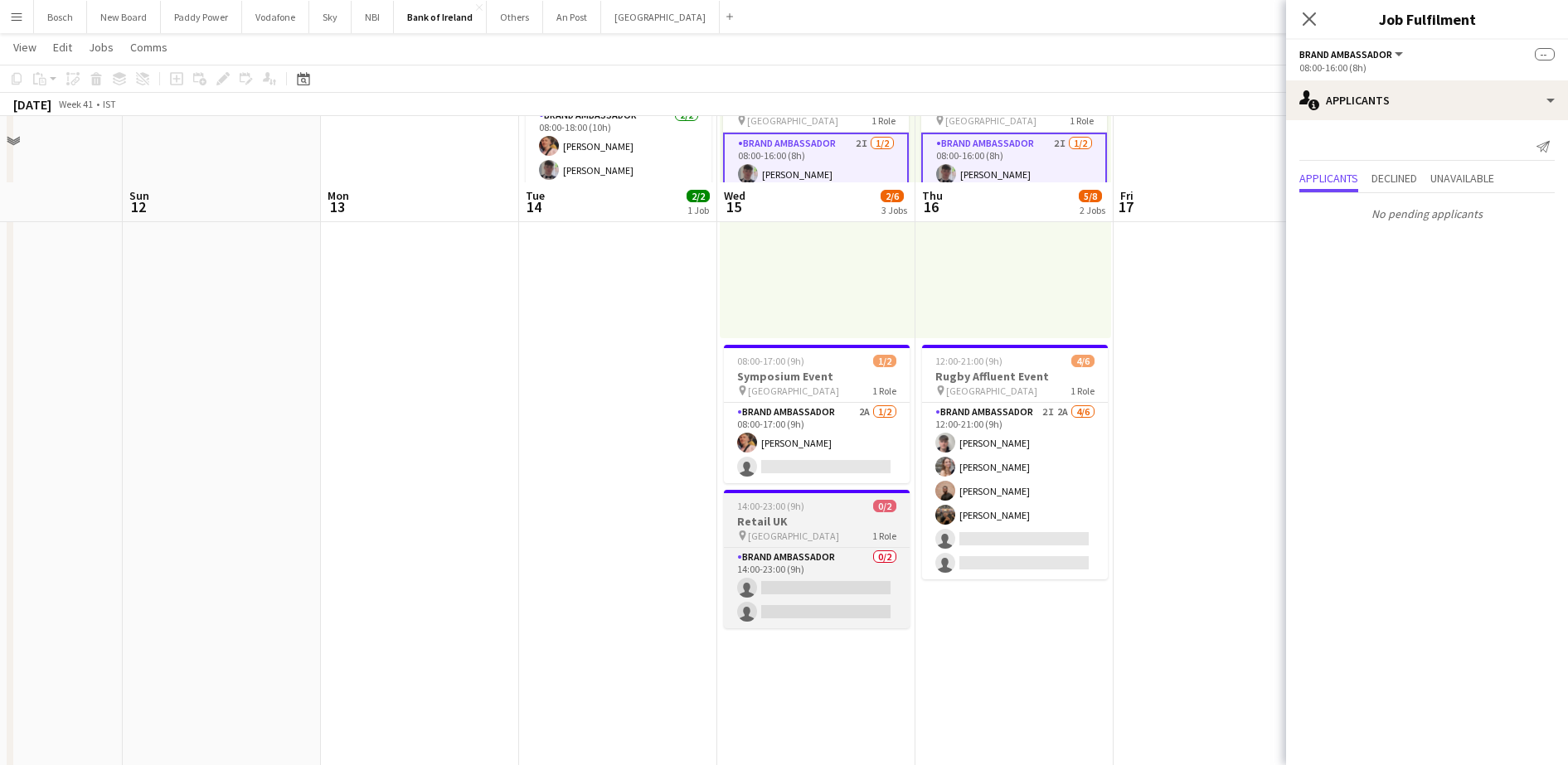
scroll to position [311, 0]
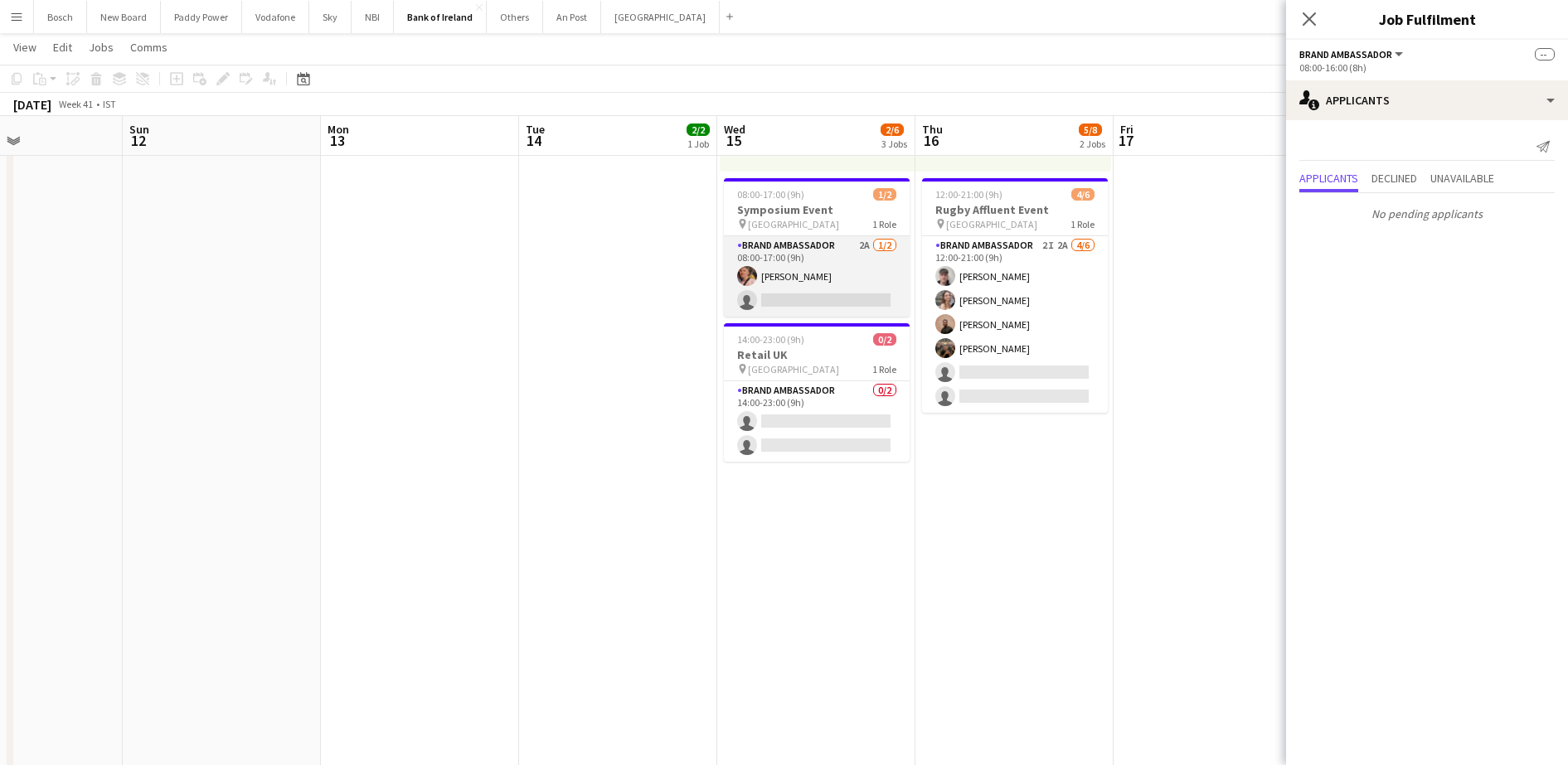
click at [843, 282] on app-card-role "Brand Ambassador 2A [DATE] 08:00-17:00 (9h) [PERSON_NAME] single-neutral-actions" at bounding box center [817, 276] width 185 height 81
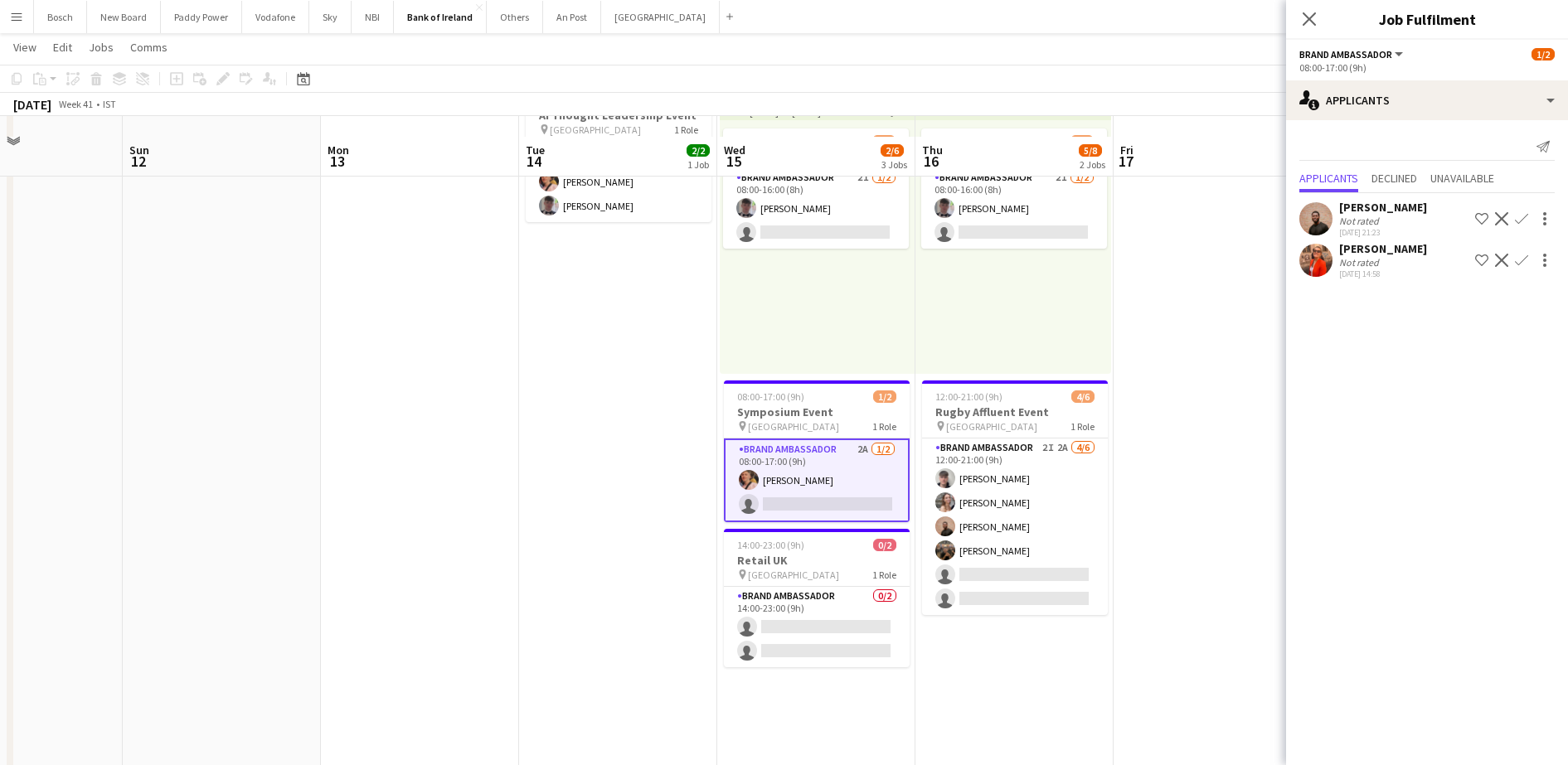
scroll to position [104, 0]
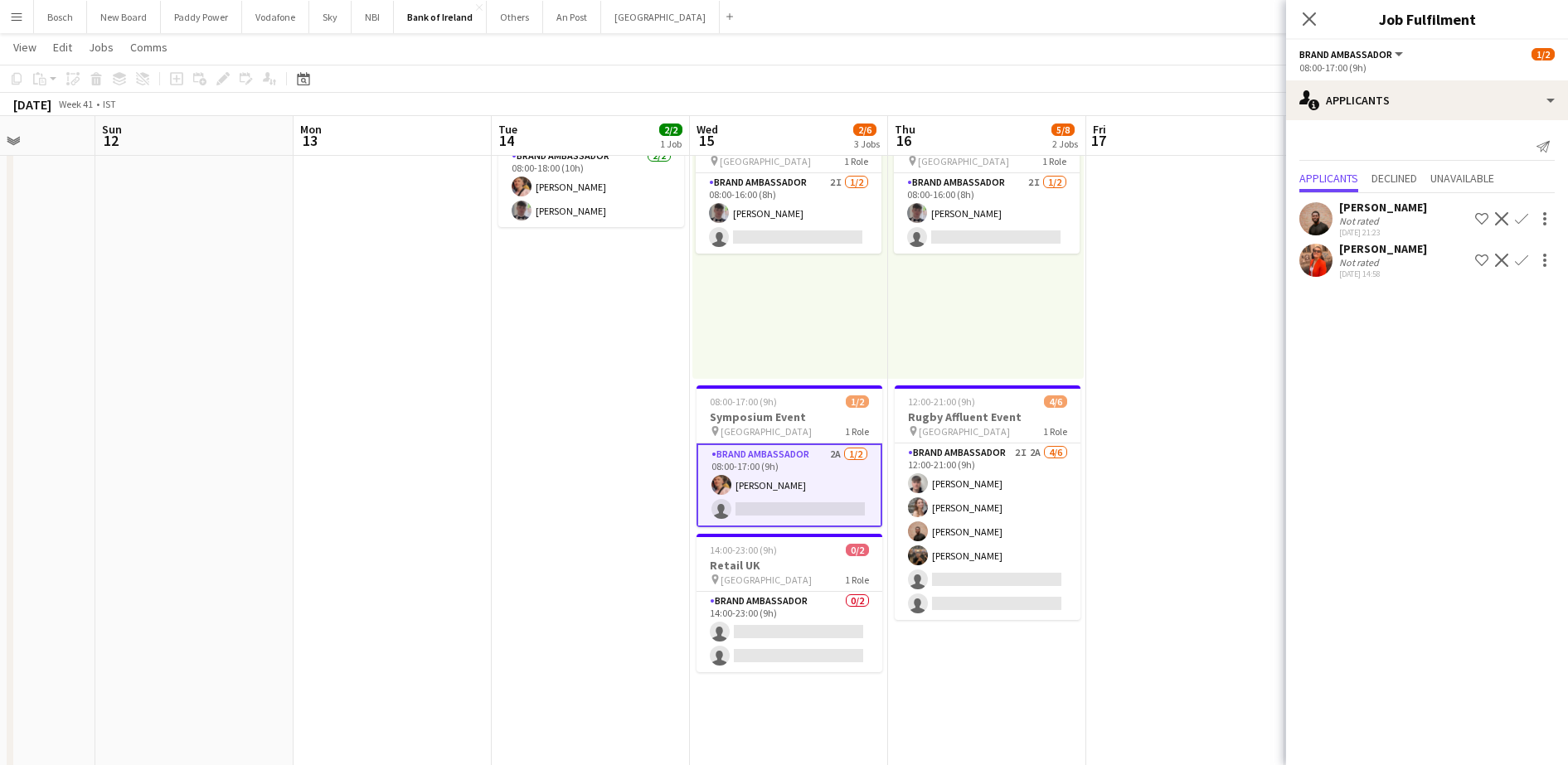
drag, startPoint x: 1129, startPoint y: 412, endPoint x: 890, endPoint y: 407, distance: 239.1
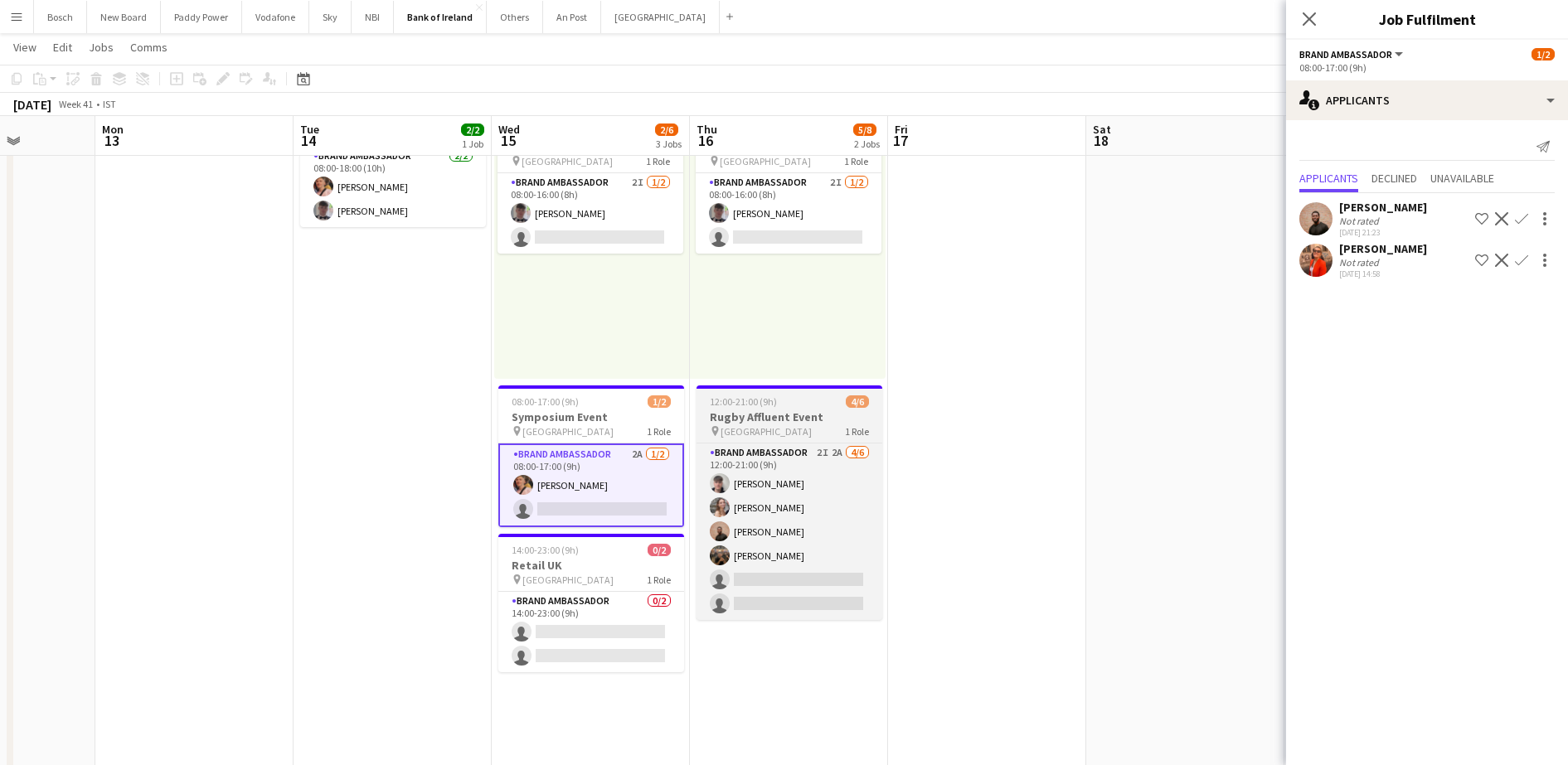
scroll to position [0, 502]
click at [806, 540] on app-card-role "Brand Ambassador 2I 2A [DATE] 12:00-21:00 (9h) [PERSON_NAME] [PERSON_NAME] [PER…" at bounding box center [787, 531] width 185 height 176
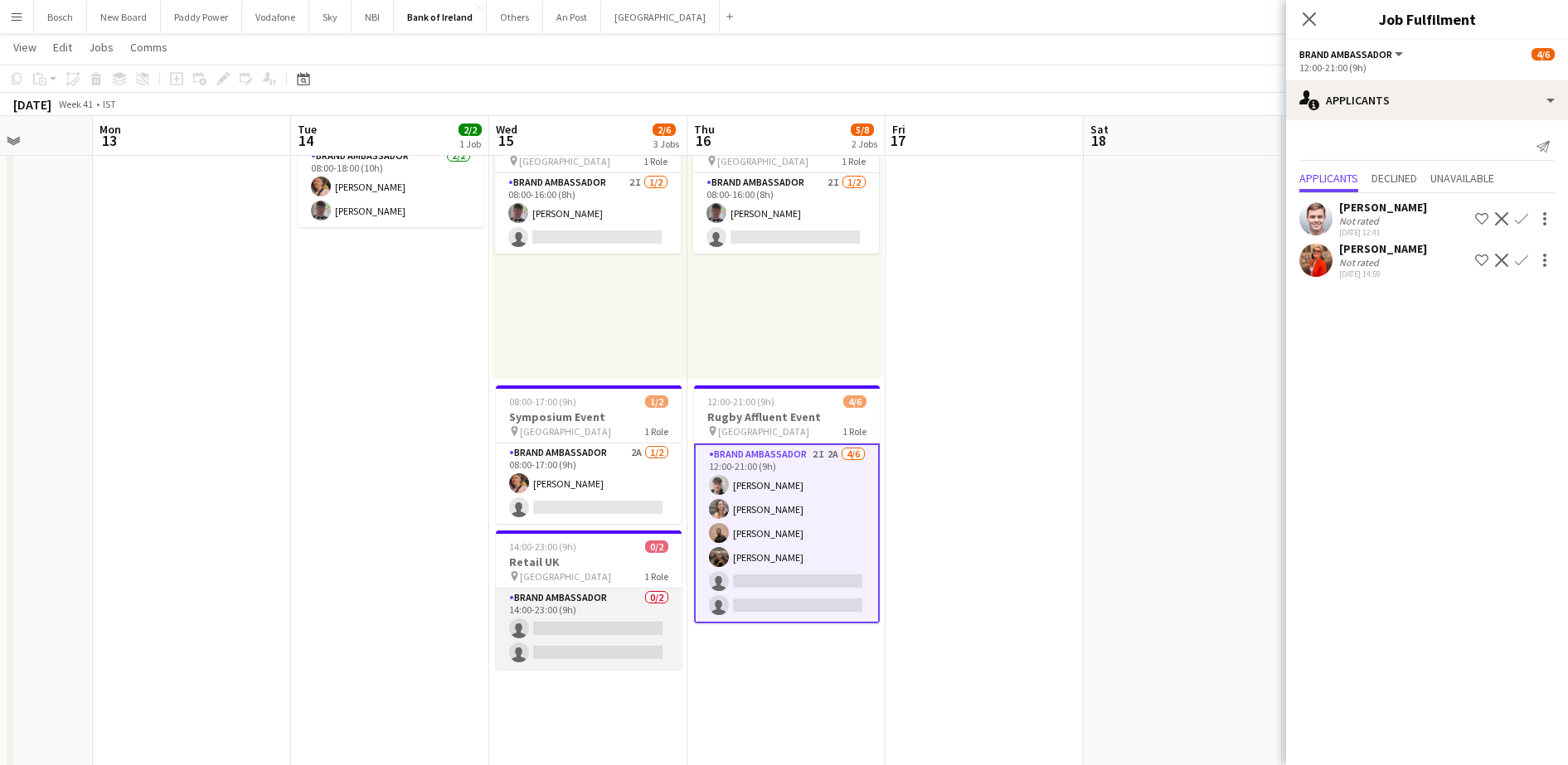
click at [640, 629] on app-card-role "Brand Ambassador 0/2 14:00-23:00 (9h) single-neutral-actions single-neutral-act…" at bounding box center [589, 629] width 185 height 81
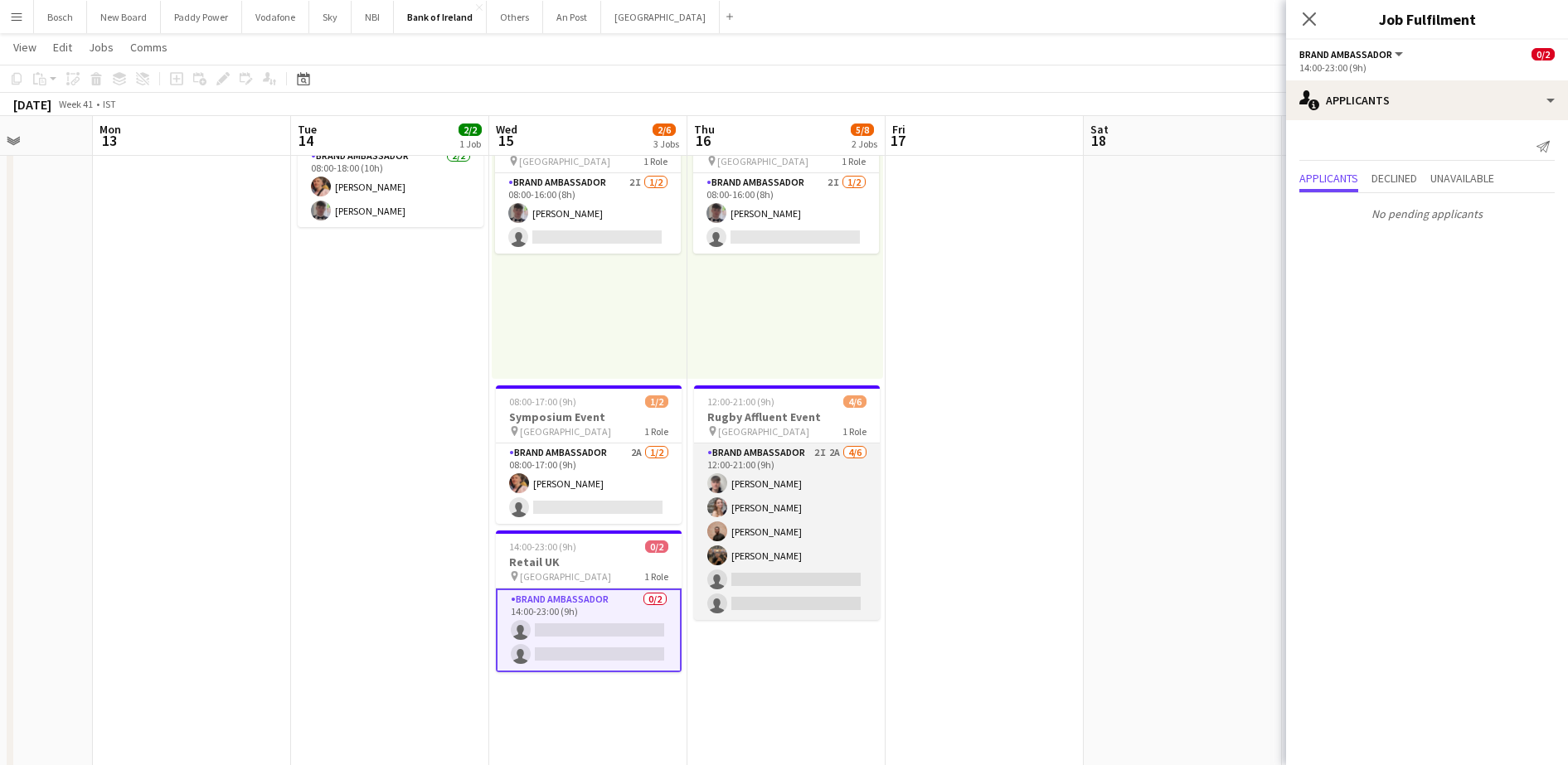
click at [801, 566] on app-card-role "Brand Ambassador 2I 2A [DATE] 12:00-21:00 (9h) [PERSON_NAME] [PERSON_NAME] [PER…" at bounding box center [787, 531] width 185 height 176
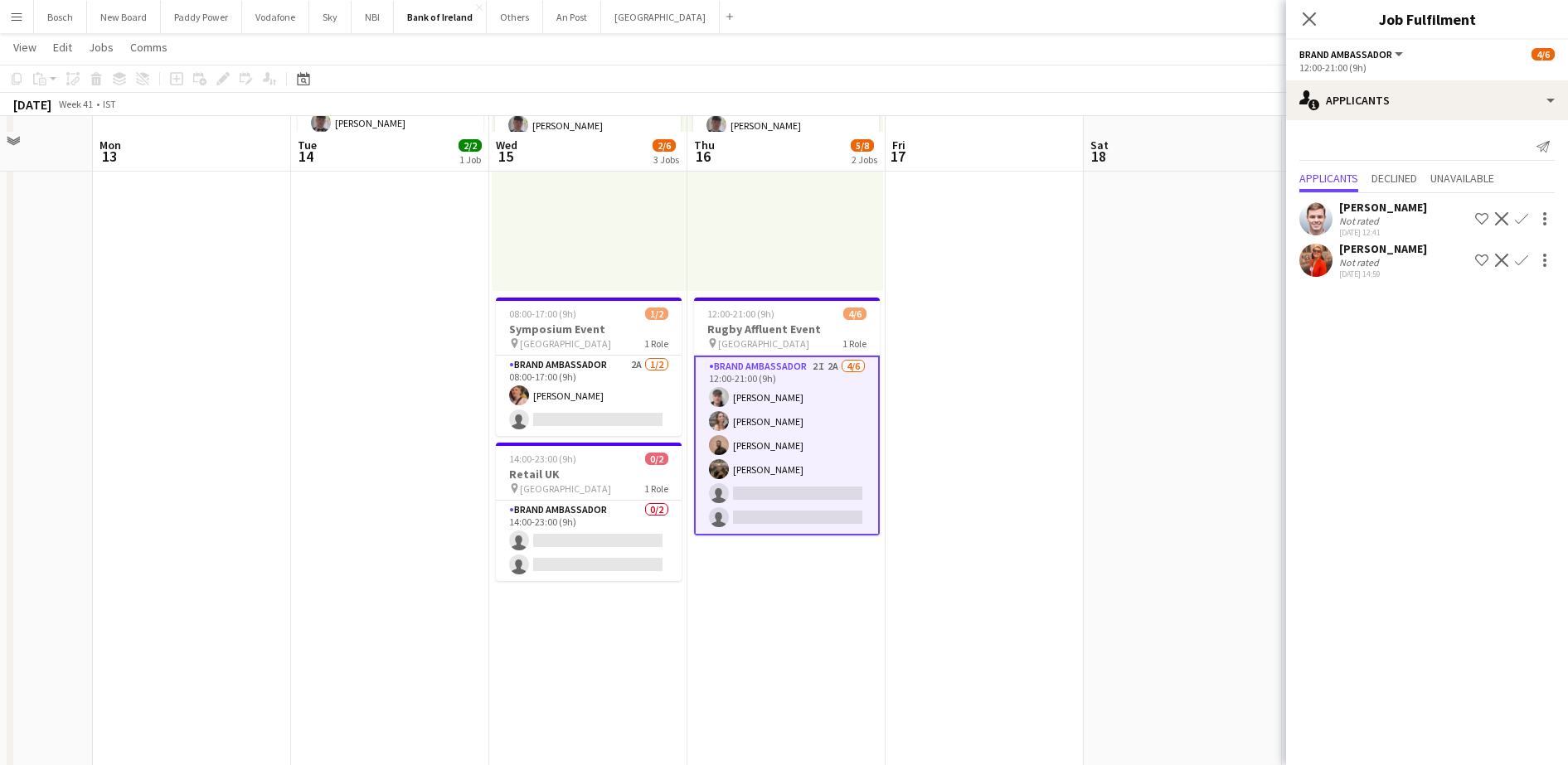
scroll to position [207, 0]
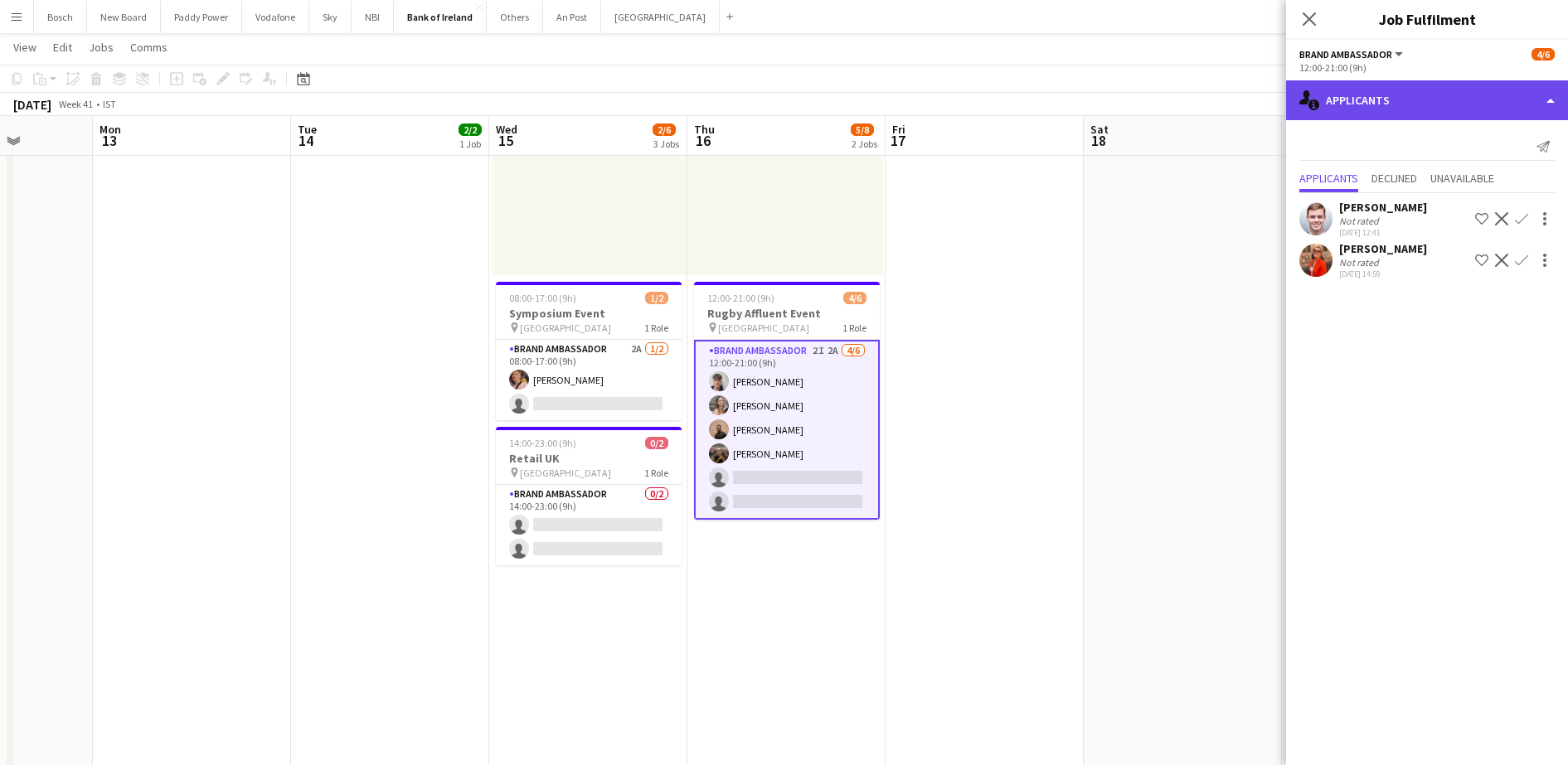
click at [1412, 96] on div "single-neutral-actions-information Applicants" at bounding box center [1427, 101] width 282 height 40
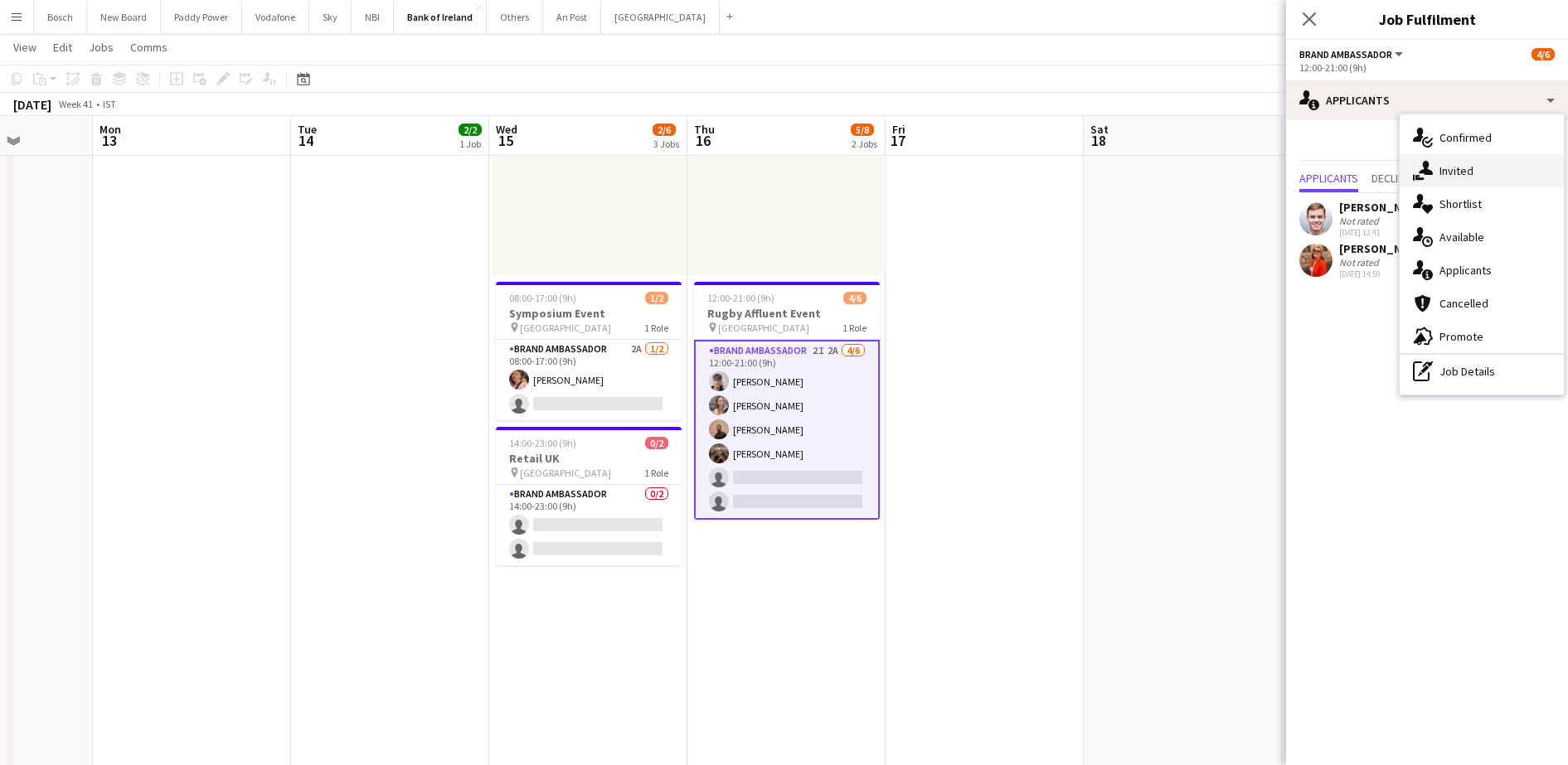
click at [1463, 164] on div "single-neutral-actions-share-1 Invited" at bounding box center [1481, 170] width 164 height 33
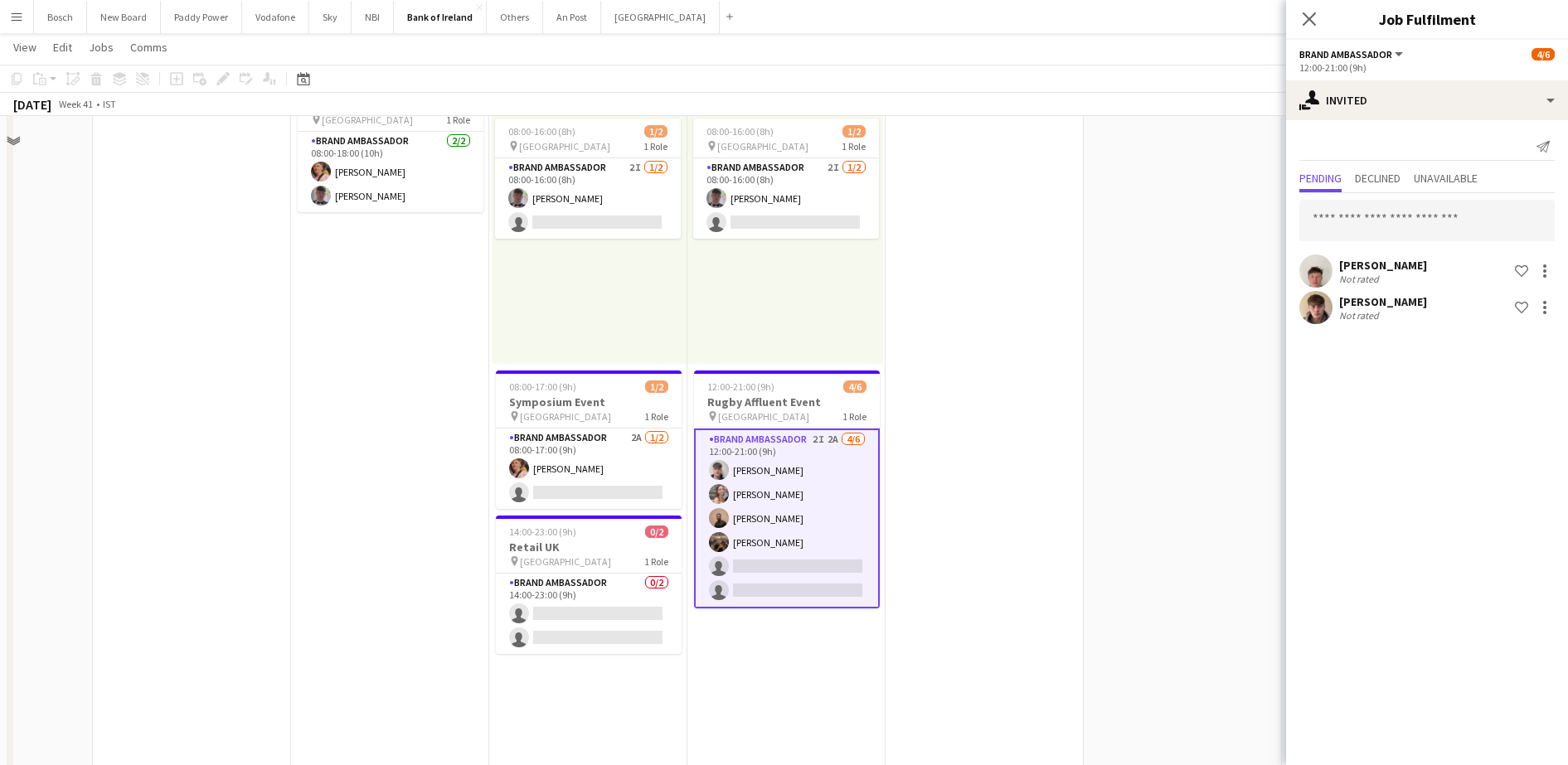
scroll to position [0, 0]
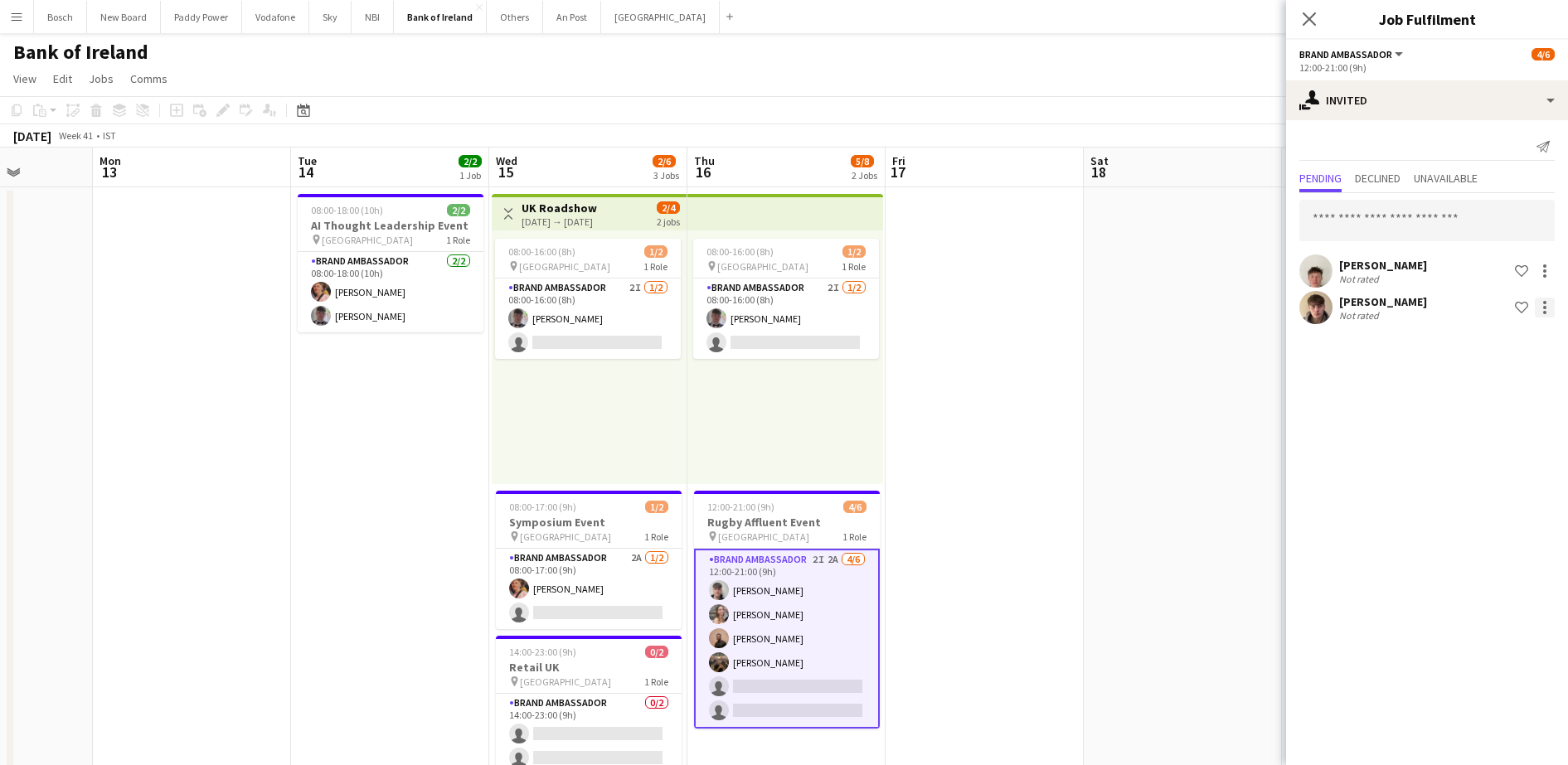
click at [1545, 301] on div at bounding box center [1544, 302] width 3 height 3
click at [1512, 376] on span "Send notification" at bounding box center [1492, 378] width 98 height 14
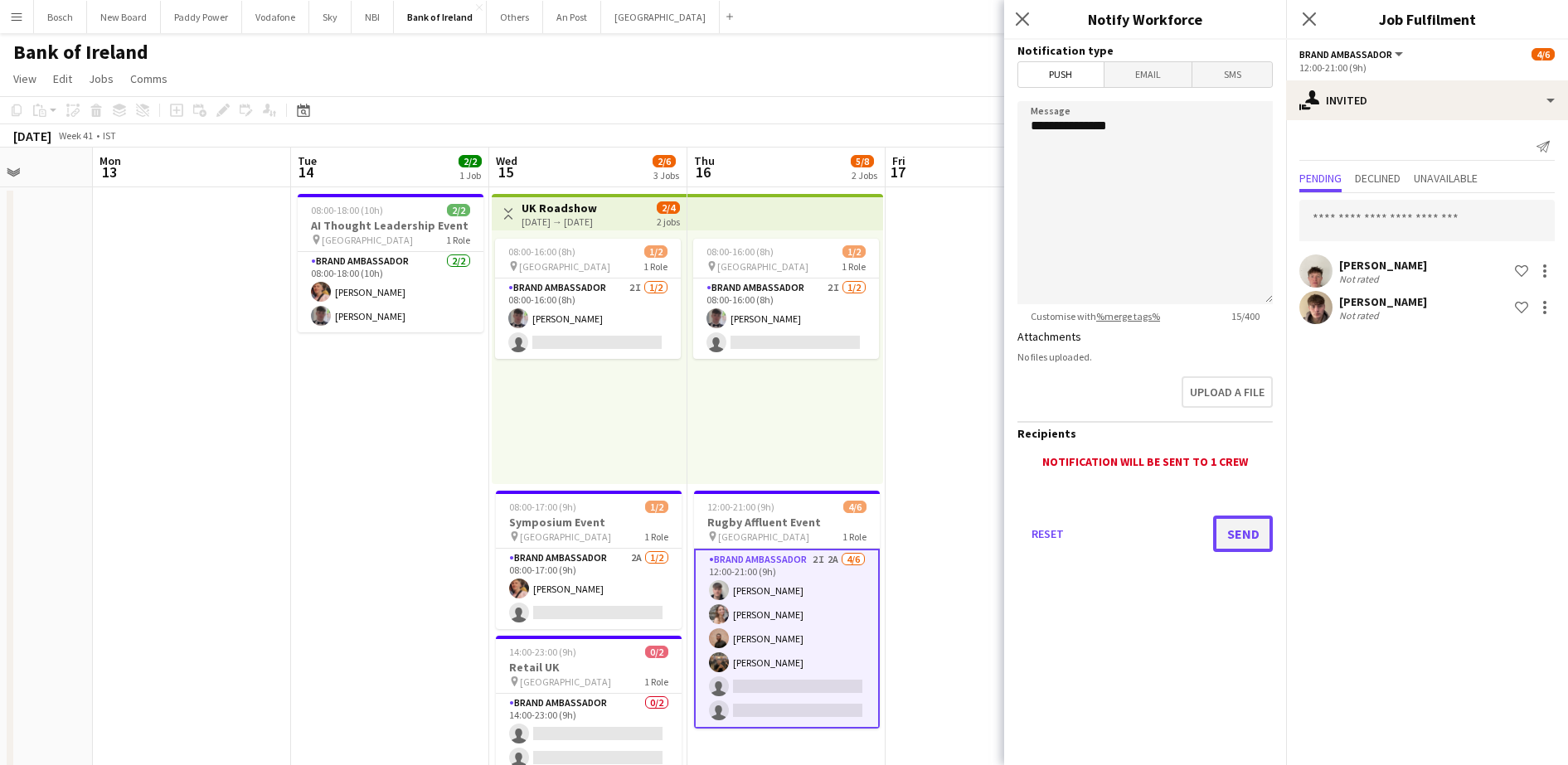
click at [1240, 533] on button "Send" at bounding box center [1243, 534] width 60 height 37
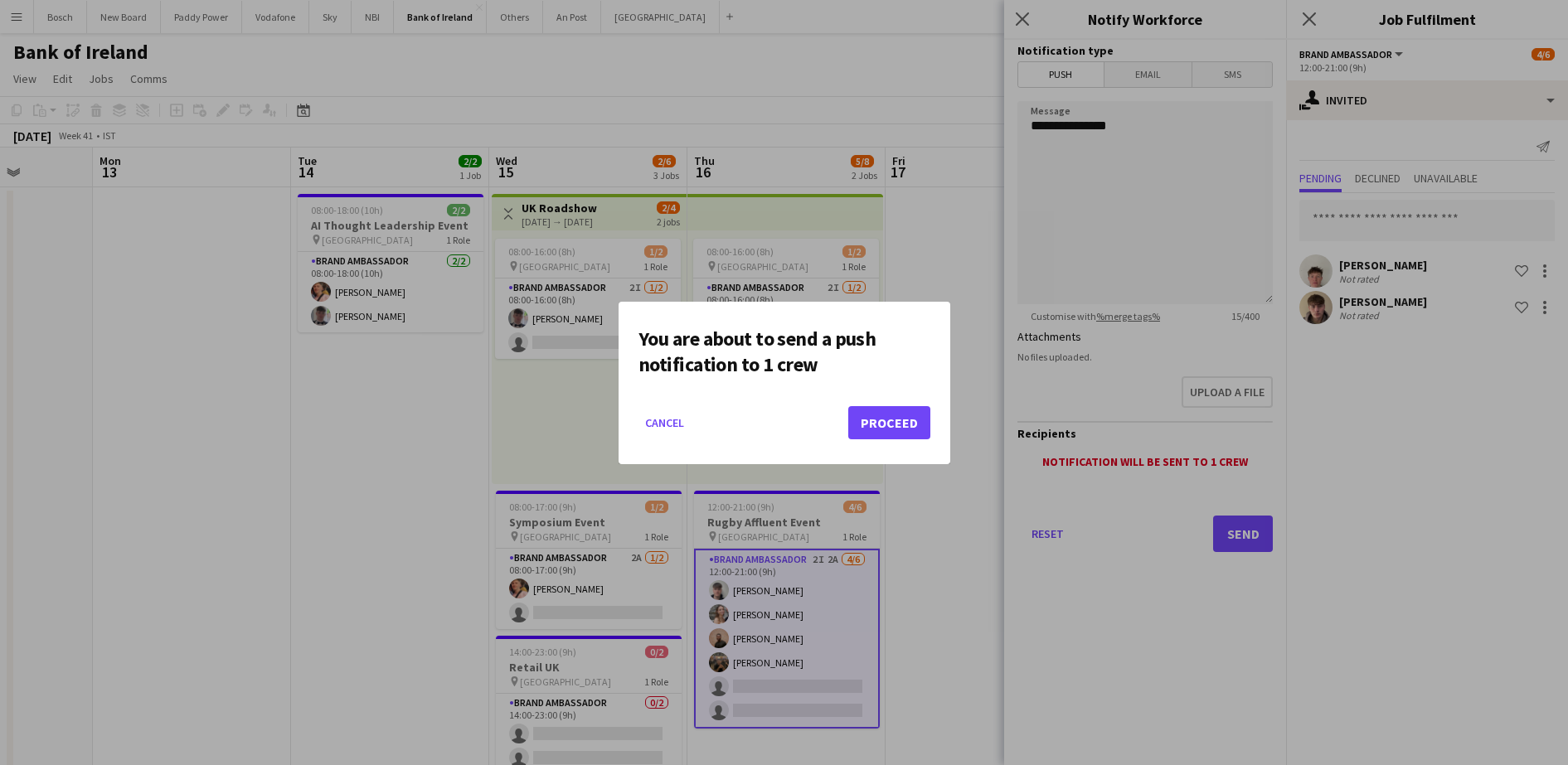
click at [866, 402] on mat-dialog-actions "Cancel Proceed" at bounding box center [784, 428] width 292 height 71
click at [888, 426] on button "Proceed" at bounding box center [890, 422] width 82 height 33
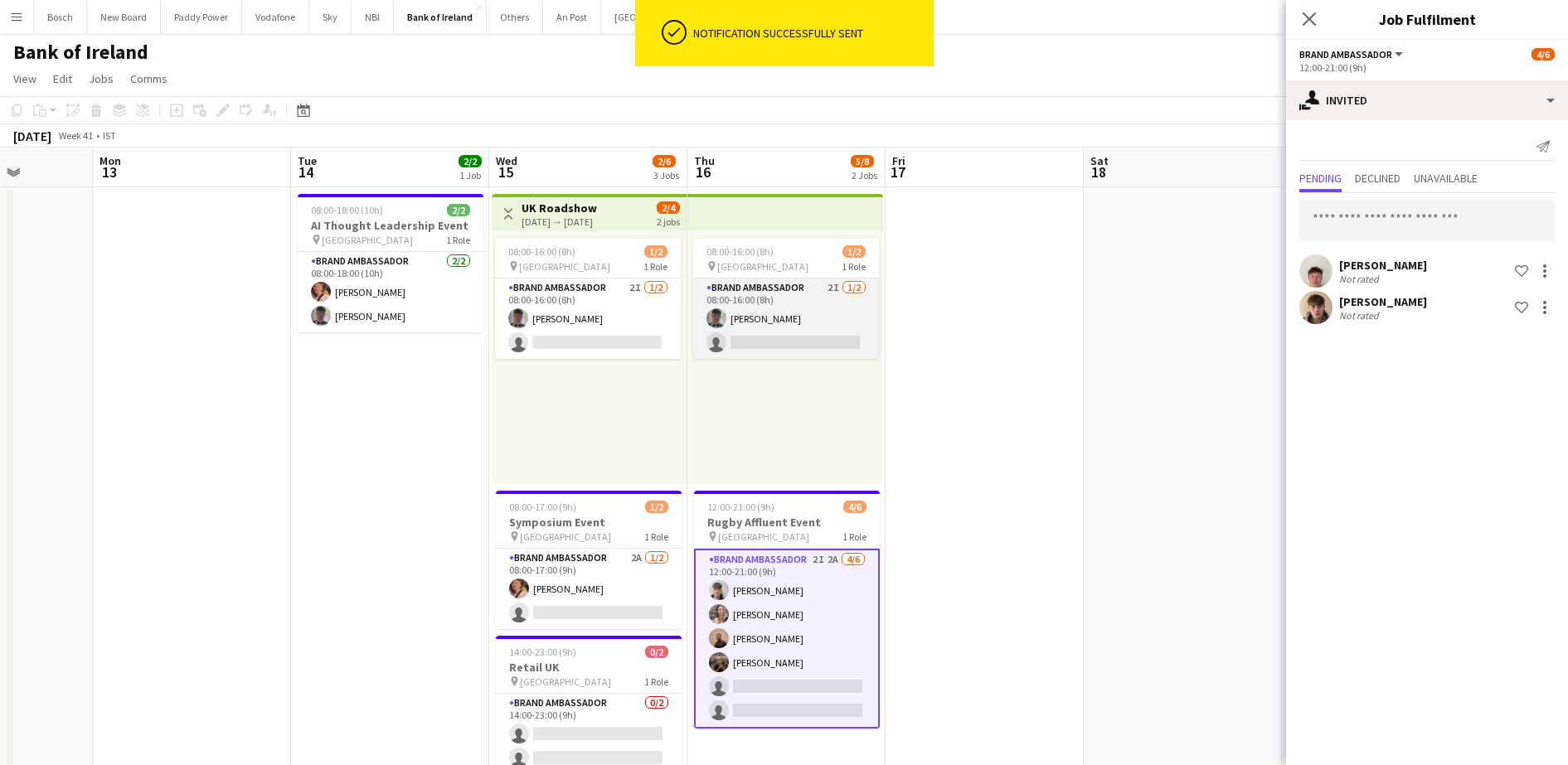
click at [847, 327] on app-card-role "Brand Ambassador 2I [DATE] 08:00-16:00 (8h) [PERSON_NAME] single-neutral-actions" at bounding box center [786, 319] width 185 height 81
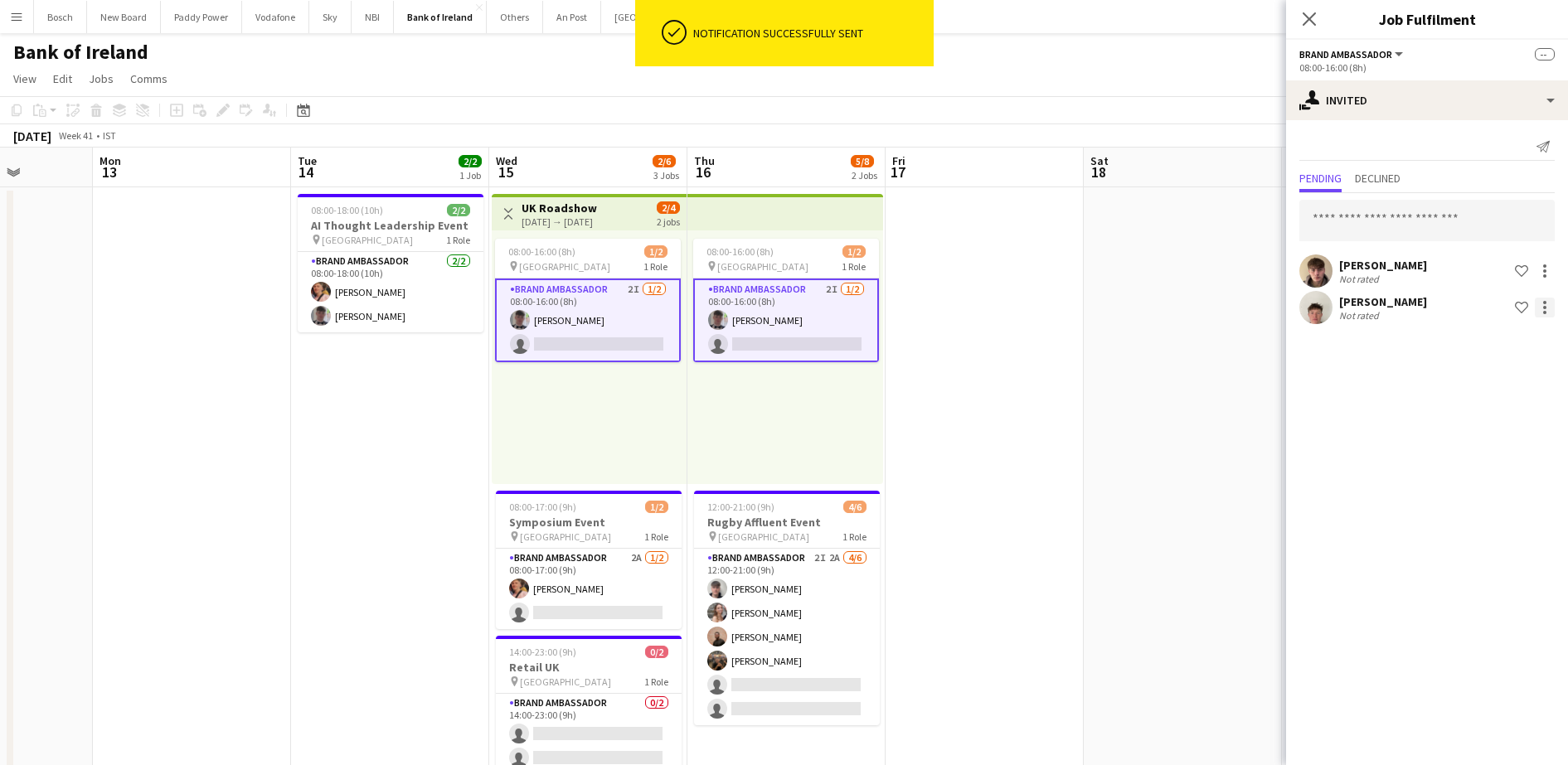
click at [1546, 310] on div at bounding box center [1545, 308] width 20 height 20
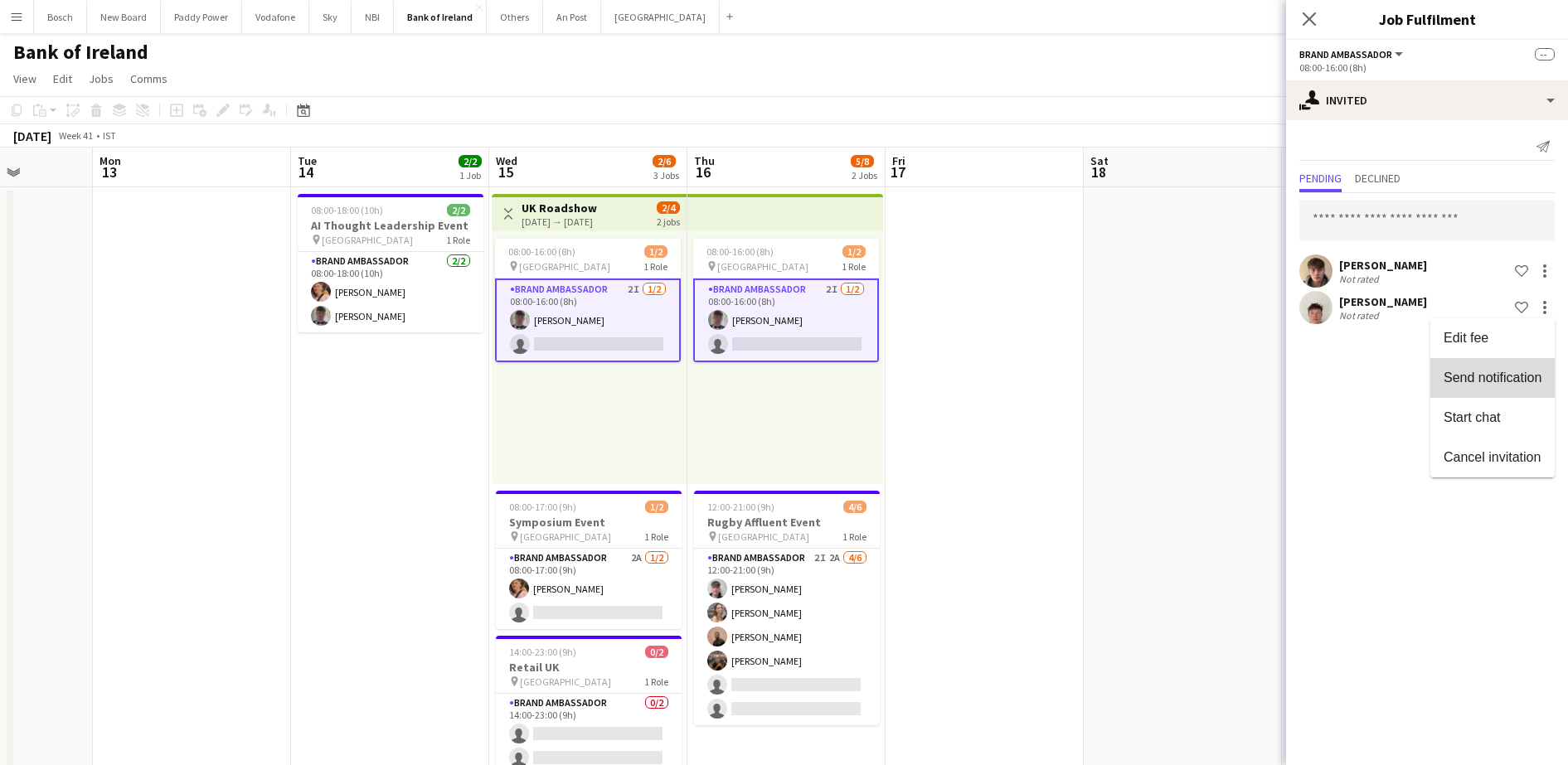
click at [1485, 387] on button "Send notification" at bounding box center [1492, 379] width 125 height 40
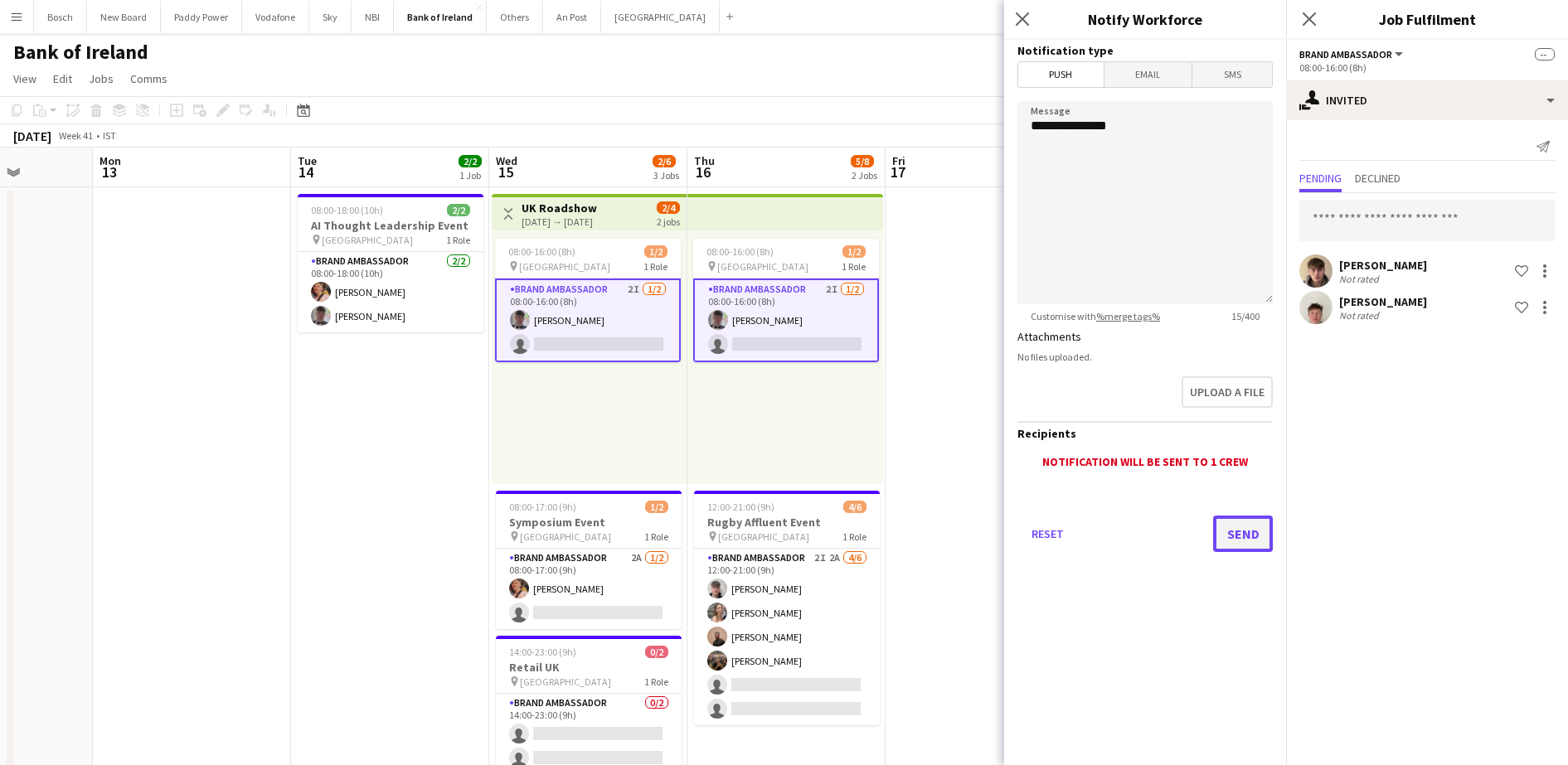
click at [1235, 531] on button "Send" at bounding box center [1243, 534] width 60 height 37
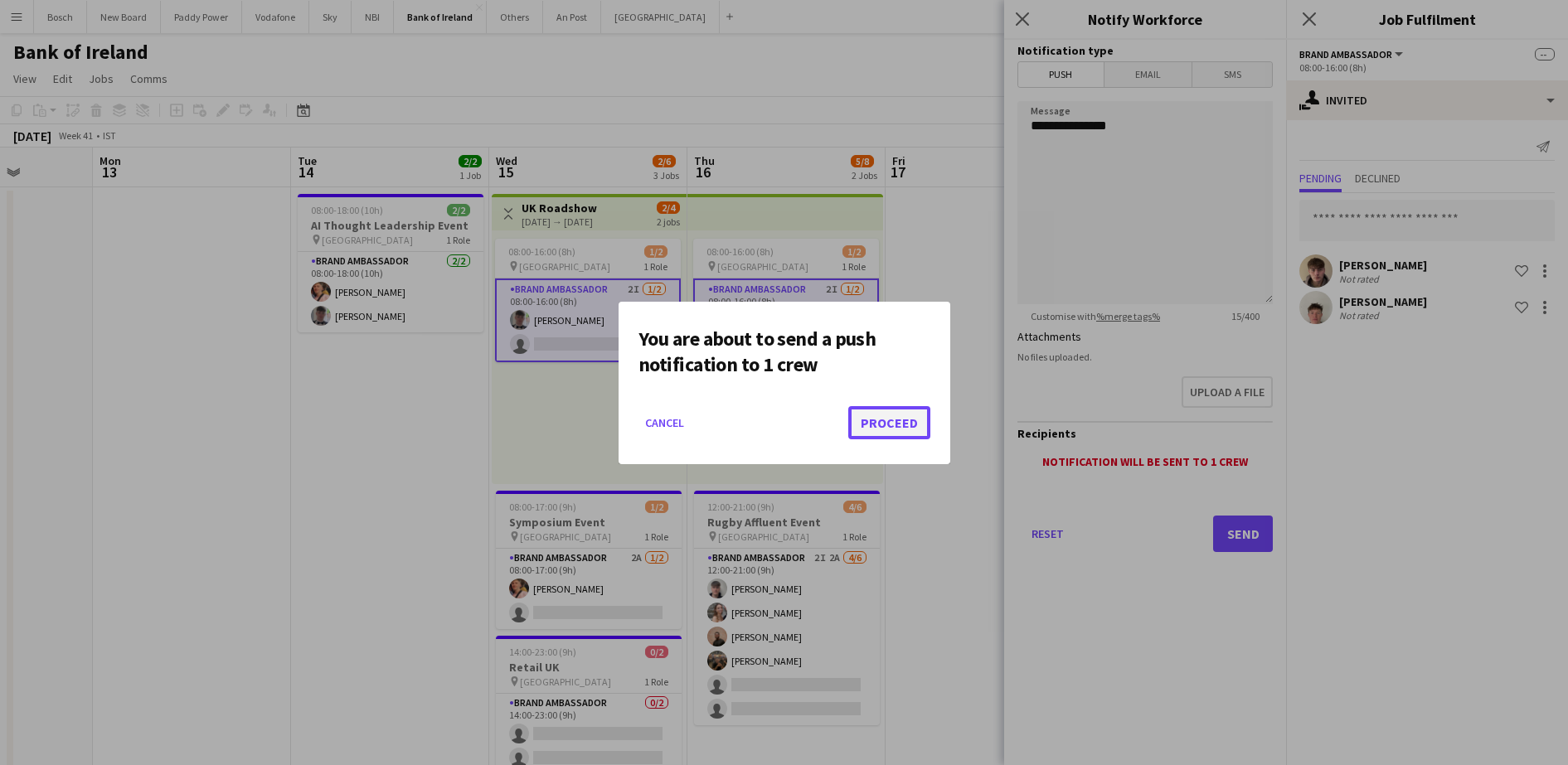
click at [882, 427] on button "Proceed" at bounding box center [890, 422] width 82 height 33
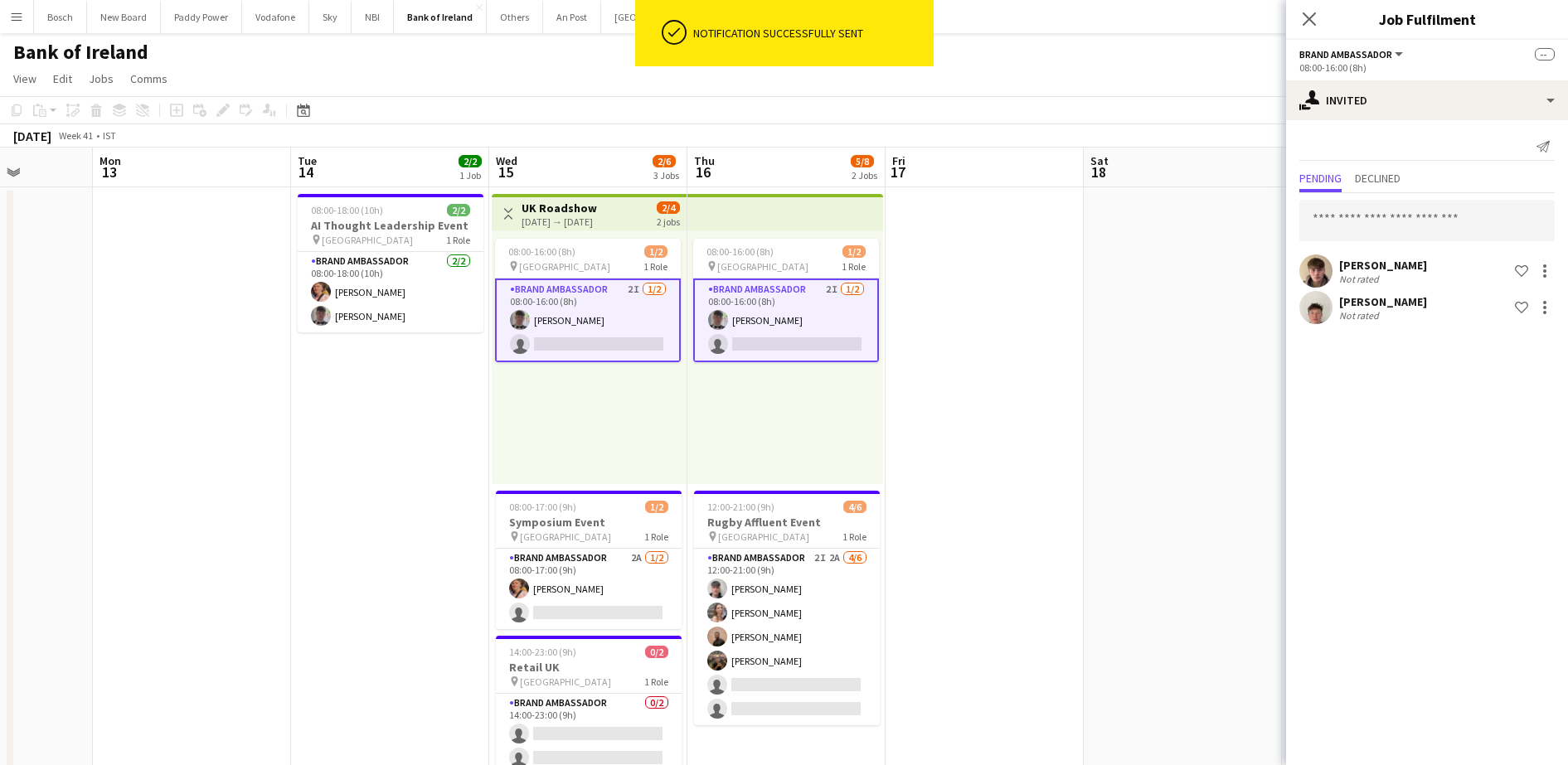
click at [1092, 151] on app-board-header-date "Sat 18" at bounding box center [1182, 167] width 198 height 40
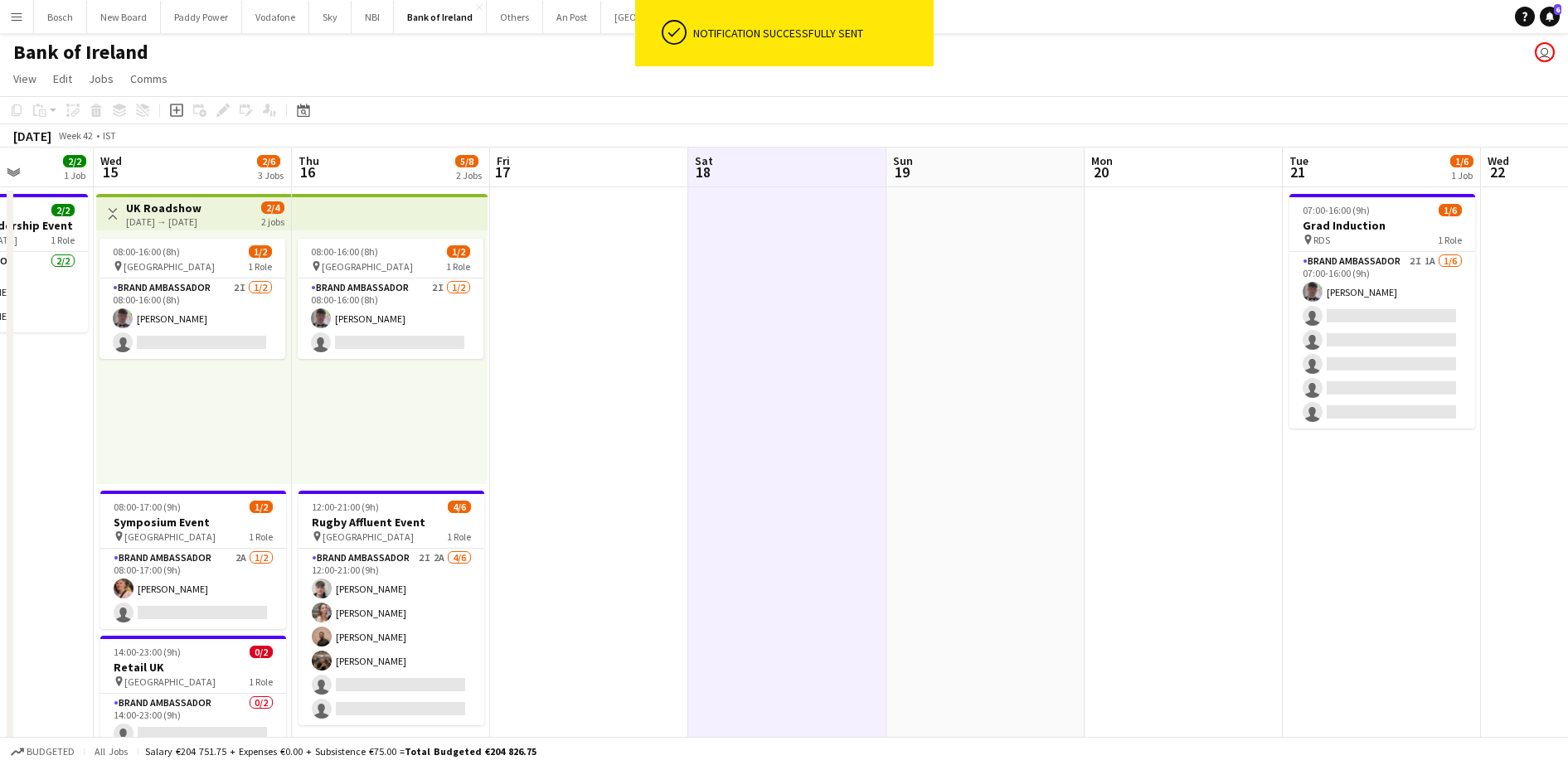
drag, startPoint x: 1389, startPoint y: 486, endPoint x: 1005, endPoint y: 479, distance: 384.1
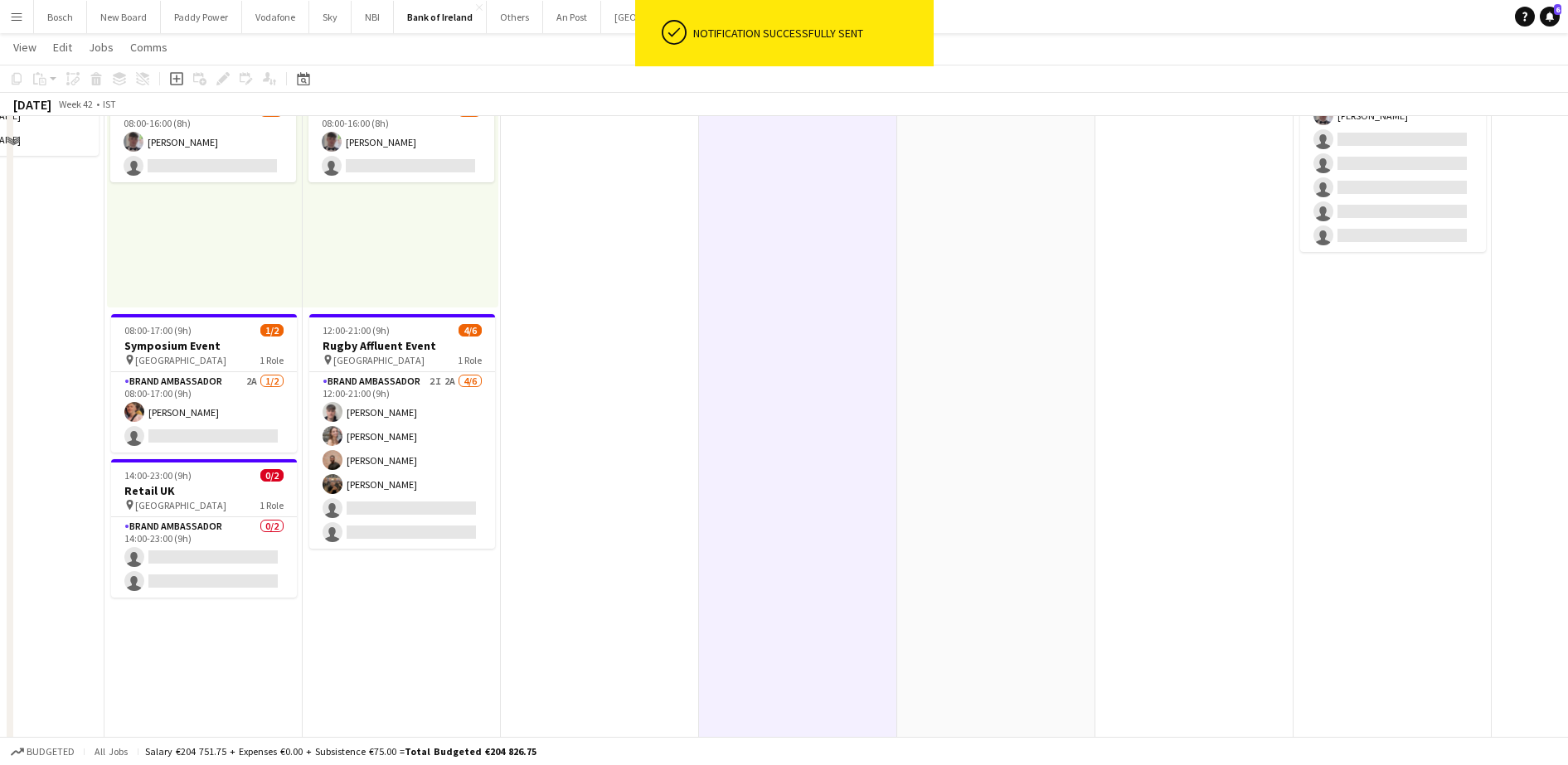
scroll to position [207, 0]
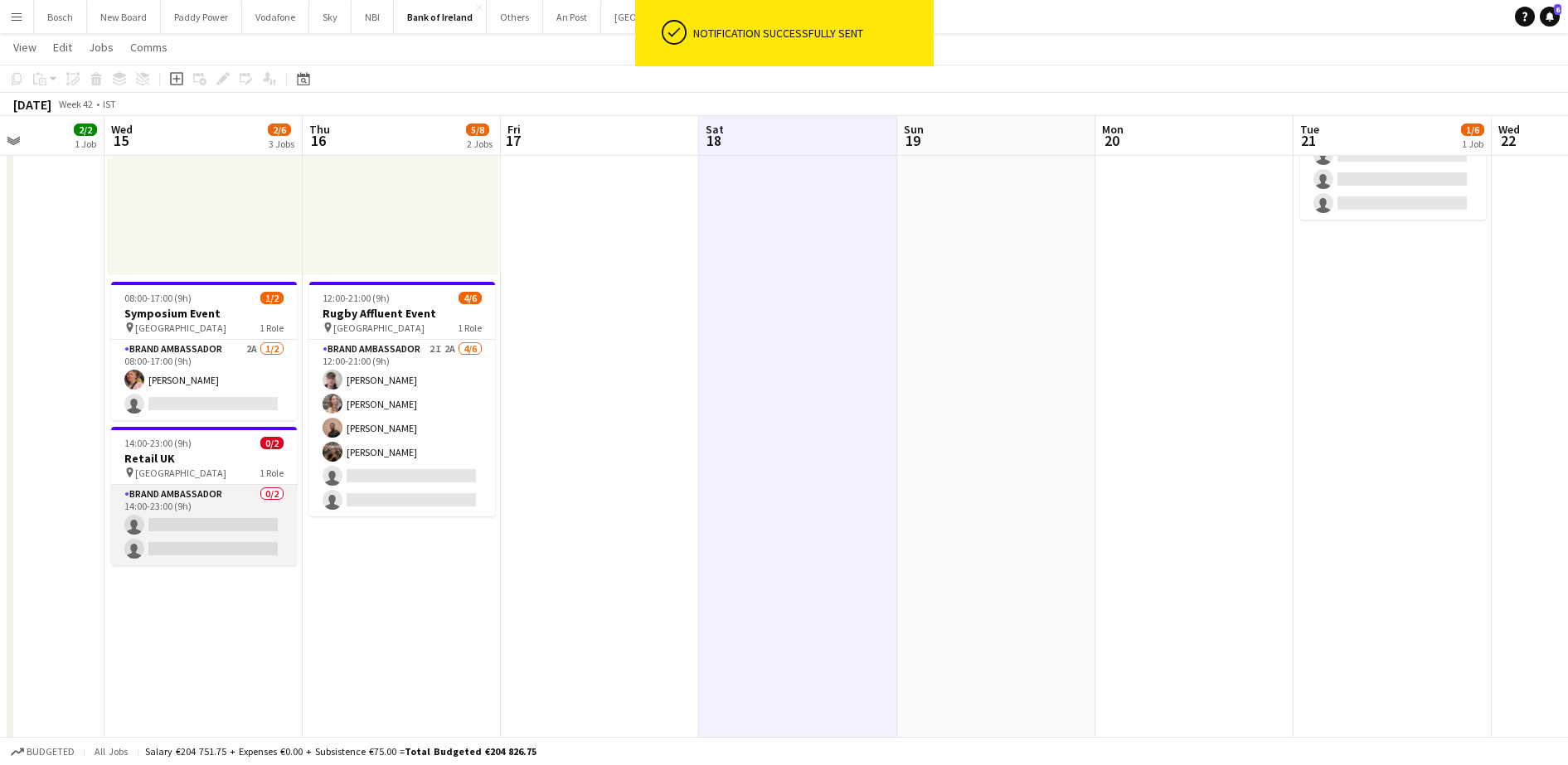
click at [234, 495] on app-card-role "Brand Ambassador 0/2 14:00-23:00 (9h) single-neutral-actions single-neutral-act…" at bounding box center [204, 525] width 185 height 81
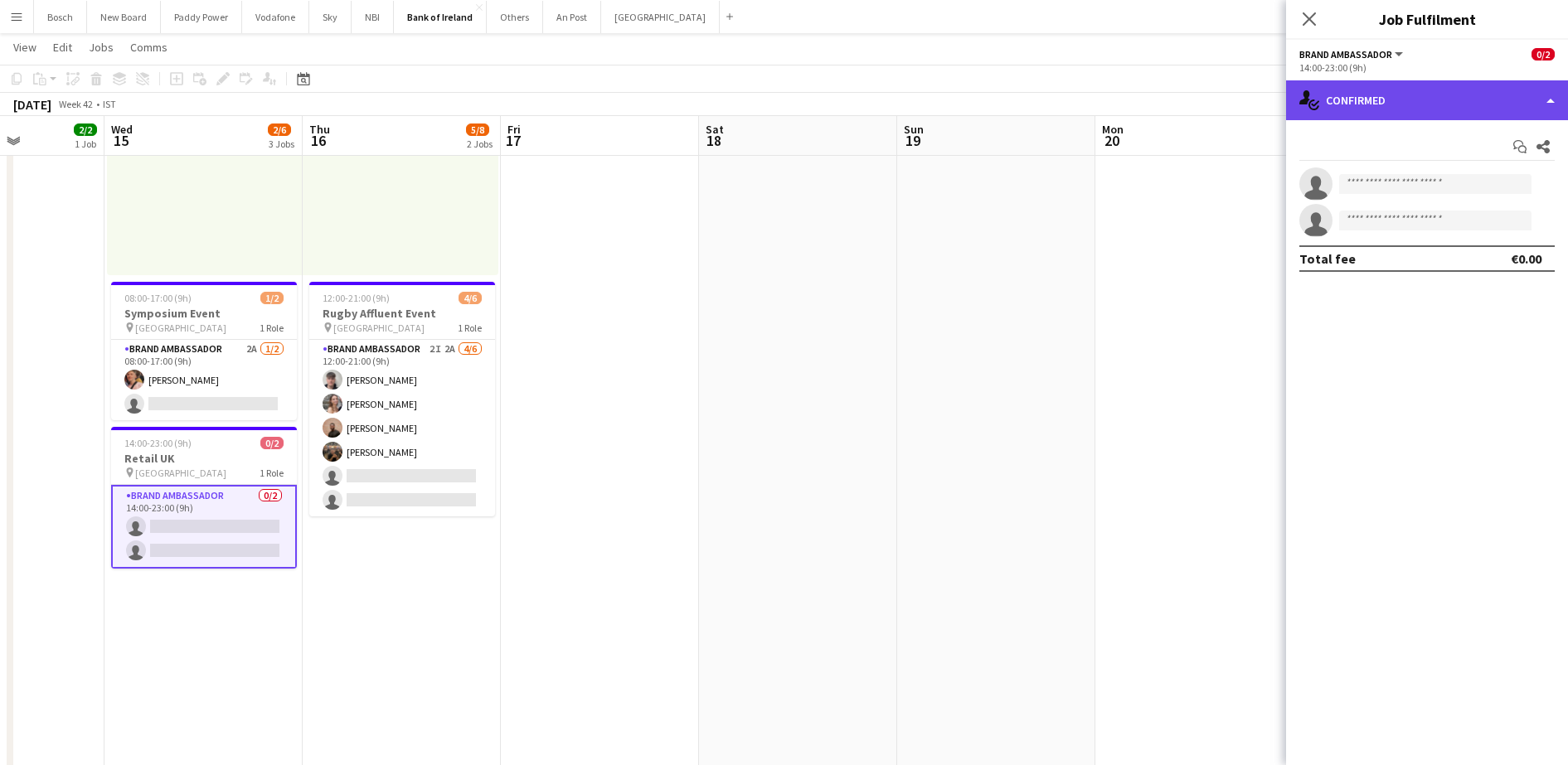
click at [1524, 108] on div "single-neutral-actions-check-2 Confirmed" at bounding box center [1427, 101] width 282 height 40
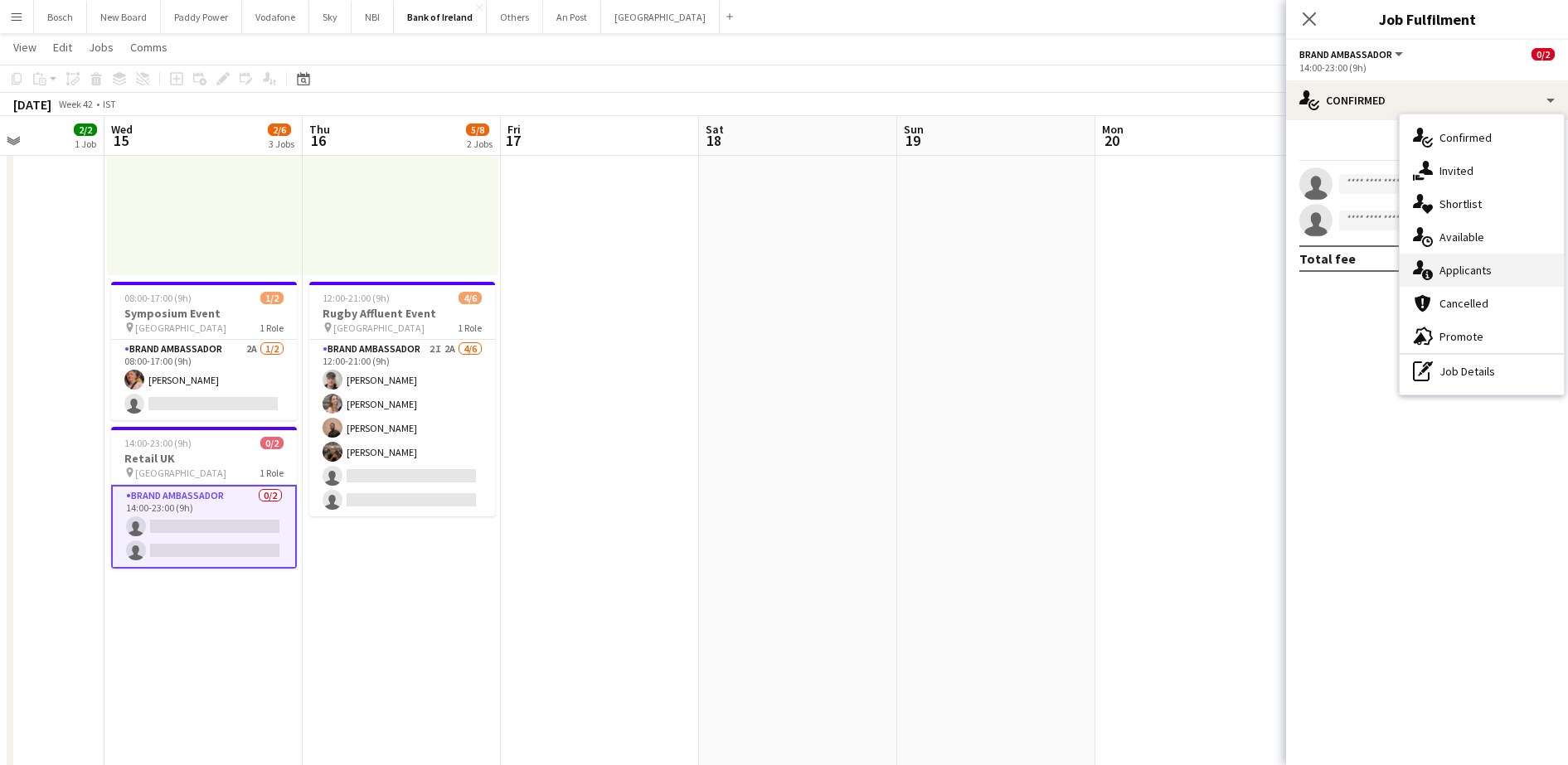
click at [1506, 254] on div "single-neutral-actions-information Applicants" at bounding box center [1481, 270] width 164 height 33
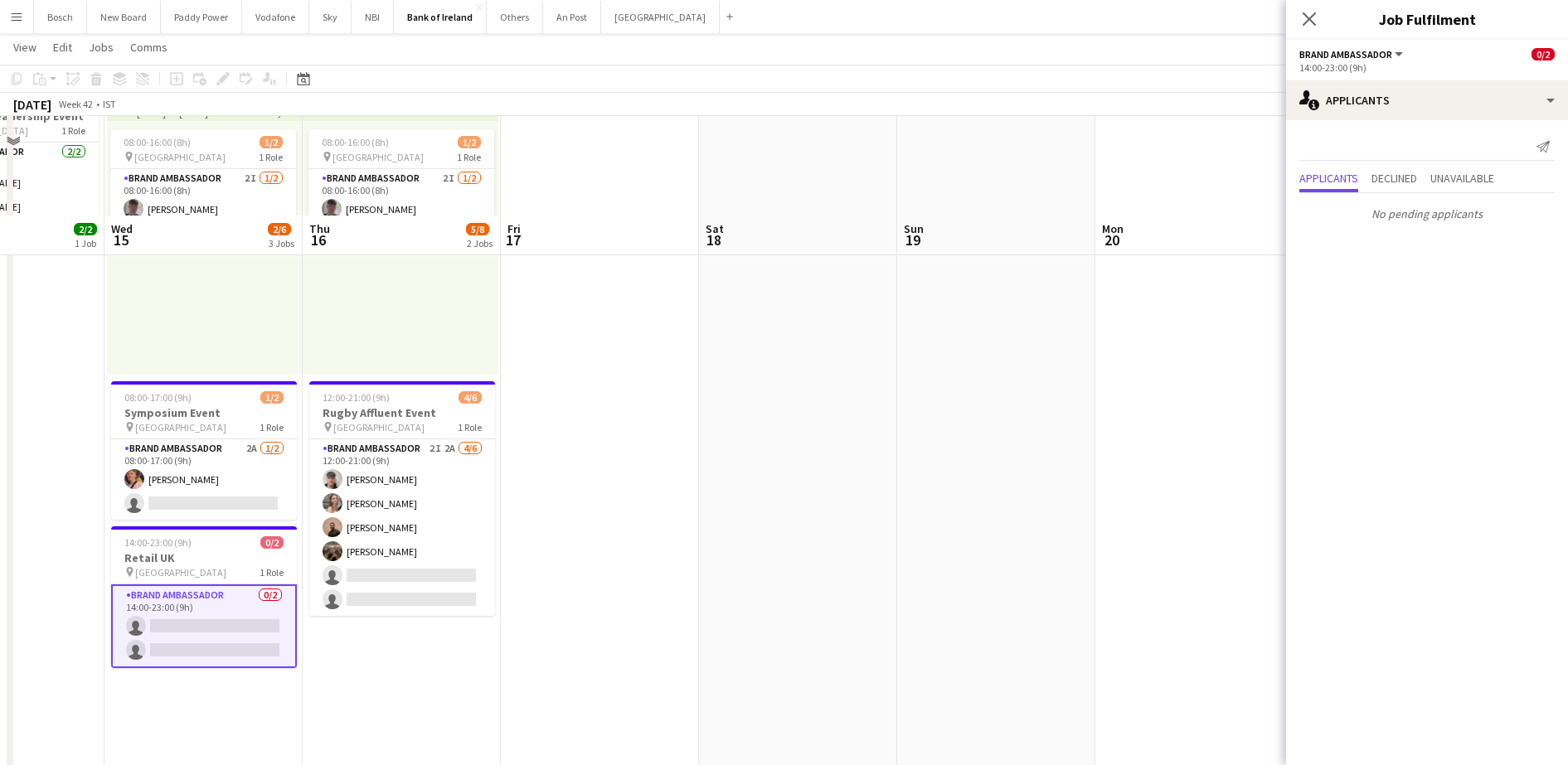
scroll to position [0, 0]
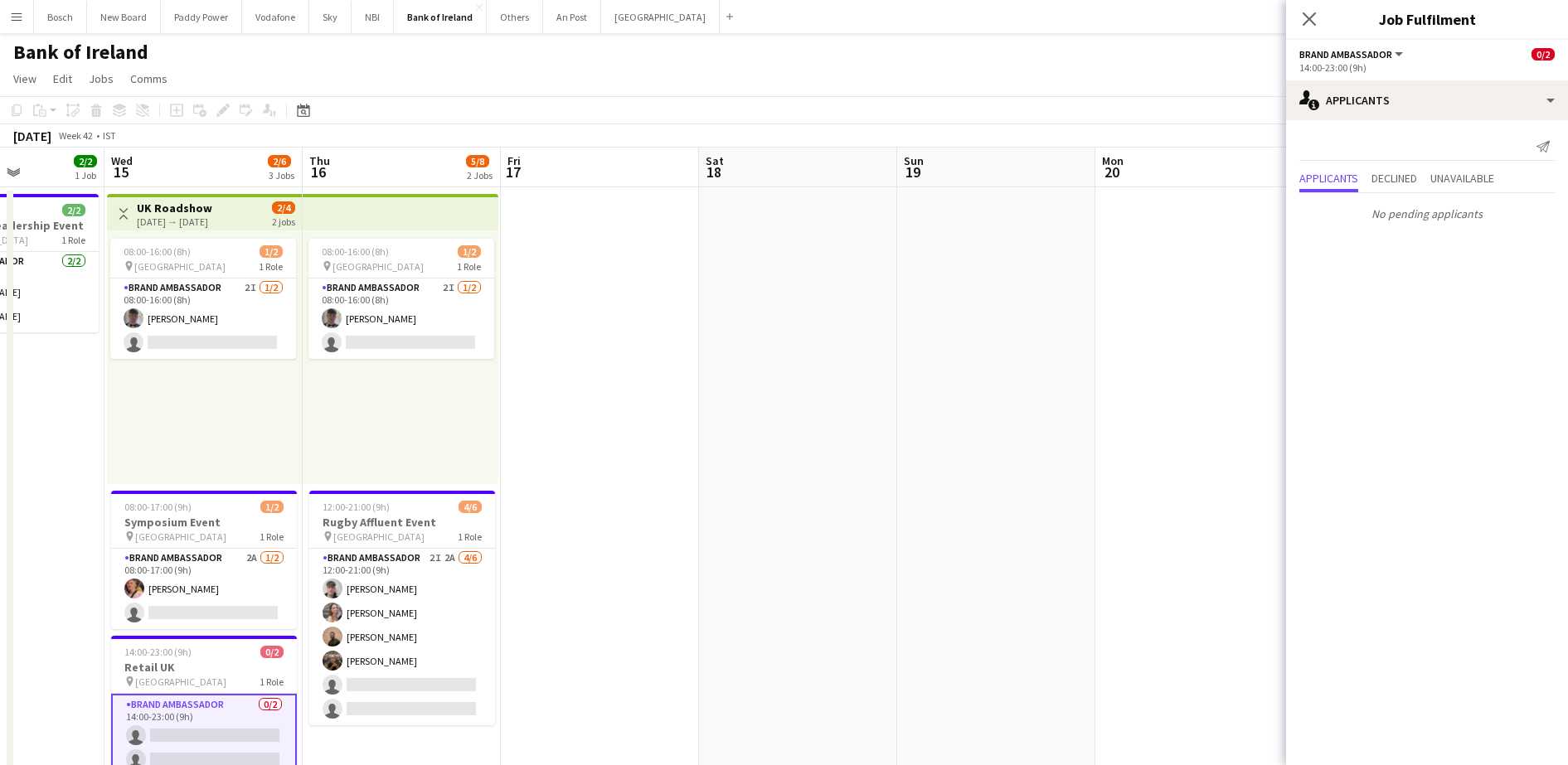
click at [1255, 101] on app-toolbar "Copy Paste Paste Ctrl+V Paste with crew Ctrl+Shift+V Paste linked Job [GEOGRAPH…" at bounding box center [784, 111] width 1568 height 28
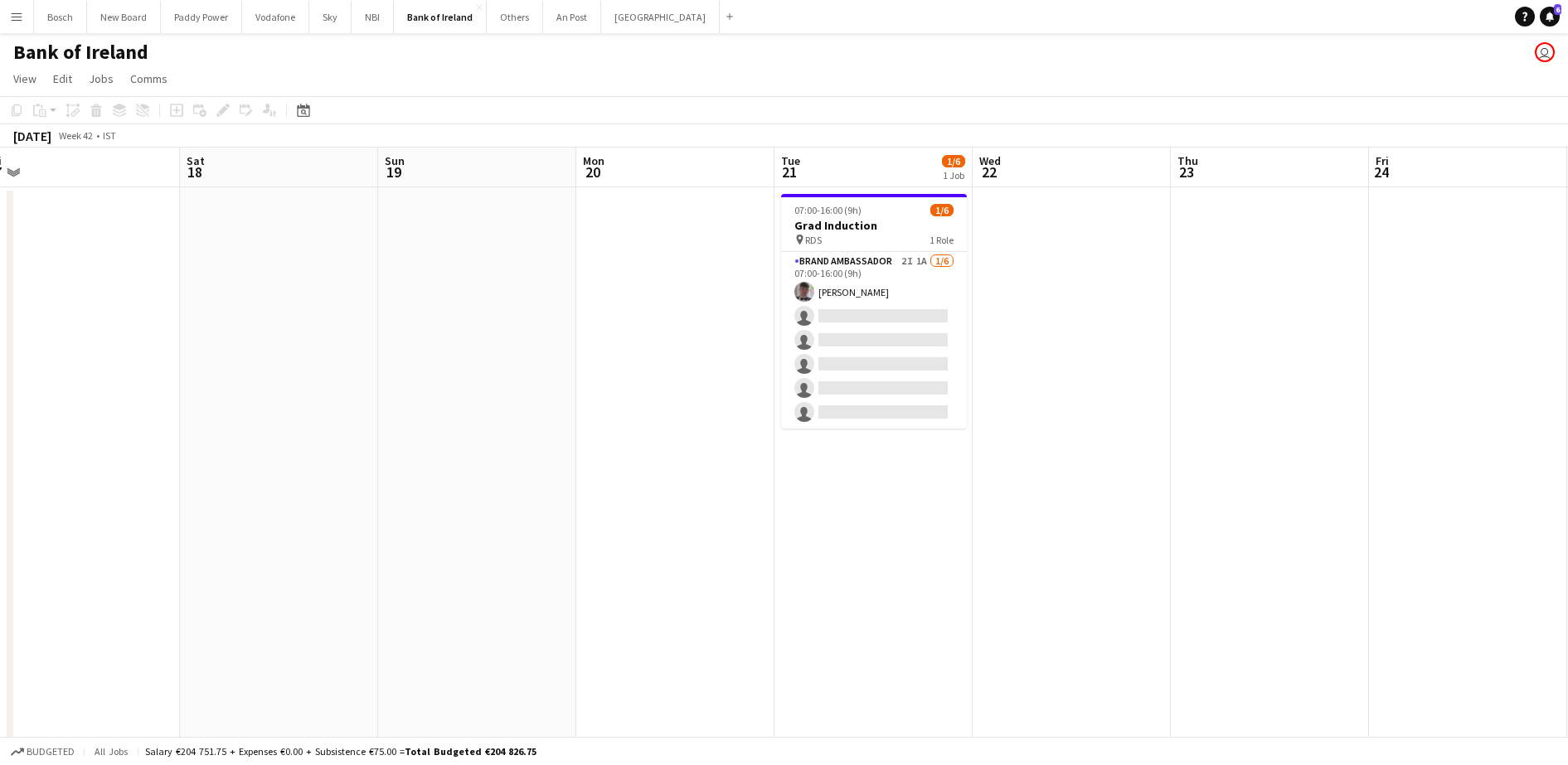
drag, startPoint x: 1349, startPoint y: 320, endPoint x: 631, endPoint y: 305, distance: 718.2
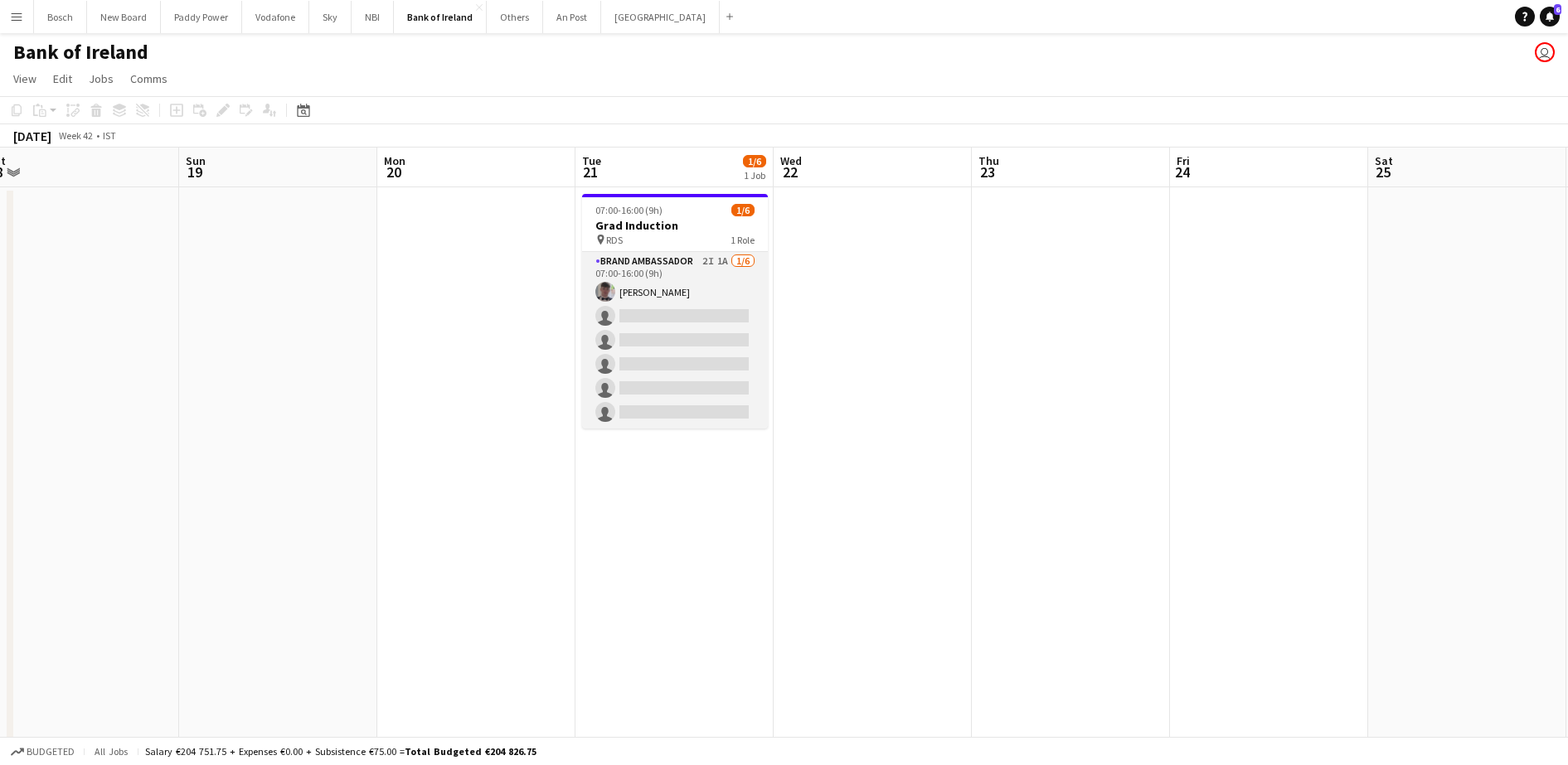
click at [627, 295] on app-card-role "Brand Ambassador 2I 1A [DATE] 07:00-16:00 (9h) [PERSON_NAME] single-neutral-act…" at bounding box center [674, 340] width 185 height 176
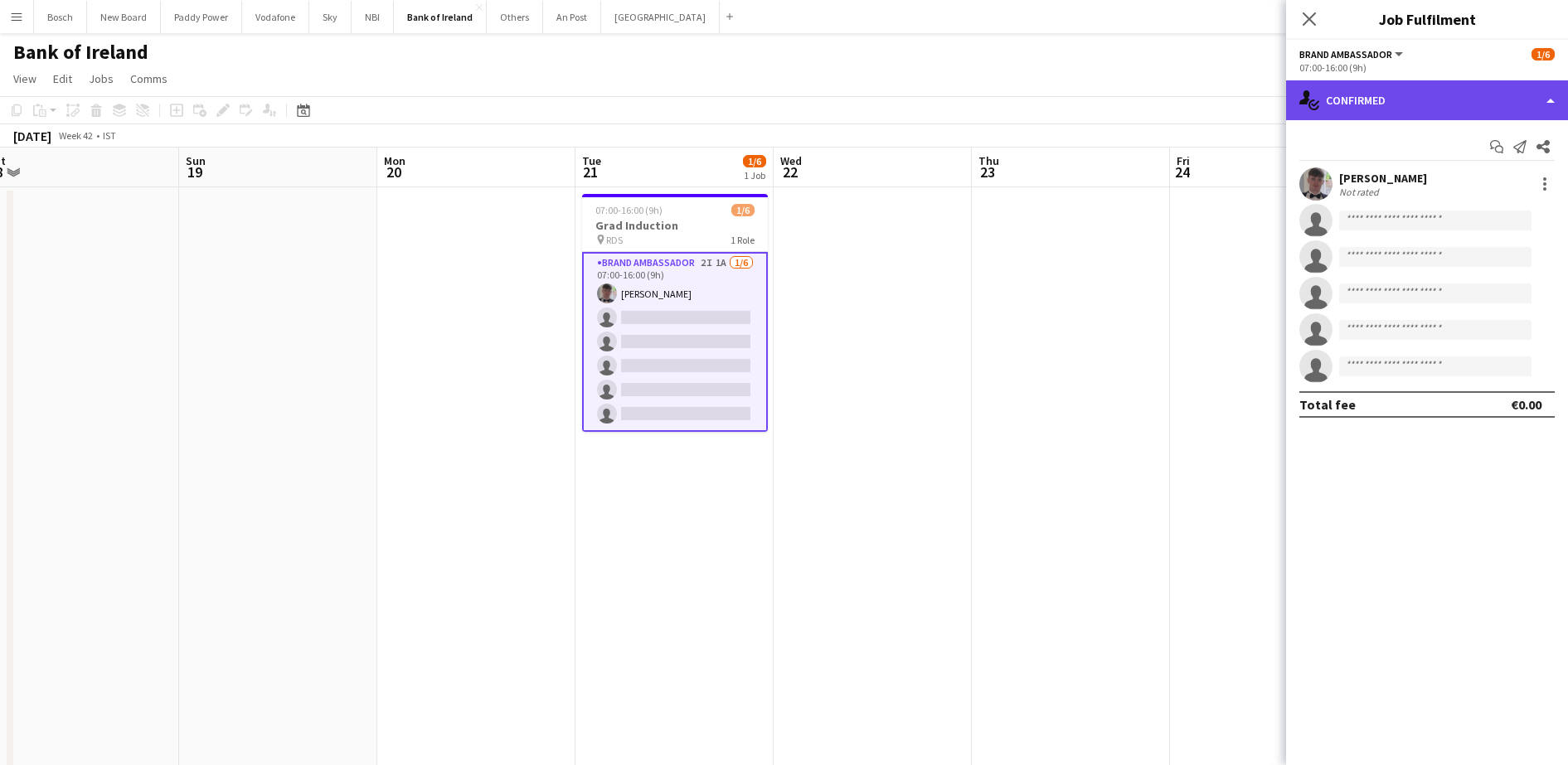
click at [1483, 82] on div "single-neutral-actions-check-2 Confirmed" at bounding box center [1427, 101] width 282 height 40
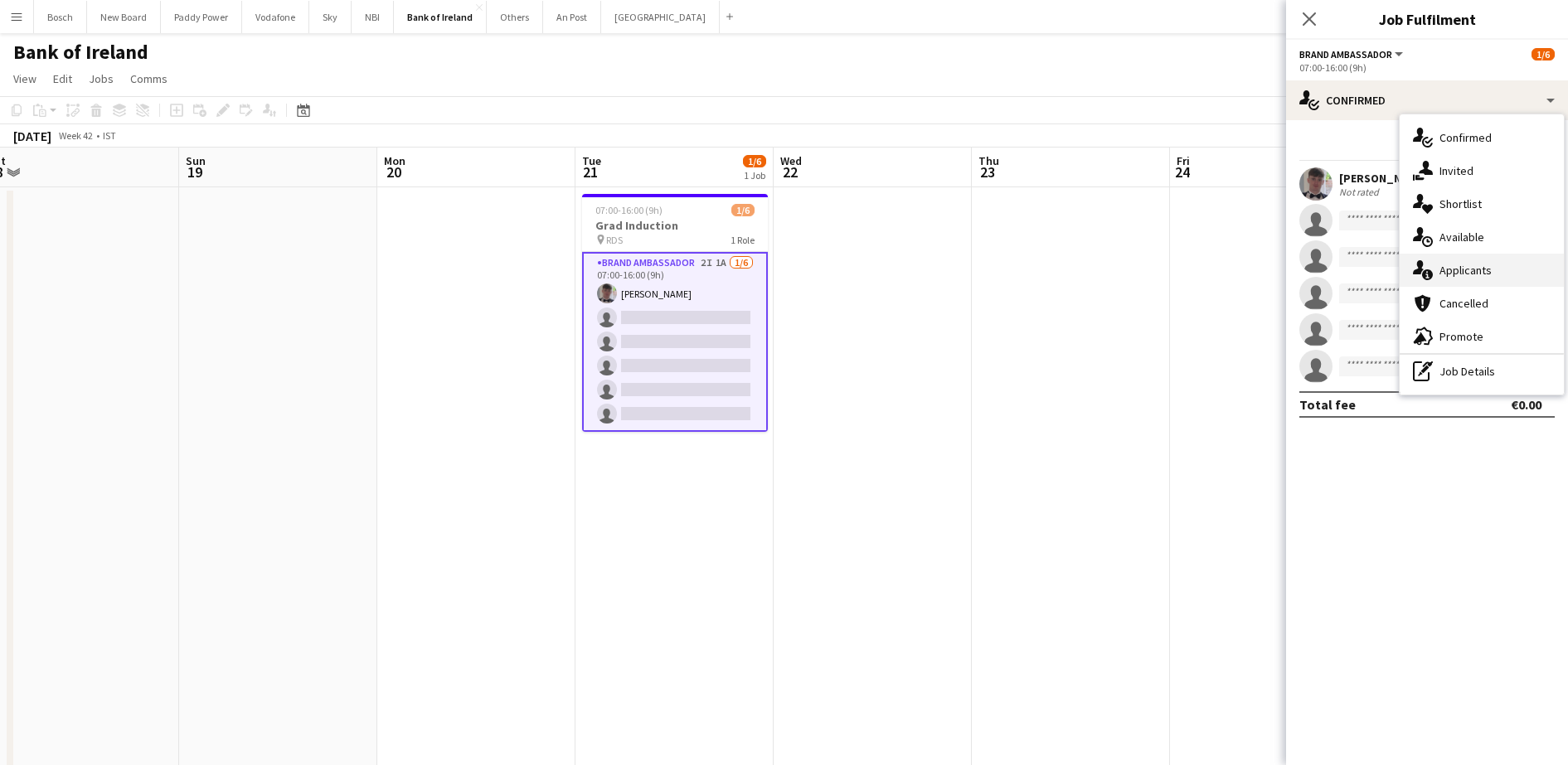
click at [1499, 260] on div "single-neutral-actions-information Applicants" at bounding box center [1481, 270] width 164 height 33
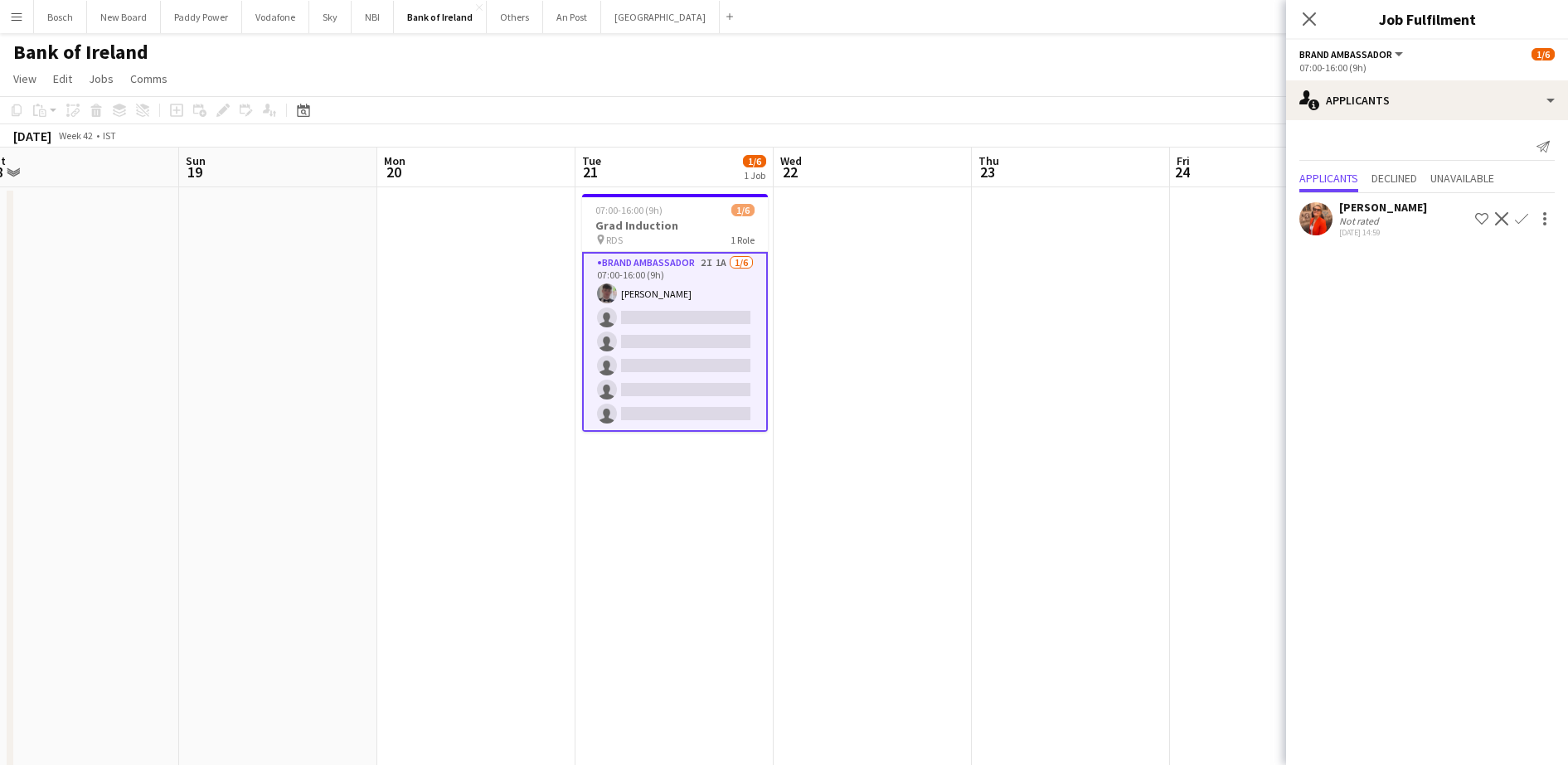
click at [1527, 215] on app-icon "Confirm" at bounding box center [1521, 218] width 13 height 13
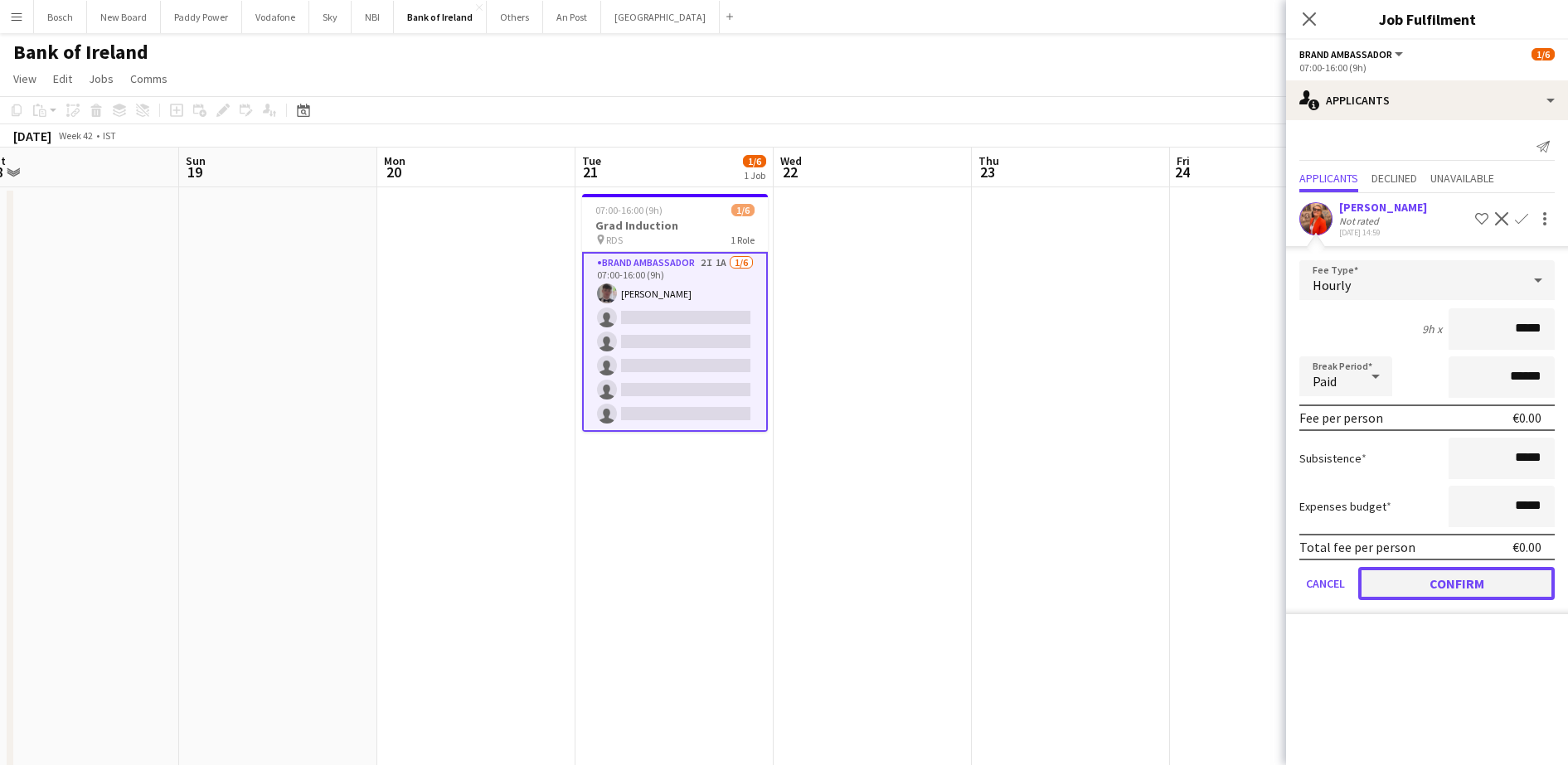
click at [1488, 571] on button "Confirm" at bounding box center [1456, 583] width 196 height 33
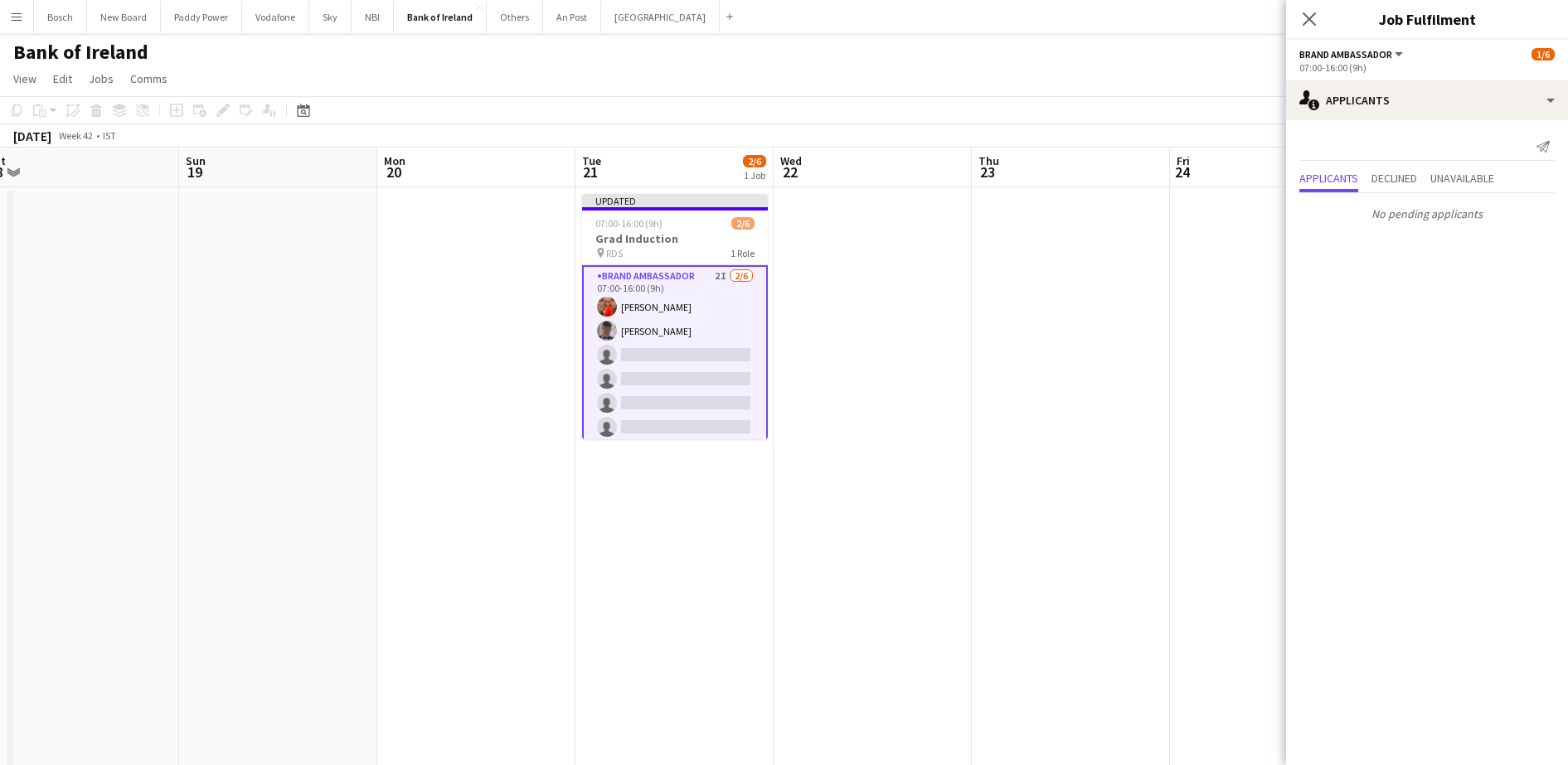
click at [1212, 91] on app-page-menu "View Day view expanded Day view collapsed Month view Date picker Jump to [DATE]…" at bounding box center [784, 81] width 1568 height 32
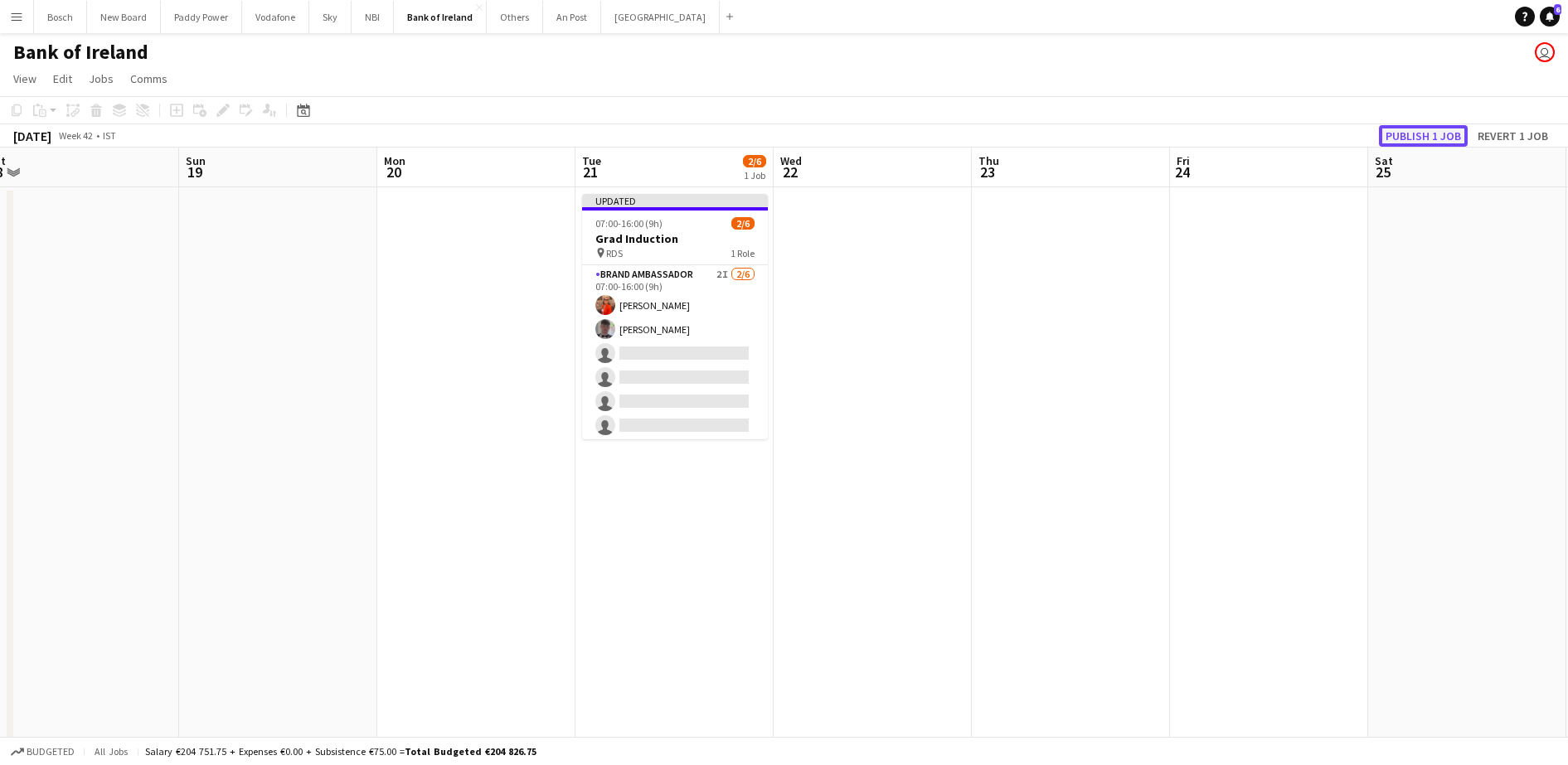
click at [1453, 133] on button "Publish 1 job" at bounding box center [1423, 136] width 89 height 22
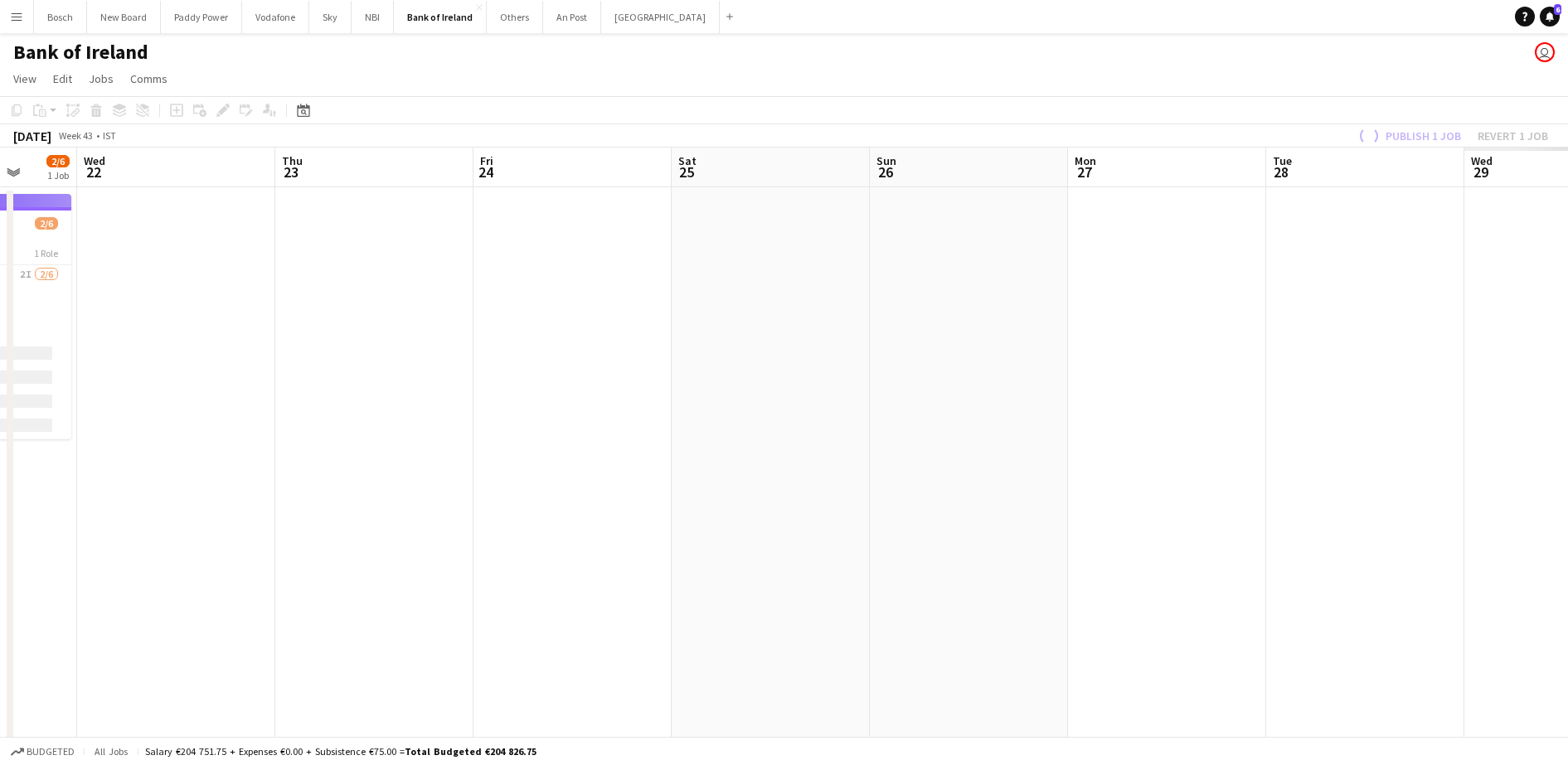
drag, startPoint x: 1329, startPoint y: 368, endPoint x: 628, endPoint y: 281, distance: 706.4
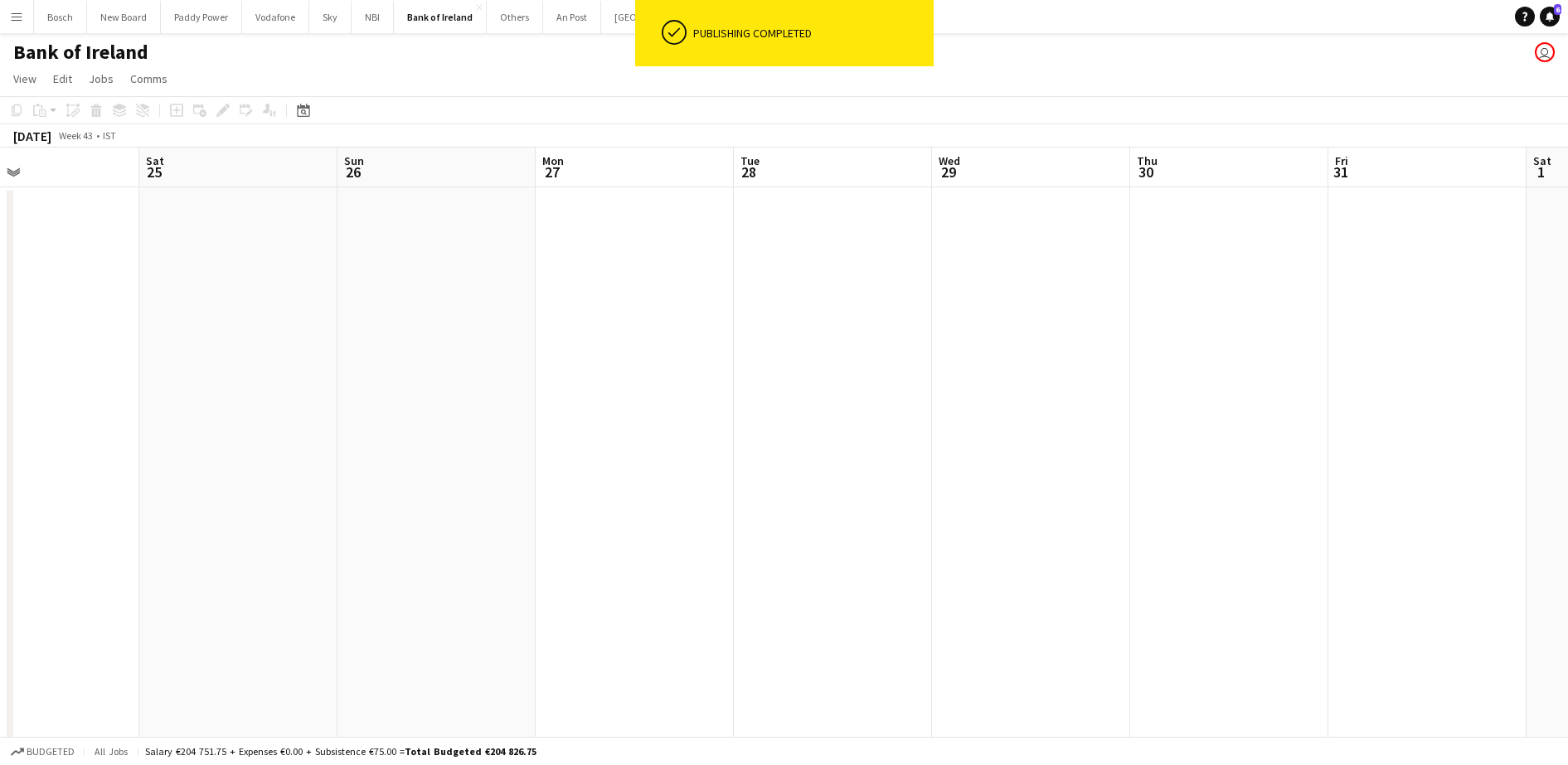
scroll to position [0, 425]
drag, startPoint x: 722, startPoint y: 312, endPoint x: 1364, endPoint y: 350, distance: 643.1
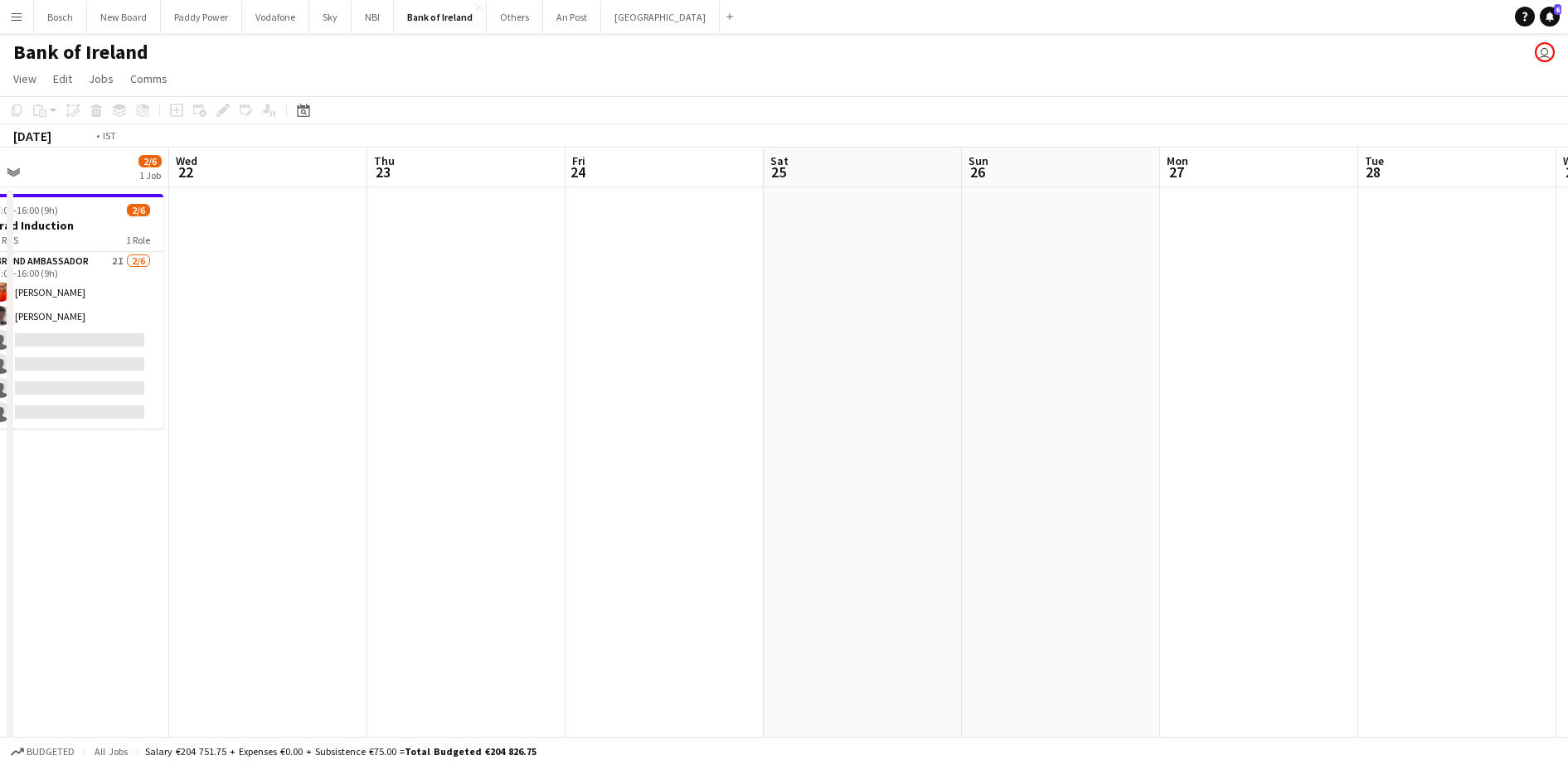
scroll to position [0, 339]
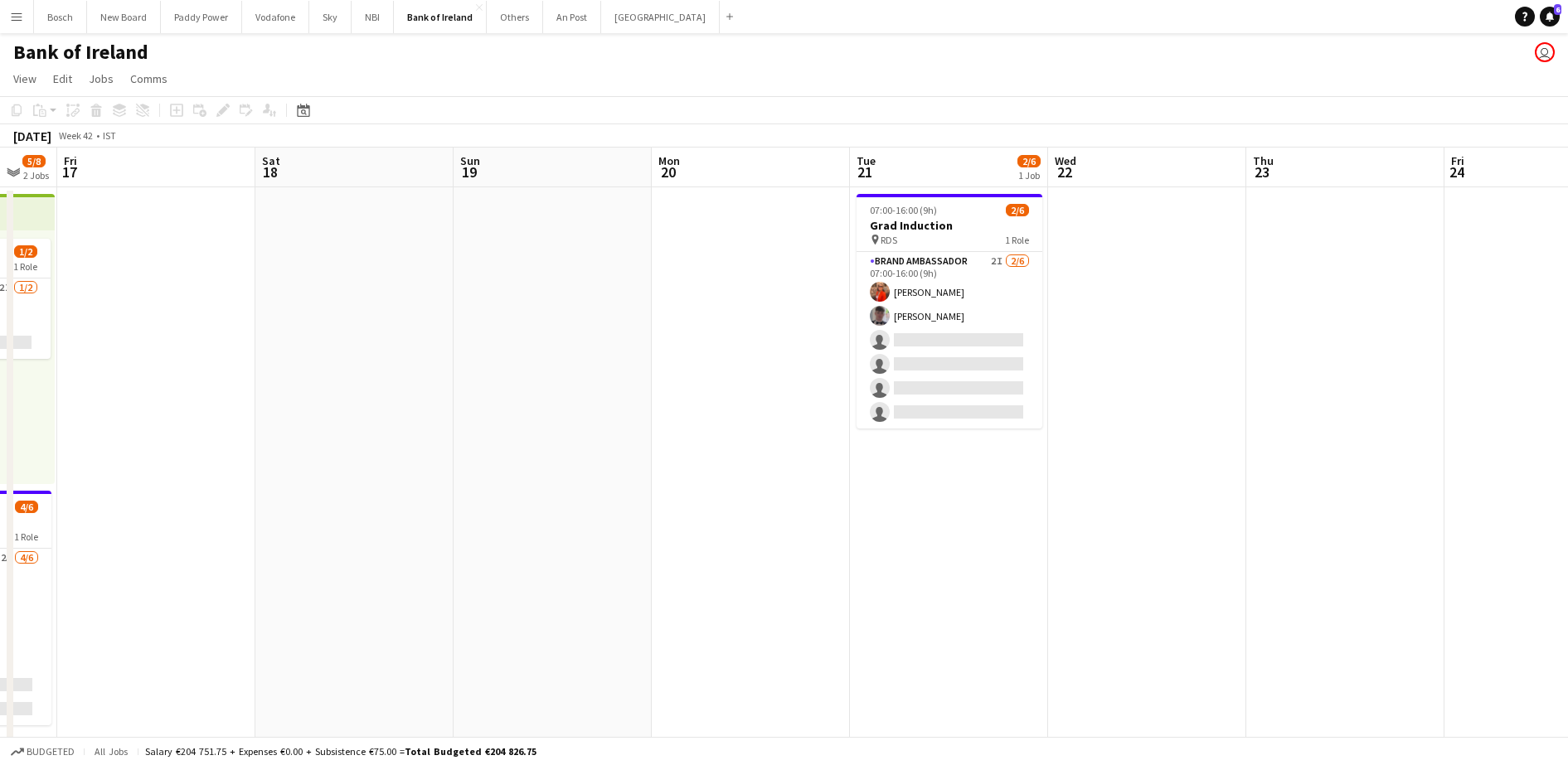
drag, startPoint x: 652, startPoint y: 364, endPoint x: 1531, endPoint y: 357, distance: 879.0
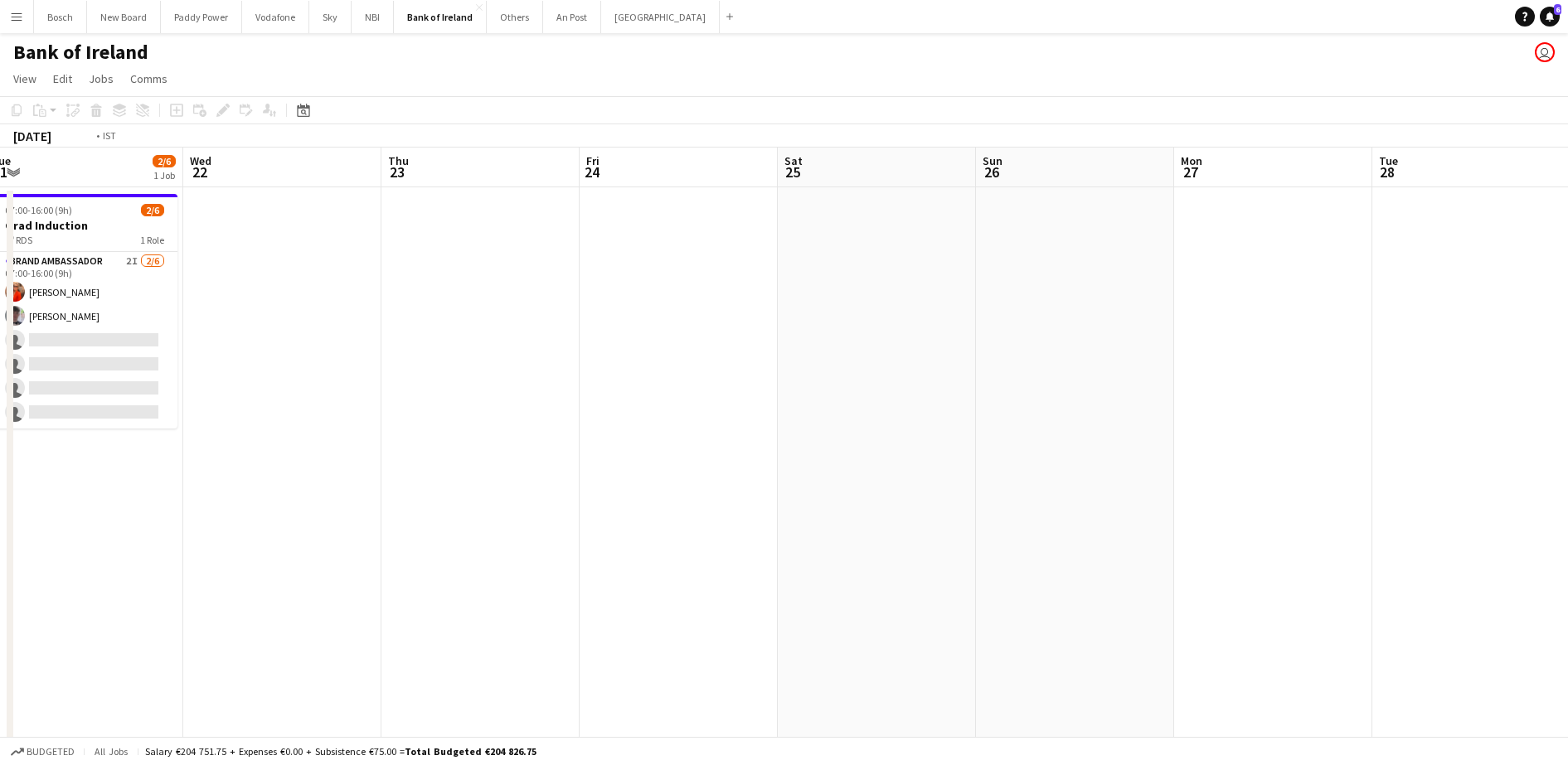
scroll to position [0, 488]
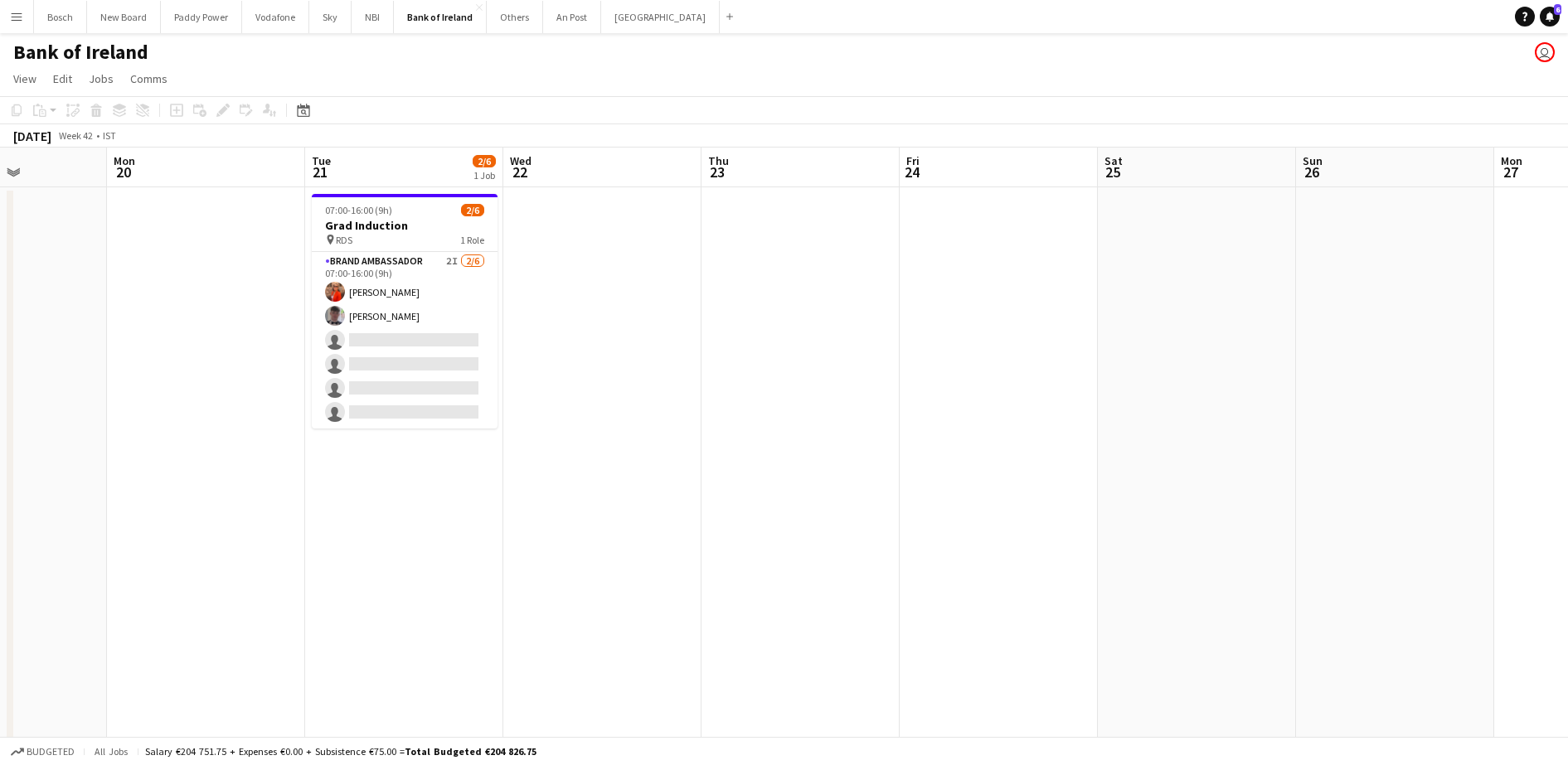
drag, startPoint x: 1319, startPoint y: 301, endPoint x: 775, endPoint y: 308, distance: 544.0
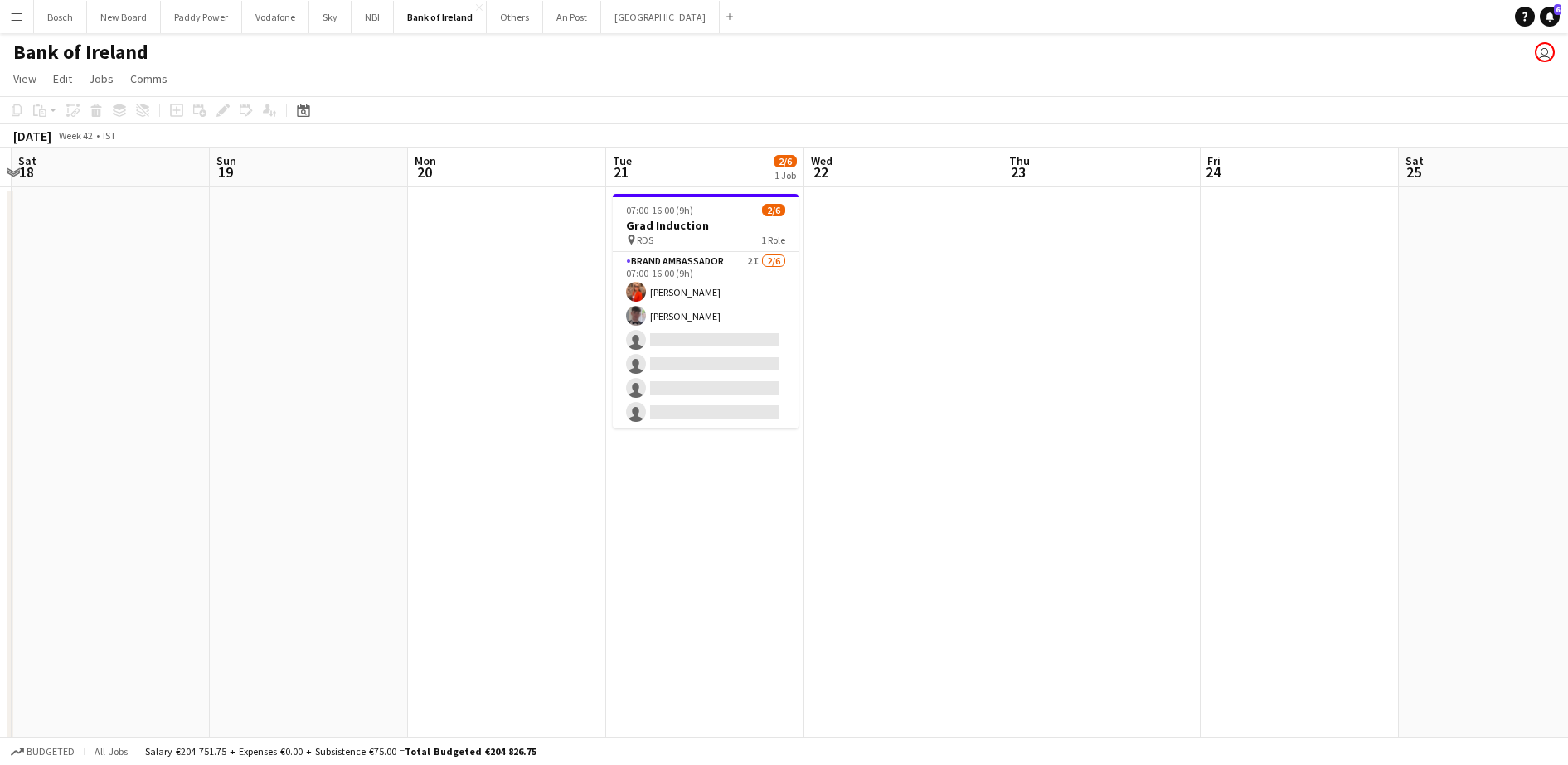
drag, startPoint x: 675, startPoint y: 366, endPoint x: 1192, endPoint y: 363, distance: 517.0
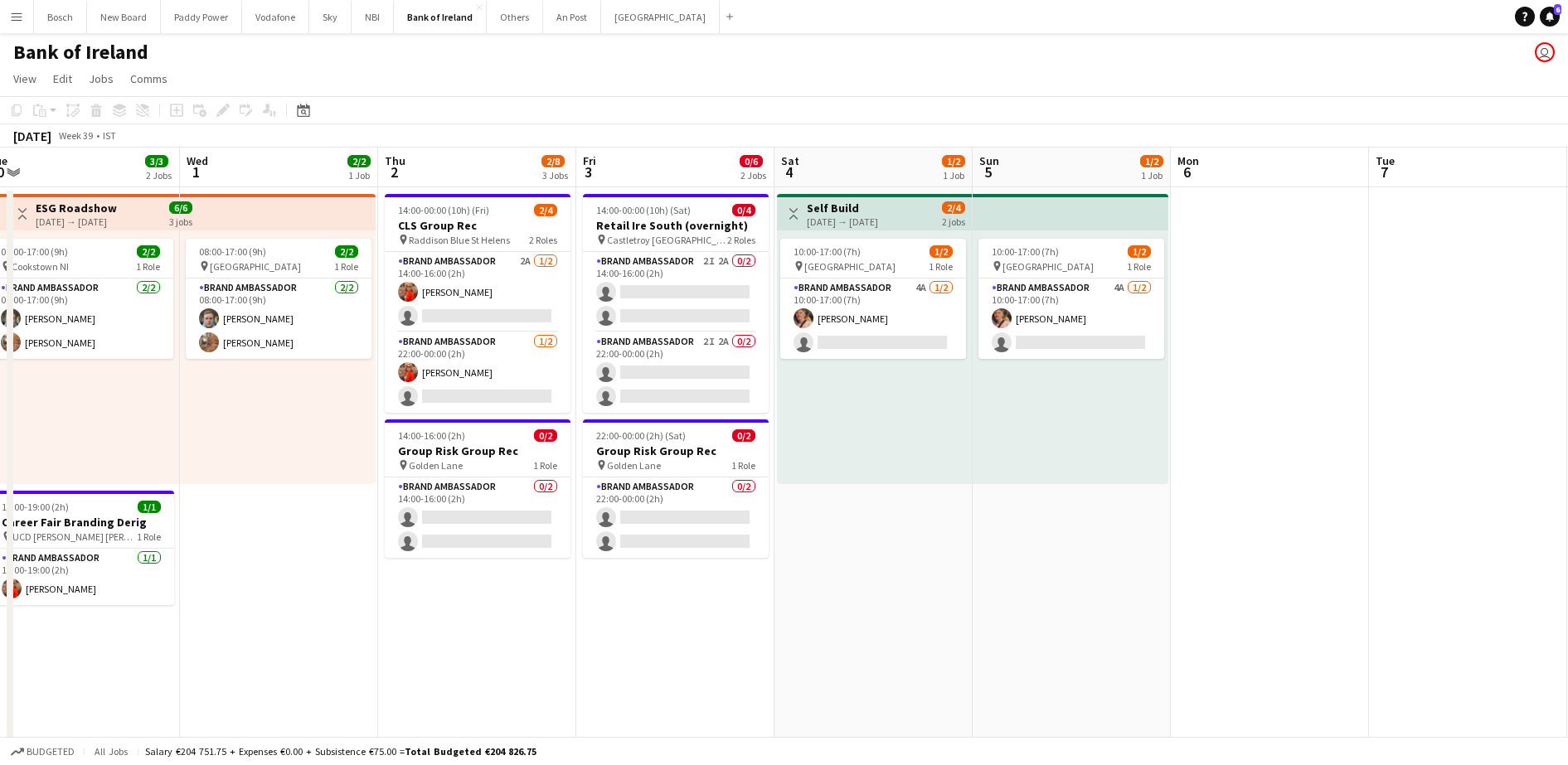
scroll to position [0, 615]
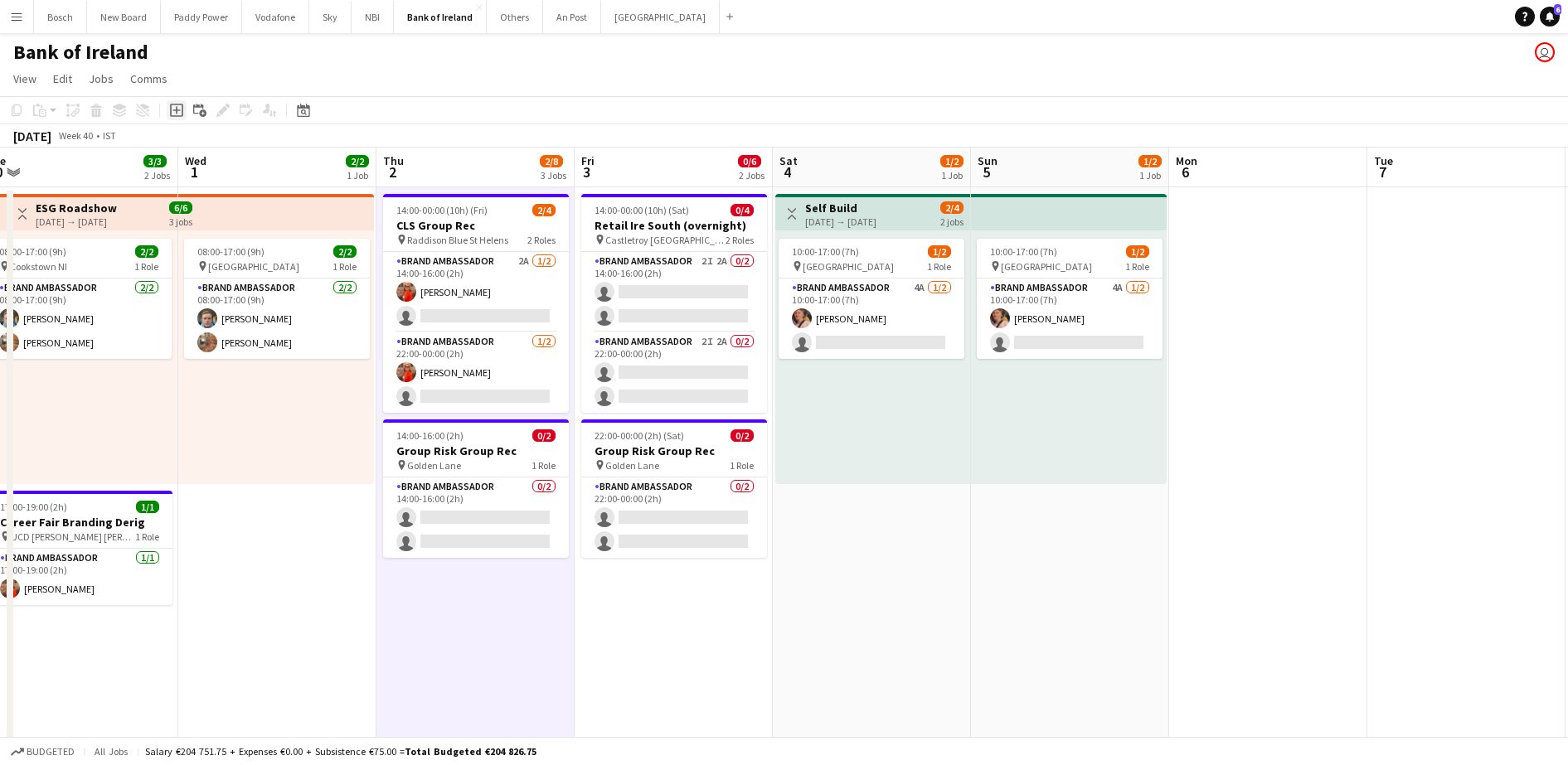
click at [184, 104] on div "Add job" at bounding box center [176, 111] width 20 height 20
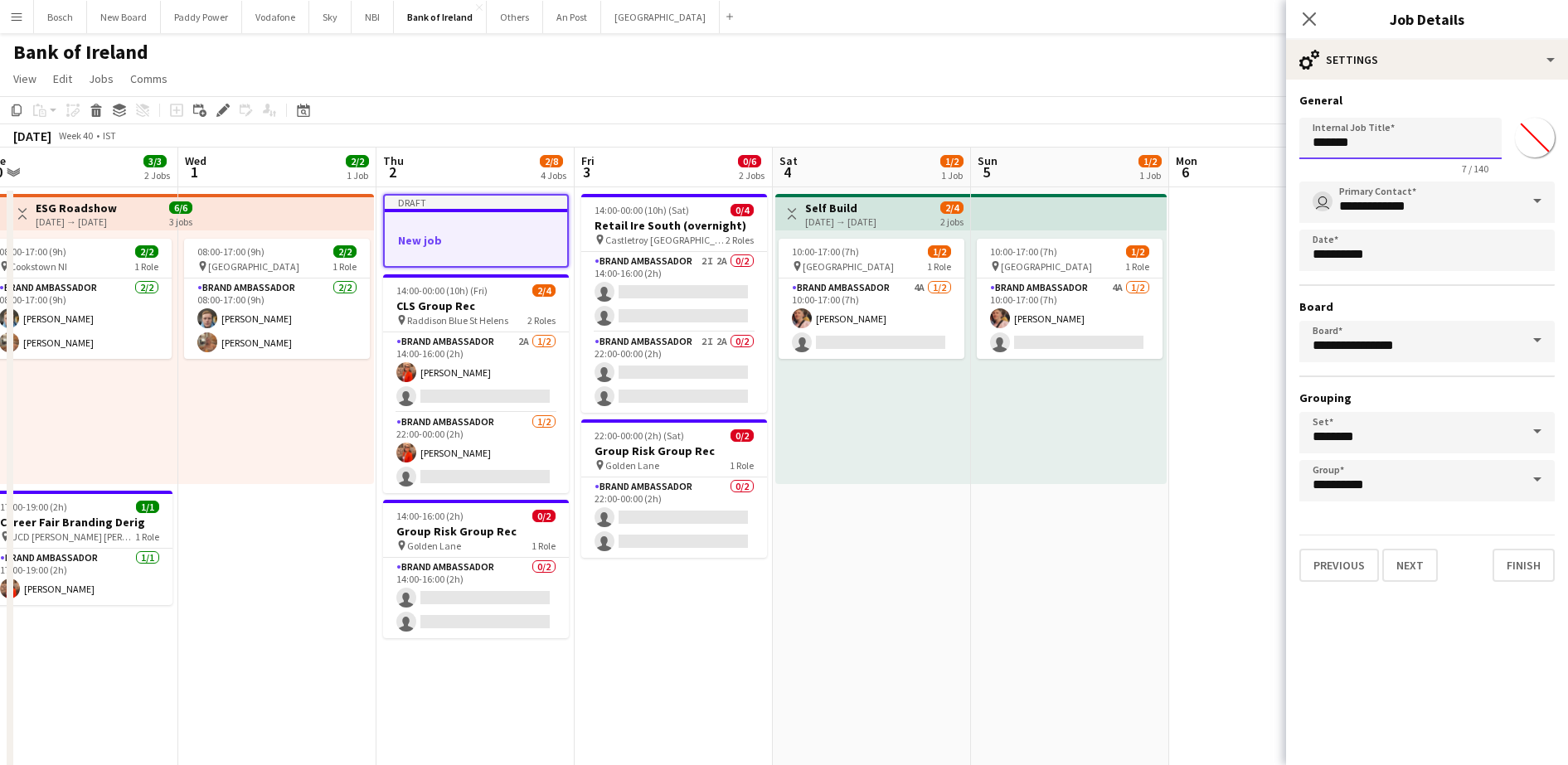
click at [1396, 139] on input "*******" at bounding box center [1401, 138] width 202 height 42
drag, startPoint x: 1293, startPoint y: 20, endPoint x: 1301, endPoint y: 22, distance: 8.2
click at [1296, 20] on div "Close pop-in" at bounding box center [1309, 19] width 47 height 38
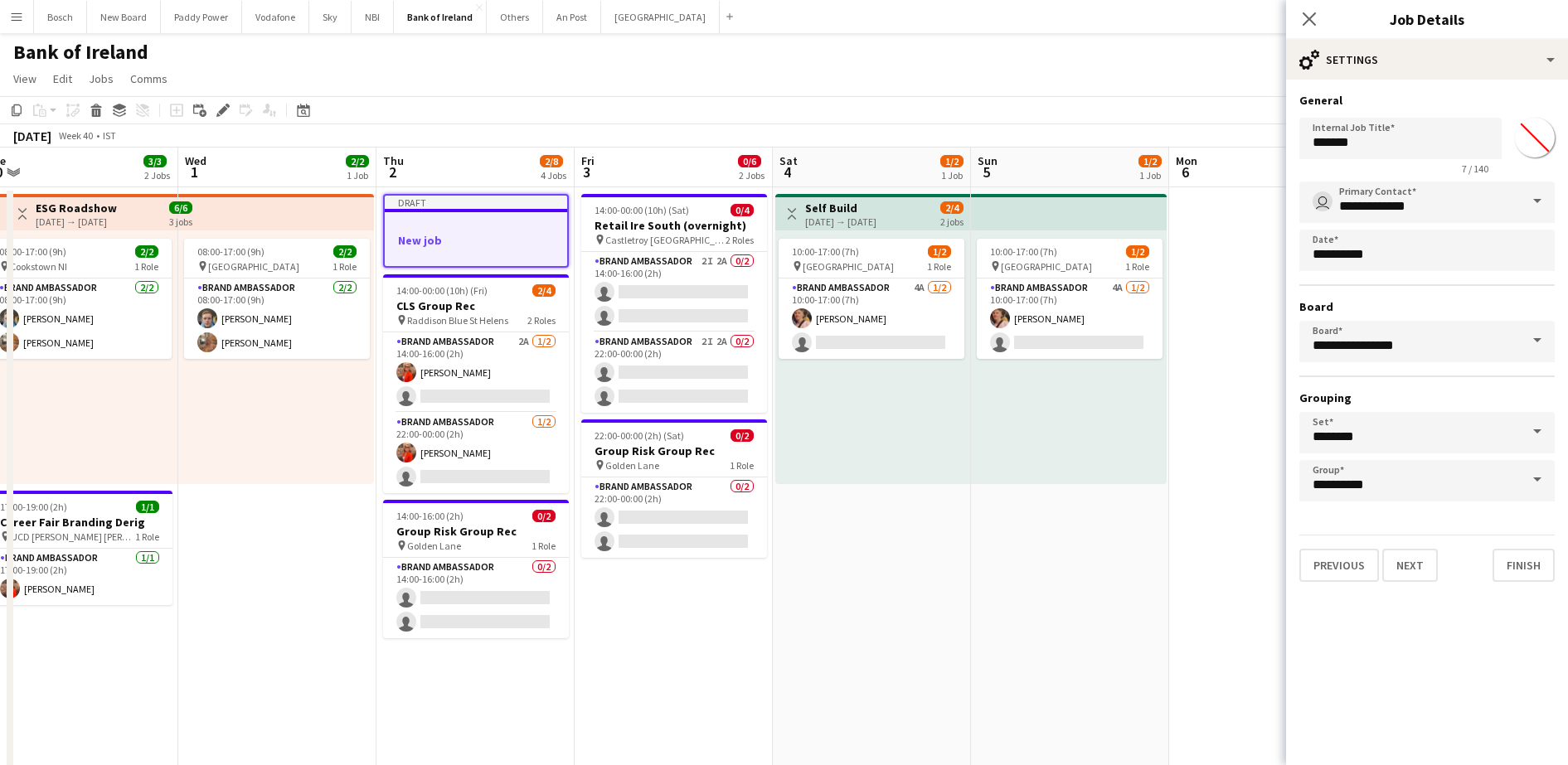
drag, startPoint x: 1306, startPoint y: 22, endPoint x: 1285, endPoint y: 47, distance: 32.6
click at [1308, 22] on icon at bounding box center [1309, 18] width 13 height 13
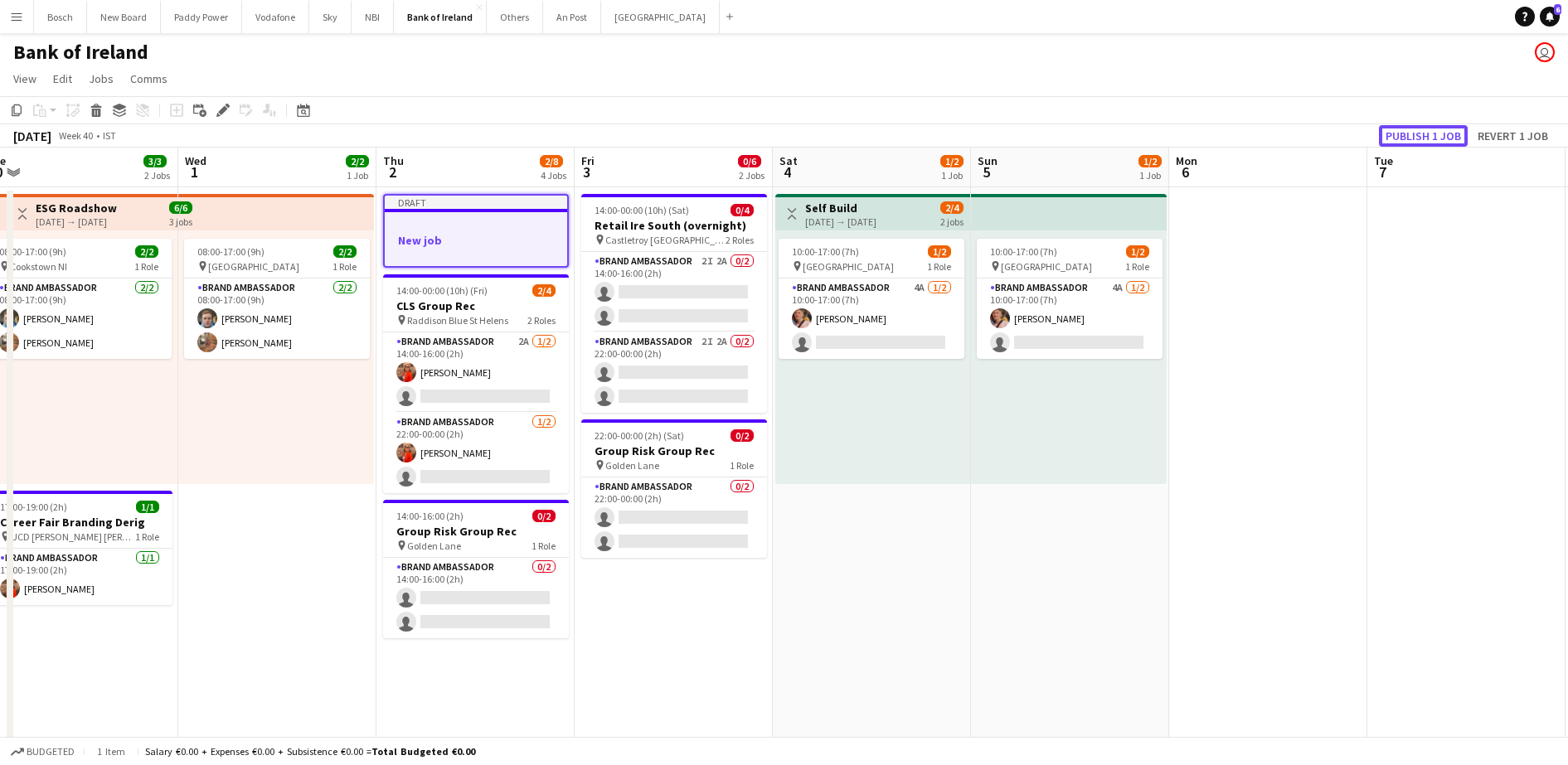
drag, startPoint x: 1384, startPoint y: 129, endPoint x: 1196, endPoint y: 54, distance: 202.4
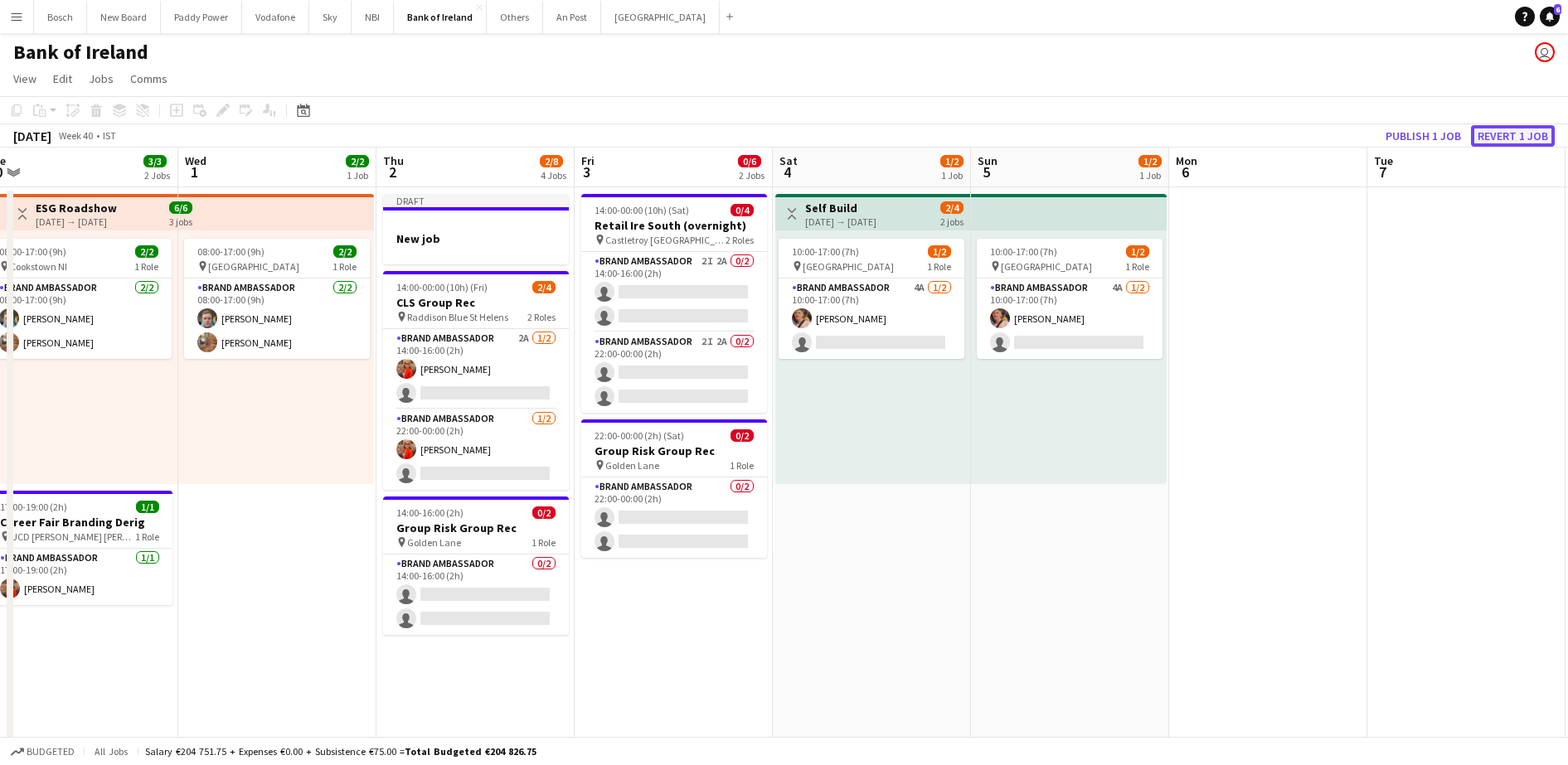
click at [1503, 128] on button "Revert 1 job" at bounding box center [1513, 136] width 84 height 22
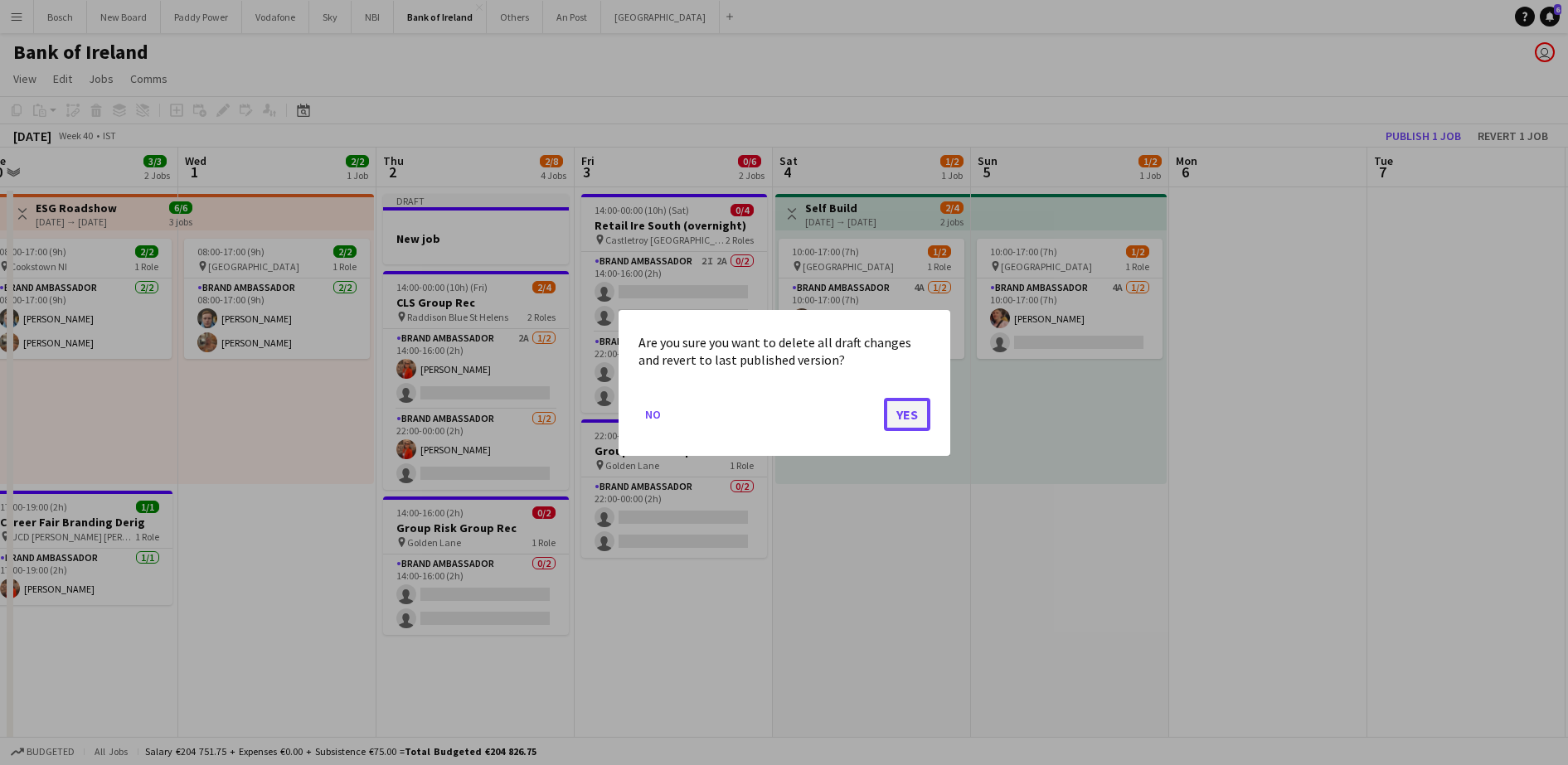
click at [914, 408] on button "Yes" at bounding box center [907, 413] width 47 height 33
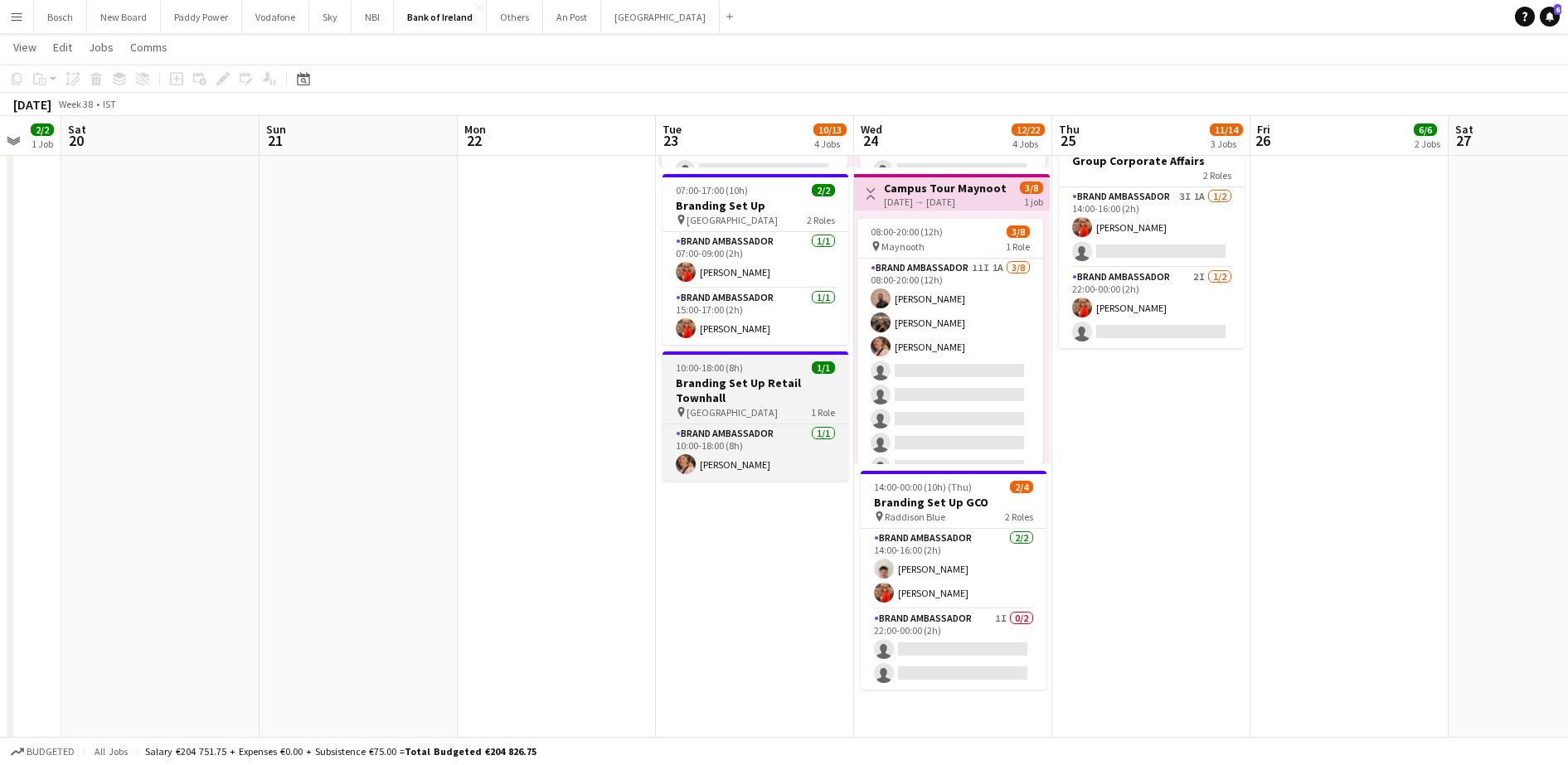
scroll to position [622, 0]
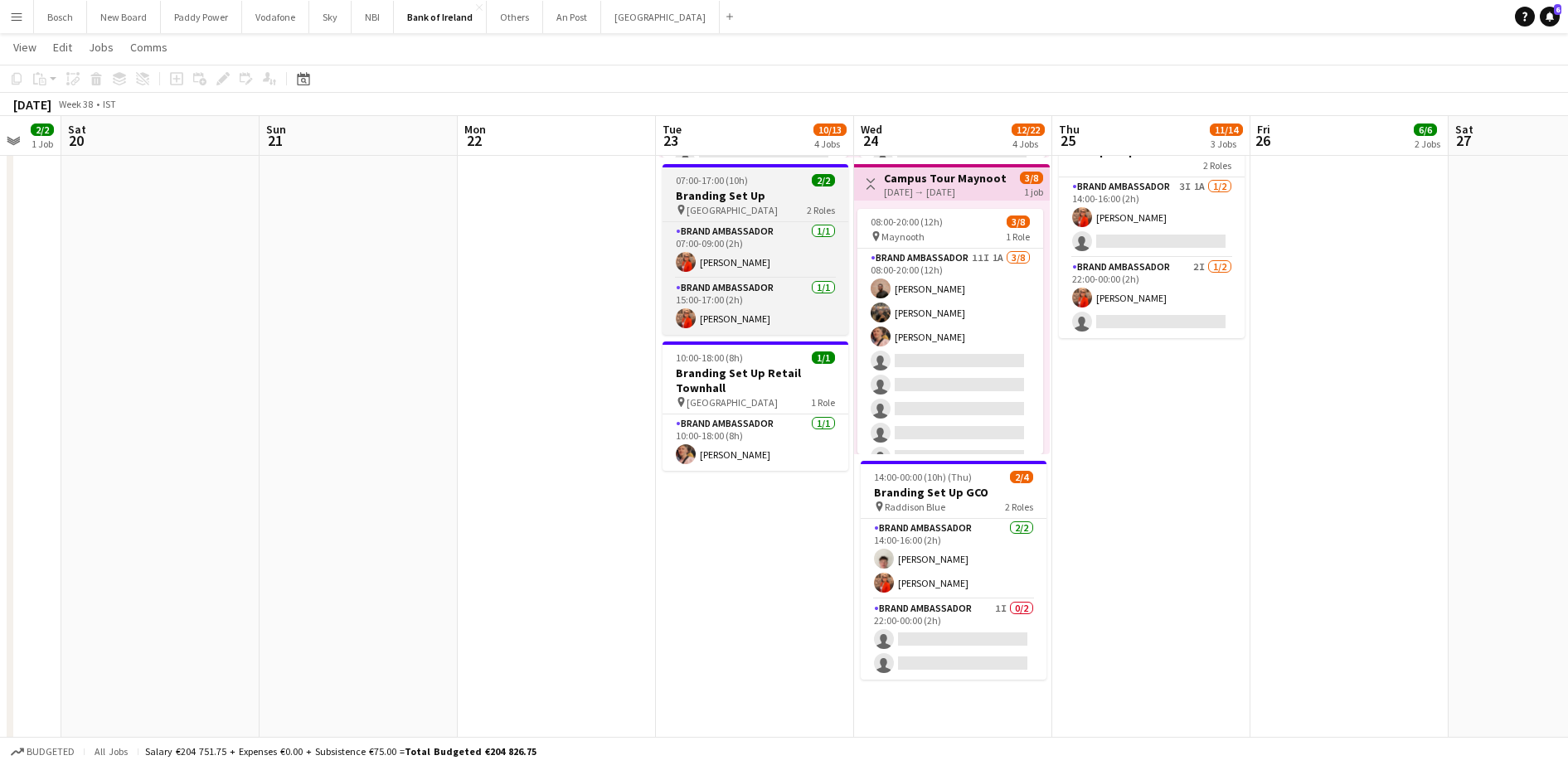
click at [738, 210] on span "[GEOGRAPHIC_DATA]" at bounding box center [732, 210] width 92 height 12
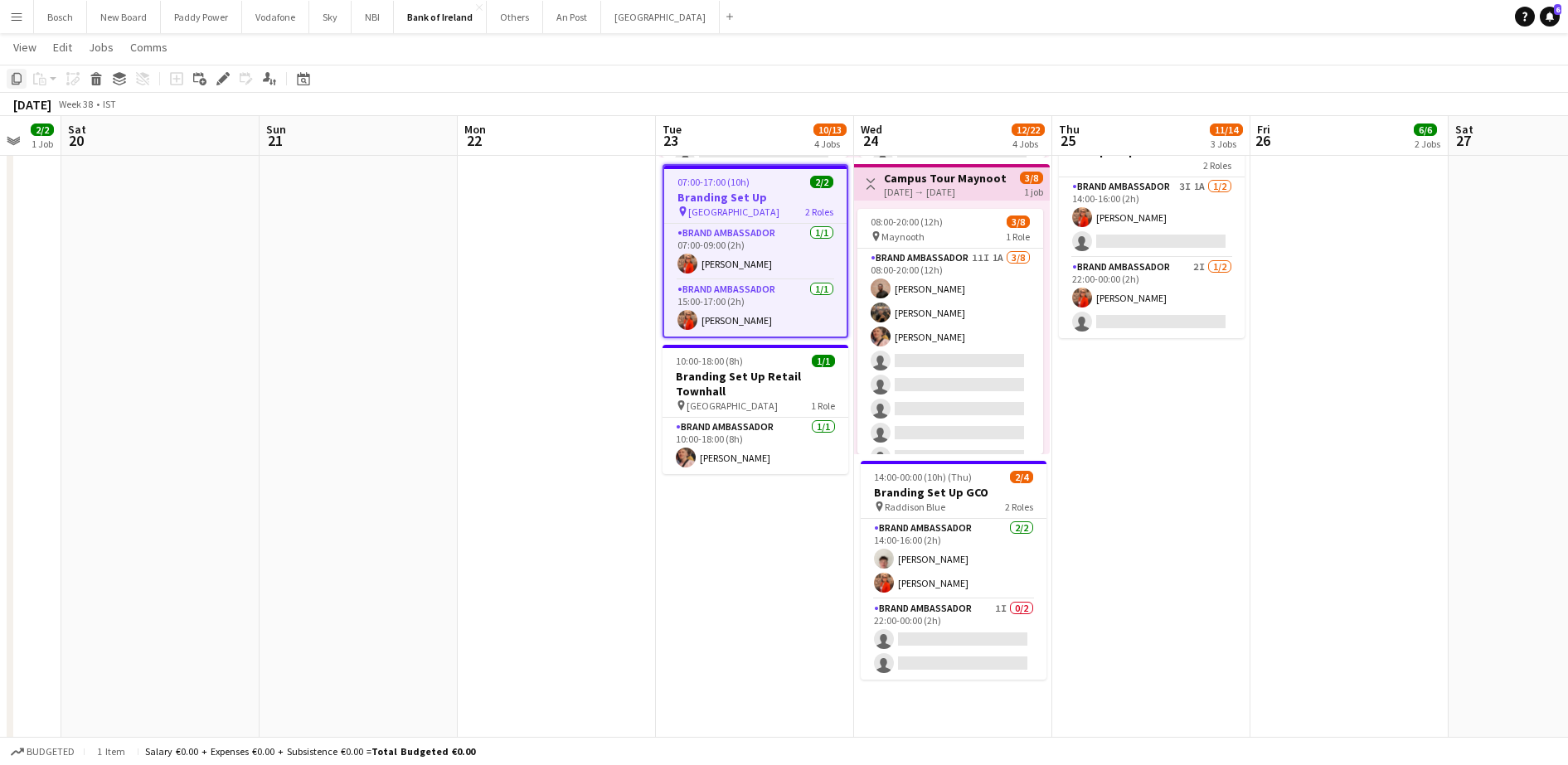
click at [8, 82] on div "Copy" at bounding box center [17, 79] width 20 height 20
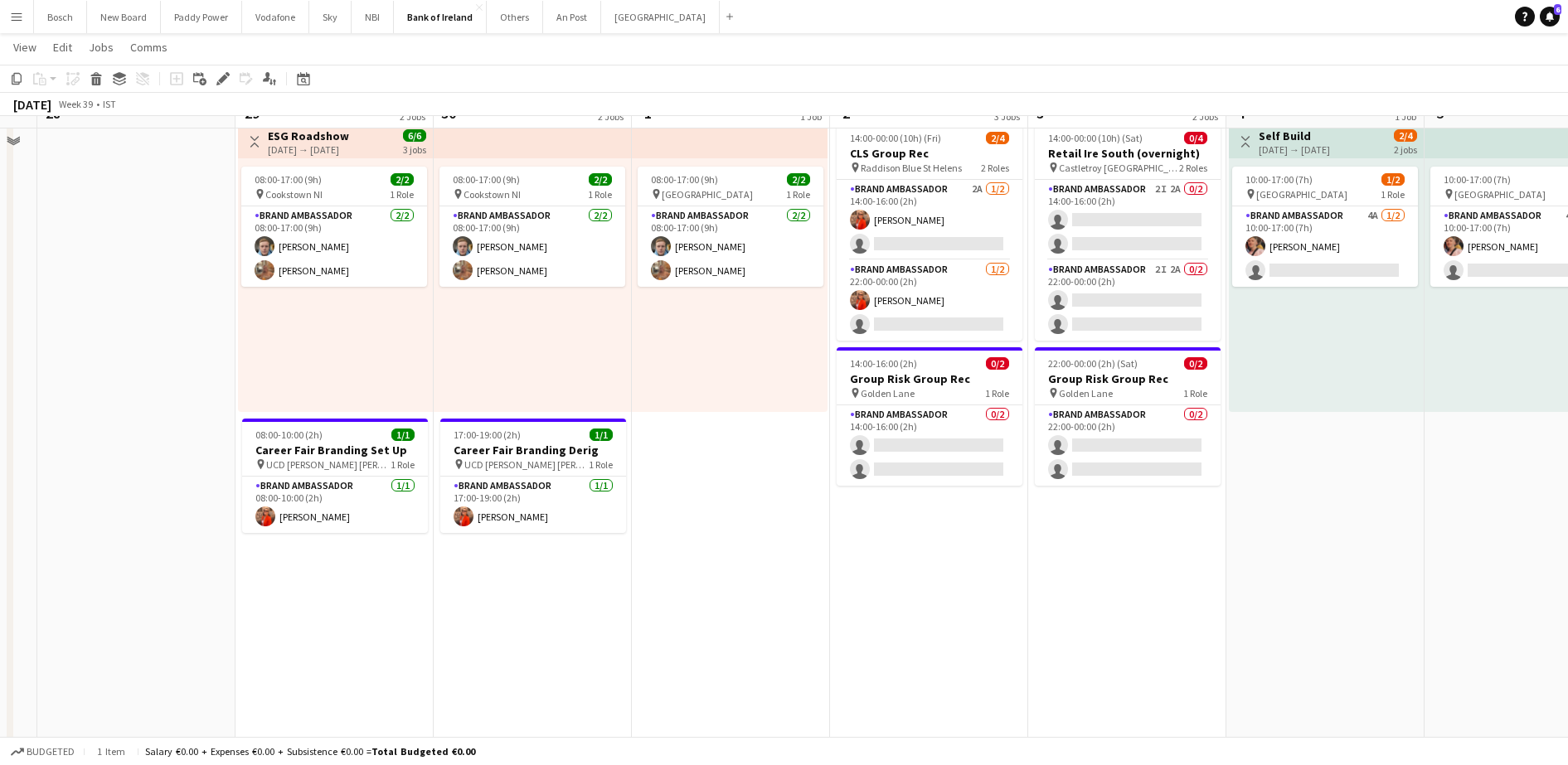
scroll to position [0, 0]
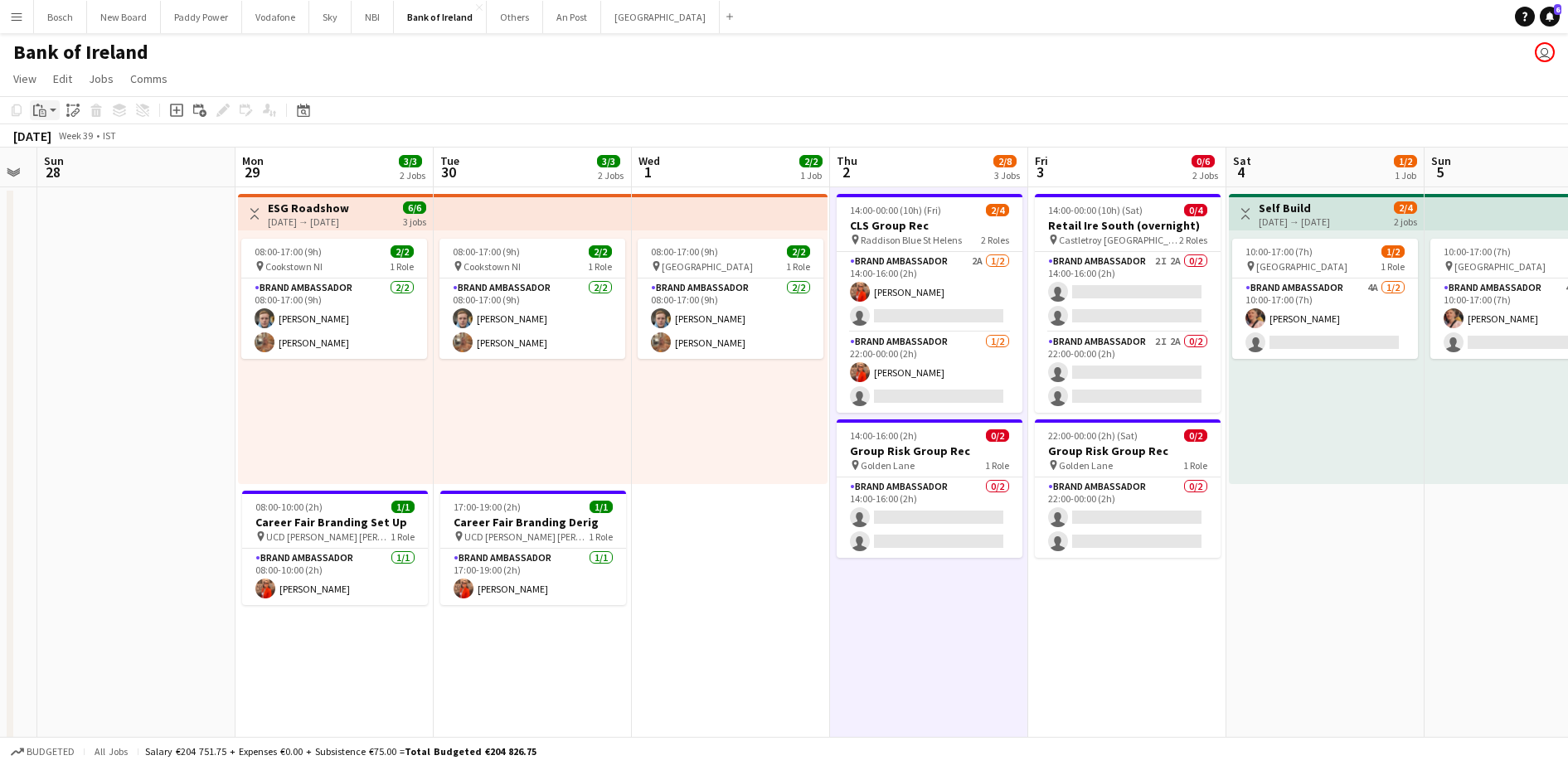
click at [32, 107] on div "Paste" at bounding box center [40, 111] width 20 height 20
click at [90, 145] on link "Paste Ctrl+V" at bounding box center [122, 141] width 156 height 15
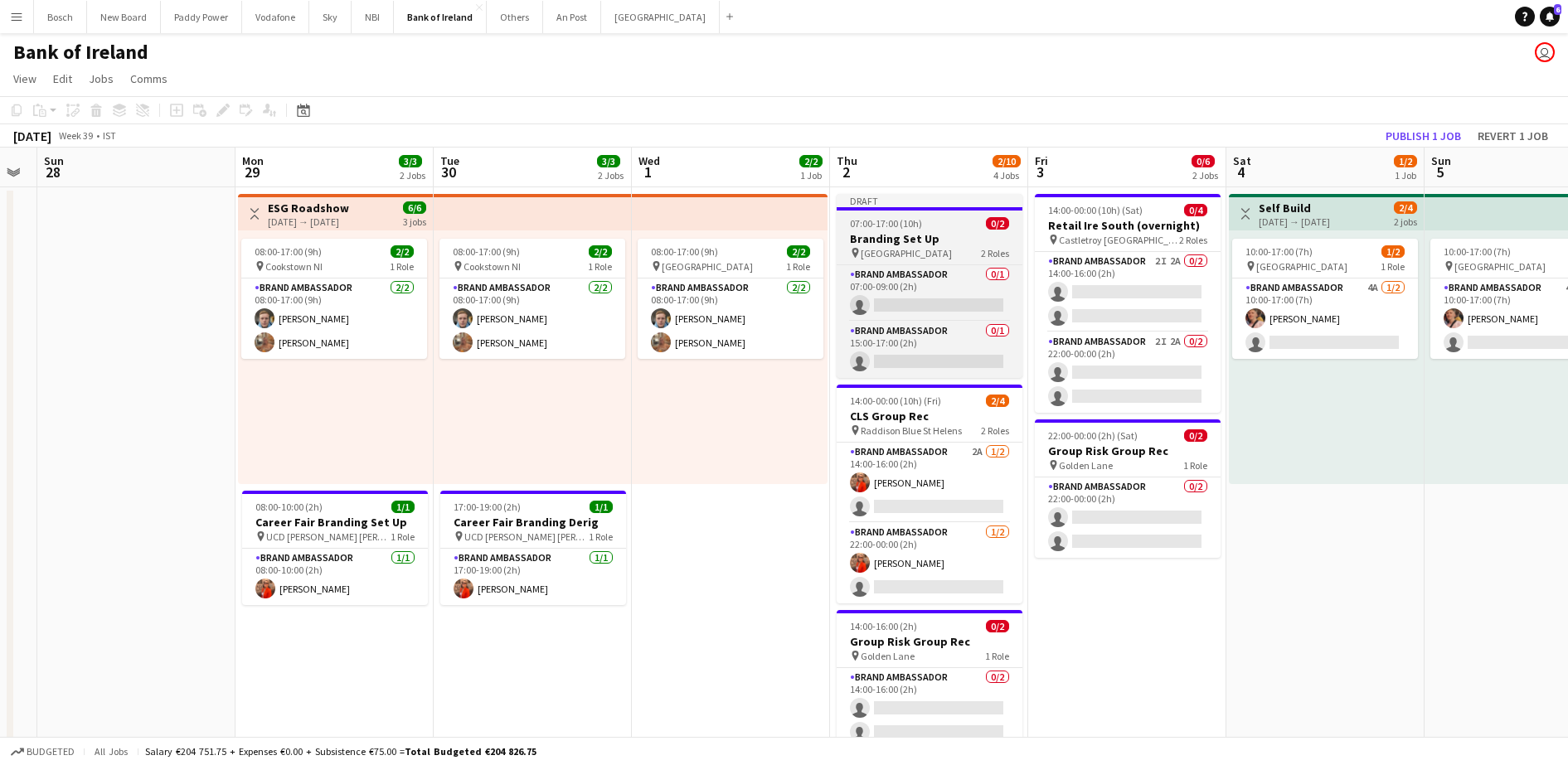
click at [937, 242] on h3 "Branding Set Up" at bounding box center [929, 238] width 185 height 15
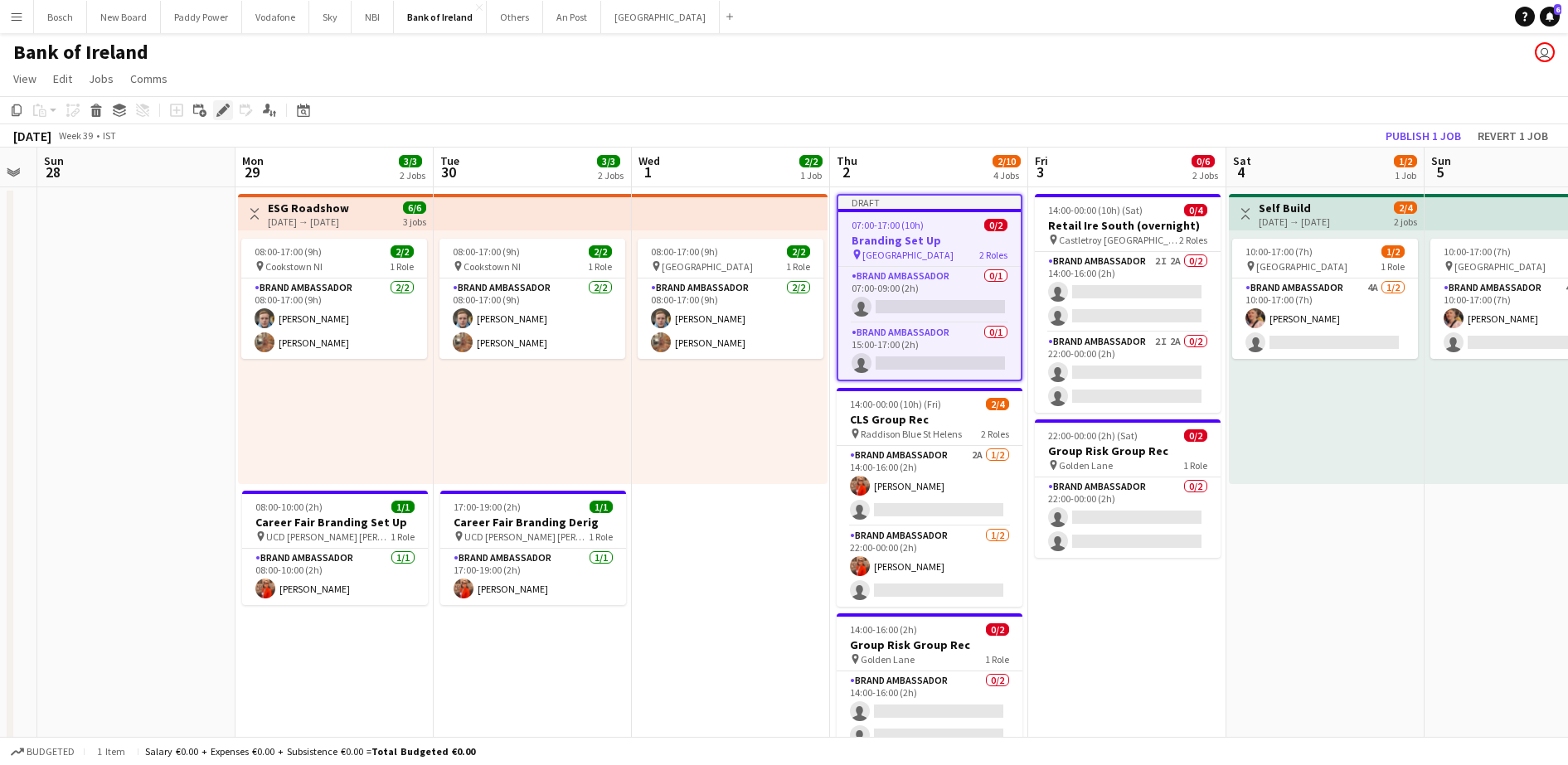
click at [226, 111] on icon "Edit" at bounding box center [222, 110] width 13 height 13
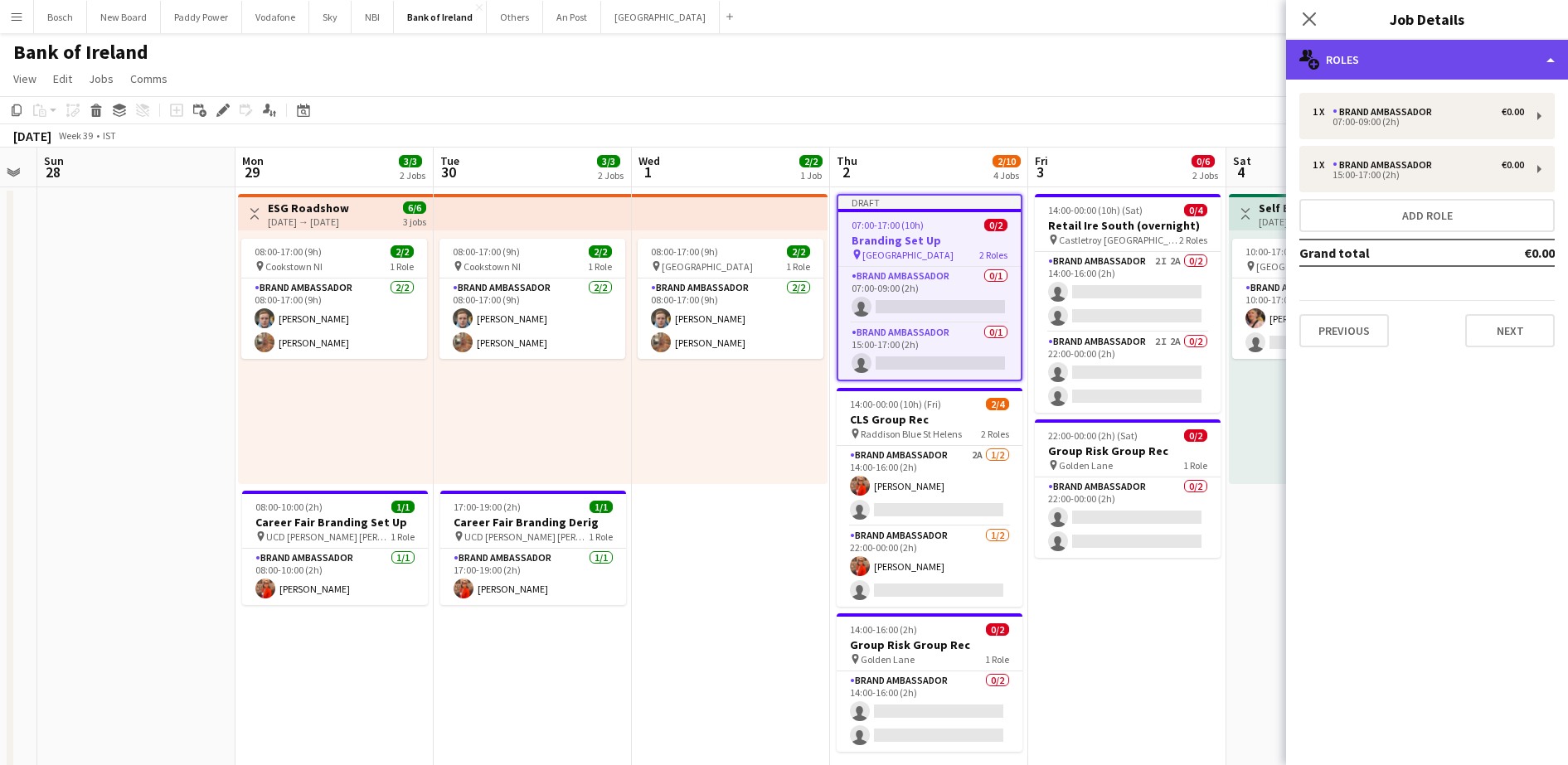
click at [1391, 66] on div "multiple-users-add Roles" at bounding box center [1427, 60] width 282 height 40
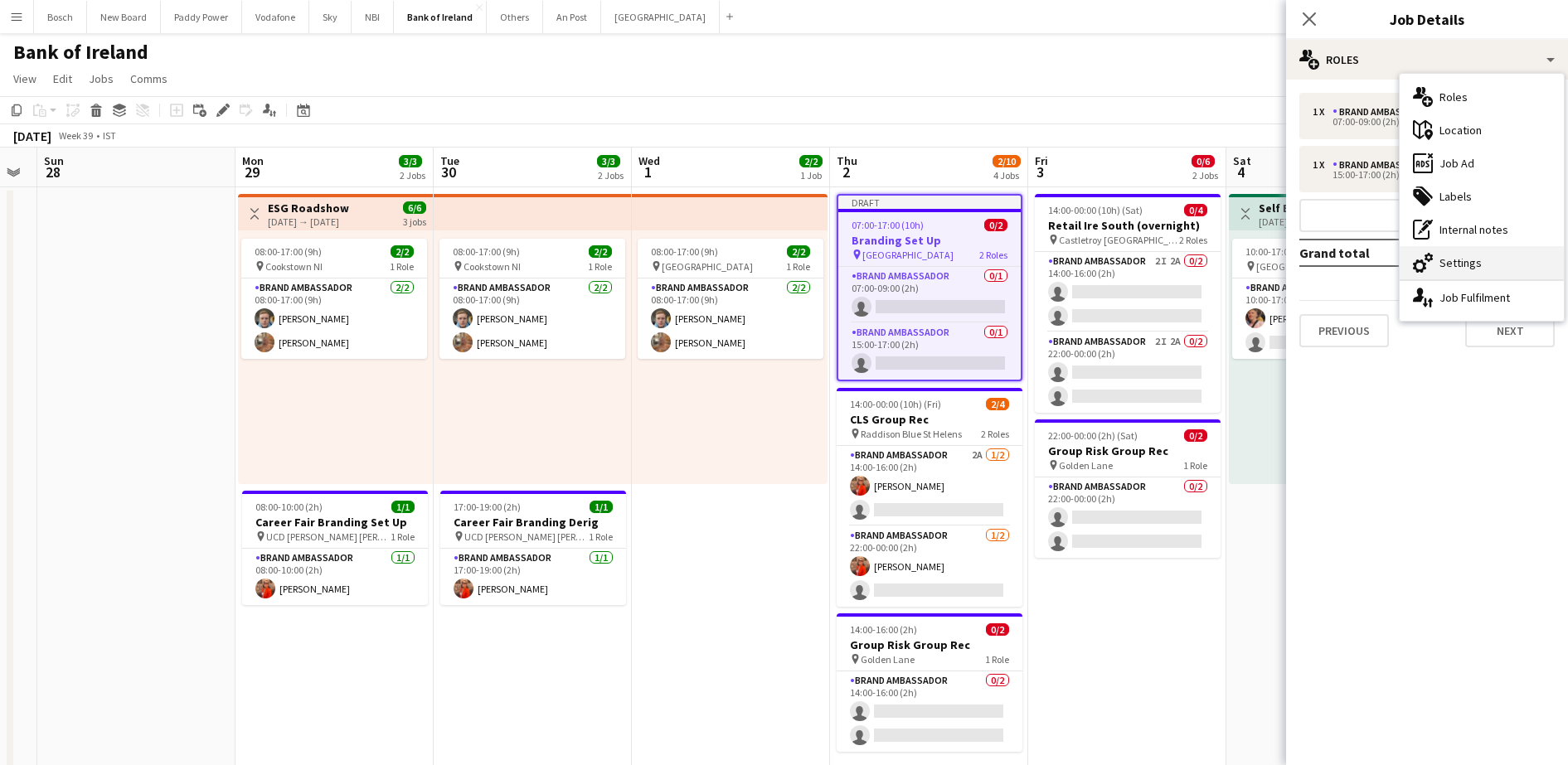
click at [1478, 261] on div "cog-double-3 Settings" at bounding box center [1481, 262] width 164 height 33
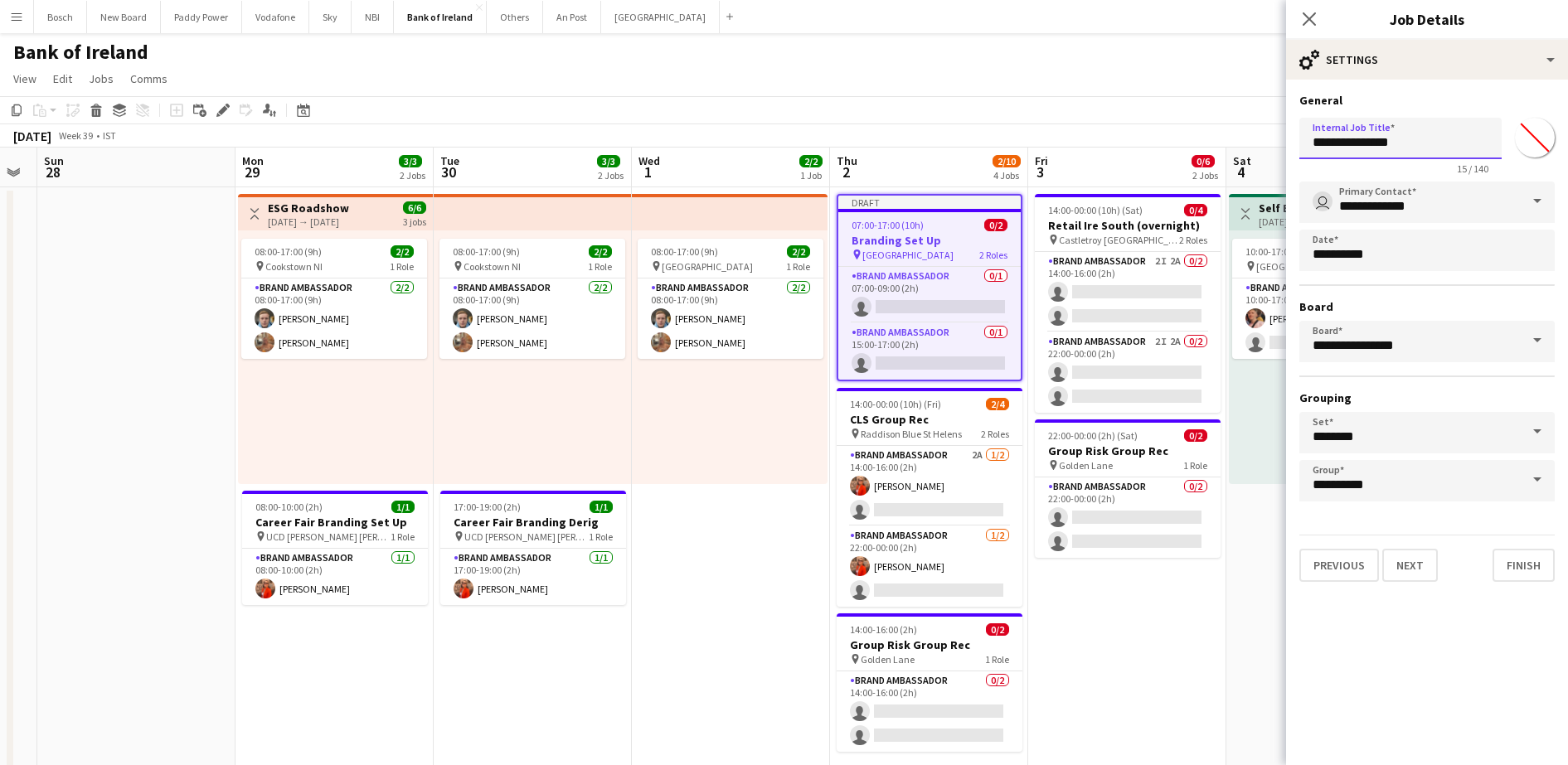
click at [1429, 128] on input "**********" at bounding box center [1401, 138] width 202 height 42
click at [1409, 139] on input "**********" at bounding box center [1401, 138] width 202 height 42
type input "**********"
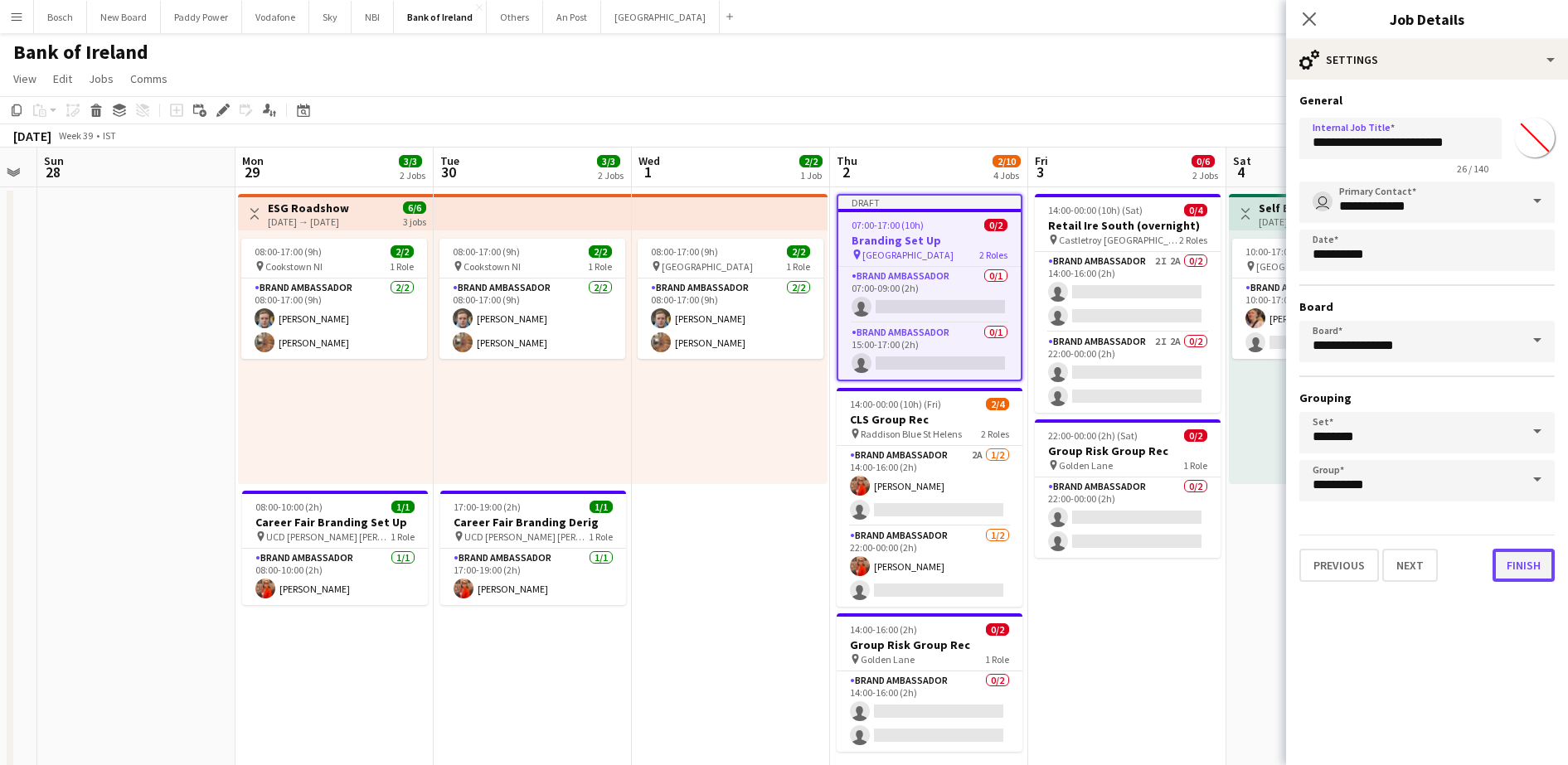
click at [1527, 562] on button "Finish" at bounding box center [1524, 565] width 62 height 33
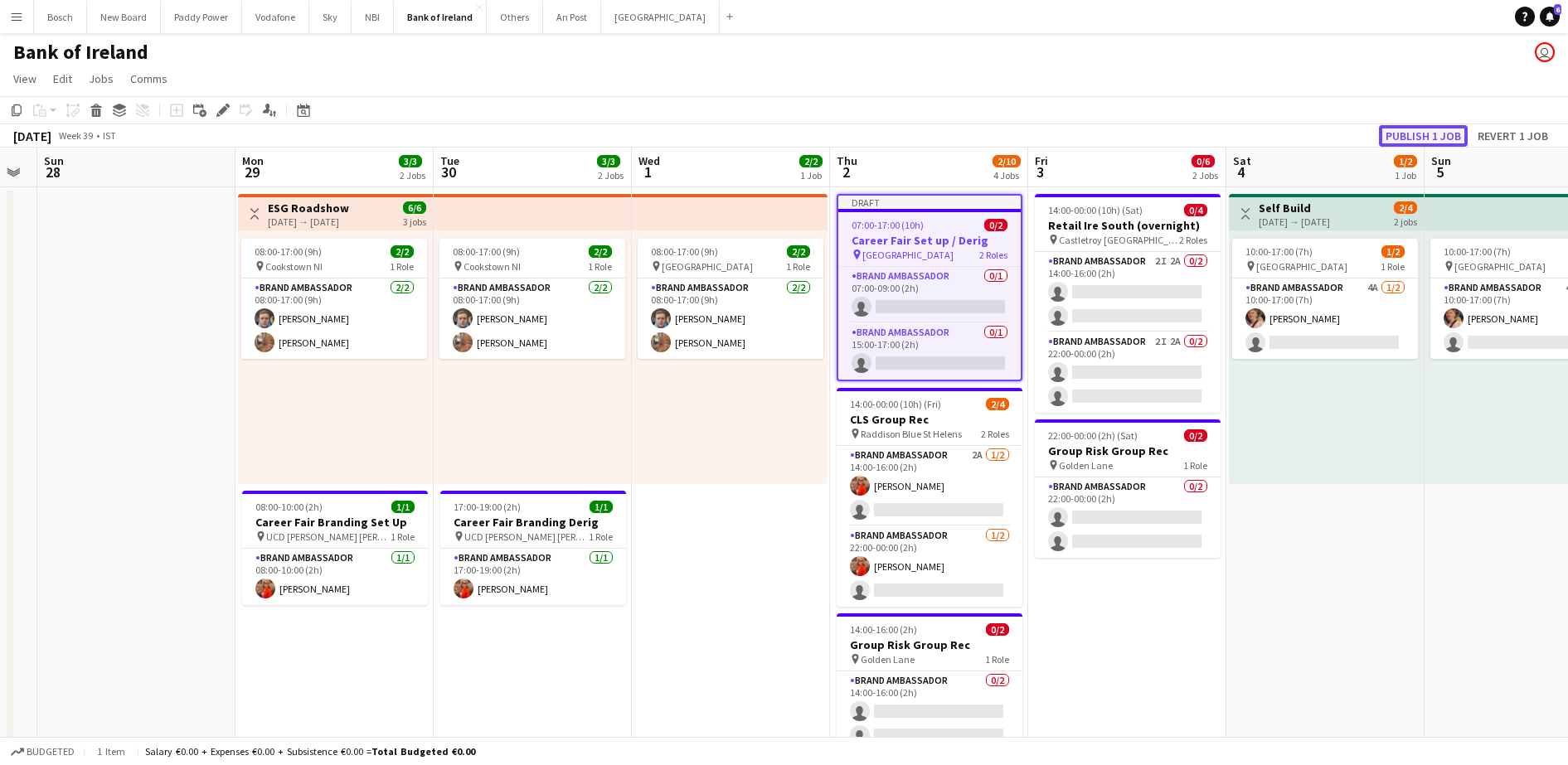
click at [1451, 128] on button "Publish 1 job" at bounding box center [1423, 136] width 89 height 22
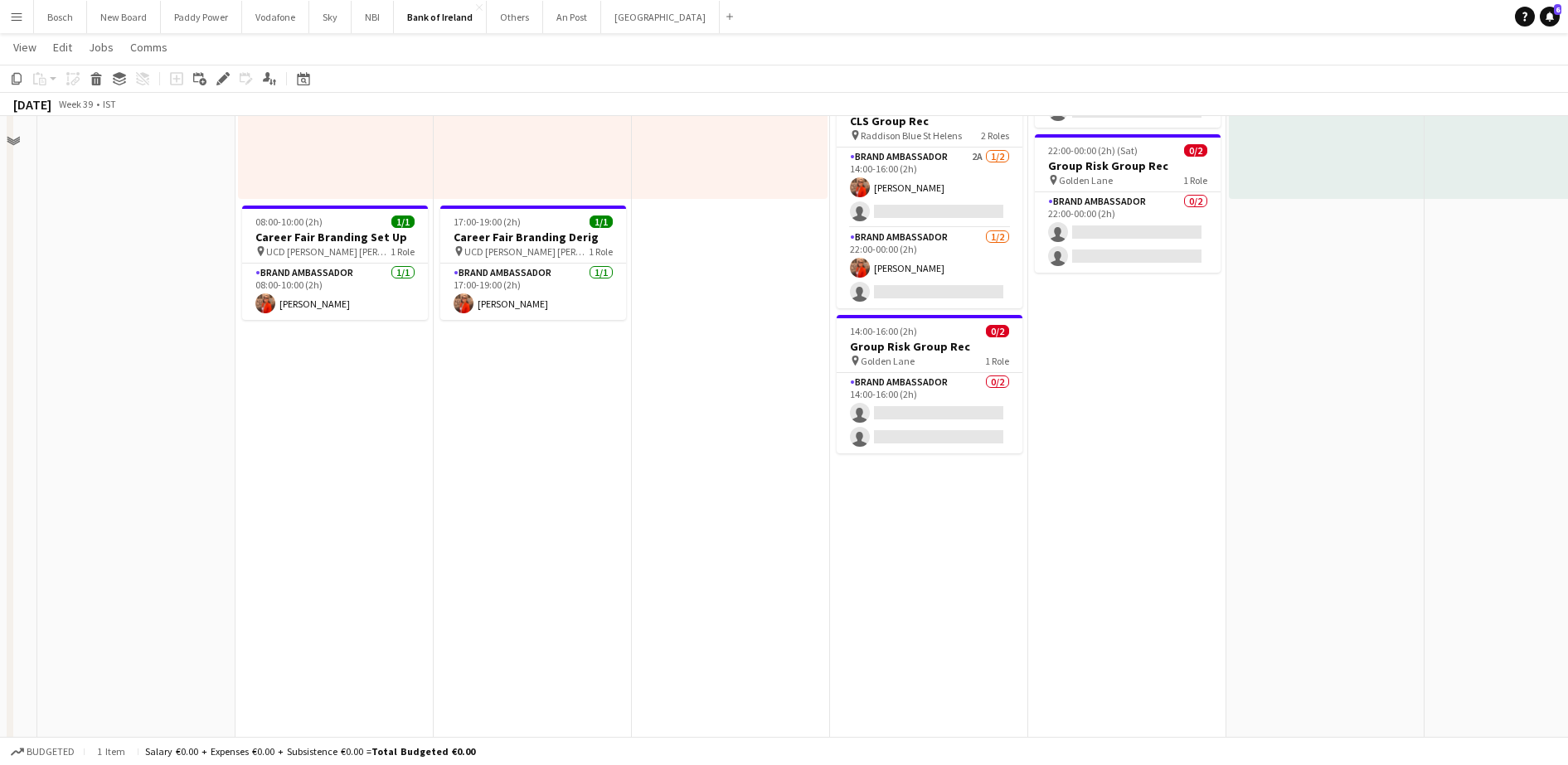
scroll to position [414, 0]
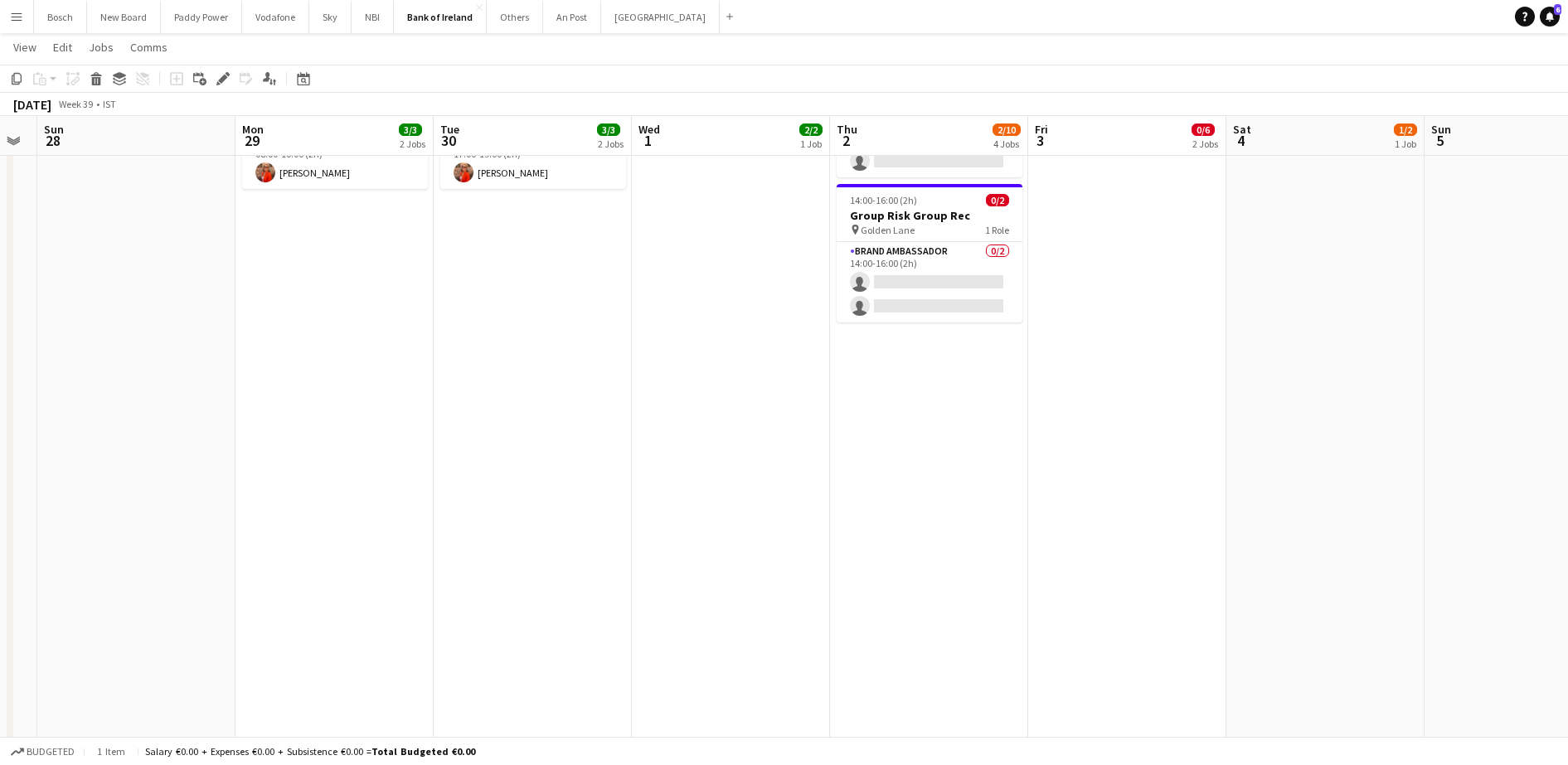
click at [936, 527] on app-date-cell "07:00-17:00 (10h) 0/2 Career Fair Set up / Derig pin Trinity Sports Hall 2 Role…" at bounding box center [928, 442] width 198 height 1344
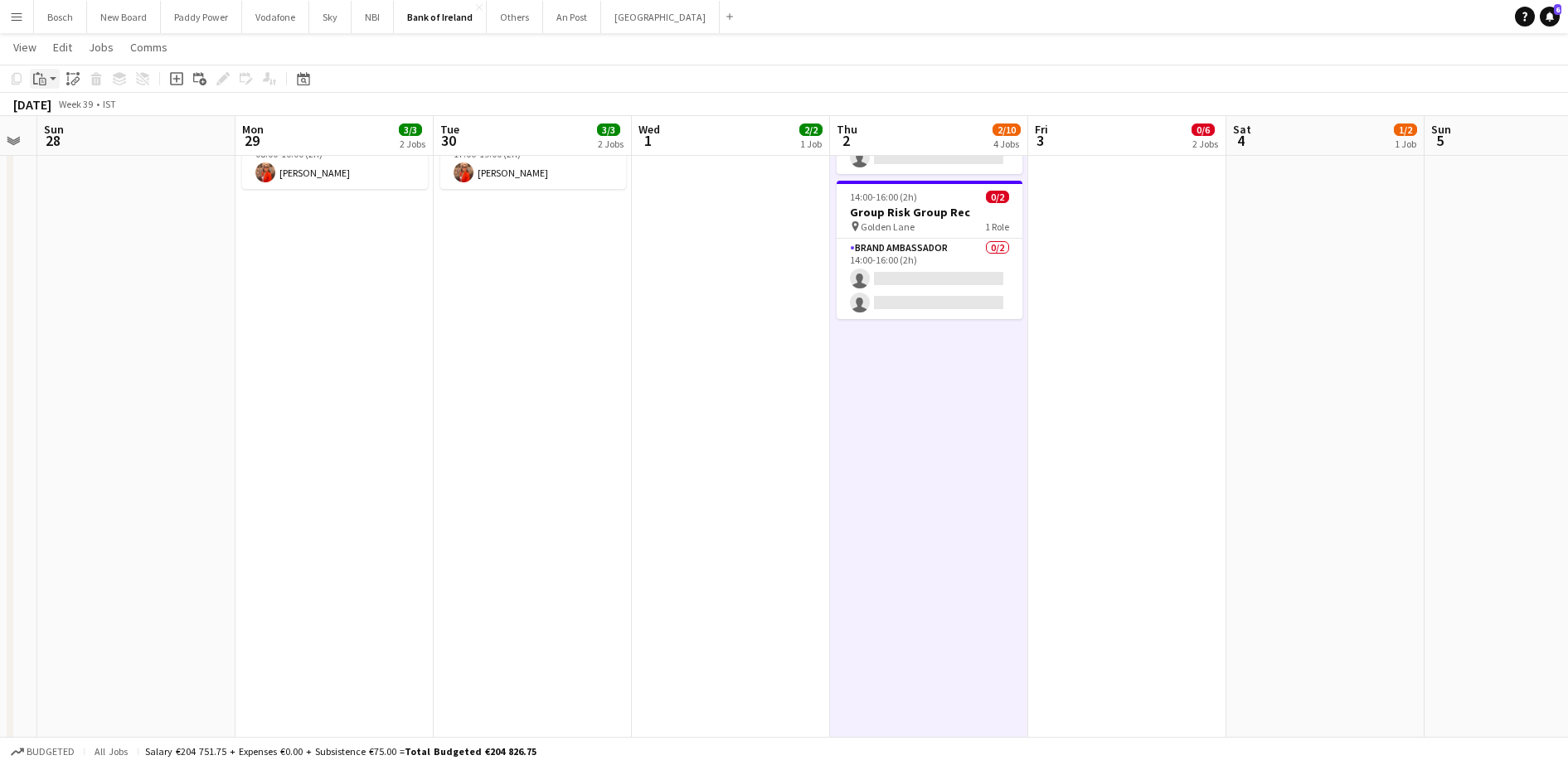
click at [42, 73] on icon "Paste" at bounding box center [39, 78] width 13 height 13
click at [83, 106] on link "Paste Ctrl+V" at bounding box center [122, 110] width 156 height 15
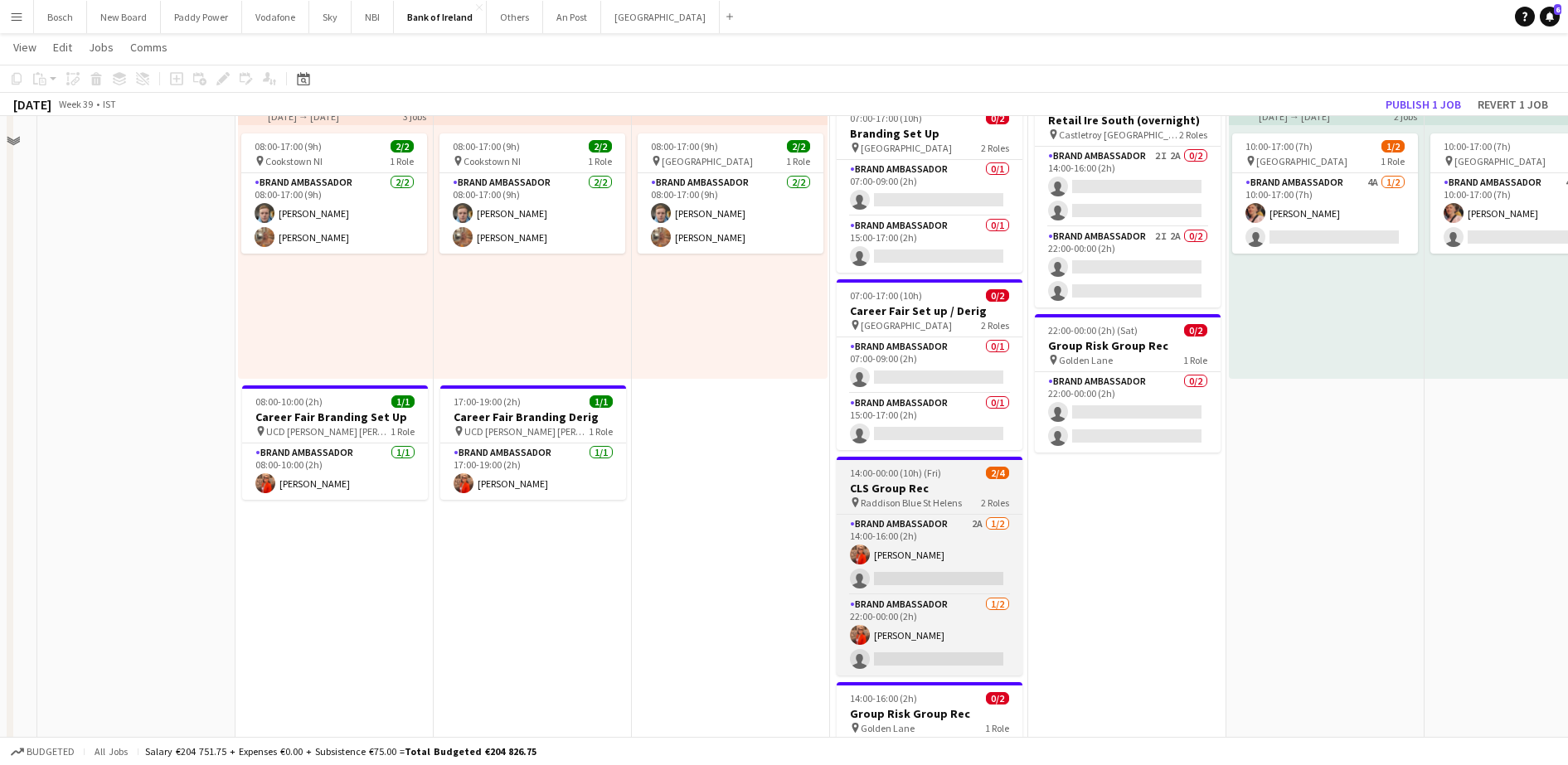
scroll to position [0, 0]
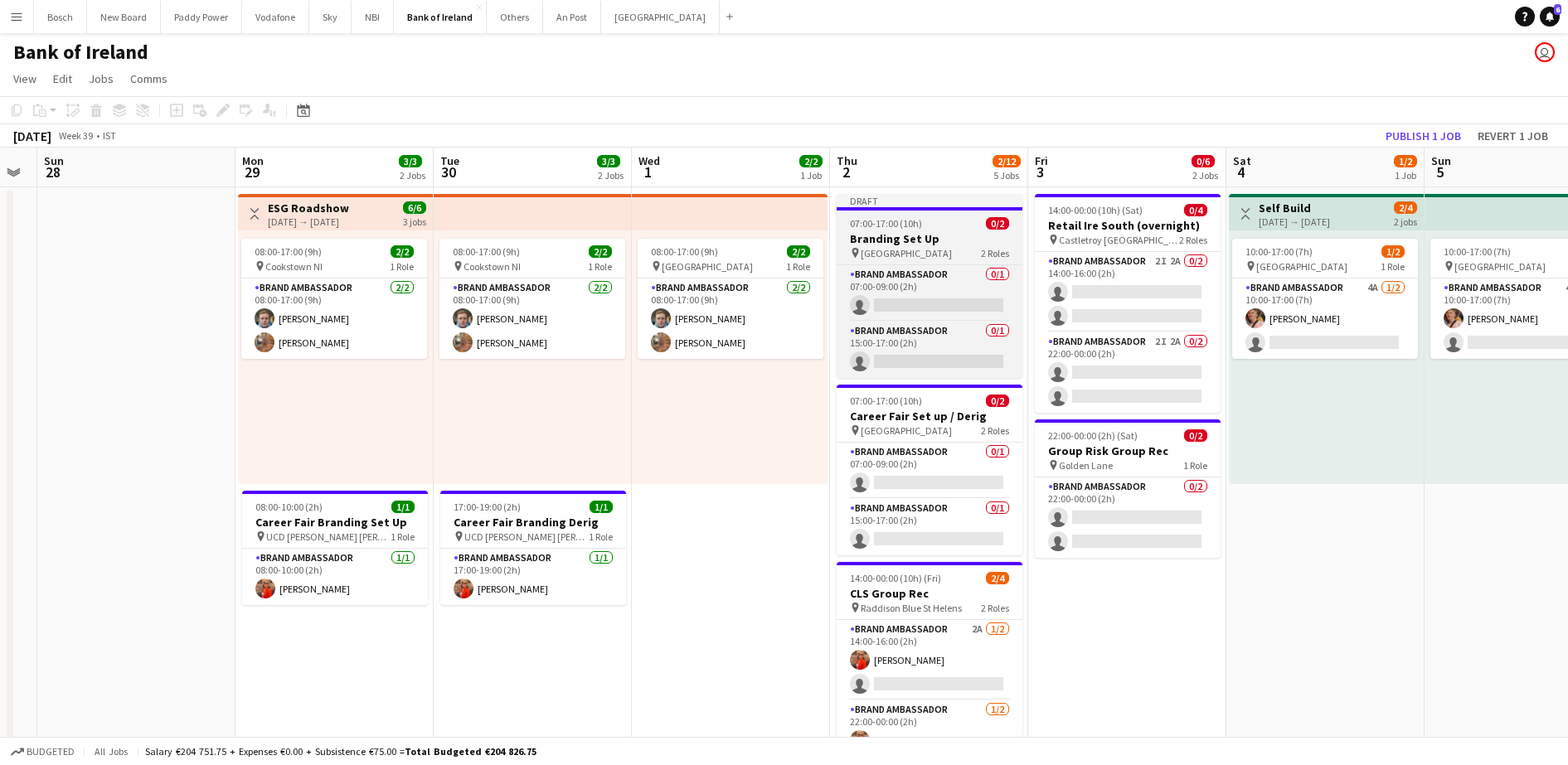
click at [887, 240] on h3 "Branding Set Up" at bounding box center [929, 238] width 185 height 15
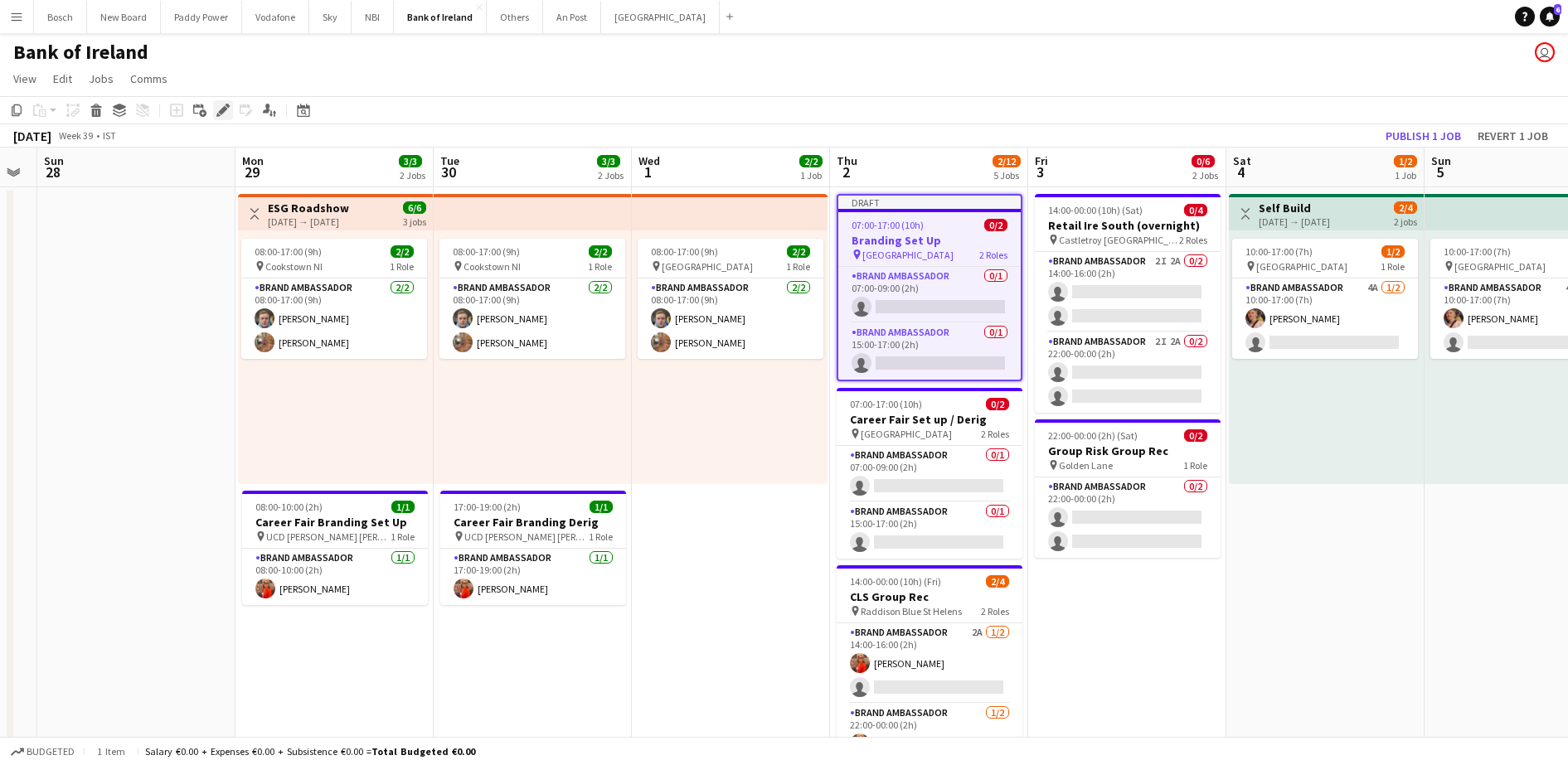
click at [218, 115] on icon at bounding box center [218, 115] width 4 height 4
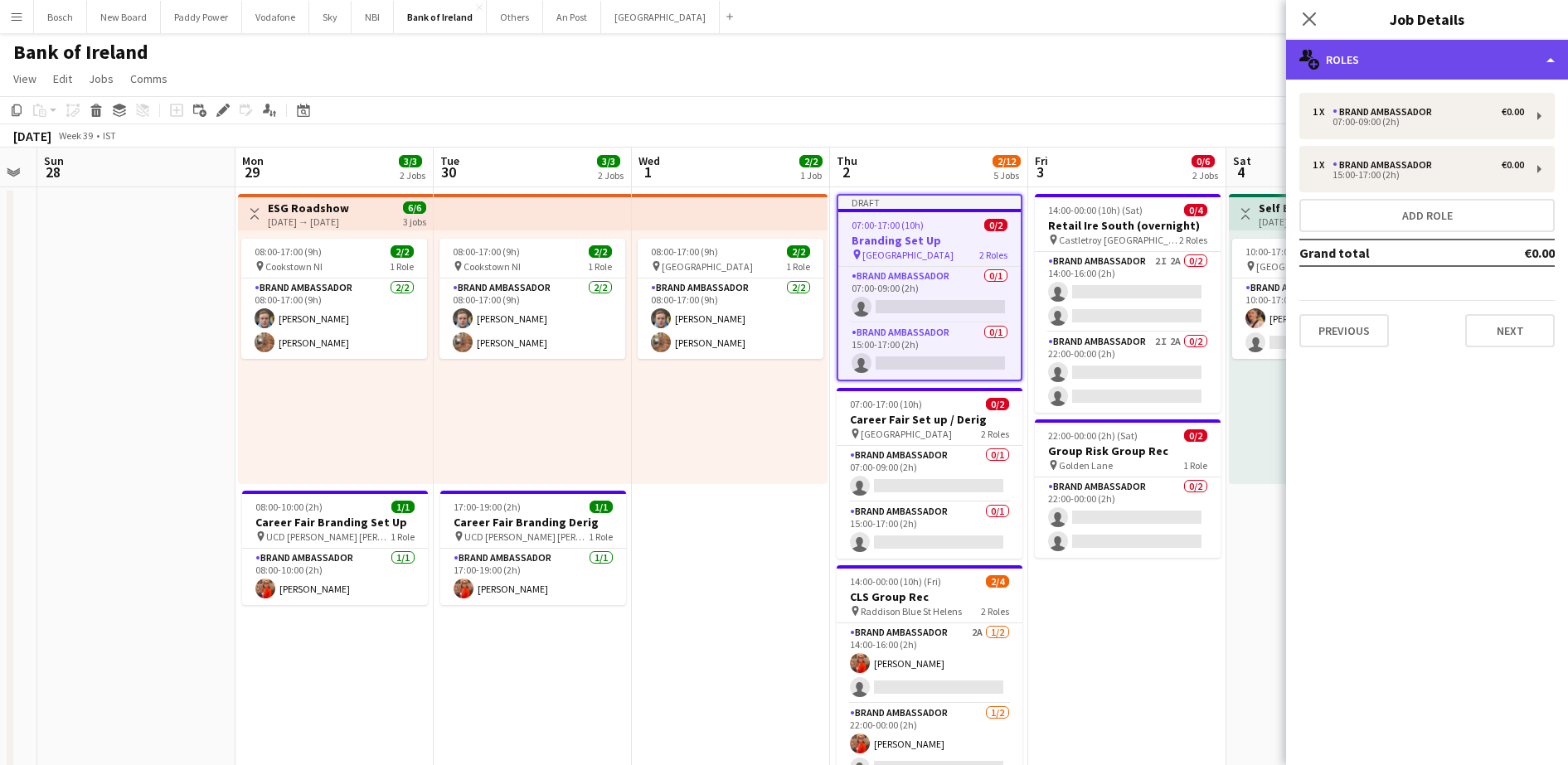
click at [1359, 68] on div "multiple-users-add Roles" at bounding box center [1427, 60] width 282 height 40
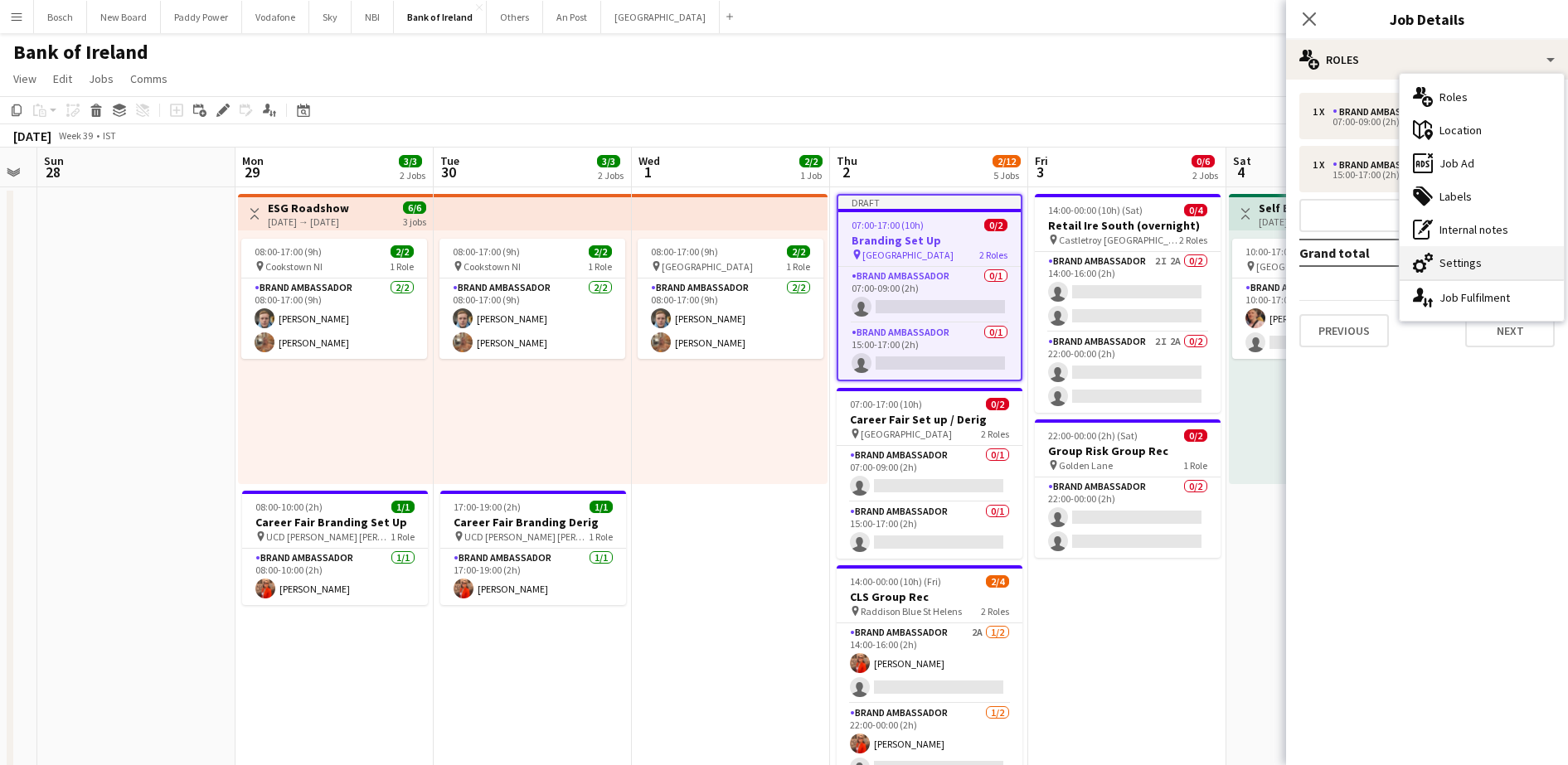
click at [1502, 265] on div "cog-double-3 Settings" at bounding box center [1481, 262] width 164 height 33
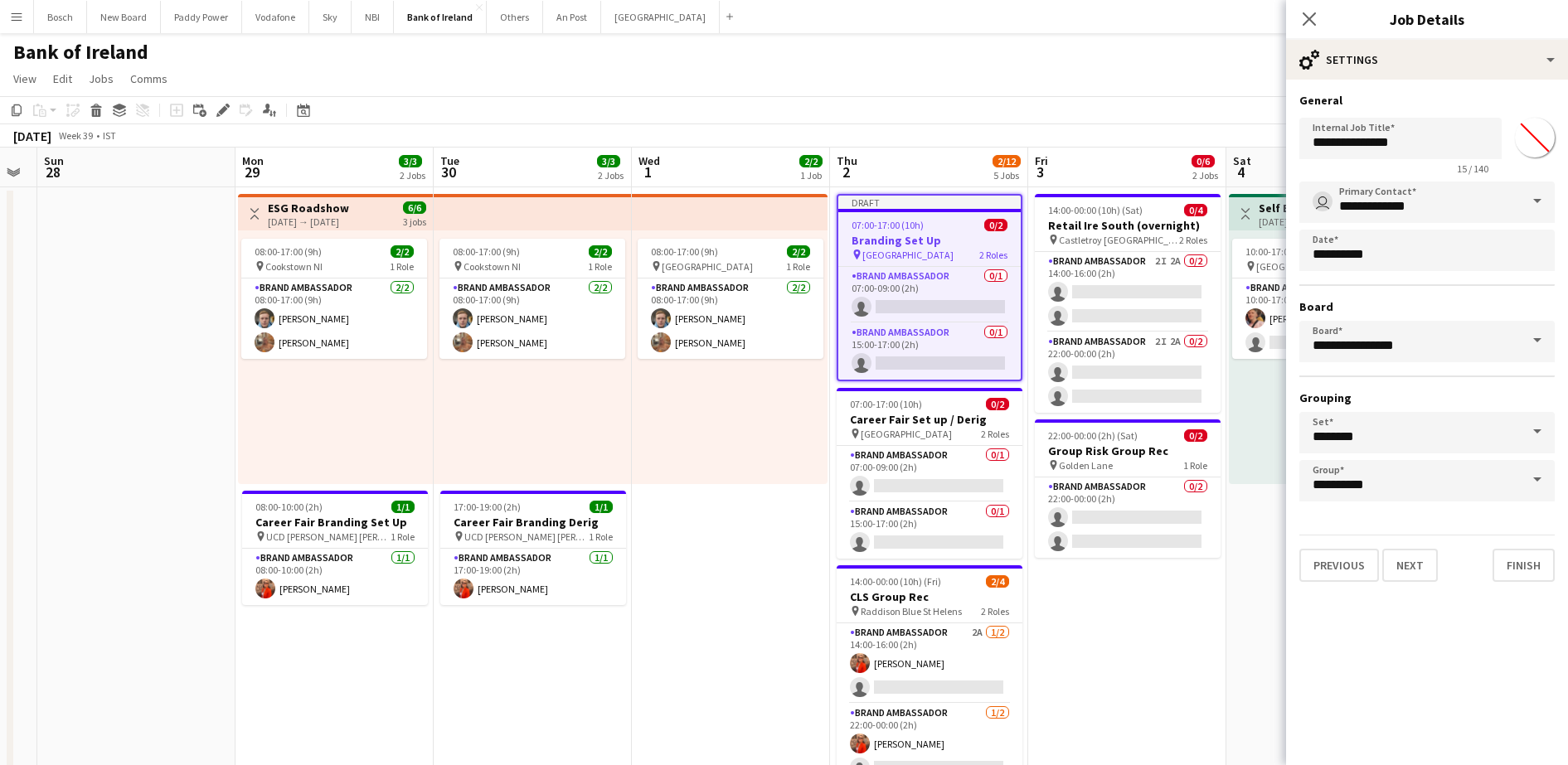
click at [1424, 167] on div "15 / 140" at bounding box center [1401, 168] width 202 height 12
click at [1425, 141] on input "**********" at bounding box center [1401, 138] width 202 height 42
type input "**********"
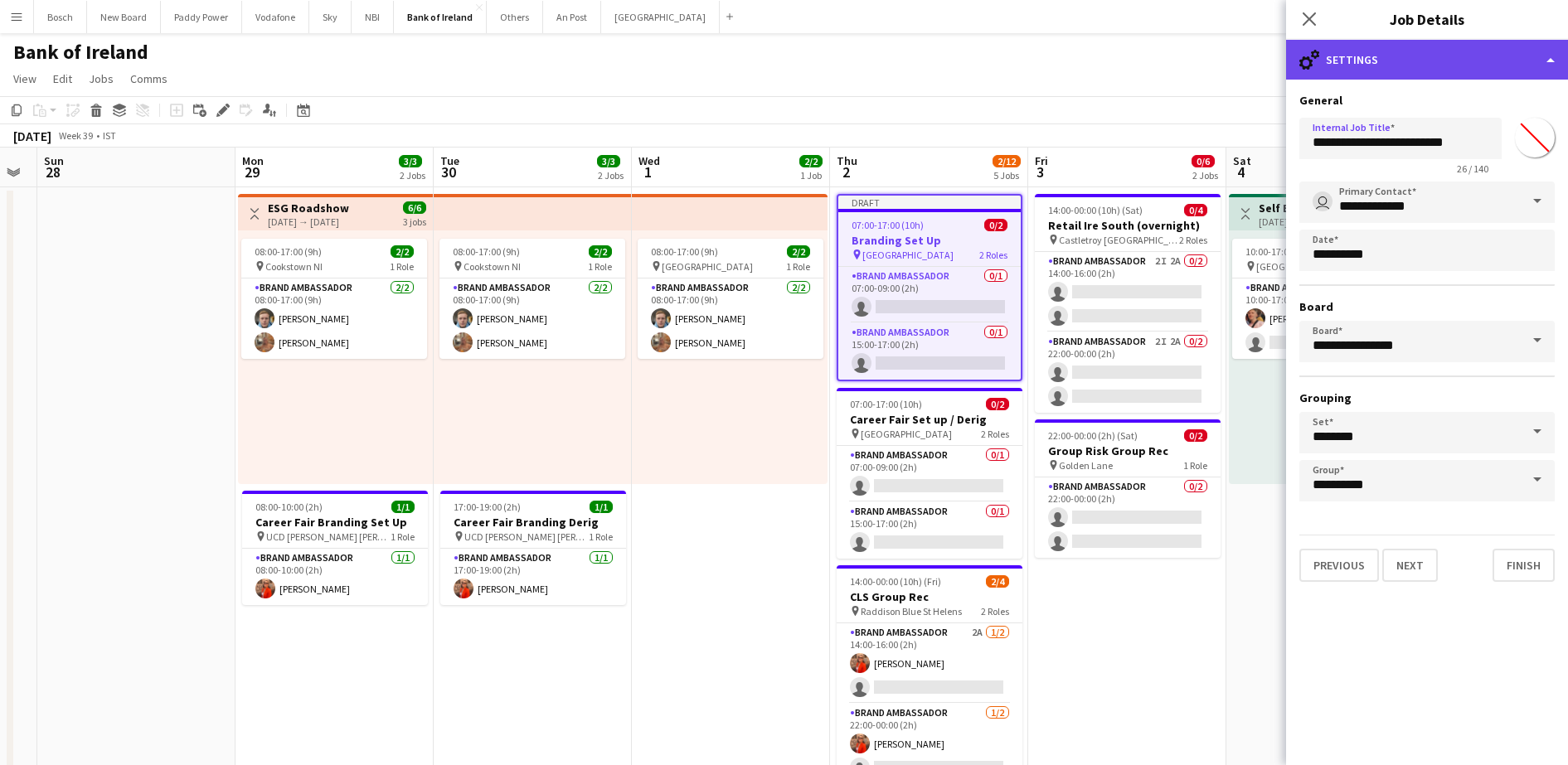
click at [1452, 66] on div "cog-double-3 Settings" at bounding box center [1427, 60] width 282 height 40
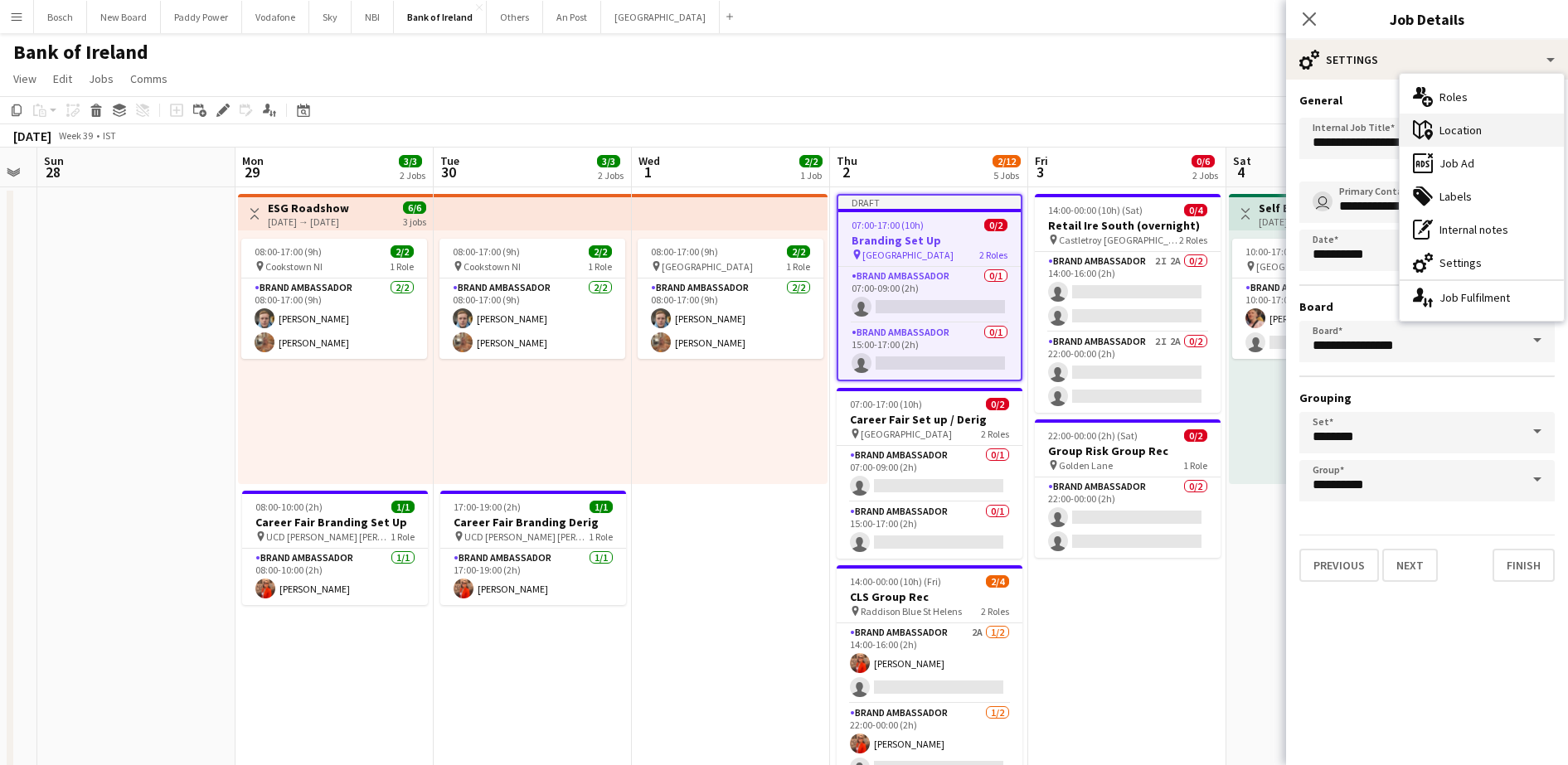
click at [1481, 145] on div "maps-pin-1 Location" at bounding box center [1481, 129] width 164 height 33
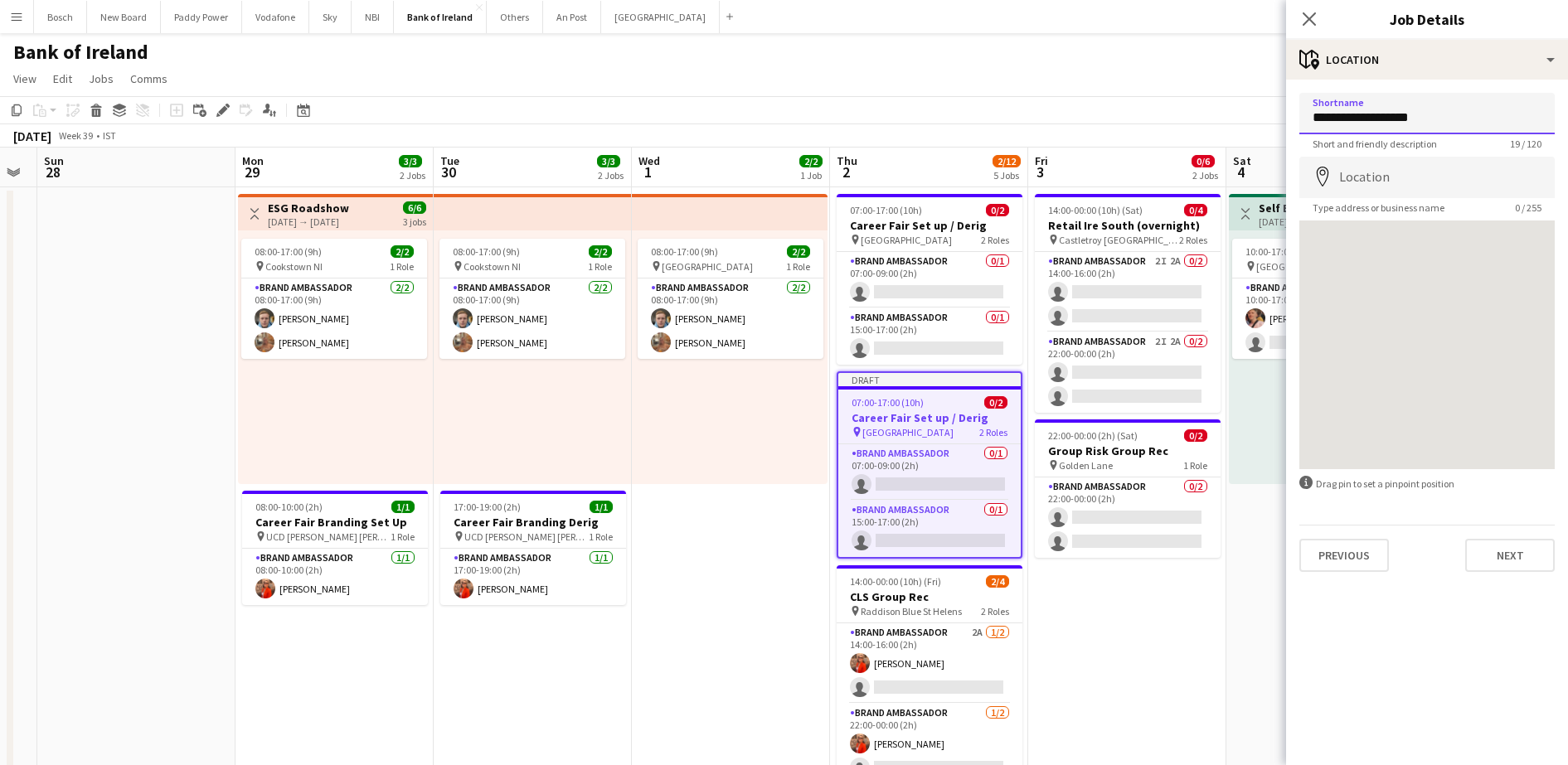
click at [1394, 119] on input "**********" at bounding box center [1428, 114] width 255 height 42
type input "**********"
click at [1500, 547] on button "Next" at bounding box center [1510, 555] width 90 height 33
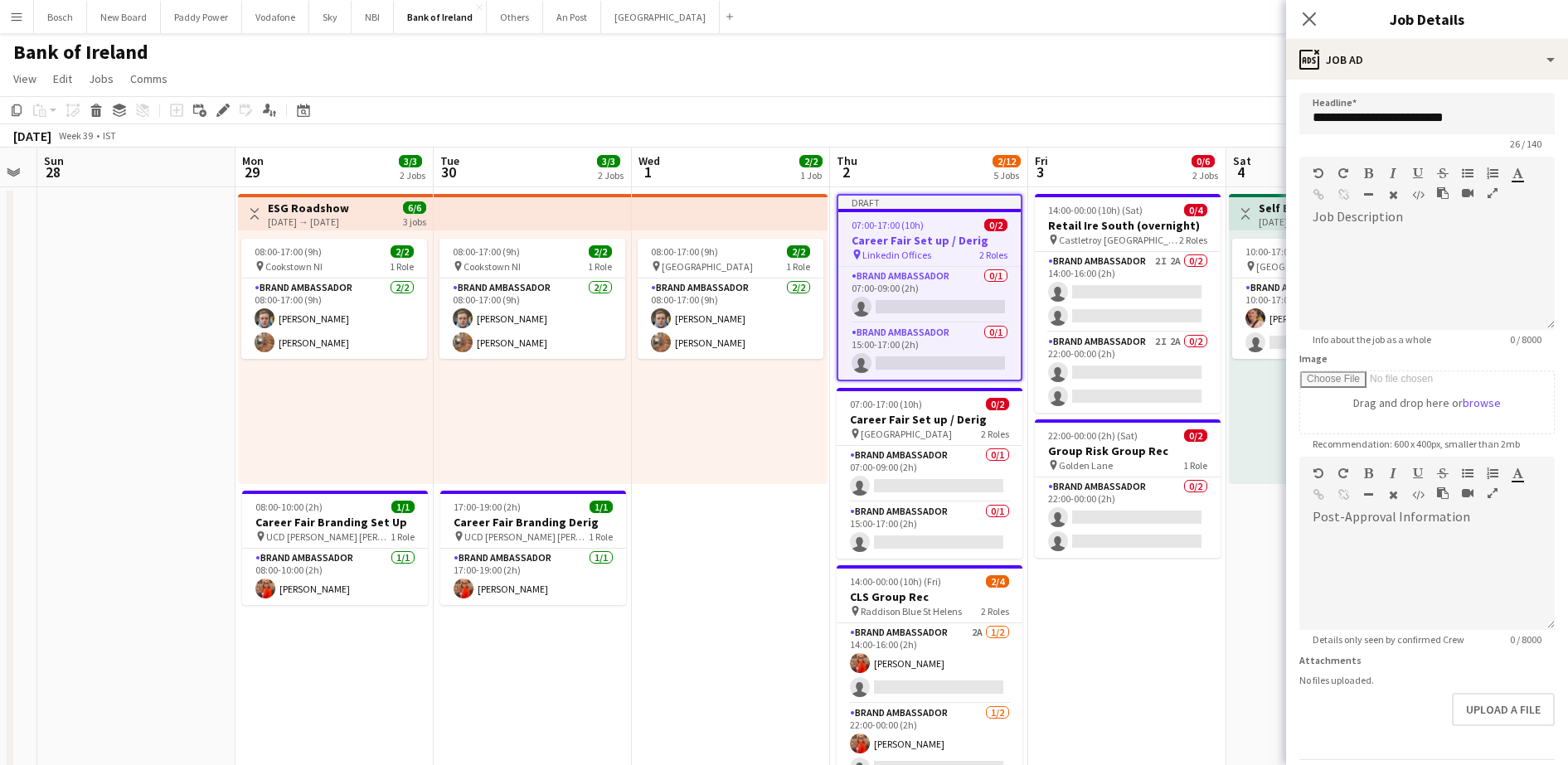
click at [1143, 99] on app-toolbar "Copy Paste Paste Ctrl+V Paste with crew Ctrl+Shift+V Paste linked Job [GEOGRAPH…" at bounding box center [784, 111] width 1568 height 28
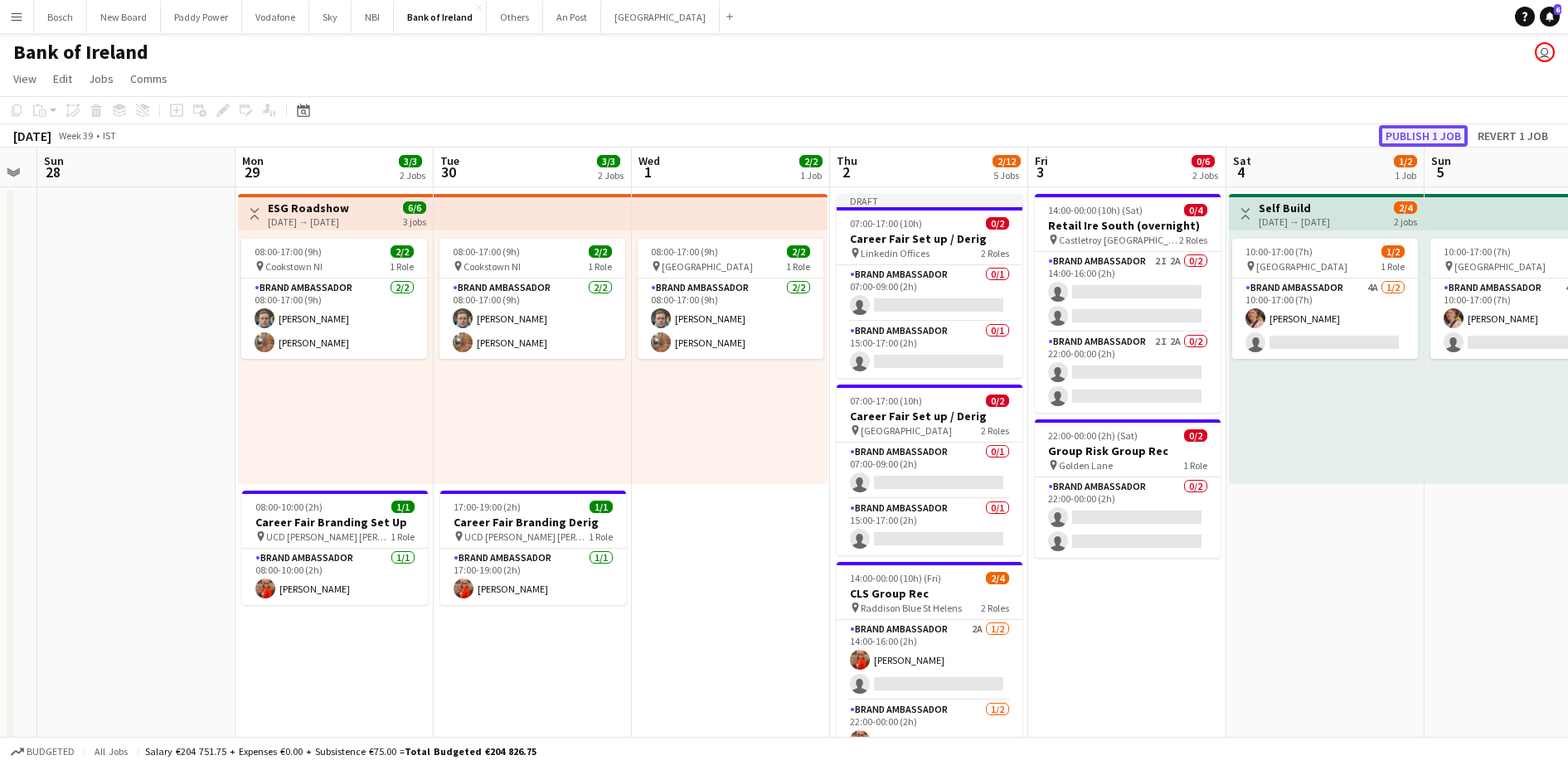
click at [1421, 135] on button "Publish 1 job" at bounding box center [1423, 136] width 89 height 22
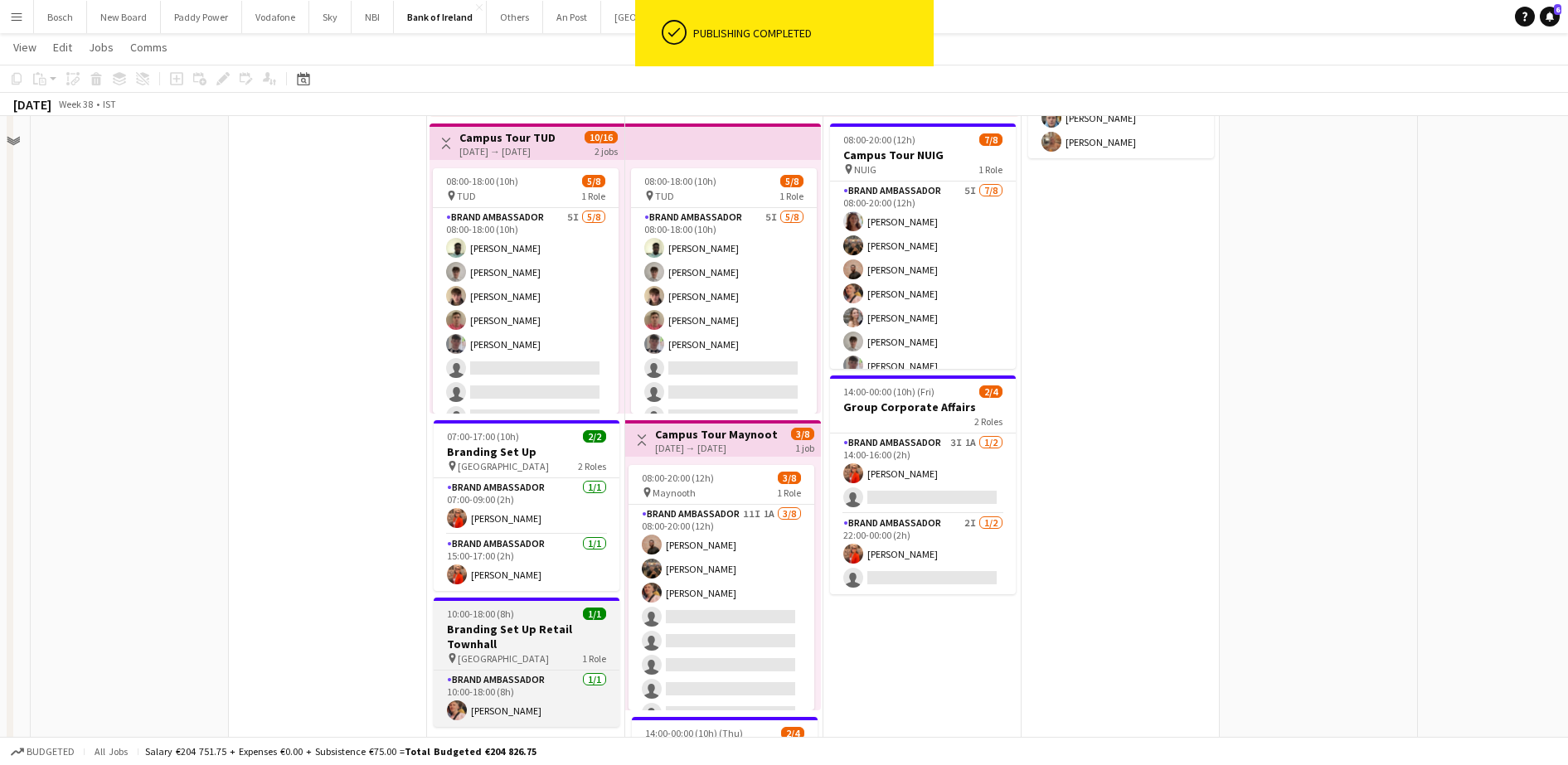
scroll to position [414, 0]
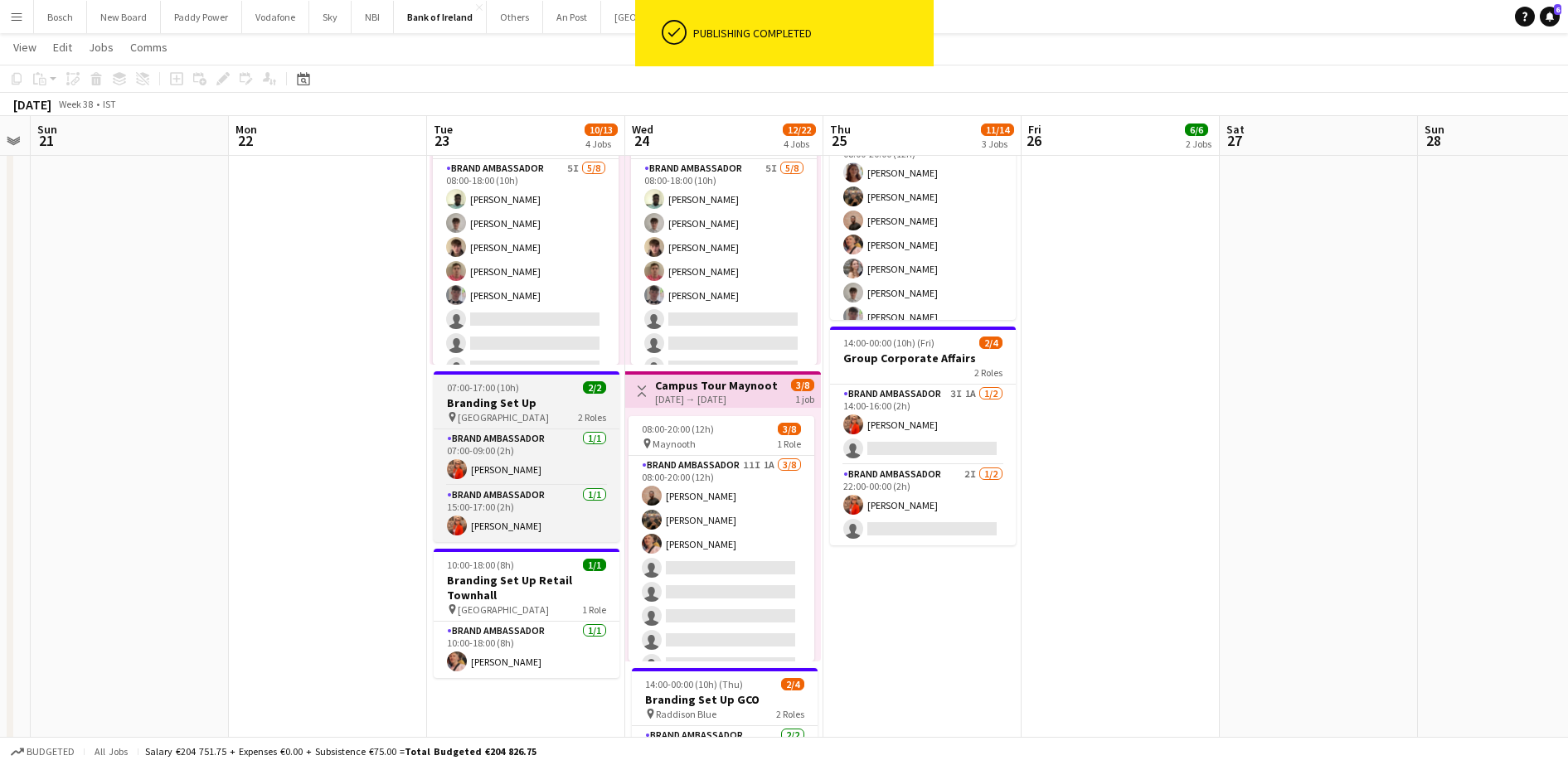
click at [501, 407] on h3 "Branding Set Up" at bounding box center [526, 402] width 185 height 15
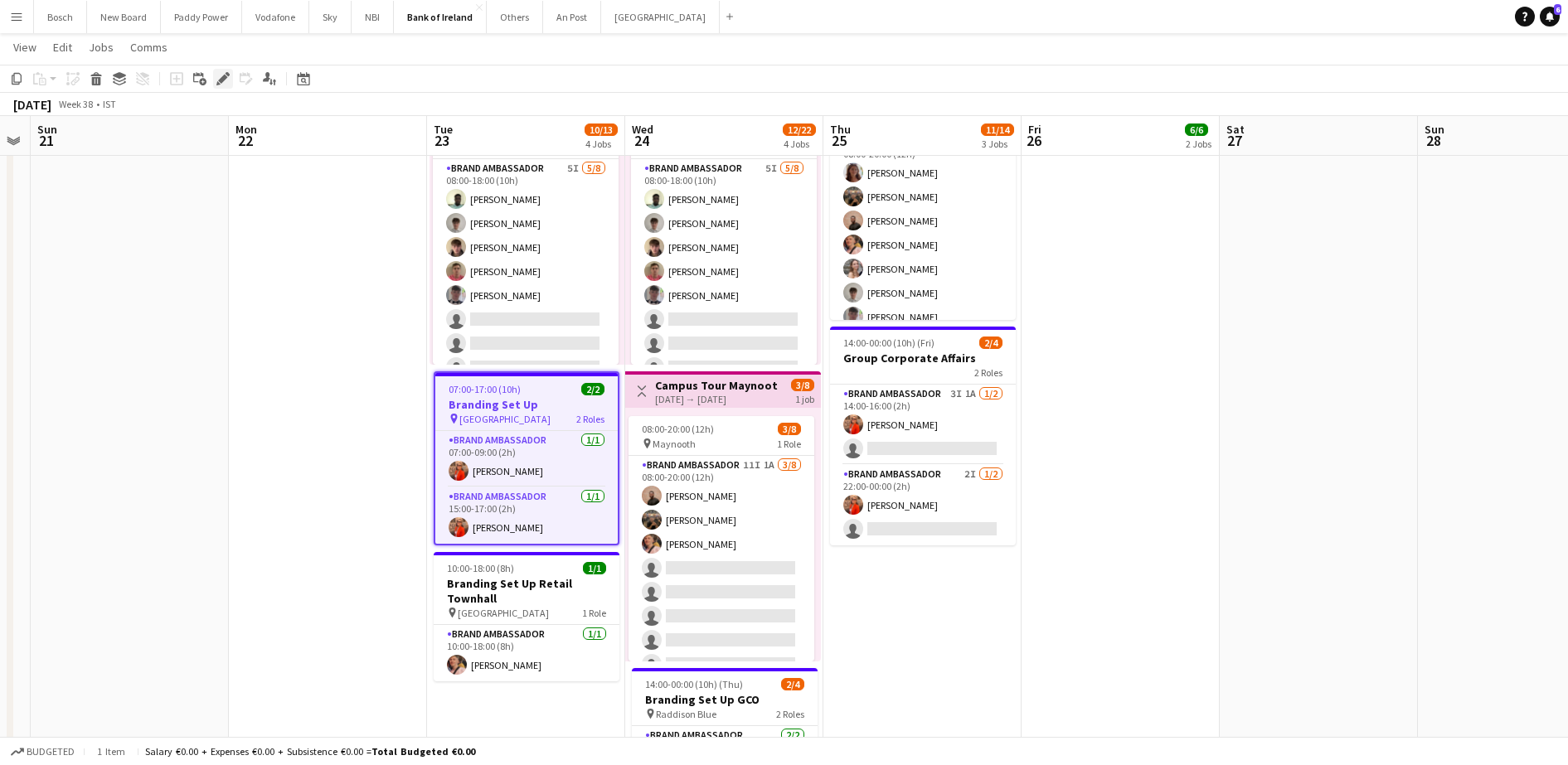
click at [213, 79] on div "Edit" at bounding box center [223, 79] width 20 height 20
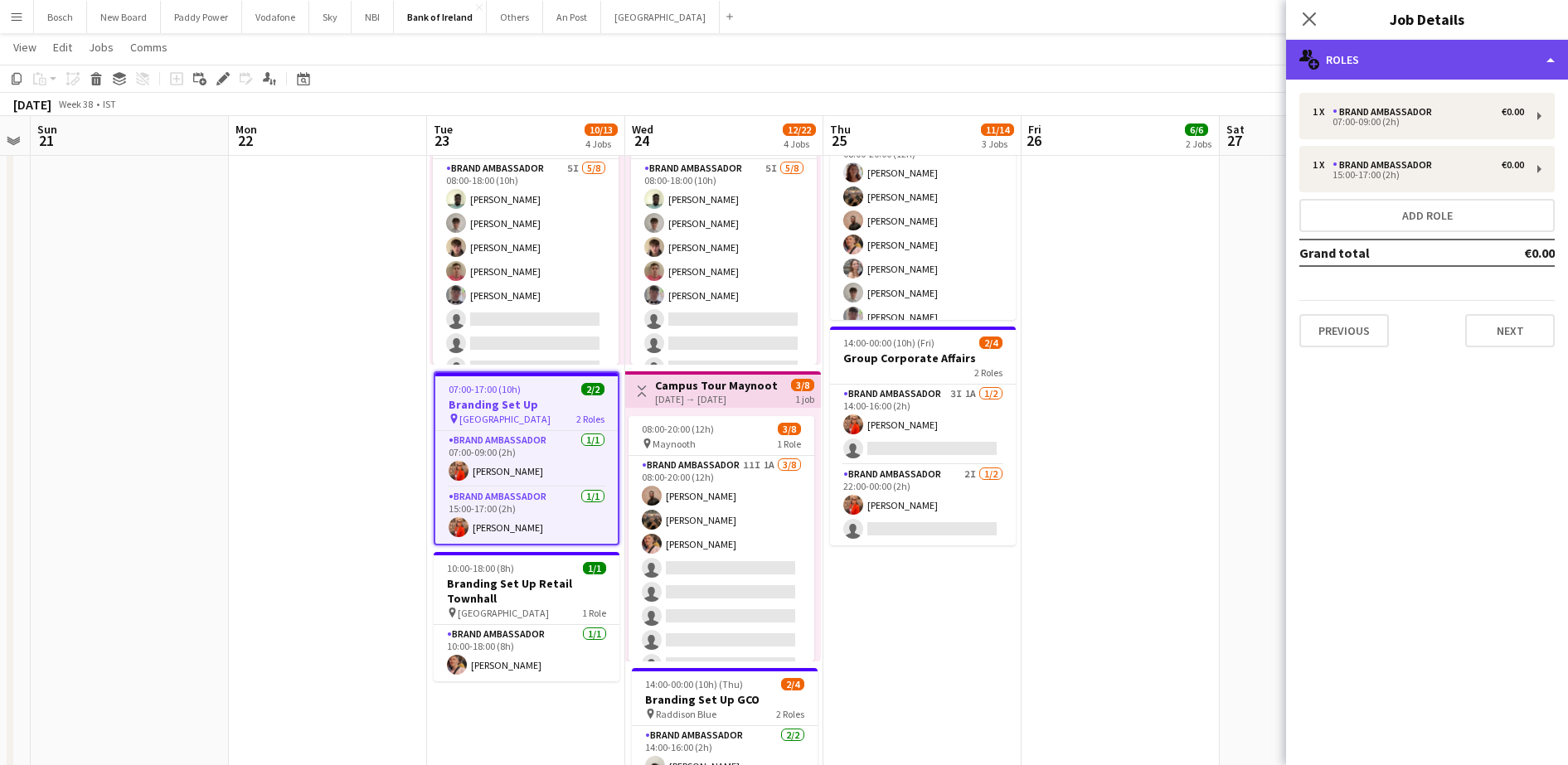
click at [1354, 65] on div "multiple-users-add Roles" at bounding box center [1427, 60] width 282 height 40
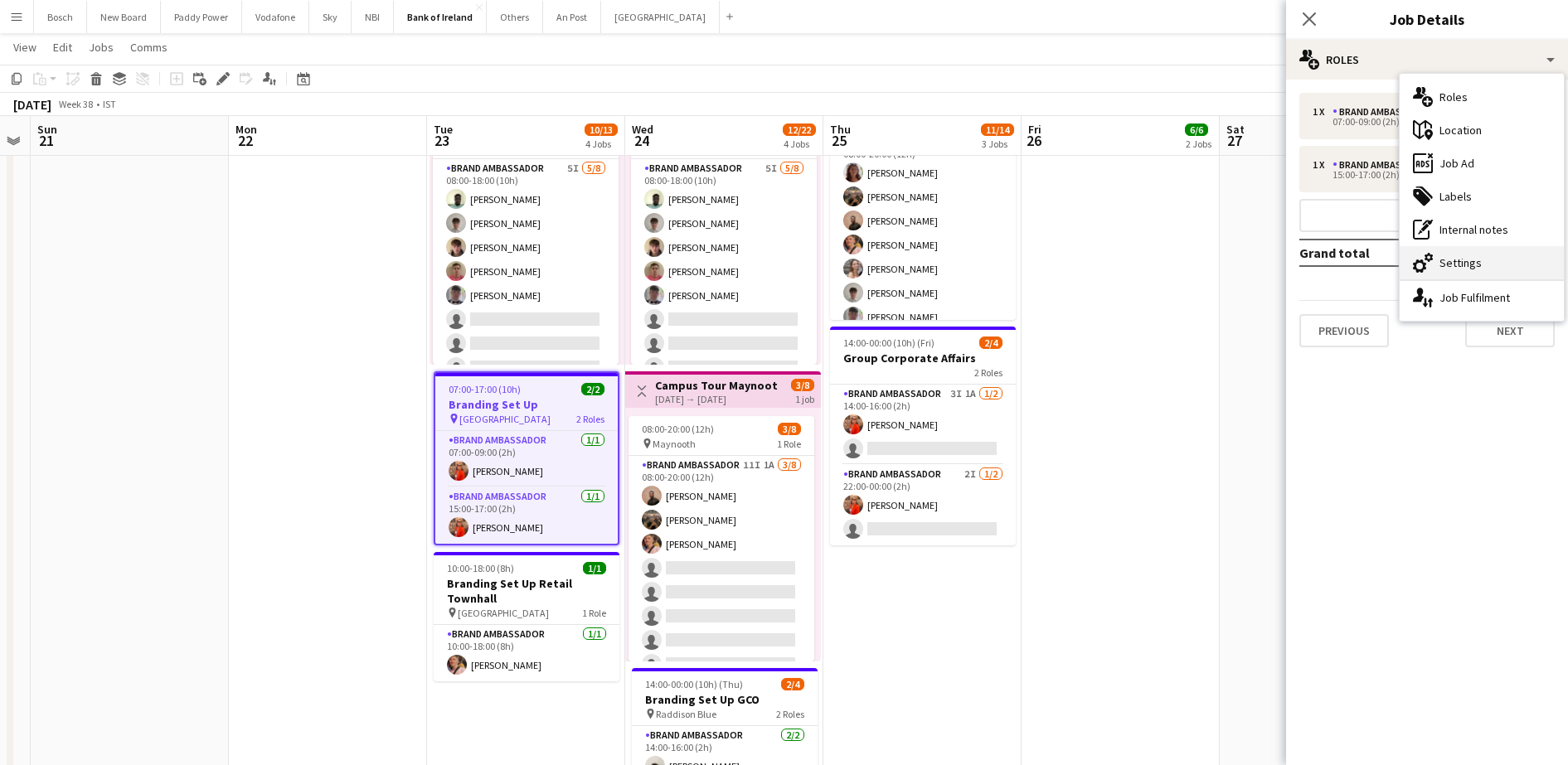
click at [1461, 270] on div "cog-double-3 Settings" at bounding box center [1481, 262] width 164 height 33
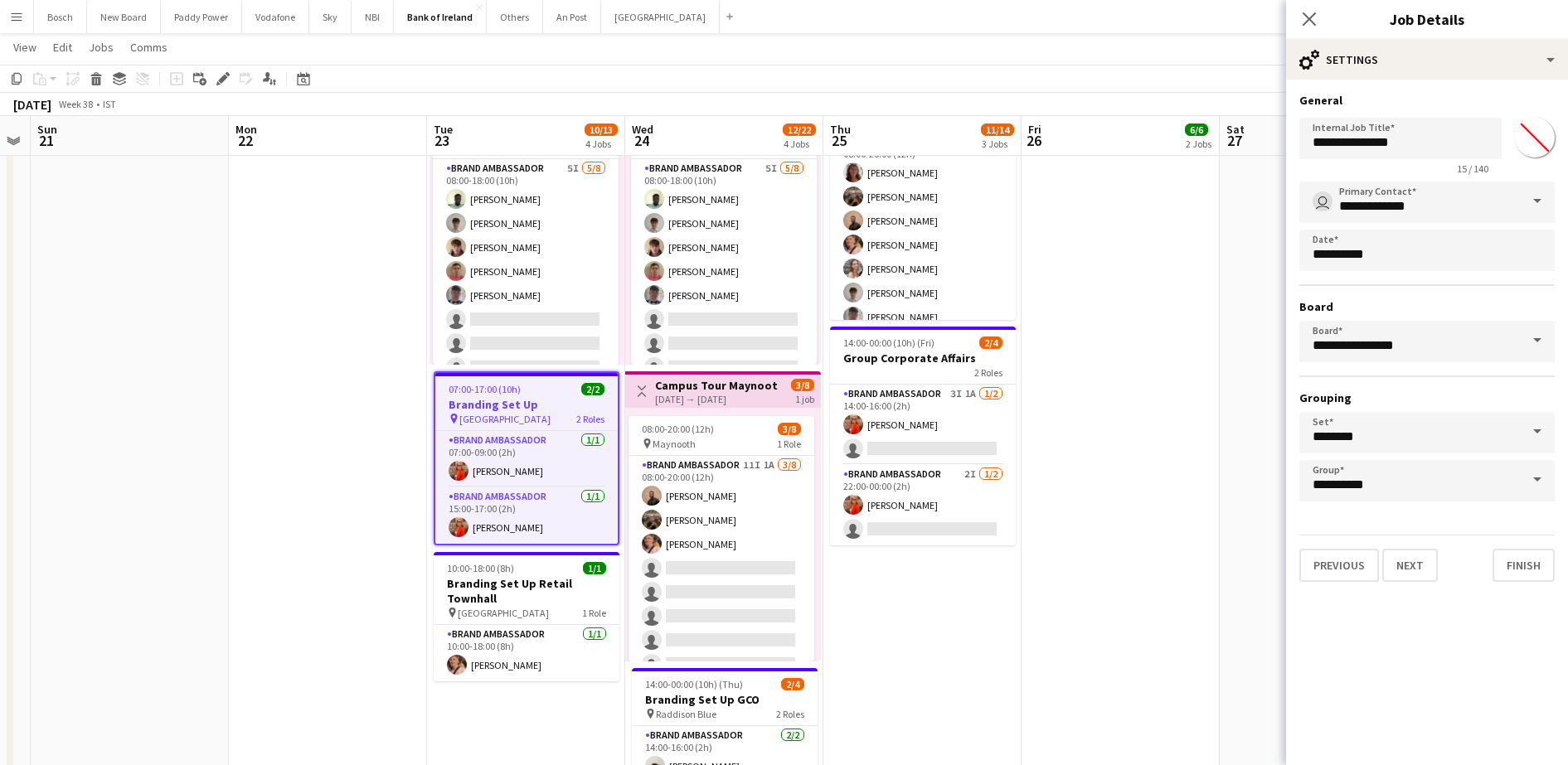
click at [1398, 179] on form "**********" at bounding box center [1427, 337] width 282 height 489
click at [1344, 143] on input "**********" at bounding box center [1401, 138] width 202 height 42
click at [1433, 145] on input "**********" at bounding box center [1401, 138] width 202 height 42
type input "**********"
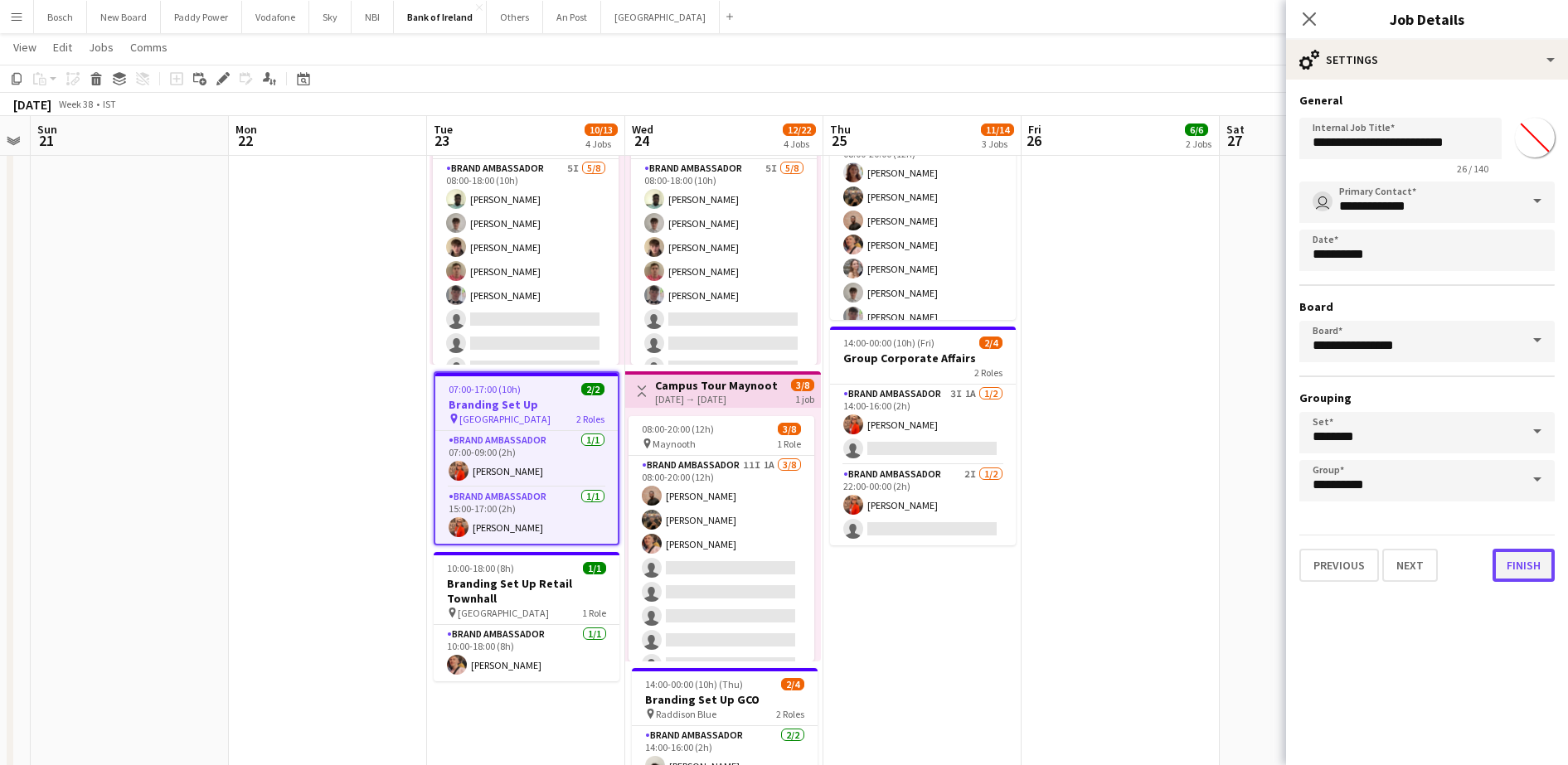
click at [1525, 572] on button "Finish" at bounding box center [1524, 565] width 62 height 33
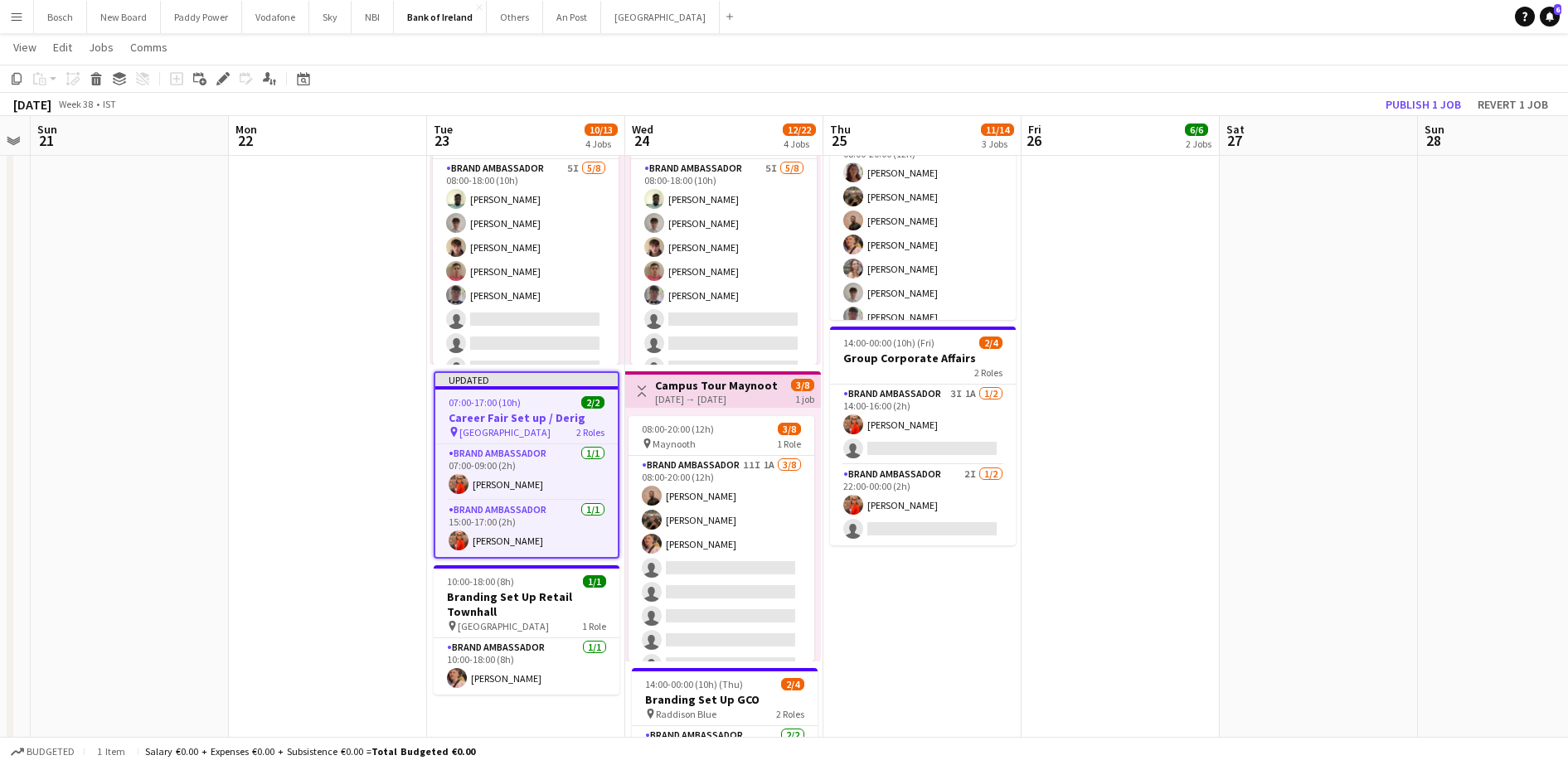
drag, startPoint x: 1137, startPoint y: 73, endPoint x: 1244, endPoint y: 82, distance: 107.4
click at [1155, 72] on app-toolbar "Copy Paste Paste Ctrl+V Paste with crew Ctrl+Shift+V Paste linked Job [GEOGRAPH…" at bounding box center [784, 79] width 1568 height 28
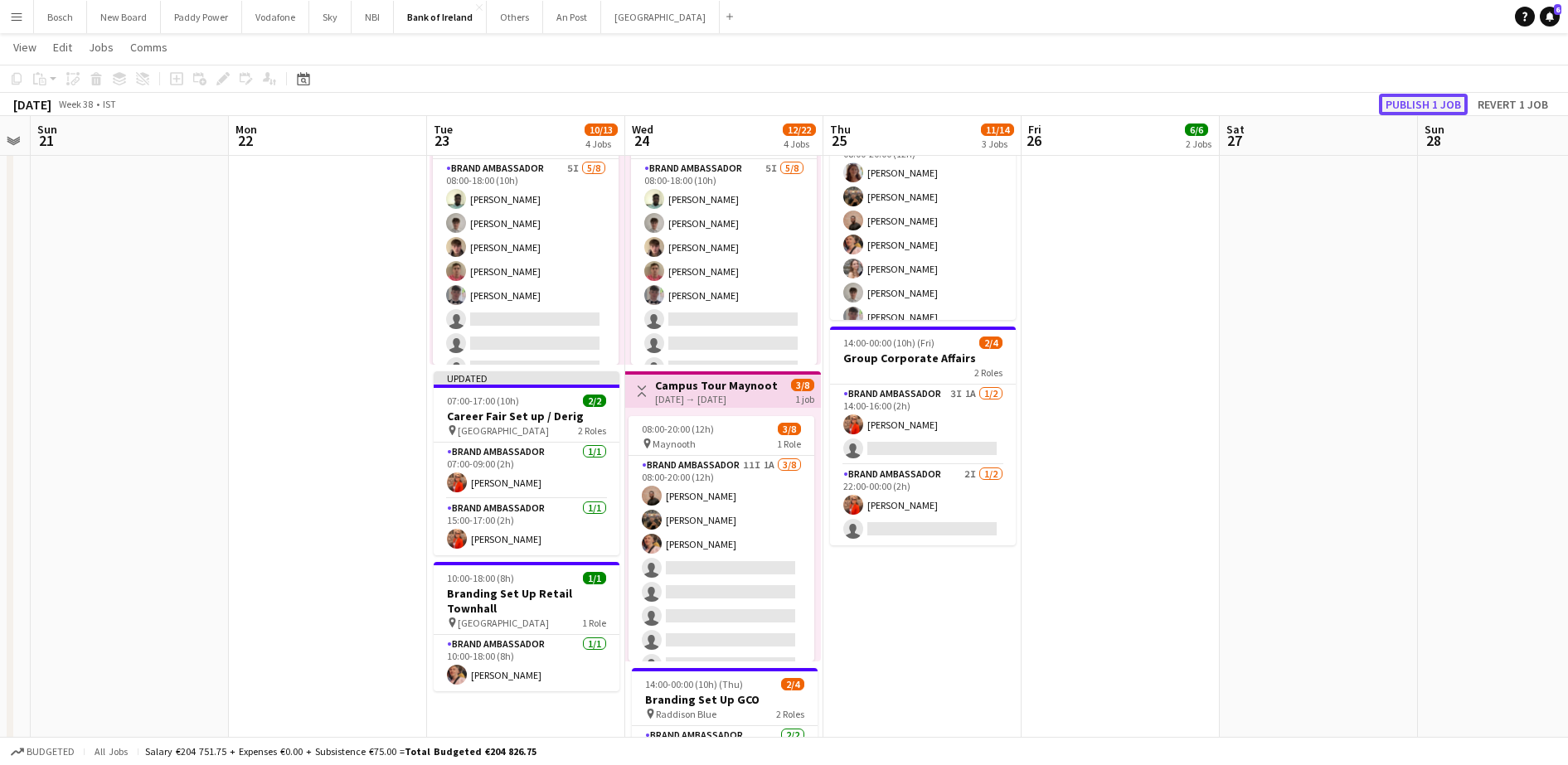
click at [1458, 94] on button "Publish 1 job" at bounding box center [1423, 105] width 89 height 22
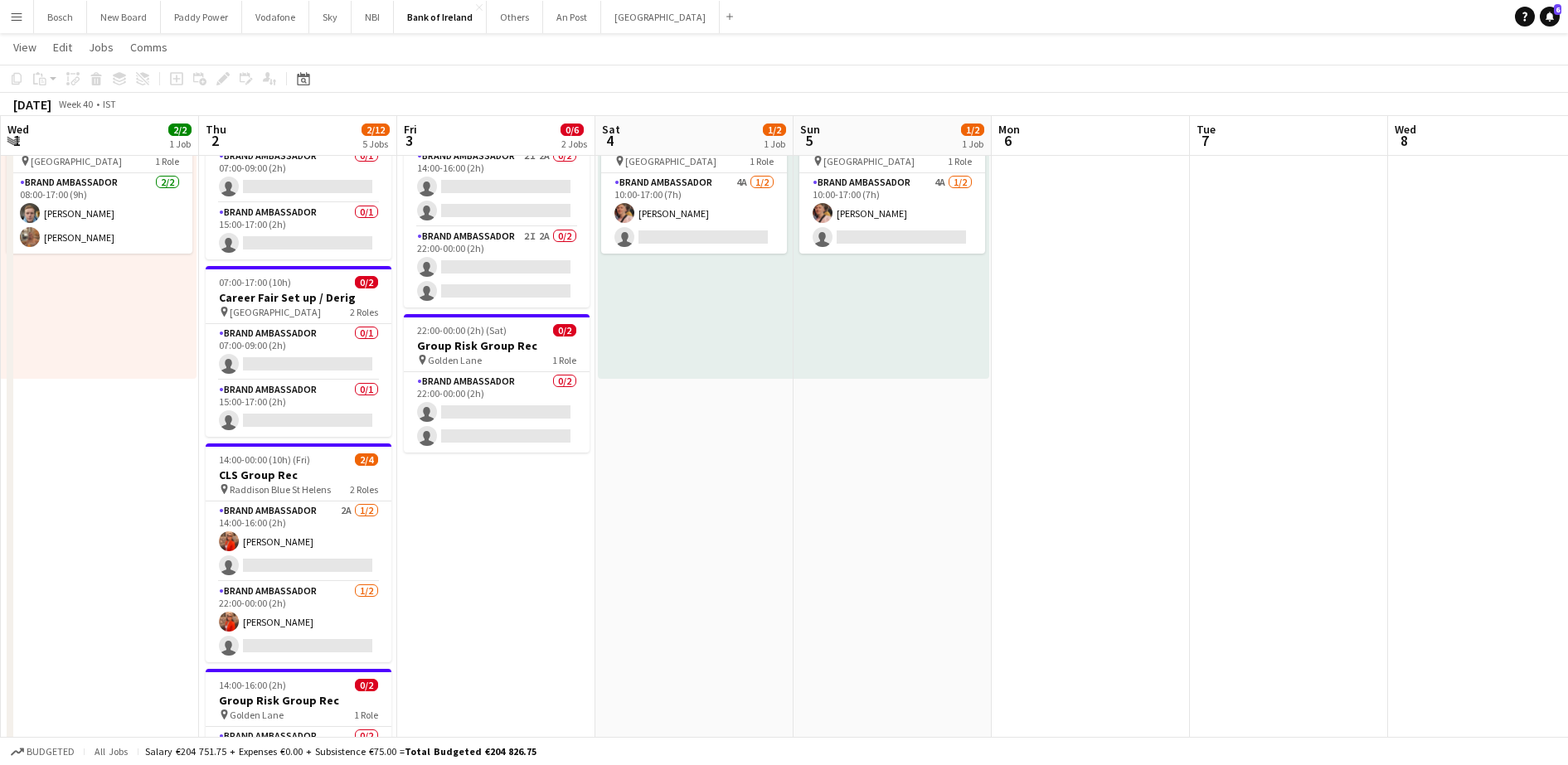
scroll to position [0, 537]
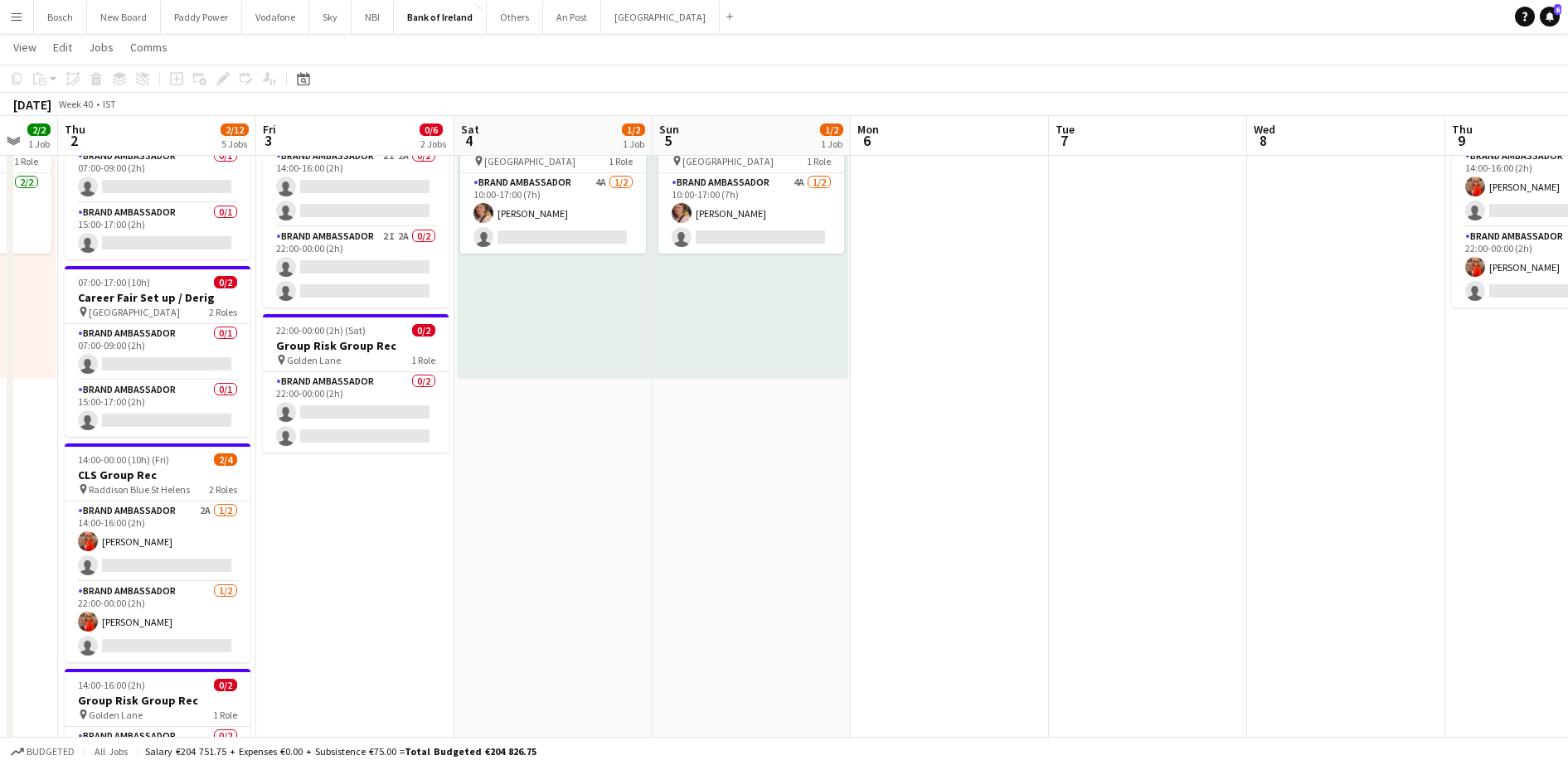
drag, startPoint x: 1203, startPoint y: 510, endPoint x: 639, endPoint y: 496, distance: 564.2
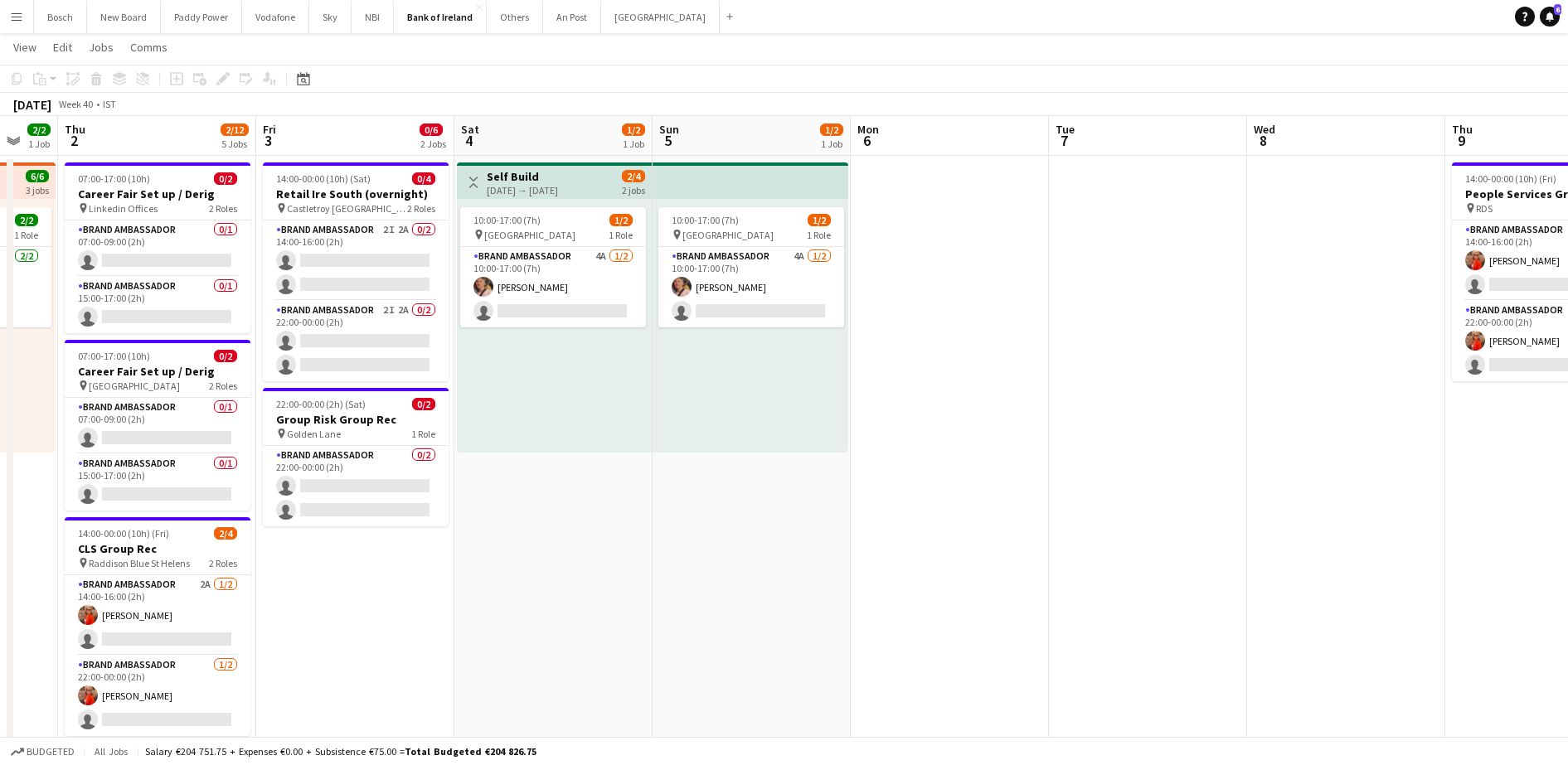
scroll to position [0, 0]
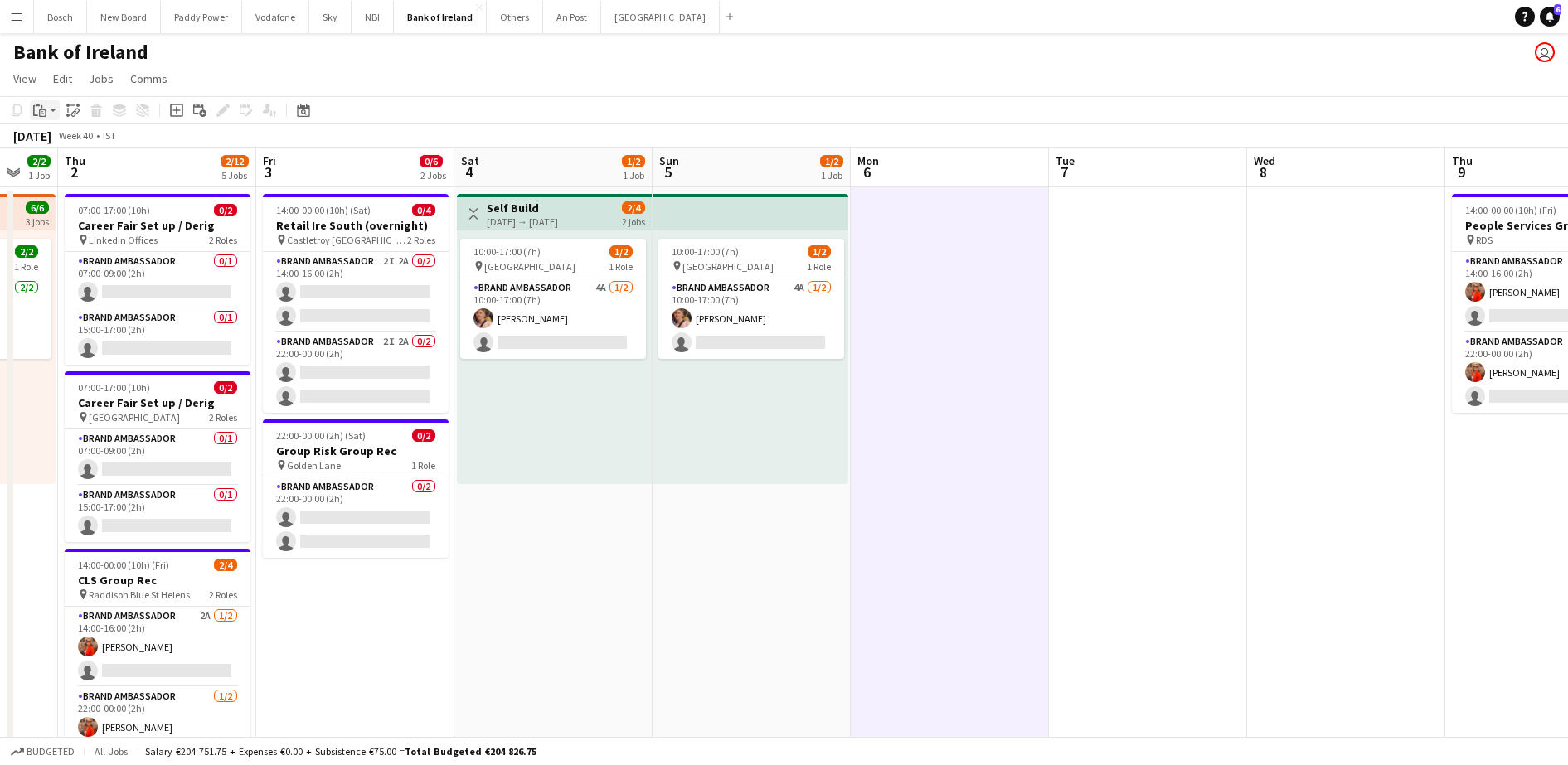
click at [44, 108] on icon "Paste" at bounding box center [39, 110] width 13 height 13
click at [112, 141] on link "Paste Ctrl+V" at bounding box center [122, 141] width 156 height 15
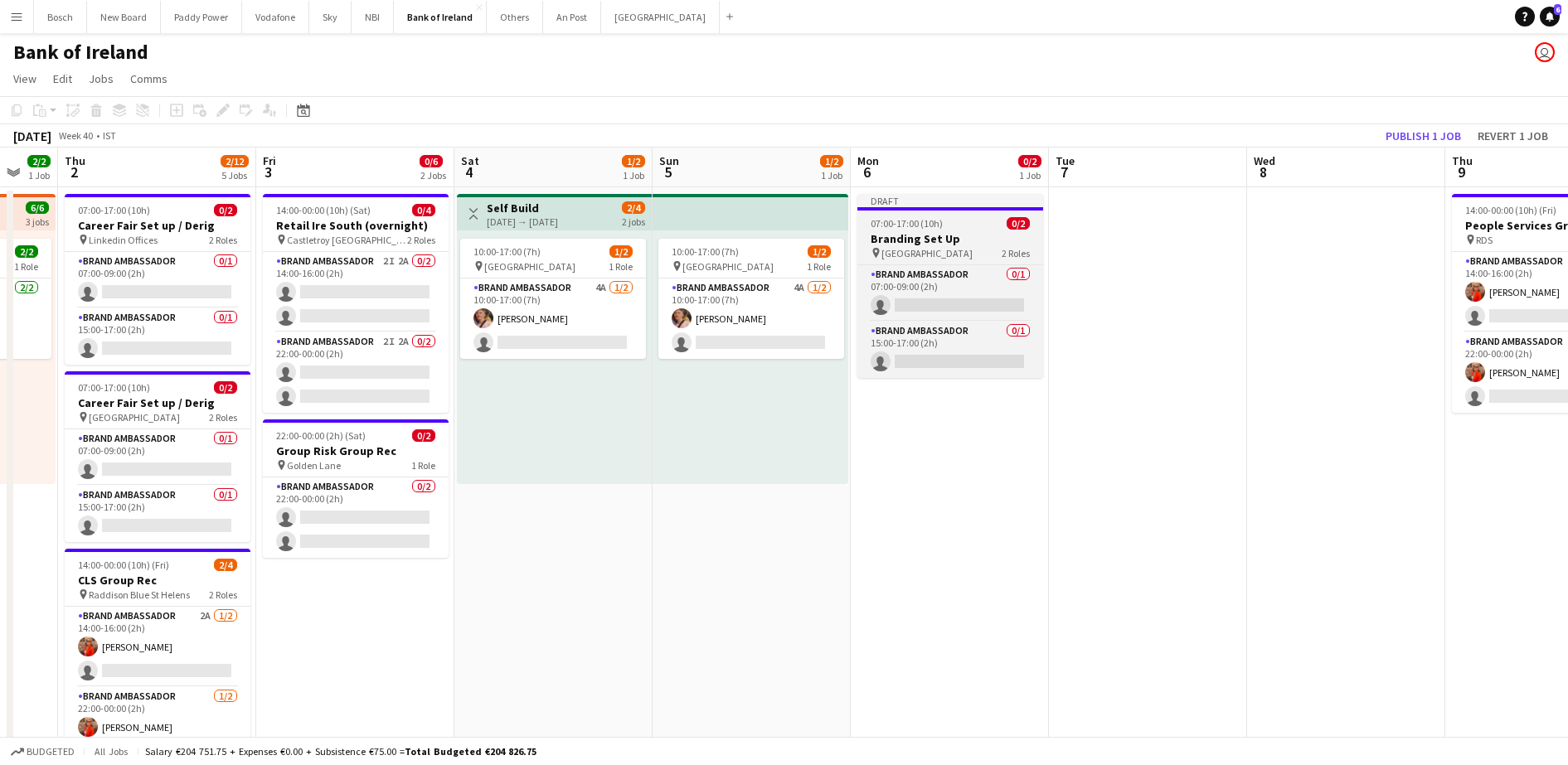
click at [992, 219] on div "07:00-17:00 (10h) 0/2" at bounding box center [950, 223] width 185 height 12
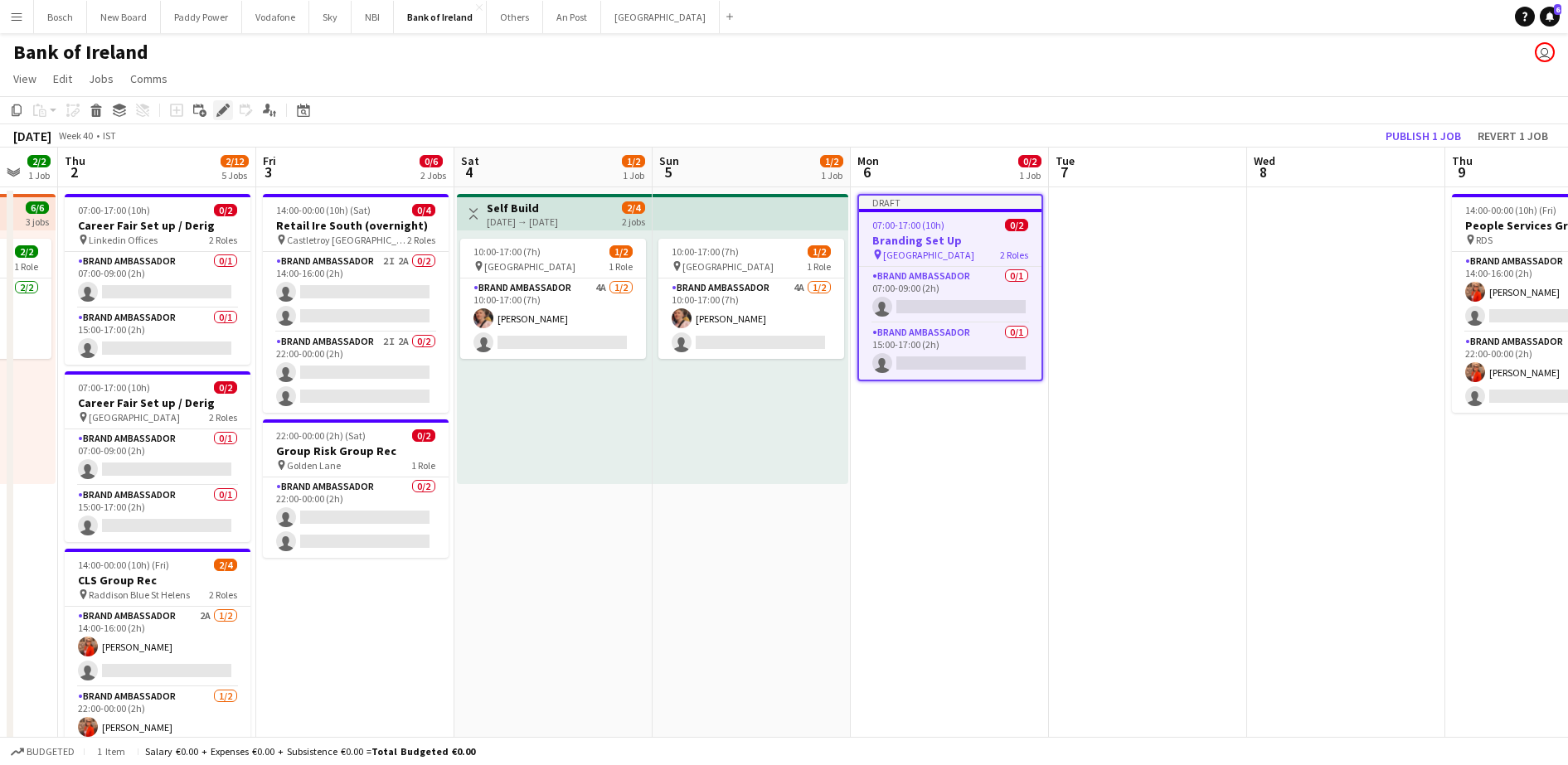
click at [218, 107] on icon "Edit" at bounding box center [222, 110] width 13 height 13
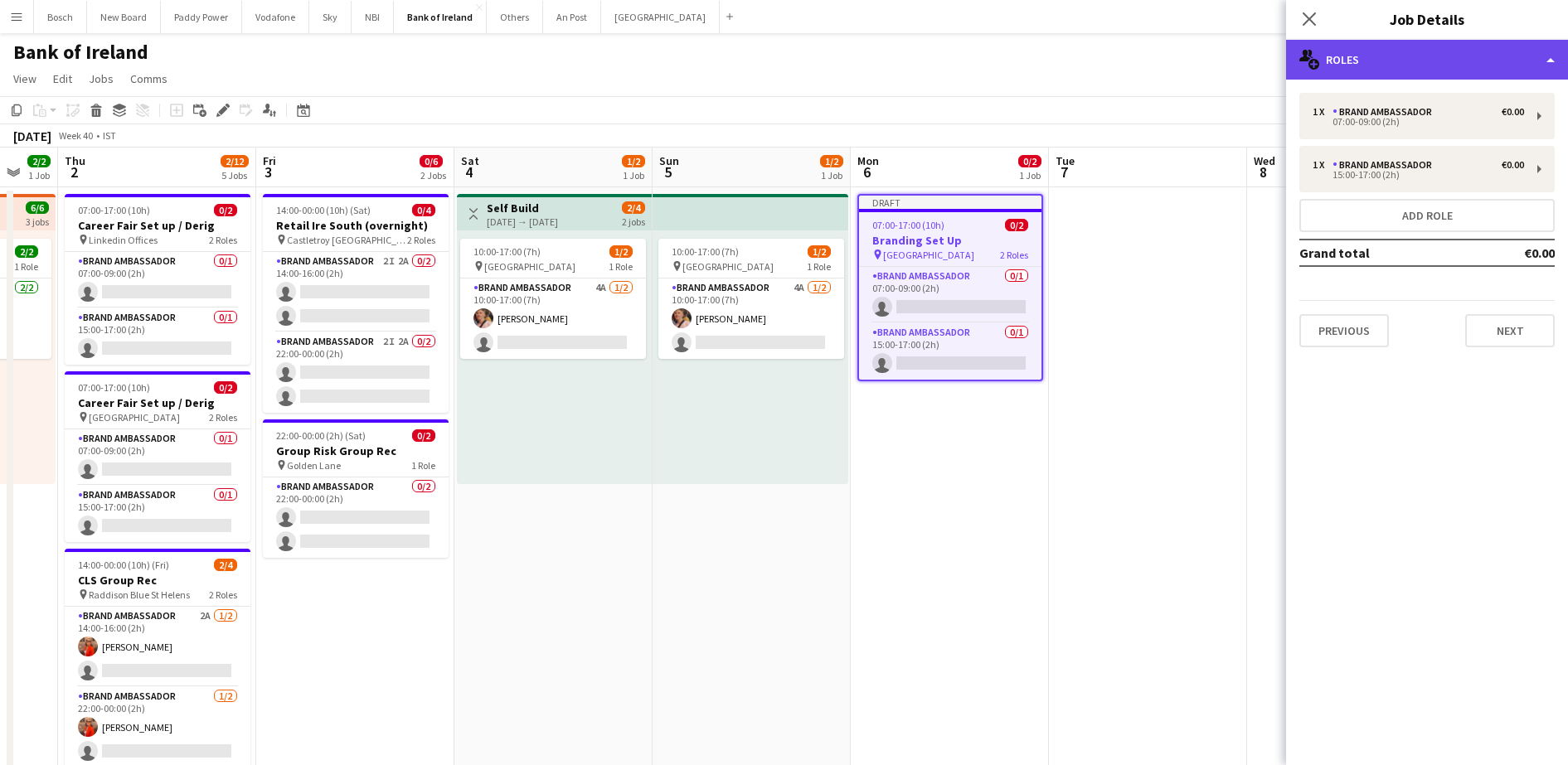
click at [1446, 62] on div "multiple-users-add Roles" at bounding box center [1427, 60] width 282 height 40
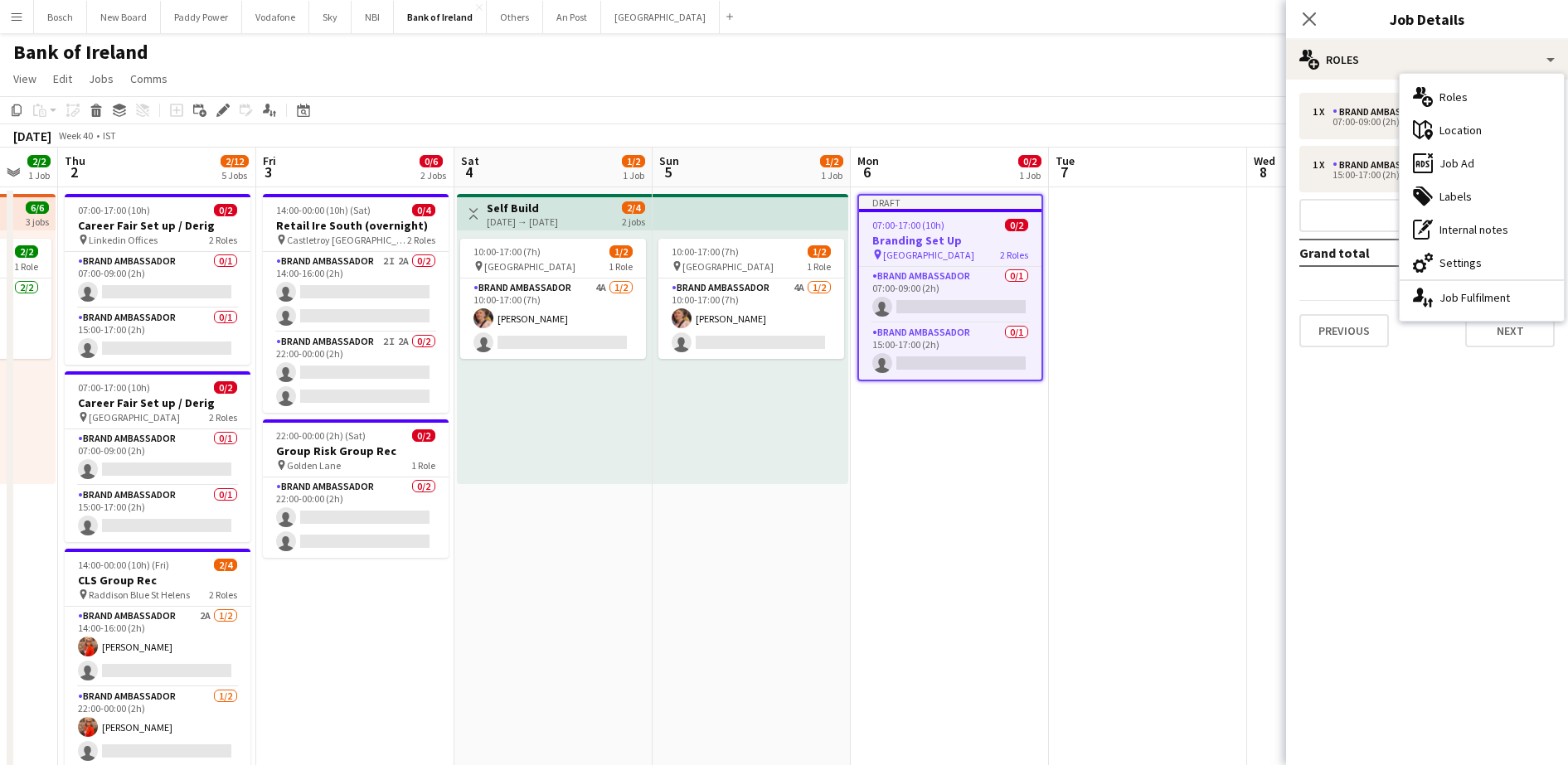
click at [1488, 136] on div "maps-pin-1 Location" at bounding box center [1481, 129] width 164 height 33
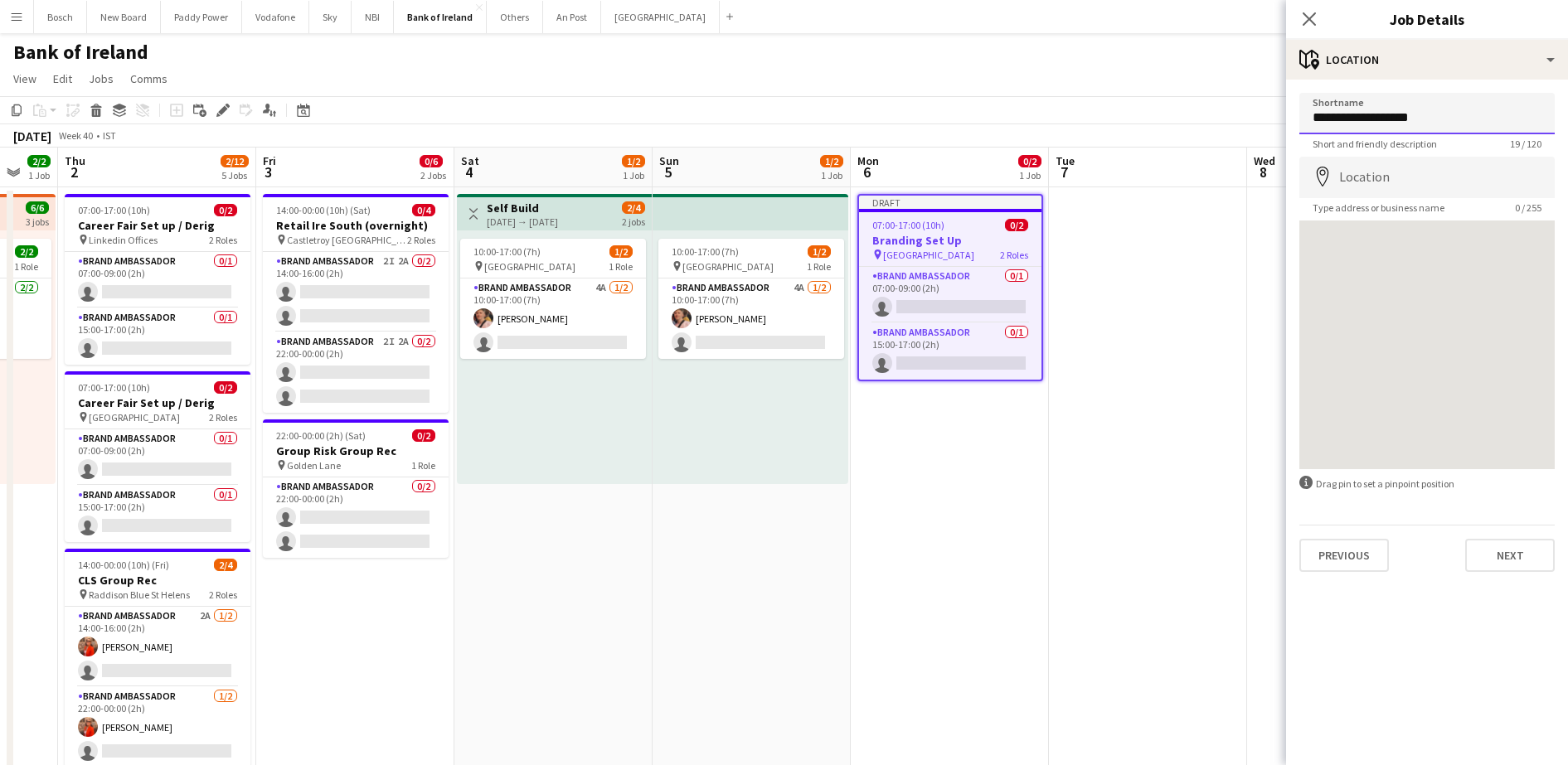
click at [1383, 119] on input "**********" at bounding box center [1428, 114] width 255 height 42
click at [1389, 114] on input "**********" at bounding box center [1428, 114] width 255 height 42
click at [1390, 112] on input "**********" at bounding box center [1428, 114] width 255 height 42
type input "**********"
click at [1391, 110] on input "**********" at bounding box center [1428, 114] width 255 height 42
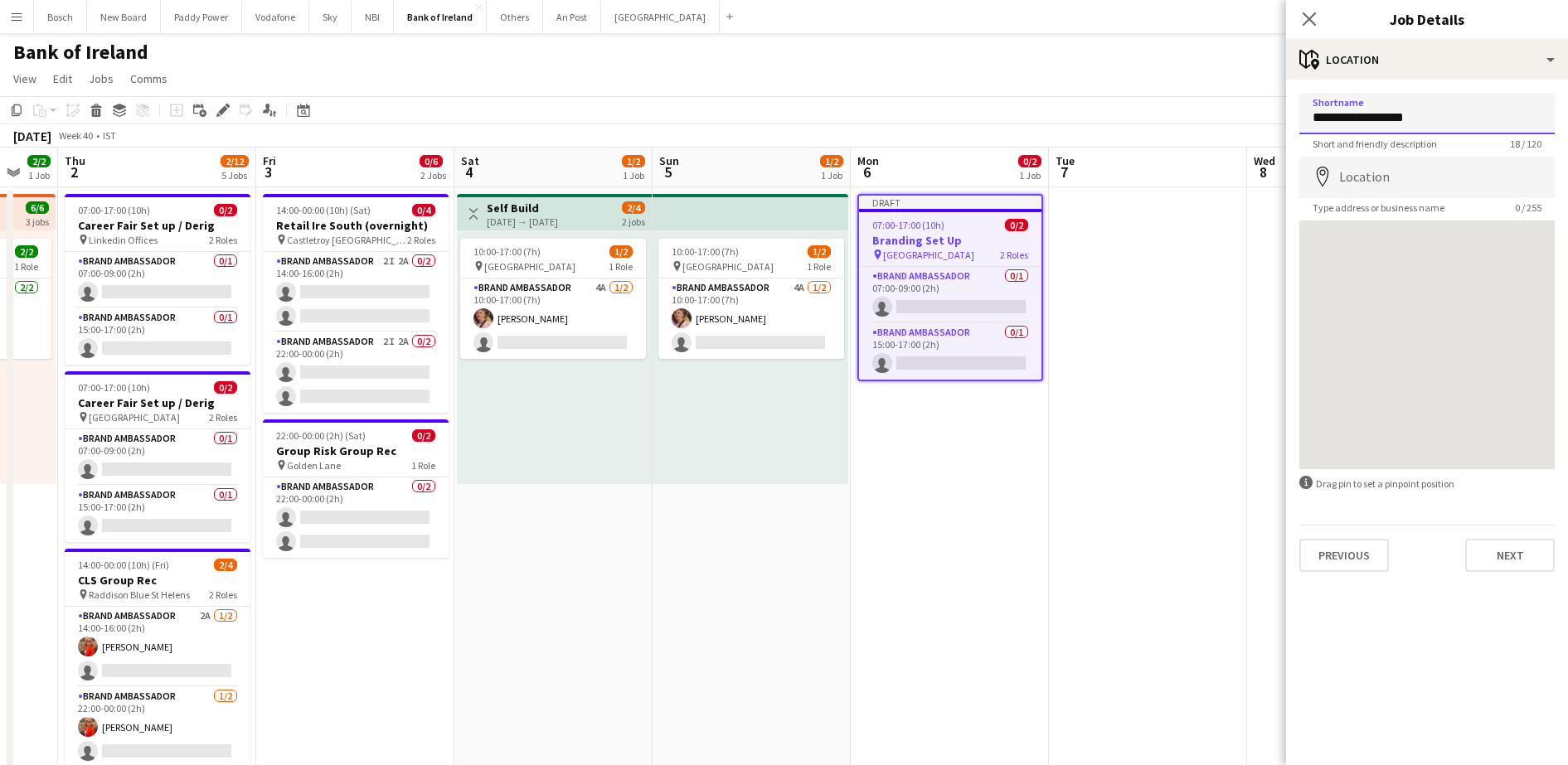
click at [1391, 110] on input "**********" at bounding box center [1428, 114] width 255 height 42
paste input "**********"
type input "**********"
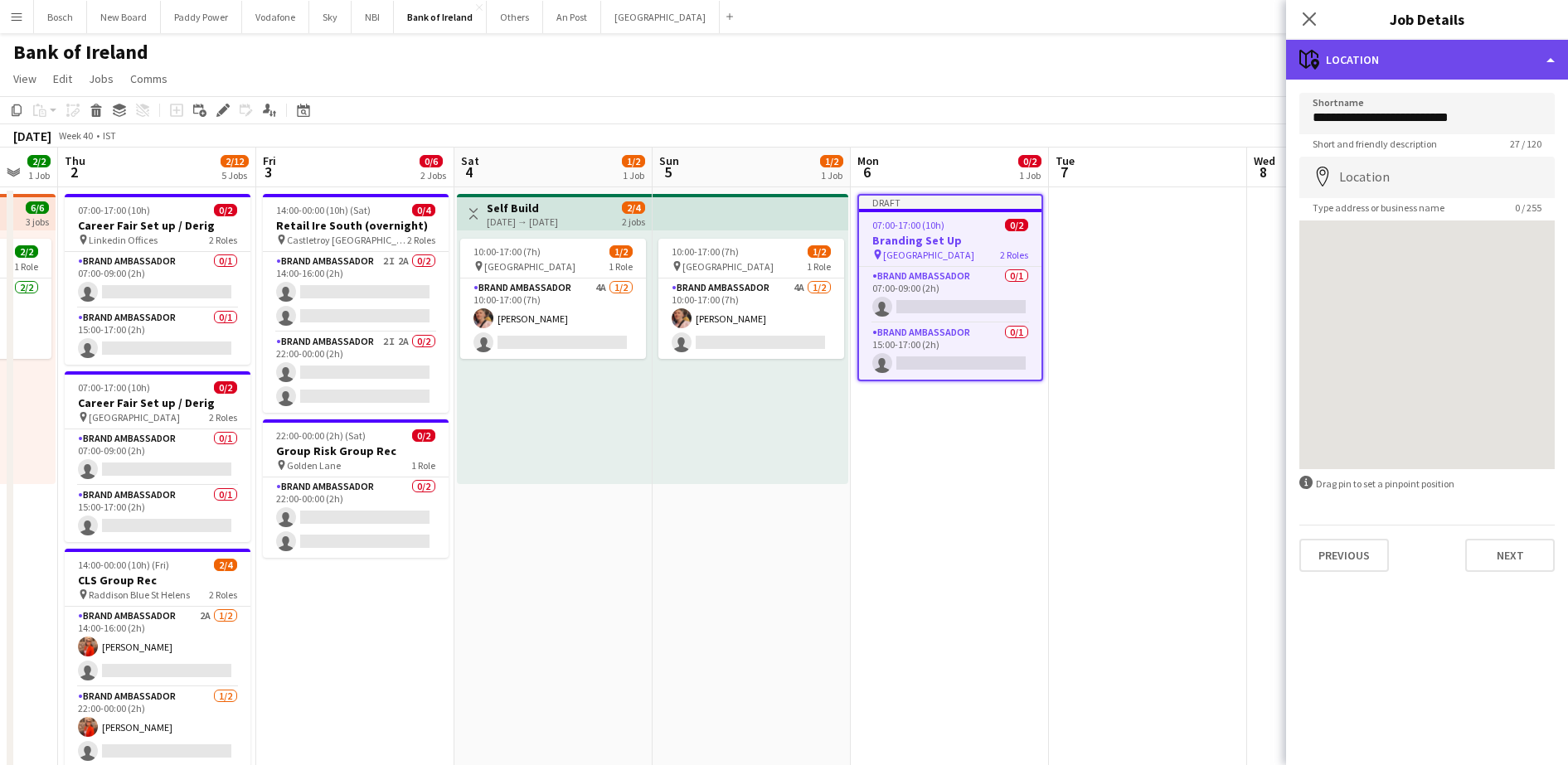
click at [1378, 59] on div "maps-pin-1 Location" at bounding box center [1427, 60] width 282 height 40
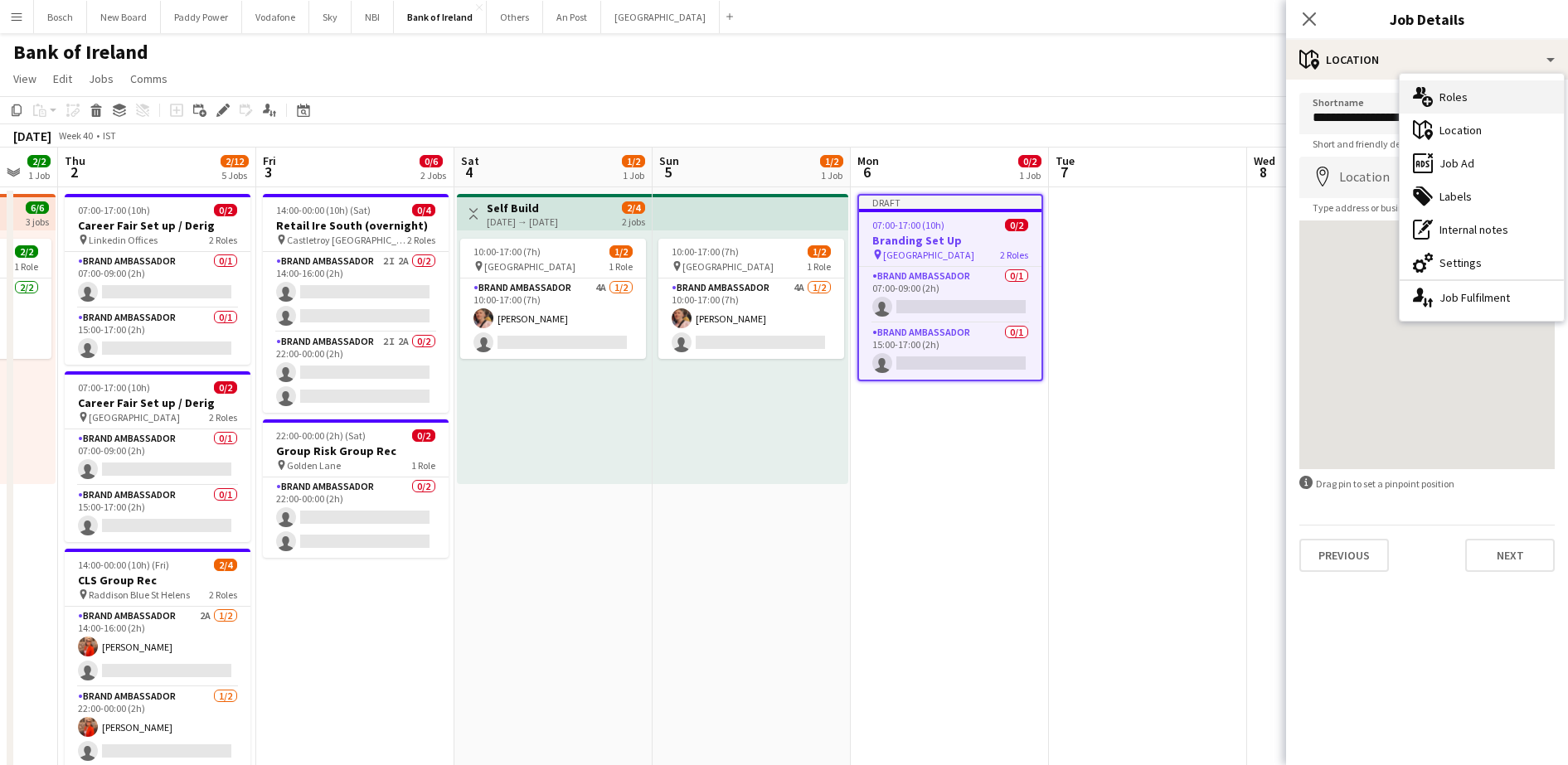
click at [1461, 86] on div "multiple-users-add Roles" at bounding box center [1481, 97] width 164 height 33
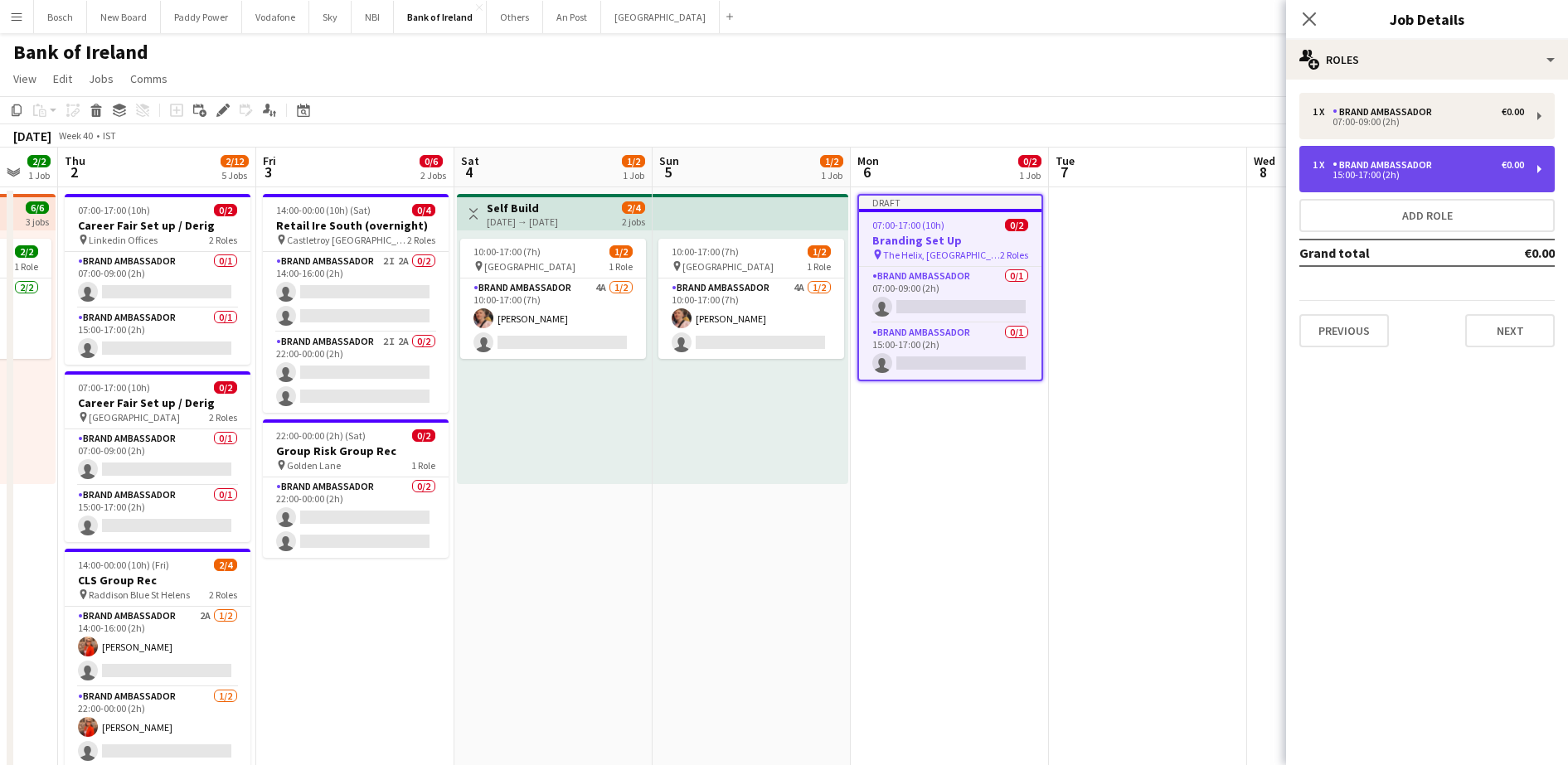
click at [1407, 166] on div "Brand Ambassador" at bounding box center [1386, 165] width 107 height 12
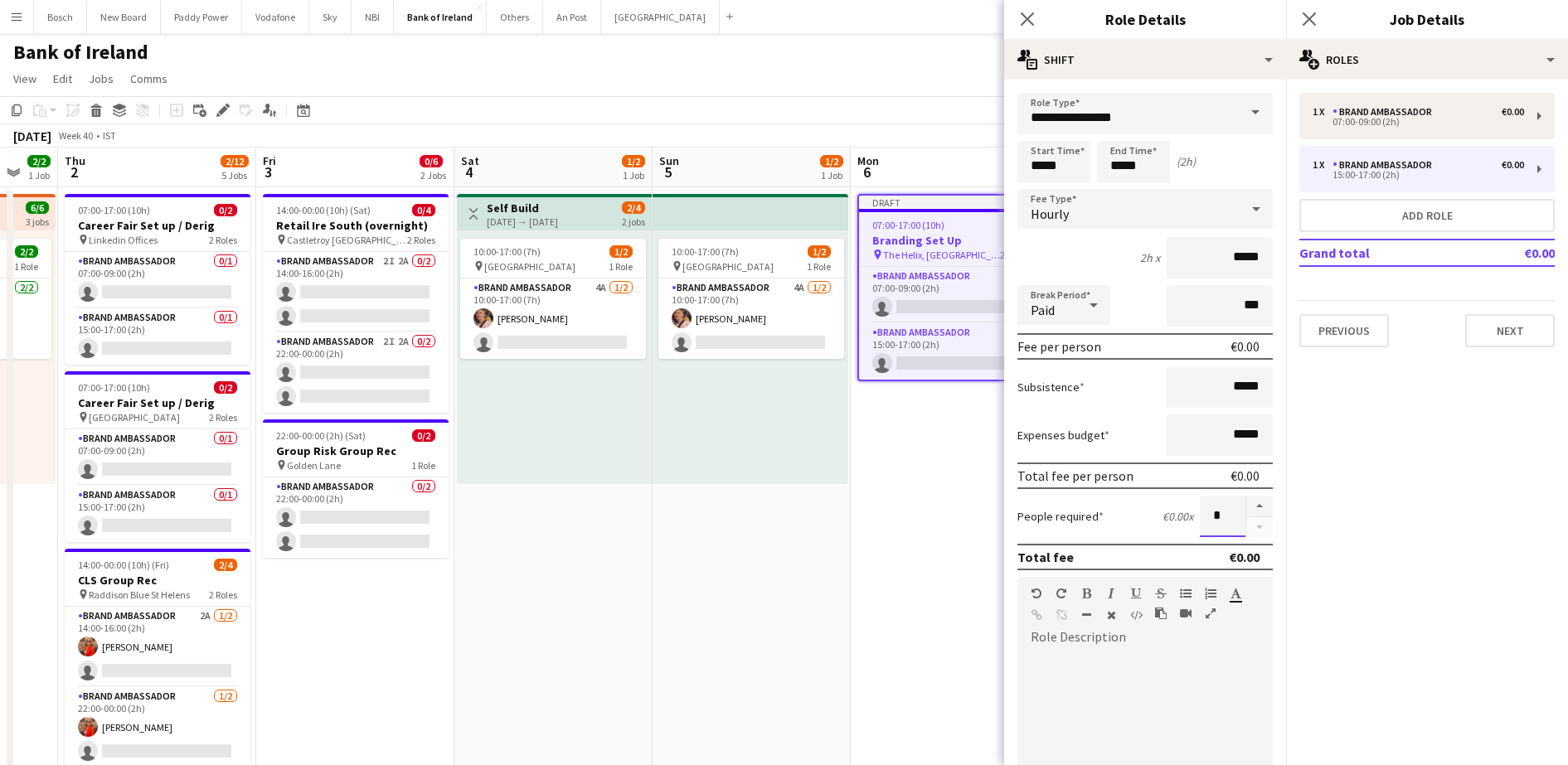
click at [1229, 525] on input "*" at bounding box center [1223, 517] width 46 height 42
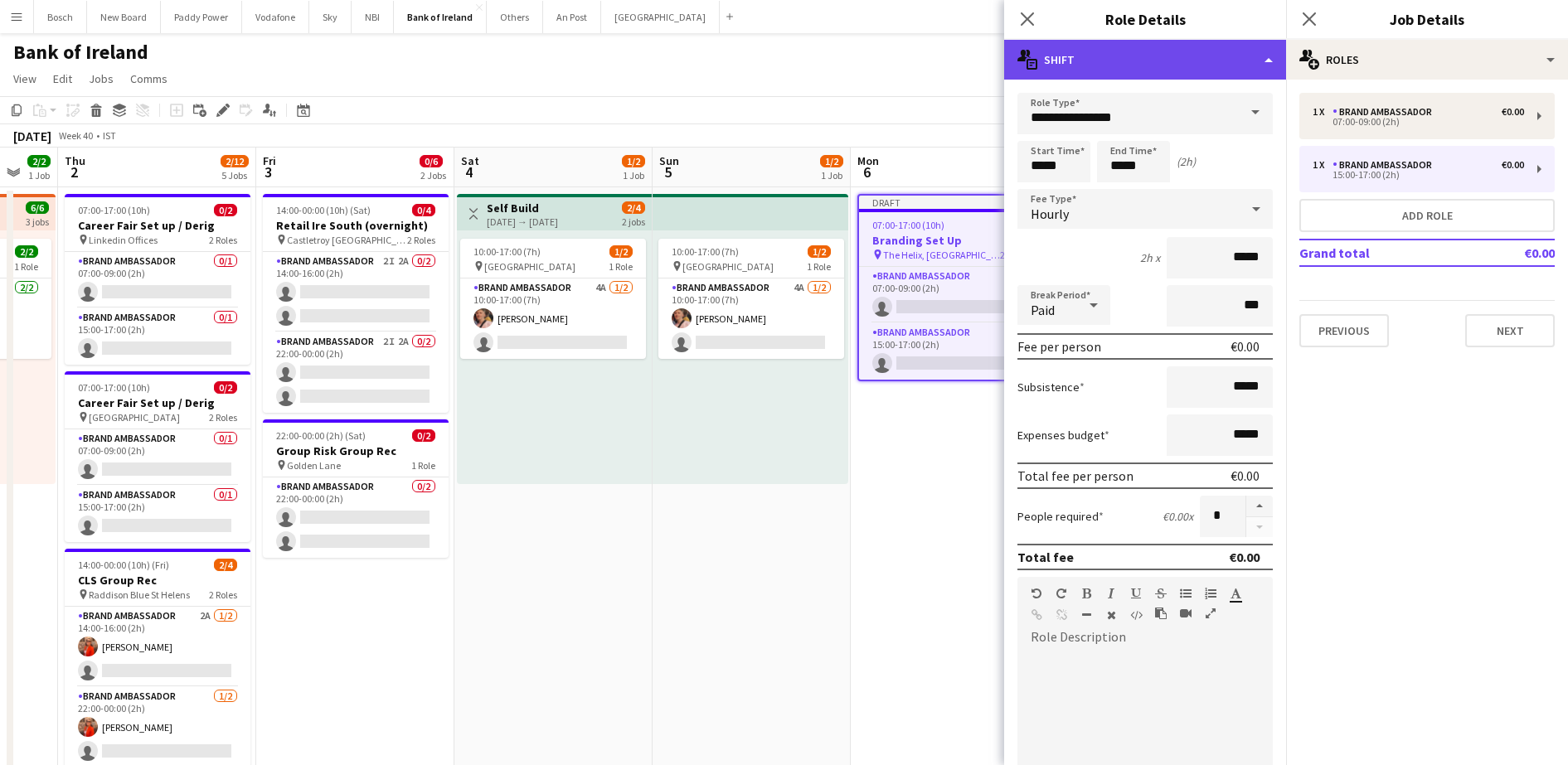
click at [1269, 47] on div "multiple-actions-text Shift" at bounding box center [1145, 60] width 282 height 40
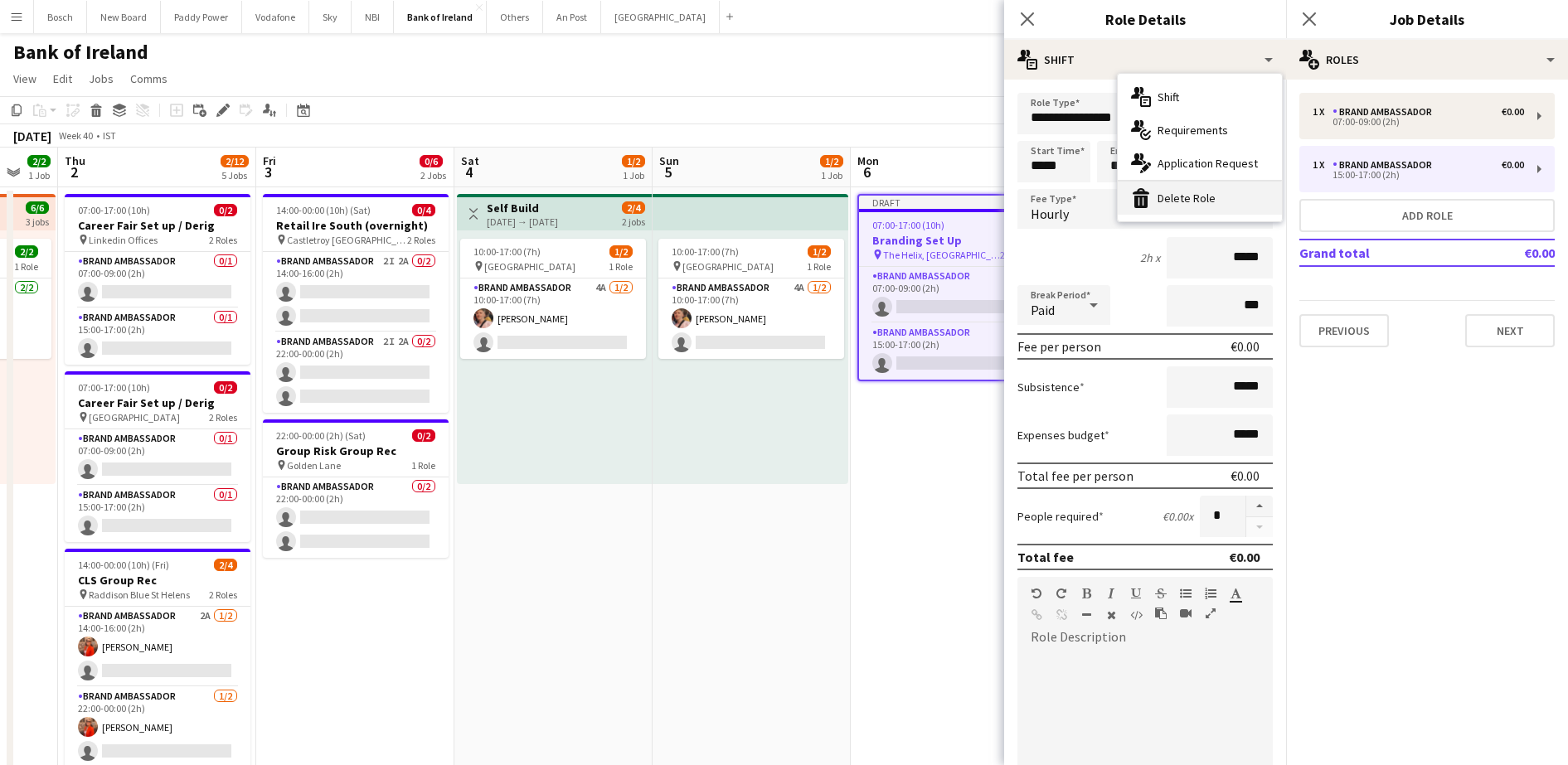
click at [1179, 205] on div "bin-2 Delete Role" at bounding box center [1199, 197] width 164 height 33
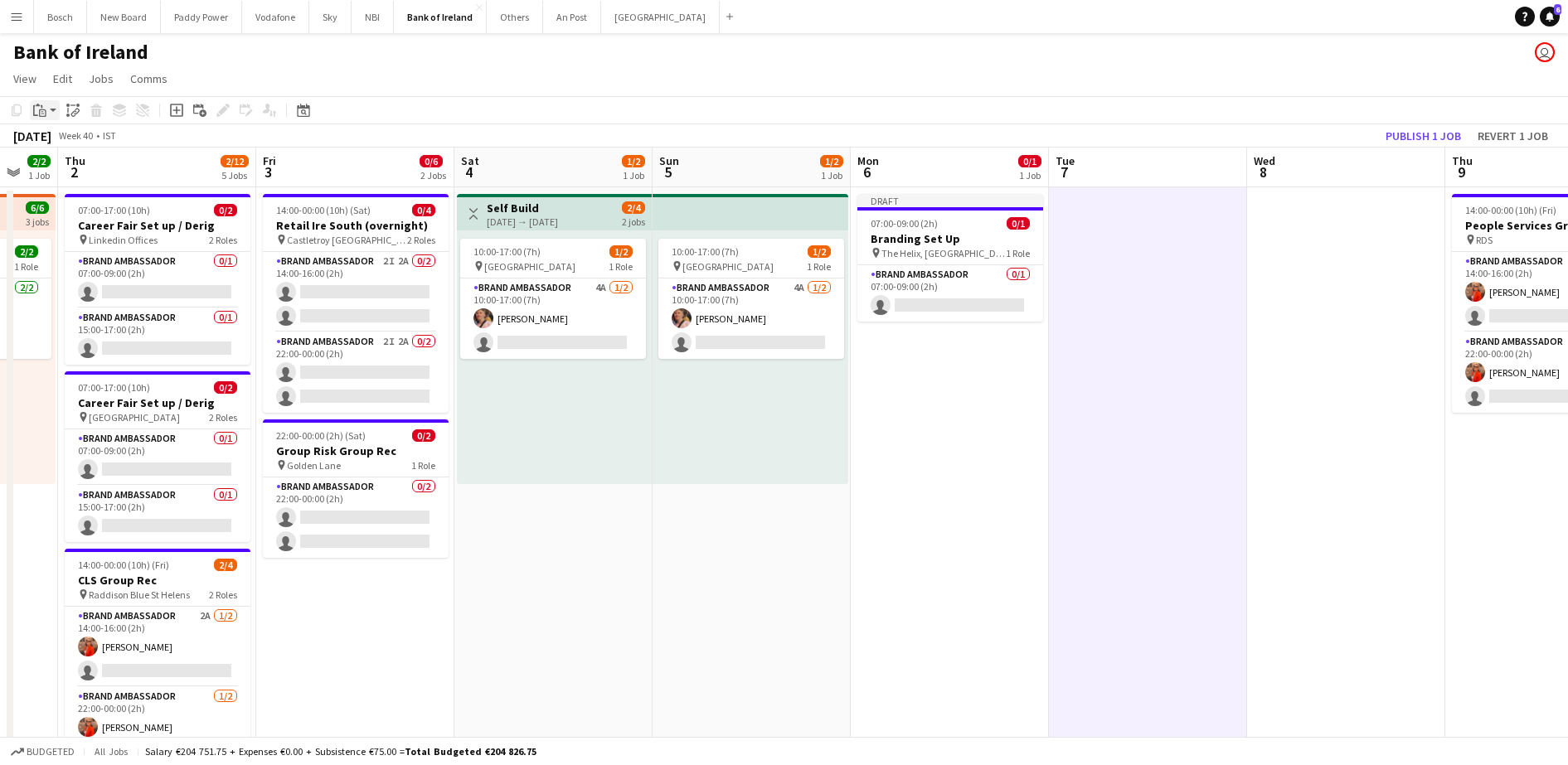
click at [44, 109] on icon "Paste" at bounding box center [39, 110] width 13 height 13
click at [78, 138] on link "Paste Ctrl+V" at bounding box center [122, 141] width 156 height 15
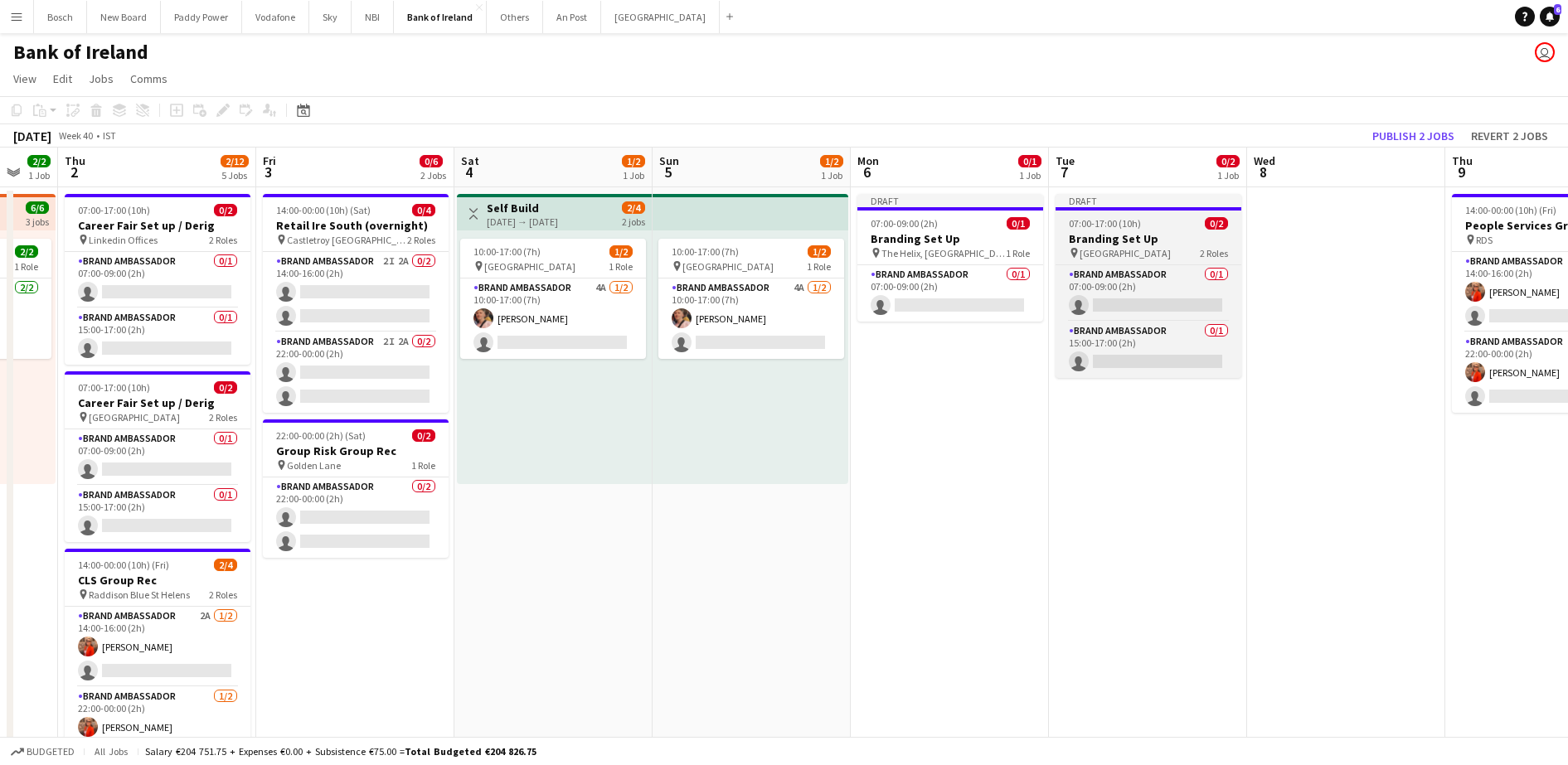
click at [1132, 235] on h3 "Branding Set Up" at bounding box center [1149, 238] width 185 height 15
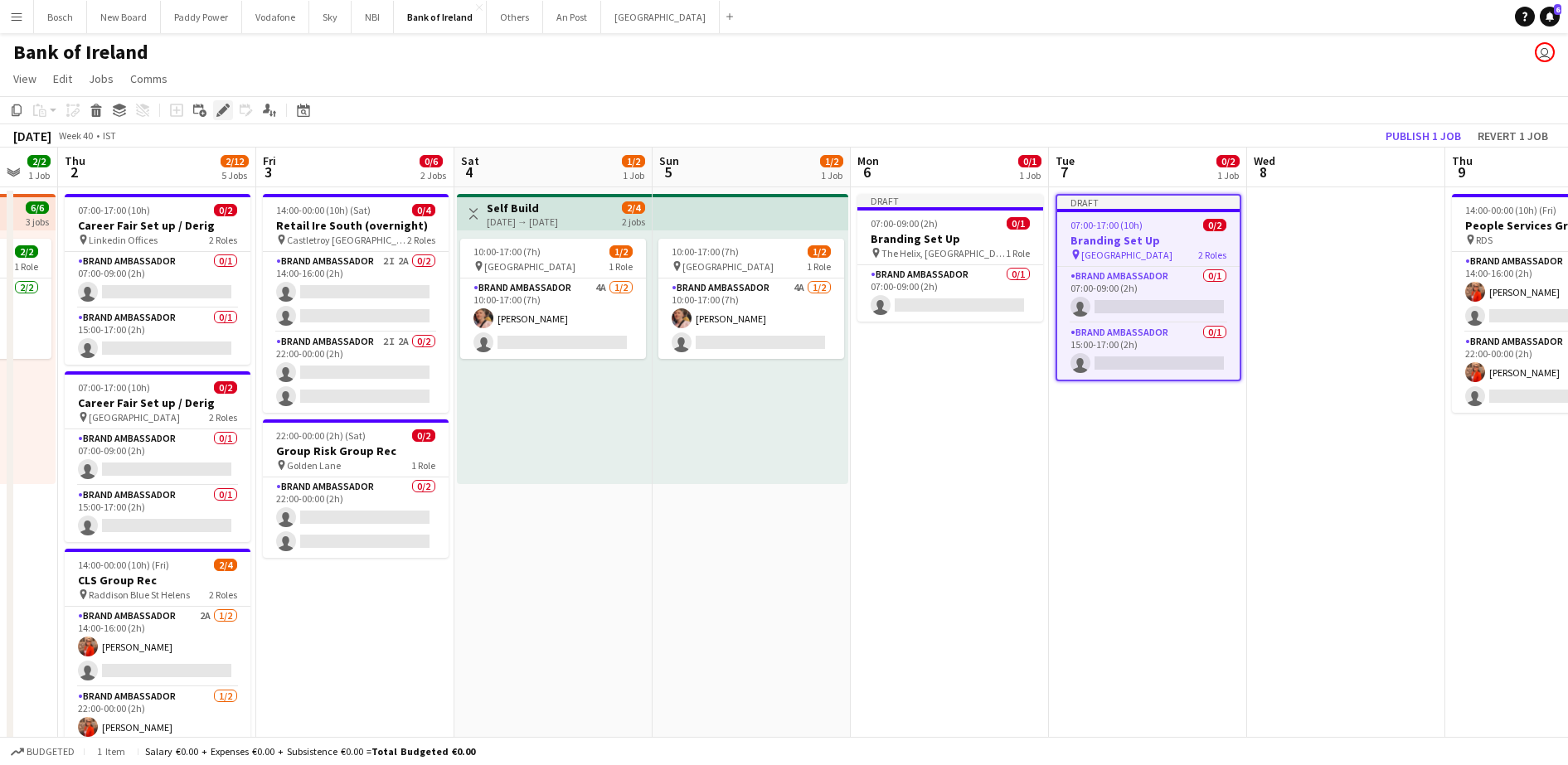
click at [217, 112] on icon "Edit" at bounding box center [222, 110] width 13 height 13
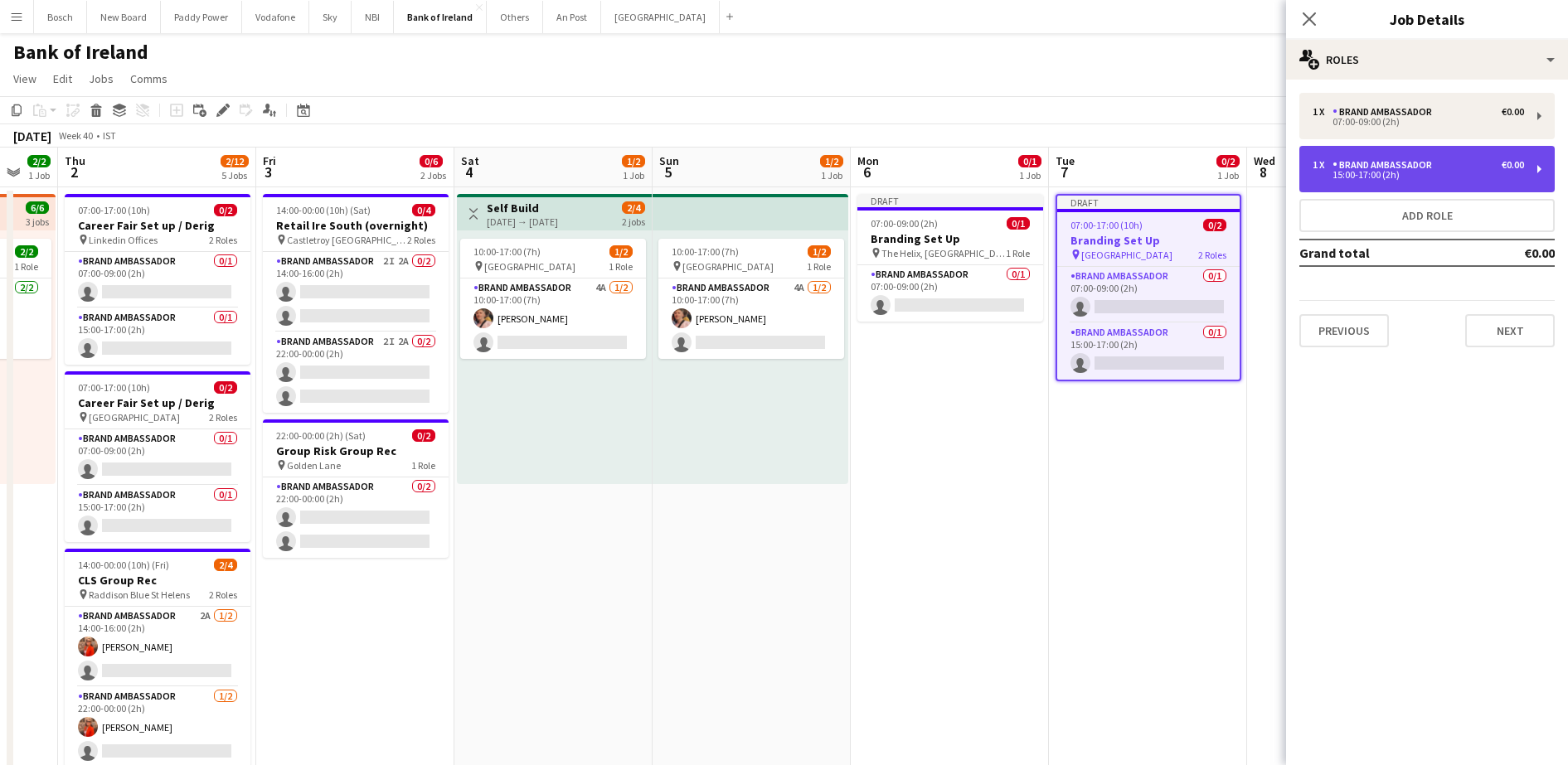
click at [1399, 173] on div "15:00-17:00 (2h)" at bounding box center [1419, 174] width 211 height 8
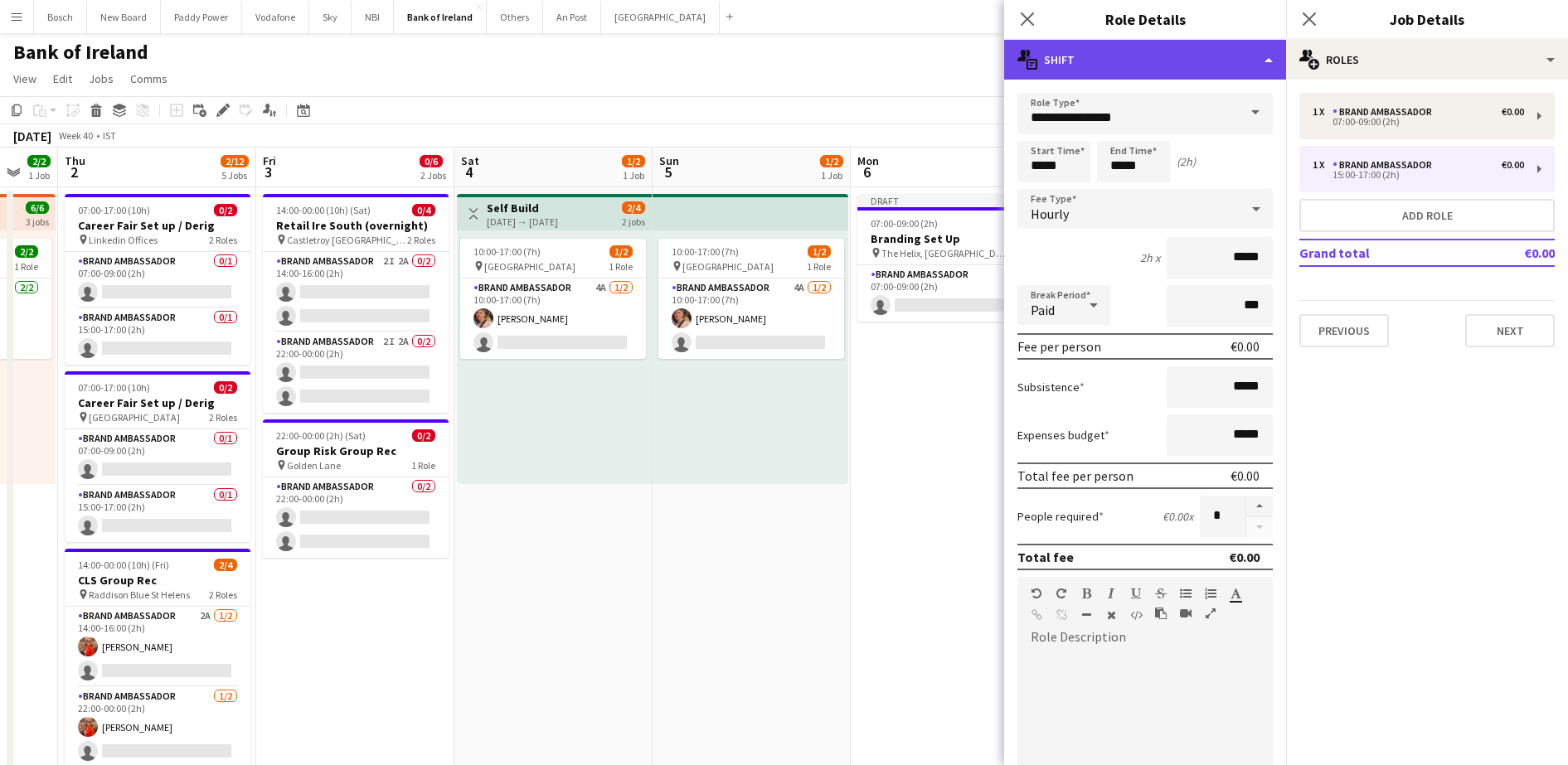
click at [1263, 59] on div "multiple-actions-text Shift" at bounding box center [1145, 60] width 282 height 40
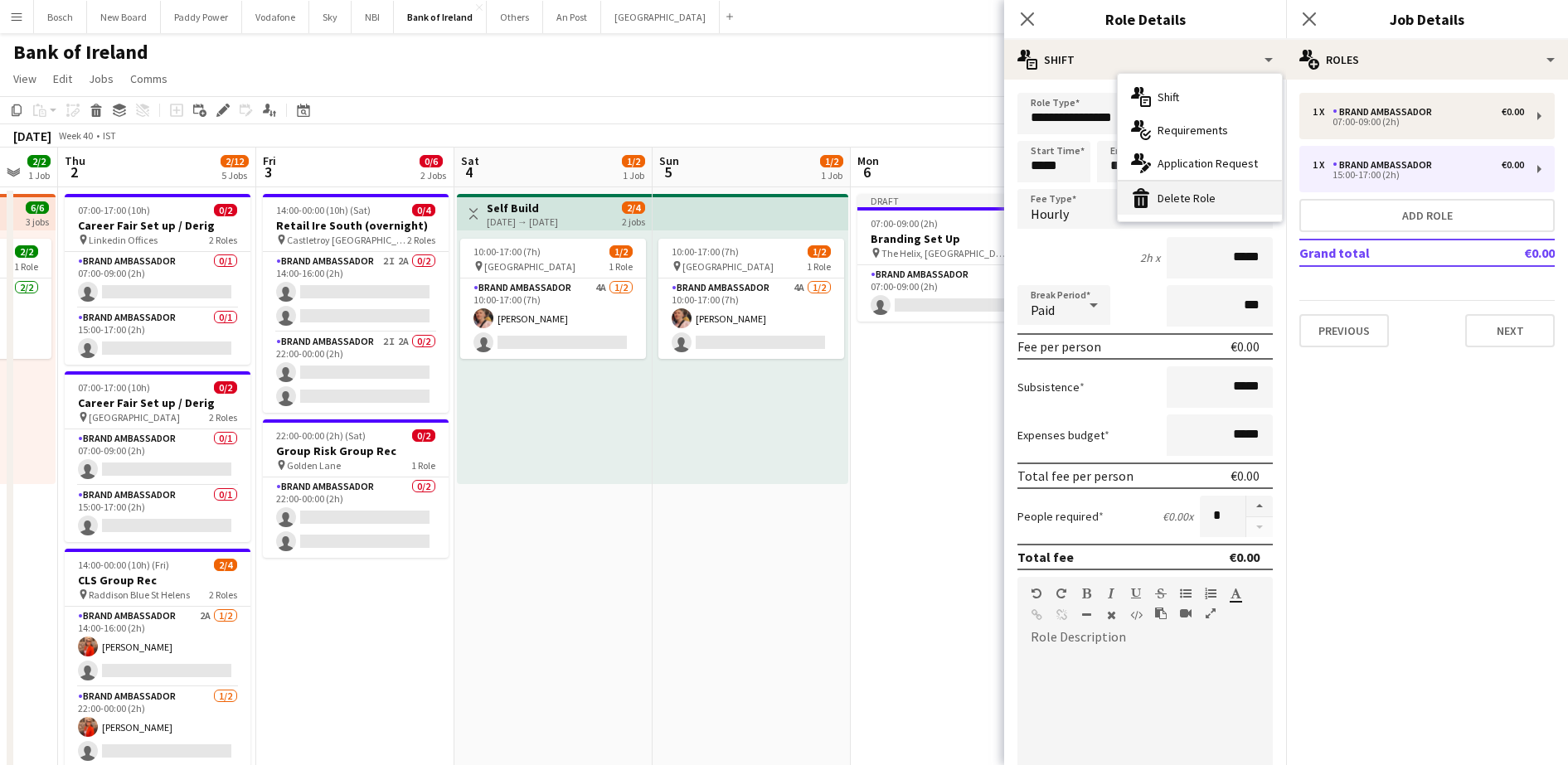
click at [1218, 188] on div "bin-2 Delete Role" at bounding box center [1199, 197] width 164 height 33
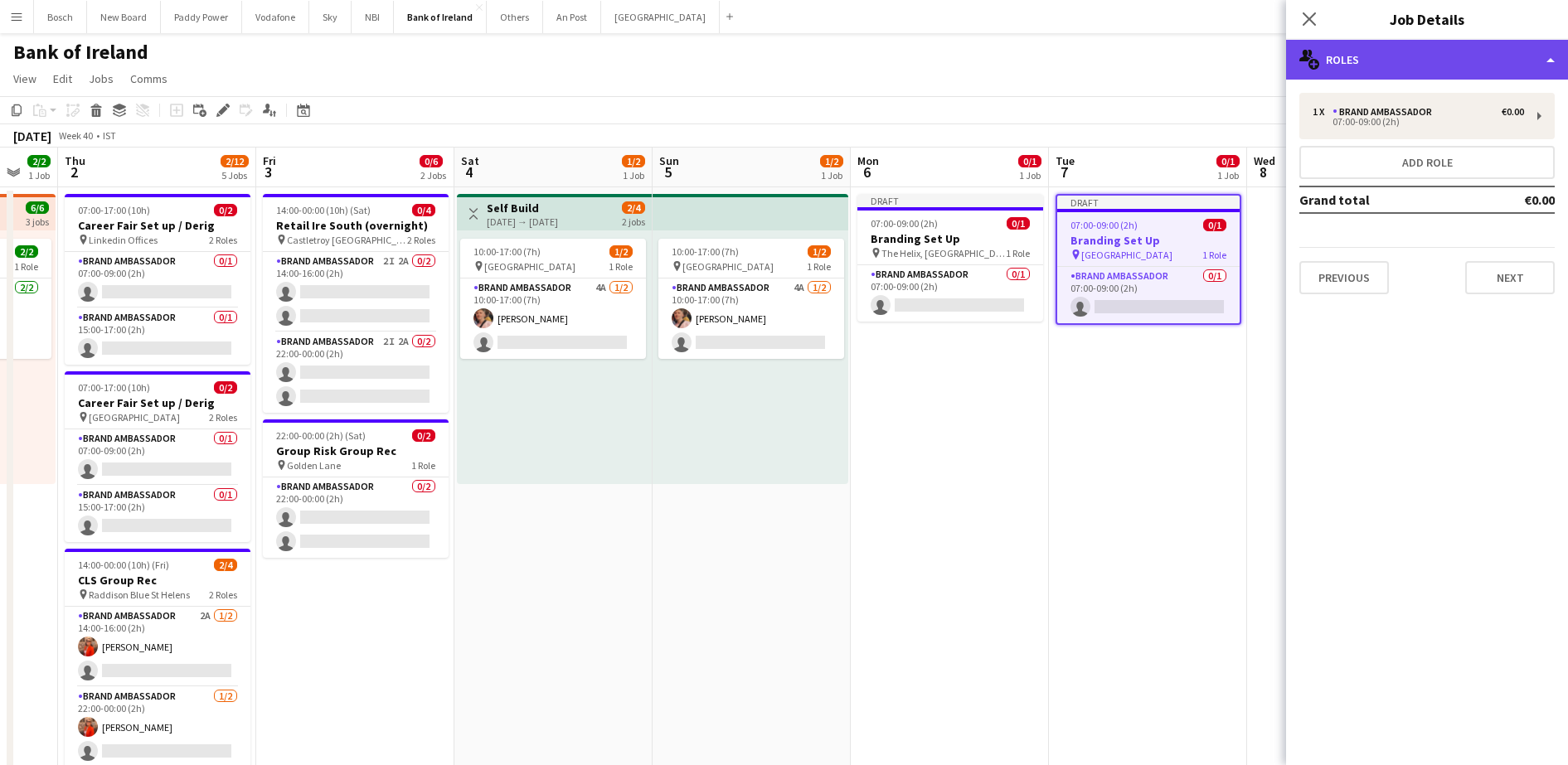
click at [1407, 50] on div "multiple-users-add Roles" at bounding box center [1427, 60] width 282 height 40
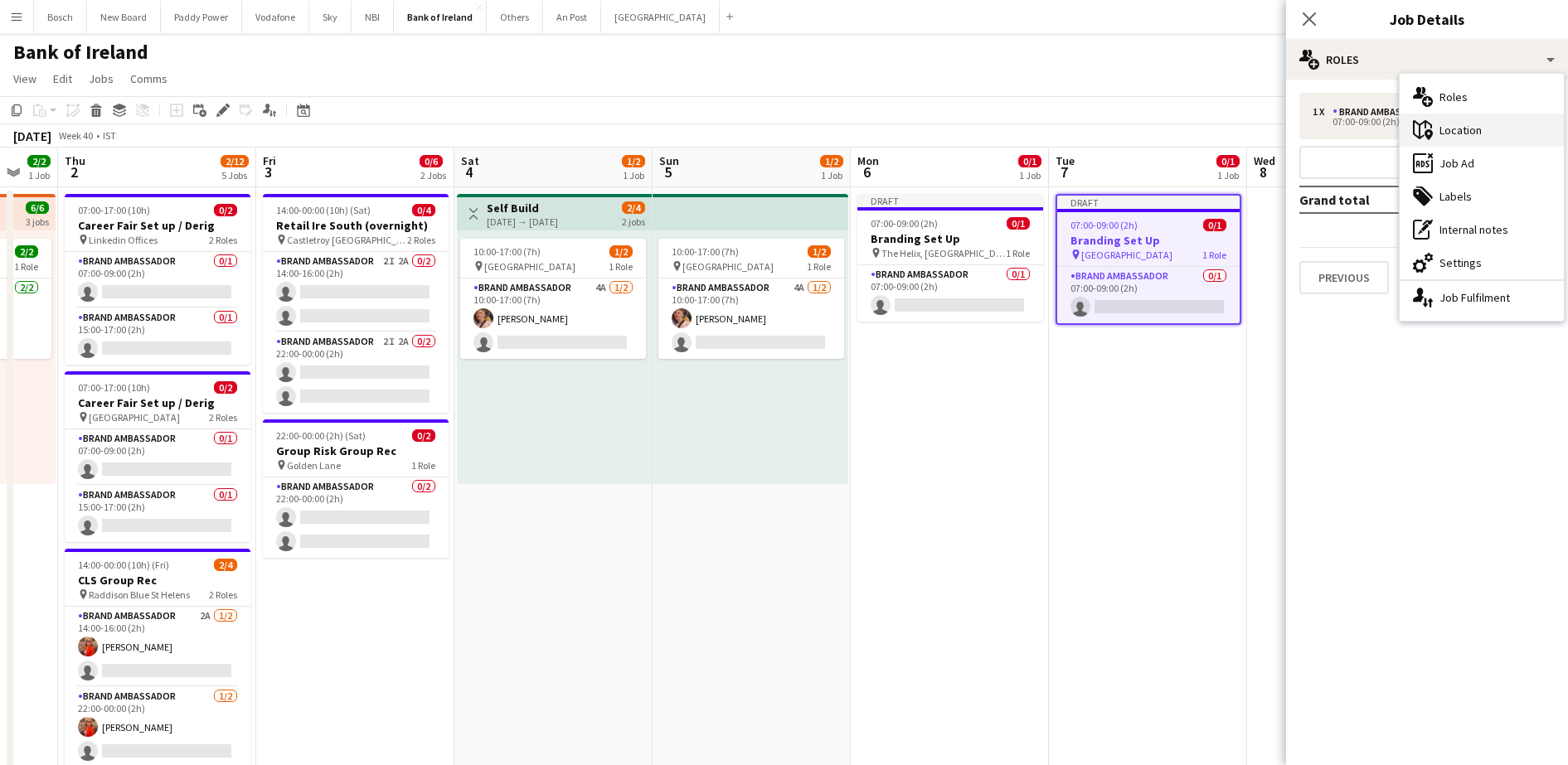
click at [1455, 141] on div "maps-pin-1 Location" at bounding box center [1481, 129] width 164 height 33
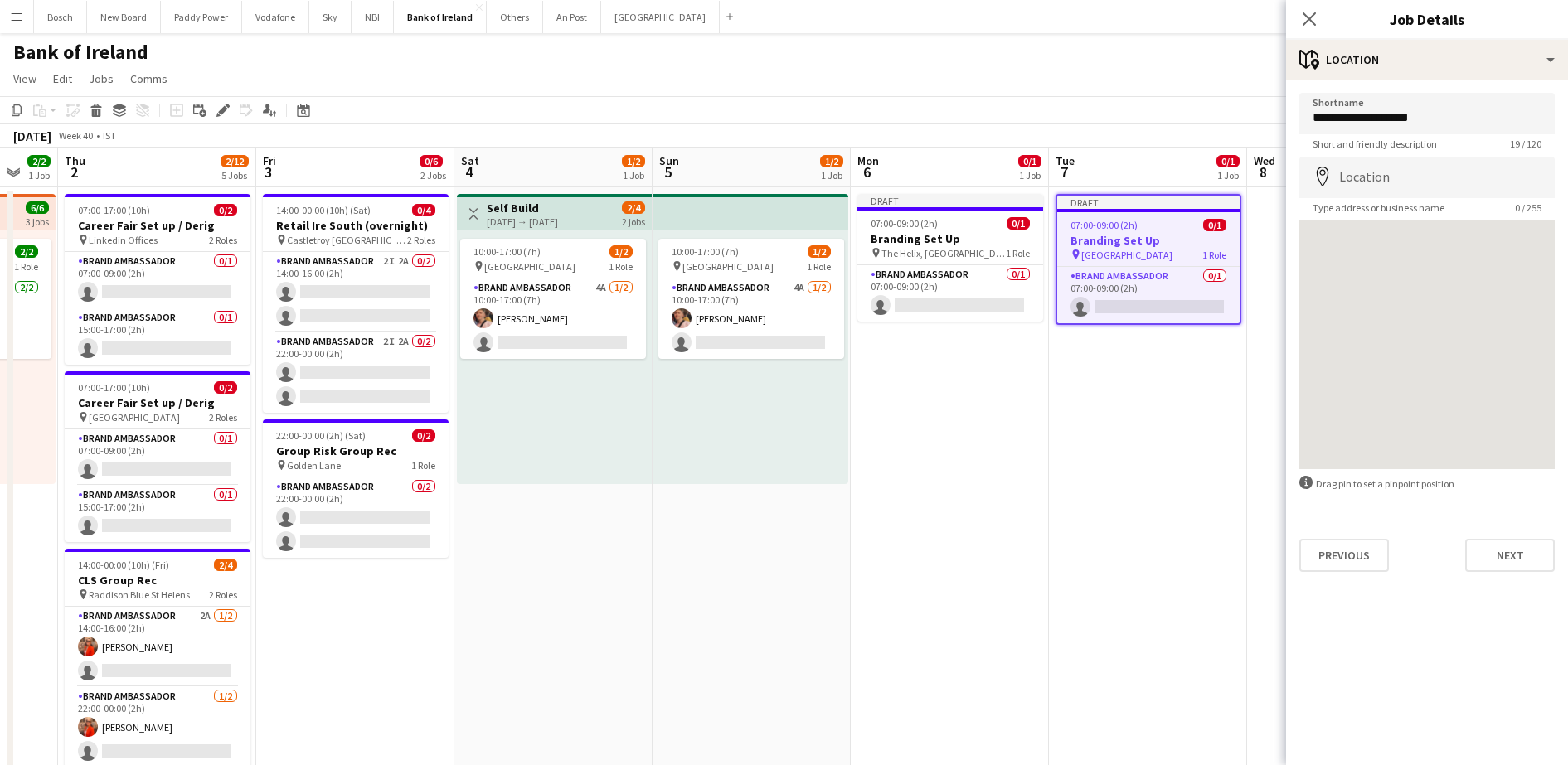
click at [1375, 87] on div "**********" at bounding box center [1427, 333] width 282 height 506
click at [1365, 118] on input "**********" at bounding box center [1428, 114] width 255 height 42
click at [1369, 118] on input "**********" at bounding box center [1428, 114] width 255 height 42
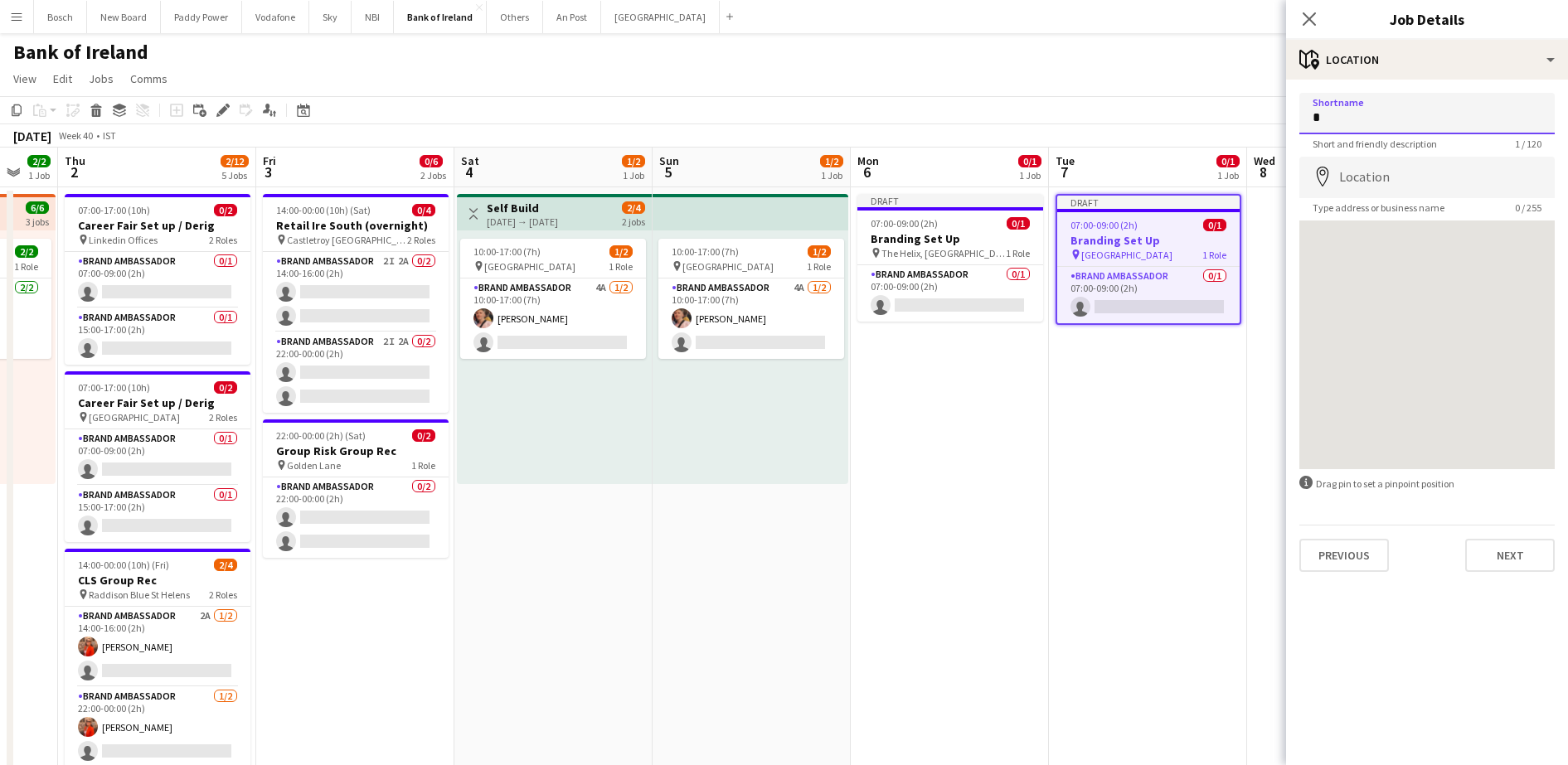
click at [1369, 118] on input "*" at bounding box center [1428, 114] width 255 height 42
type input "*"
paste input "**********"
type input "**********"
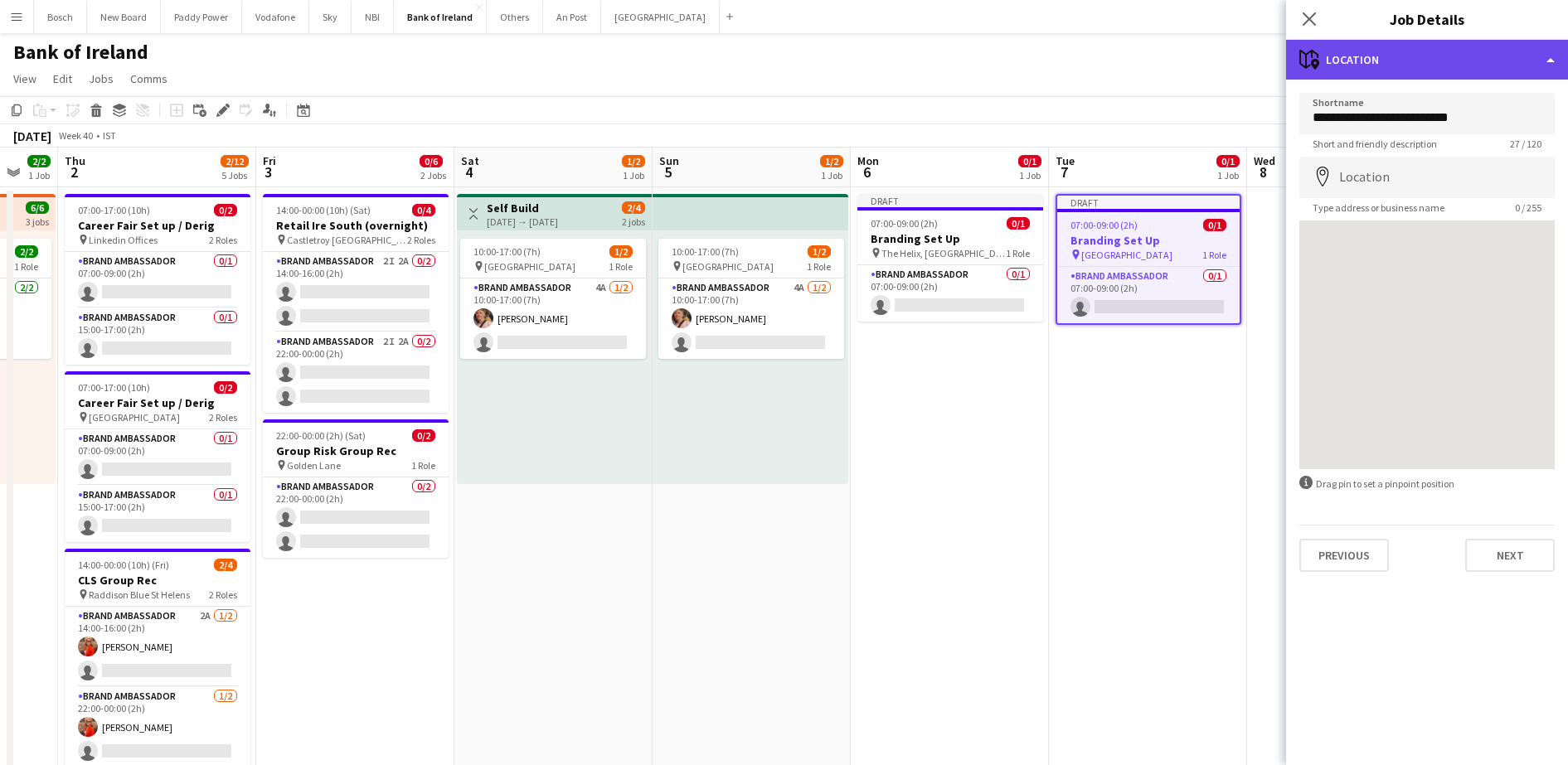
click at [1373, 65] on div "maps-pin-1 Location" at bounding box center [1427, 60] width 282 height 40
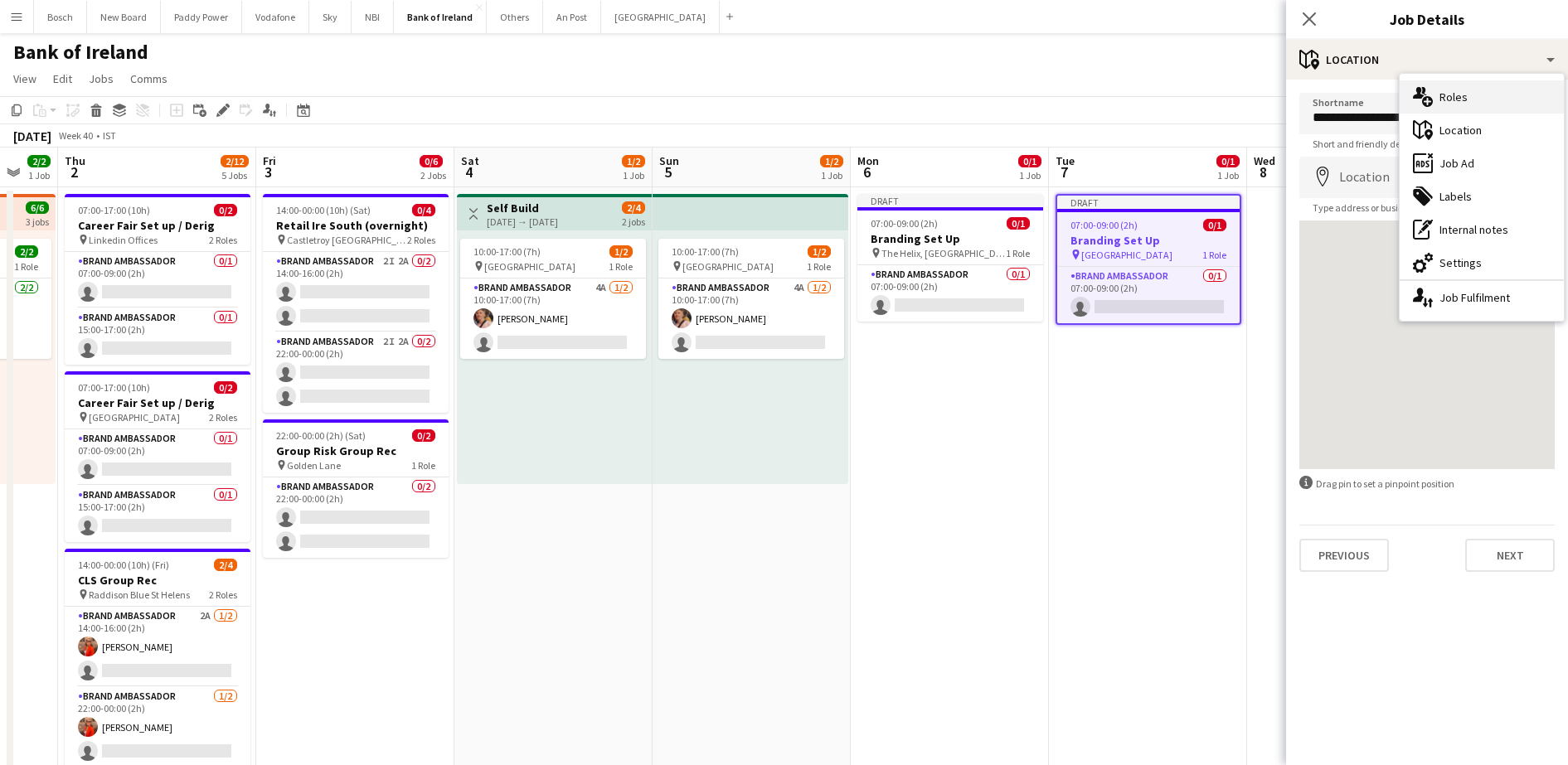
click at [1482, 92] on div "multiple-users-add Roles" at bounding box center [1481, 97] width 164 height 33
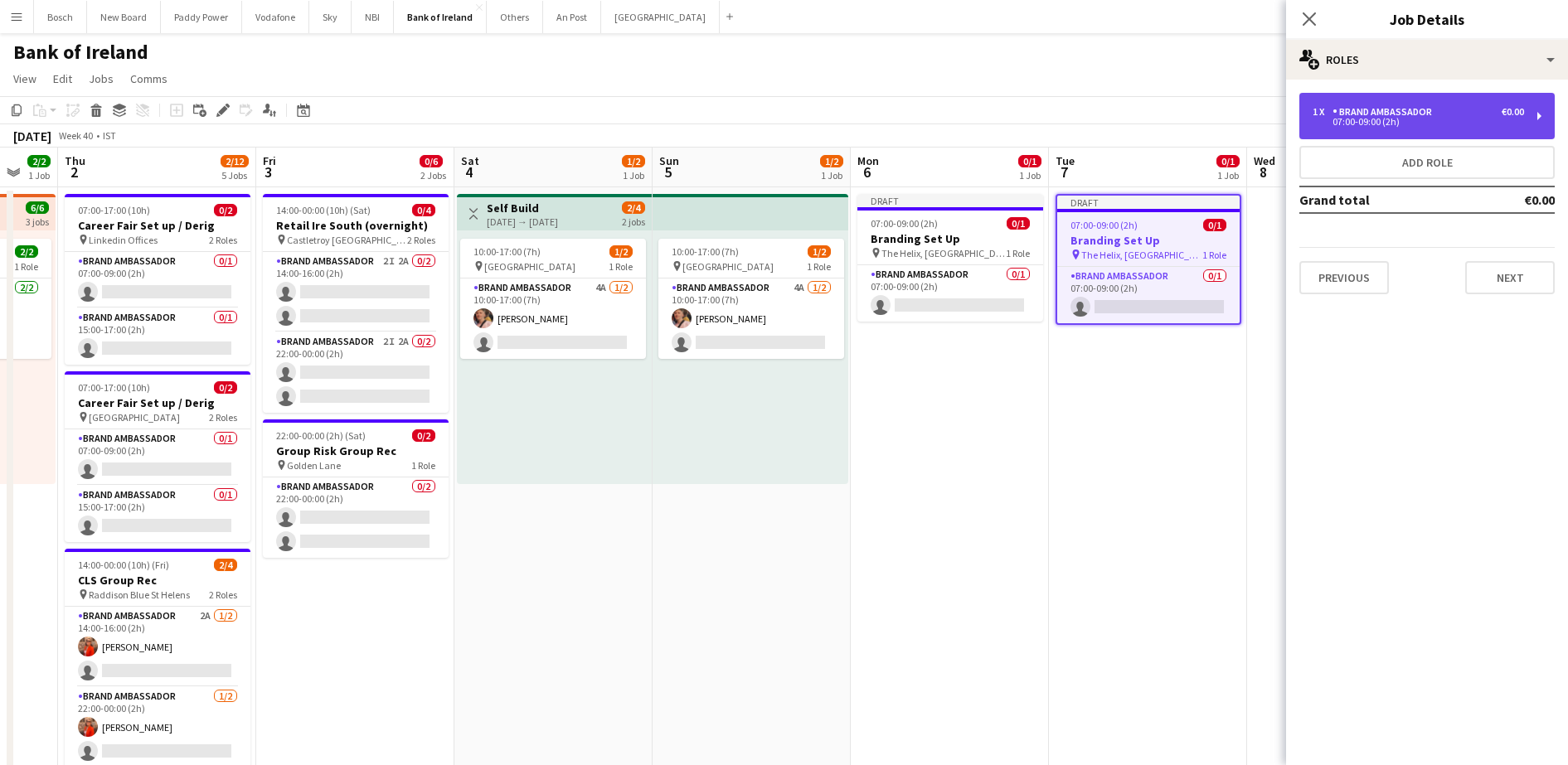
click at [1376, 127] on div "07:00-09:00 (2h)" at bounding box center [1419, 122] width 211 height 8
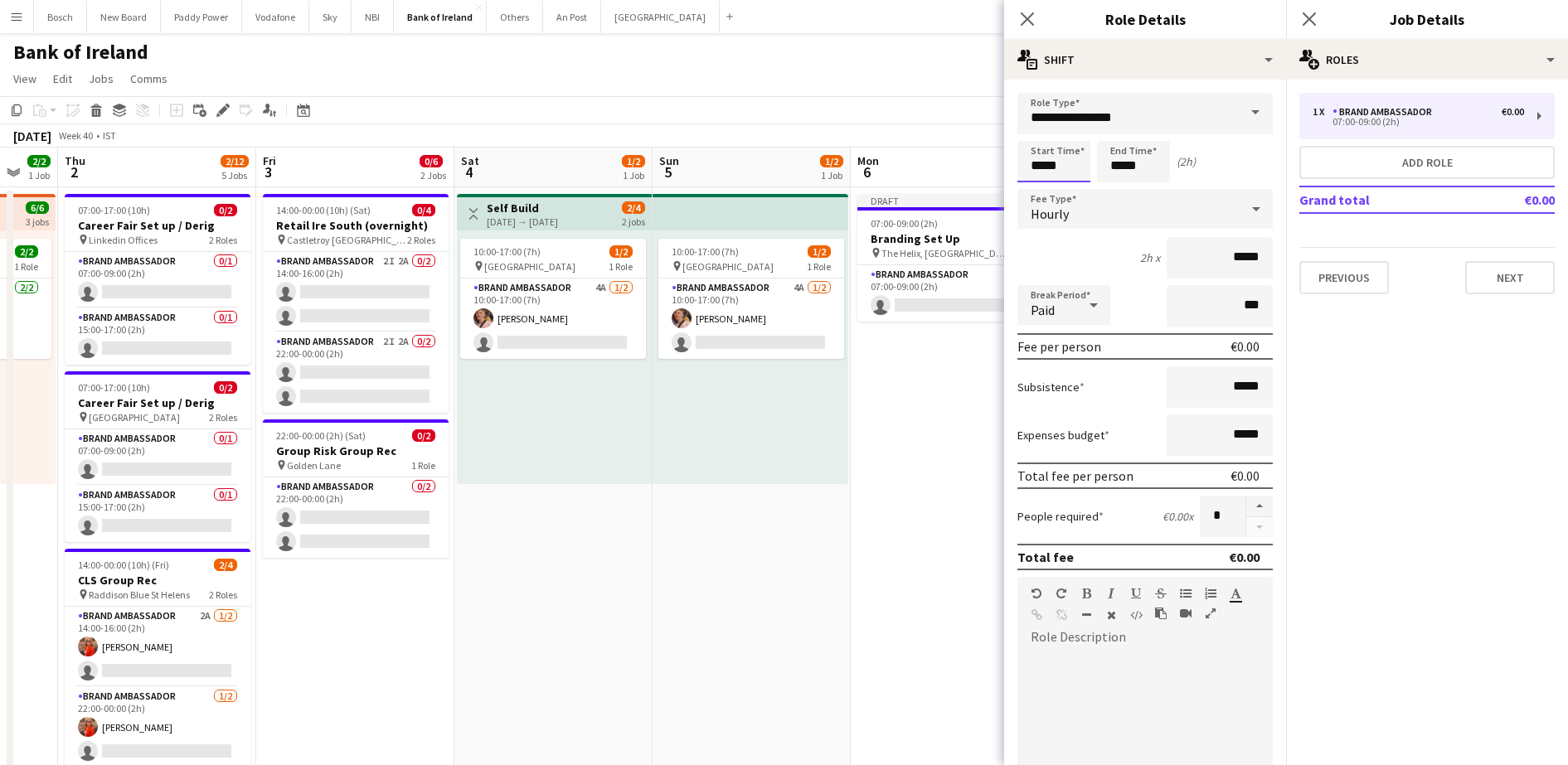
click at [1068, 155] on input "*****" at bounding box center [1053, 162] width 73 height 42
type input "*****"
click at [1131, 168] on input "*****" at bounding box center [1133, 162] width 73 height 42
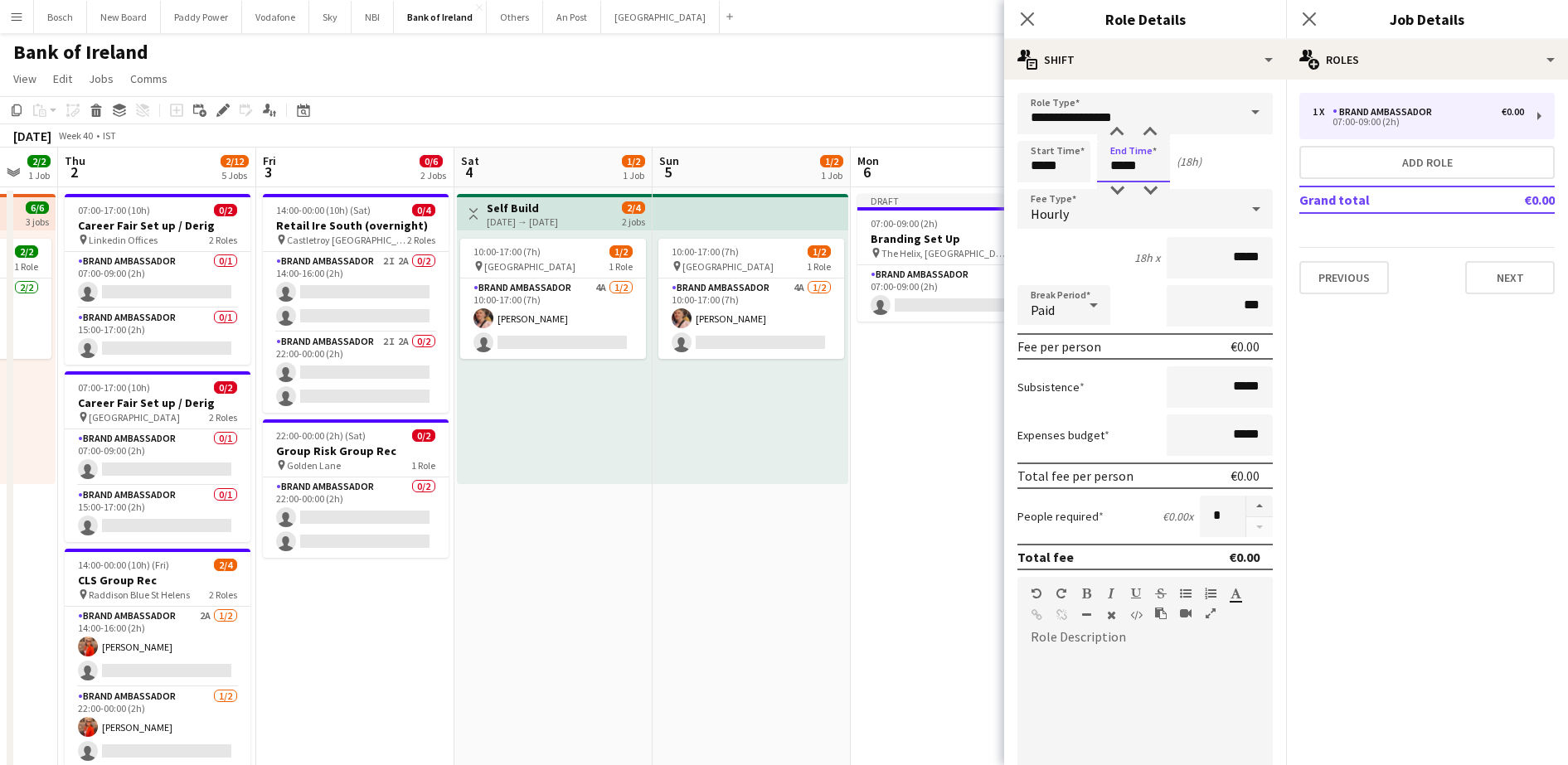
click at [1131, 168] on input "*****" at bounding box center [1133, 162] width 73 height 42
type input "*****"
click at [1474, 266] on button "Next" at bounding box center [1510, 277] width 90 height 33
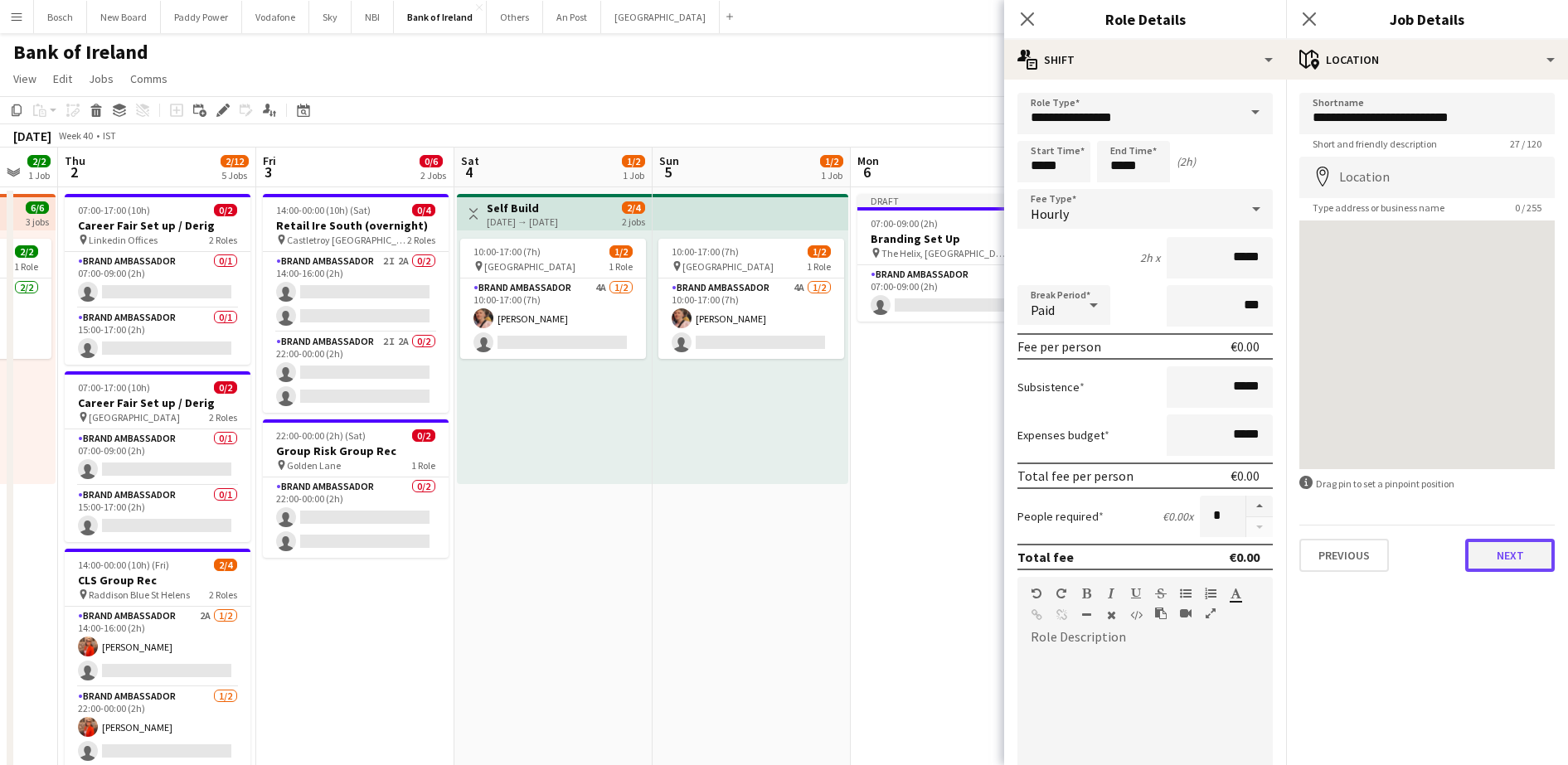
click at [1521, 554] on button "Next" at bounding box center [1510, 555] width 90 height 33
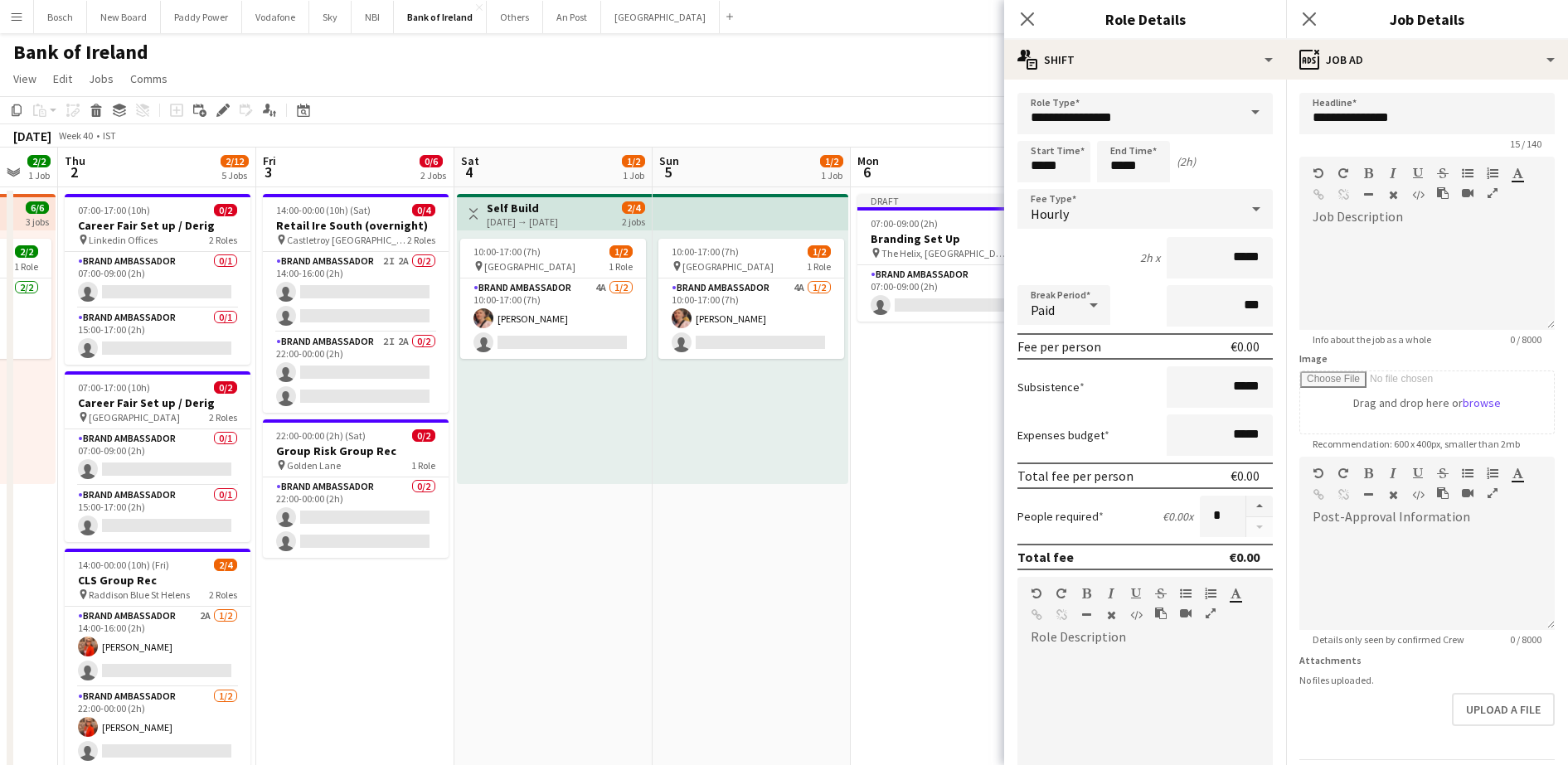
drag, startPoint x: 933, startPoint y: 92, endPoint x: 990, endPoint y: 110, distance: 59.8
click at [934, 90] on app-page-menu "View Day view expanded Day view collapsed Month view Date picker Jump to [DATE]…" at bounding box center [784, 81] width 1568 height 32
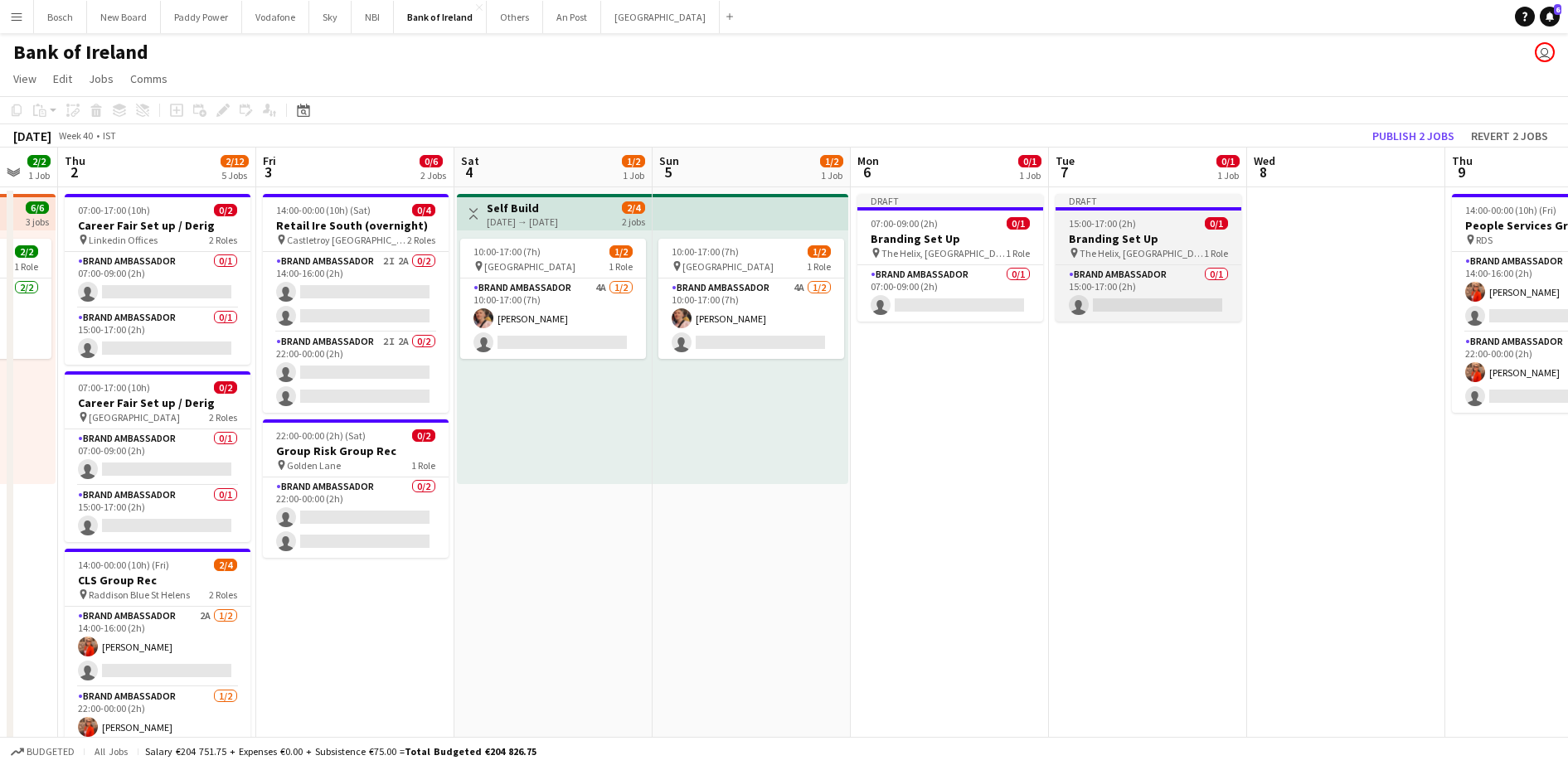
click at [1170, 215] on app-job-card "Draft 15:00-17:00 (2h) 0/1 Branding Set Up pin The Helix, Glasnevin Campus 1 Ro…" at bounding box center [1149, 258] width 185 height 128
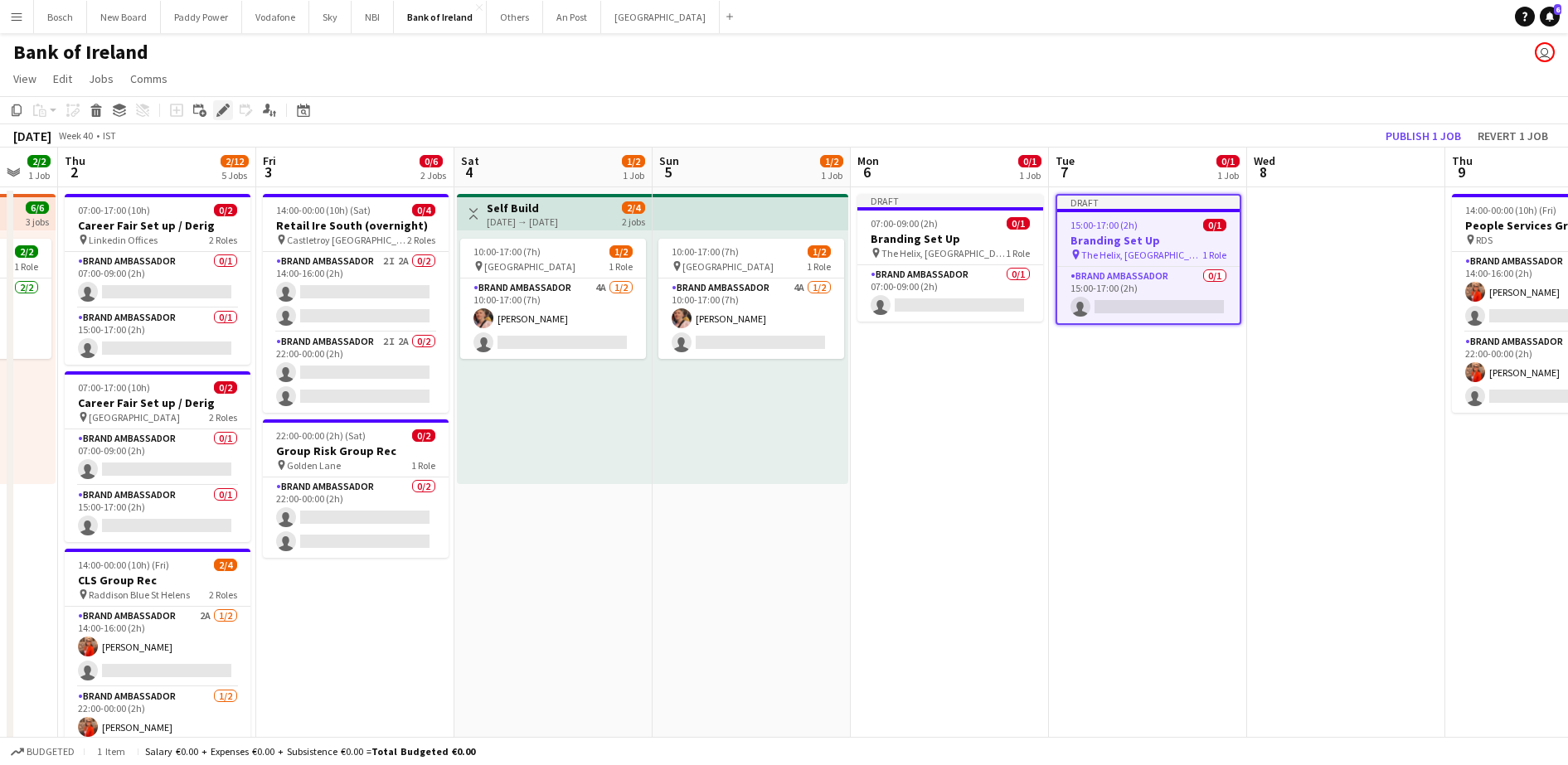
click at [232, 106] on div "Edit" at bounding box center [223, 111] width 20 height 20
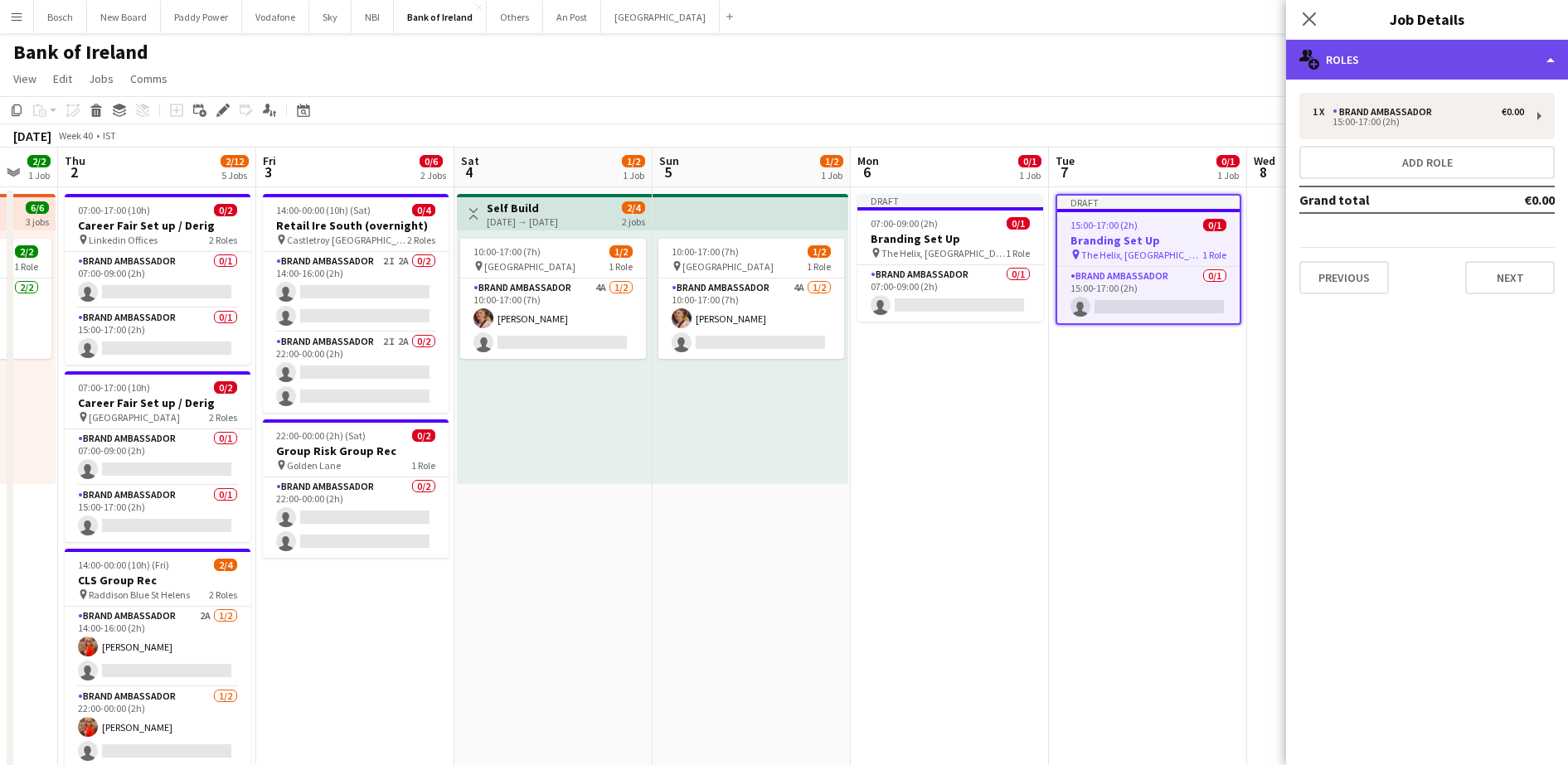
click at [1324, 61] on div "multiple-users-add Roles" at bounding box center [1427, 60] width 282 height 40
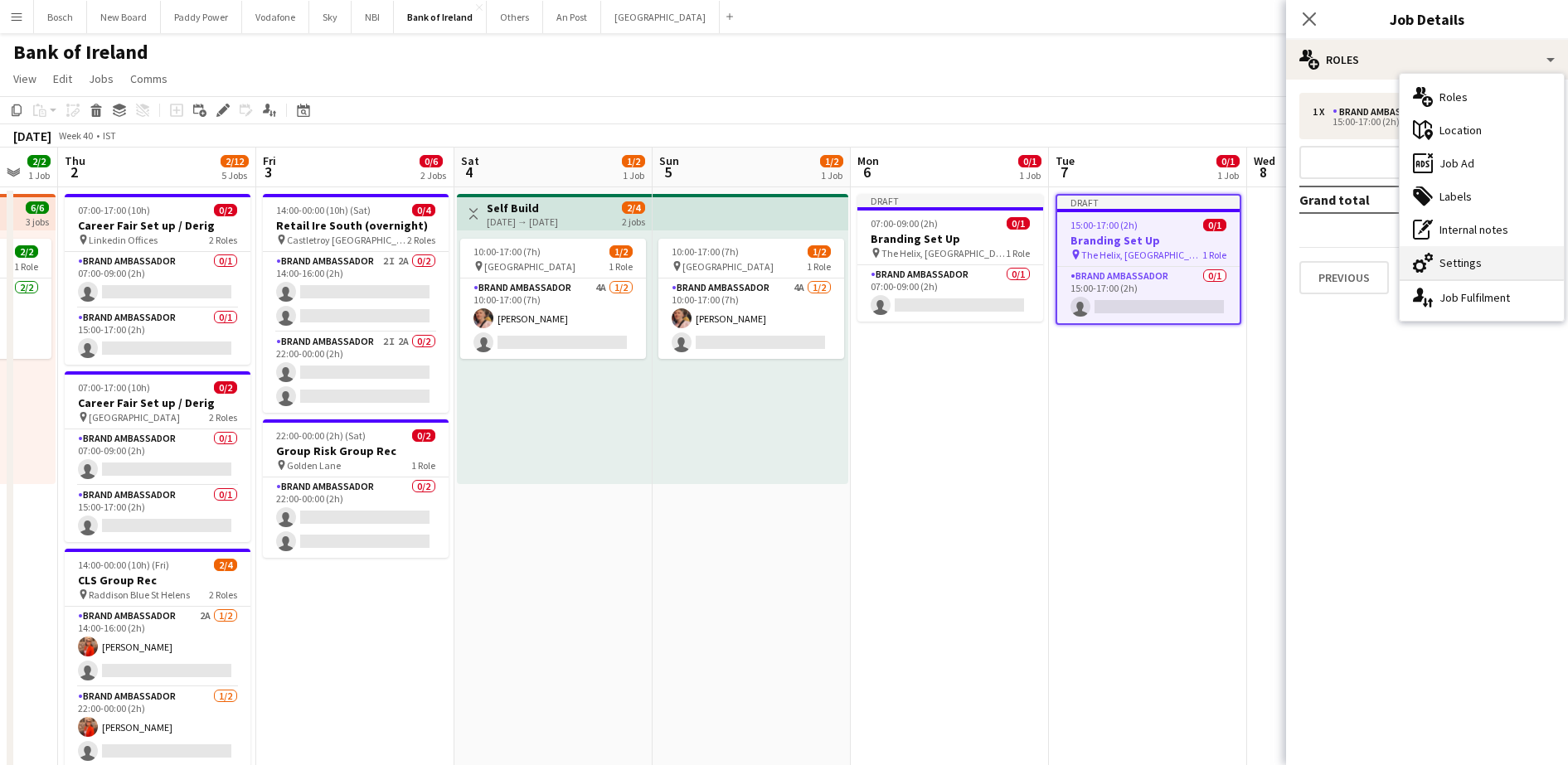
click at [1466, 270] on div "cog-double-3 Settings" at bounding box center [1481, 262] width 164 height 33
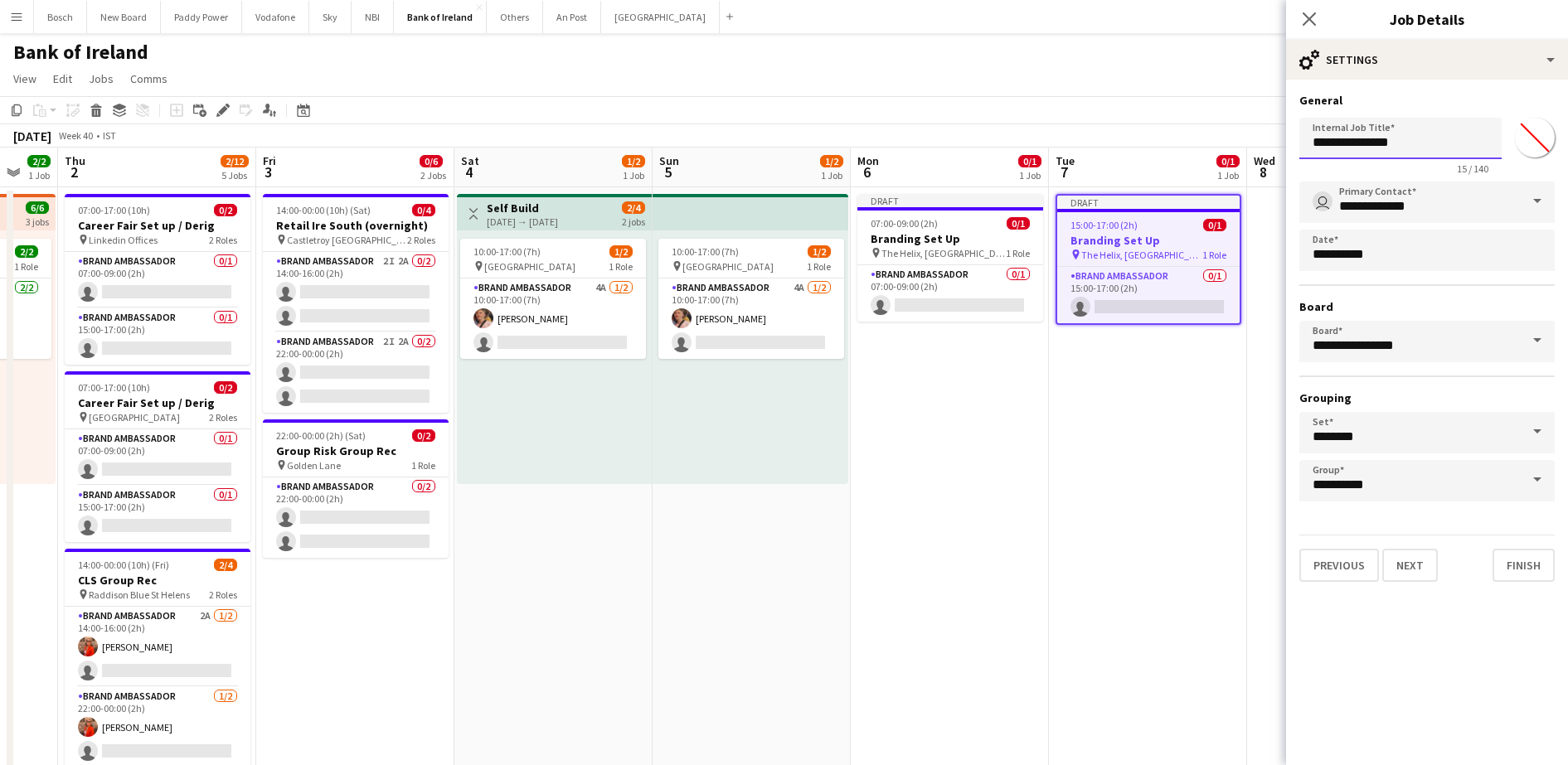
click at [1411, 133] on input "**********" at bounding box center [1401, 138] width 202 height 42
click at [1313, 143] on input "**********" at bounding box center [1401, 138] width 202 height 42
click at [1402, 136] on input "**********" at bounding box center [1401, 138] width 202 height 42
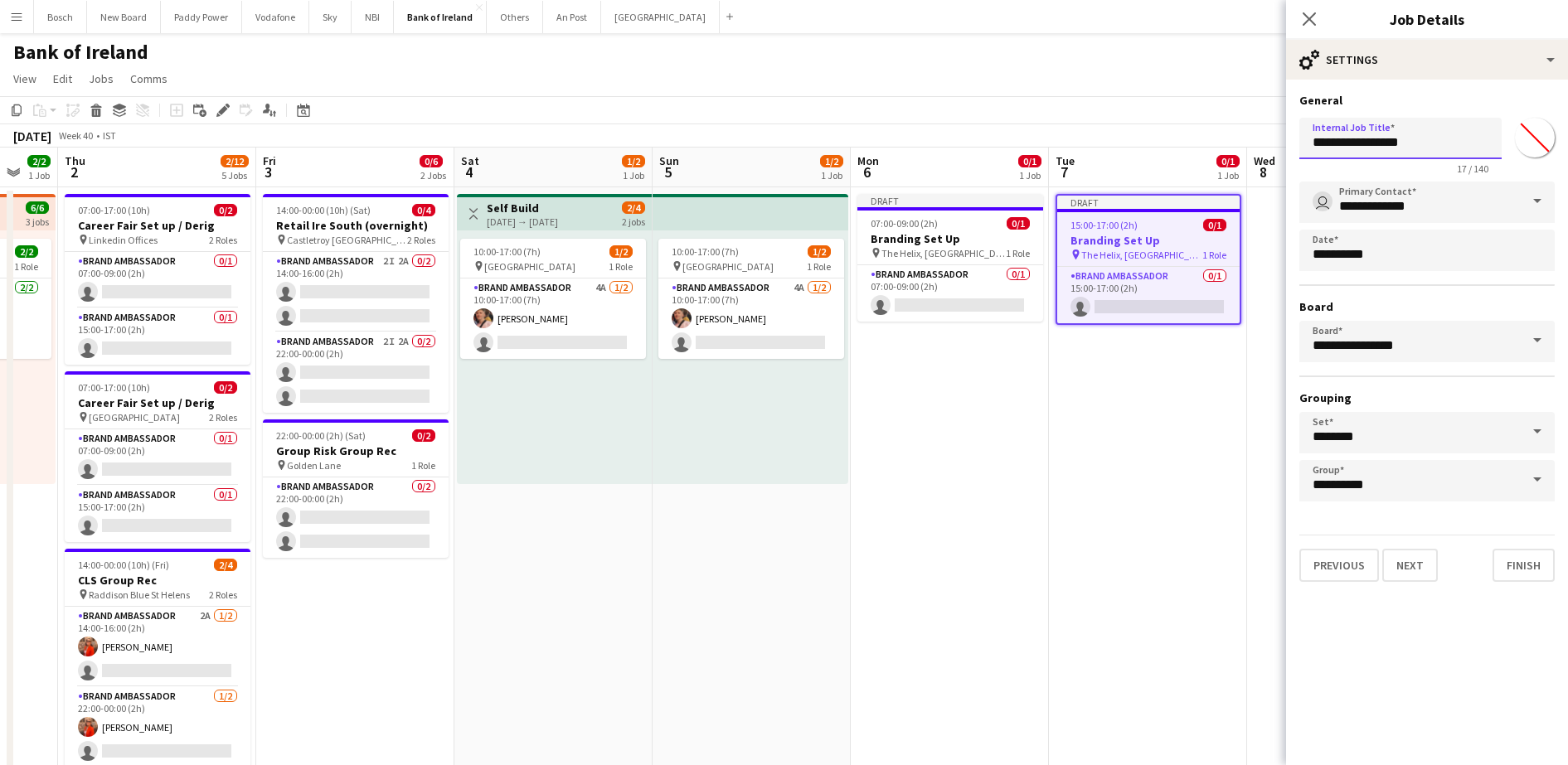
type input "**********"
click at [1162, 37] on div "Bank of Ireland user" at bounding box center [784, 49] width 1568 height 32
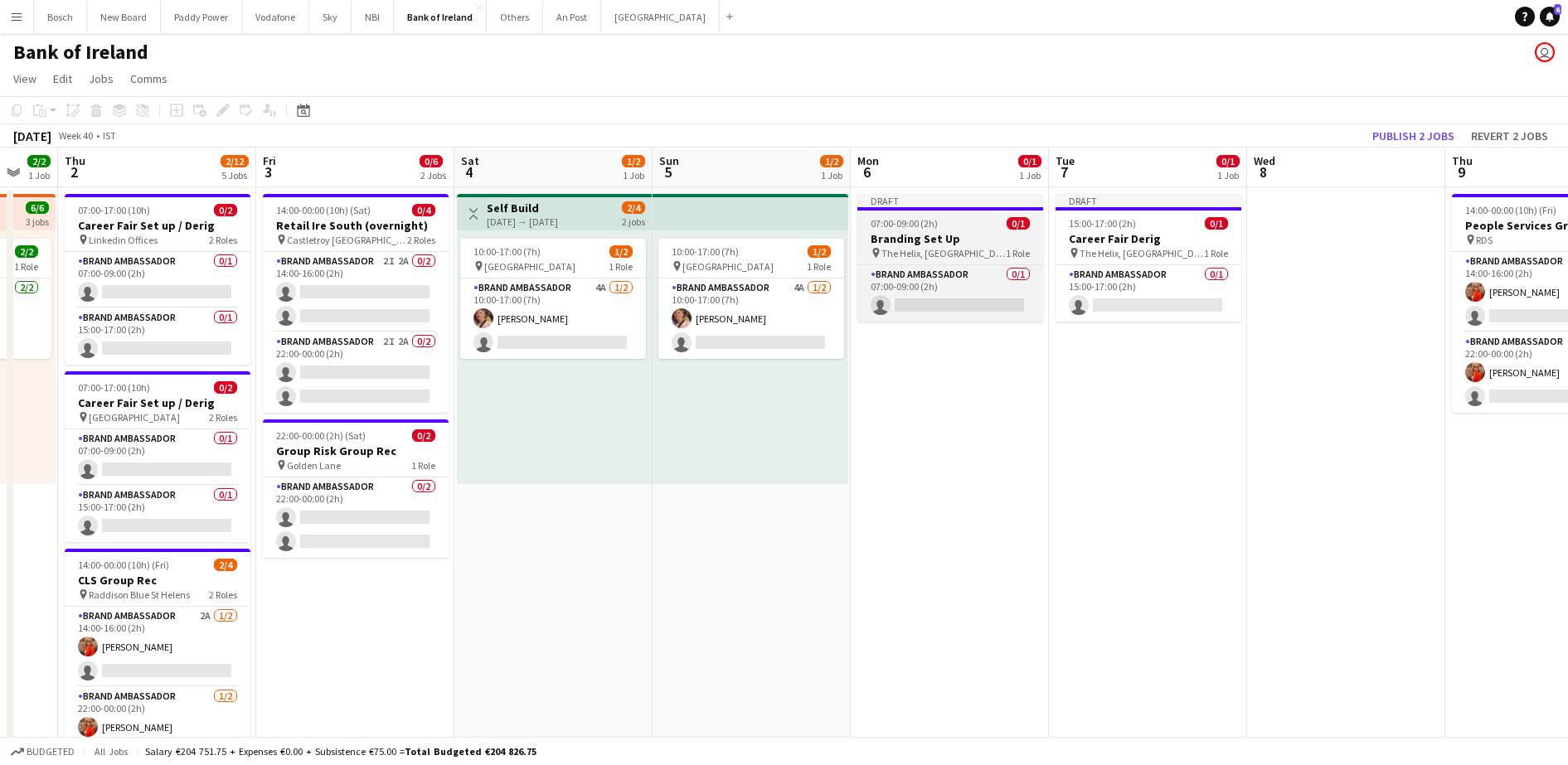
click at [924, 217] on span "07:00-09:00 (2h)" at bounding box center [904, 223] width 67 height 12
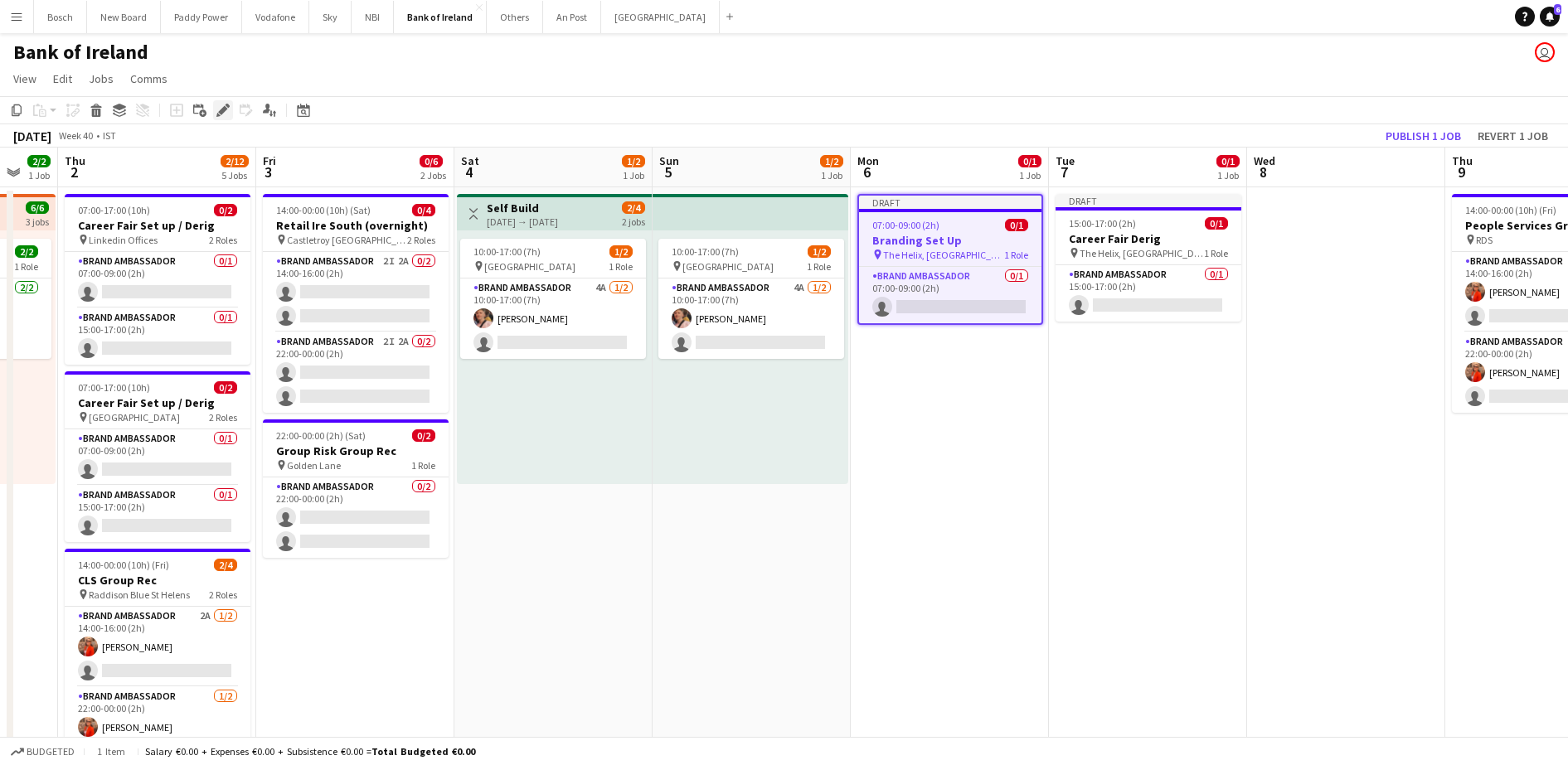
click at [215, 107] on div "Edit" at bounding box center [223, 111] width 20 height 20
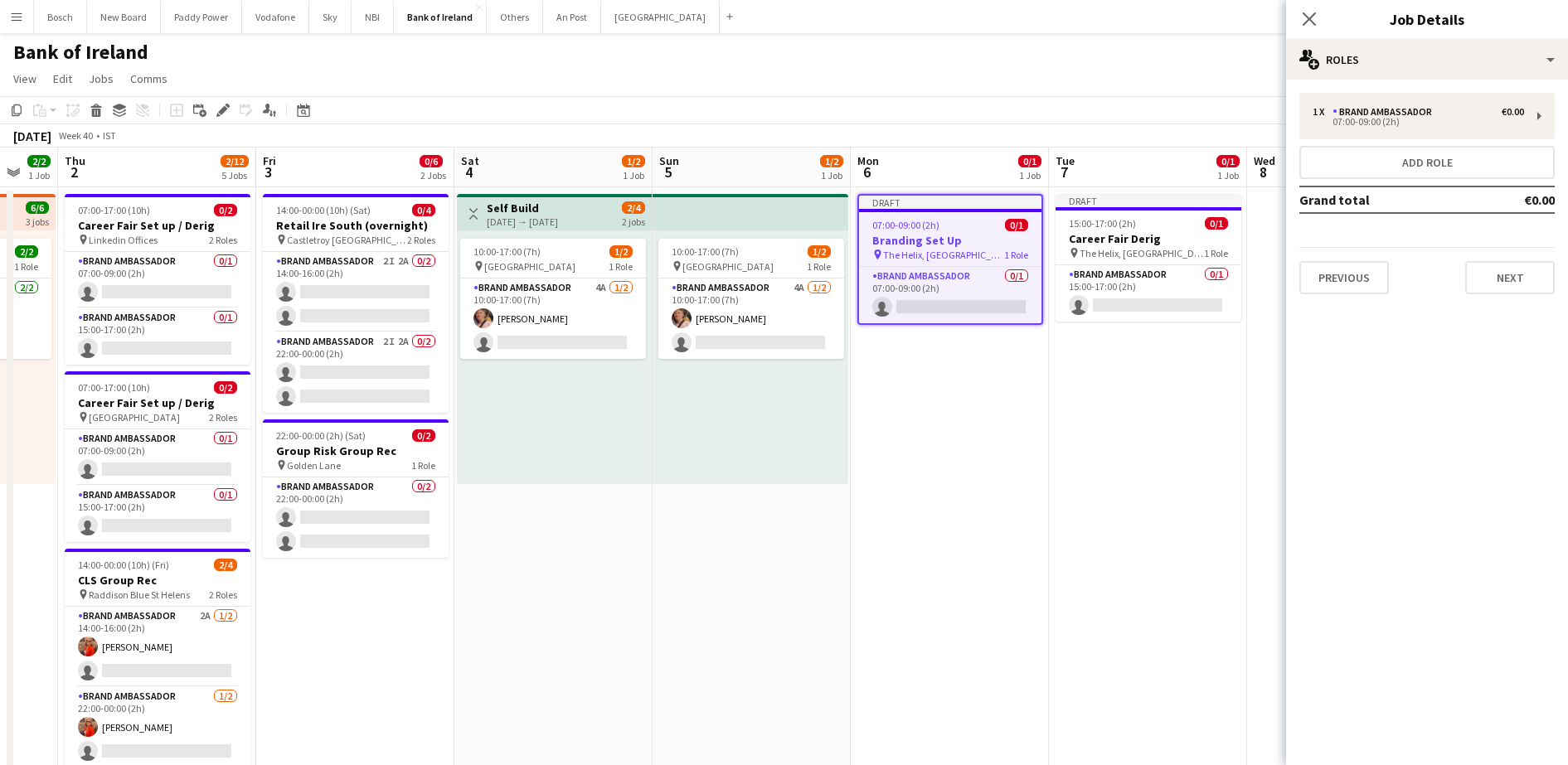
click at [1386, 82] on div "1 x Brand Ambassador €0.00 07:00-09:00 (2h) Add role Grand total €0.00 Previous…" at bounding box center [1427, 193] width 282 height 228
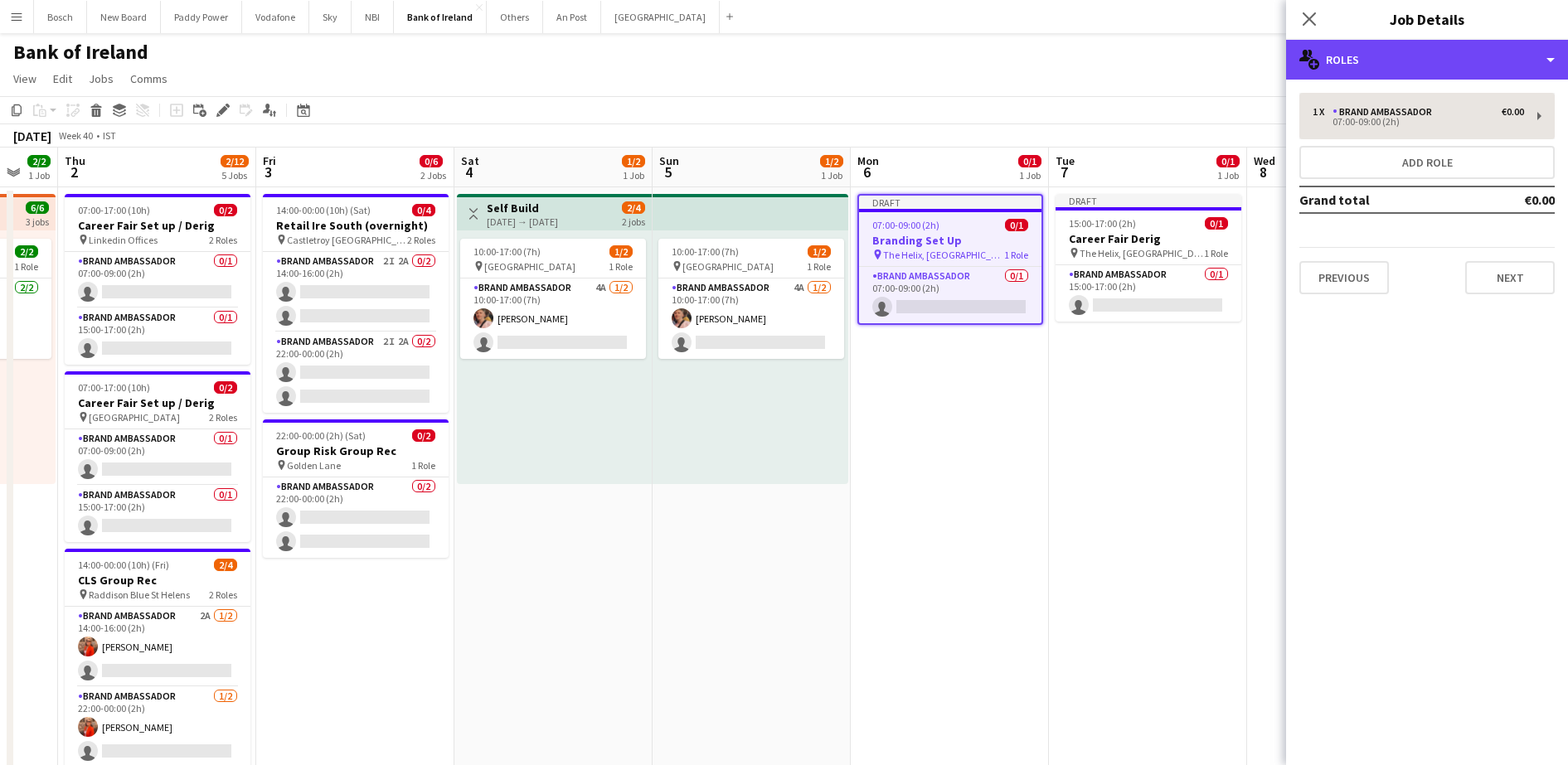
click at [1395, 77] on div "multiple-users-add Roles" at bounding box center [1427, 60] width 282 height 40
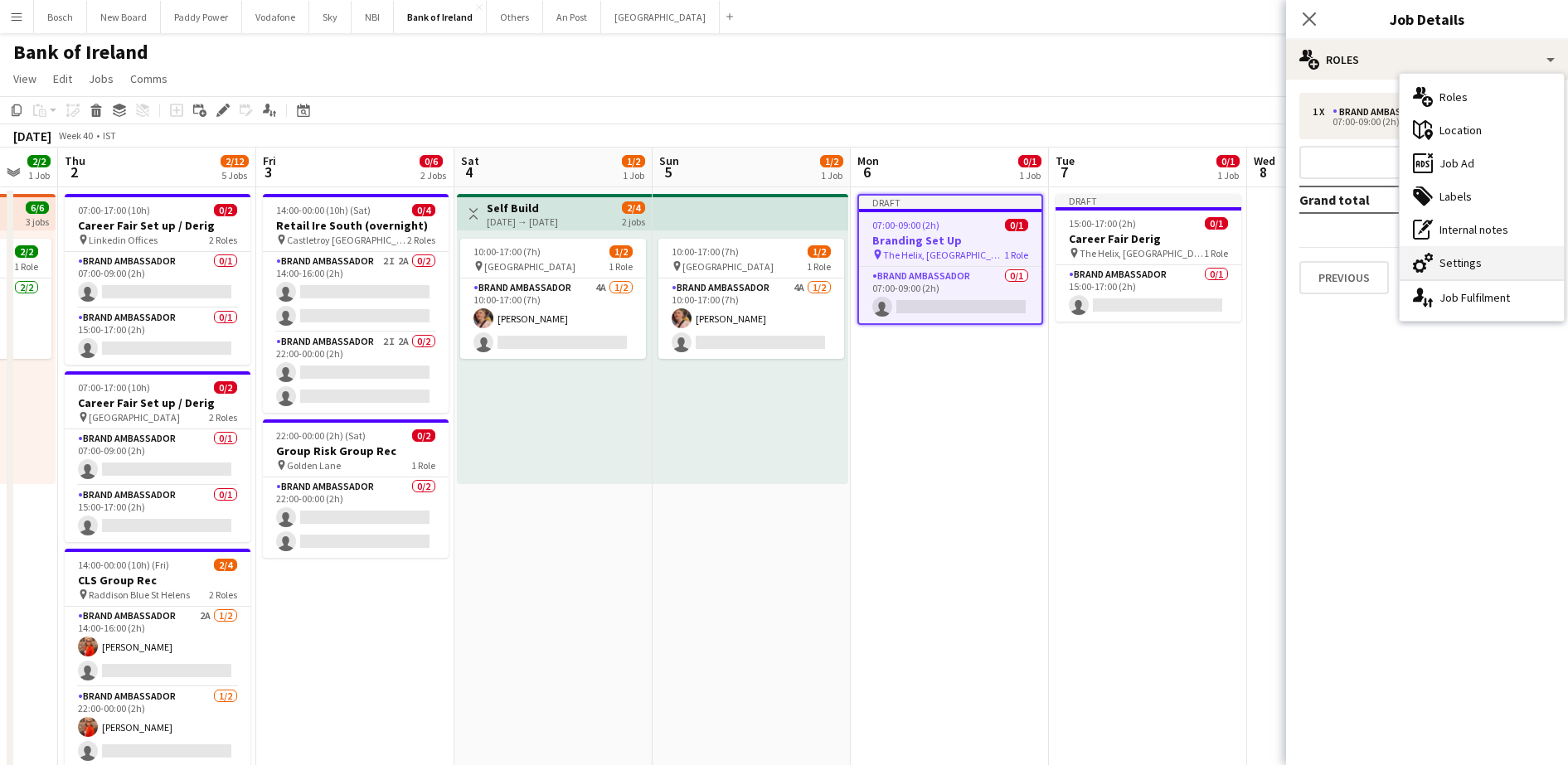
click at [1485, 247] on div "cog-double-3 Settings" at bounding box center [1481, 262] width 164 height 33
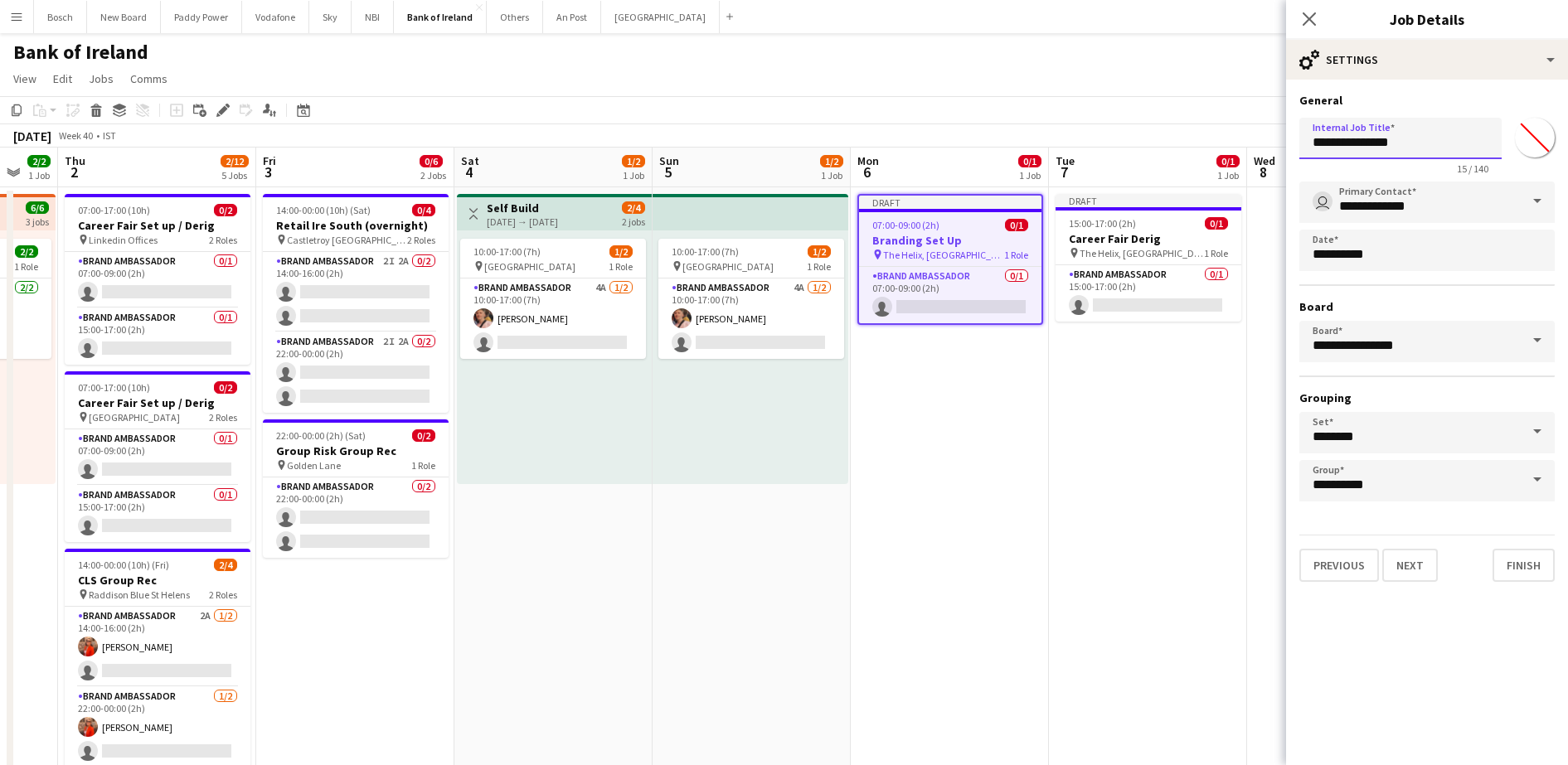
click at [1344, 145] on input "**********" at bounding box center [1401, 138] width 202 height 42
type input "**********"
drag, startPoint x: 1137, startPoint y: 47, endPoint x: 1142, endPoint y: 65, distance: 18.7
click at [1137, 47] on div "Bank of Ireland user" at bounding box center [784, 49] width 1568 height 32
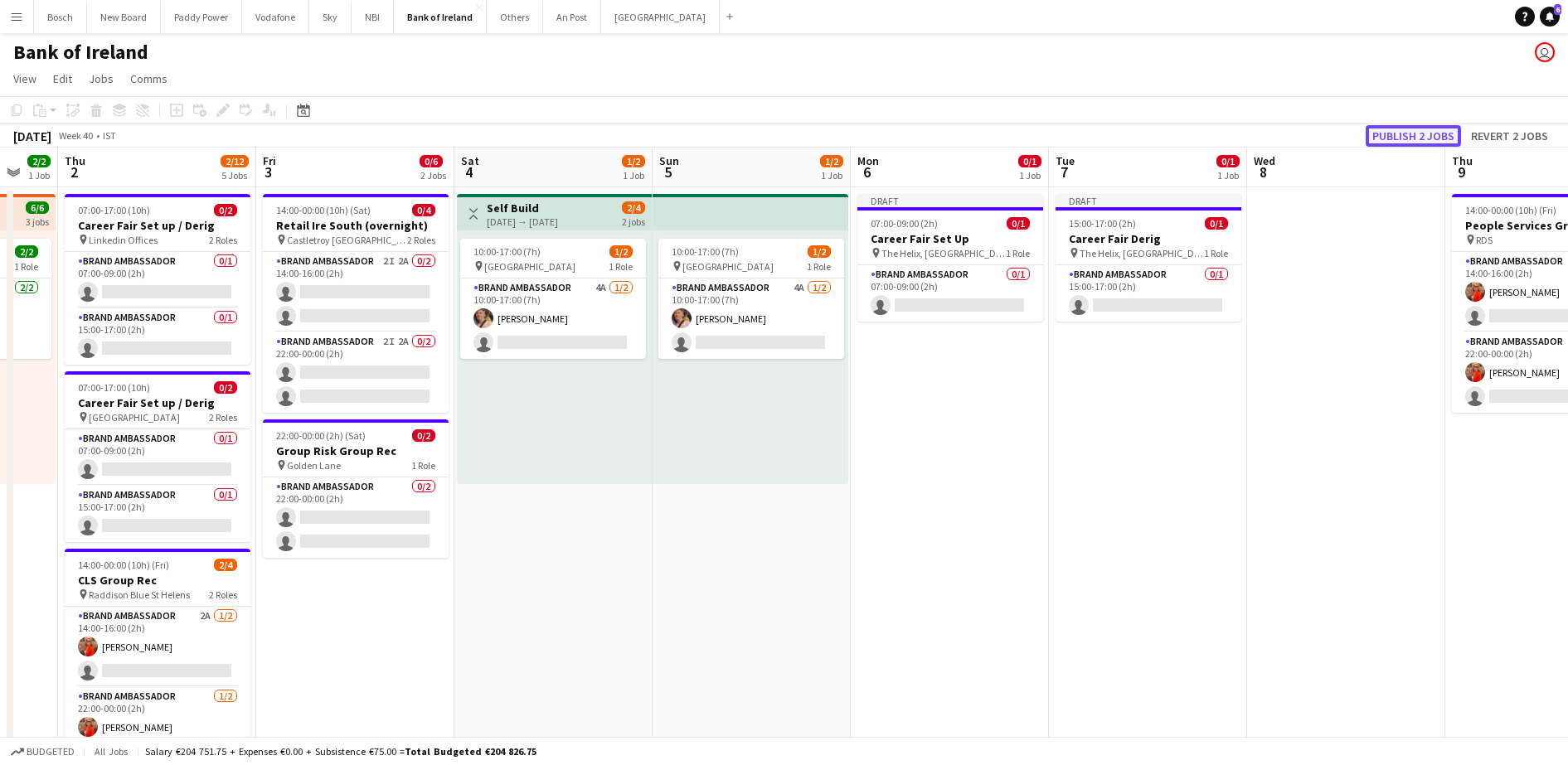
click at [1449, 139] on button "Publish 2 jobs" at bounding box center [1414, 136] width 96 height 22
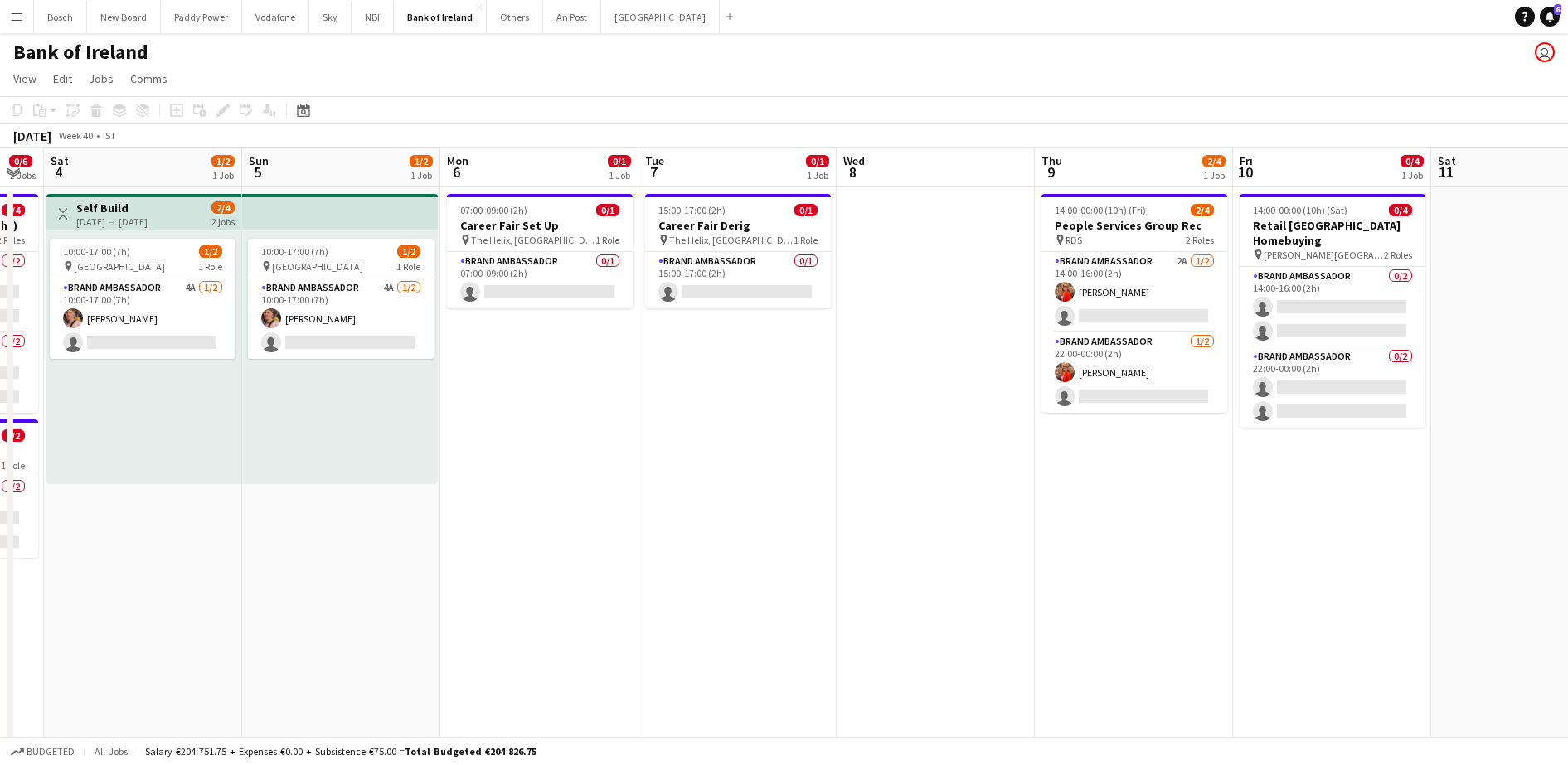
scroll to position [0, 587]
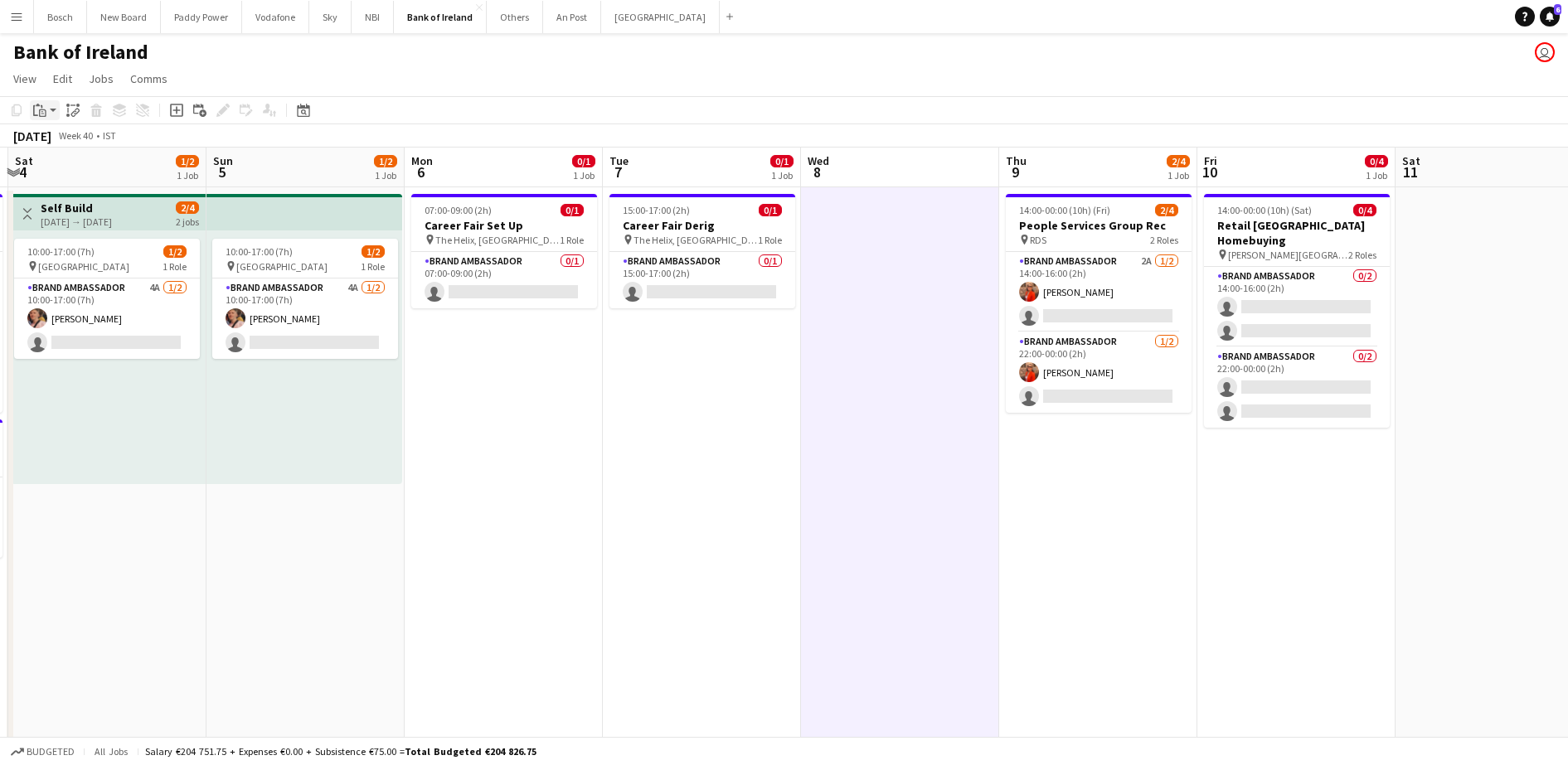
click at [44, 107] on icon "Paste" at bounding box center [39, 110] width 13 height 13
click at [101, 137] on link "Paste Ctrl+V" at bounding box center [122, 141] width 156 height 15
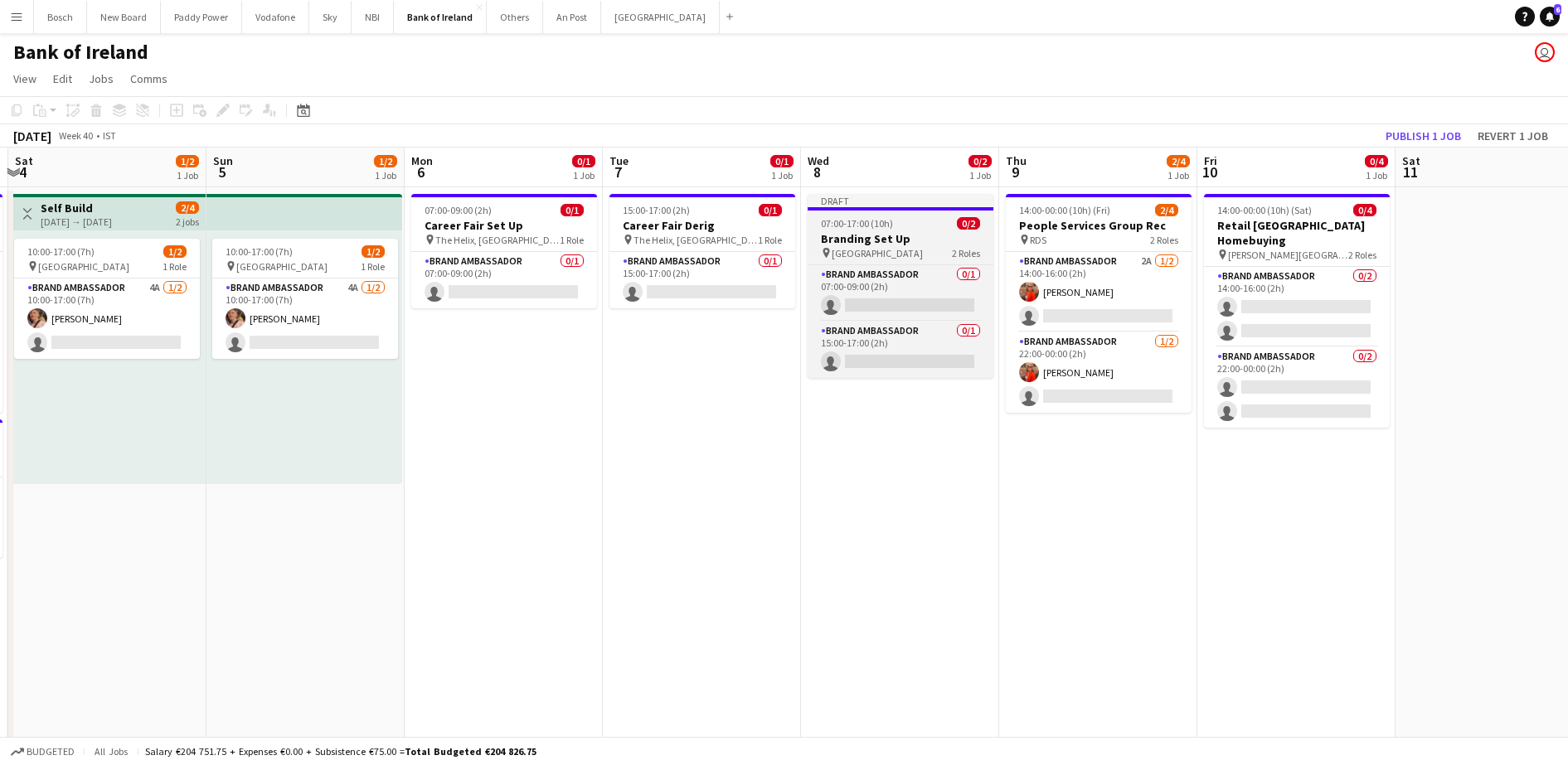
click at [910, 215] on app-job-card "Draft 07:00-17:00 (10h) 0/2 Branding Set Up pin Trinity Sports Hall 2 Roles Bra…" at bounding box center [901, 286] width 185 height 184
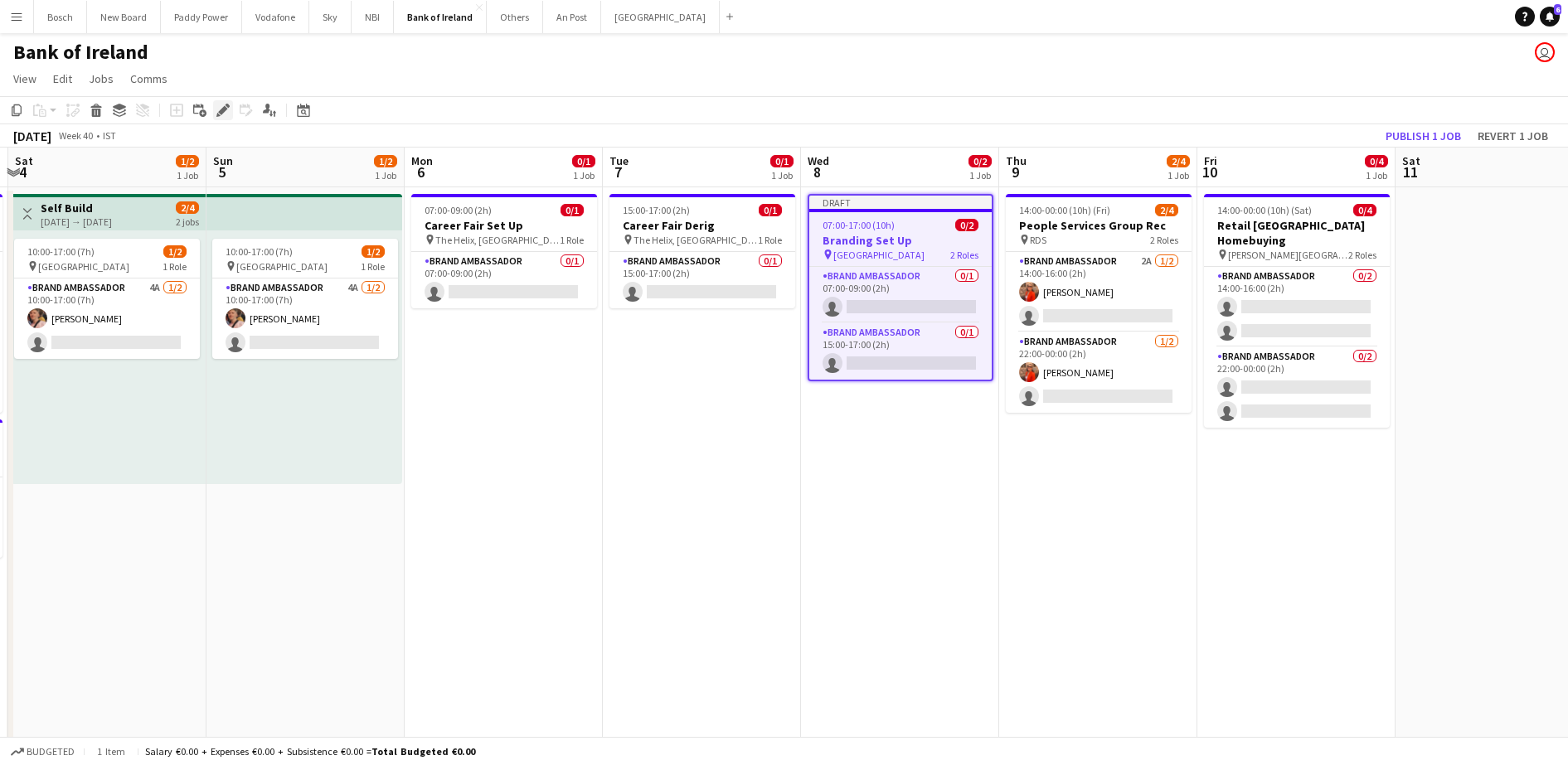
click at [216, 117] on icon "Edit" at bounding box center [222, 110] width 13 height 13
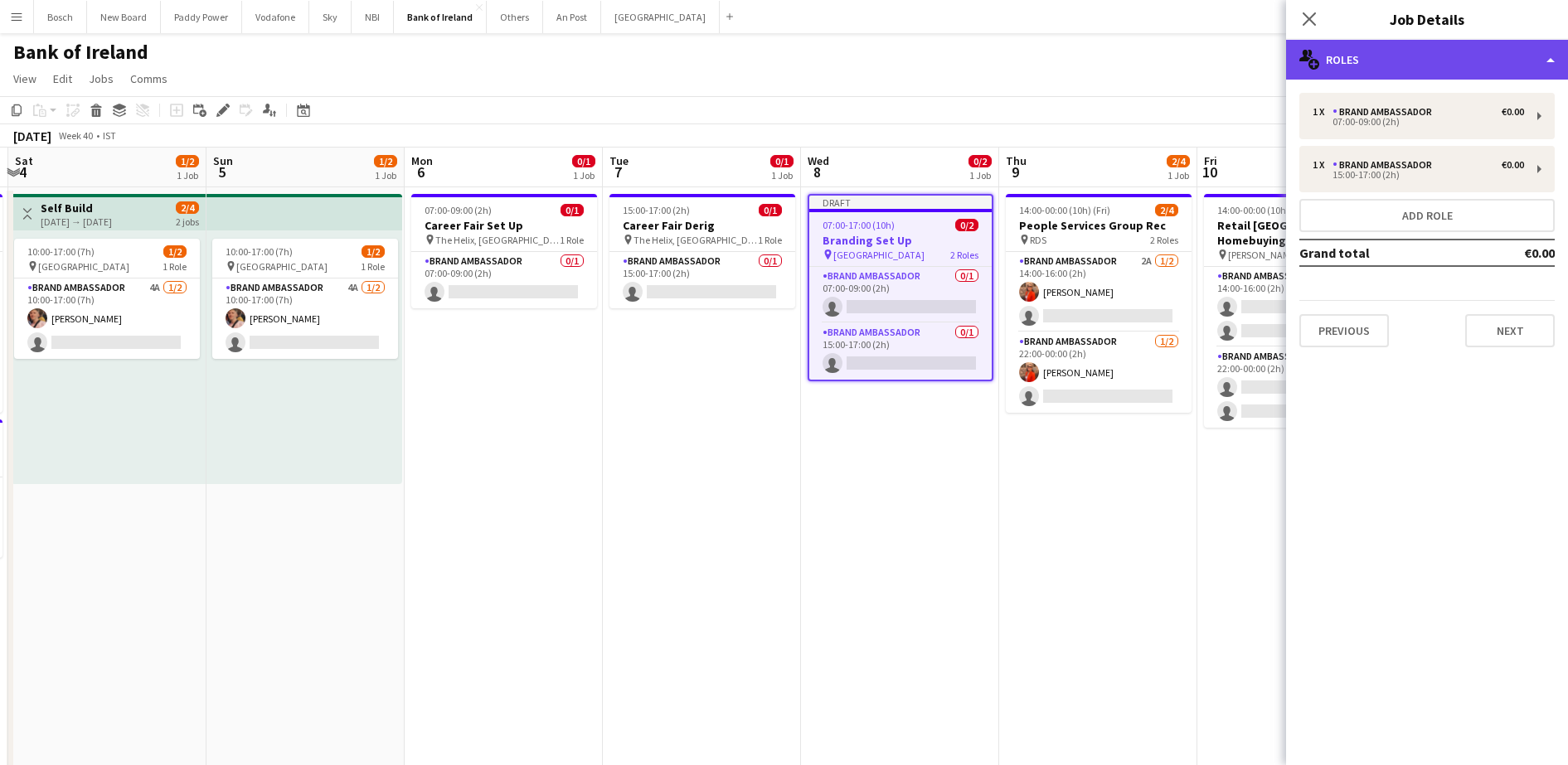
click at [1331, 67] on div "multiple-users-add Roles" at bounding box center [1427, 60] width 282 height 40
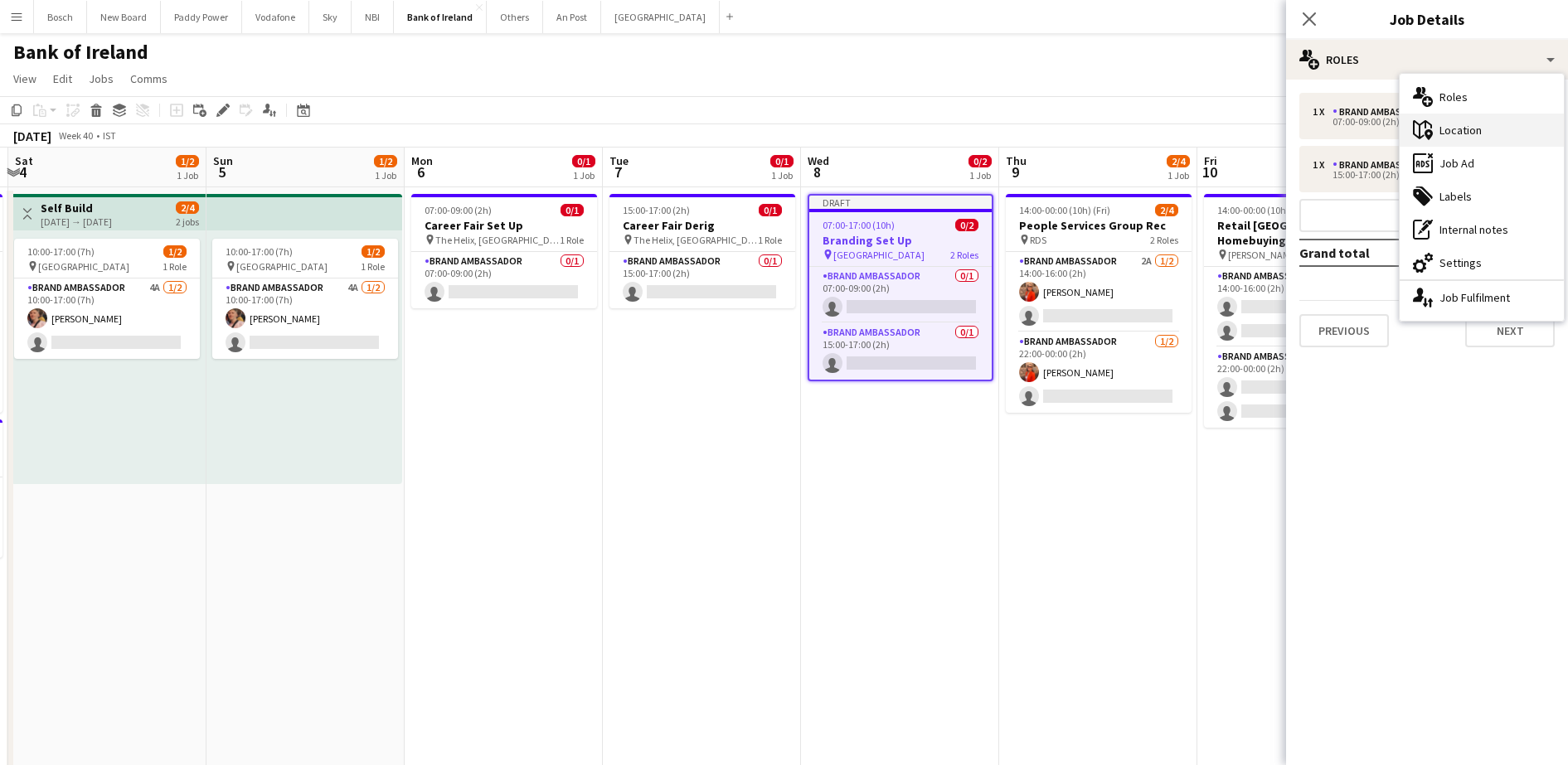
click at [1488, 132] on div "maps-pin-1 Location" at bounding box center [1481, 129] width 164 height 33
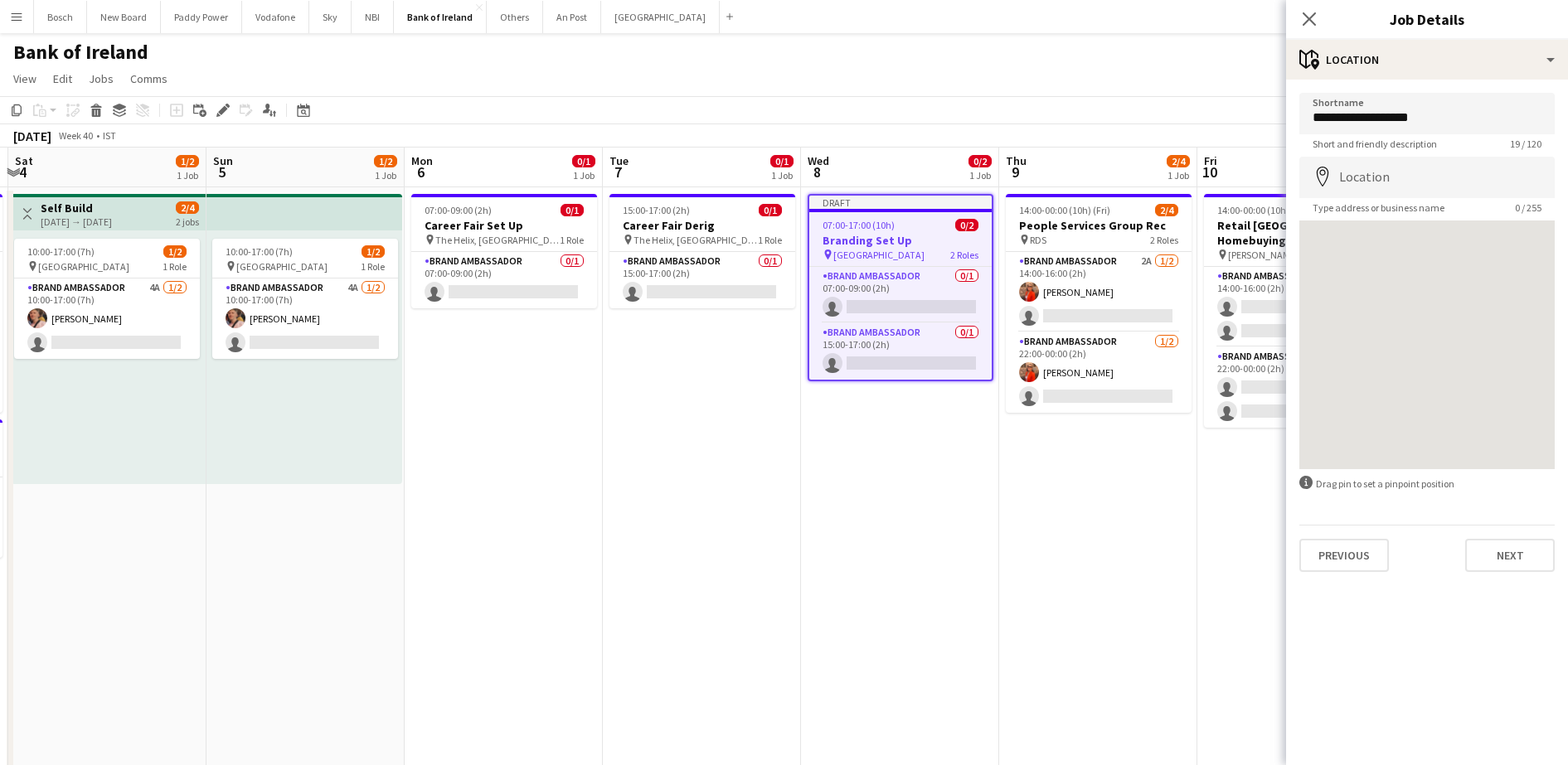
click at [1387, 137] on span "Short and friendly description" at bounding box center [1376, 143] width 151 height 12
click at [1389, 117] on input "**********" at bounding box center [1428, 114] width 255 height 42
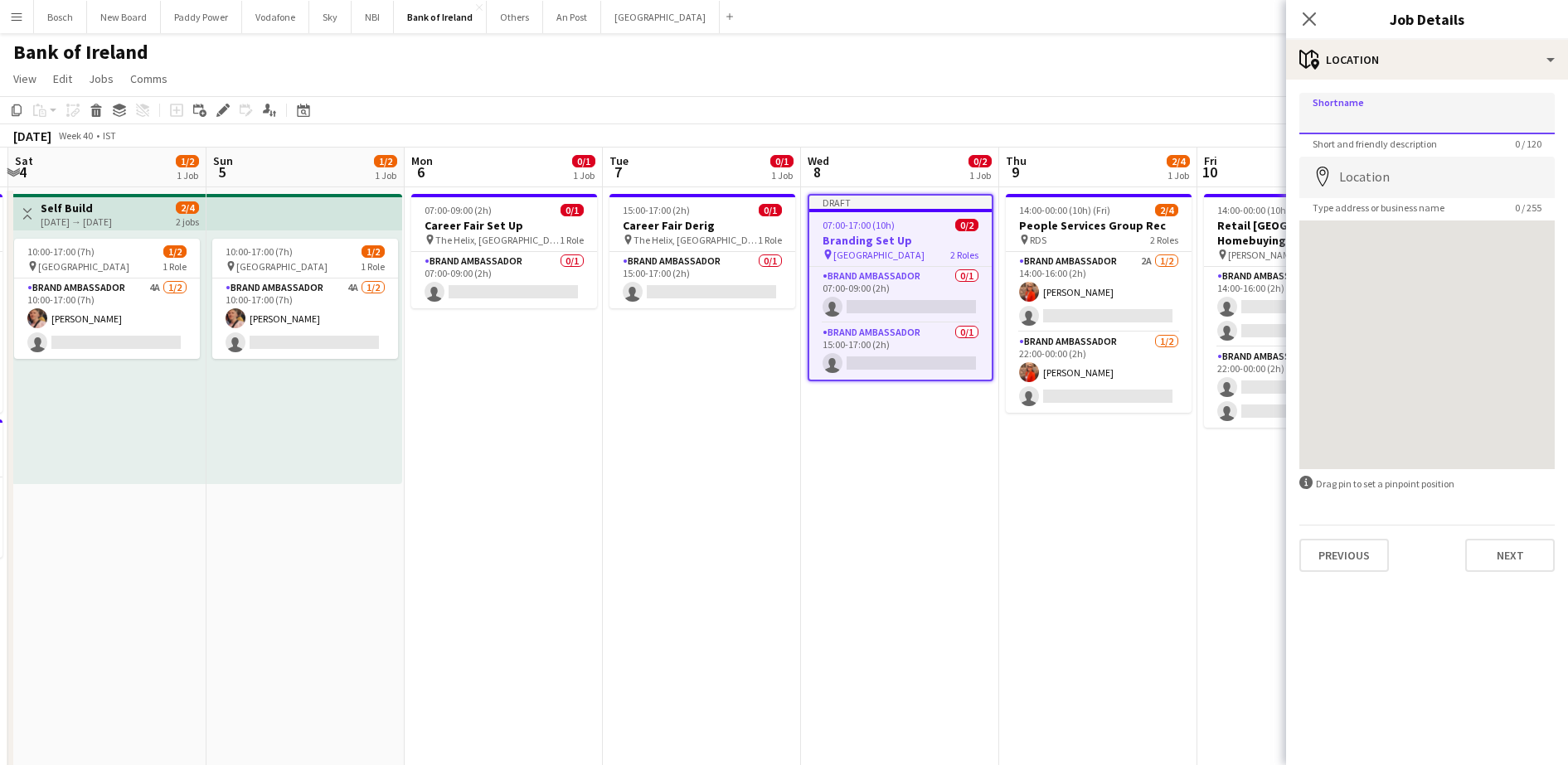
paste input "**********"
type input "**********"
click at [1497, 546] on button "Next" at bounding box center [1510, 555] width 90 height 33
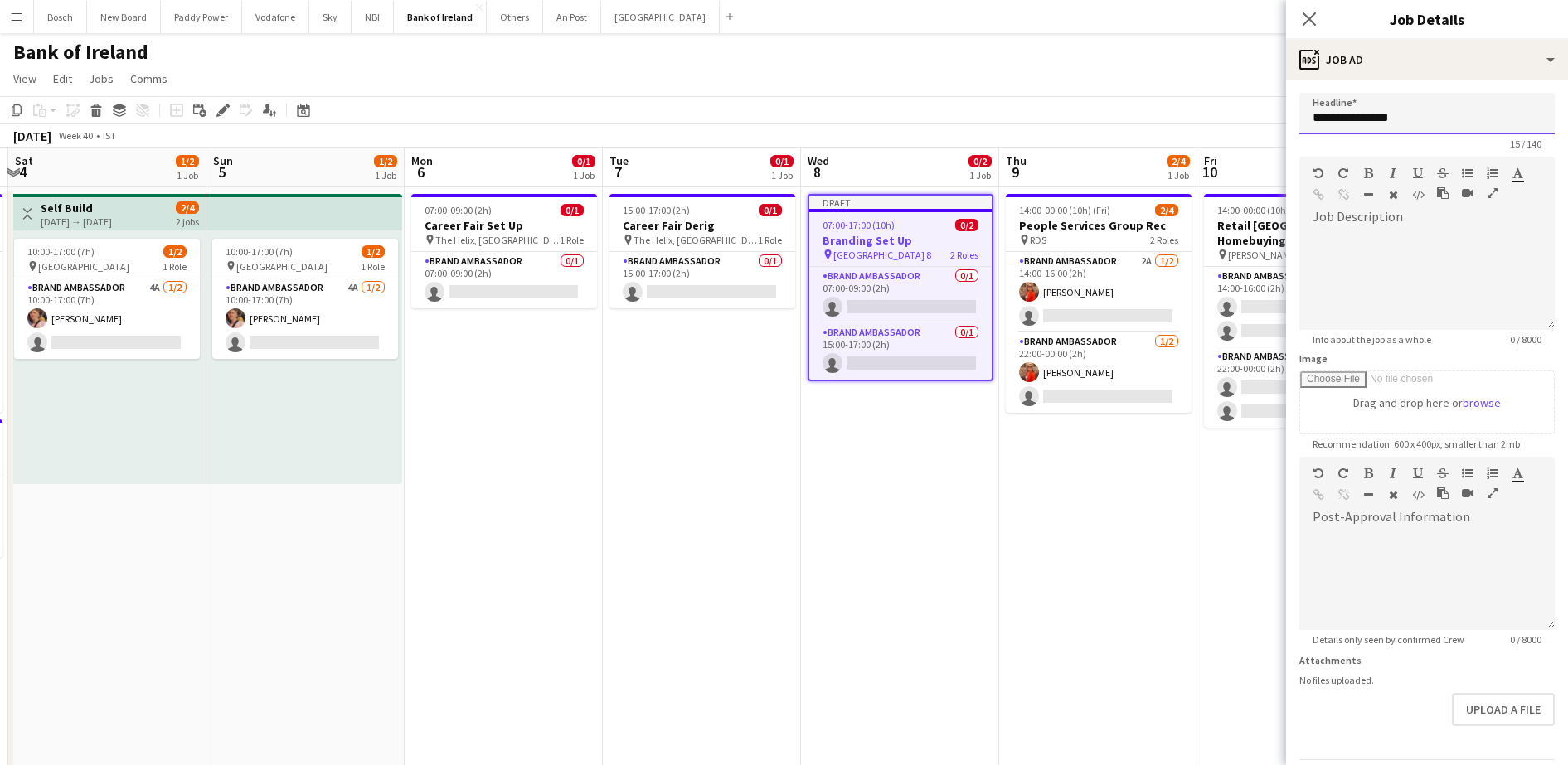
click at [1339, 117] on input "**********" at bounding box center [1428, 114] width 255 height 42
click at [1437, 122] on input "**********" at bounding box center [1428, 114] width 255 height 42
type input "**********"
click at [1122, 97] on app-toolbar "Copy Paste Paste Ctrl+V Paste with crew Ctrl+Shift+V Paste linked Job [GEOGRAPH…" at bounding box center [784, 111] width 1568 height 28
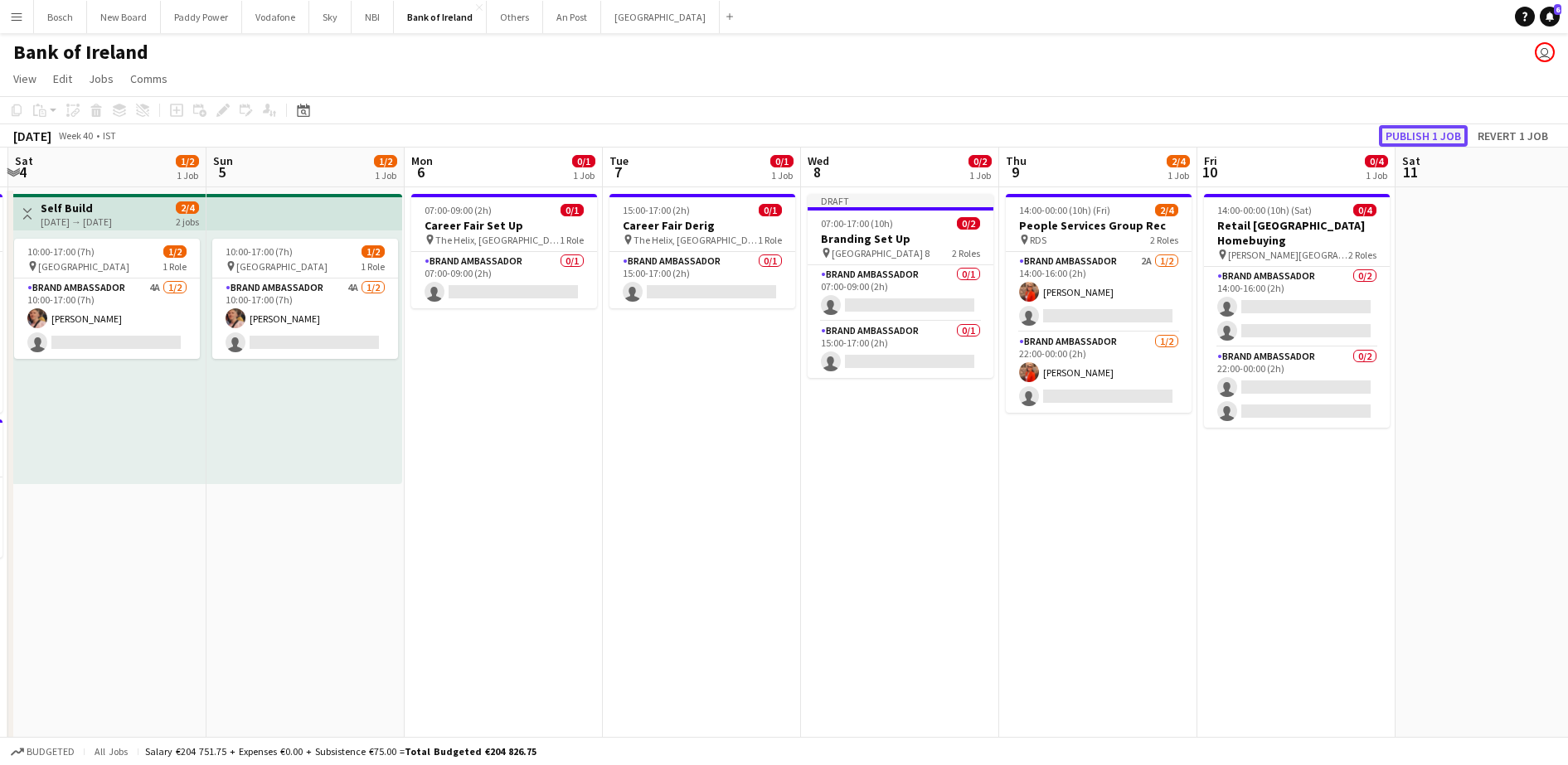
click at [1429, 128] on button "Publish 1 job" at bounding box center [1423, 136] width 89 height 22
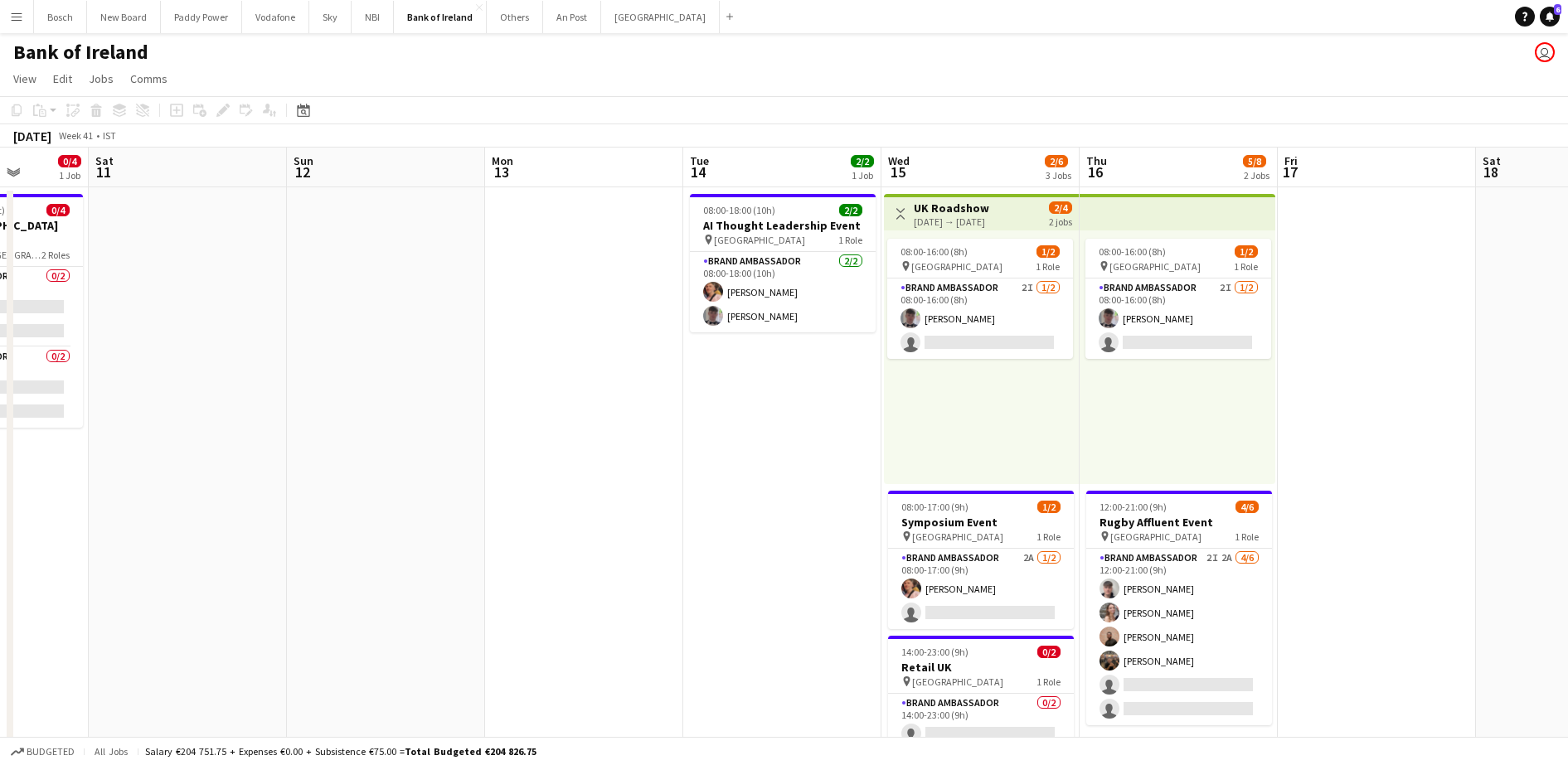
scroll to position [0, 507]
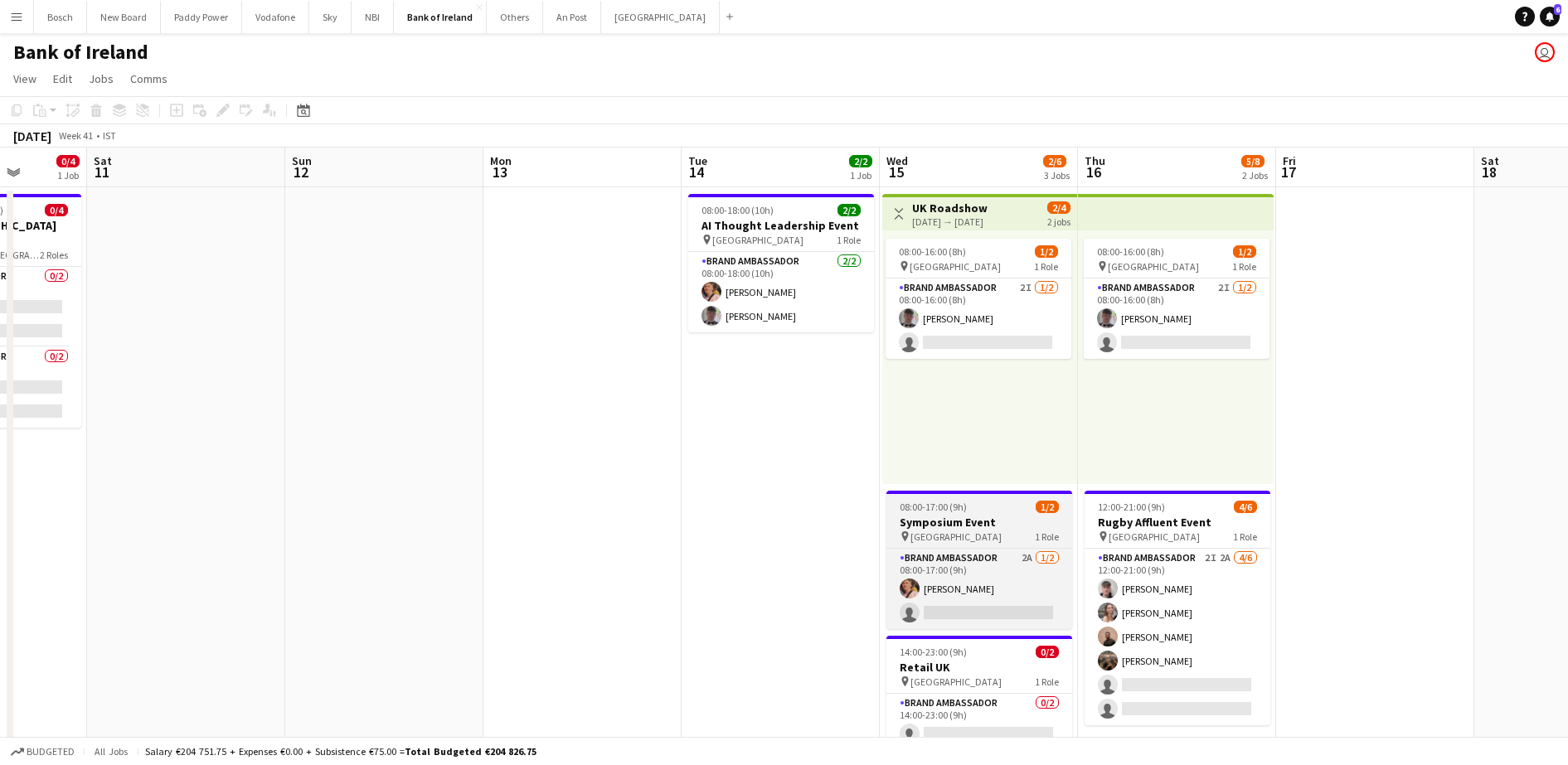
click at [978, 521] on h3 "Symposium Event" at bounding box center [979, 522] width 185 height 15
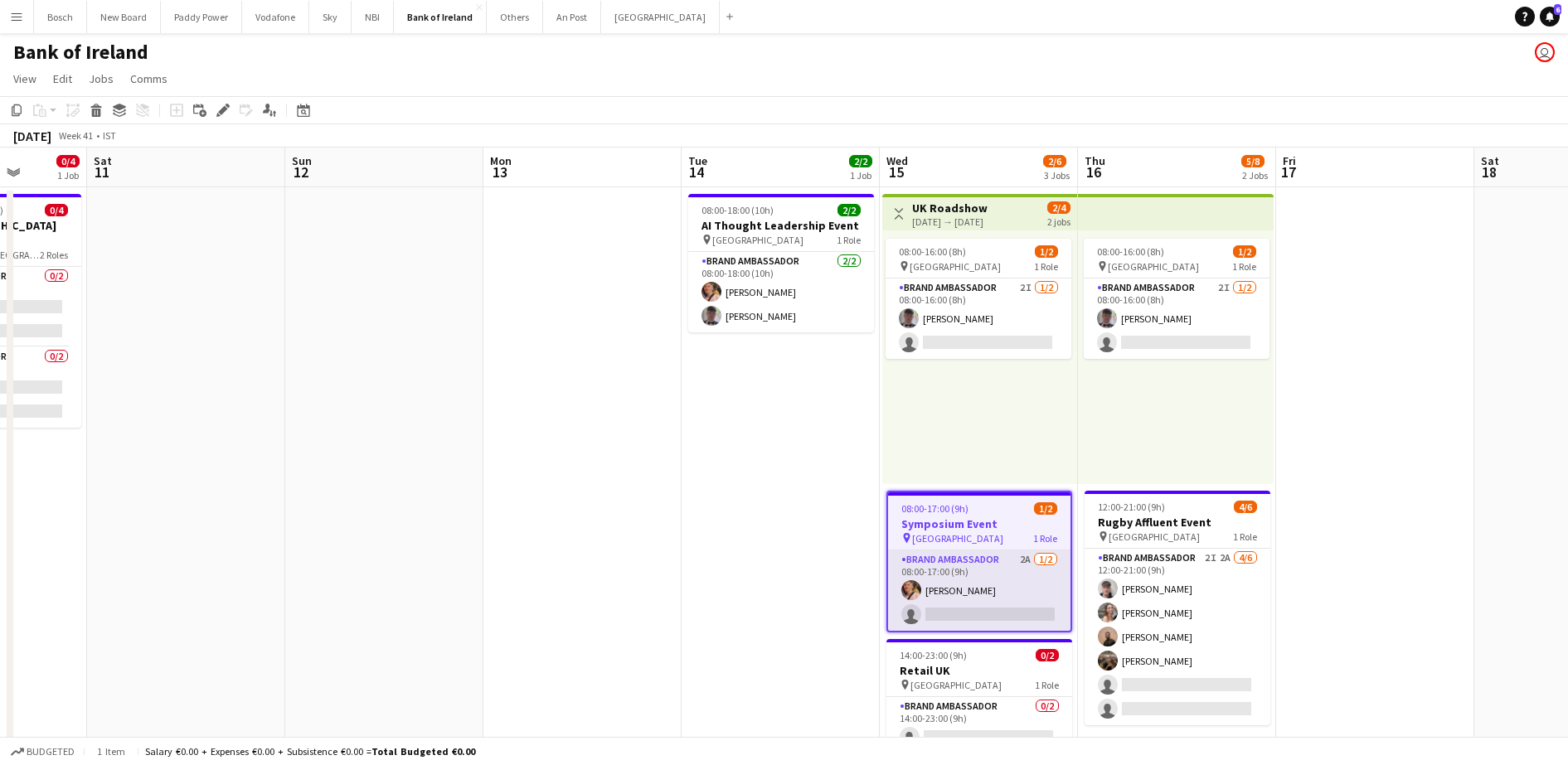
click at [991, 601] on app-card-role "Brand Ambassador 2A [DATE] 08:00-17:00 (9h) [PERSON_NAME] single-neutral-actions" at bounding box center [979, 591] width 182 height 81
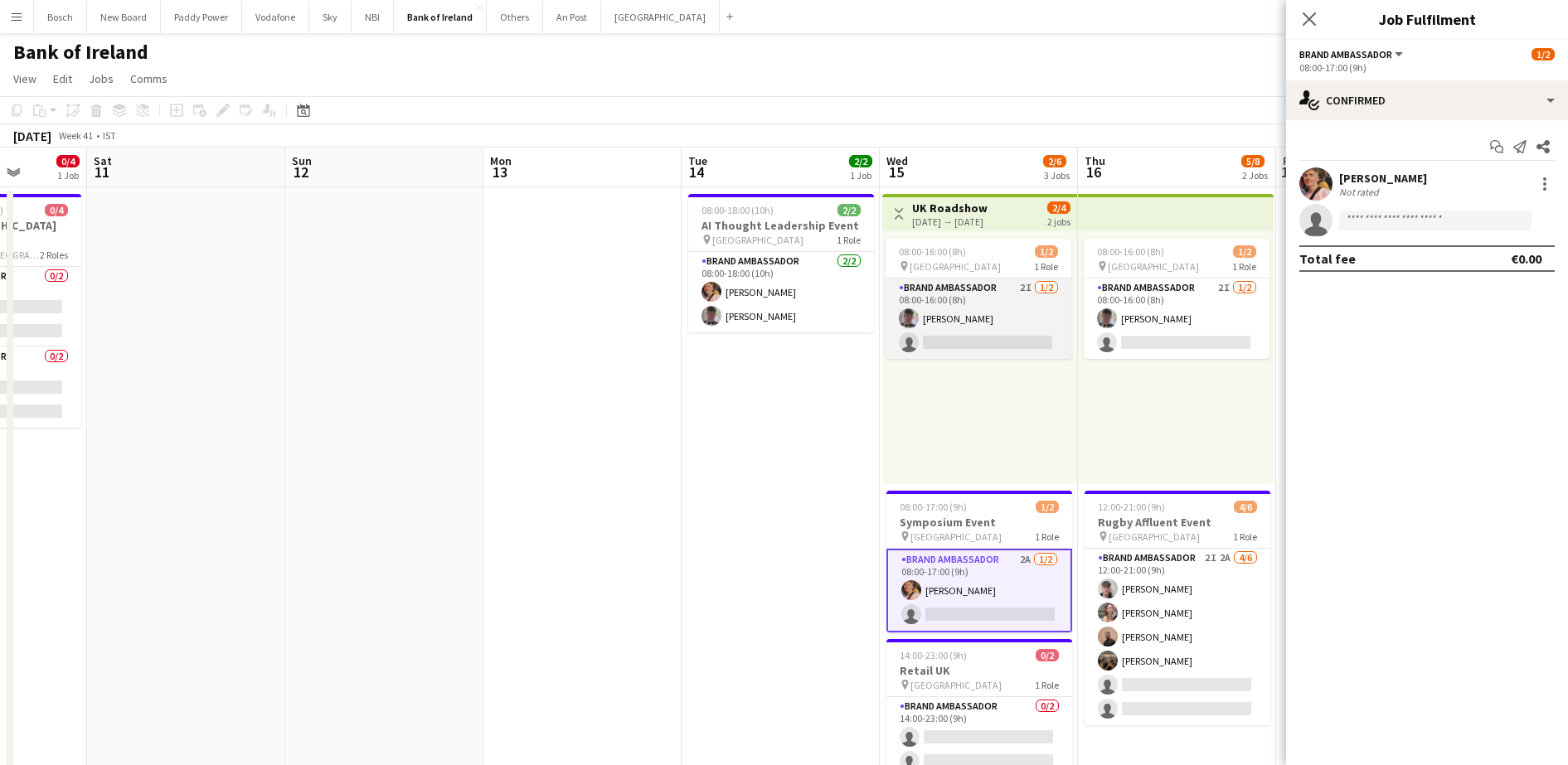
click at [1007, 346] on app-card-role "Brand Ambassador 2I [DATE] 08:00-16:00 (8h) [PERSON_NAME] single-neutral-actions" at bounding box center [978, 319] width 185 height 81
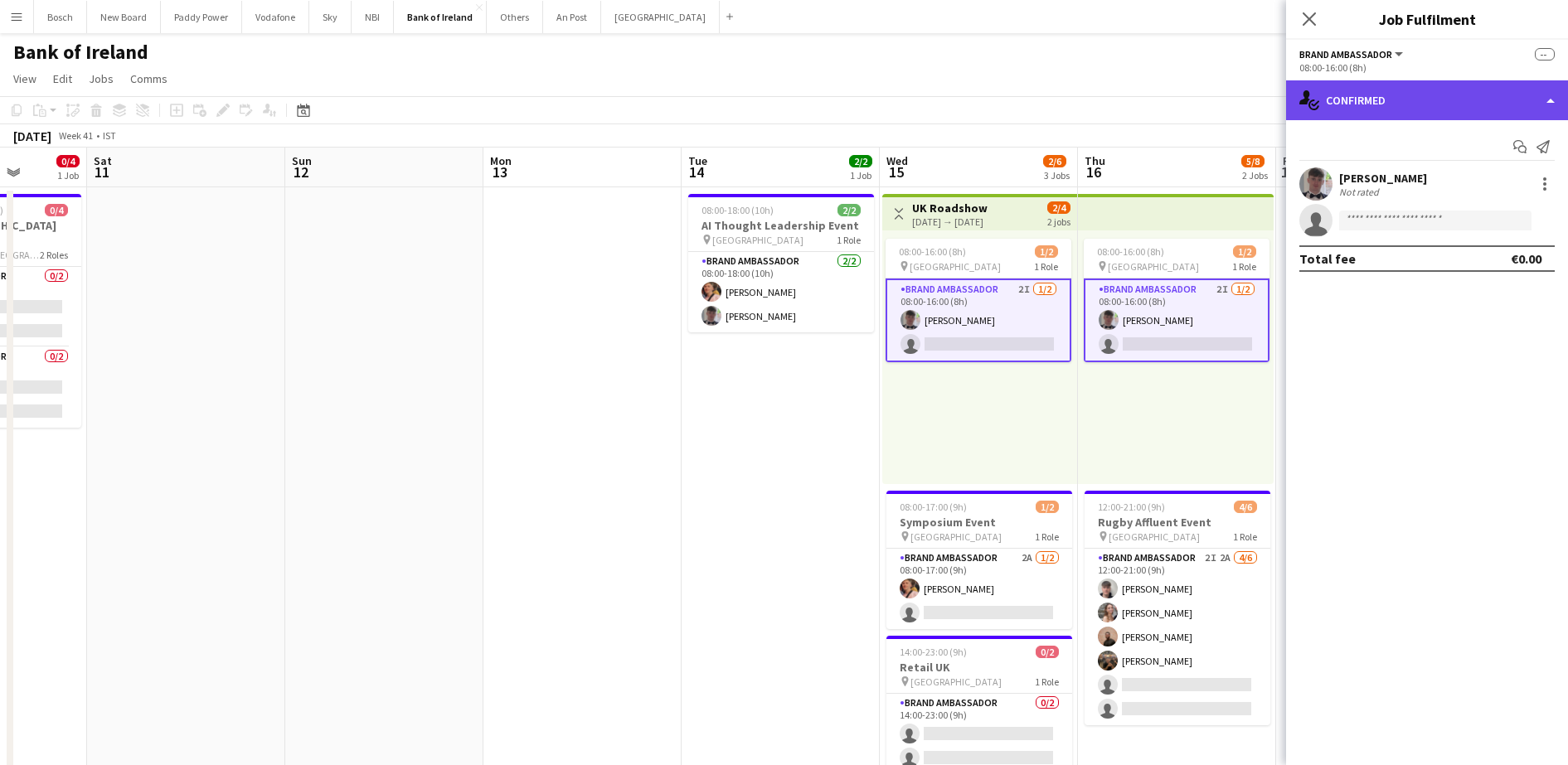
click at [1435, 108] on div "single-neutral-actions-check-2 Confirmed" at bounding box center [1427, 101] width 282 height 40
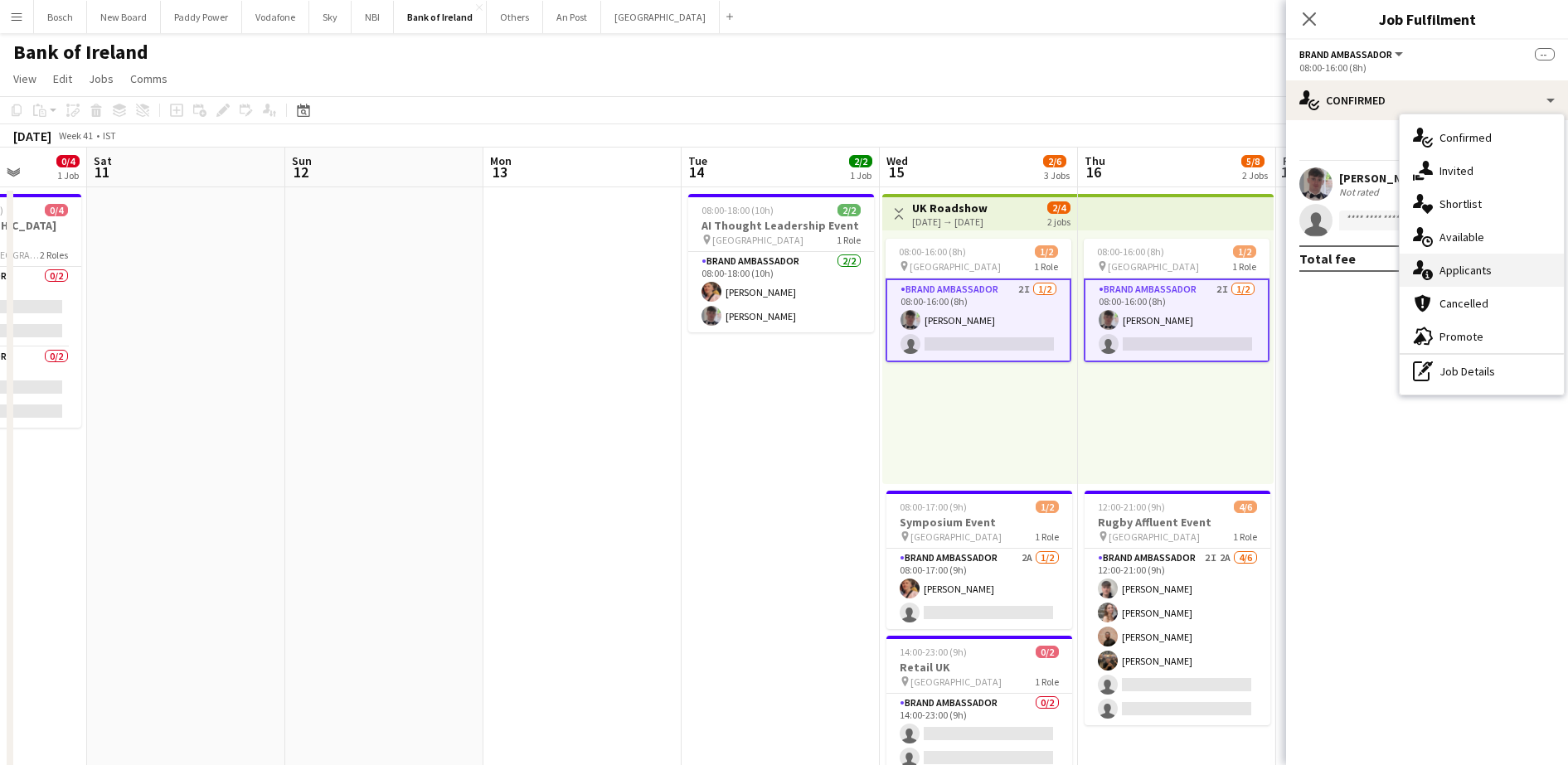
click at [1480, 264] on div "single-neutral-actions-information Applicants" at bounding box center [1481, 270] width 164 height 33
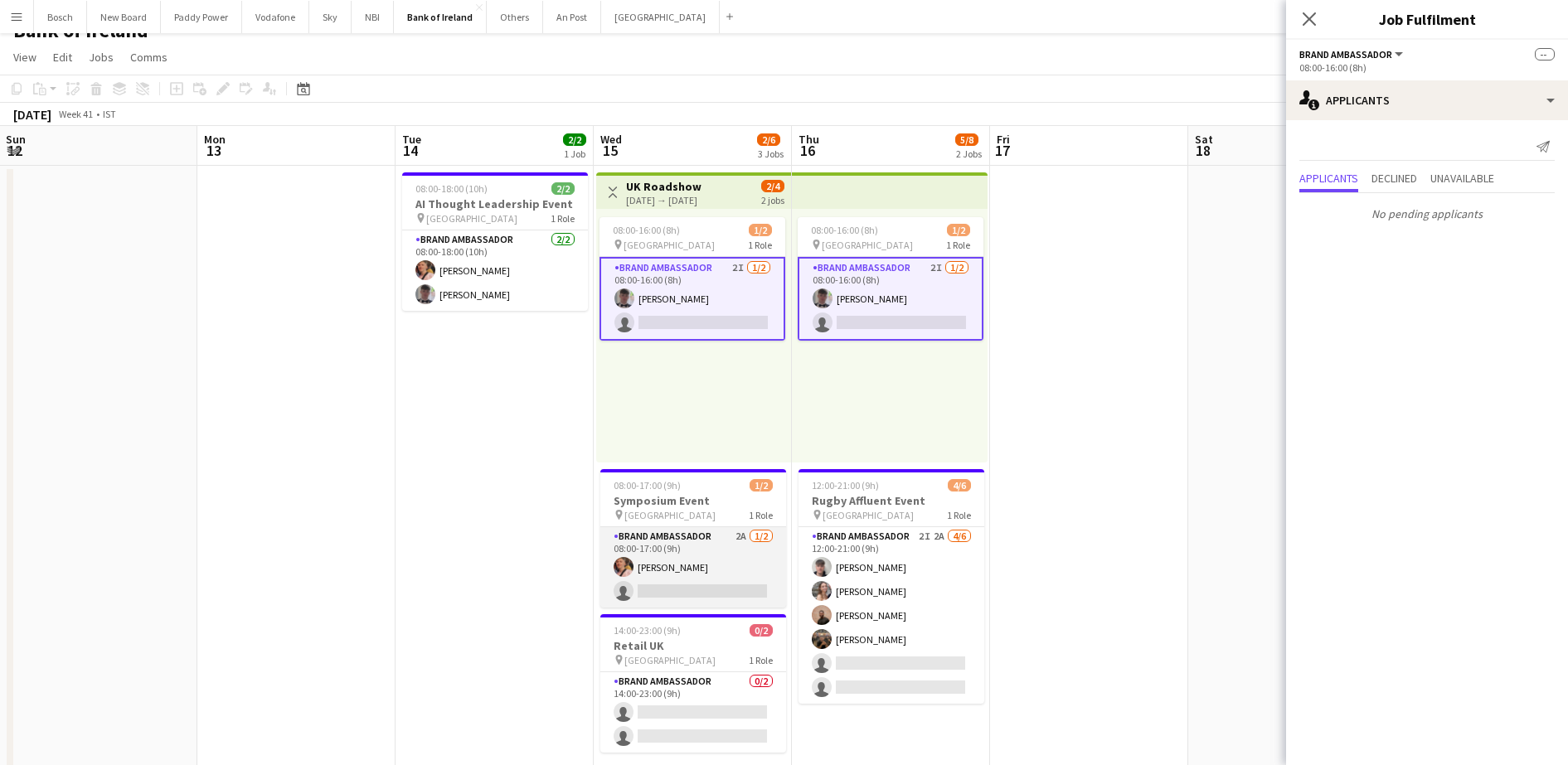
scroll to position [0, 0]
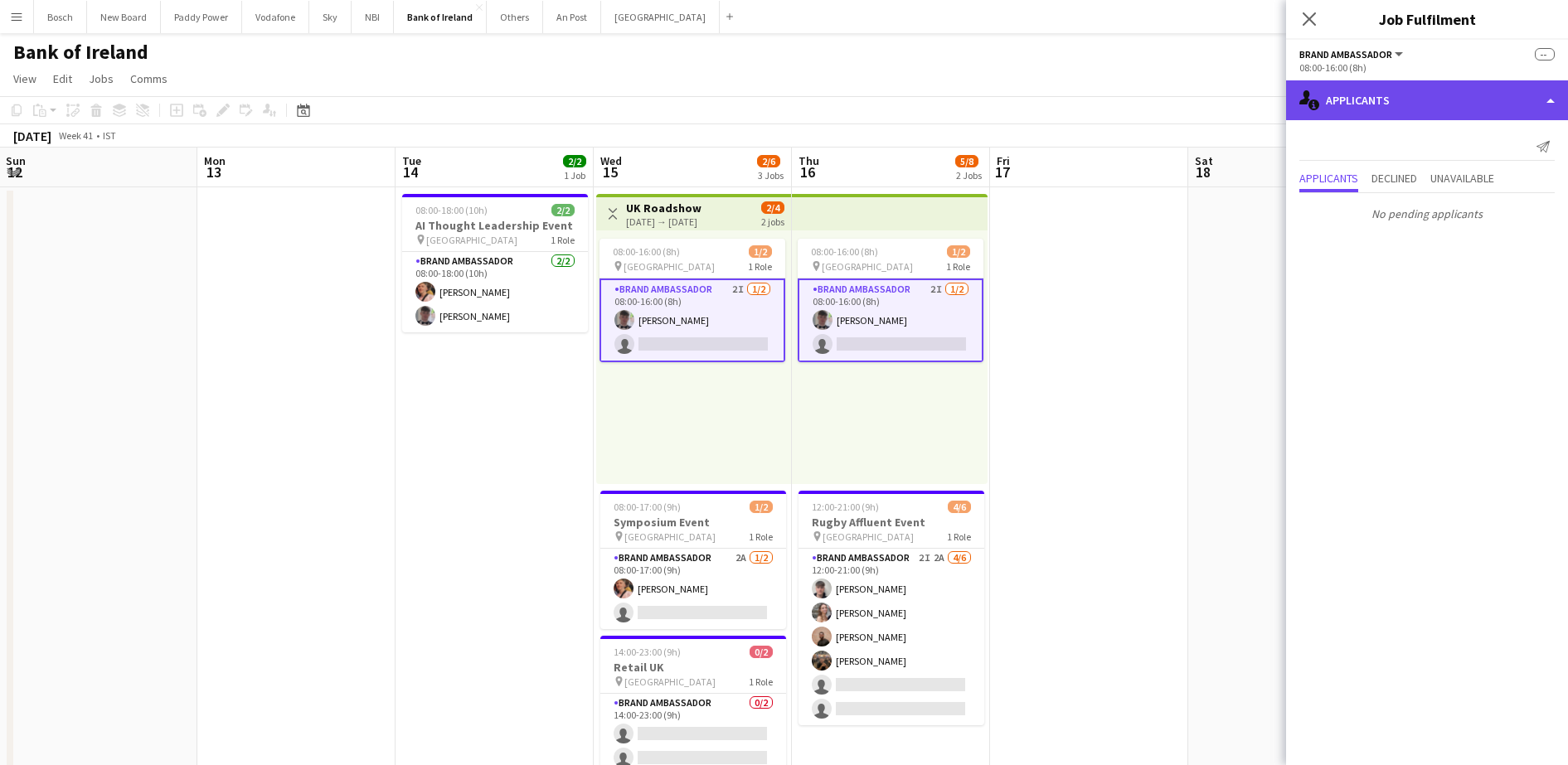
click at [1453, 112] on div "single-neutral-actions-information Applicants" at bounding box center [1427, 101] width 282 height 40
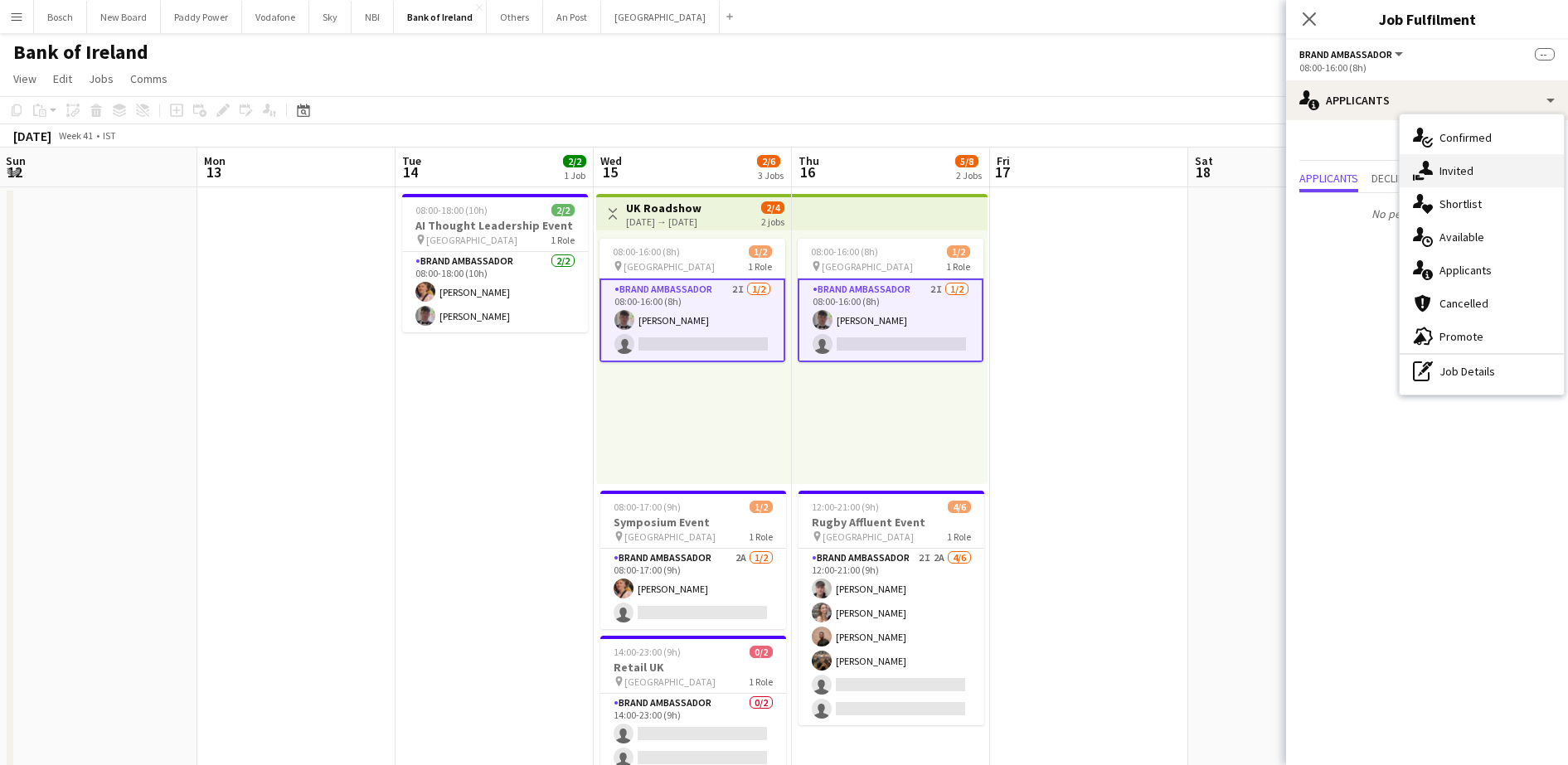
click at [1470, 161] on div "single-neutral-actions-share-1 Invited" at bounding box center [1481, 170] width 164 height 33
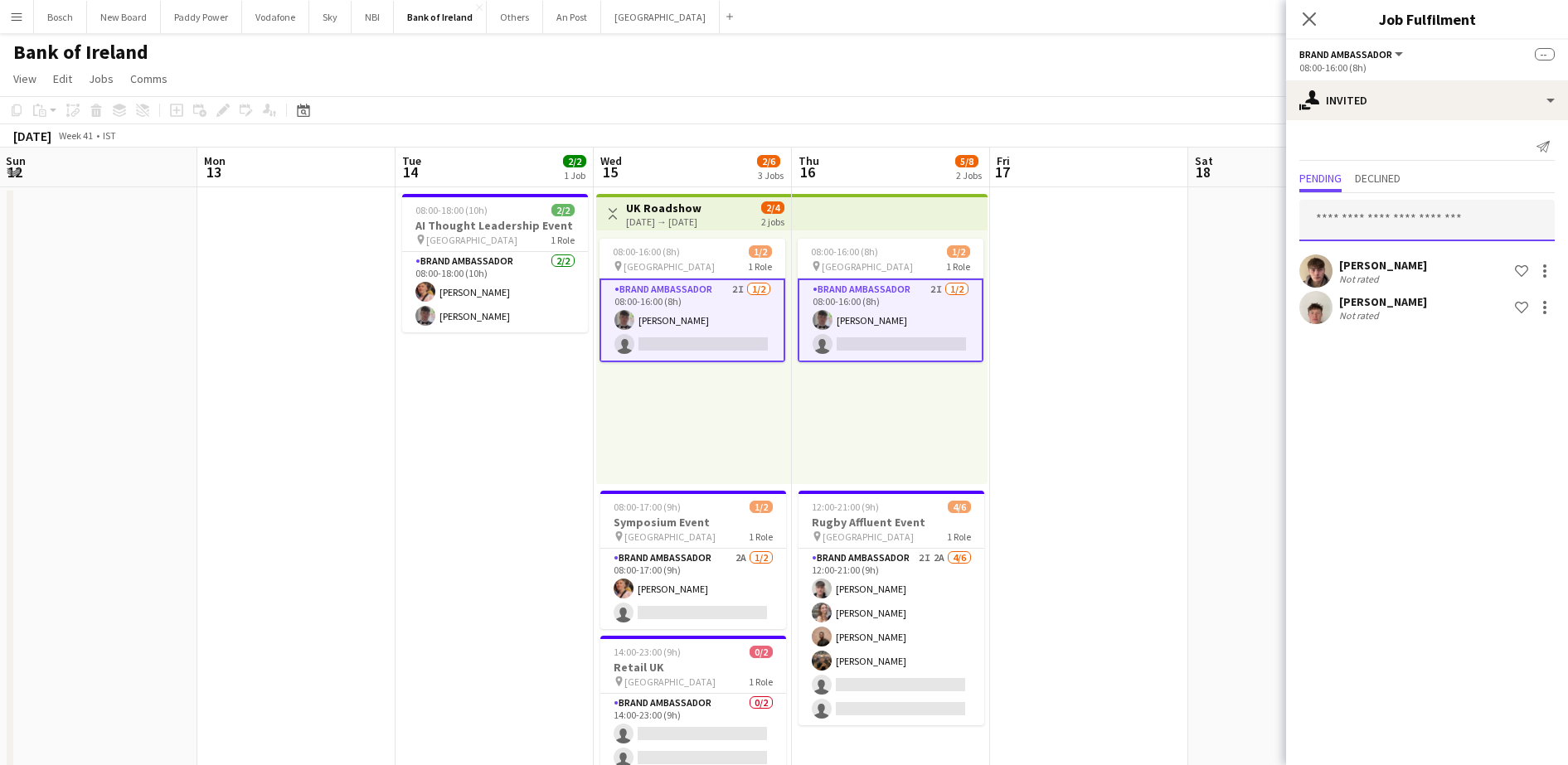
click at [1439, 224] on input "text" at bounding box center [1428, 221] width 255 height 42
click at [1115, 90] on app-page-menu "View Day view expanded Day view collapsed Month view Date picker Jump to [DATE]…" at bounding box center [784, 81] width 1568 height 32
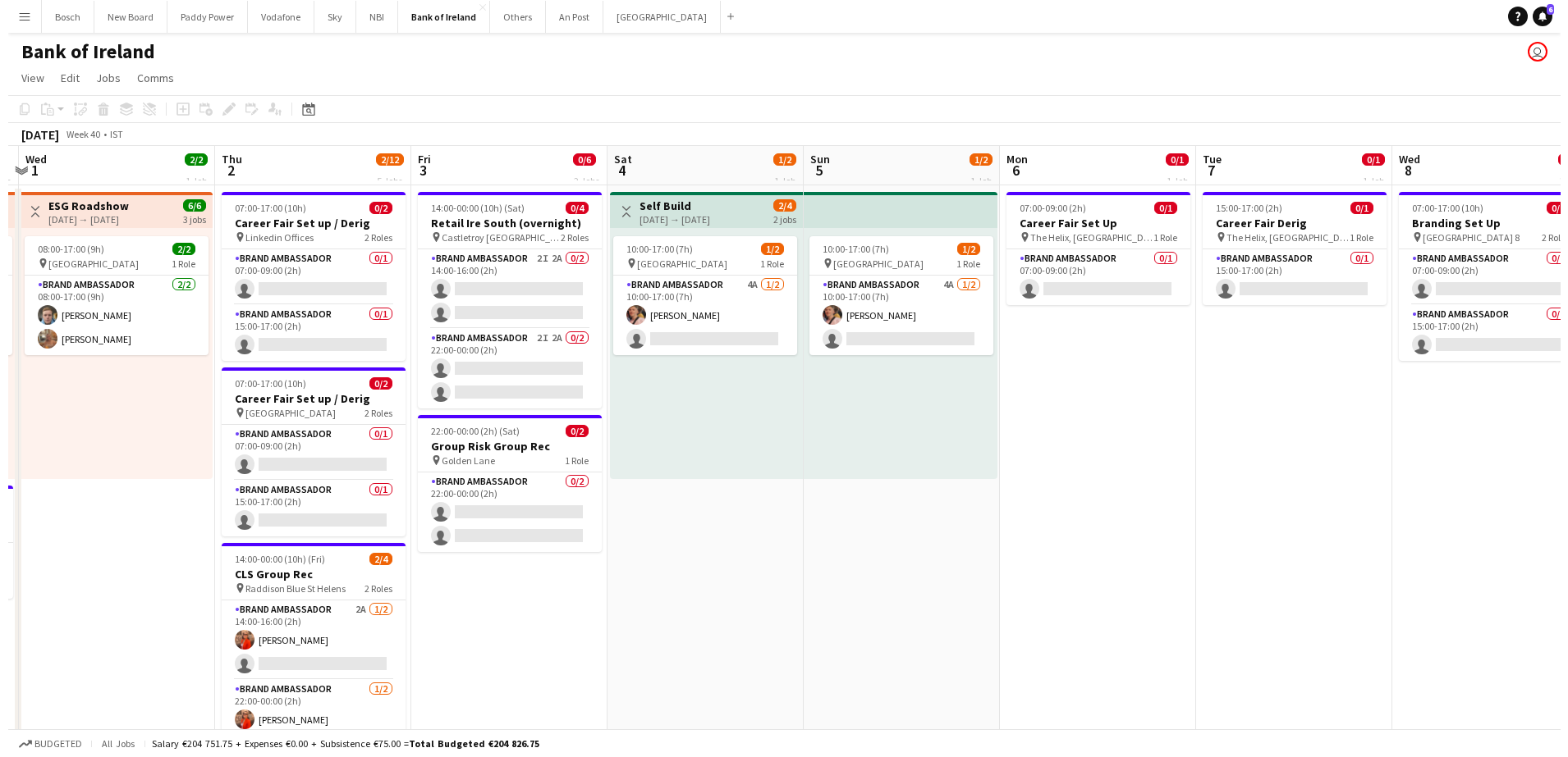
scroll to position [0, 487]
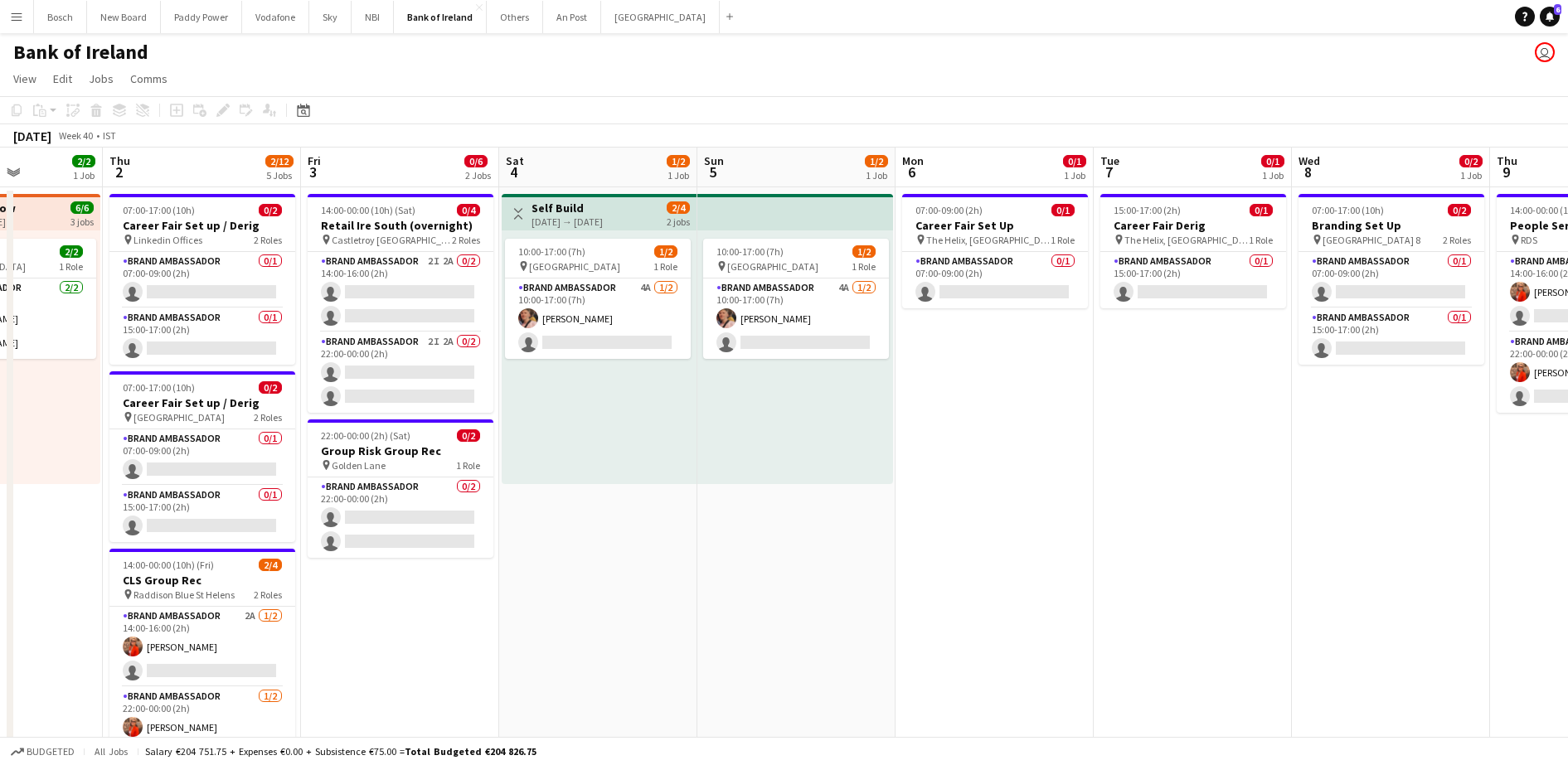
click at [25, 24] on button "Menu" at bounding box center [16, 16] width 33 height 33
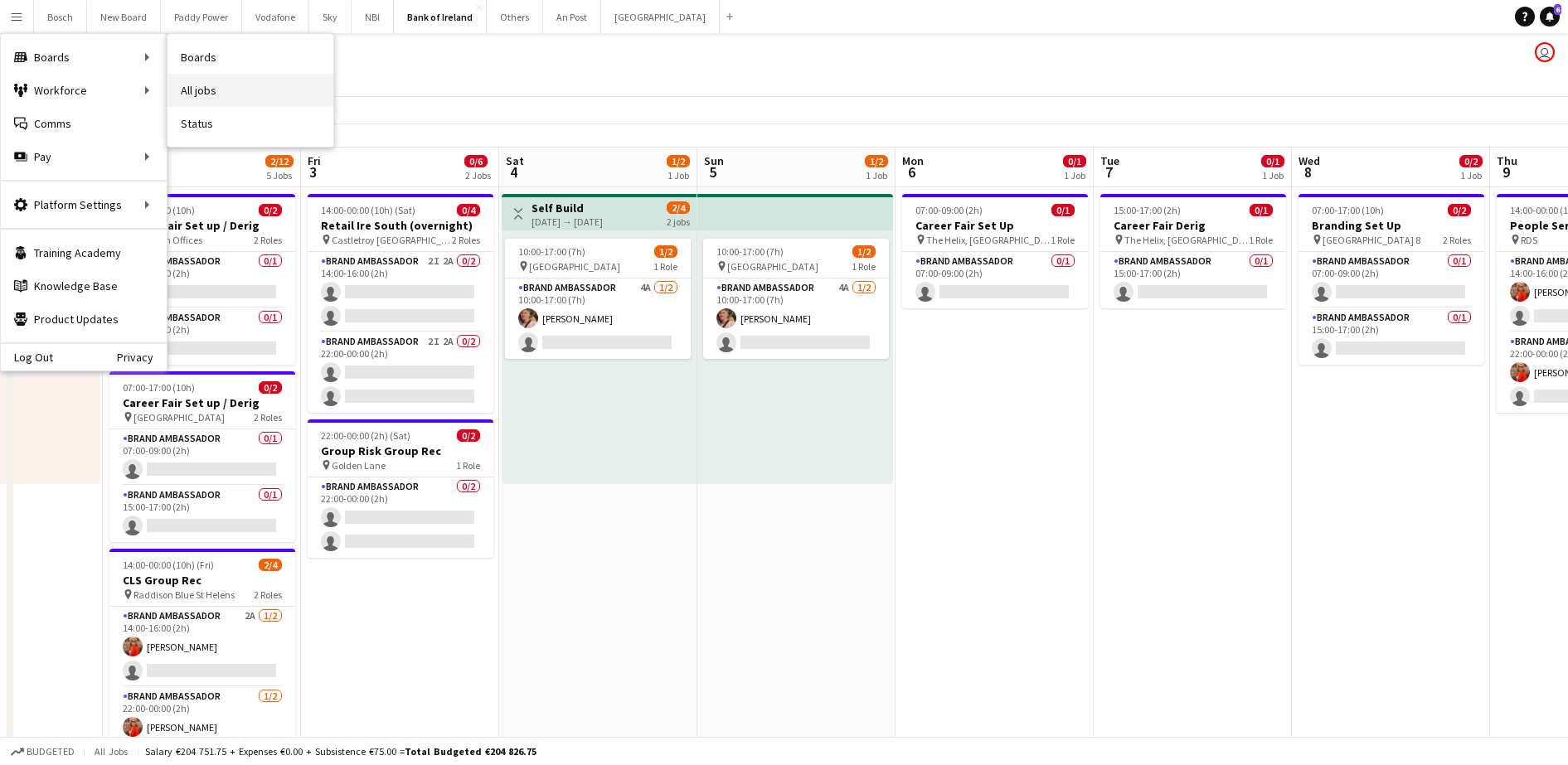
click at [247, 93] on link "All jobs" at bounding box center [250, 90] width 166 height 33
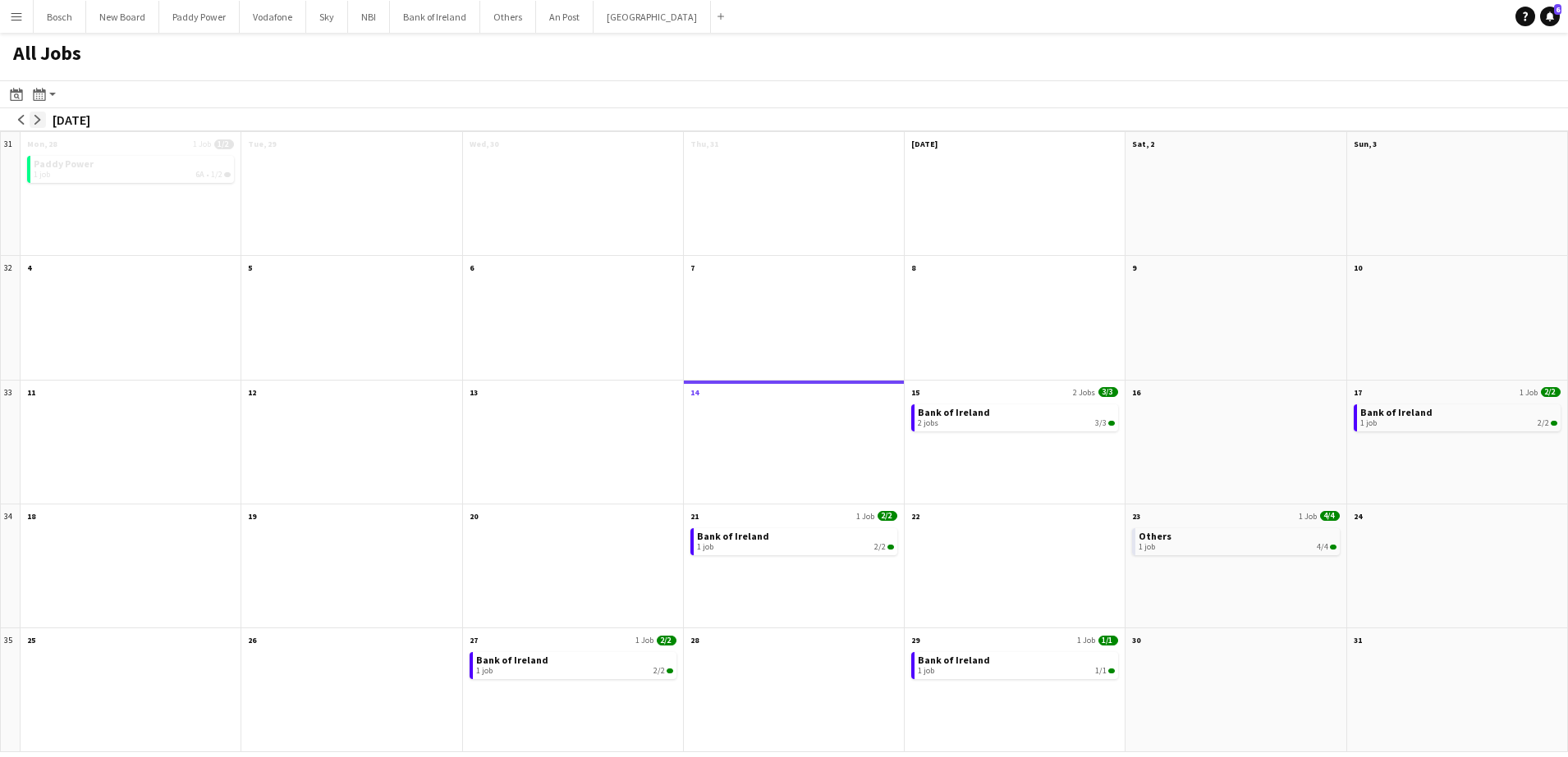
click at [43, 114] on button "arrow-right" at bounding box center [37, 119] width 17 height 17
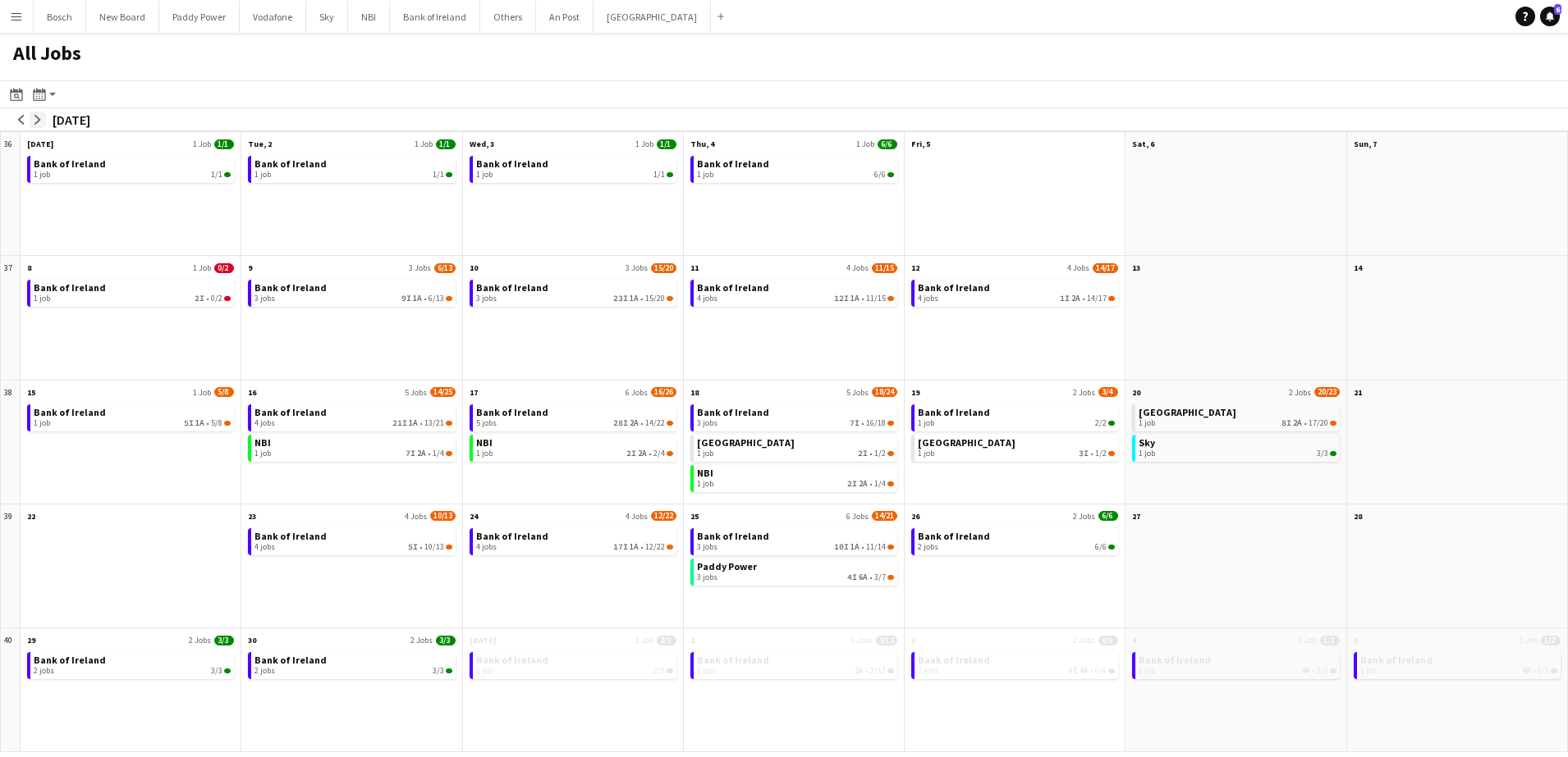
click at [43, 114] on button "arrow-right" at bounding box center [37, 119] width 17 height 17
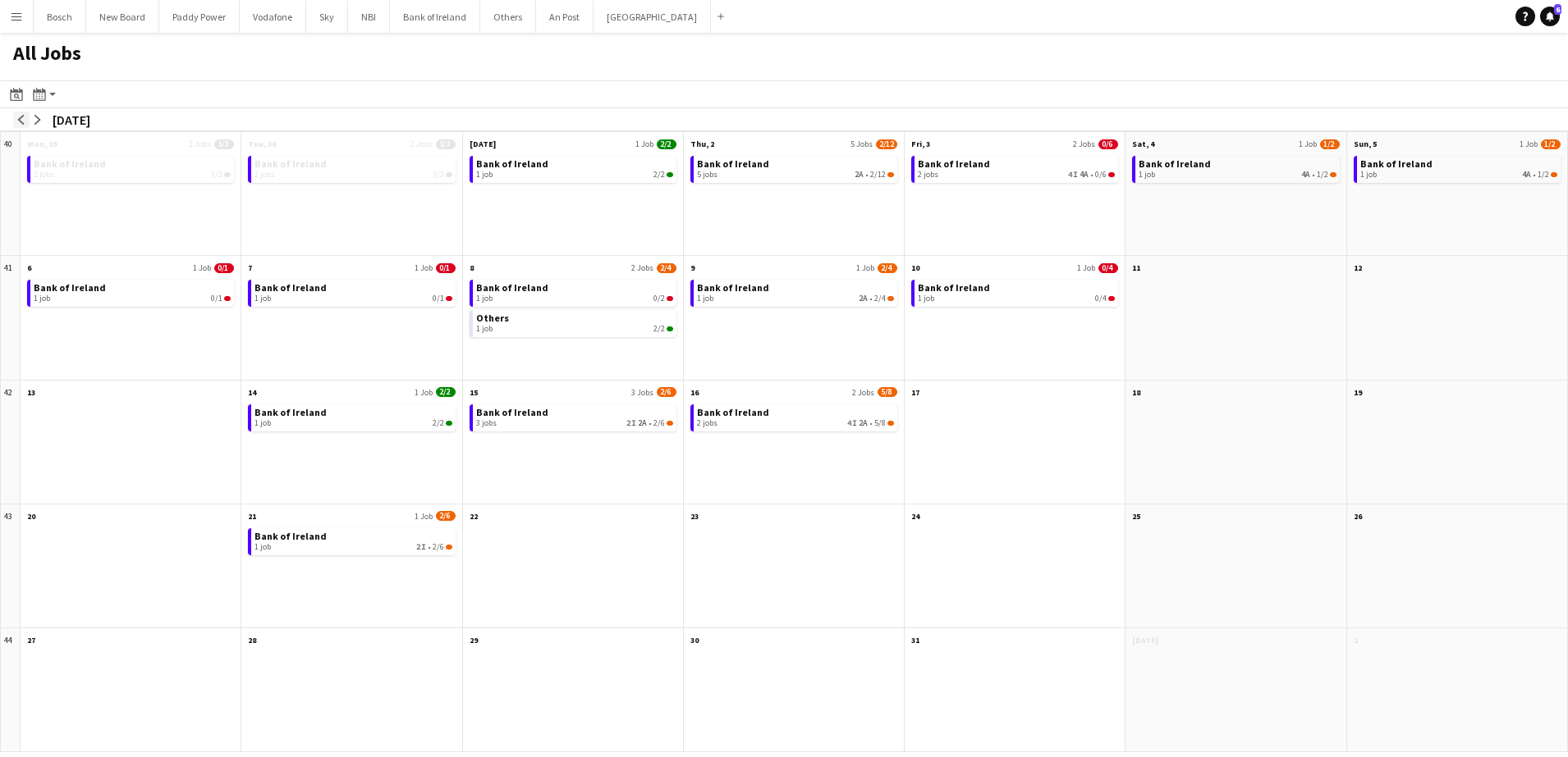
click at [15, 121] on button "arrow-left" at bounding box center [21, 119] width 17 height 17
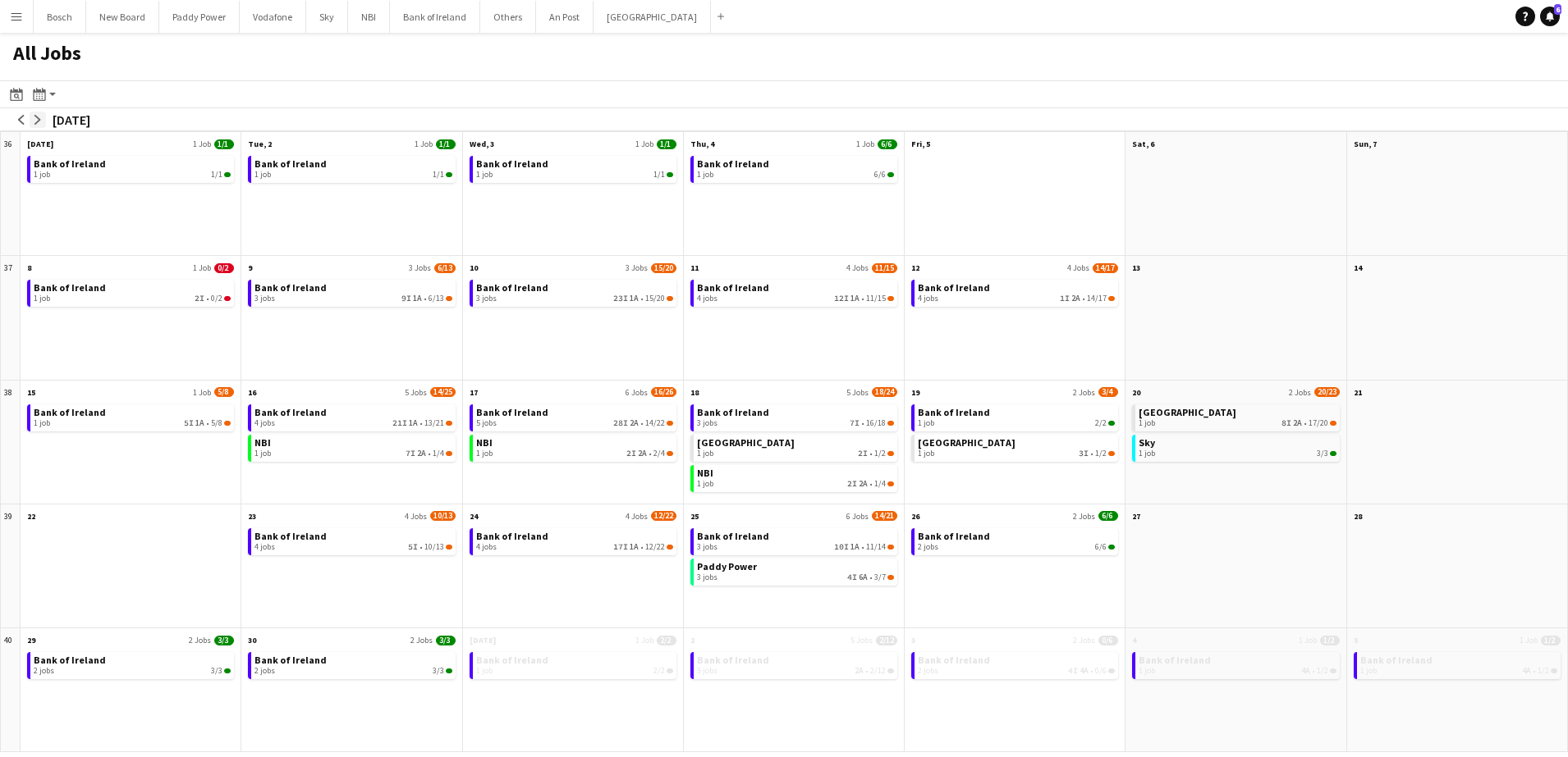
click at [41, 117] on app-icon "arrow-right" at bounding box center [37, 120] width 10 height 10
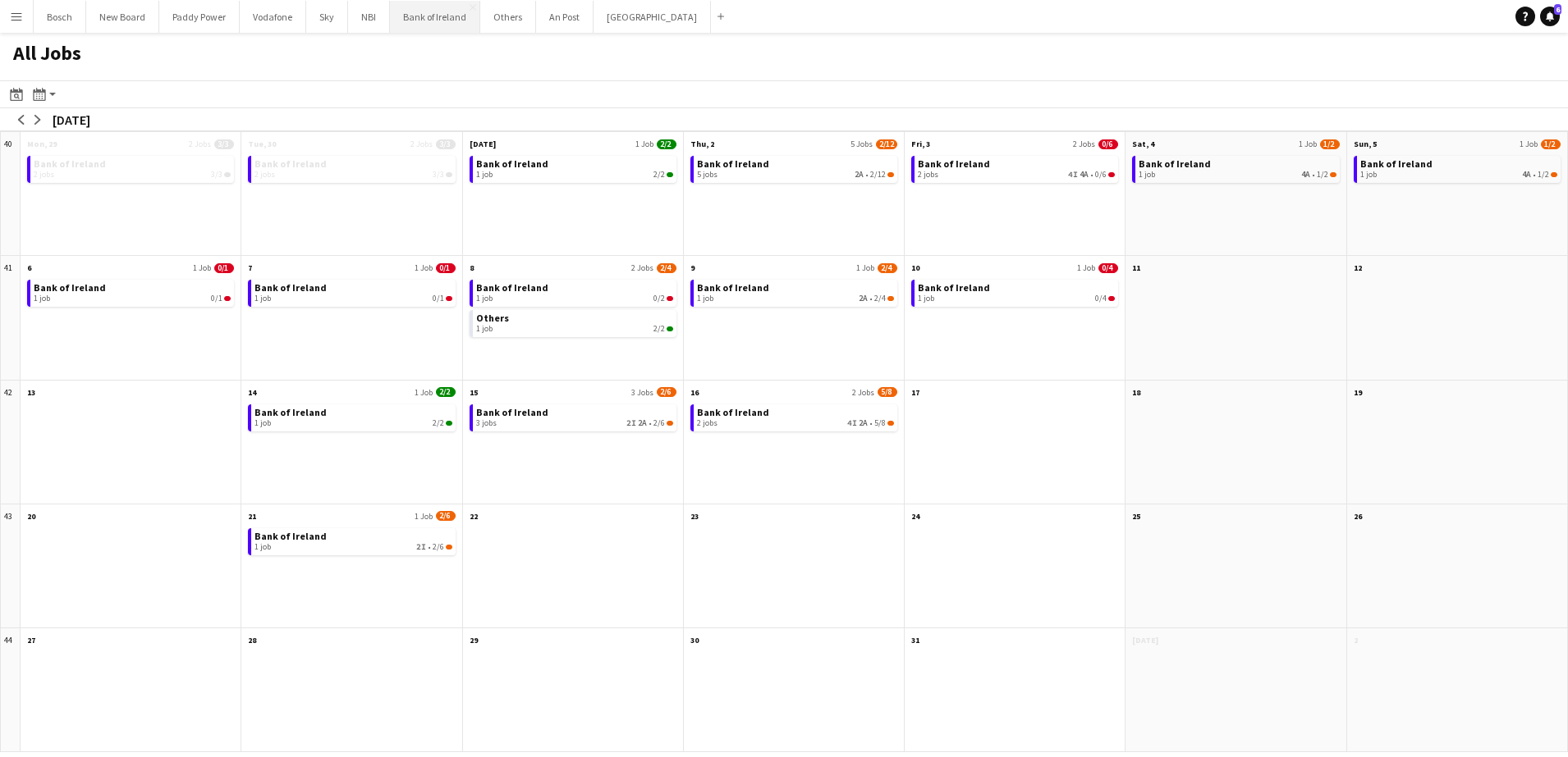
click at [460, 24] on button "Bank of Ireland Close" at bounding box center [435, 17] width 91 height 32
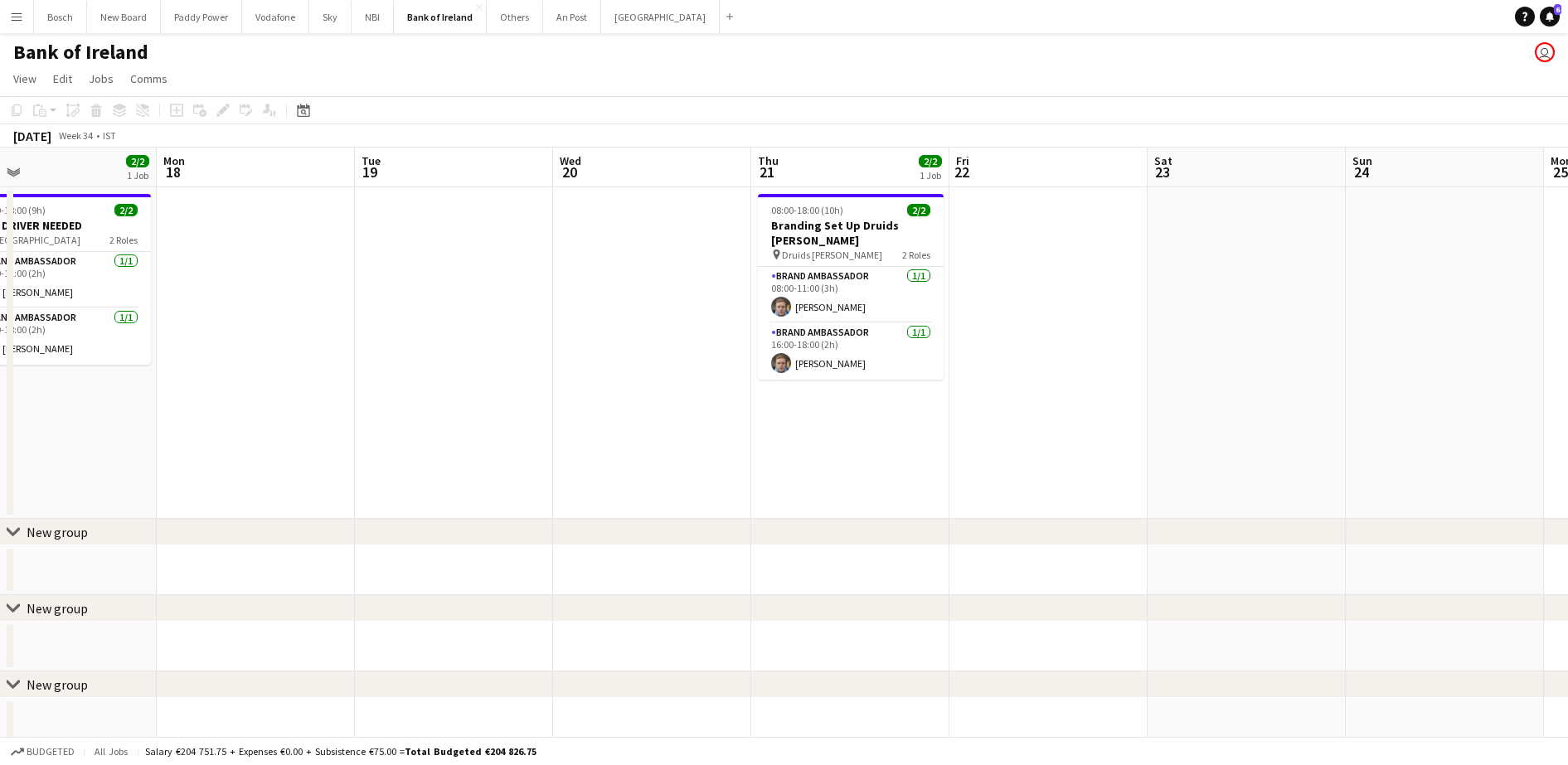
drag, startPoint x: 1147, startPoint y: 317, endPoint x: 425, endPoint y: 316, distance: 722.0
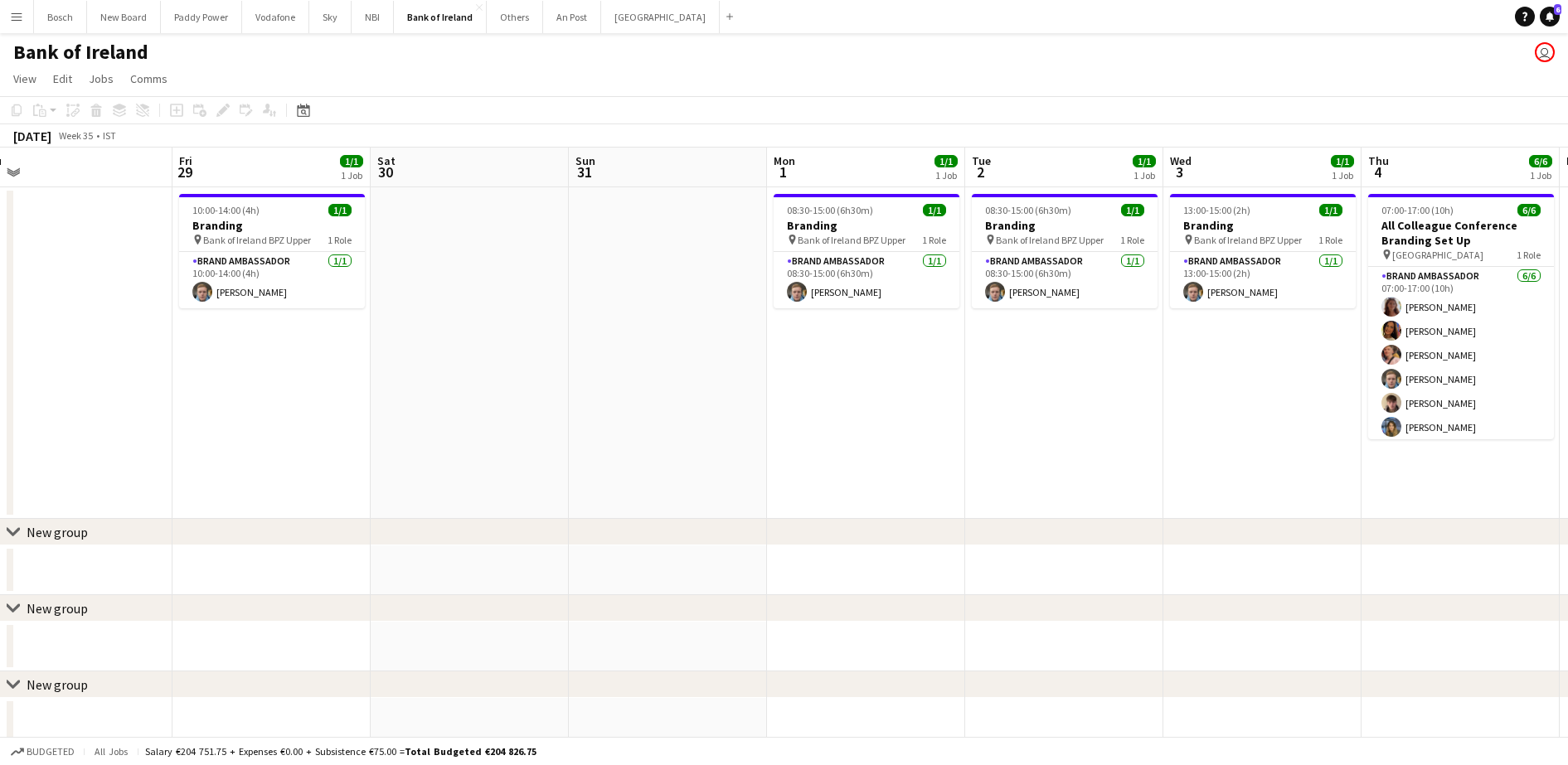
drag, startPoint x: 1254, startPoint y: 382, endPoint x: 110, endPoint y: 351, distance: 1144.4
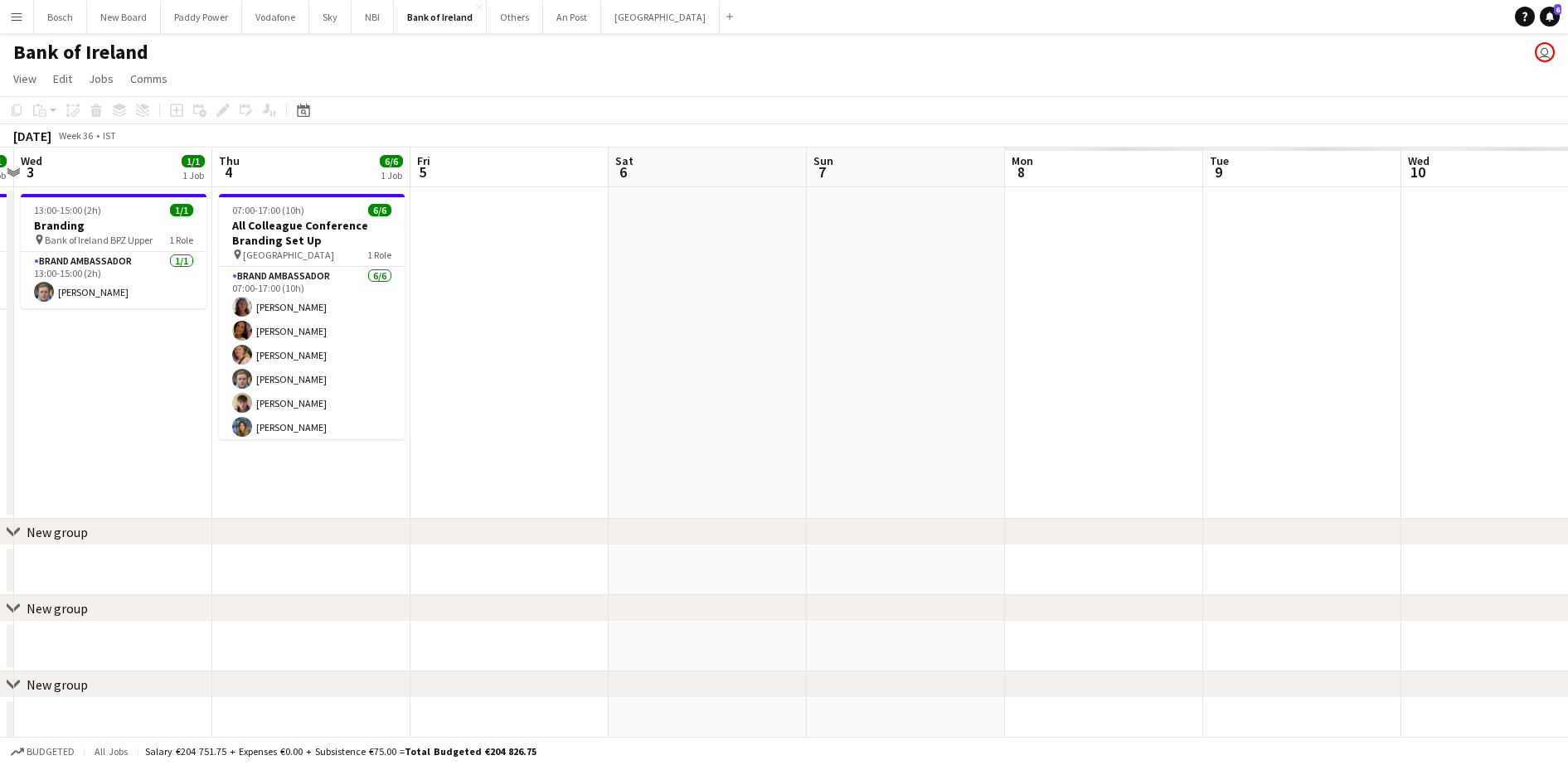
drag, startPoint x: 1303, startPoint y: 382, endPoint x: 1041, endPoint y: 320, distance: 269.2
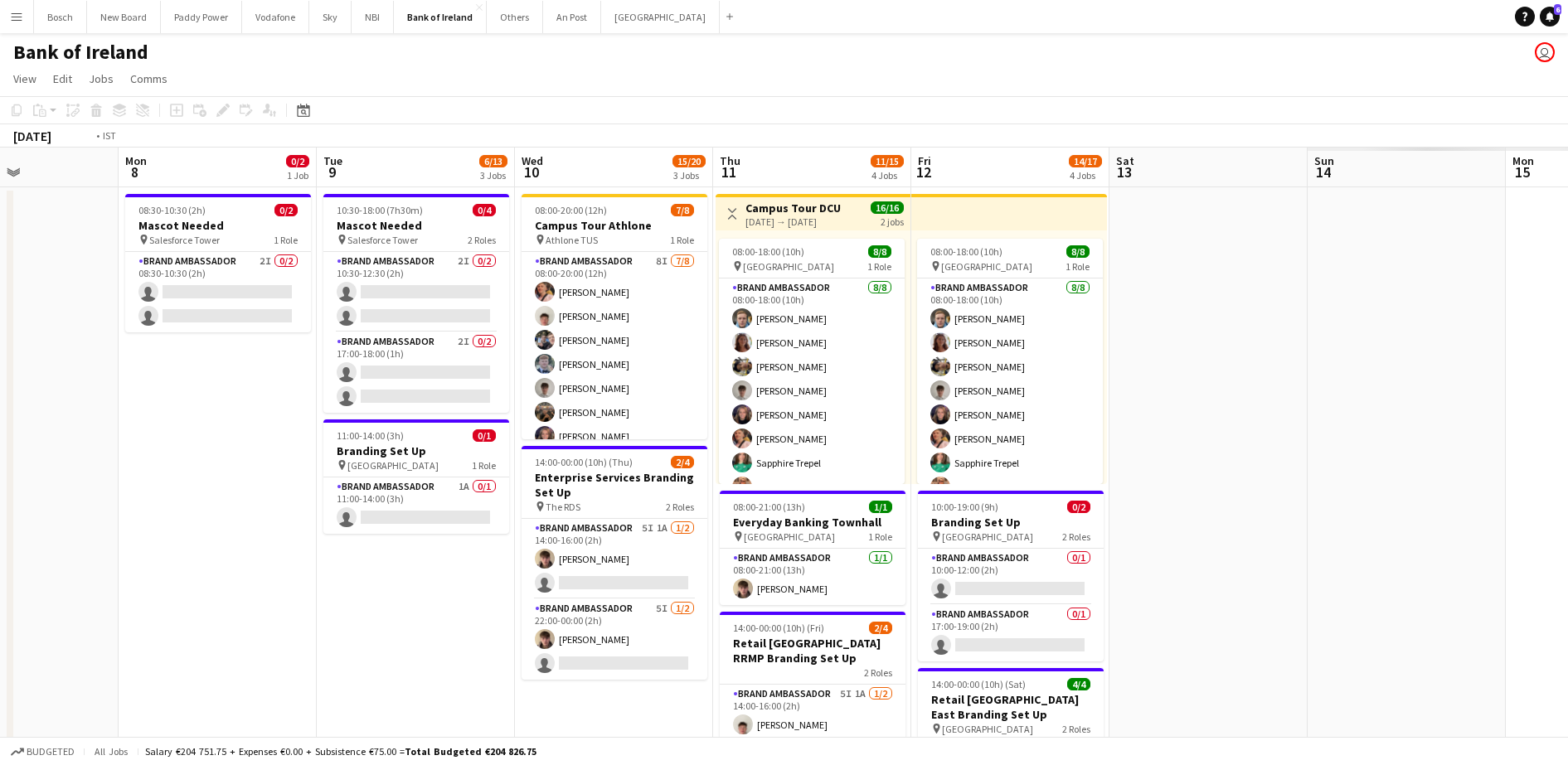
drag, startPoint x: 1440, startPoint y: 309, endPoint x: 731, endPoint y: 290, distance: 709.3
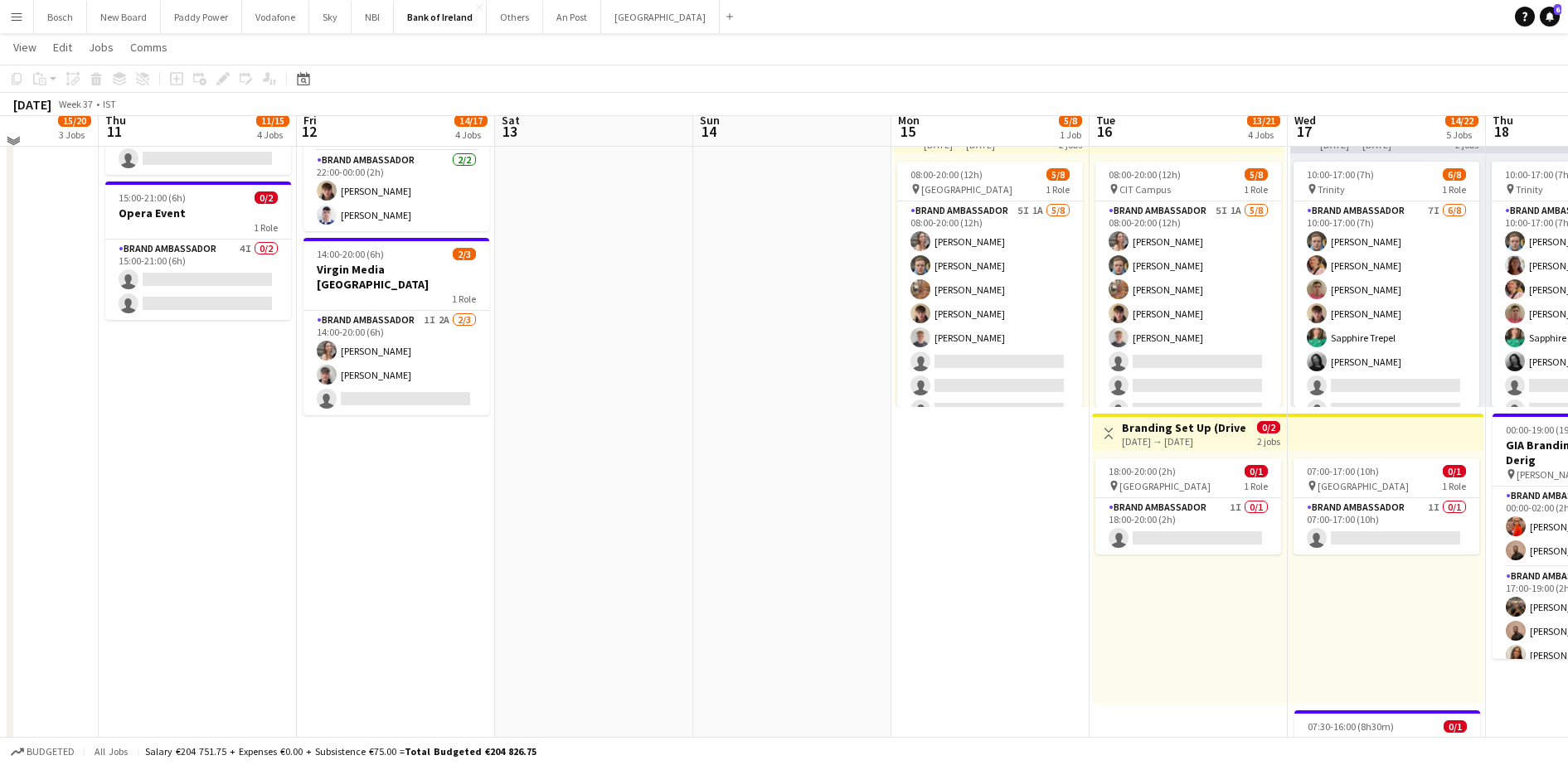
scroll to position [151, 0]
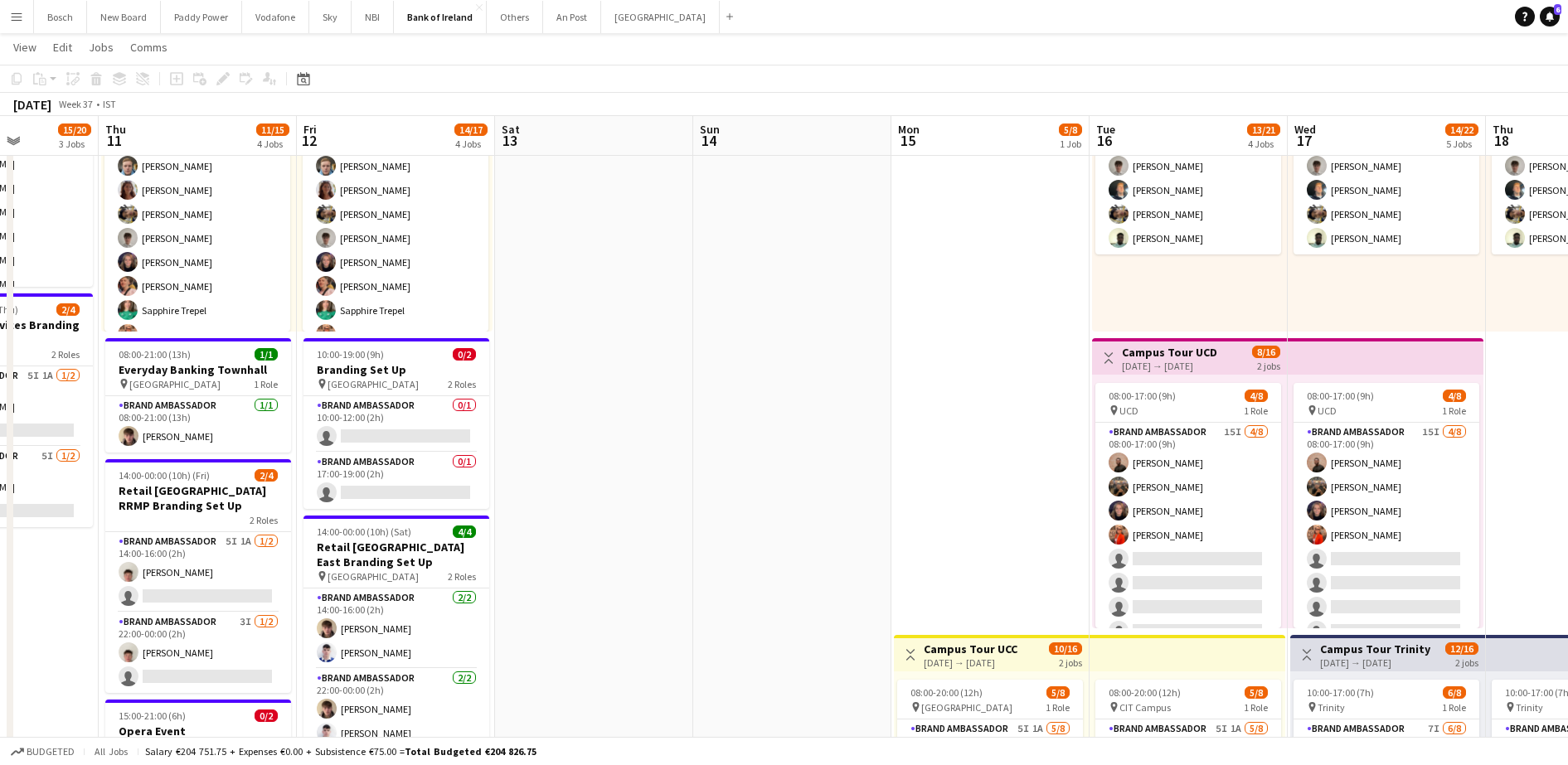
drag, startPoint x: 1149, startPoint y: 395, endPoint x: 765, endPoint y: 399, distance: 384.0
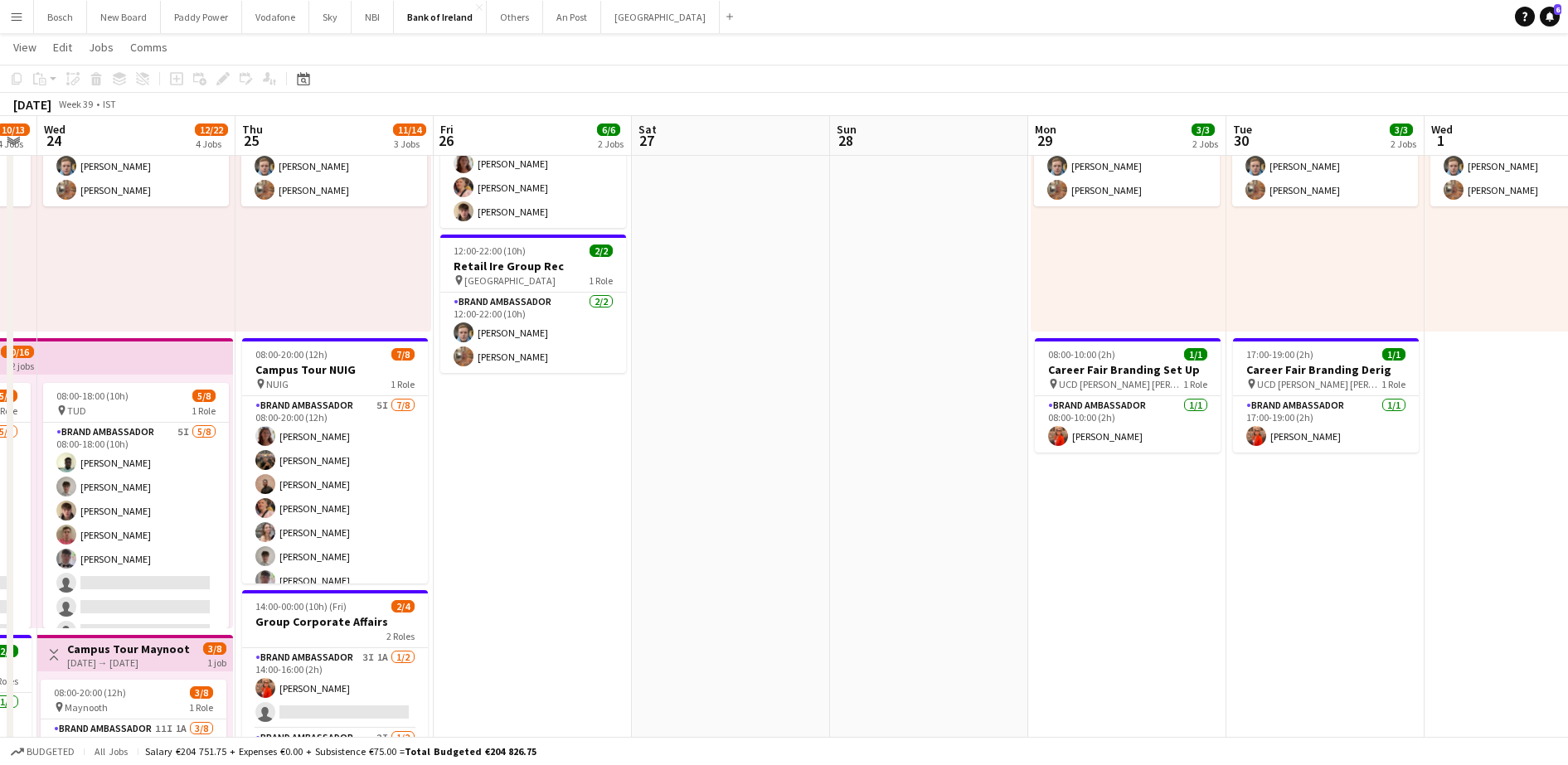
drag, startPoint x: 1399, startPoint y: 365, endPoint x: -4, endPoint y: 335, distance: 1403.3
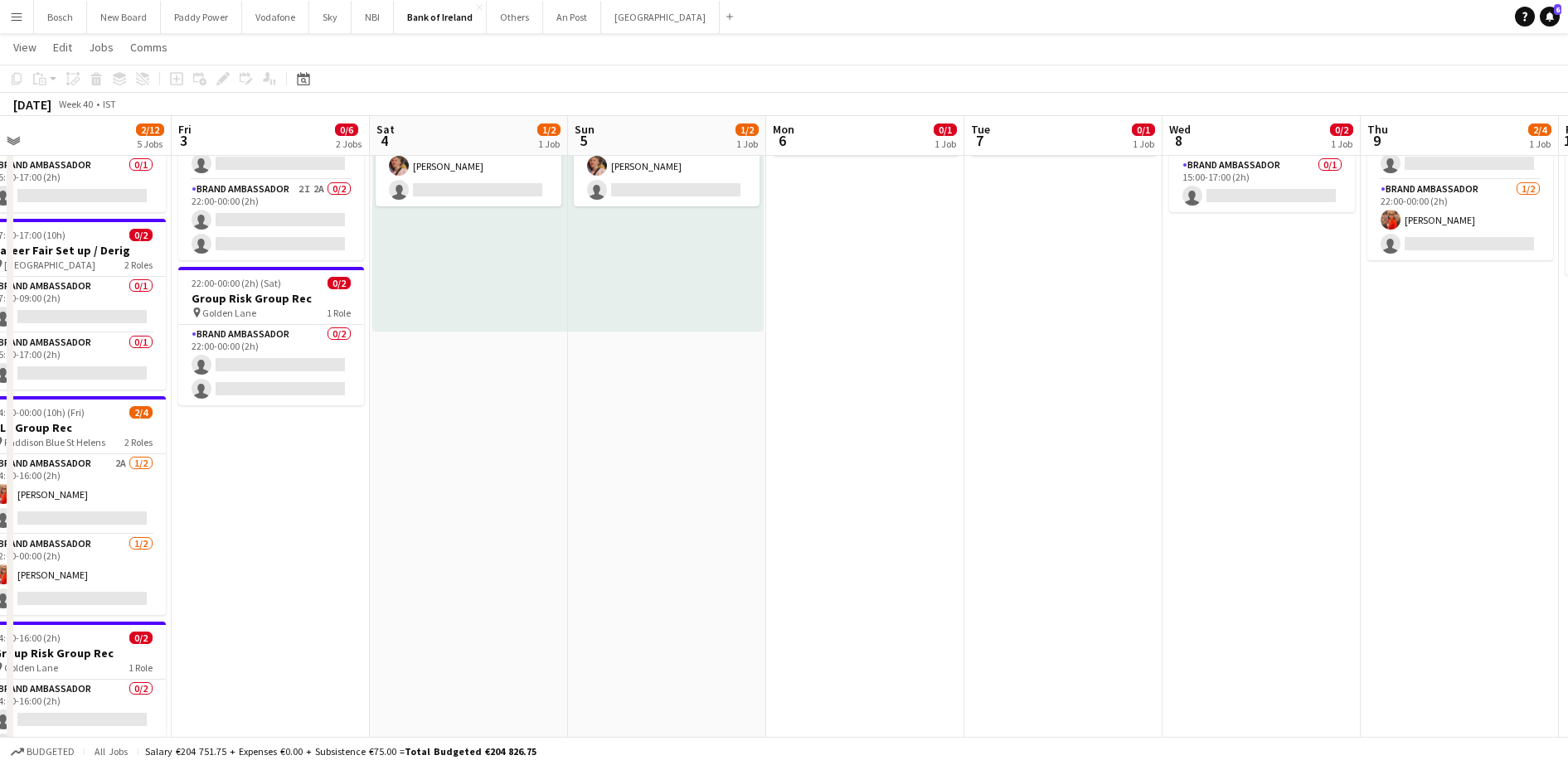
scroll to position [0, 557]
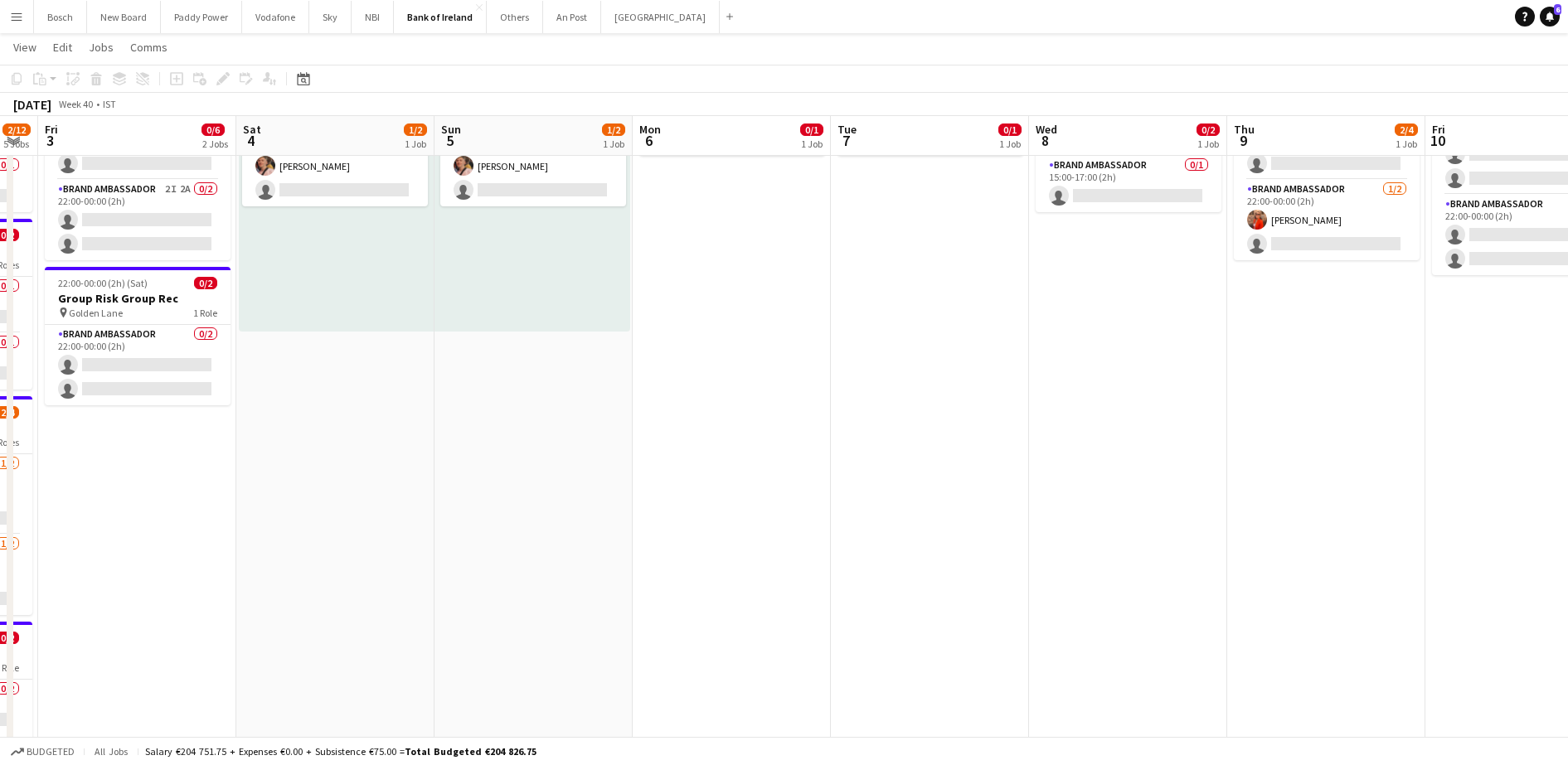
drag, startPoint x: 1406, startPoint y: 390, endPoint x: 67, endPoint y: 371, distance: 1339.1
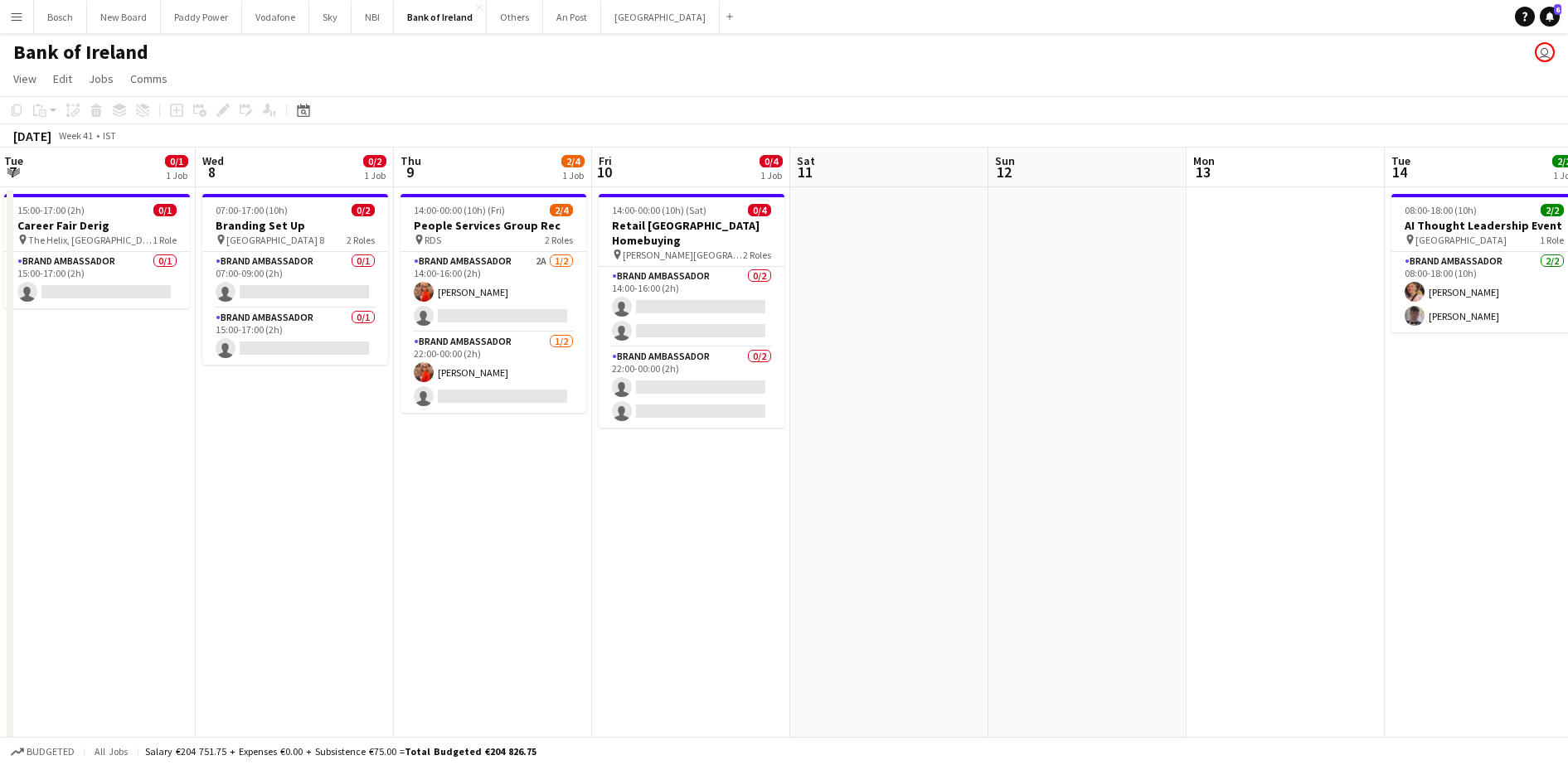
scroll to position [0, 598]
drag, startPoint x: 1219, startPoint y: 545, endPoint x: 385, endPoint y: 527, distance: 834.2
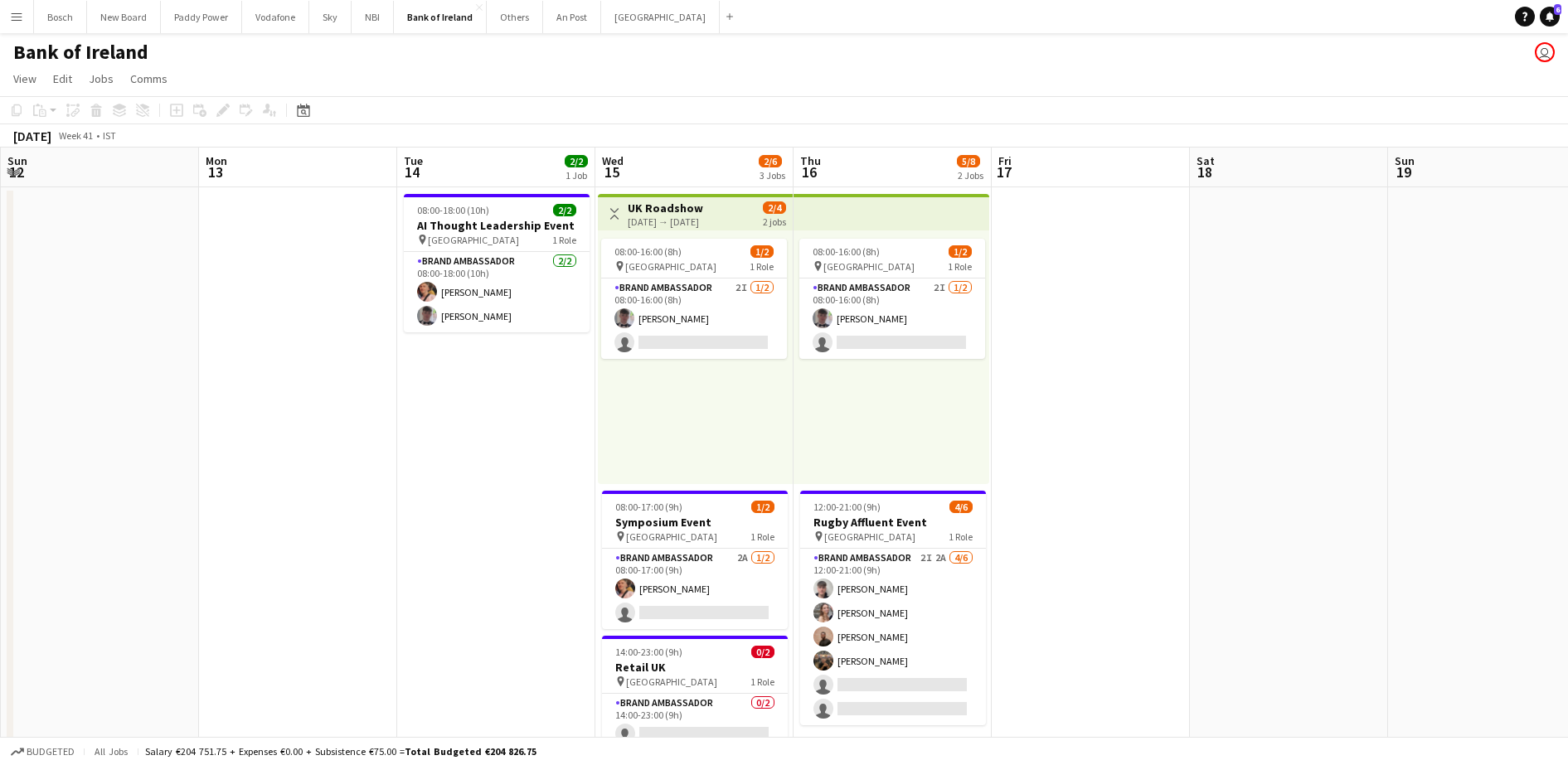
scroll to position [0, 601]
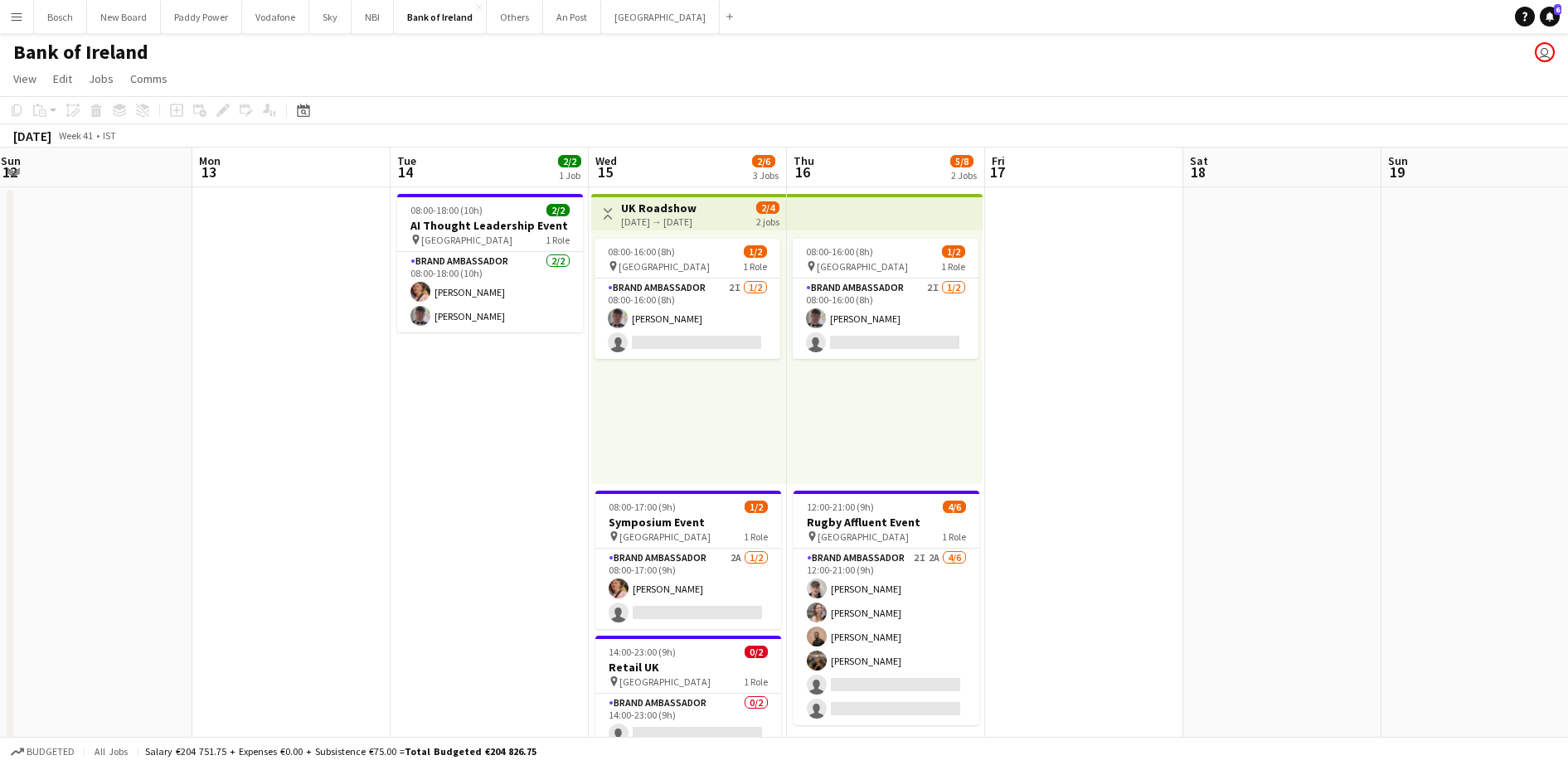
drag, startPoint x: 1314, startPoint y: 537, endPoint x: 493, endPoint y: 334, distance: 845.7
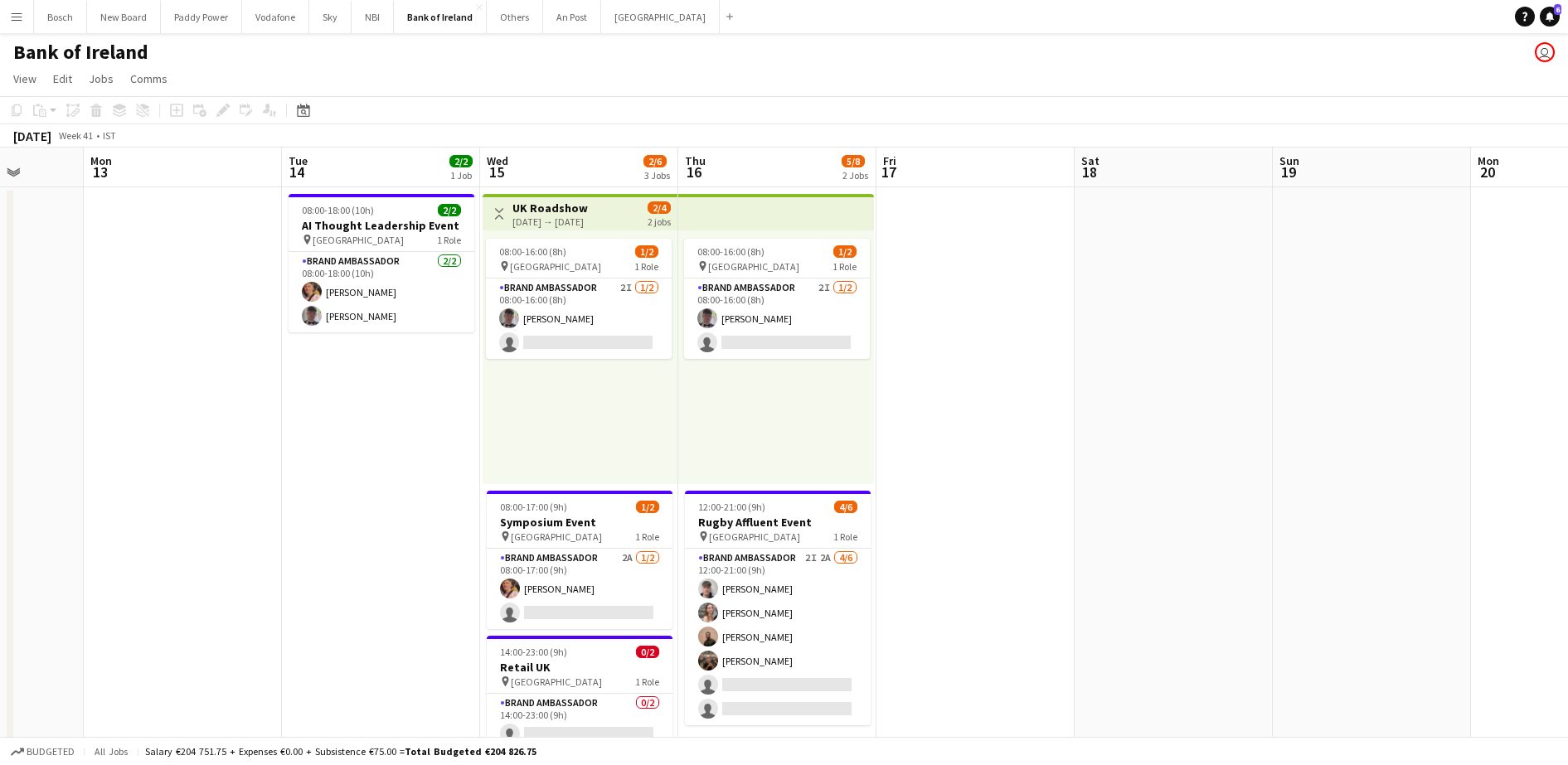
drag, startPoint x: 1263, startPoint y: 410, endPoint x: 1154, endPoint y: 405, distance: 109.1
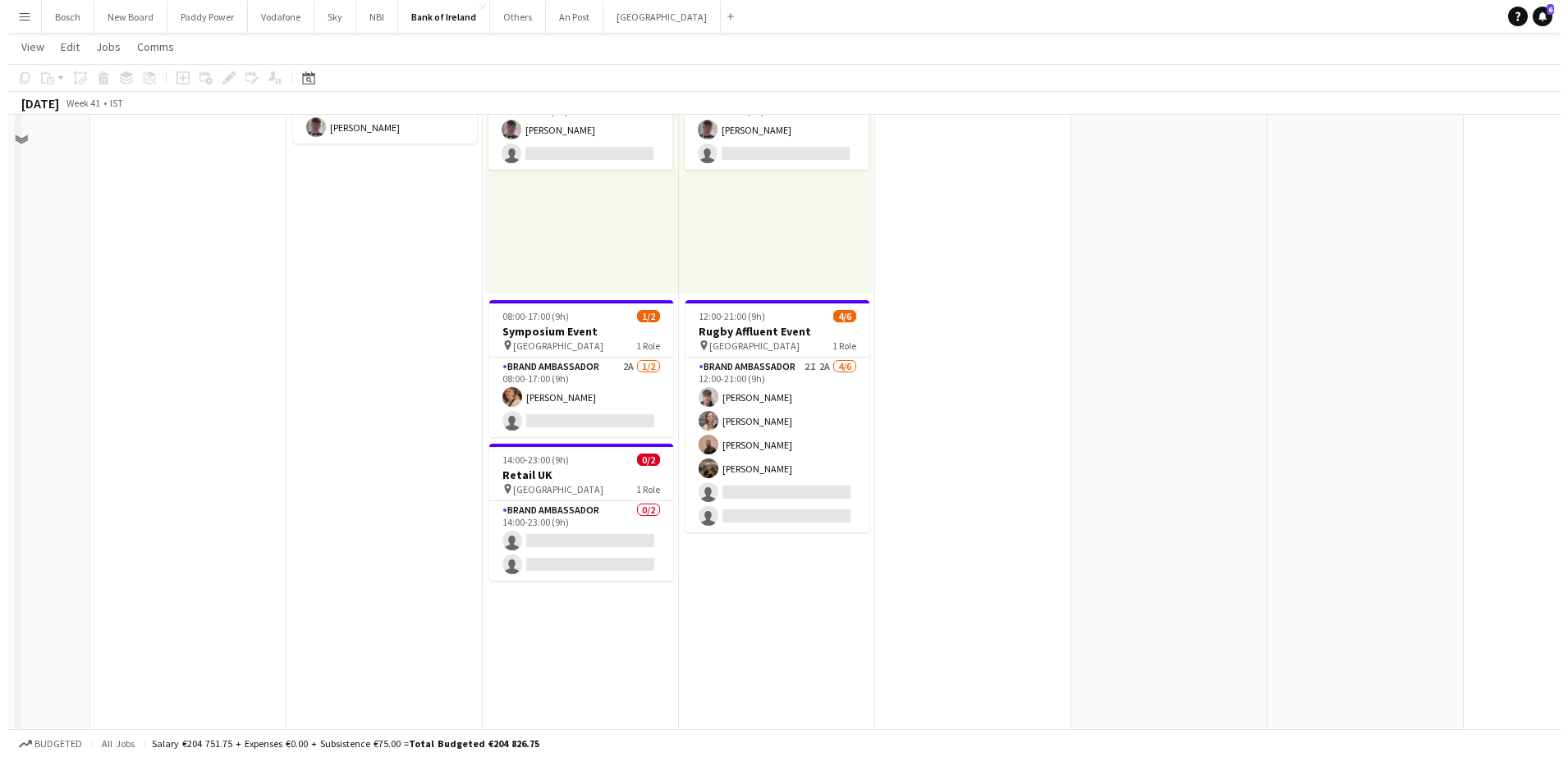
scroll to position [0, 0]
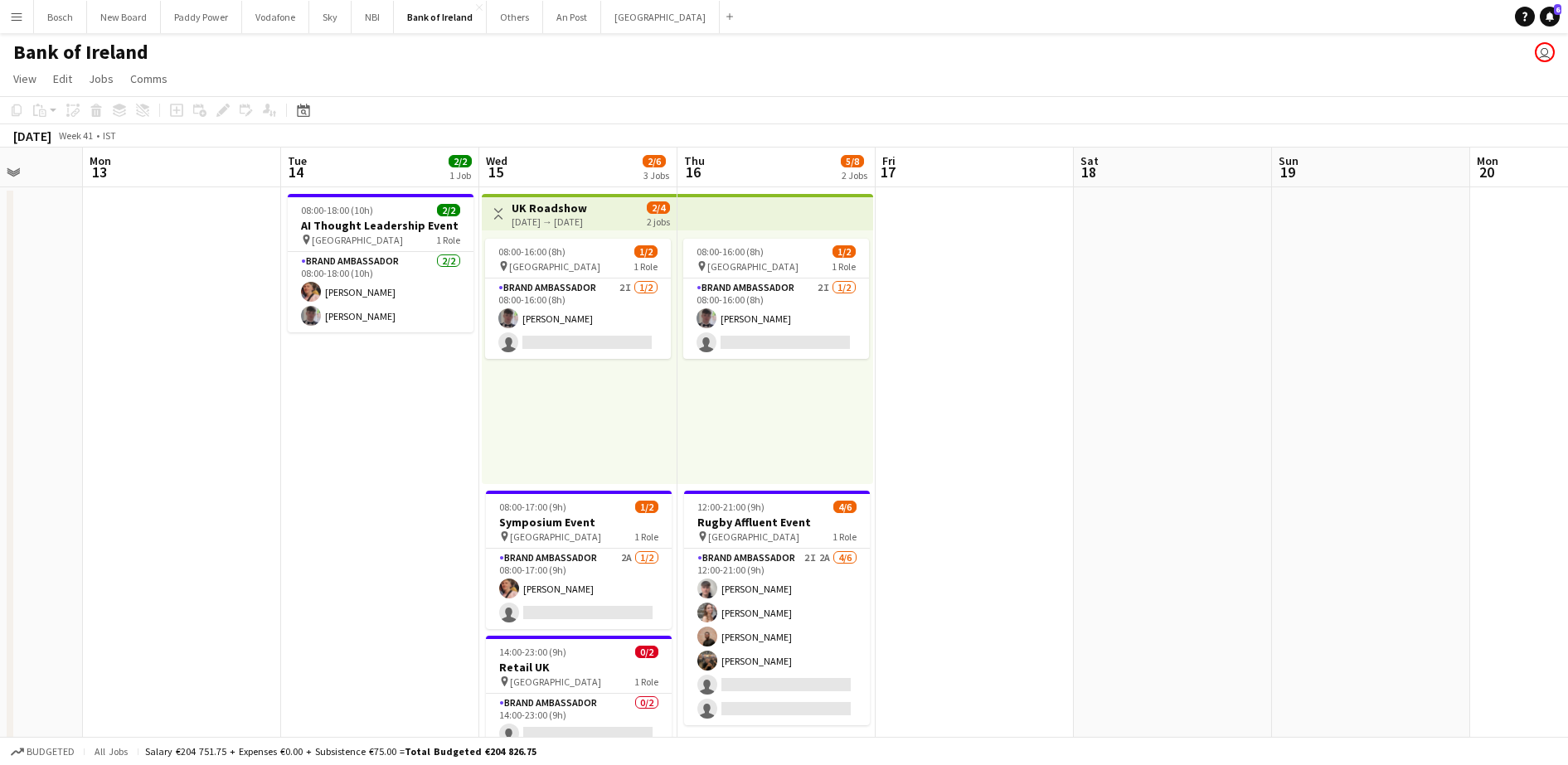
click at [17, 16] on app-icon "Menu" at bounding box center [16, 16] width 13 height 13
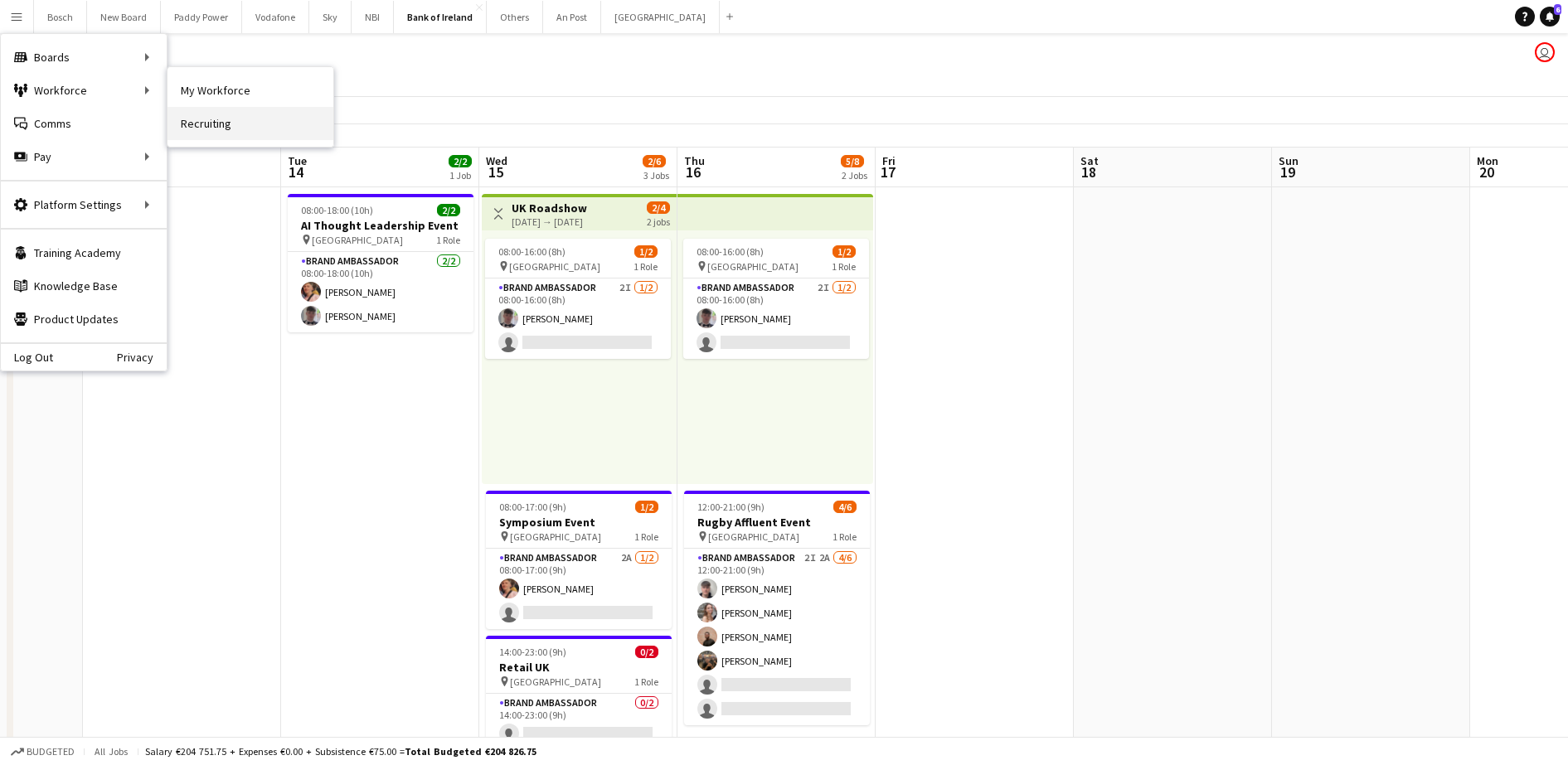
click at [252, 119] on link "Recruiting" at bounding box center [250, 123] width 166 height 33
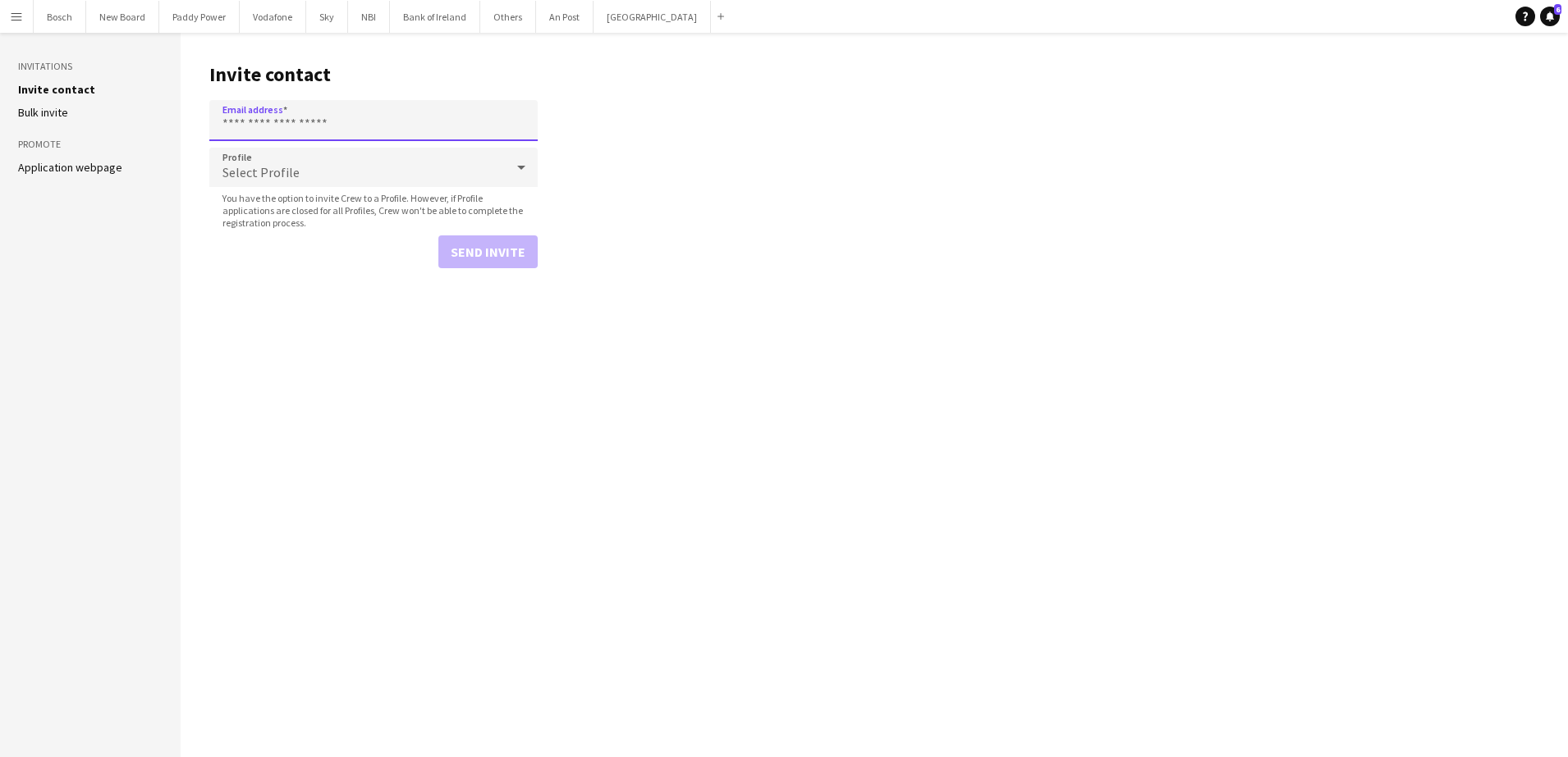
paste input "**********"
type input "**********"
click at [486, 266] on button "Send invite" at bounding box center [488, 251] width 100 height 33
